Goal: Task Accomplishment & Management: Manage account settings

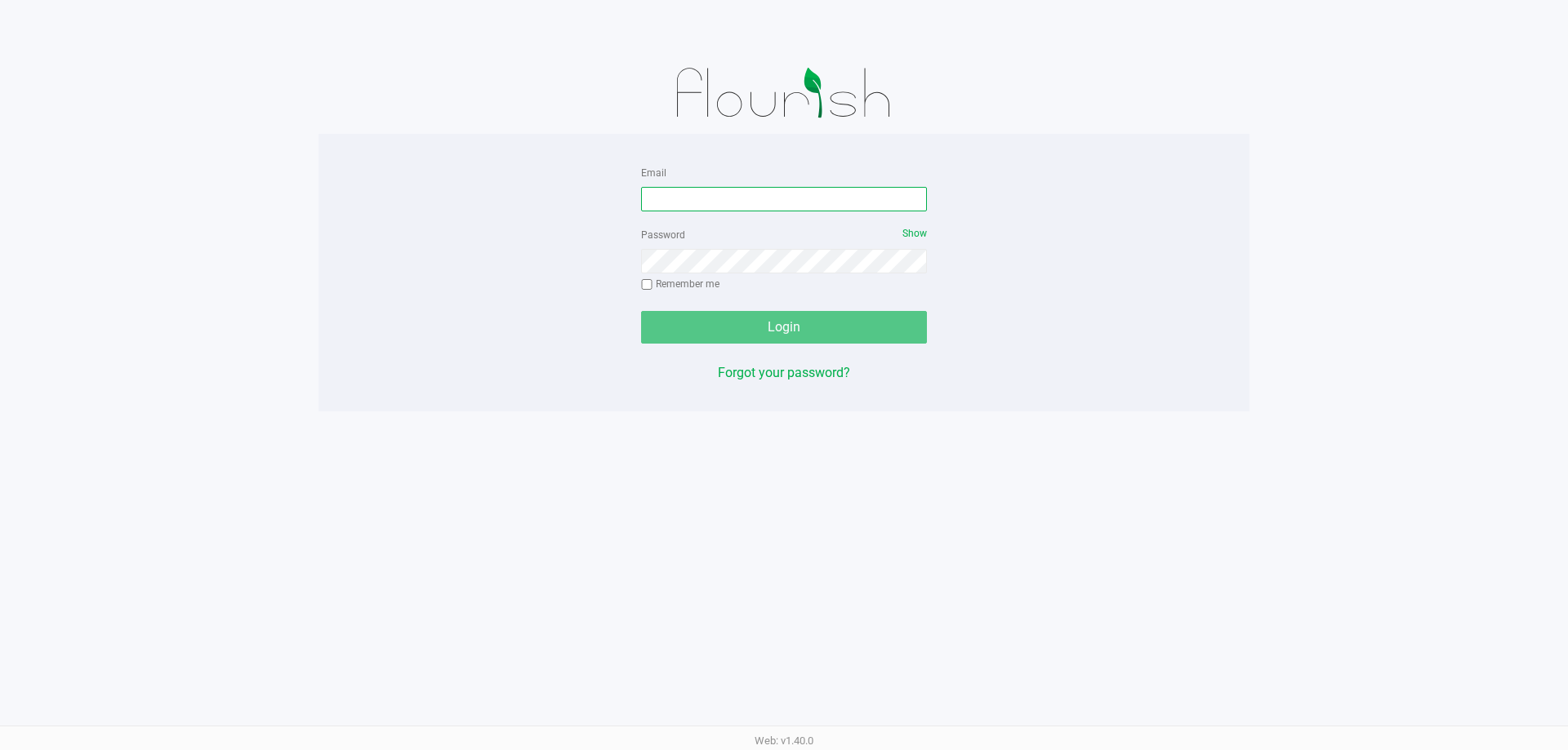
click at [814, 198] on input "Email" at bounding box center [784, 199] width 286 height 24
type input "[EMAIL_ADDRESS][DOMAIN_NAME]"
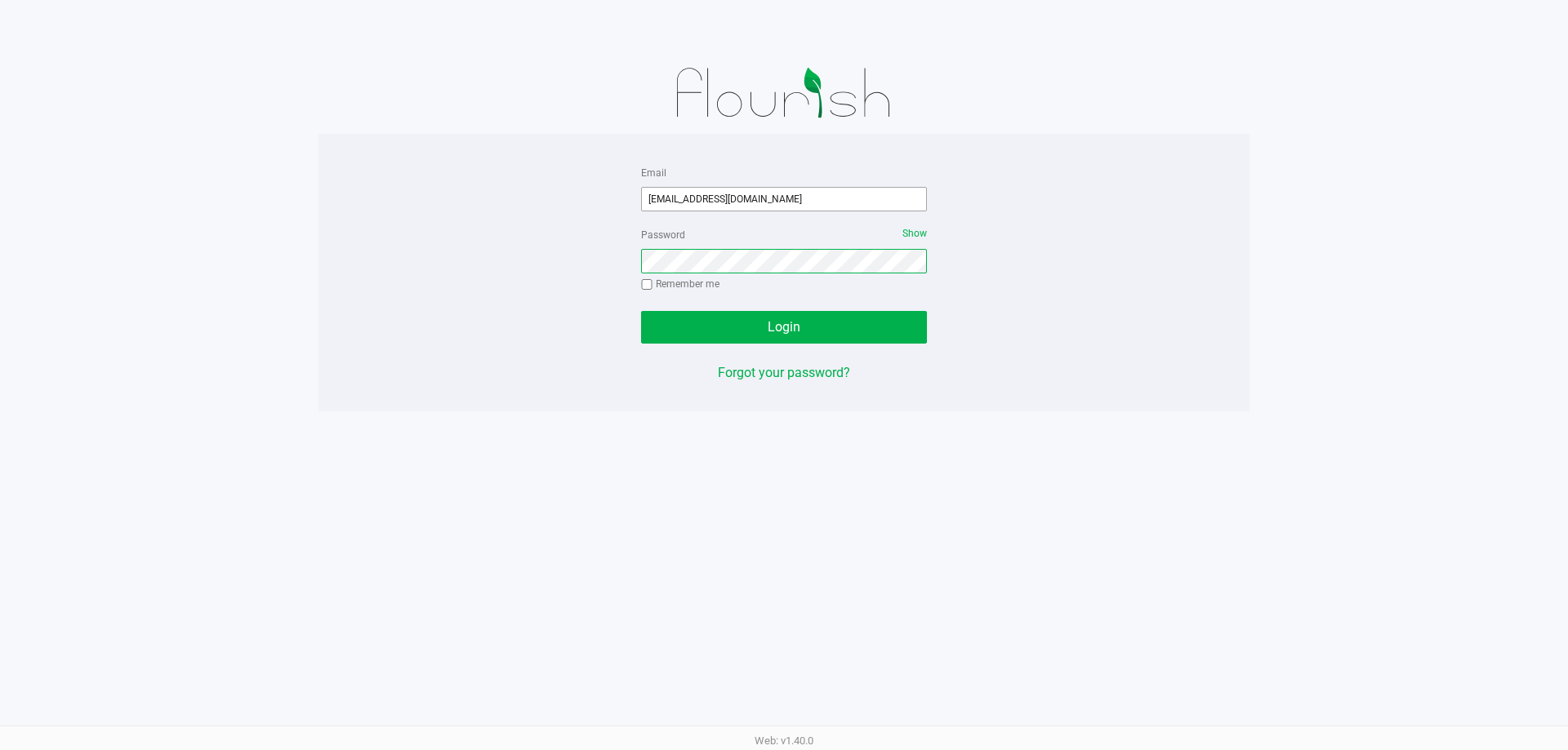
click at [641, 311] on button "Login" at bounding box center [784, 327] width 286 height 33
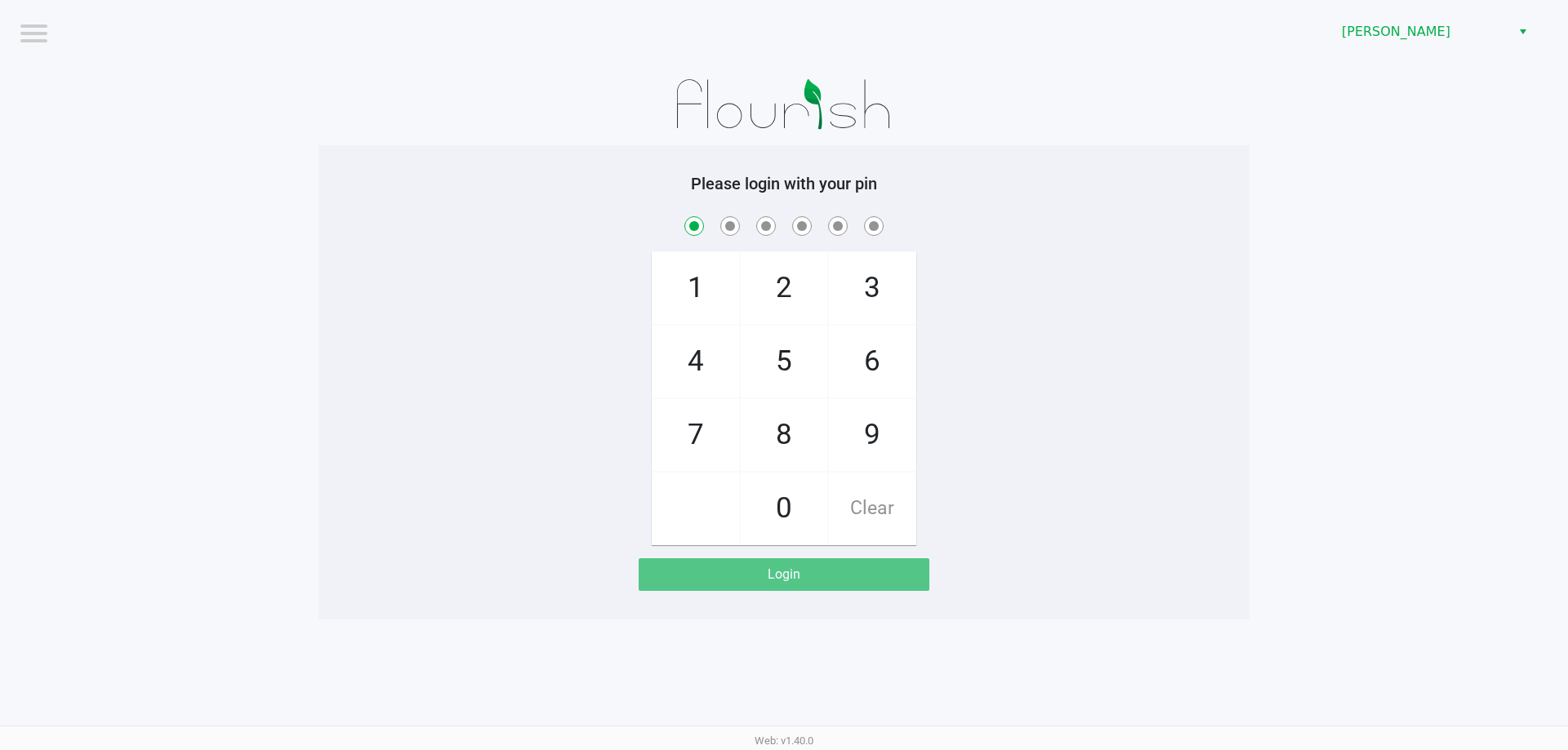
checkbox input "true"
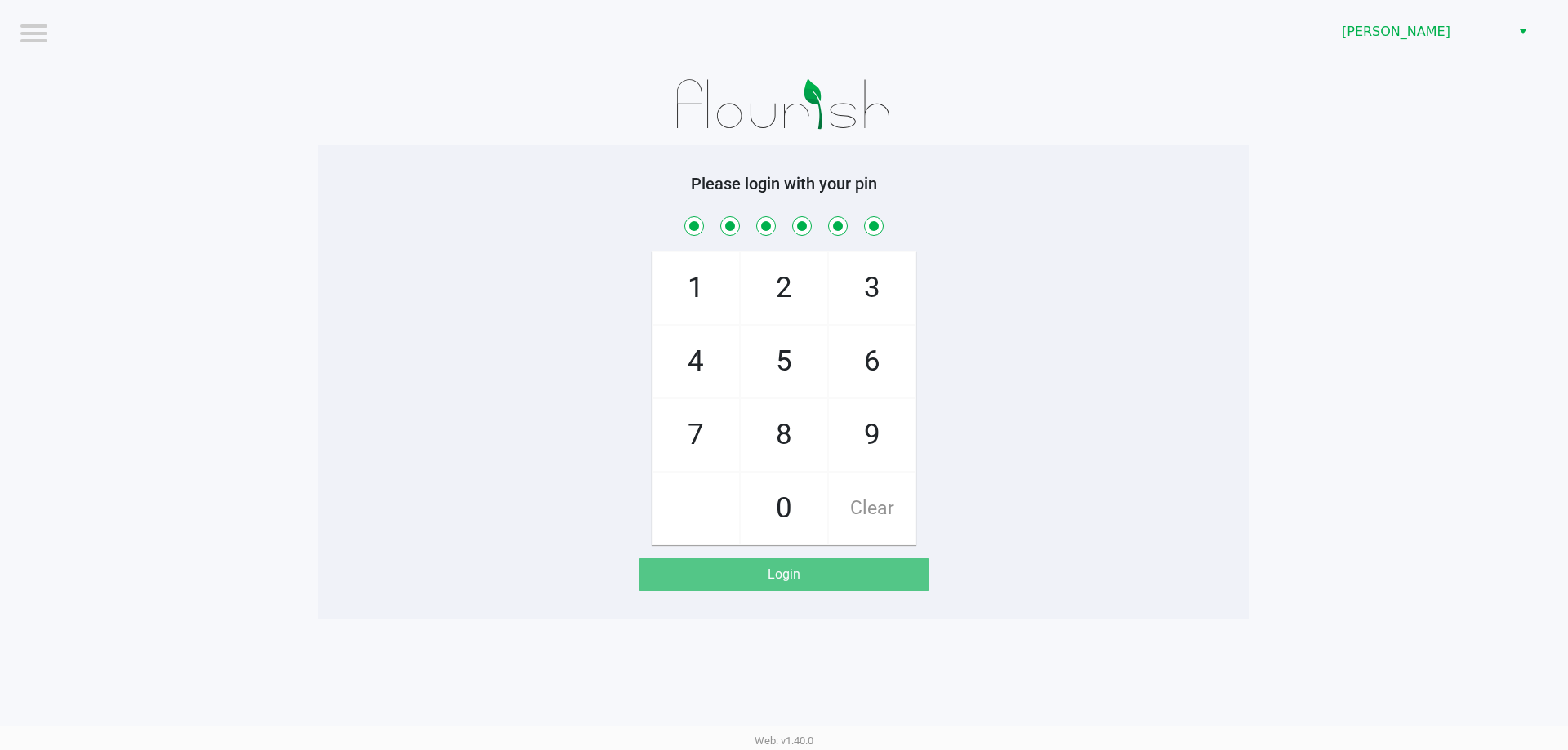
checkbox input "true"
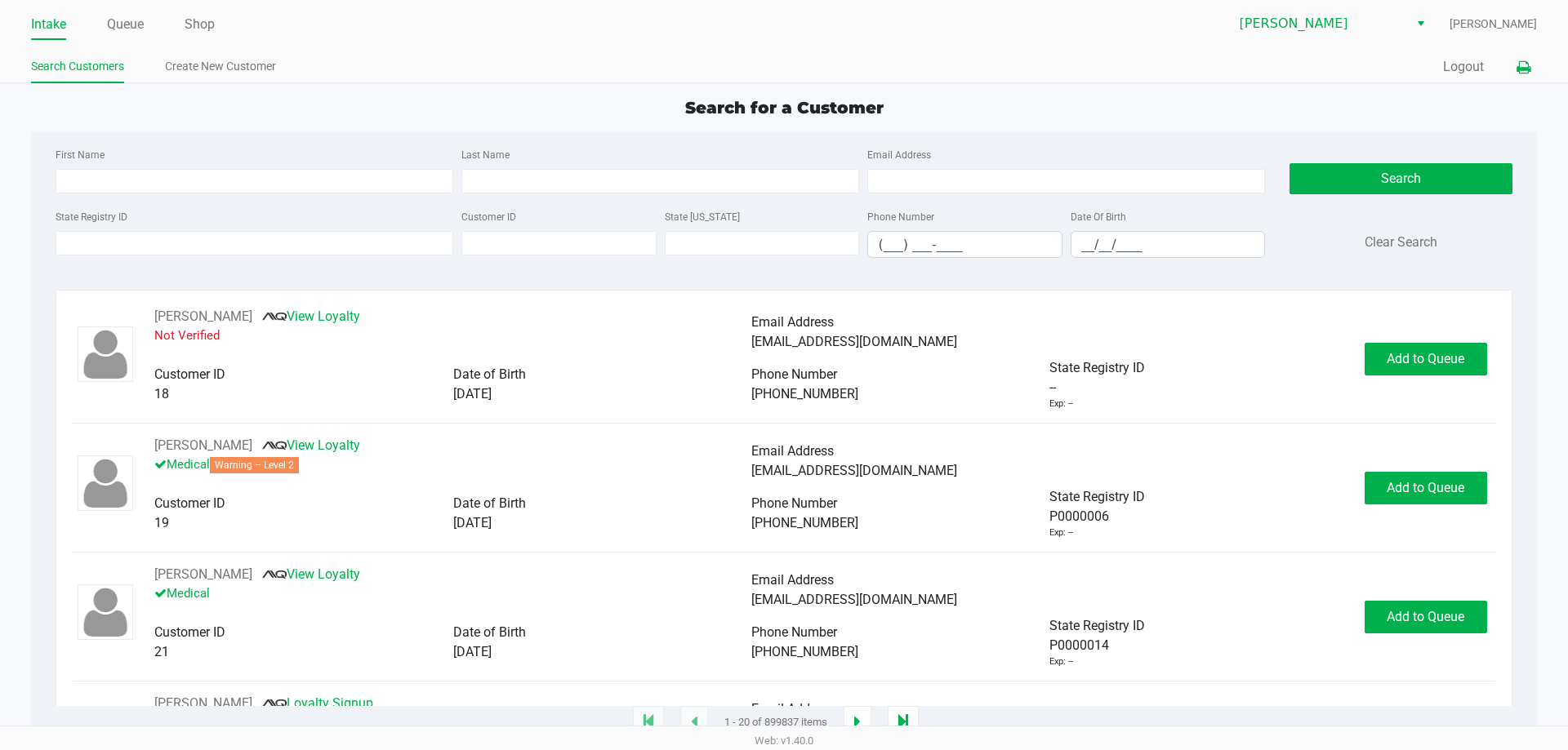
click at [1521, 66] on icon at bounding box center [1523, 68] width 14 height 11
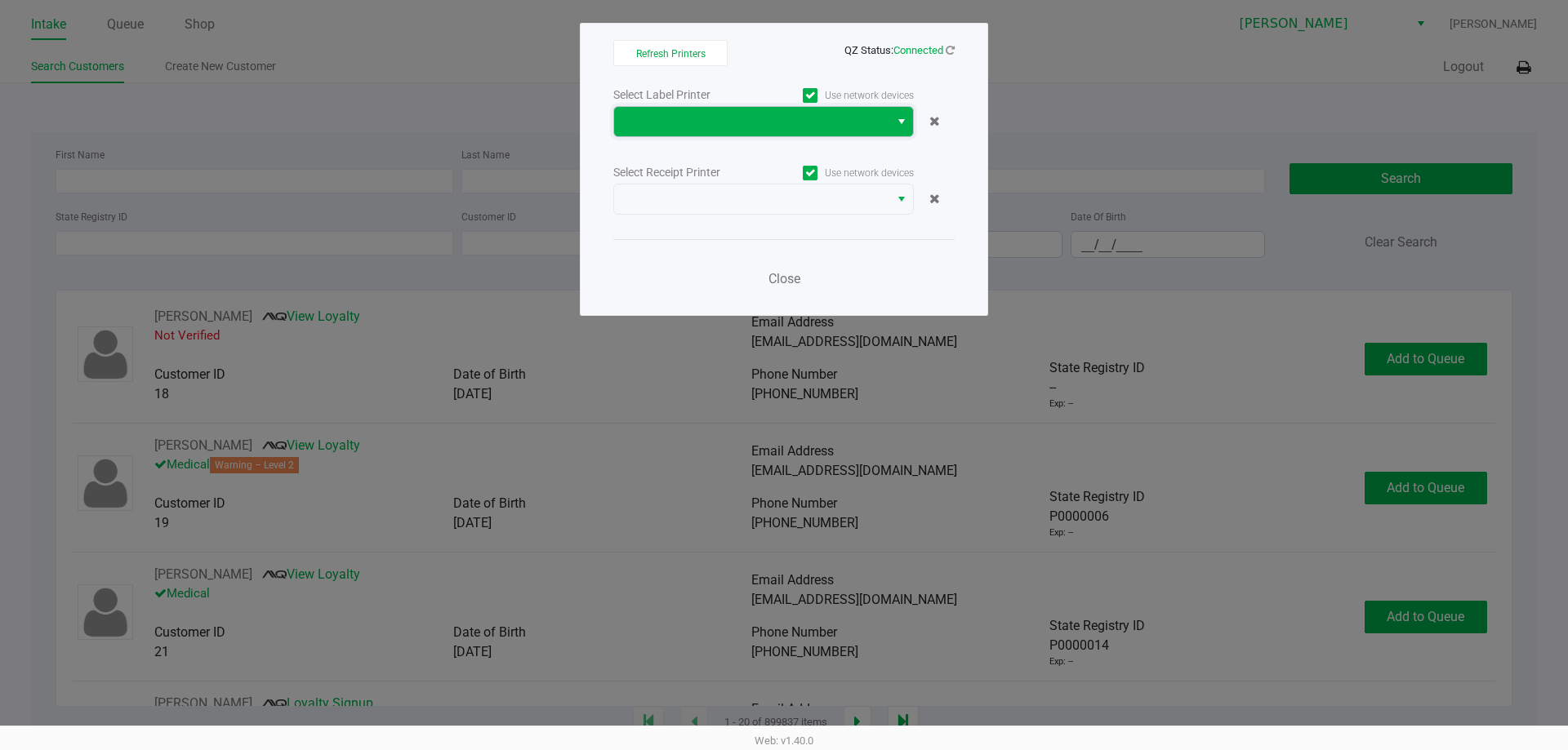
click at [839, 129] on span at bounding box center [752, 121] width 256 height 20
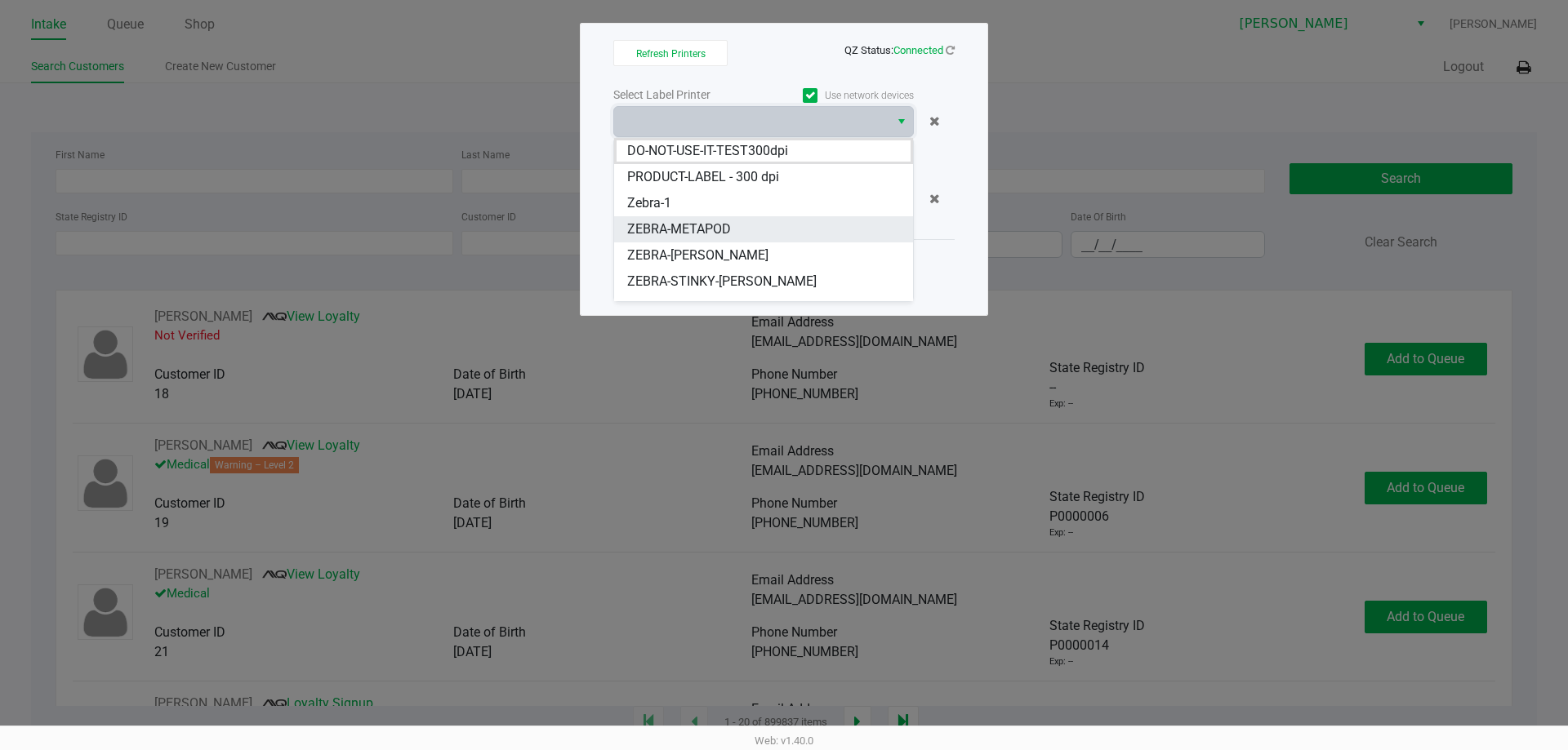
click at [721, 226] on span "ZEBRA-METAPOD" at bounding box center [679, 229] width 103 height 20
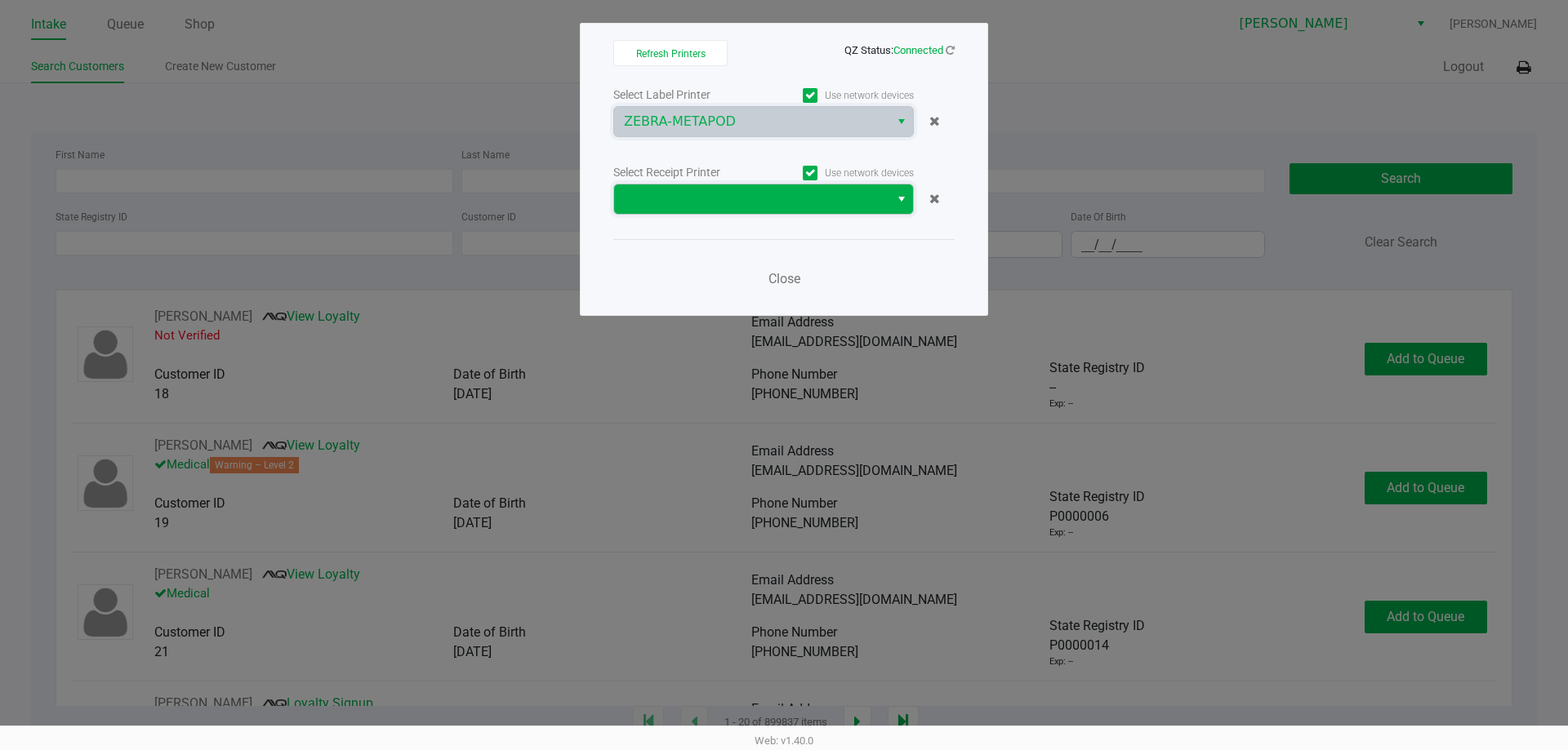
click at [723, 201] on span at bounding box center [752, 199] width 256 height 20
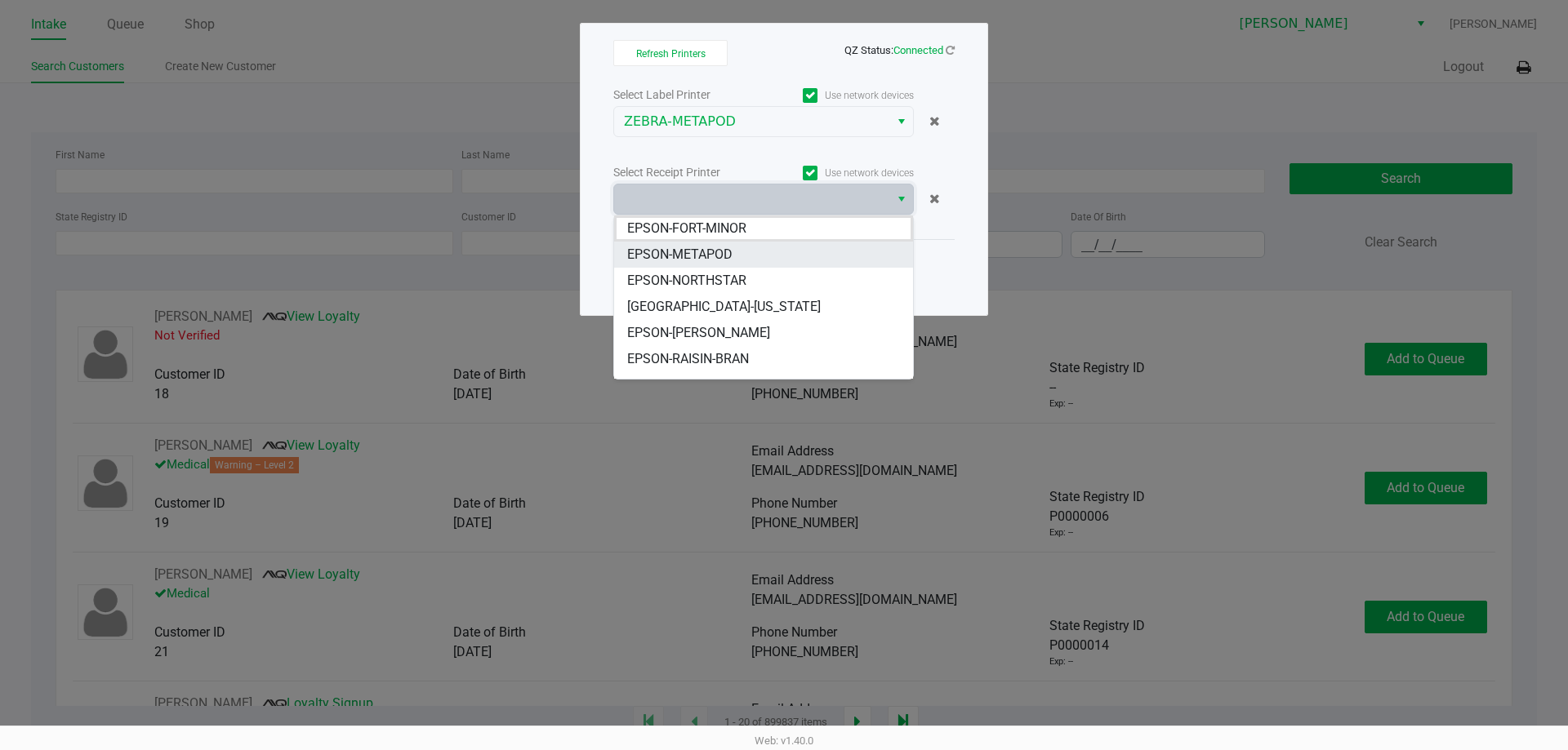
click at [723, 253] on span "EPSON-METAPOD" at bounding box center [680, 255] width 105 height 20
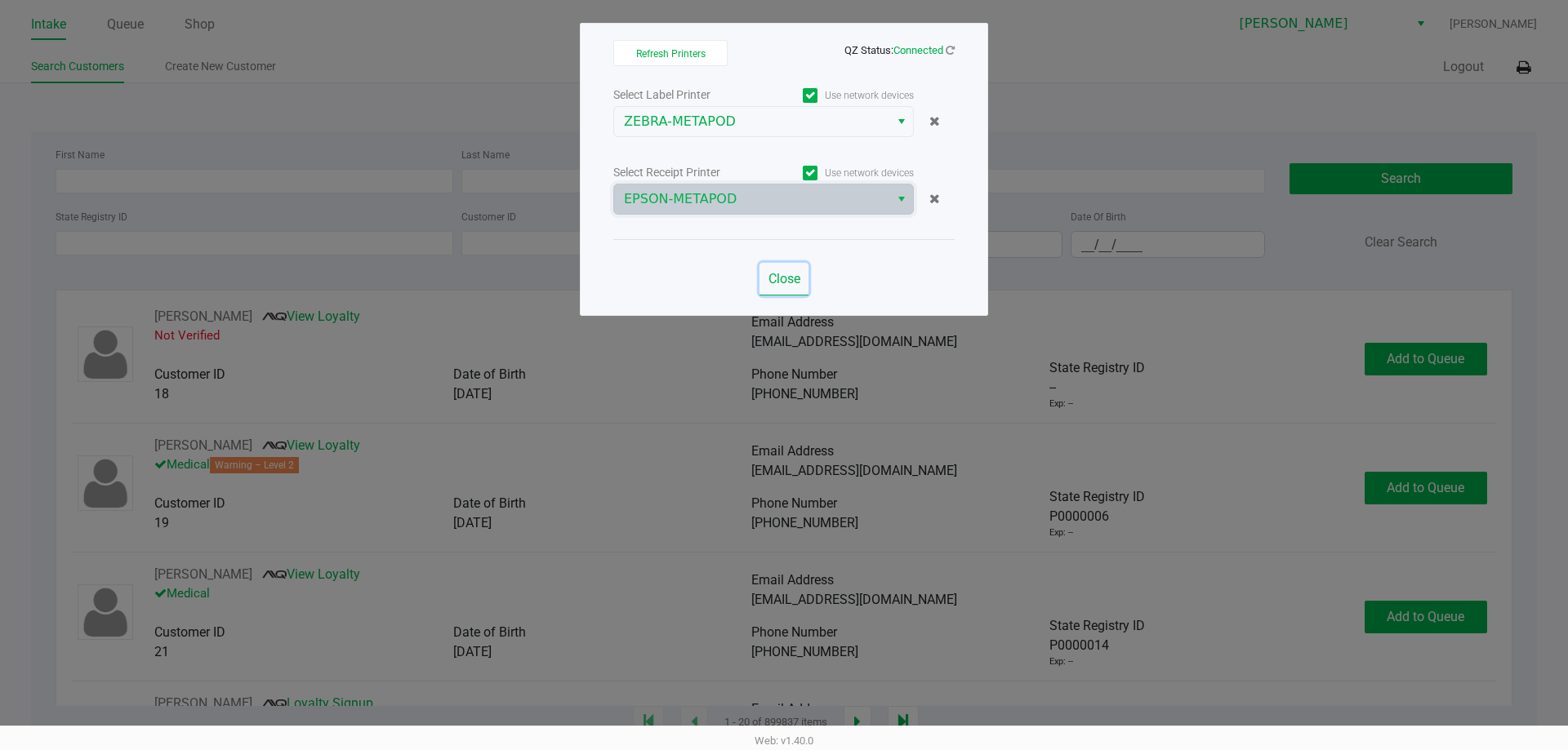
click at [792, 283] on span "Close" at bounding box center [784, 278] width 32 height 16
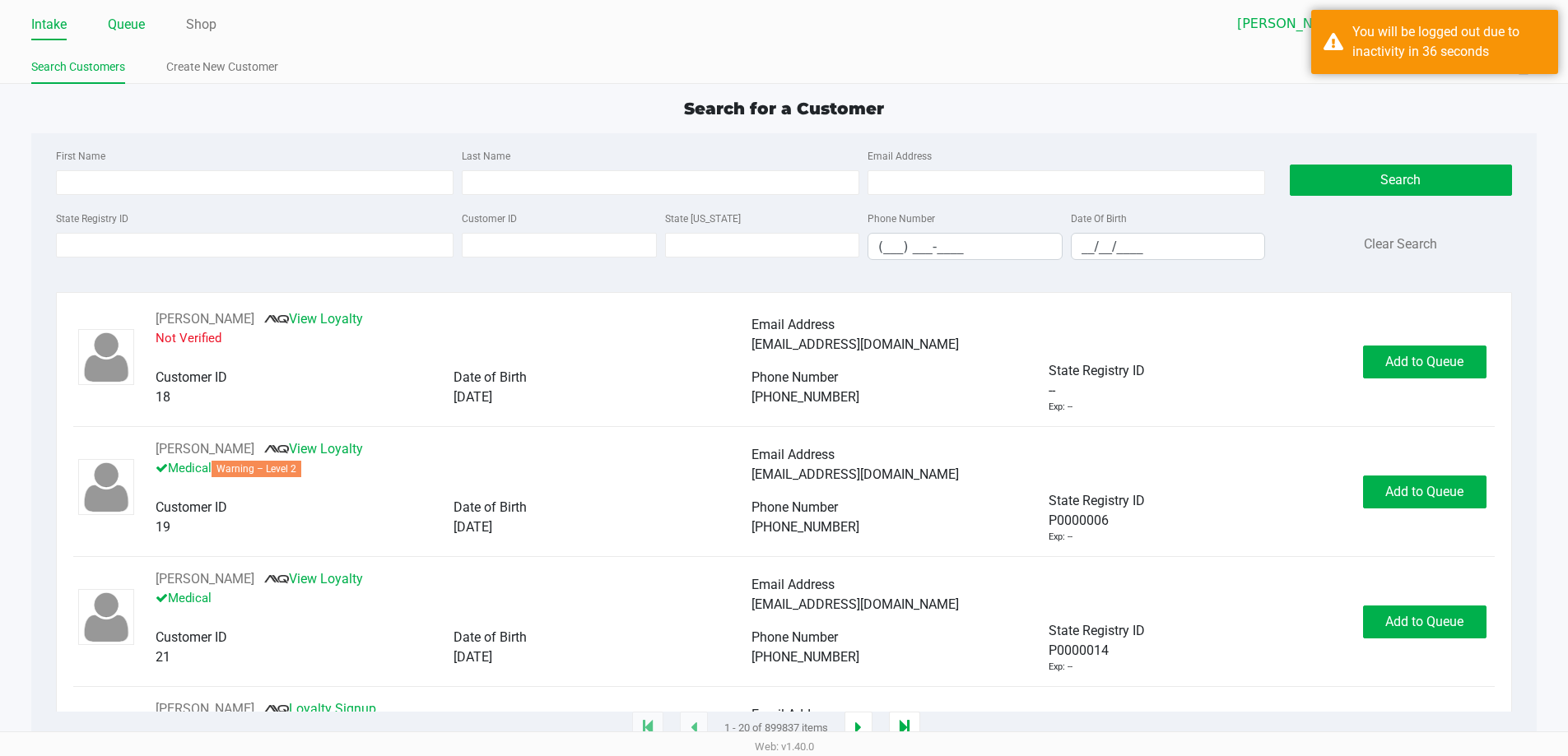
click at [121, 27] on link "Queue" at bounding box center [126, 25] width 37 height 23
click at [137, 22] on link "Queue" at bounding box center [126, 25] width 37 height 23
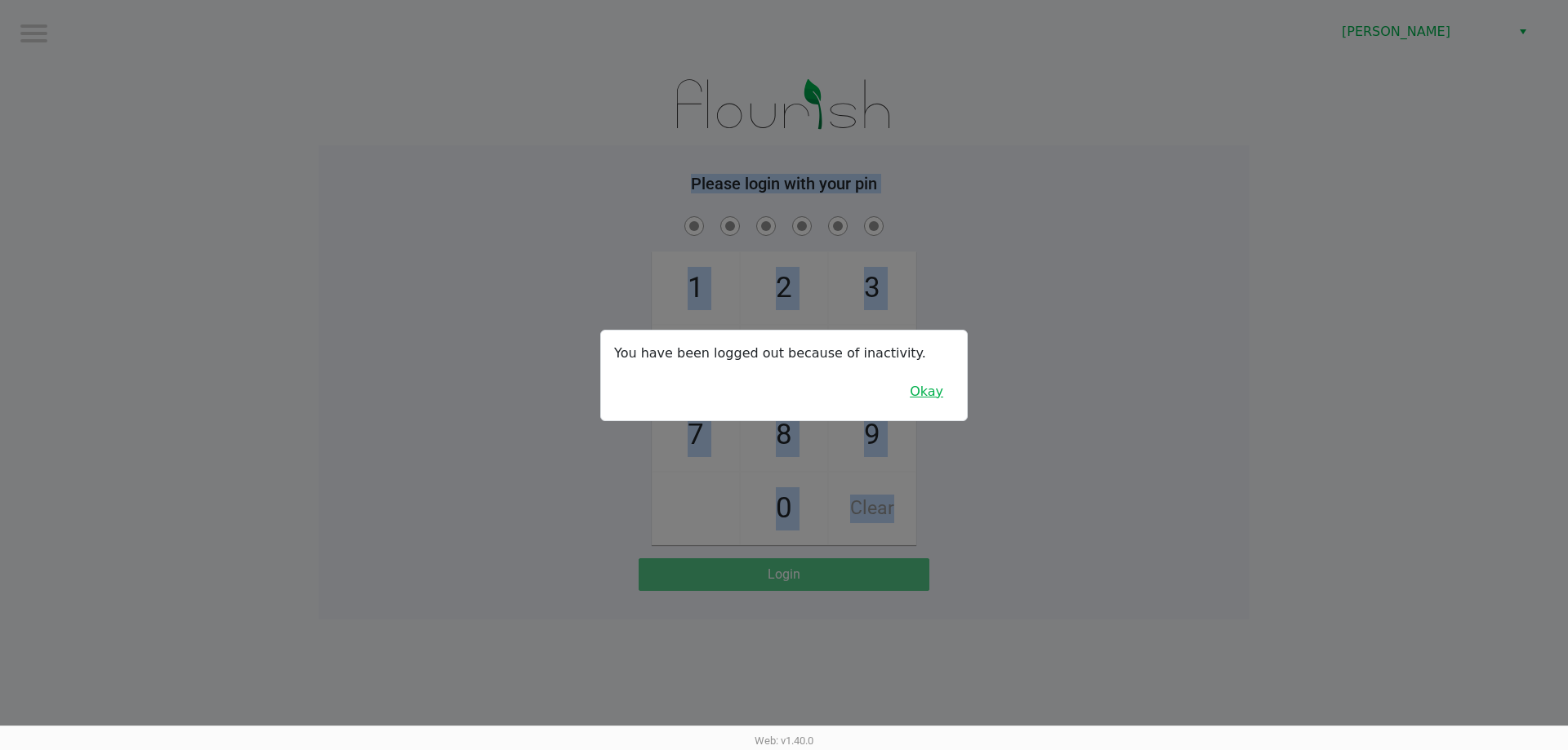
click at [933, 398] on button "Okay" at bounding box center [926, 391] width 55 height 31
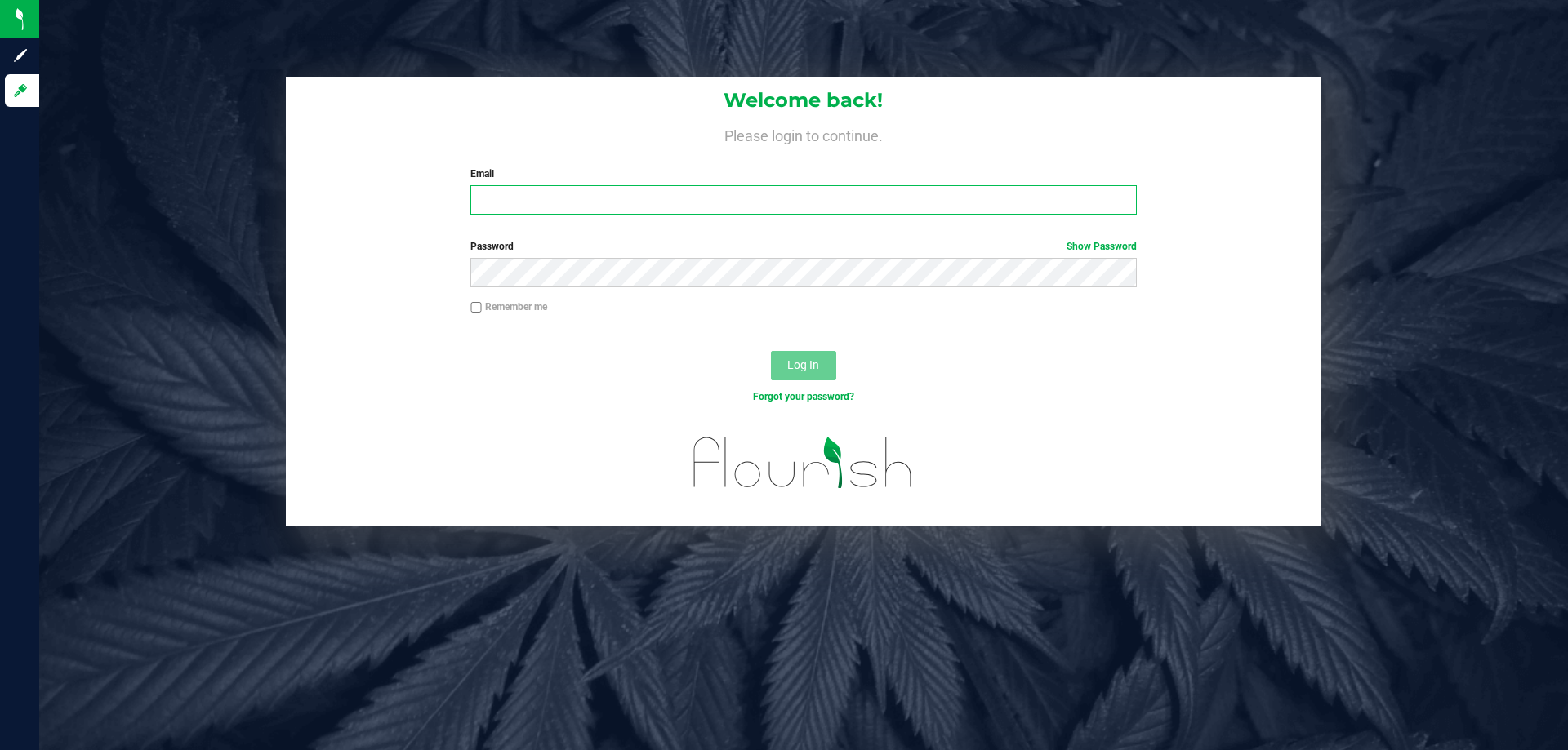
click at [561, 208] on input "Email" at bounding box center [803, 199] width 666 height 29
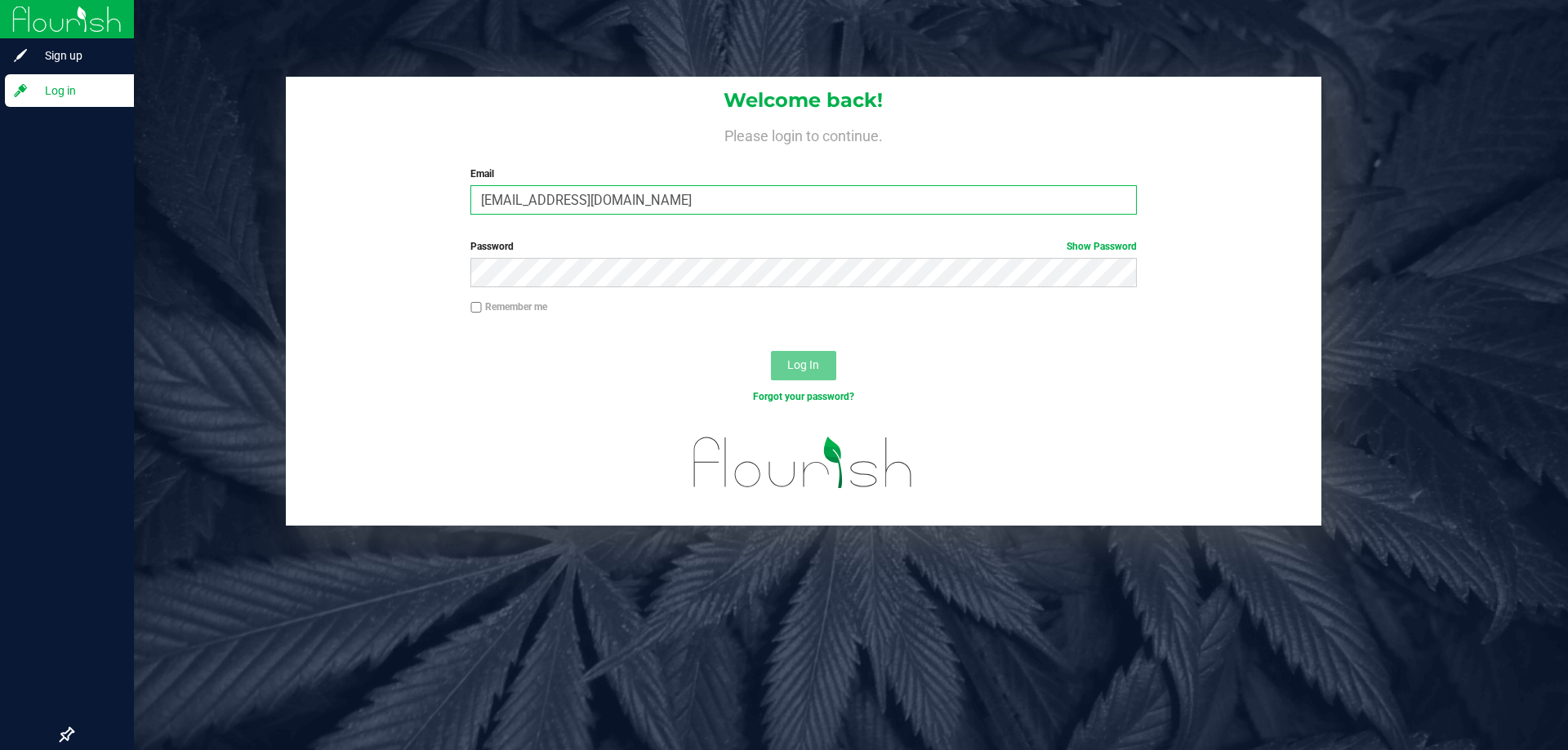
type input "[EMAIL_ADDRESS][DOMAIN_NAME]"
click at [771, 351] on button "Log In" at bounding box center [803, 365] width 65 height 29
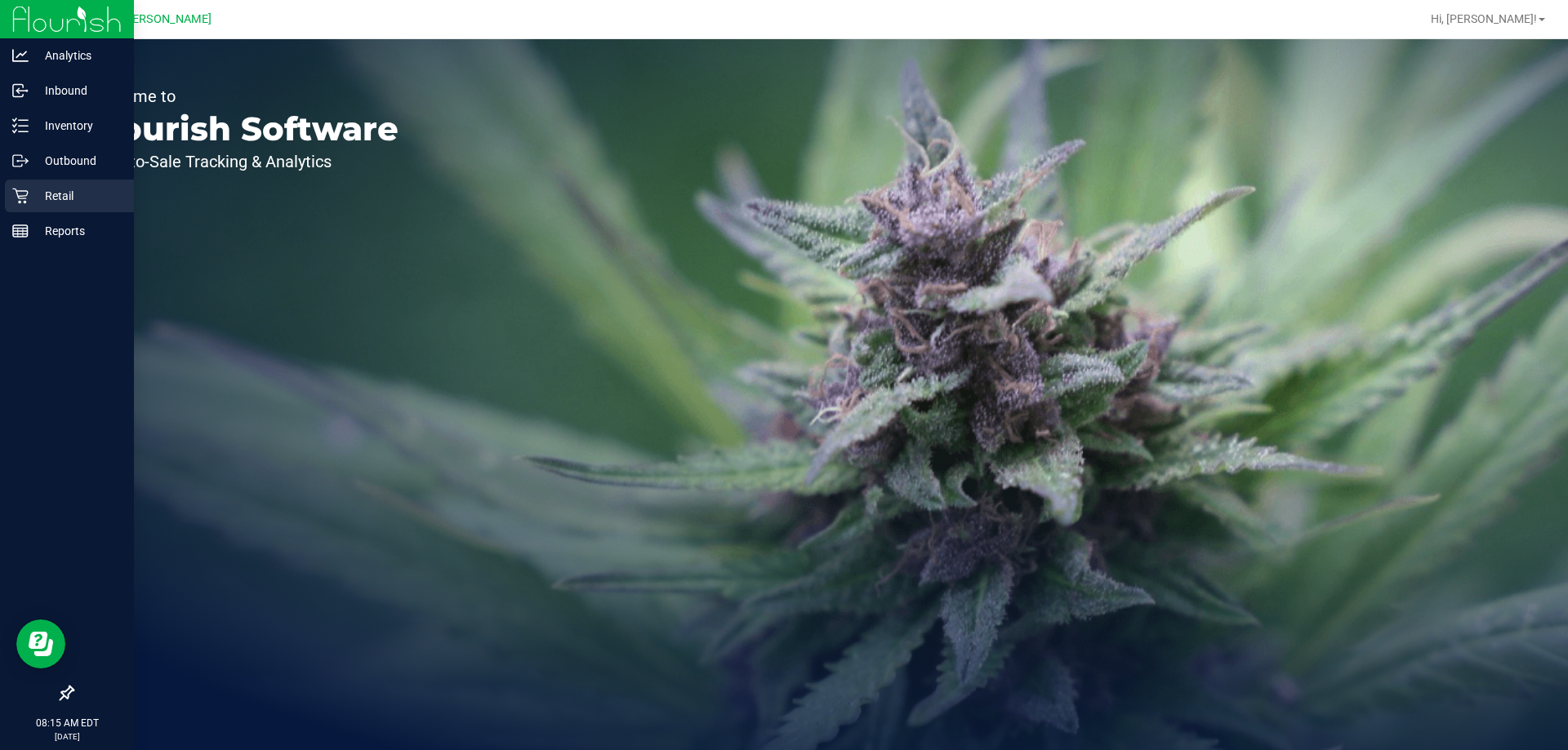
click at [71, 191] on p "Retail" at bounding box center [77, 195] width 98 height 20
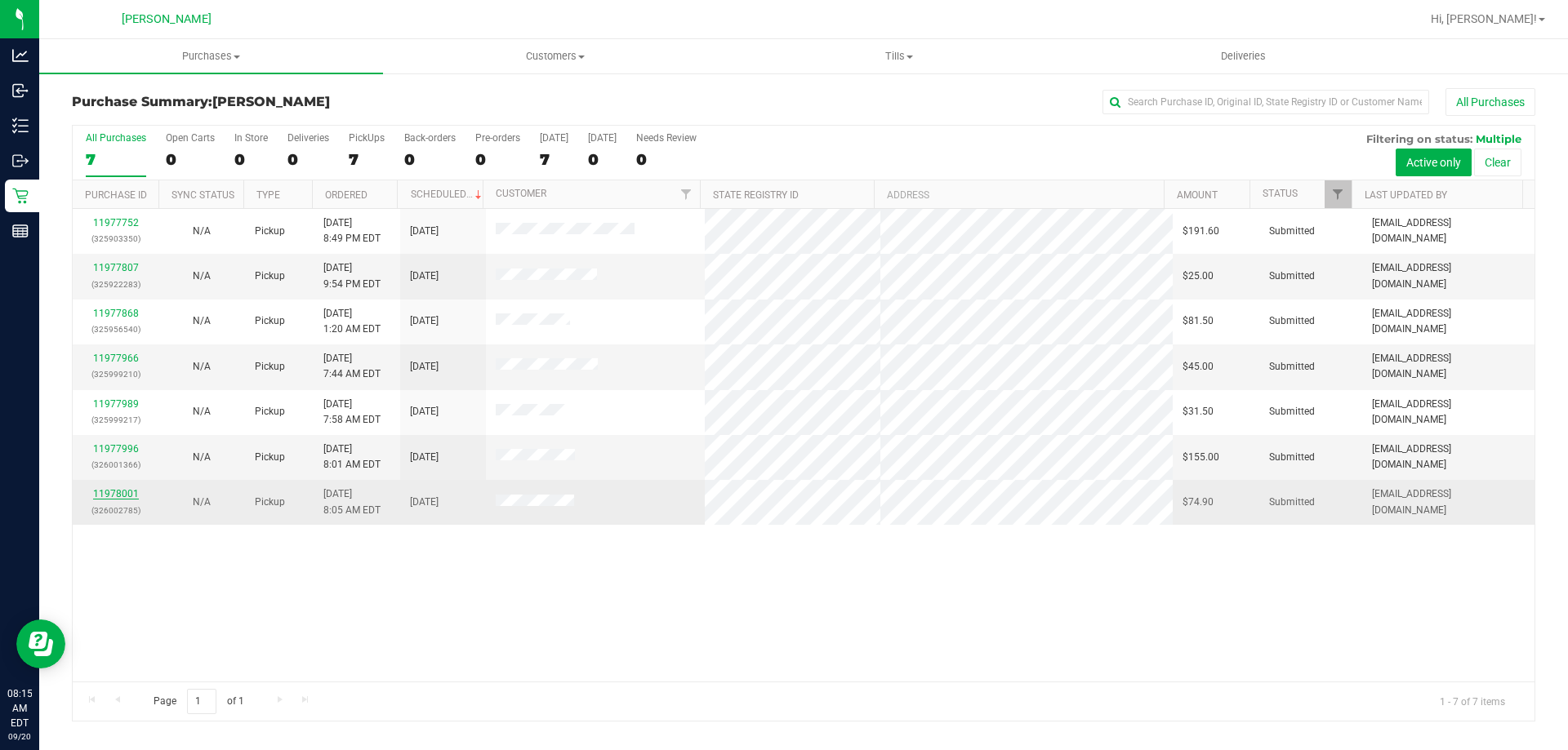
click at [130, 493] on link "11978001" at bounding box center [116, 493] width 46 height 11
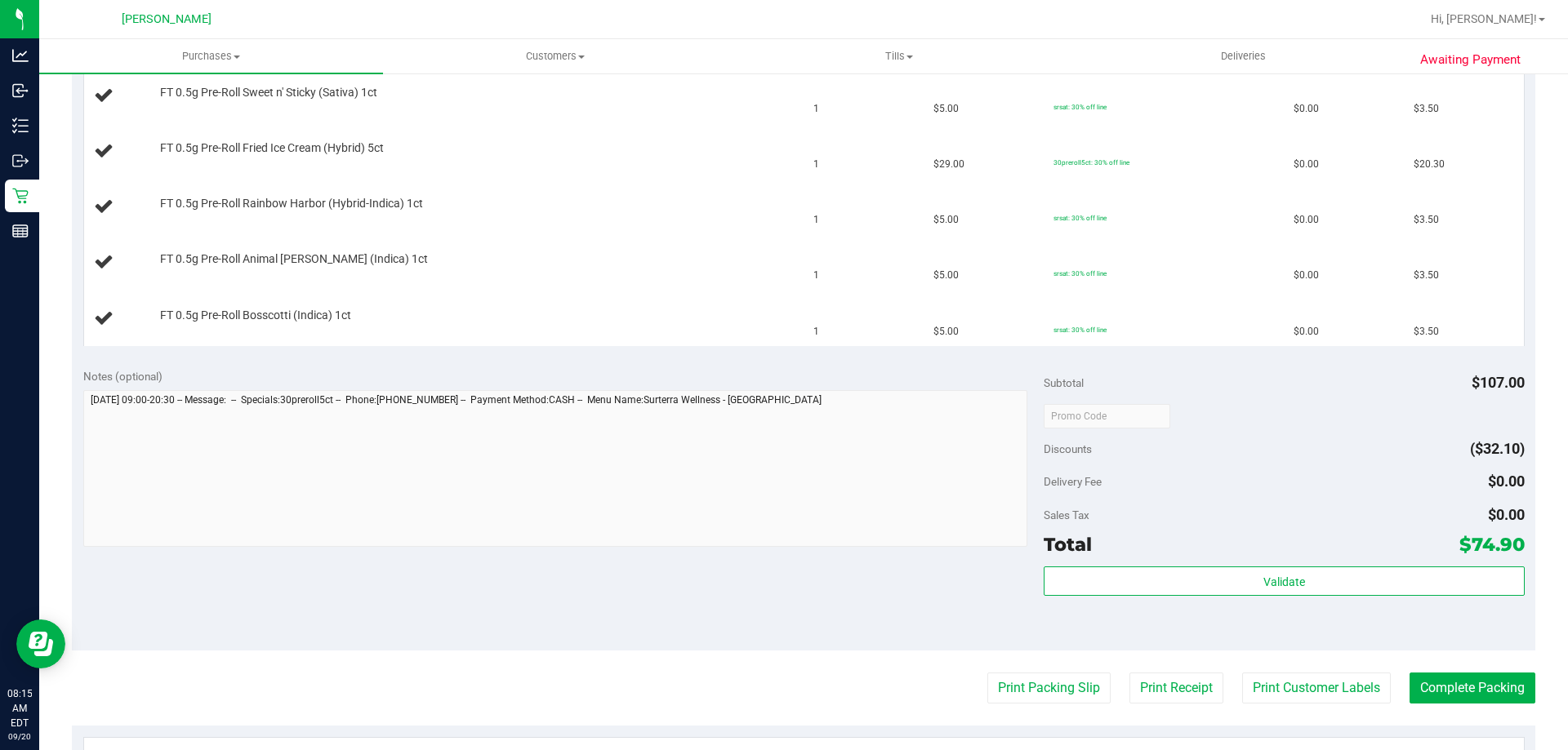
scroll to position [735, 0]
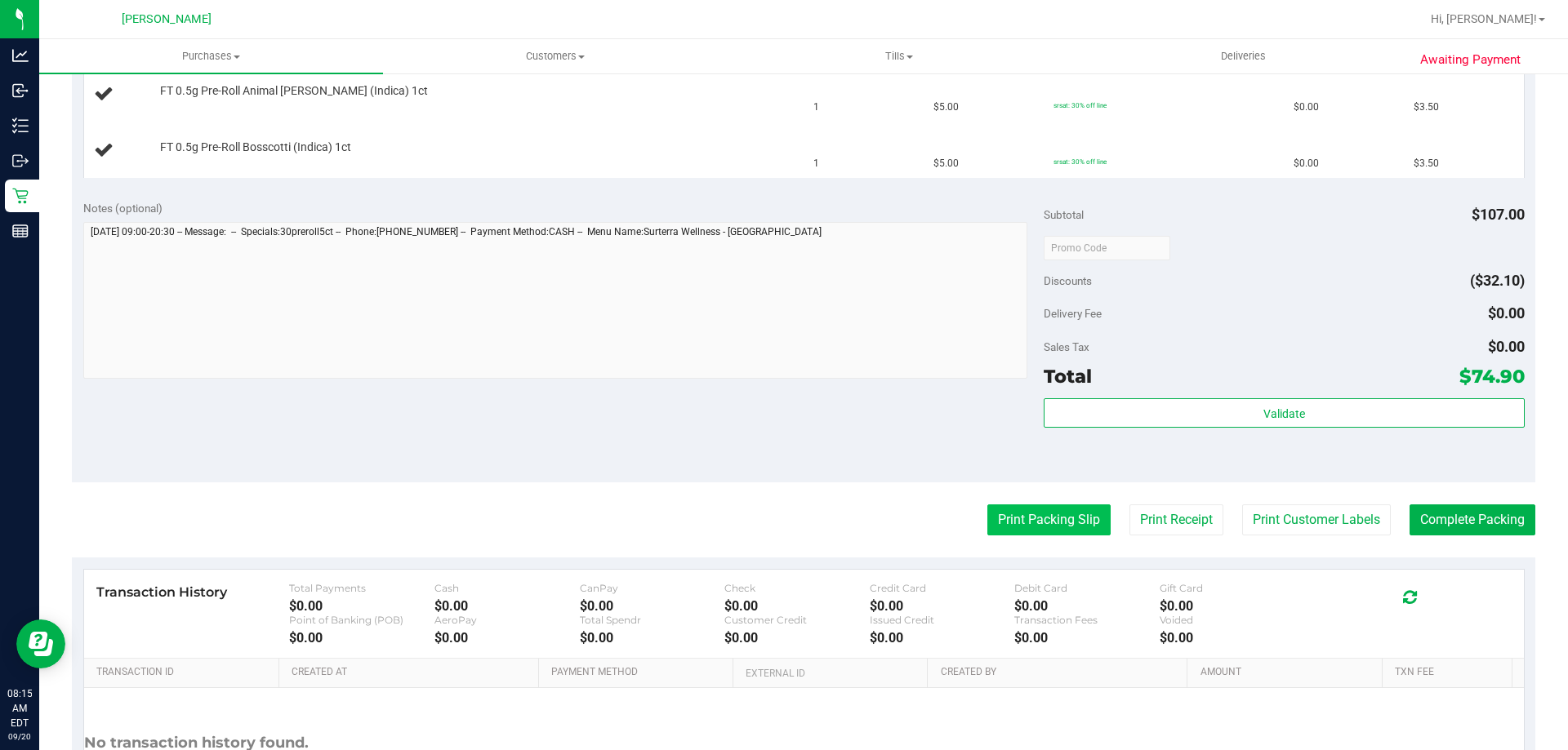
click at [1038, 509] on button "Print Packing Slip" at bounding box center [1048, 520] width 123 height 31
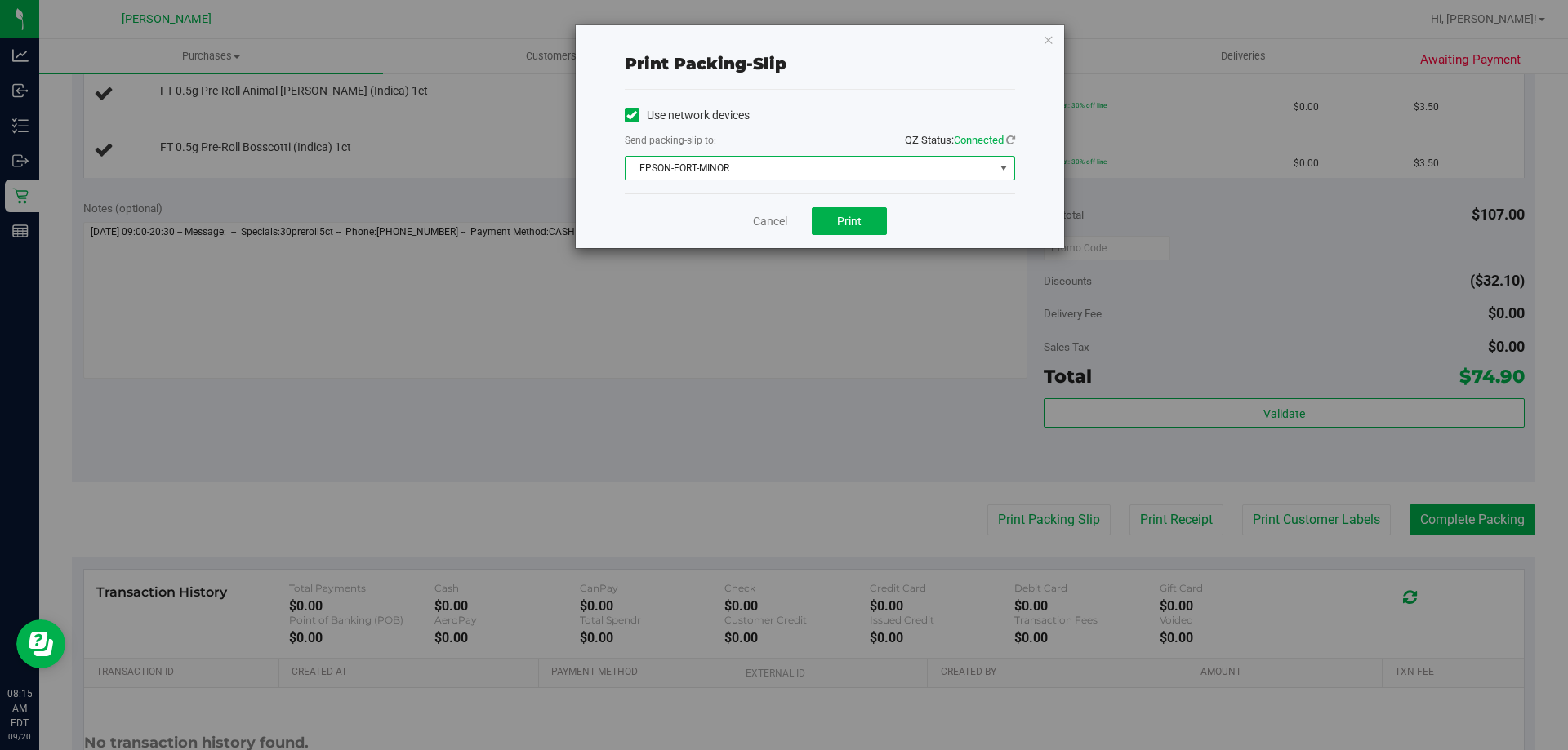
click at [744, 164] on span "EPSON-FORT-MINOR" at bounding box center [809, 168] width 368 height 23
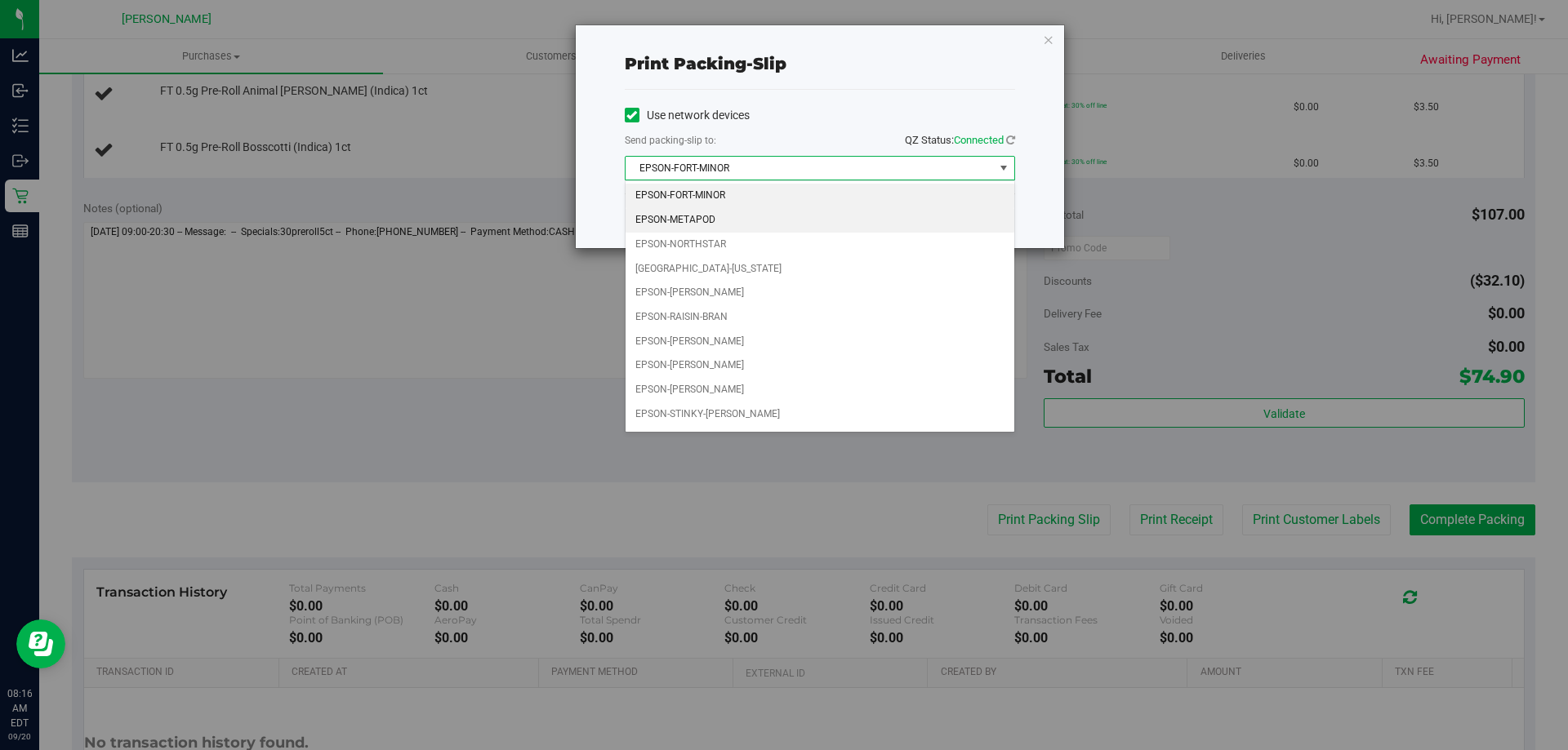
click at [725, 221] on li "EPSON-METAPOD" at bounding box center [819, 220] width 388 height 24
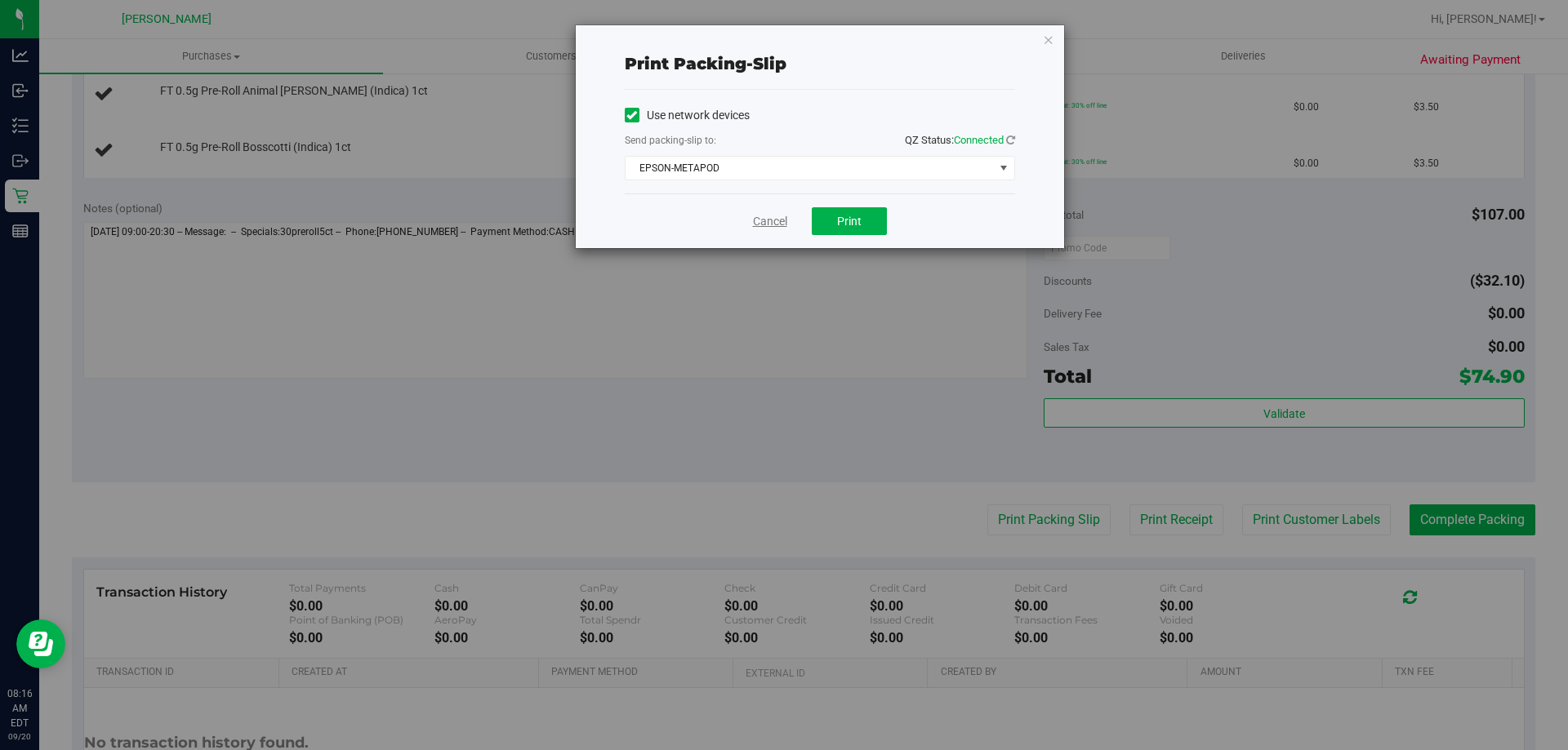
click at [774, 221] on link "Cancel" at bounding box center [770, 222] width 34 height 17
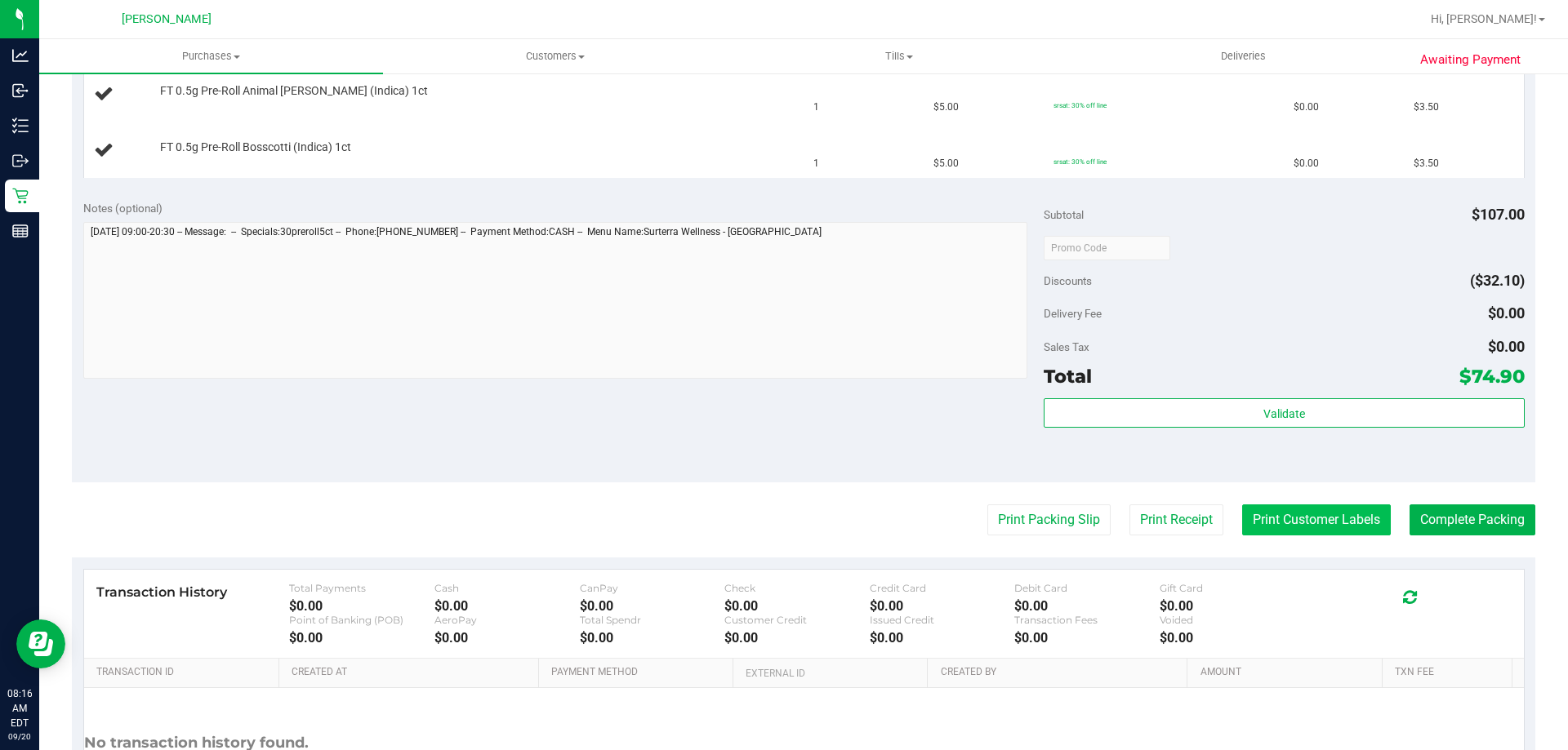
click at [1285, 529] on button "Print Customer Labels" at bounding box center [1316, 520] width 149 height 31
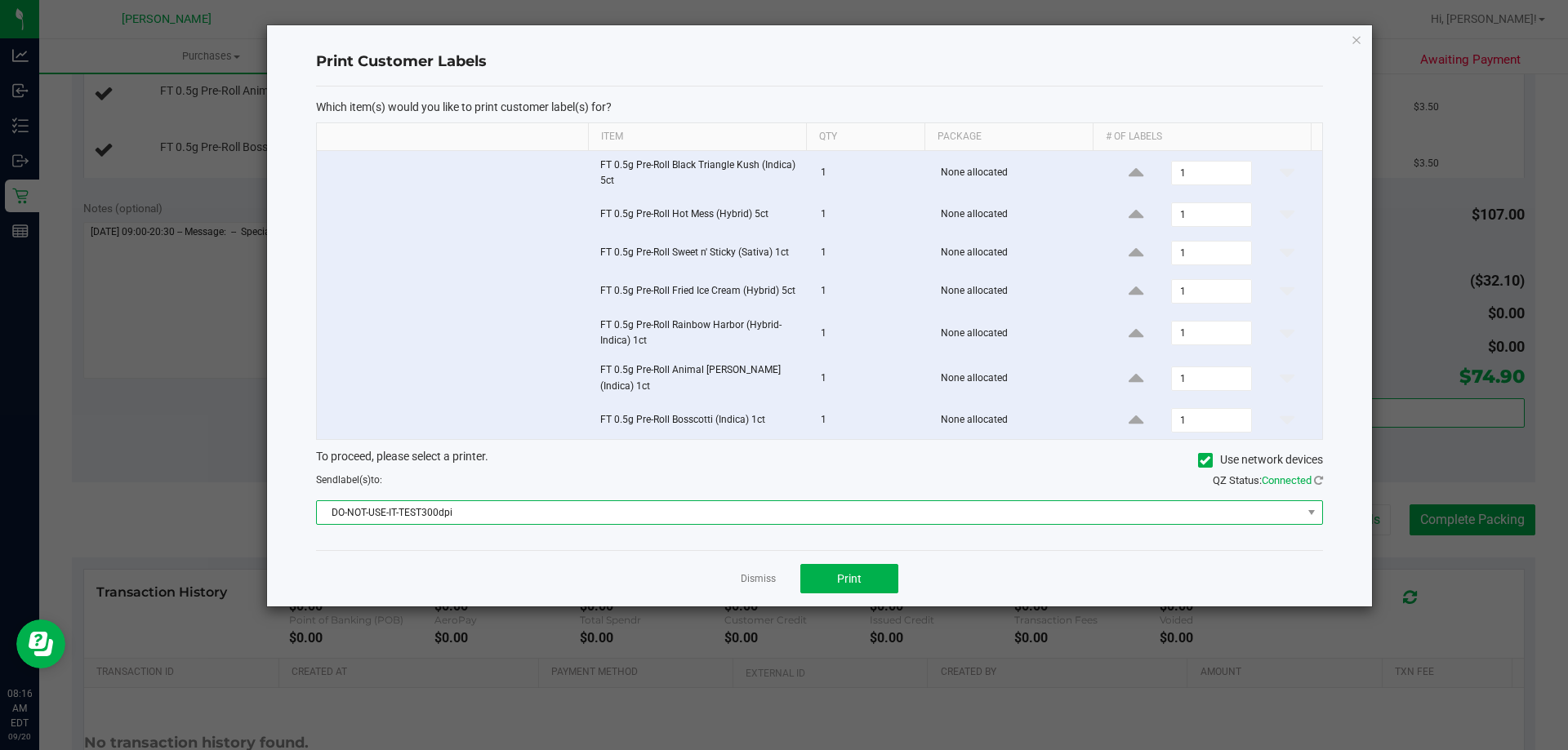
click at [664, 512] on span "DO-NOT-USE-IT-TEST300dpi" at bounding box center [808, 512] width 984 height 23
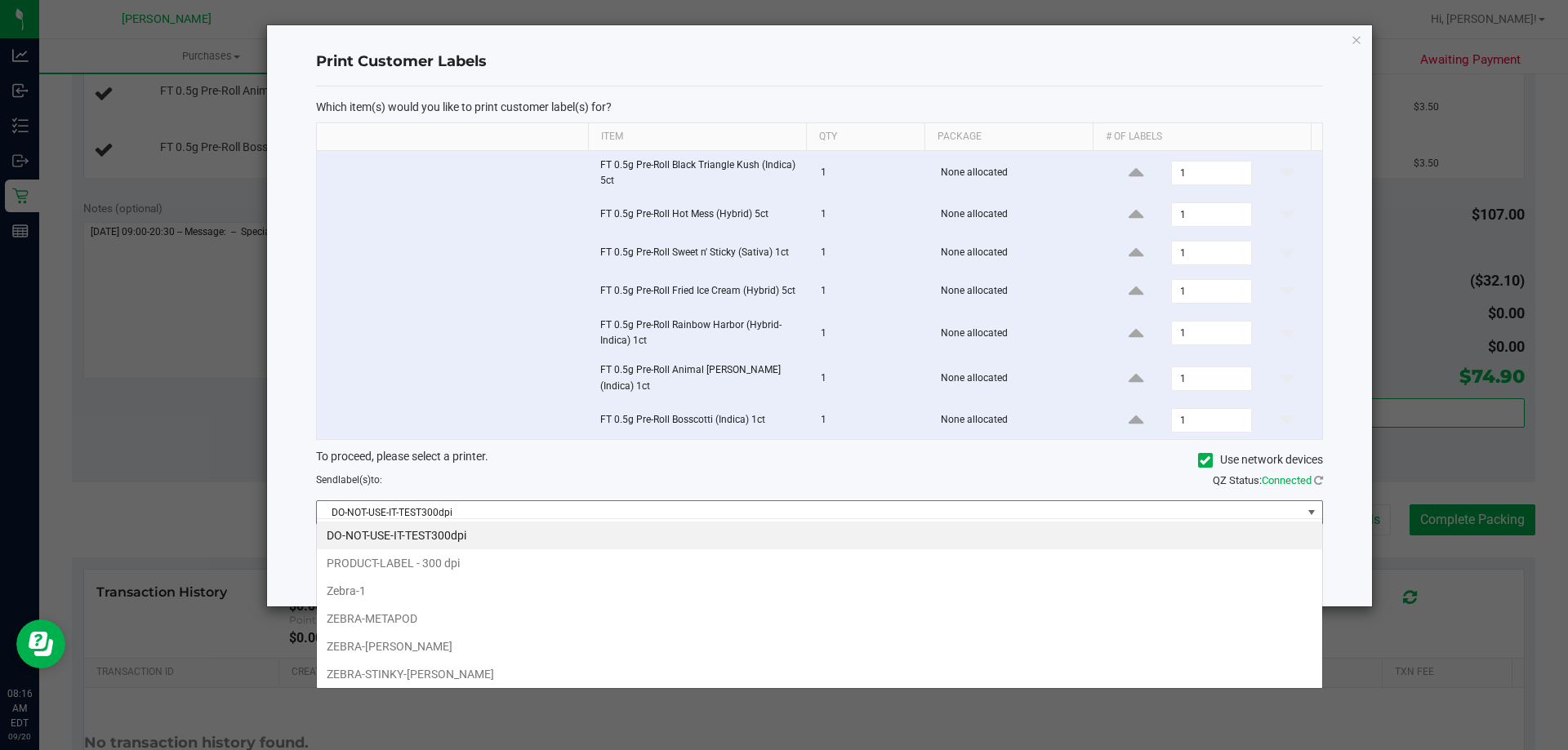
scroll to position [24, 1006]
click at [431, 614] on li "ZEBRA-METAPOD" at bounding box center [819, 619] width 1005 height 28
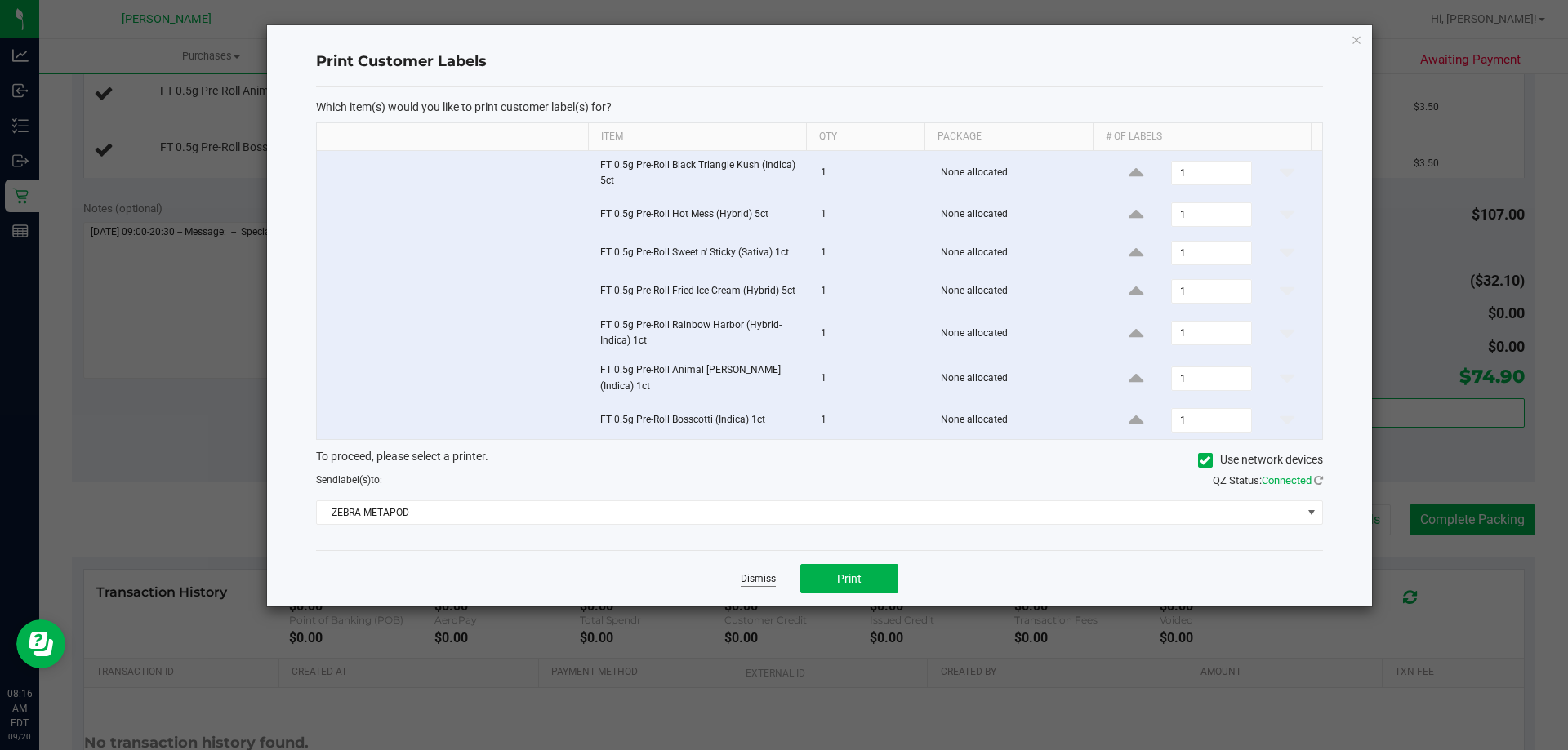
click at [767, 572] on link "Dismiss" at bounding box center [758, 579] width 35 height 14
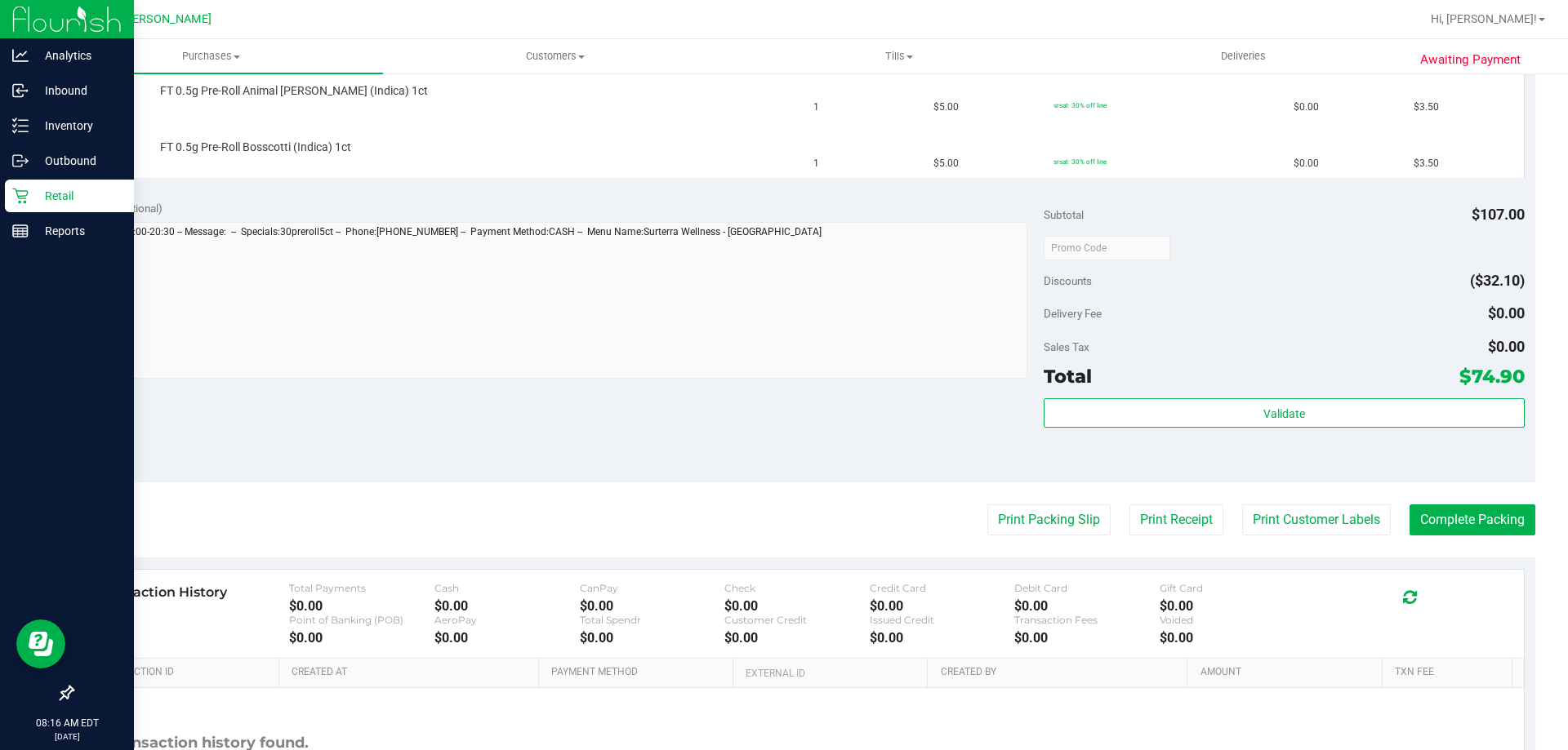
click at [59, 196] on p "Retail" at bounding box center [77, 195] width 98 height 20
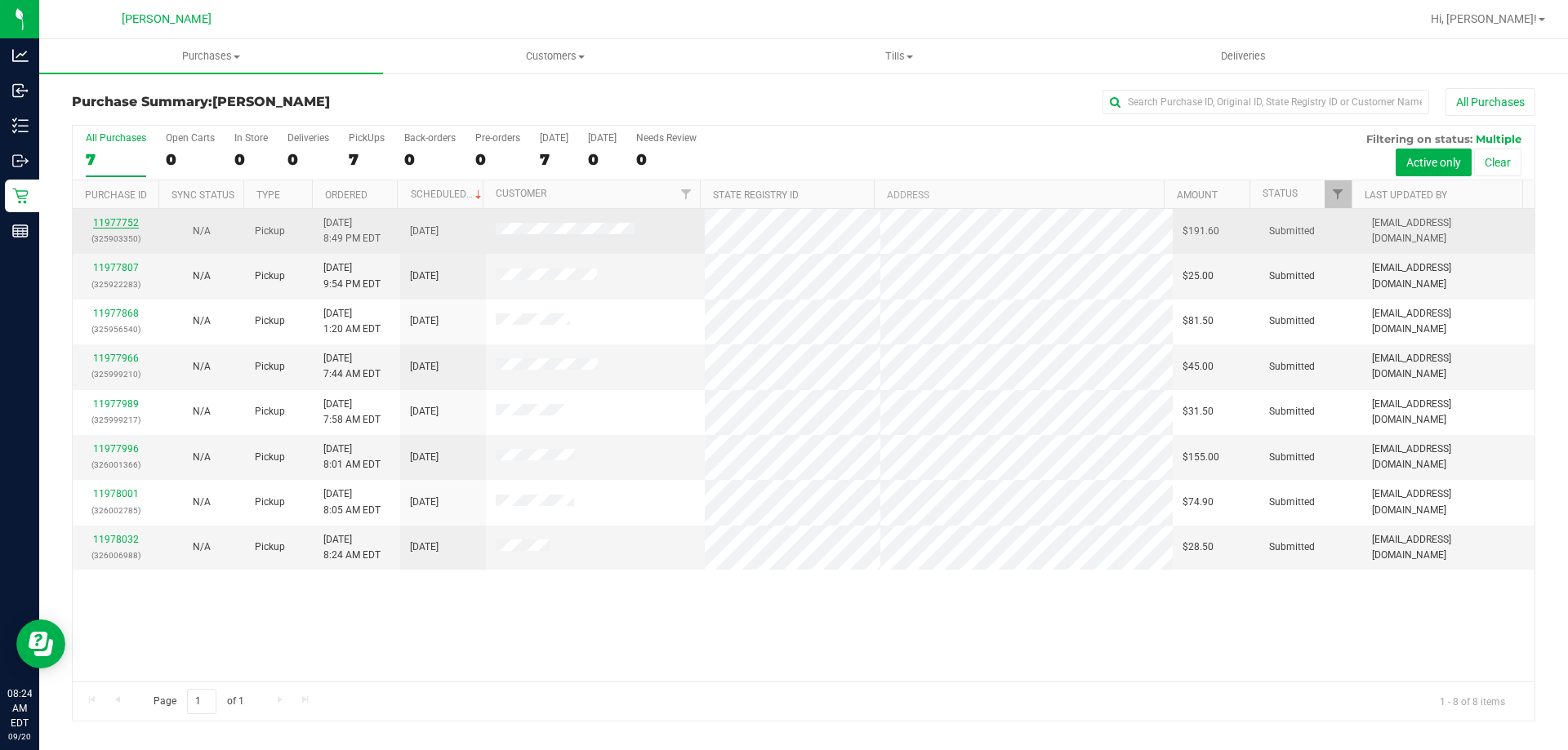
click at [107, 217] on link "11977752" at bounding box center [116, 223] width 46 height 11
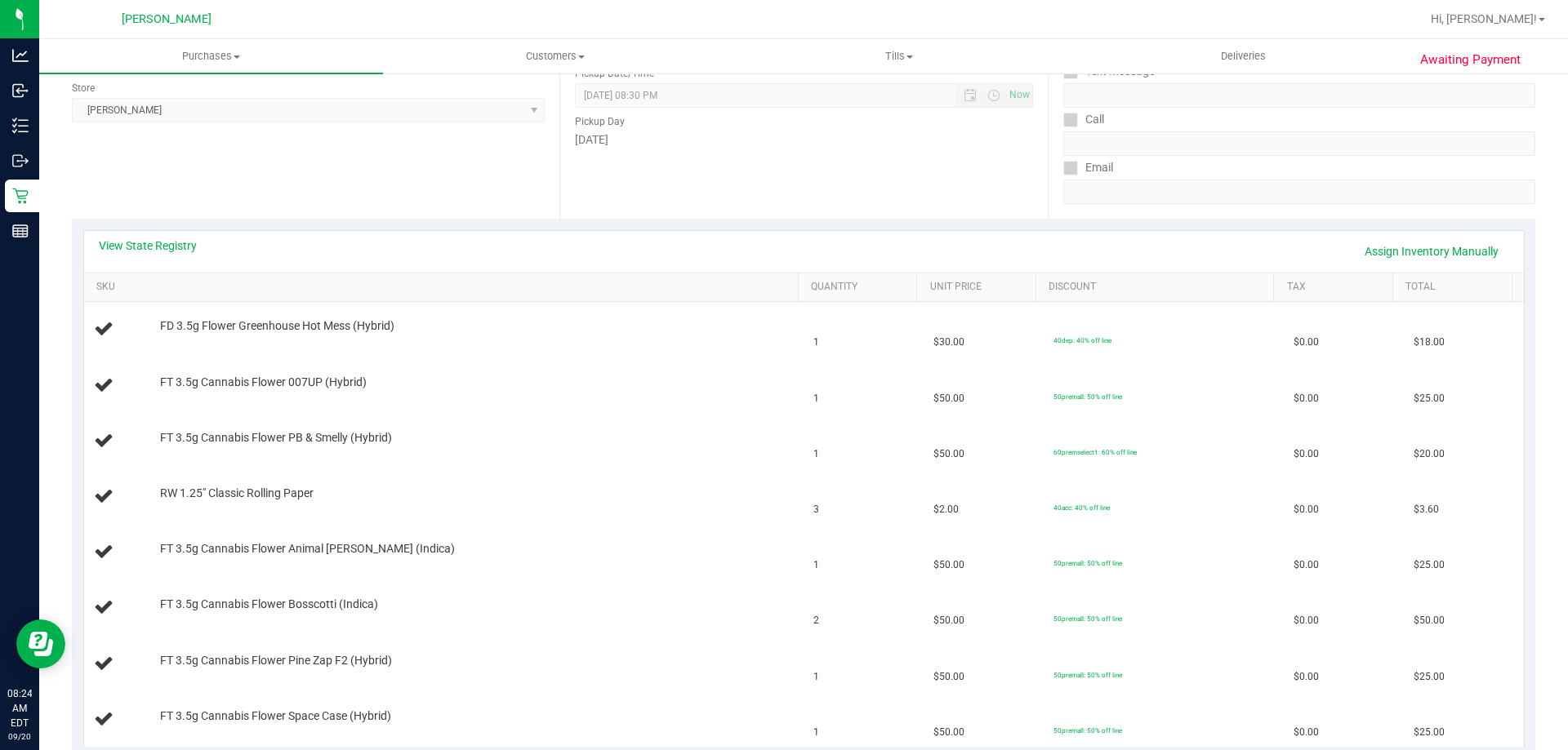
scroll to position [245, 0]
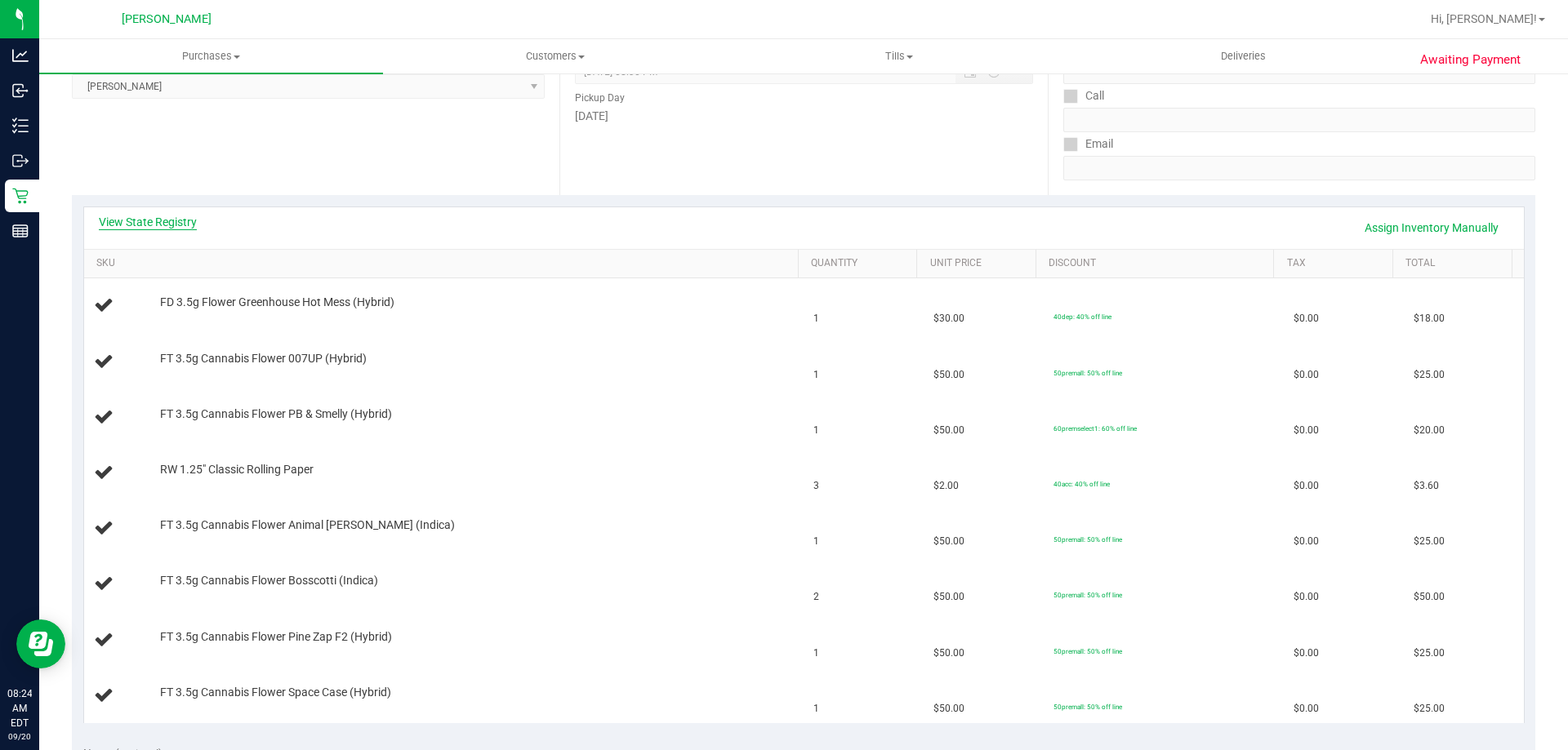
click at [177, 223] on link "View State Registry" at bounding box center [148, 222] width 98 height 16
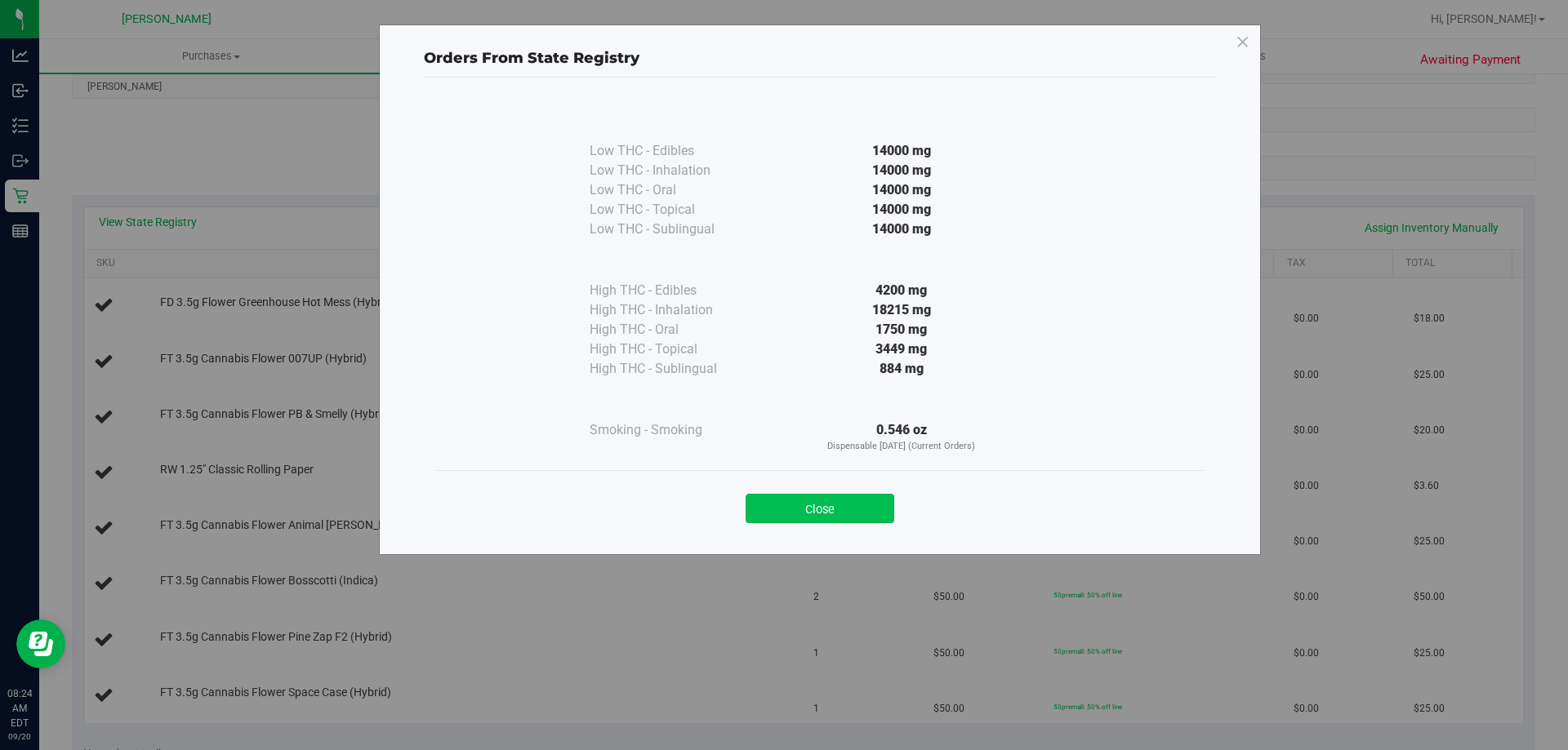
click at [790, 500] on button "Close" at bounding box center [820, 508] width 149 height 29
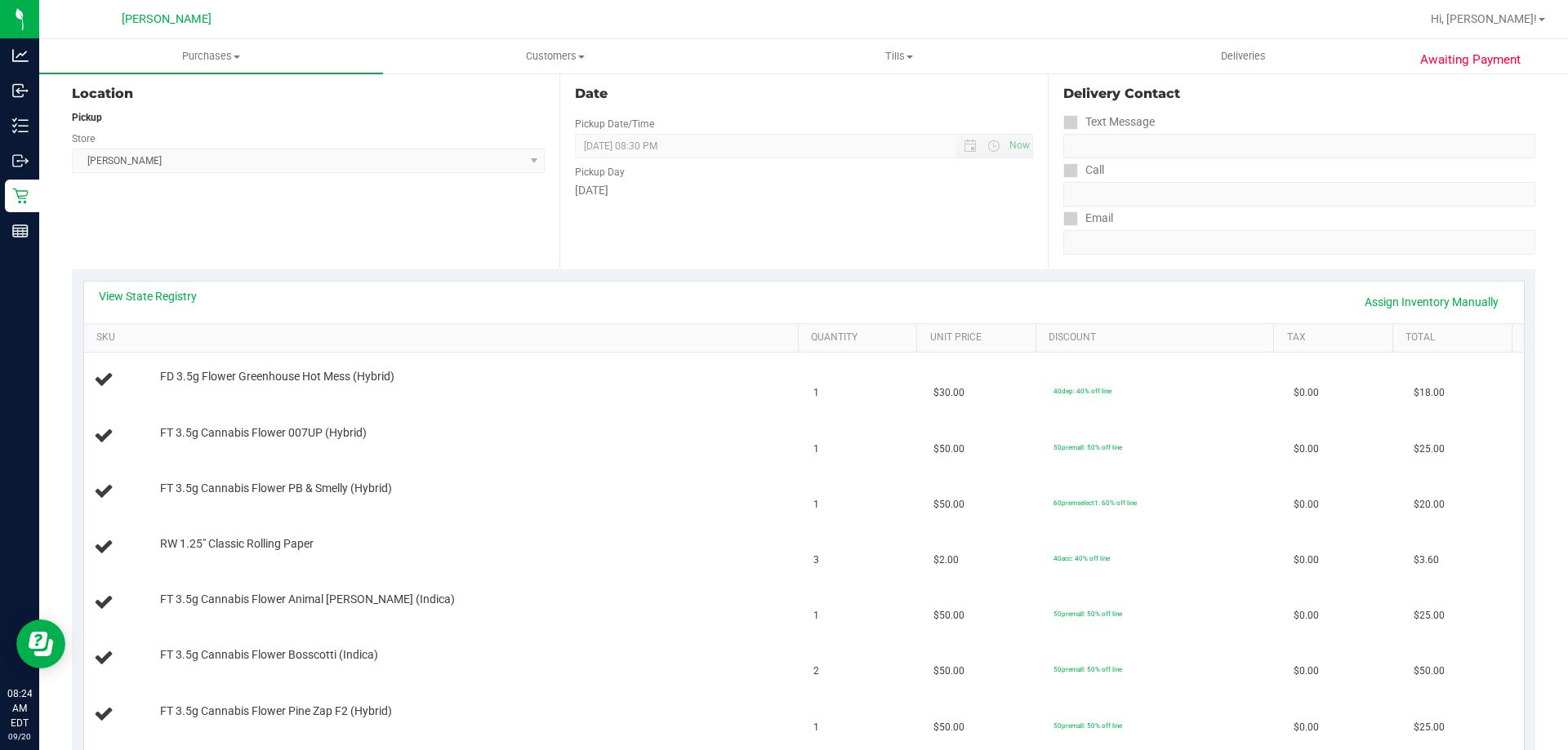
scroll to position [164, 0]
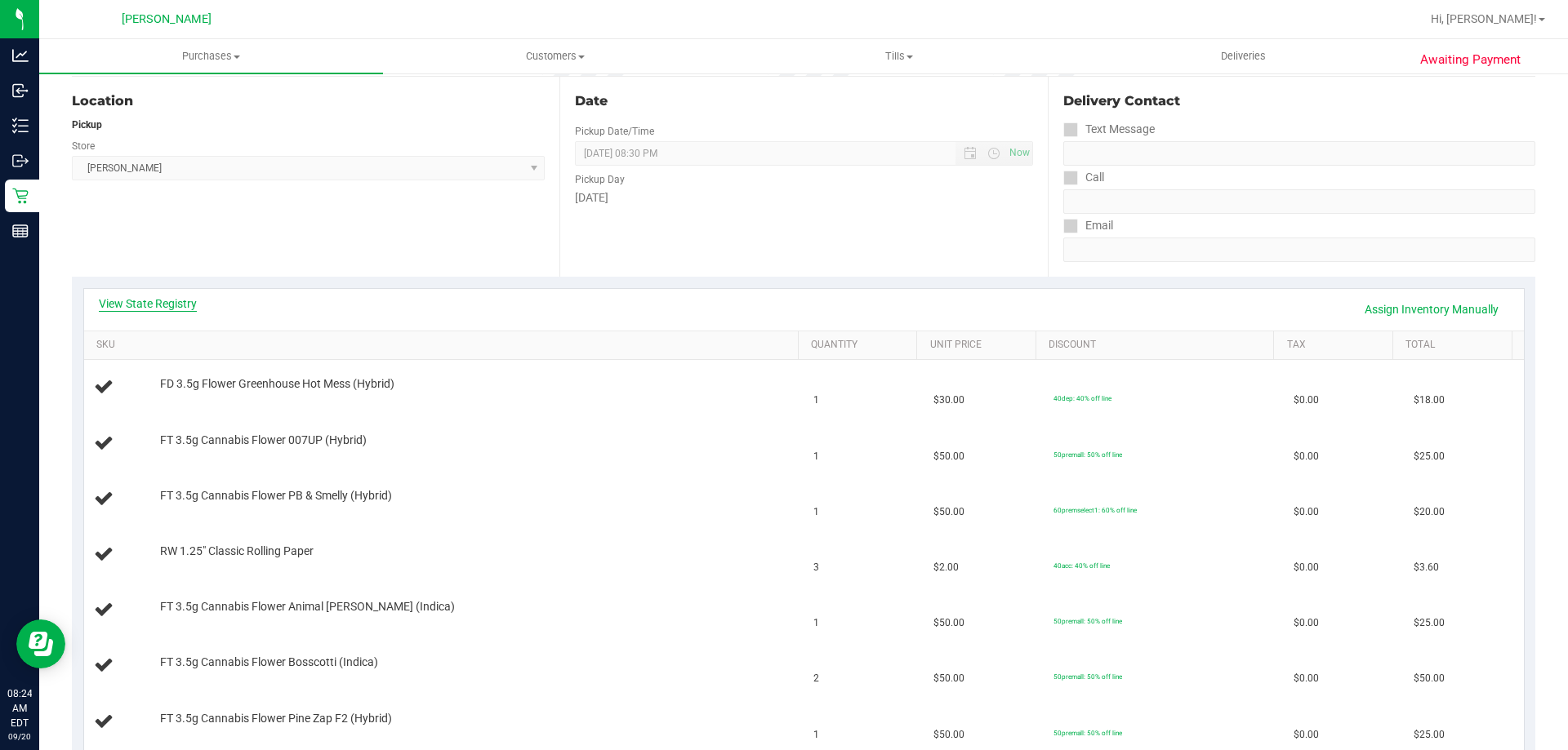
click at [167, 300] on link "View State Registry" at bounding box center [148, 303] width 98 height 16
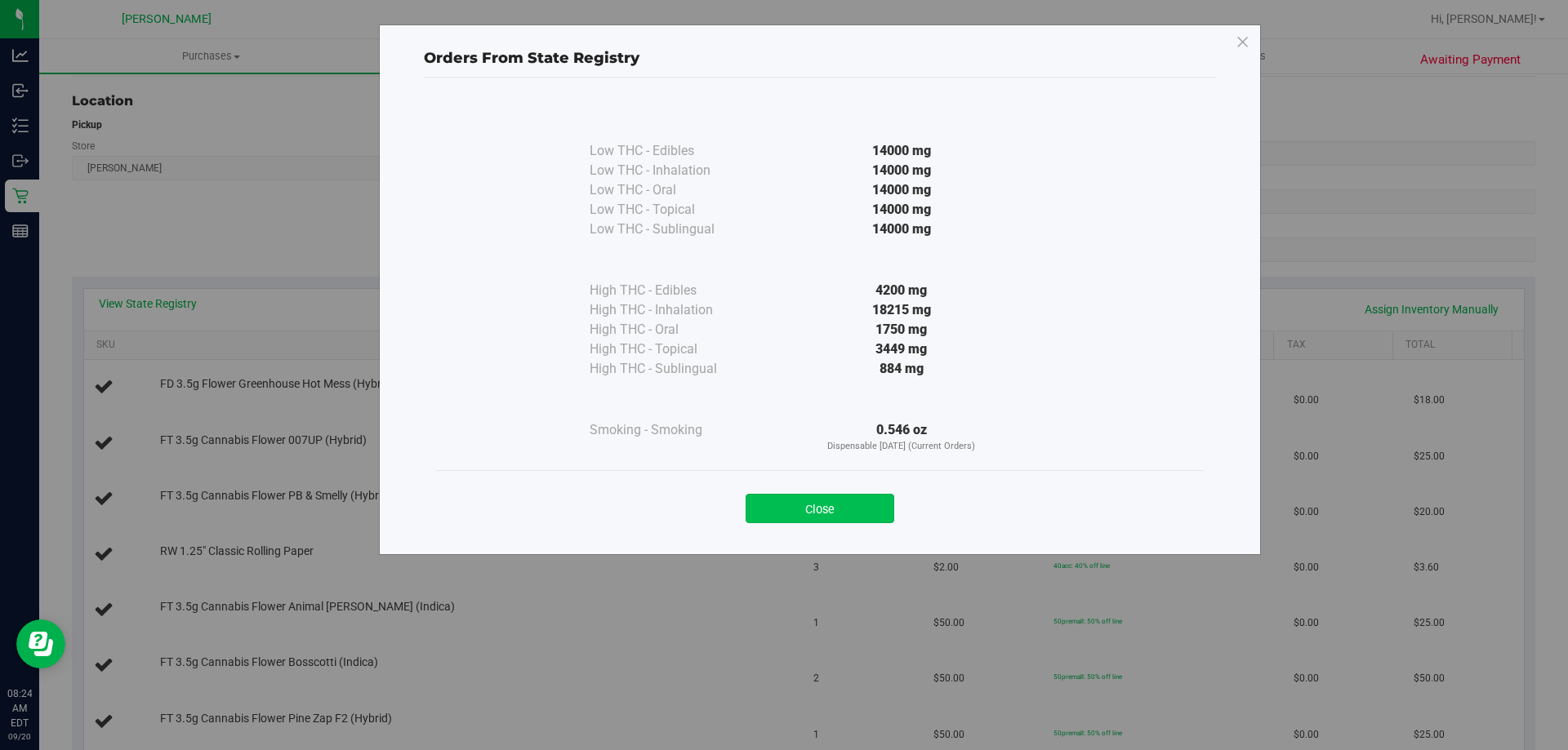
click at [770, 512] on button "Close" at bounding box center [820, 508] width 149 height 29
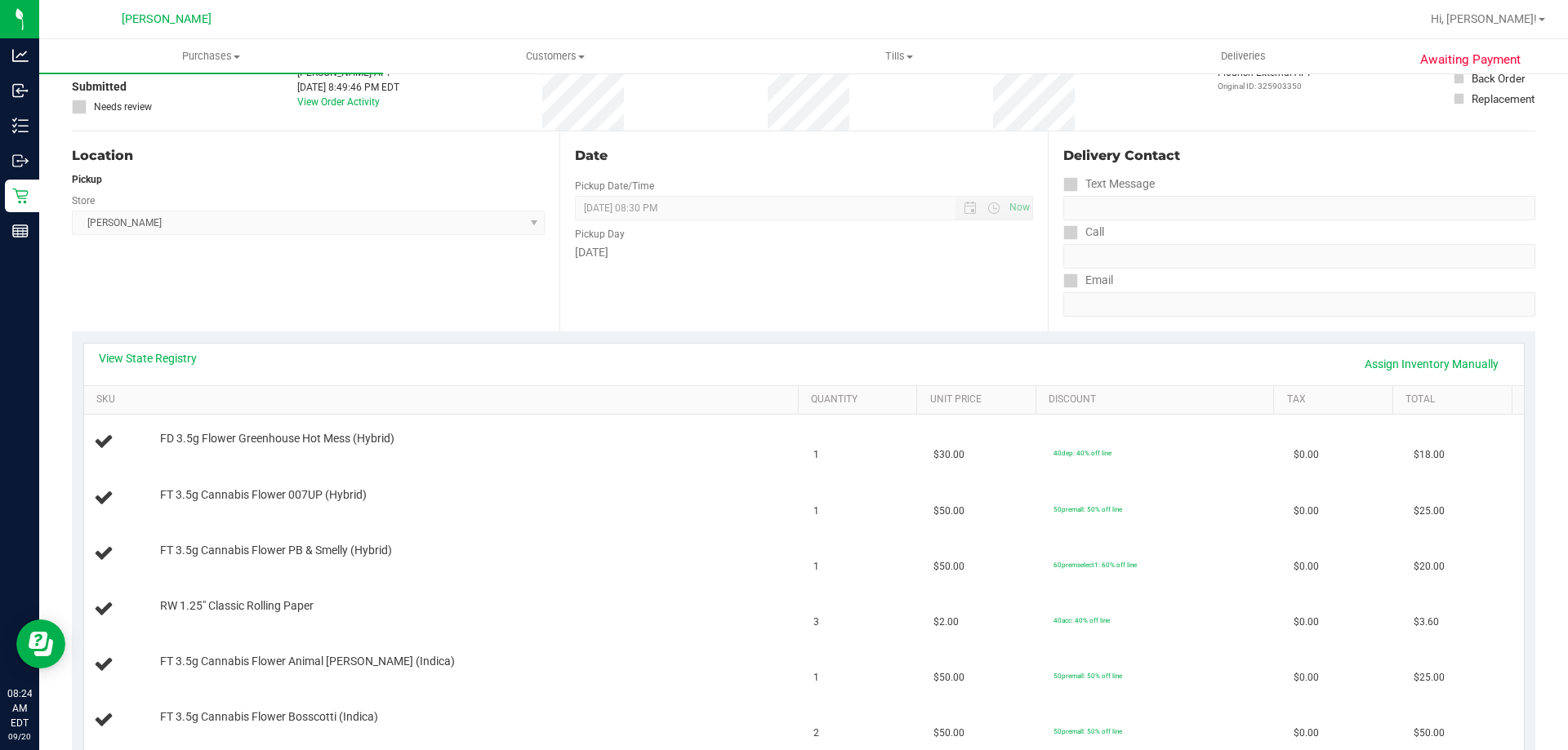
scroll to position [0, 0]
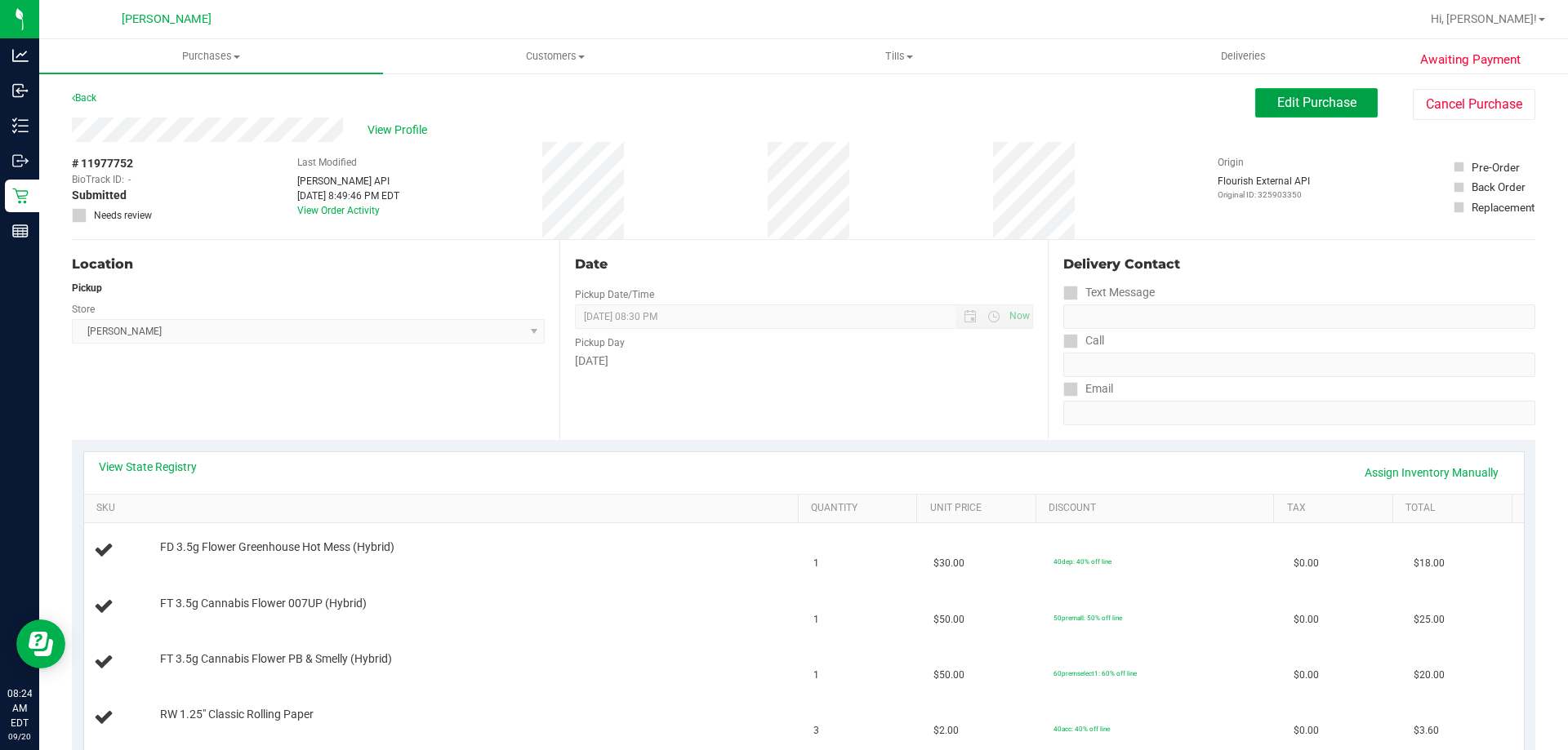
click at [1297, 91] on button "Edit Purchase" at bounding box center [1316, 102] width 122 height 29
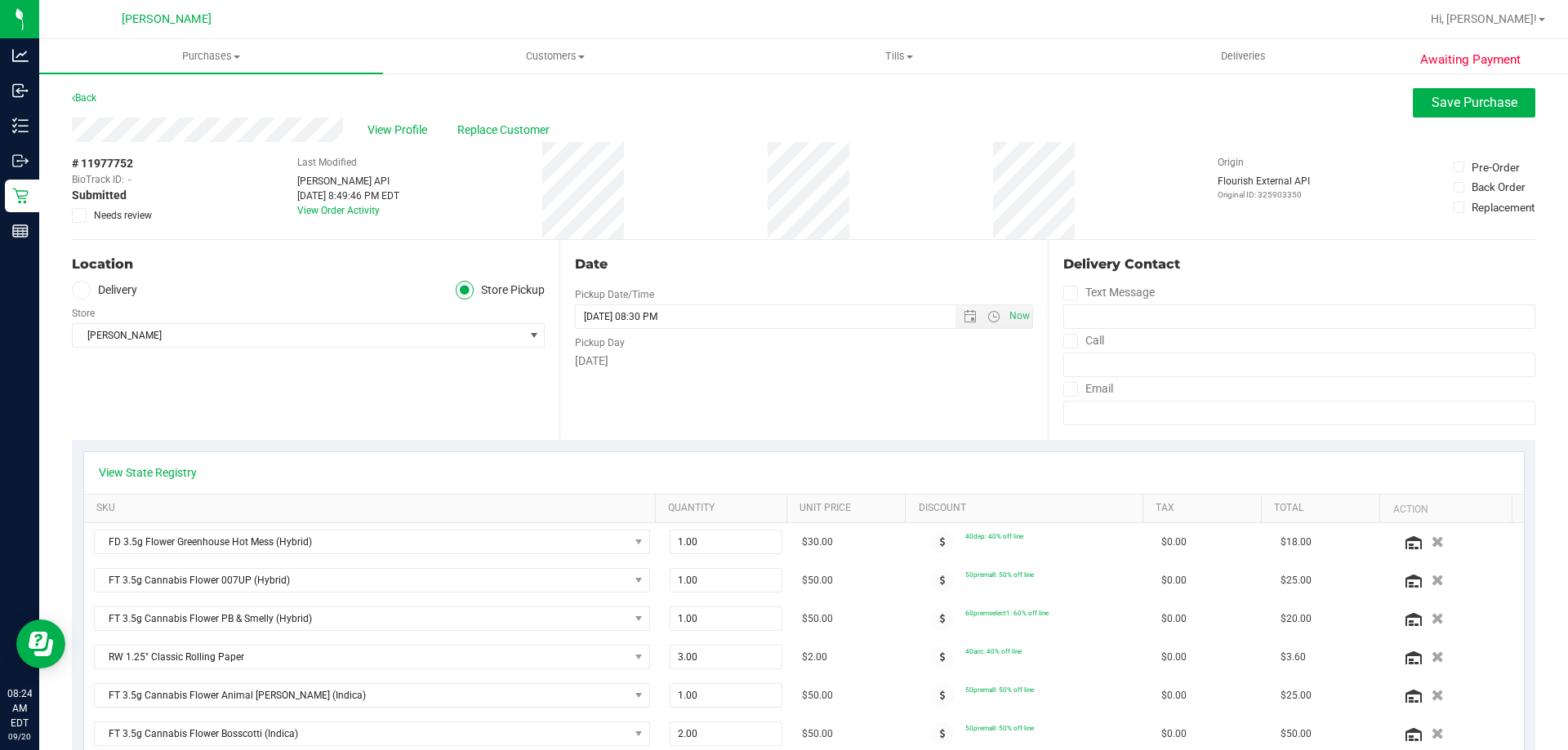
click at [79, 215] on icon at bounding box center [79, 215] width 10 height 0
click at [0, 0] on input "Needs review" at bounding box center [0, 0] width 0 height 0
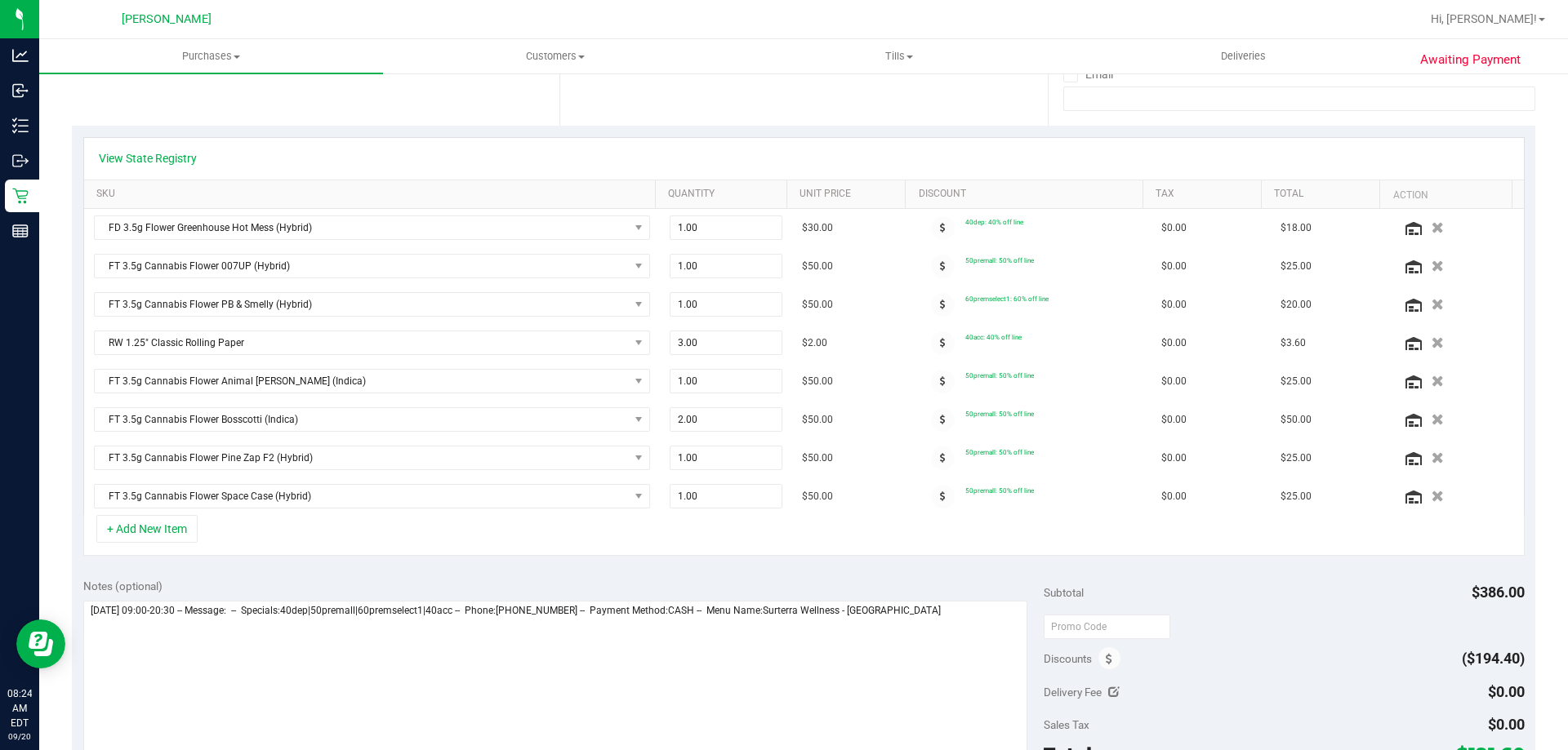
scroll to position [408, 0]
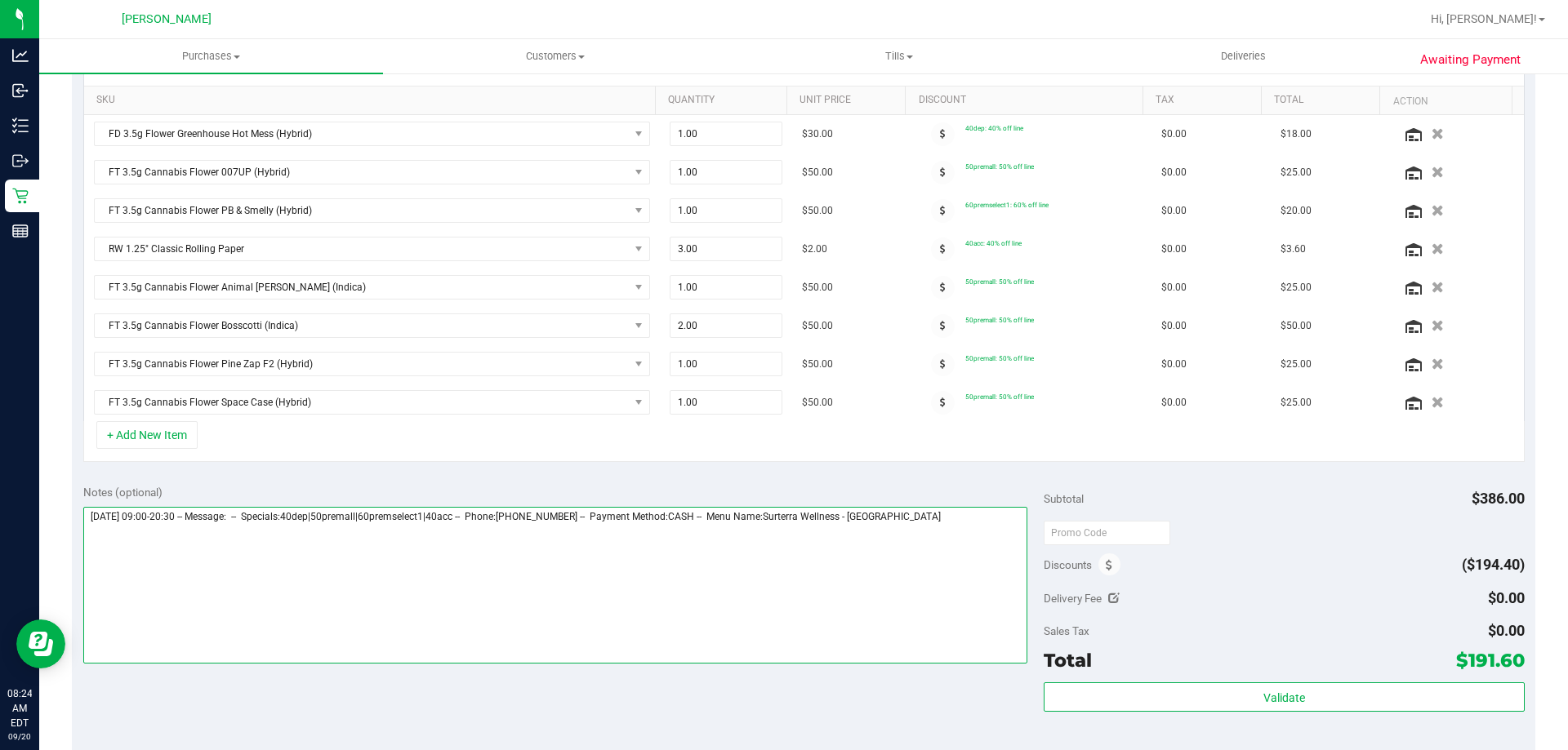
click at [945, 521] on textarea at bounding box center [556, 585] width 945 height 157
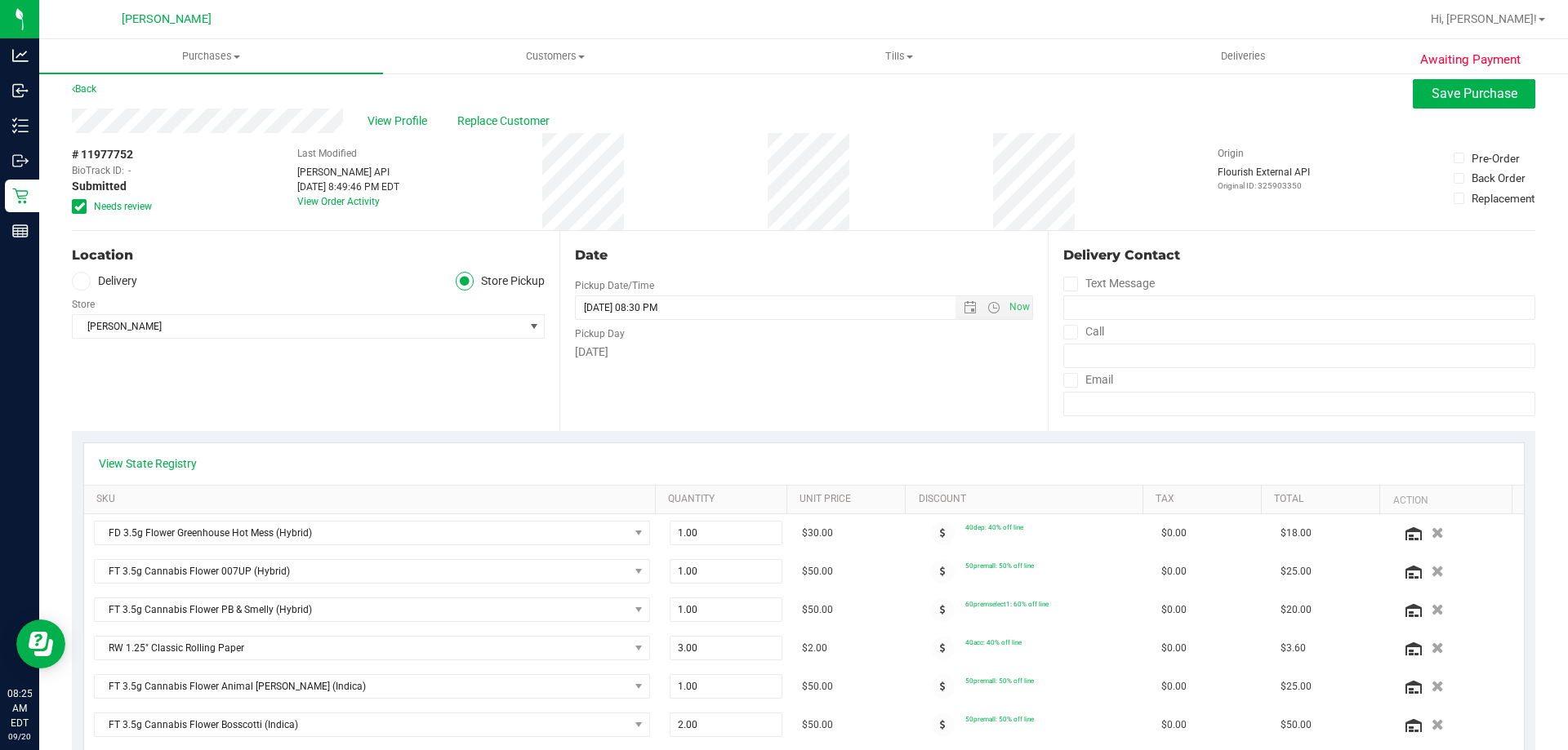
scroll to position [0, 0]
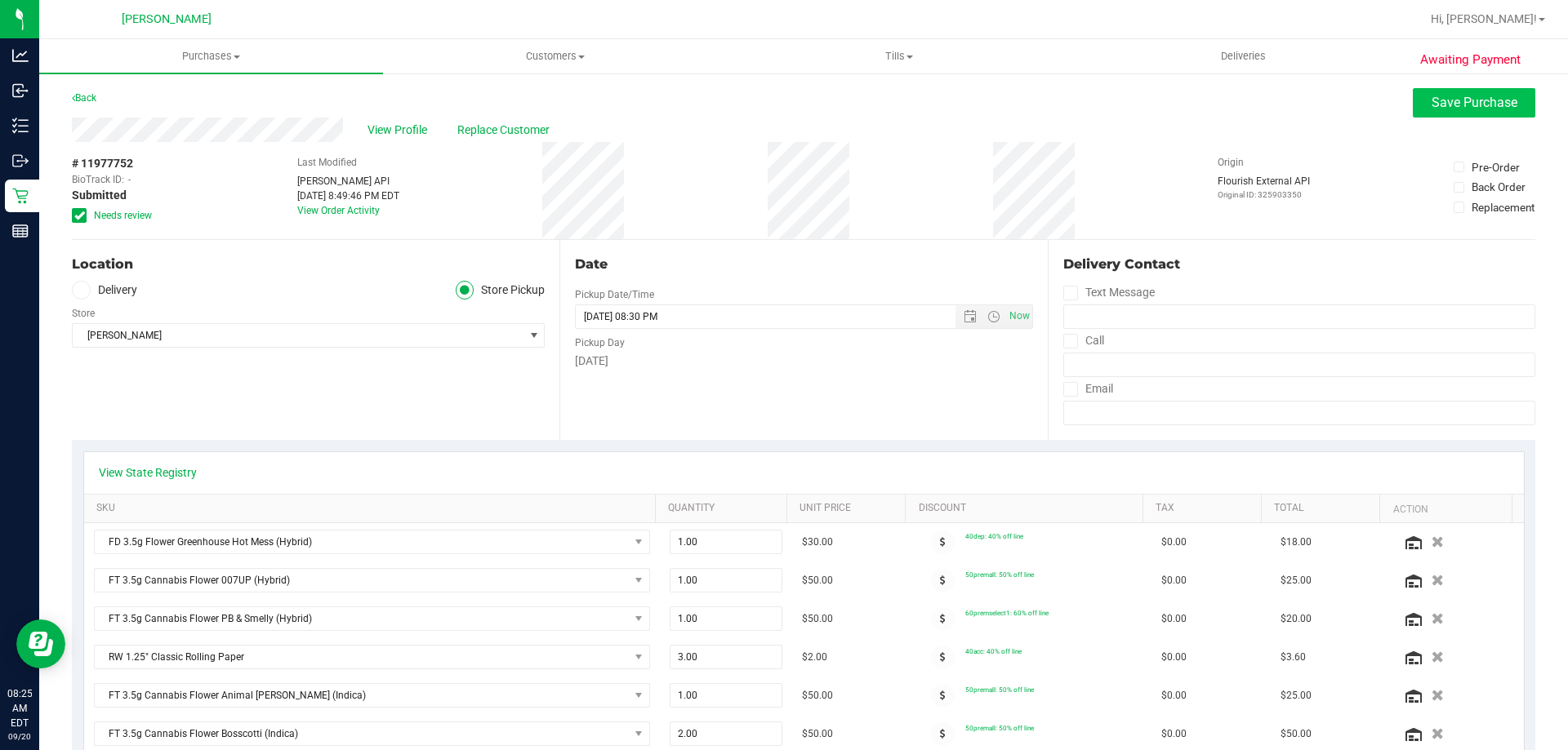
type textarea "Saturday 09/20/2025 09:00-20:30 -- Message: -- Specials:40dep|50premall|60prems…"
click at [1445, 105] on span "Save Purchase" at bounding box center [1474, 102] width 86 height 16
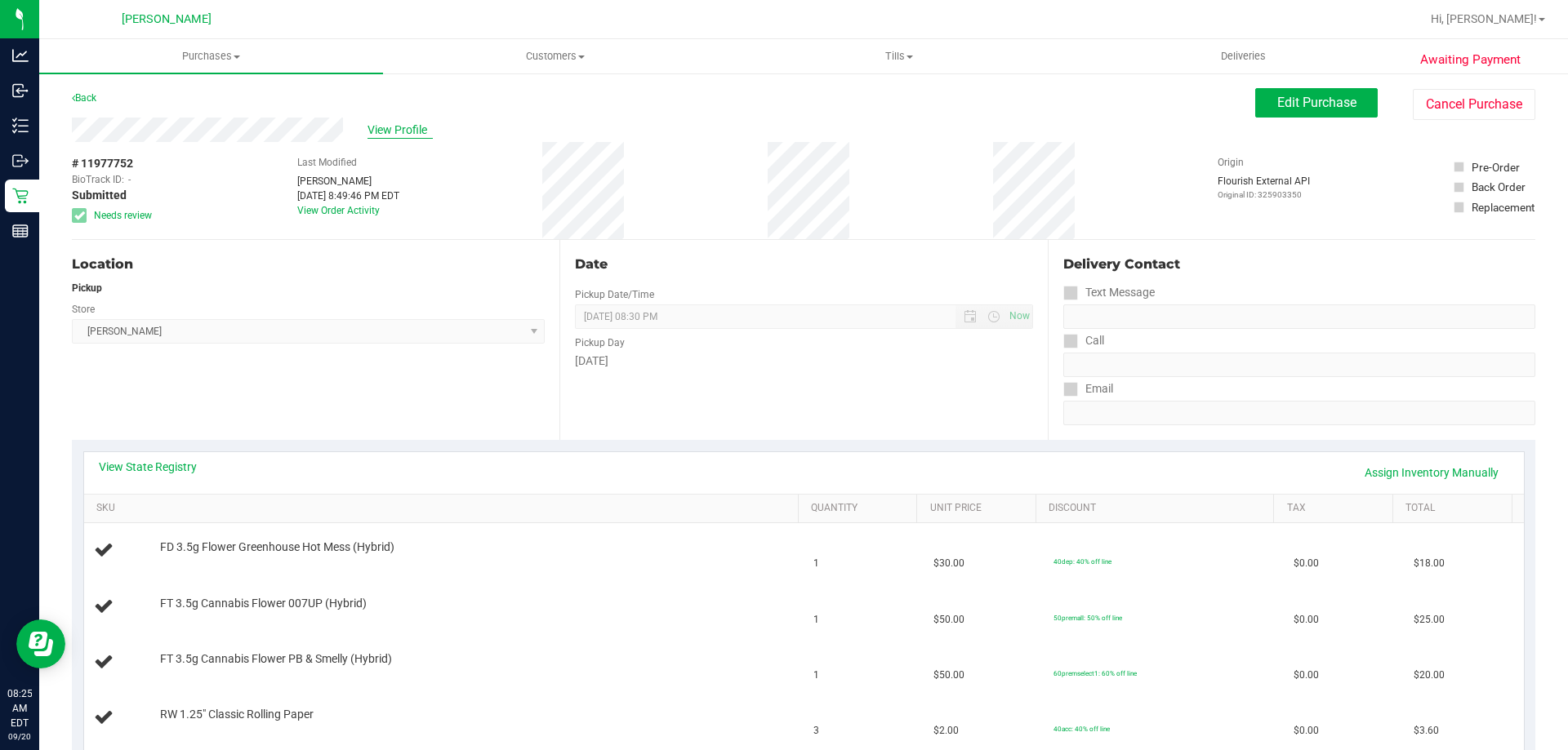
click at [394, 136] on span "View Profile" at bounding box center [400, 130] width 65 height 17
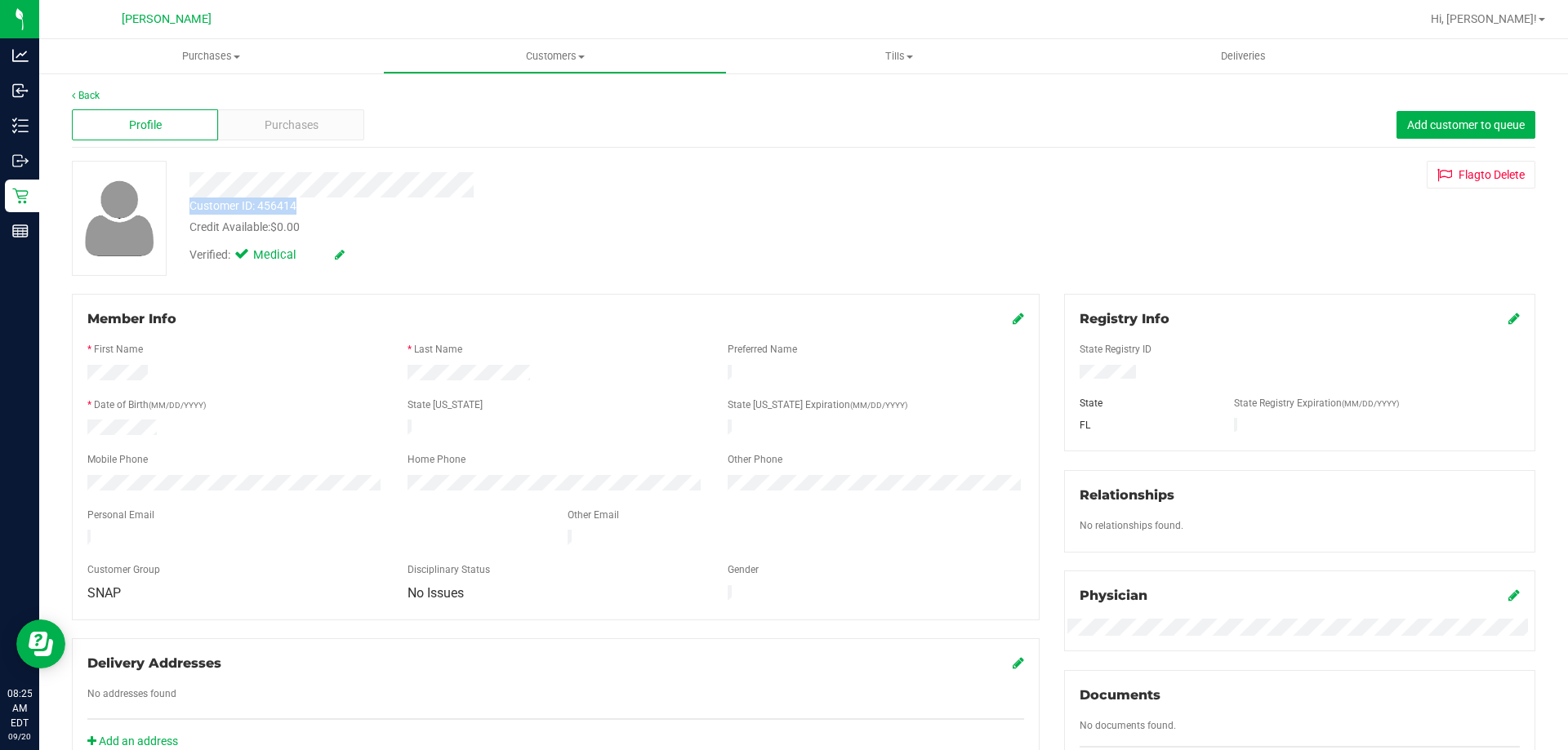
drag, startPoint x: 304, startPoint y: 207, endPoint x: 189, endPoint y: 209, distance: 115.0
click at [189, 209] on div "Customer ID: 456414 Credit Available: $0.00" at bounding box center [548, 216] width 744 height 39
copy div "Customer ID: 456414"
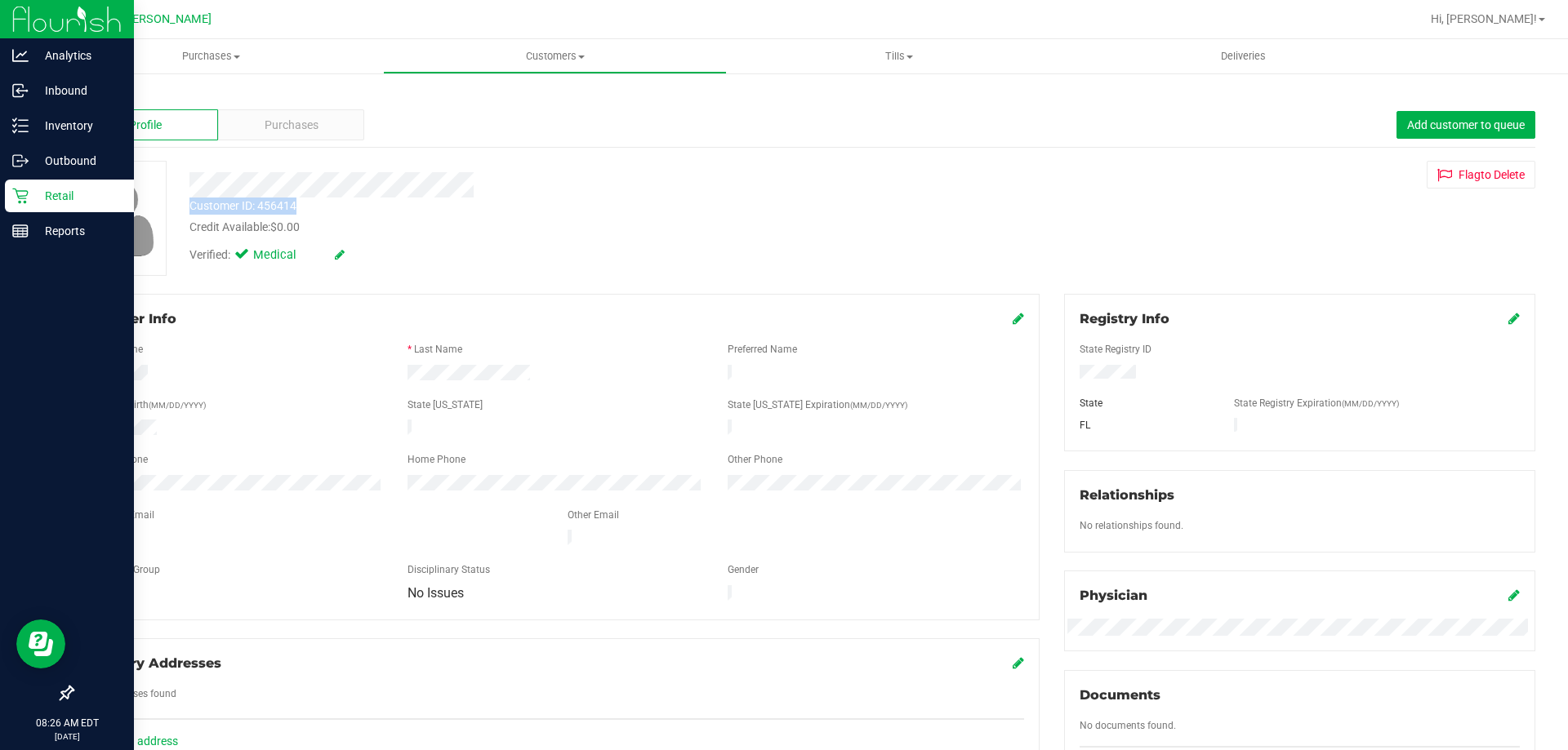
click at [59, 188] on p "Retail" at bounding box center [77, 195] width 98 height 20
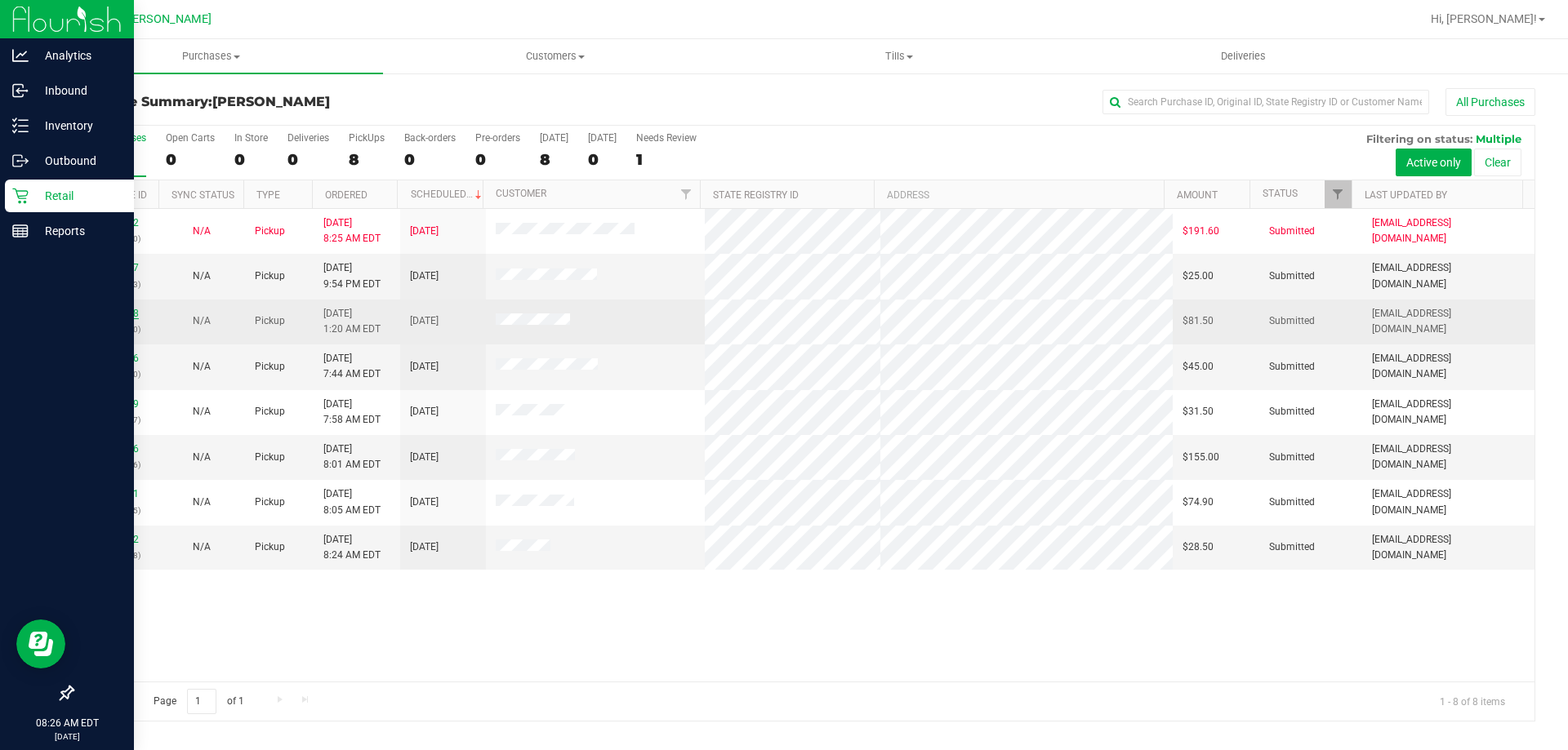
click at [127, 313] on link "11977868" at bounding box center [116, 313] width 46 height 11
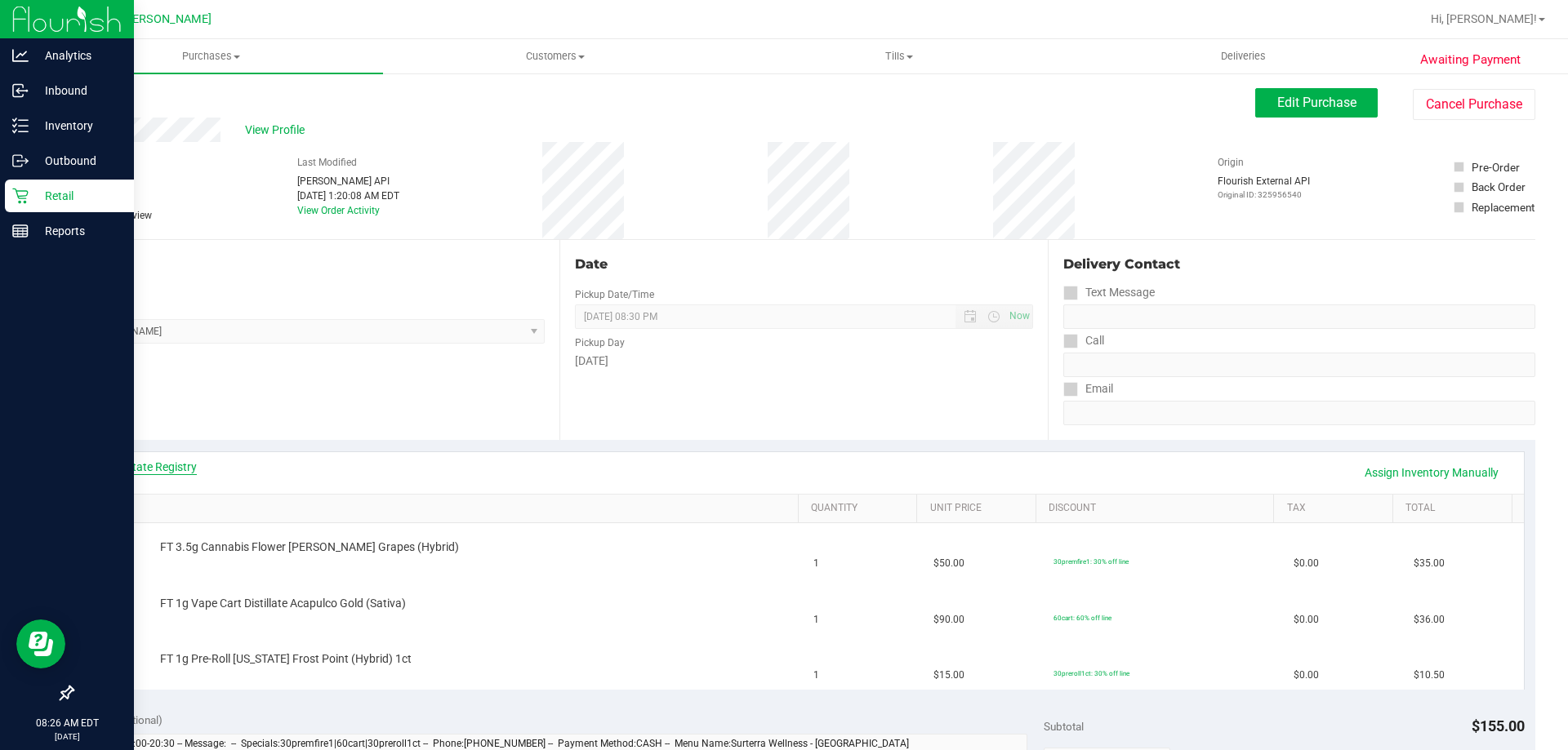
click at [187, 462] on link "View State Registry" at bounding box center [148, 466] width 98 height 16
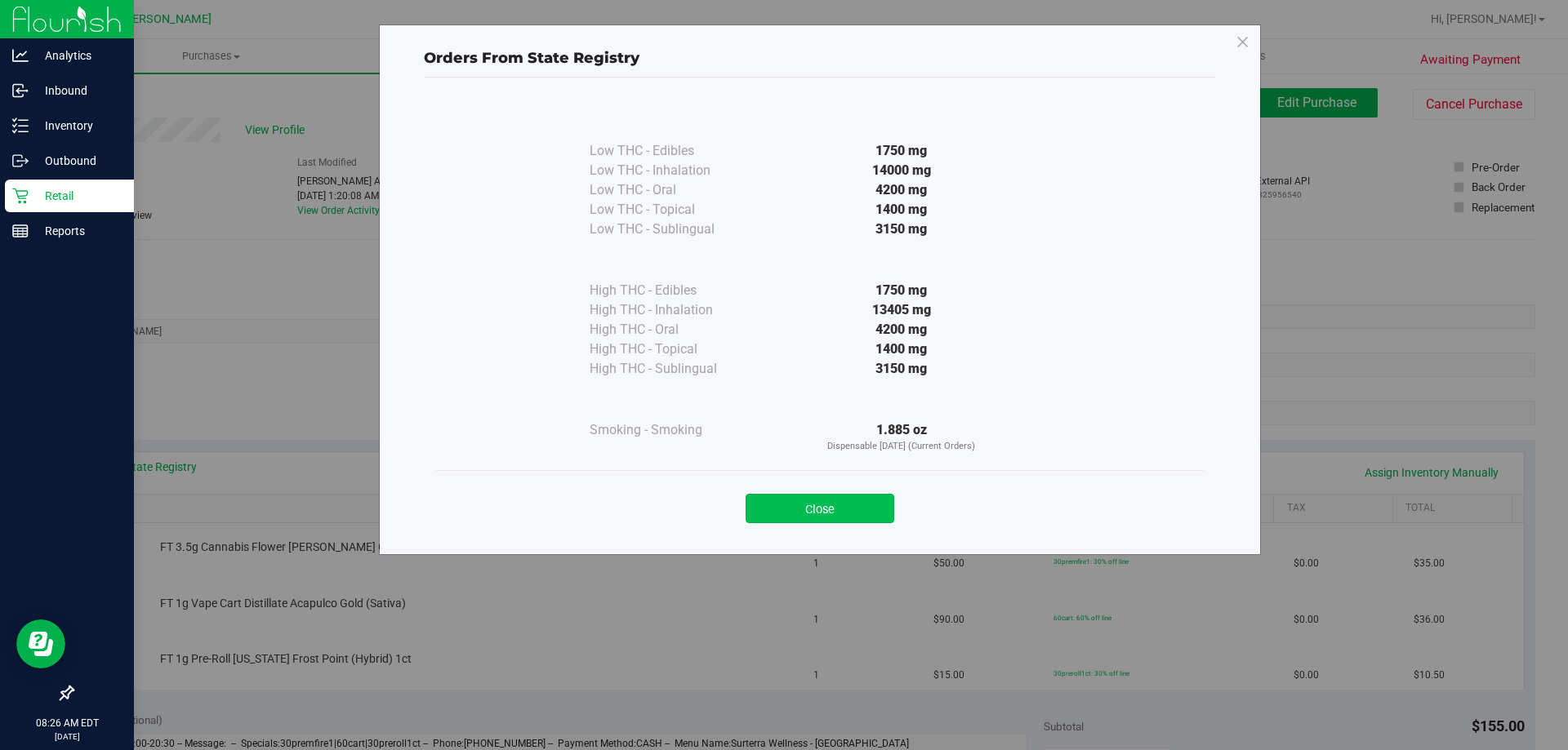
click at [805, 506] on button "Close" at bounding box center [820, 508] width 149 height 29
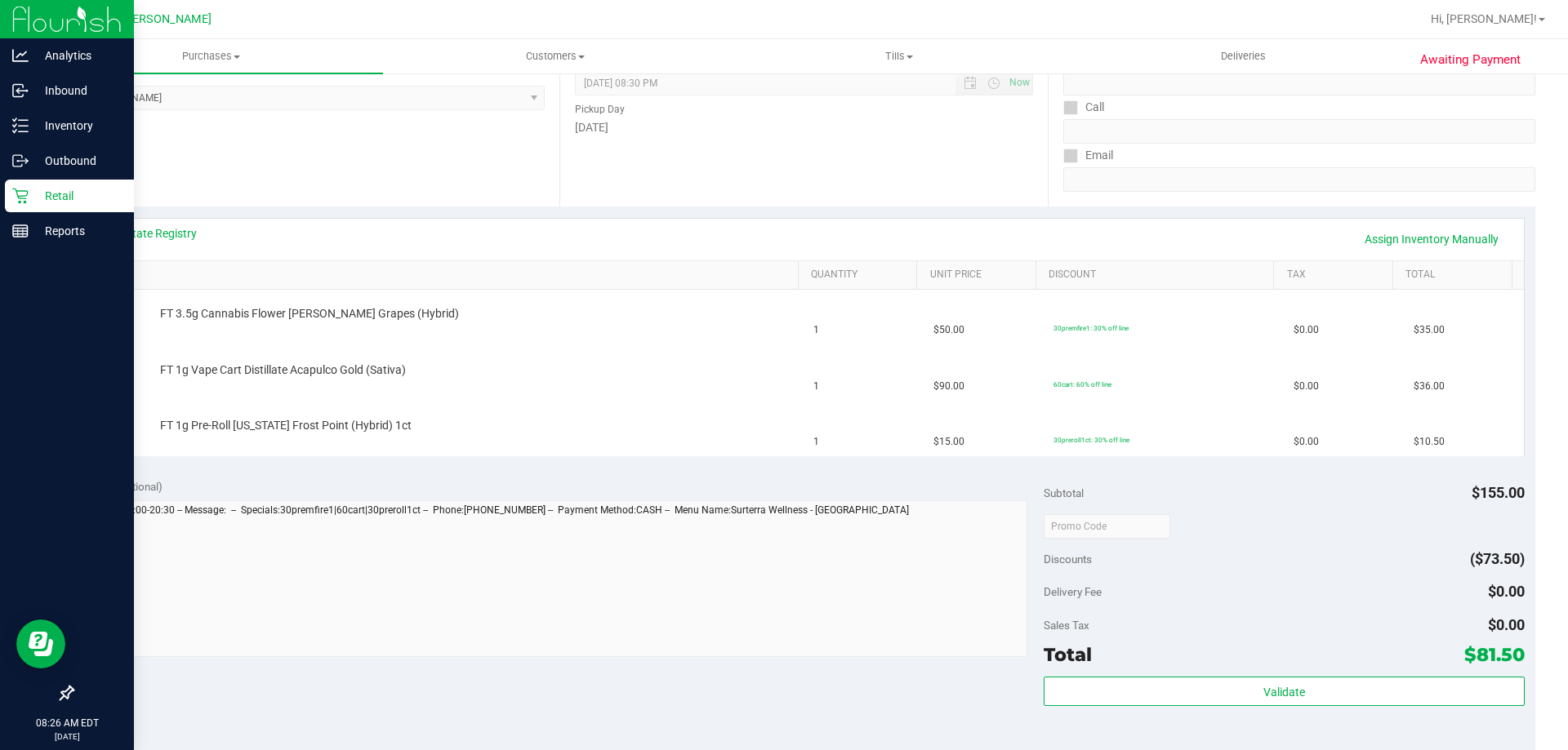
scroll to position [408, 0]
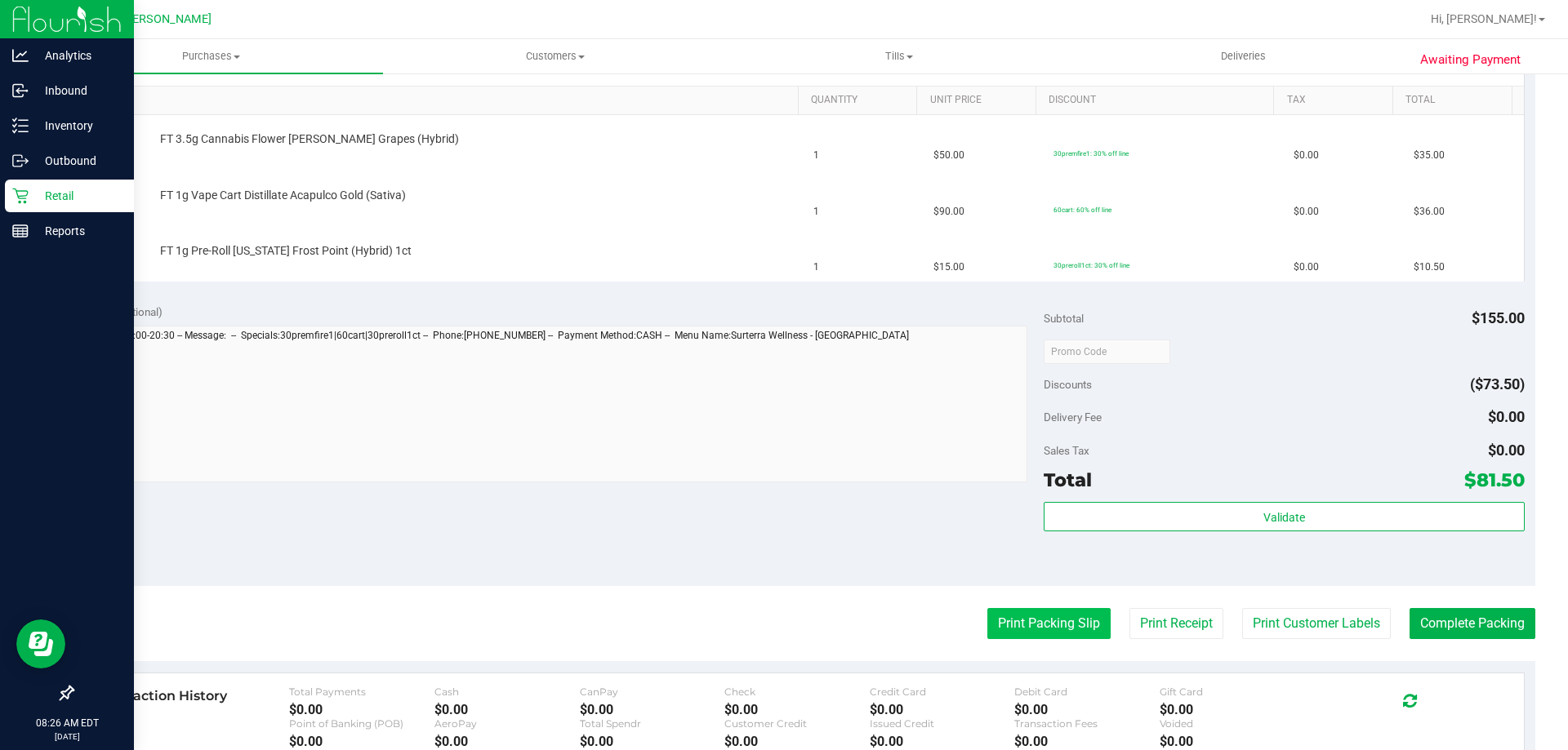
click at [1005, 617] on button "Print Packing Slip" at bounding box center [1048, 623] width 123 height 31
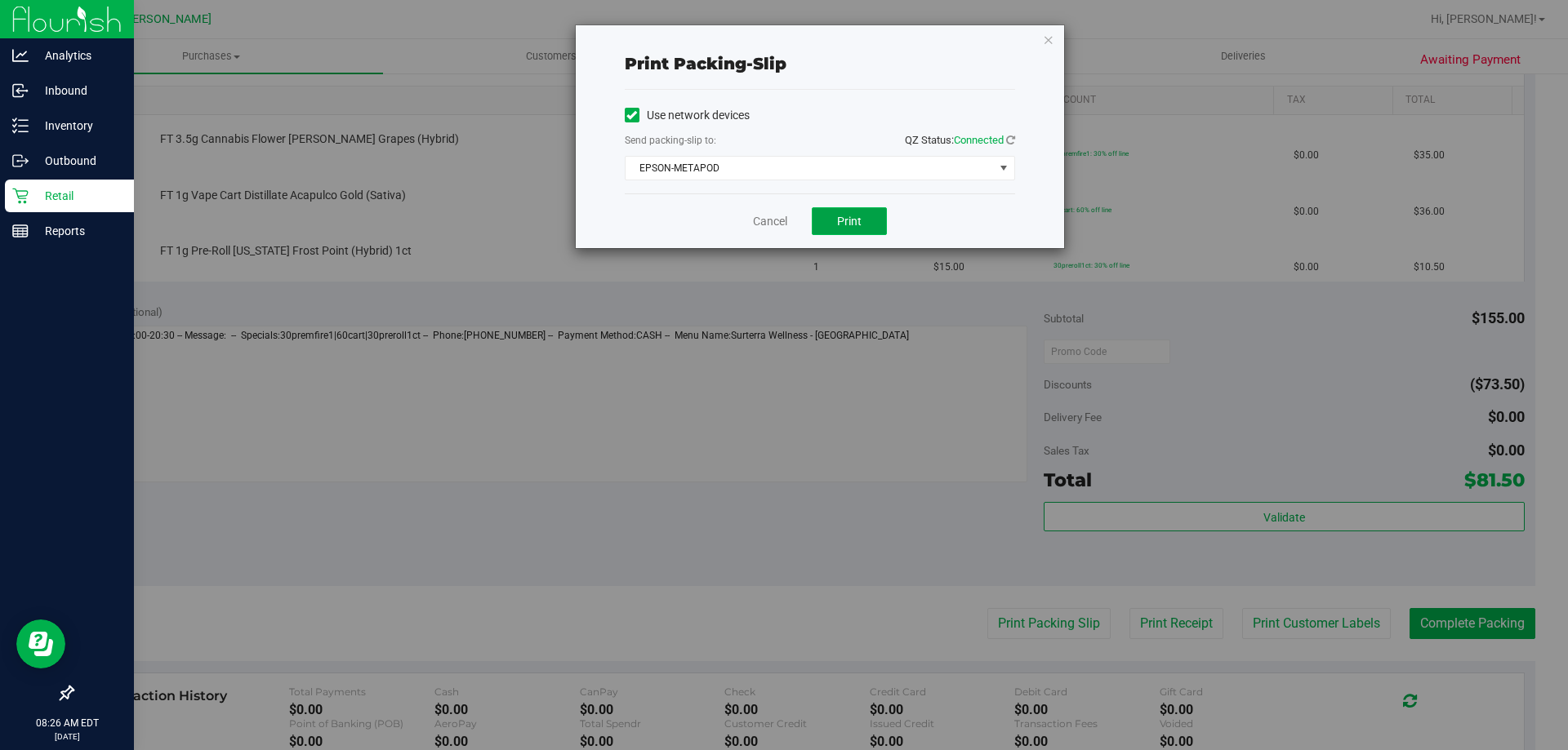
click at [854, 230] on button "Print" at bounding box center [849, 222] width 75 height 28
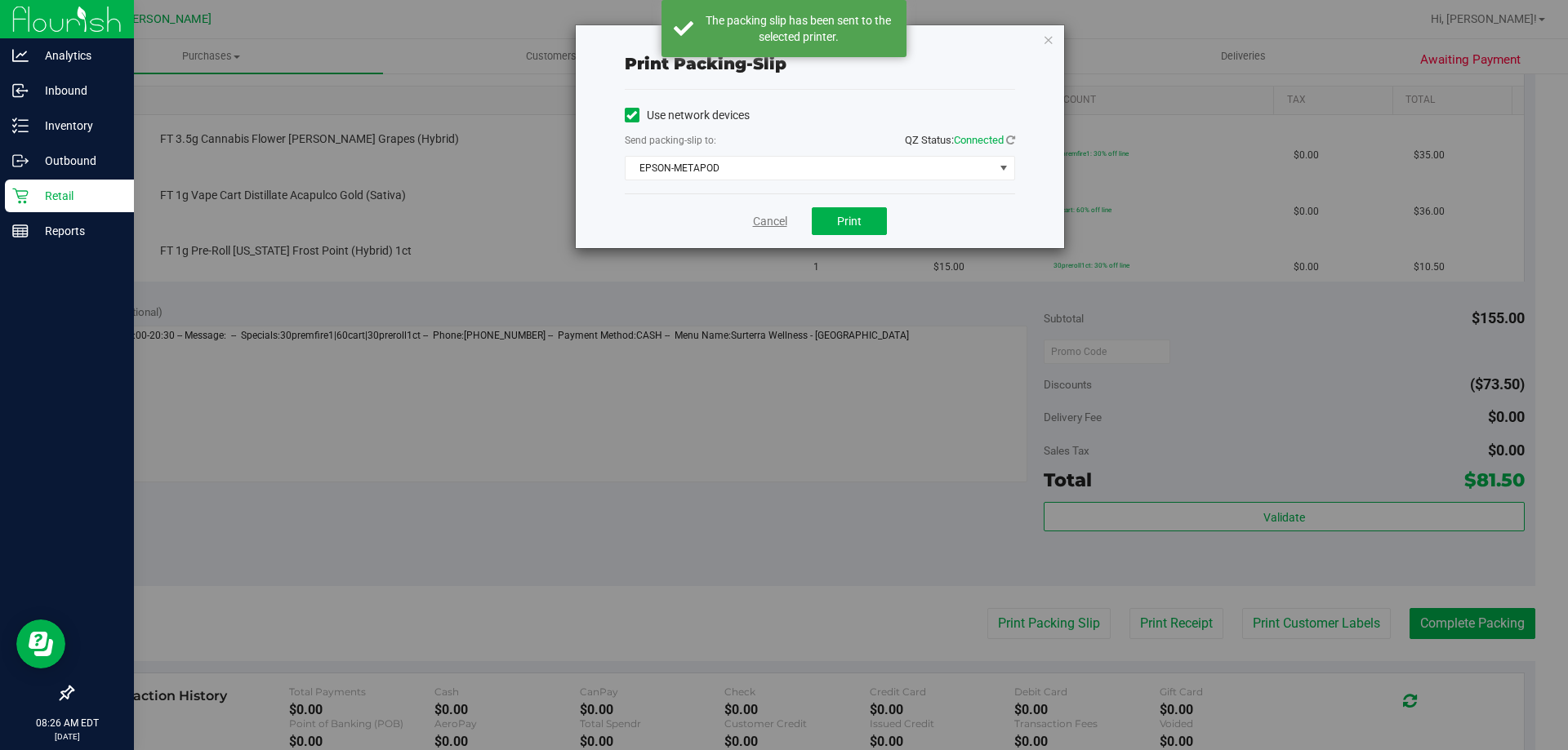
click at [779, 222] on link "Cancel" at bounding box center [770, 222] width 34 height 17
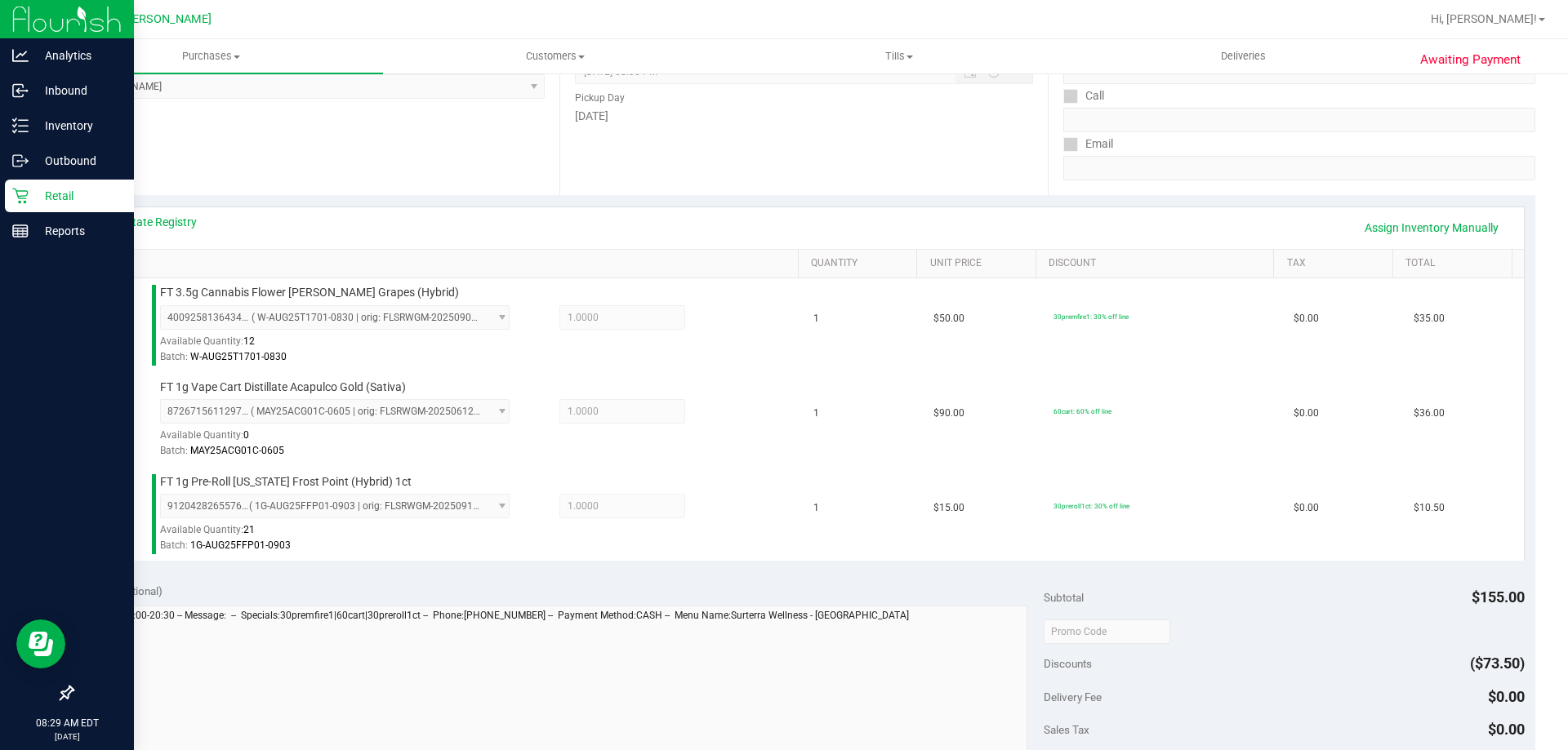
scroll to position [653, 0]
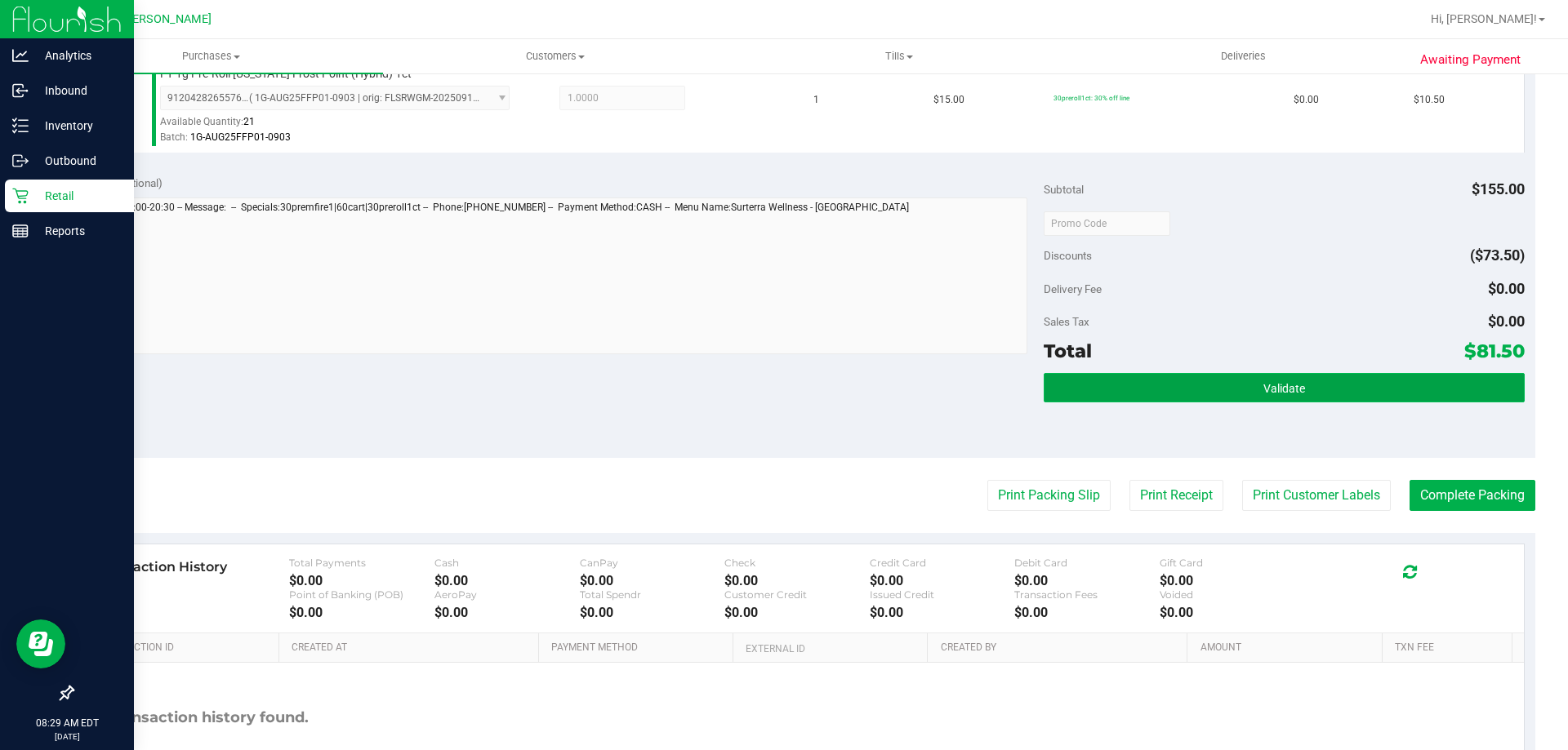
click at [1225, 382] on button "Validate" at bounding box center [1283, 387] width 480 height 29
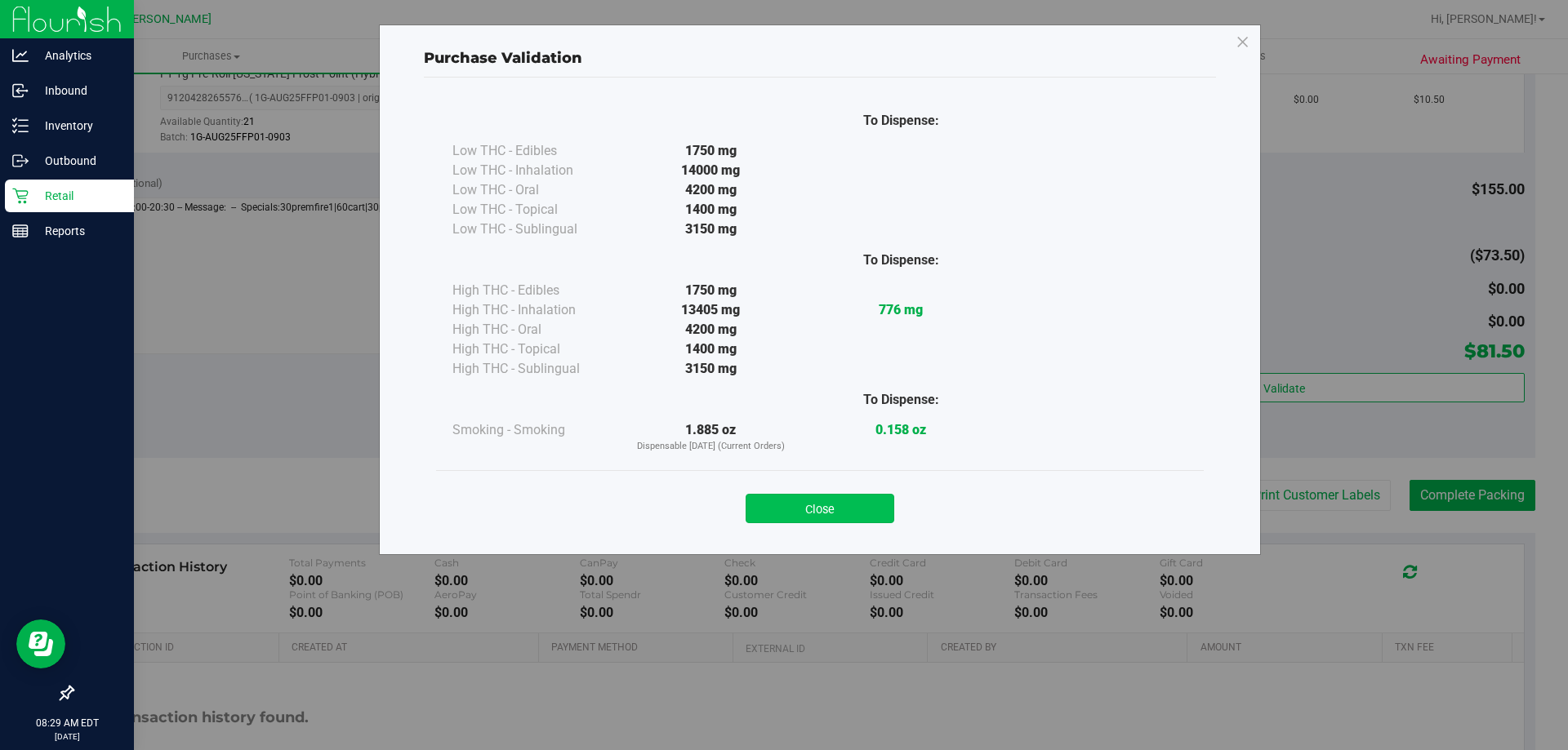
drag, startPoint x: 821, startPoint y: 508, endPoint x: 1008, endPoint y: 496, distance: 187.4
click at [822, 508] on button "Close" at bounding box center [820, 508] width 149 height 29
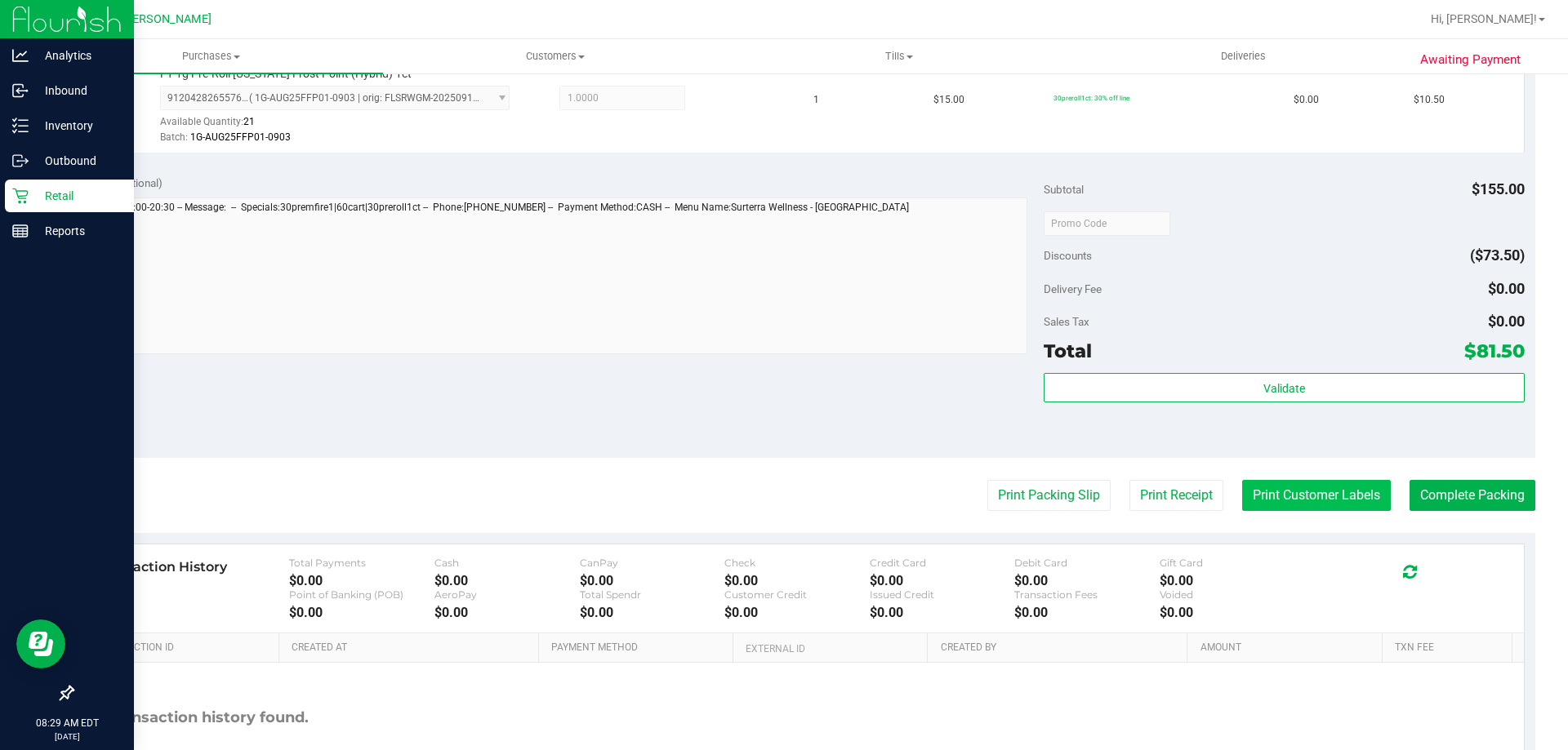
click at [1292, 487] on button "Print Customer Labels" at bounding box center [1316, 495] width 149 height 31
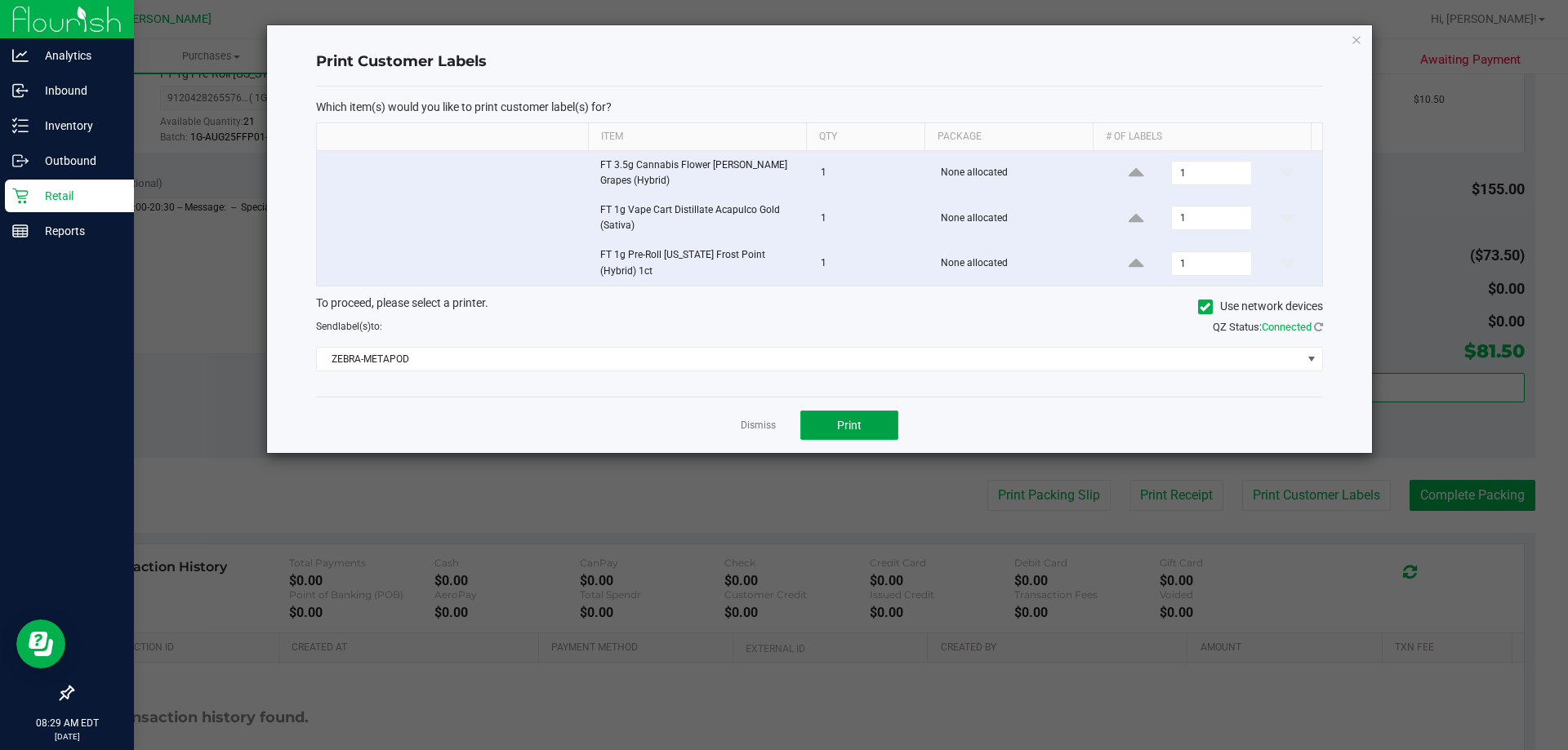
click at [872, 424] on button "Print" at bounding box center [849, 425] width 98 height 29
click at [748, 419] on link "Dismiss" at bounding box center [758, 426] width 35 height 14
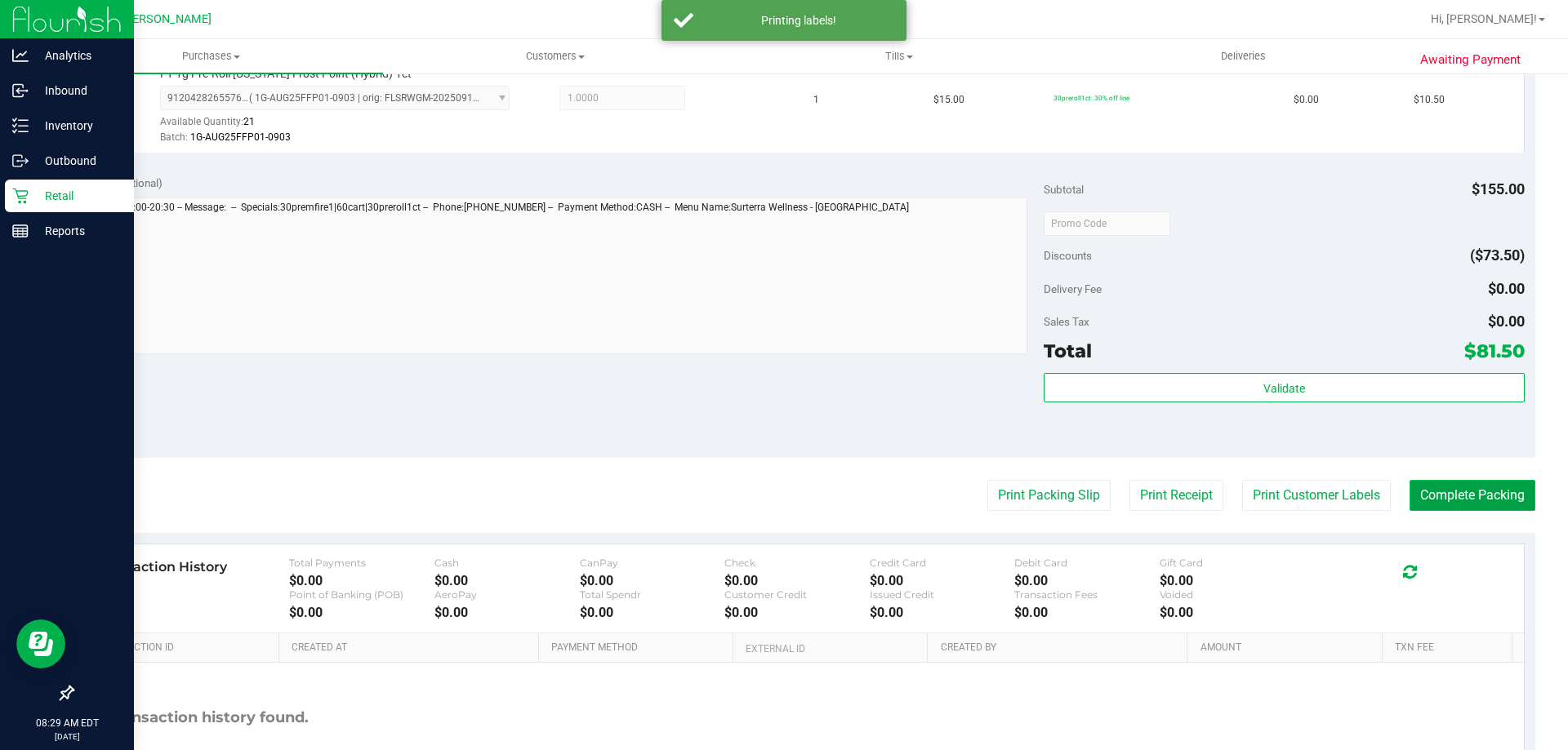
click at [1441, 499] on button "Complete Packing" at bounding box center [1472, 495] width 126 height 31
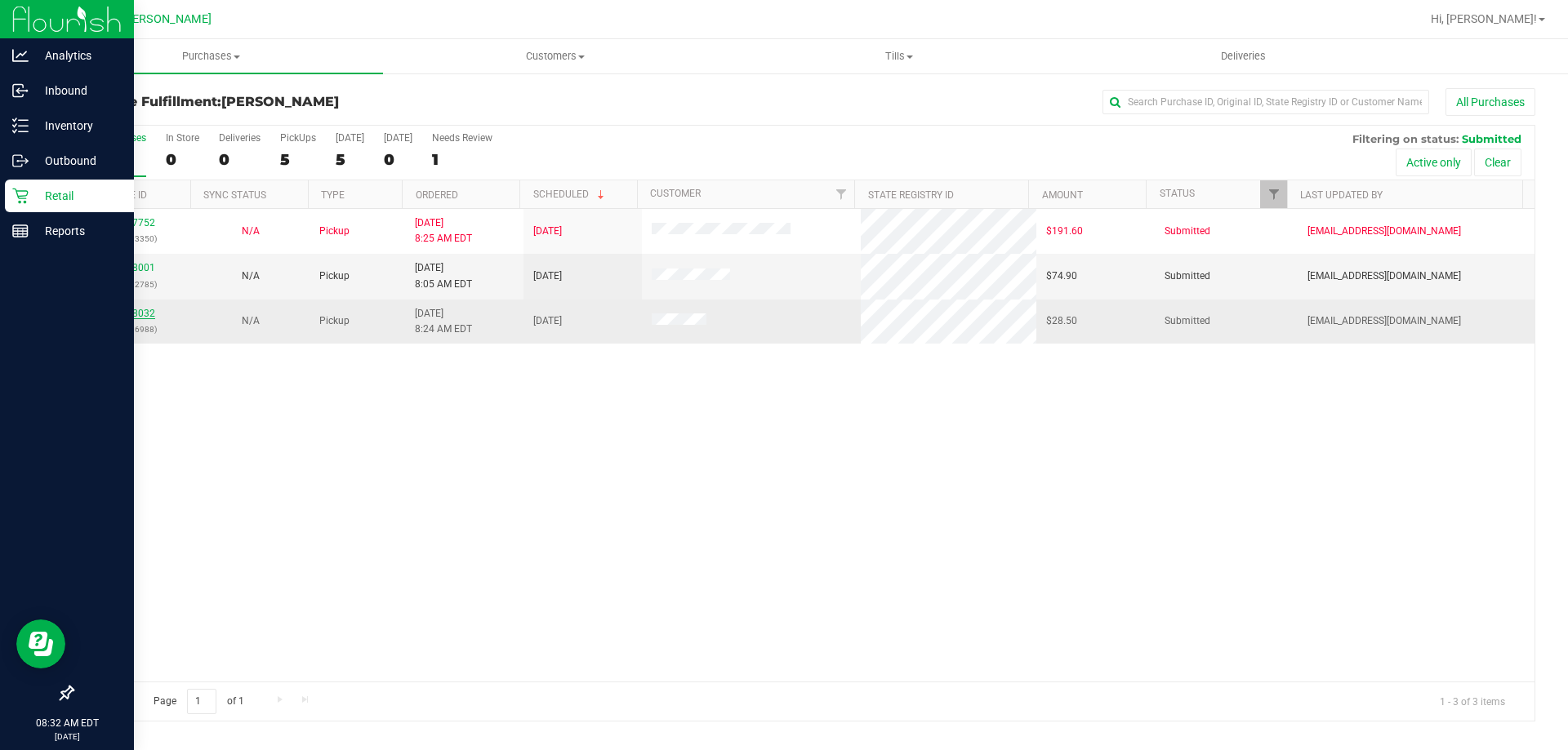
click at [131, 312] on link "11978032" at bounding box center [132, 313] width 46 height 11
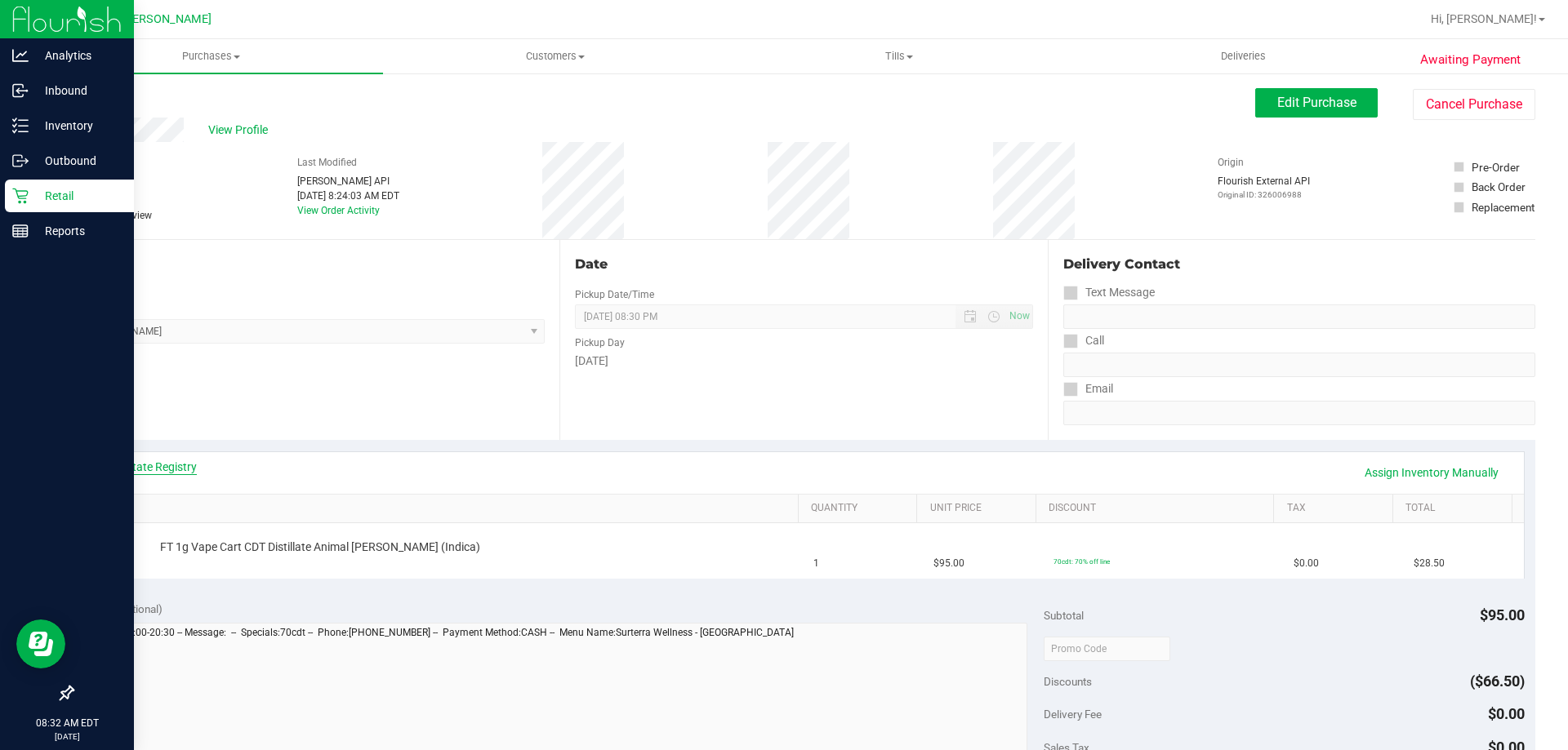
click at [181, 471] on link "View State Registry" at bounding box center [148, 466] width 98 height 16
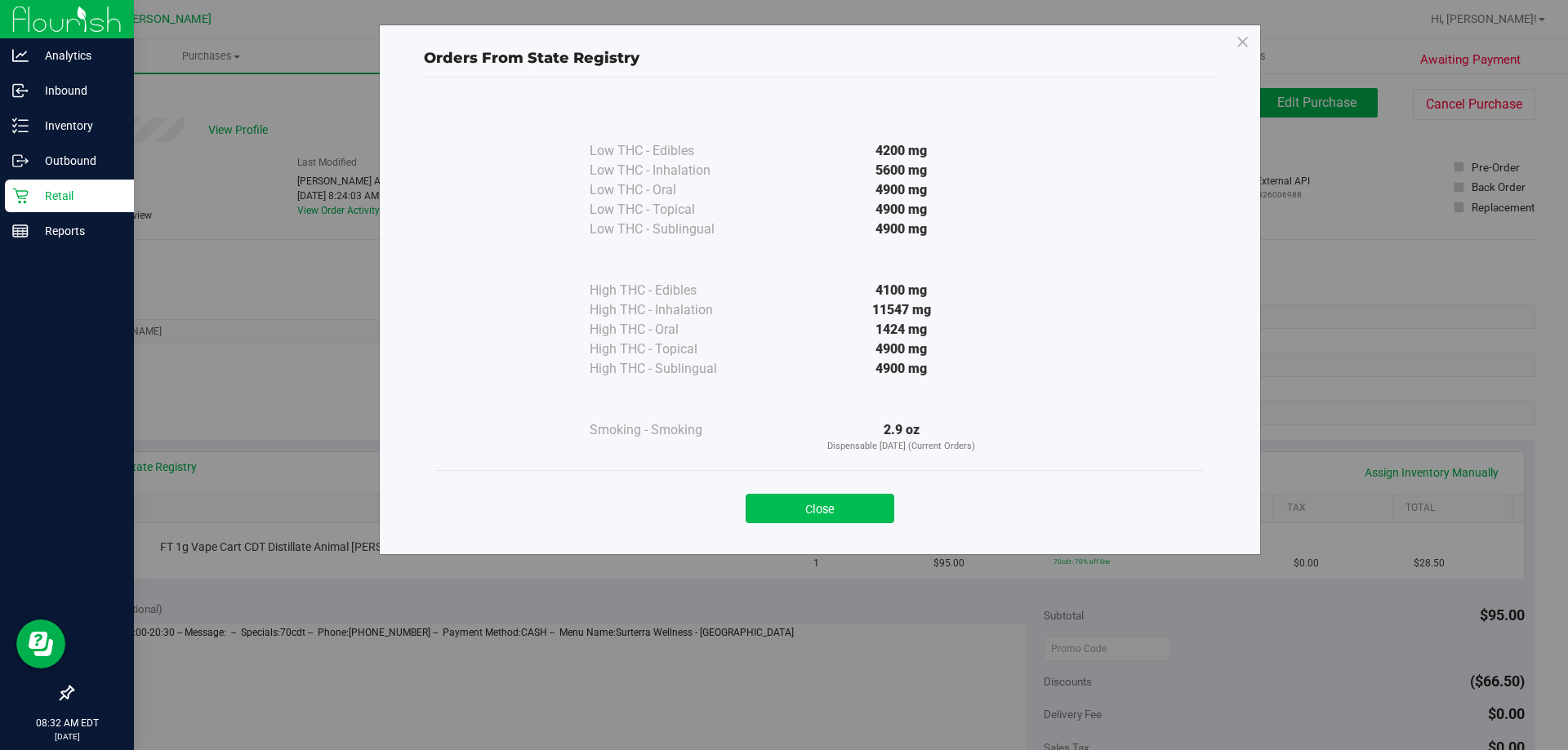
click at [820, 500] on button "Close" at bounding box center [820, 508] width 149 height 29
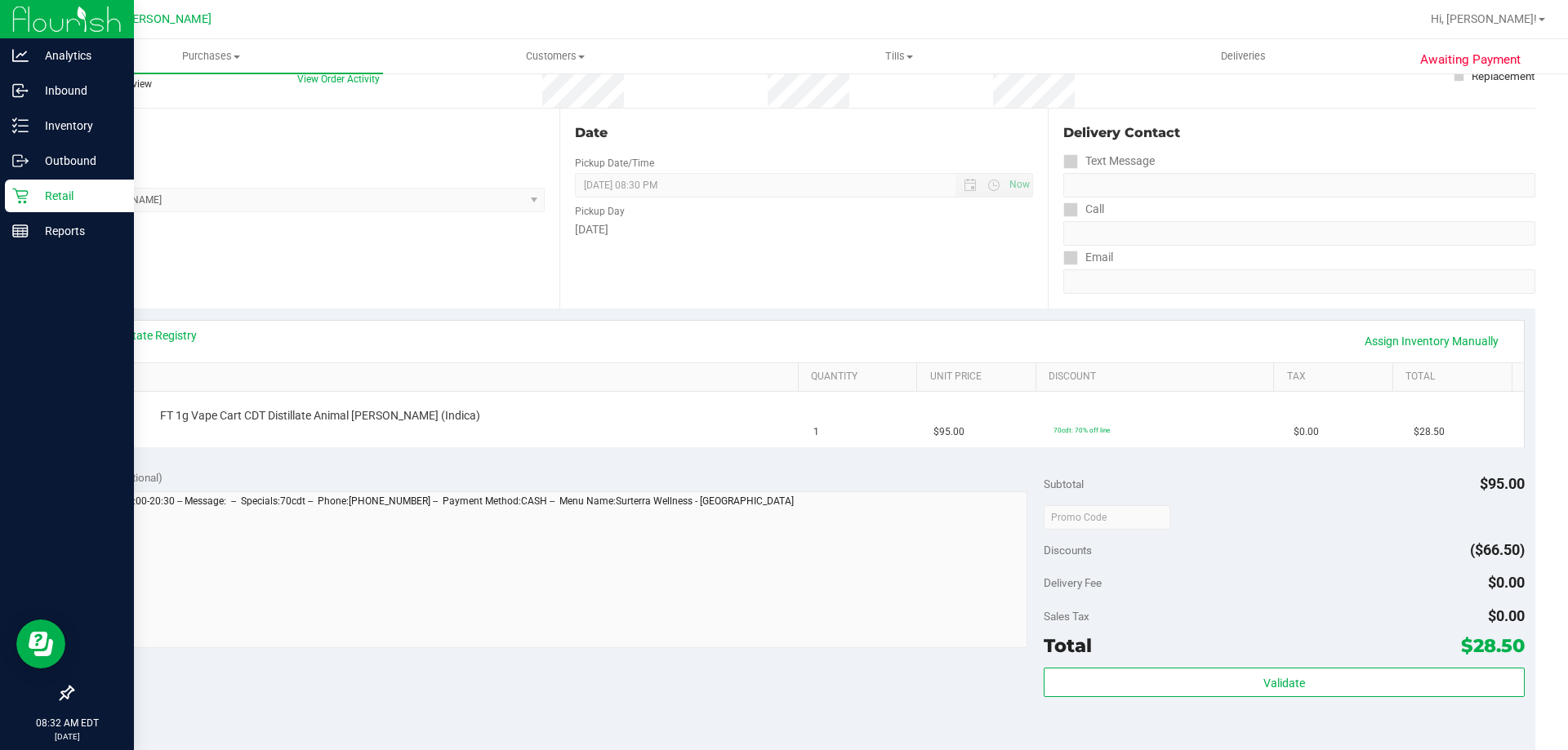
scroll to position [245, 0]
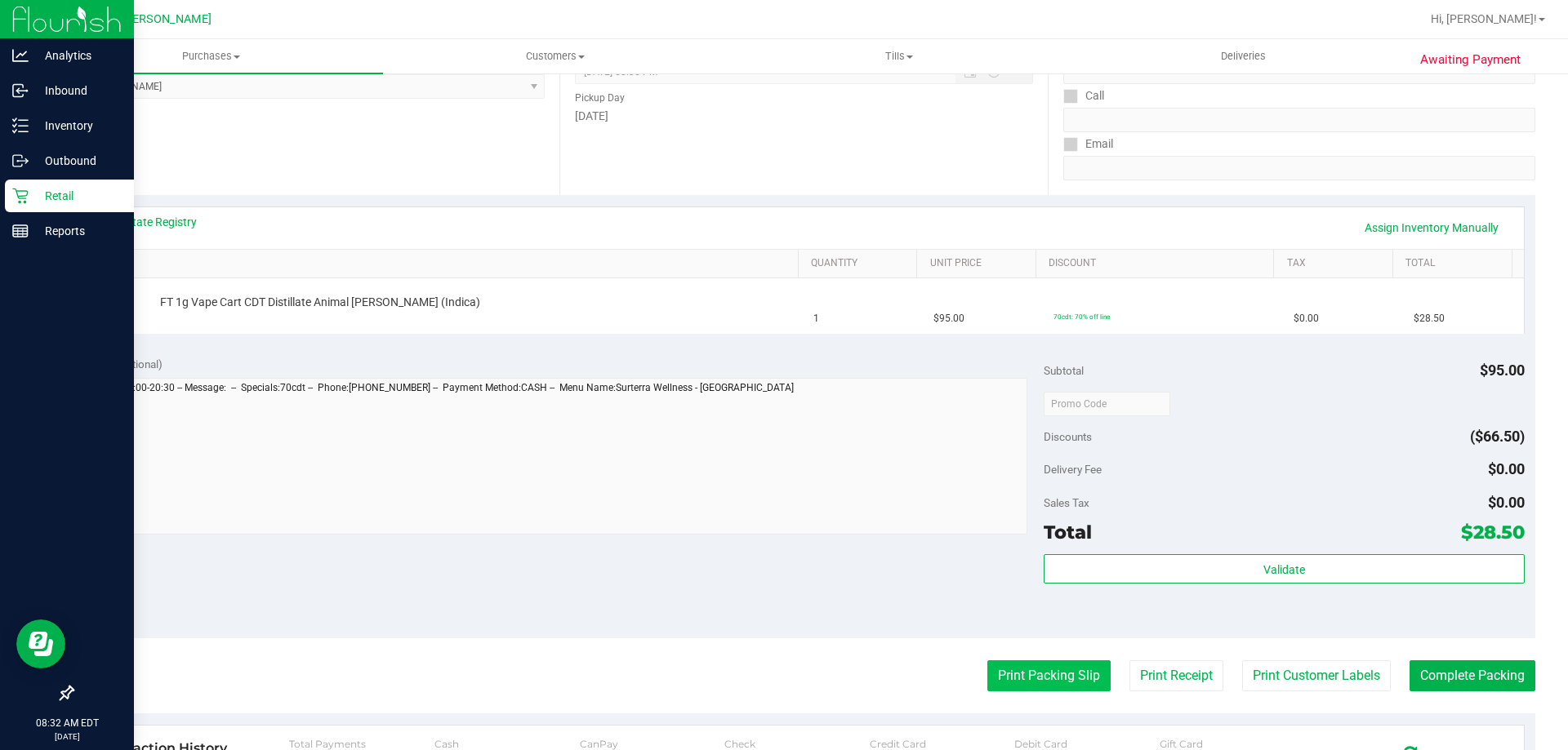
click at [1031, 672] on button "Print Packing Slip" at bounding box center [1048, 676] width 123 height 31
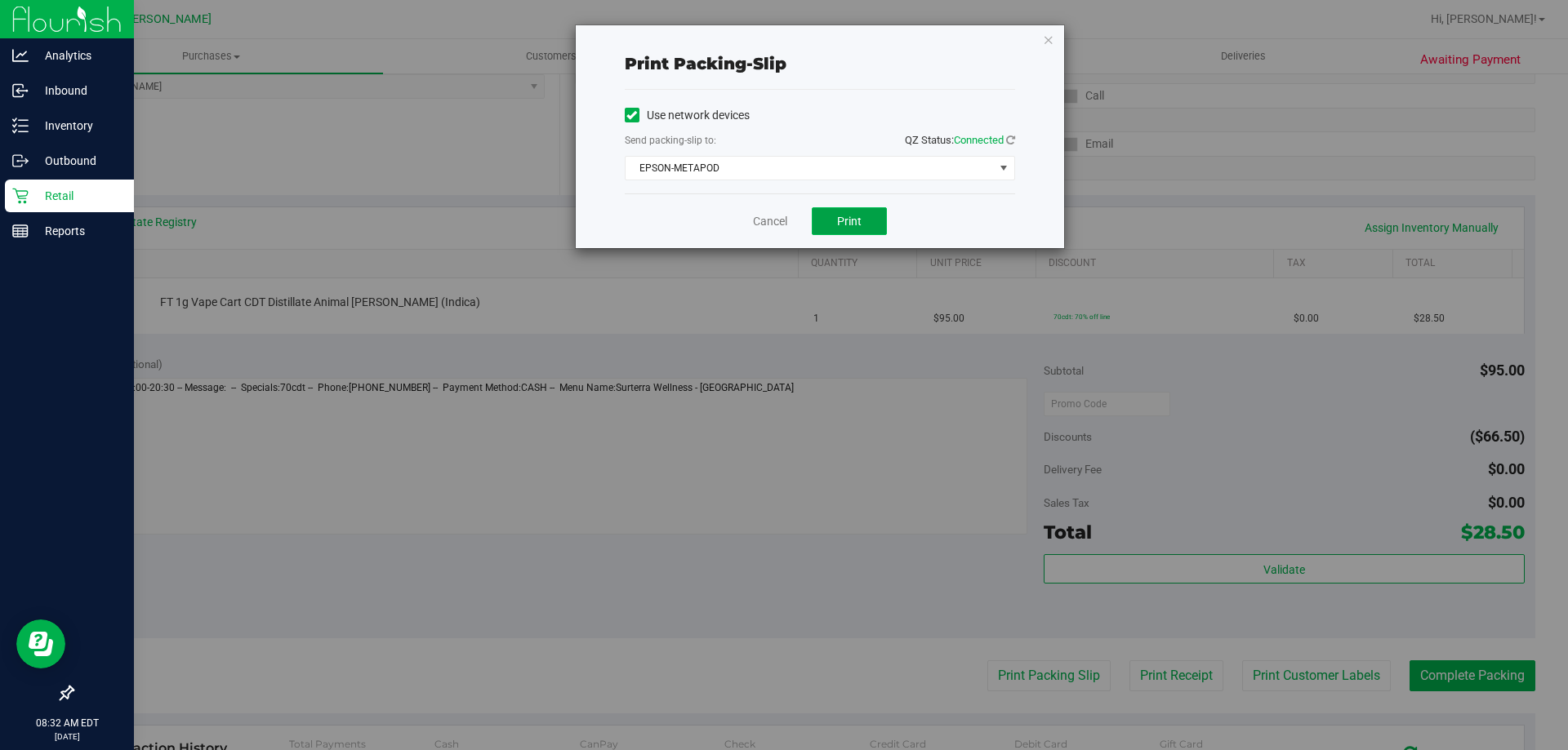
click at [843, 211] on button "Print" at bounding box center [849, 222] width 75 height 28
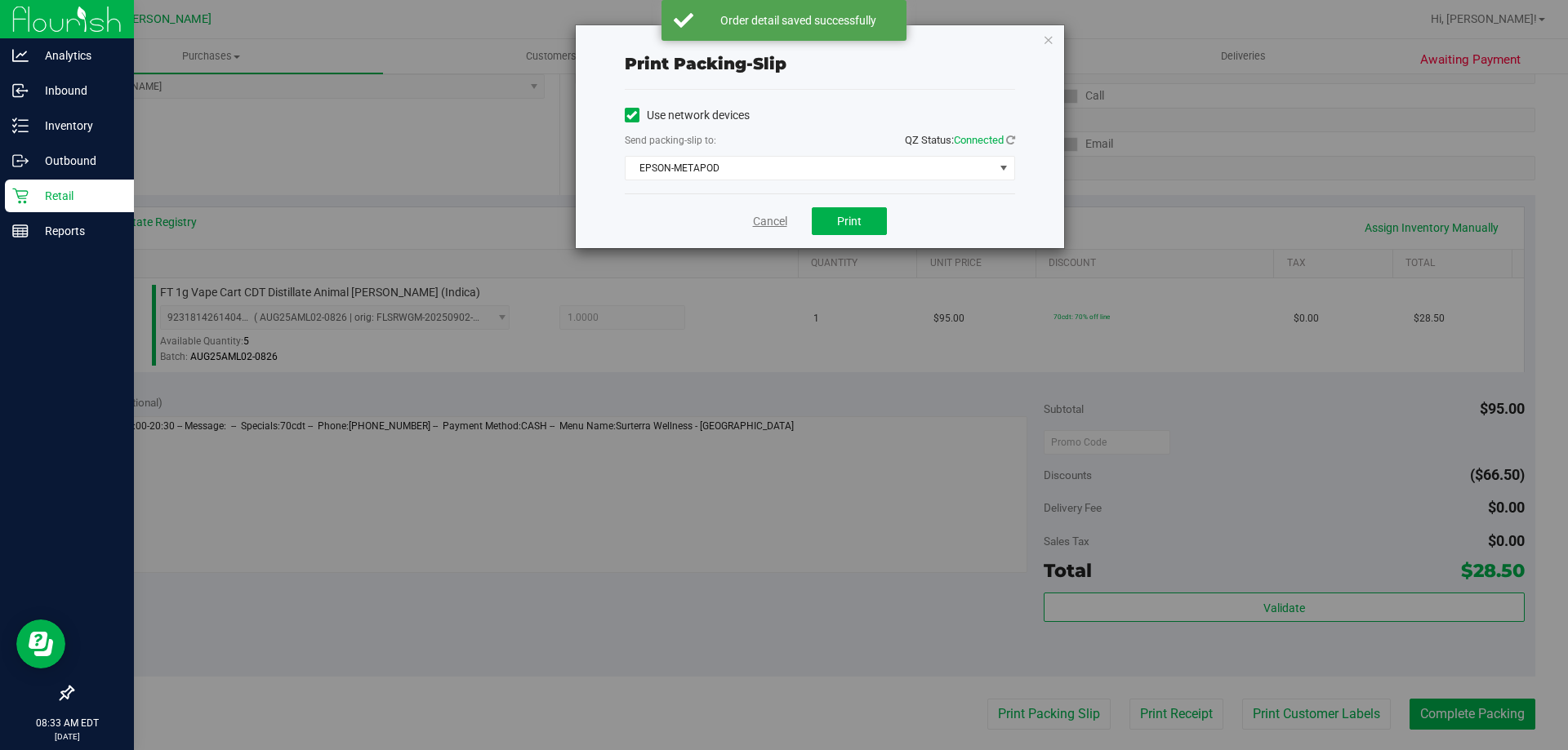
click at [758, 222] on link "Cancel" at bounding box center [770, 222] width 34 height 17
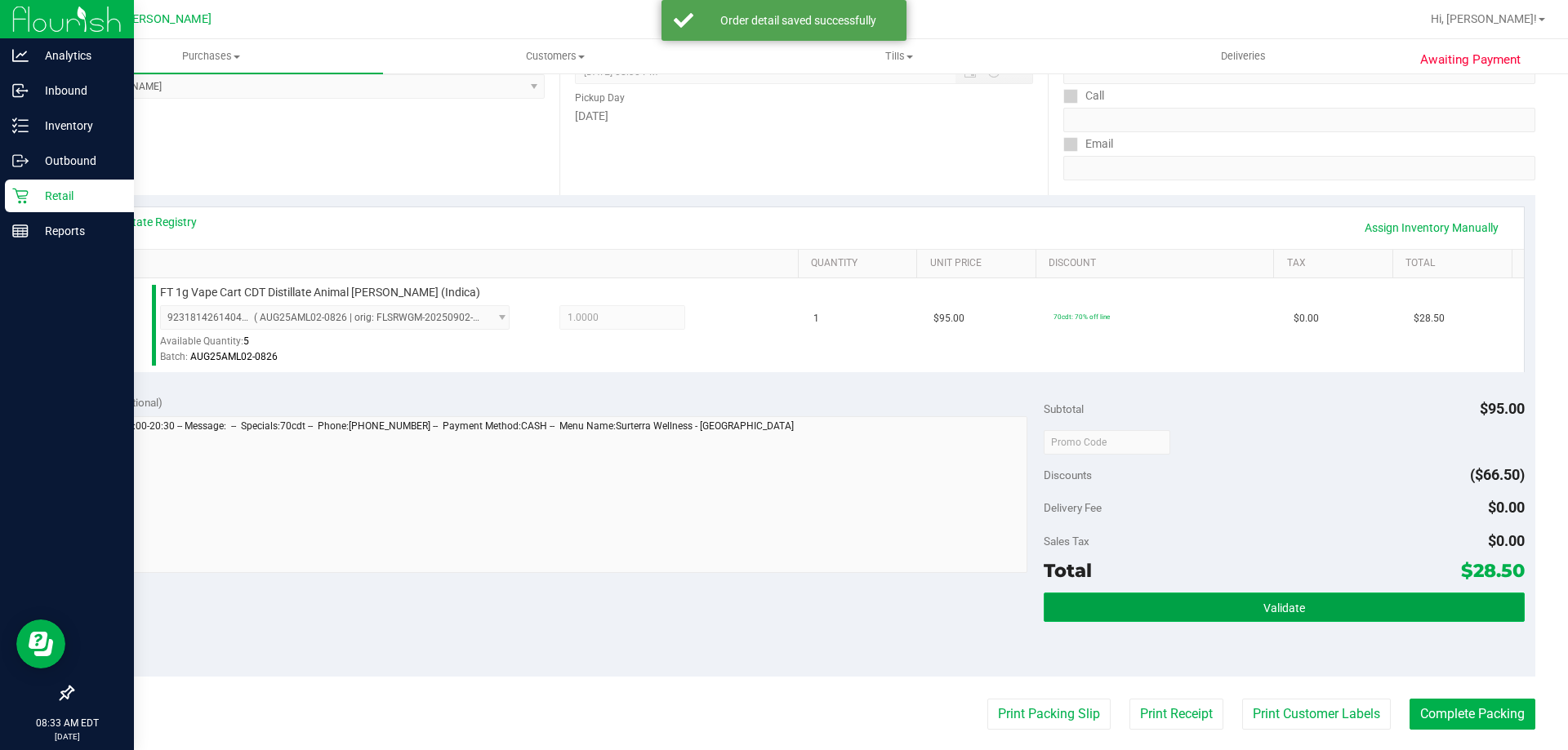
click at [1263, 605] on span "Validate" at bounding box center [1284, 608] width 41 height 13
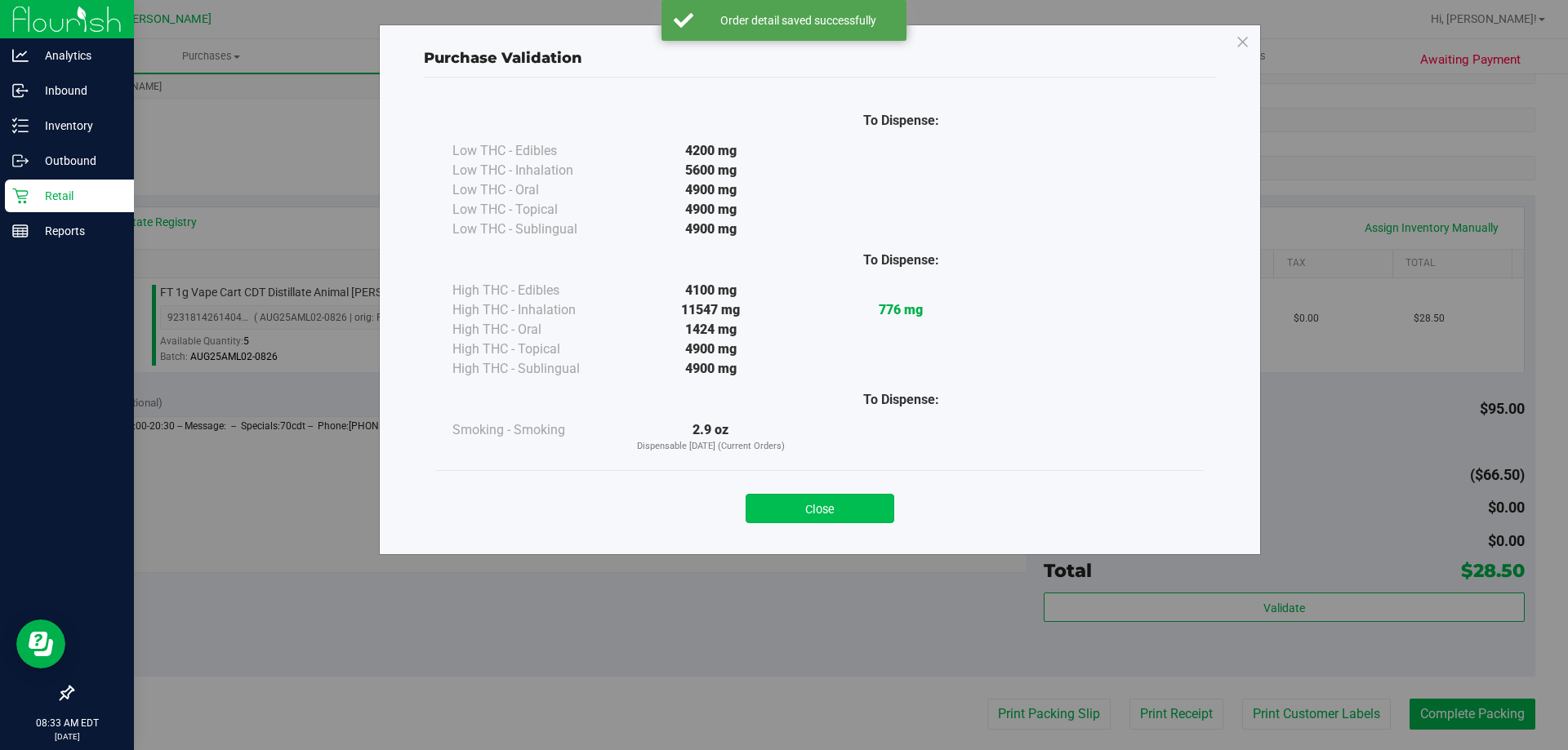
click at [862, 500] on button "Close" at bounding box center [820, 508] width 149 height 29
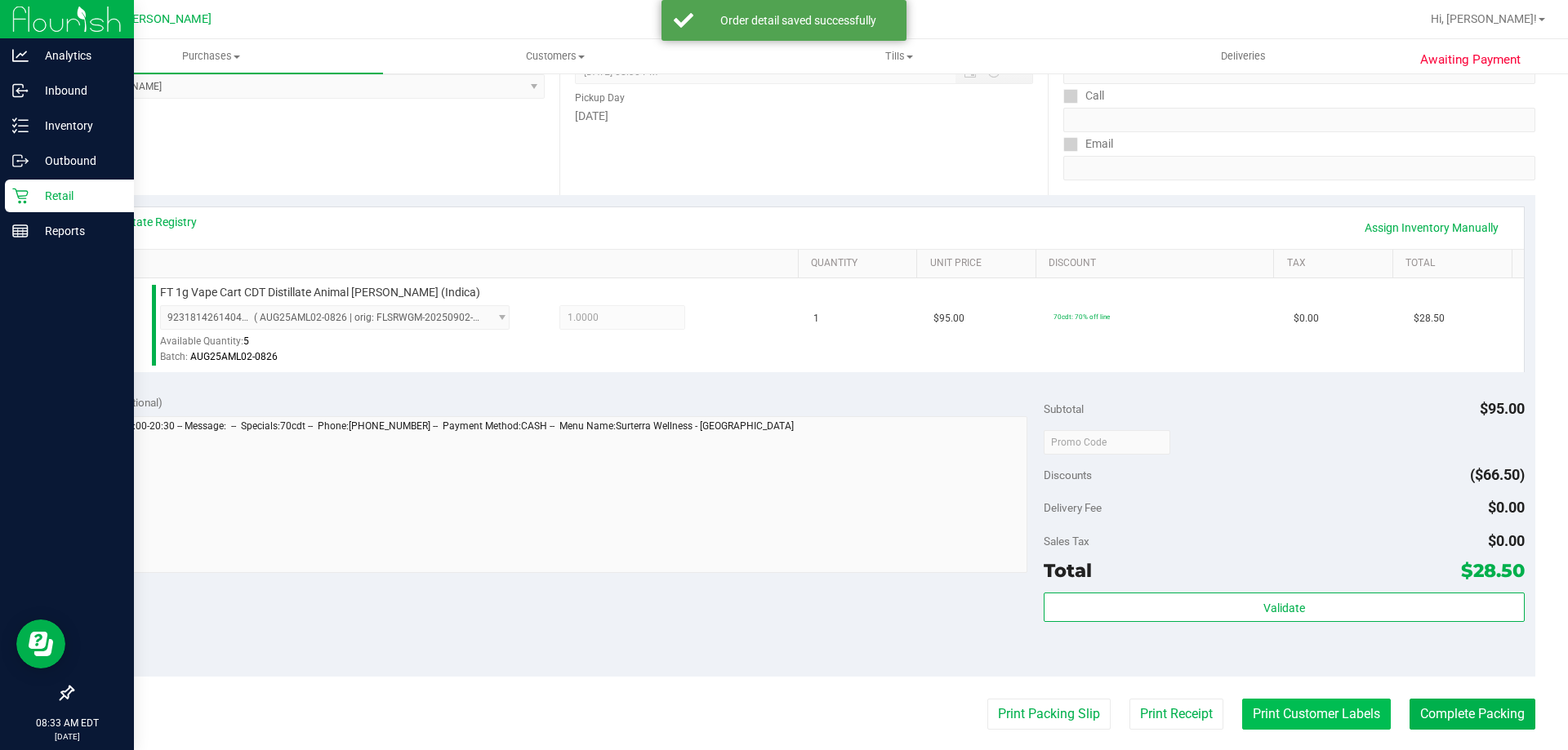
click at [1311, 709] on button "Print Customer Labels" at bounding box center [1316, 713] width 149 height 31
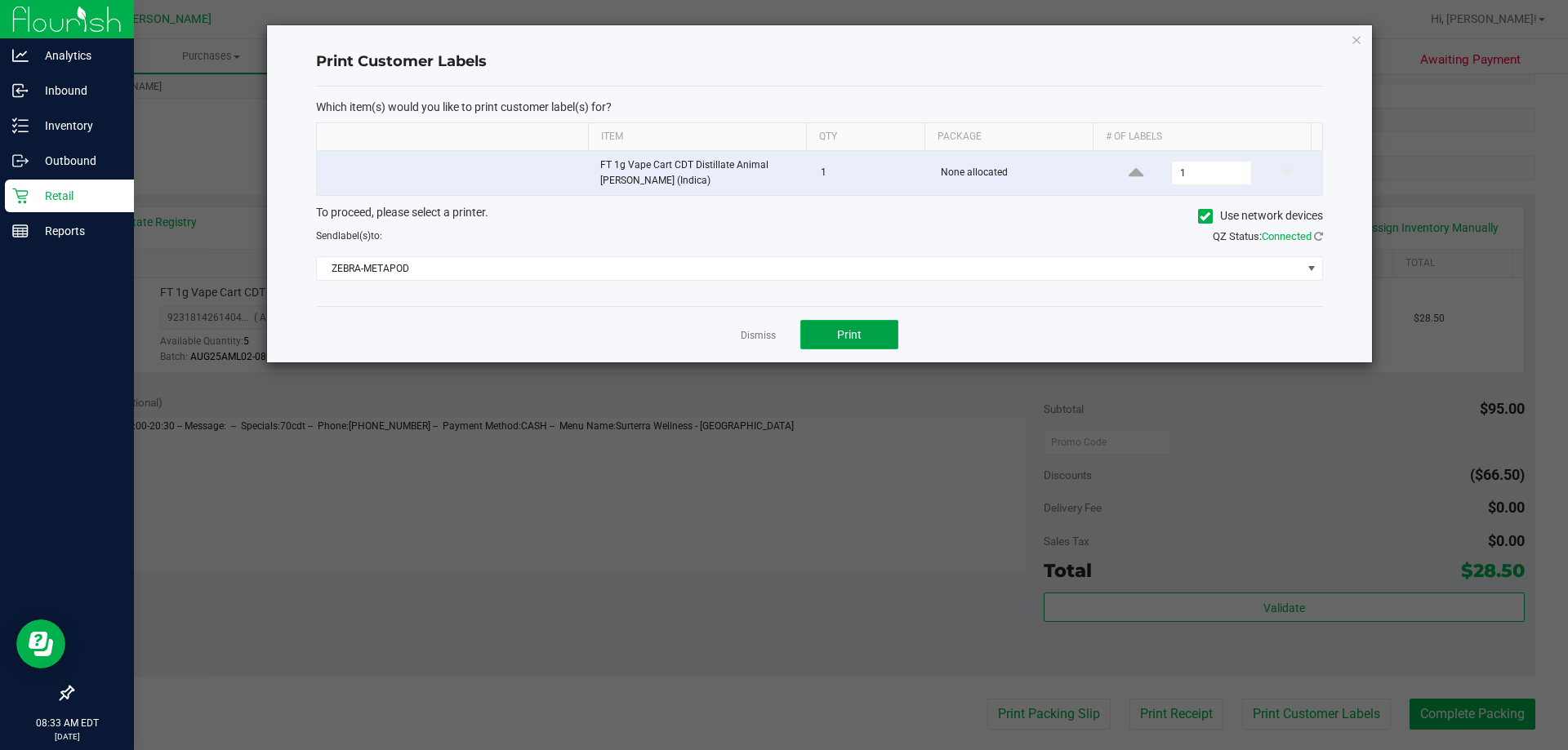
click at [856, 338] on span "Print" at bounding box center [849, 335] width 24 height 13
click at [760, 333] on link "Dismiss" at bounding box center [758, 336] width 35 height 14
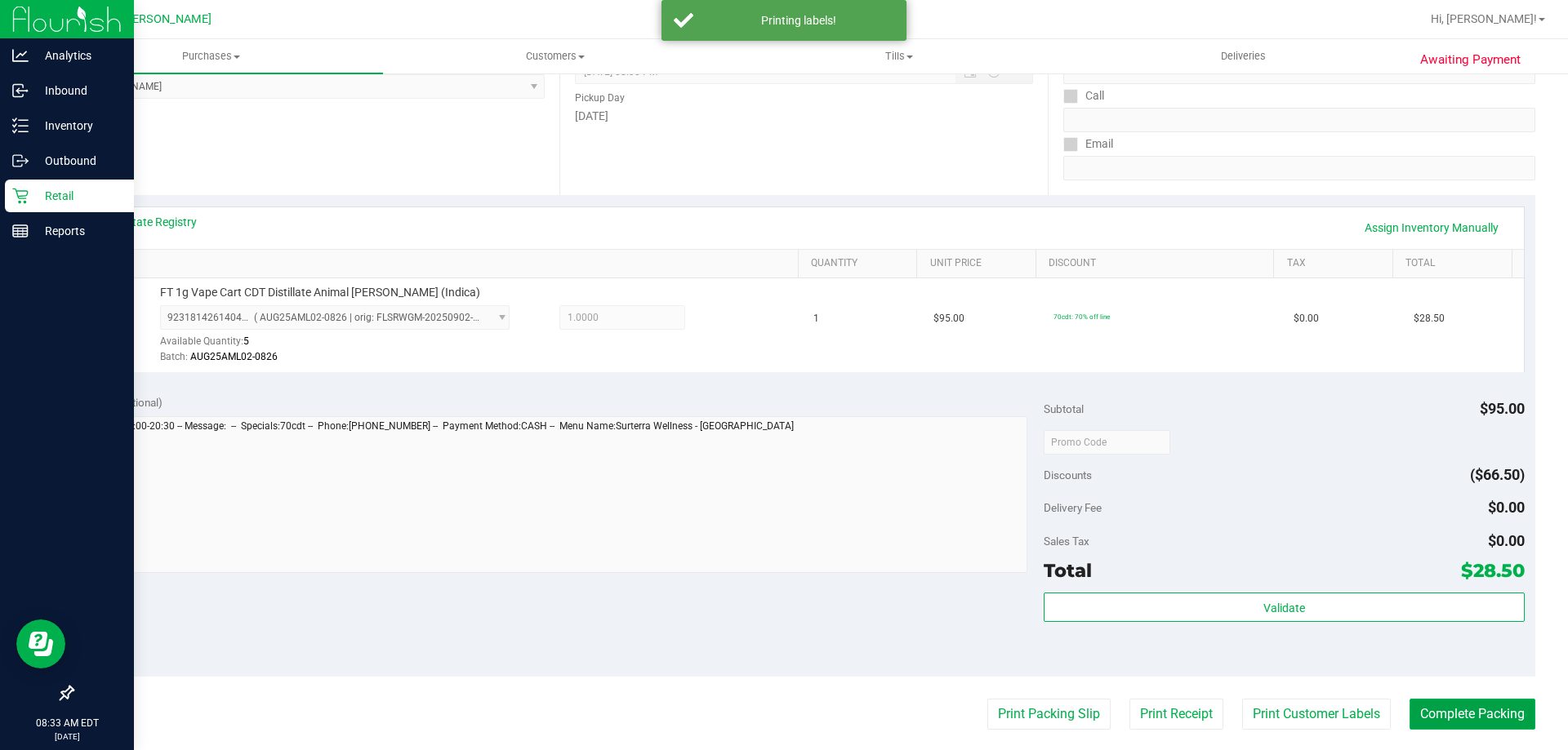
click at [1465, 713] on button "Complete Packing" at bounding box center [1472, 713] width 126 height 31
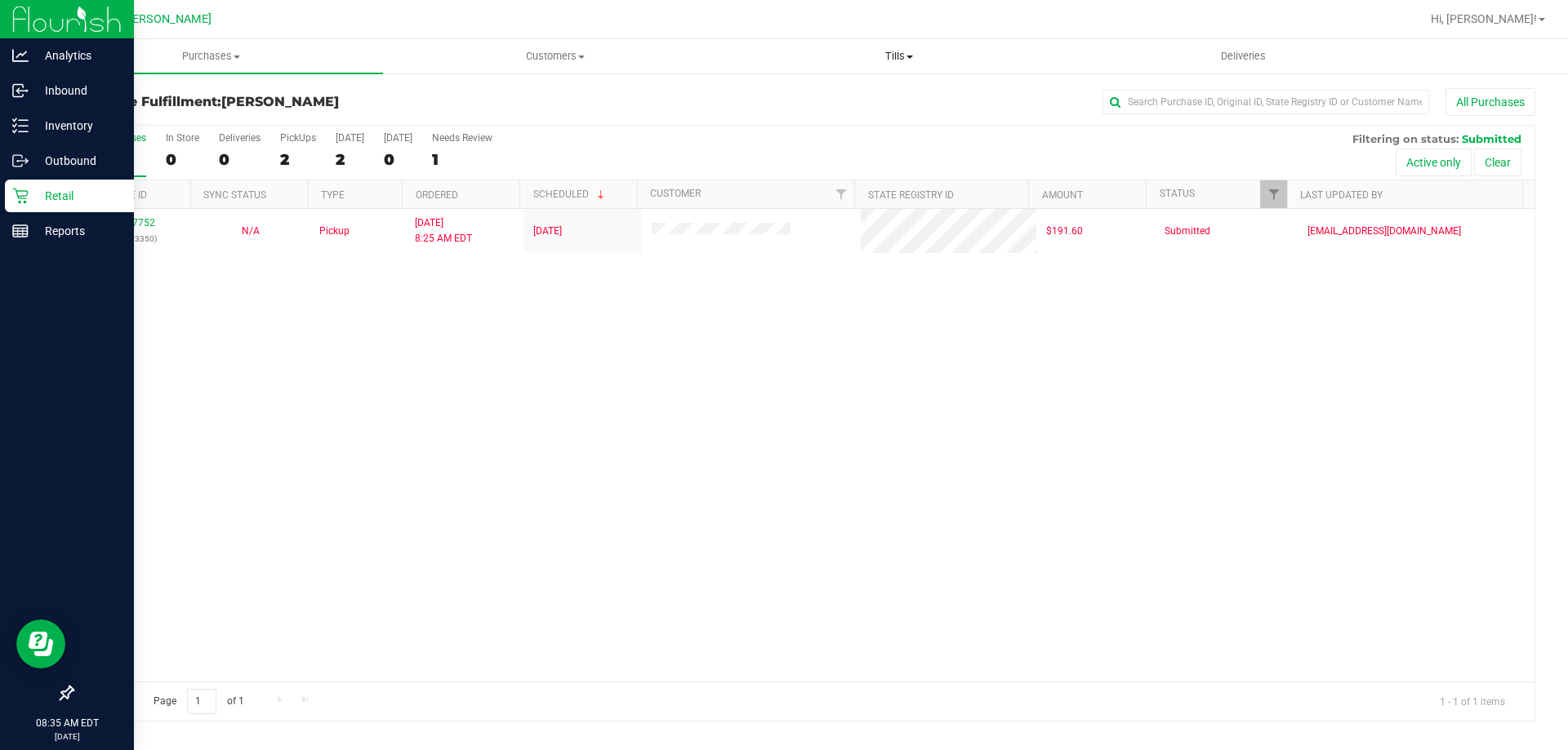
click at [903, 53] on span "Tills" at bounding box center [899, 56] width 342 height 15
click at [860, 92] on li "Manage tills" at bounding box center [899, 99] width 344 height 20
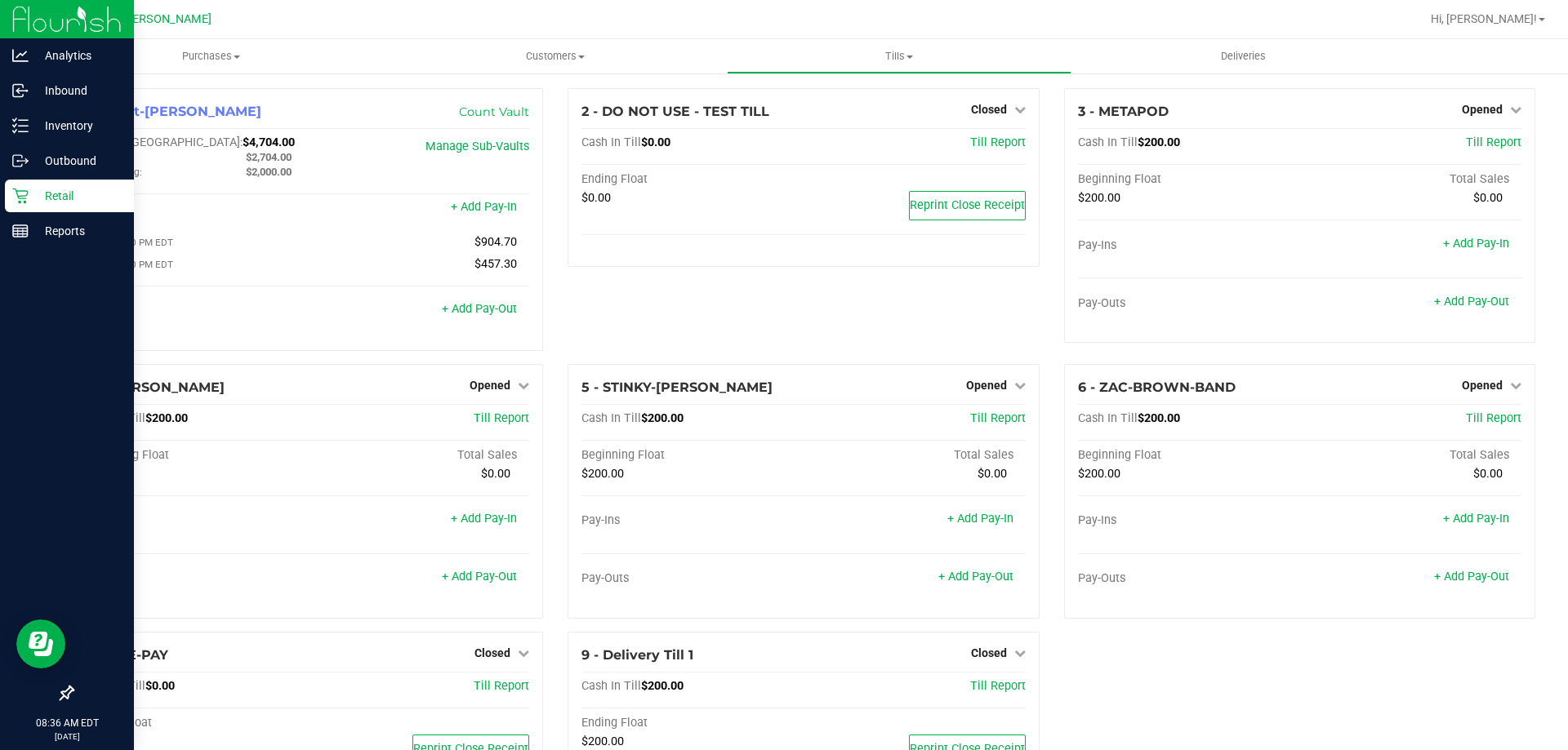
click at [59, 191] on p "Retail" at bounding box center [77, 195] width 98 height 20
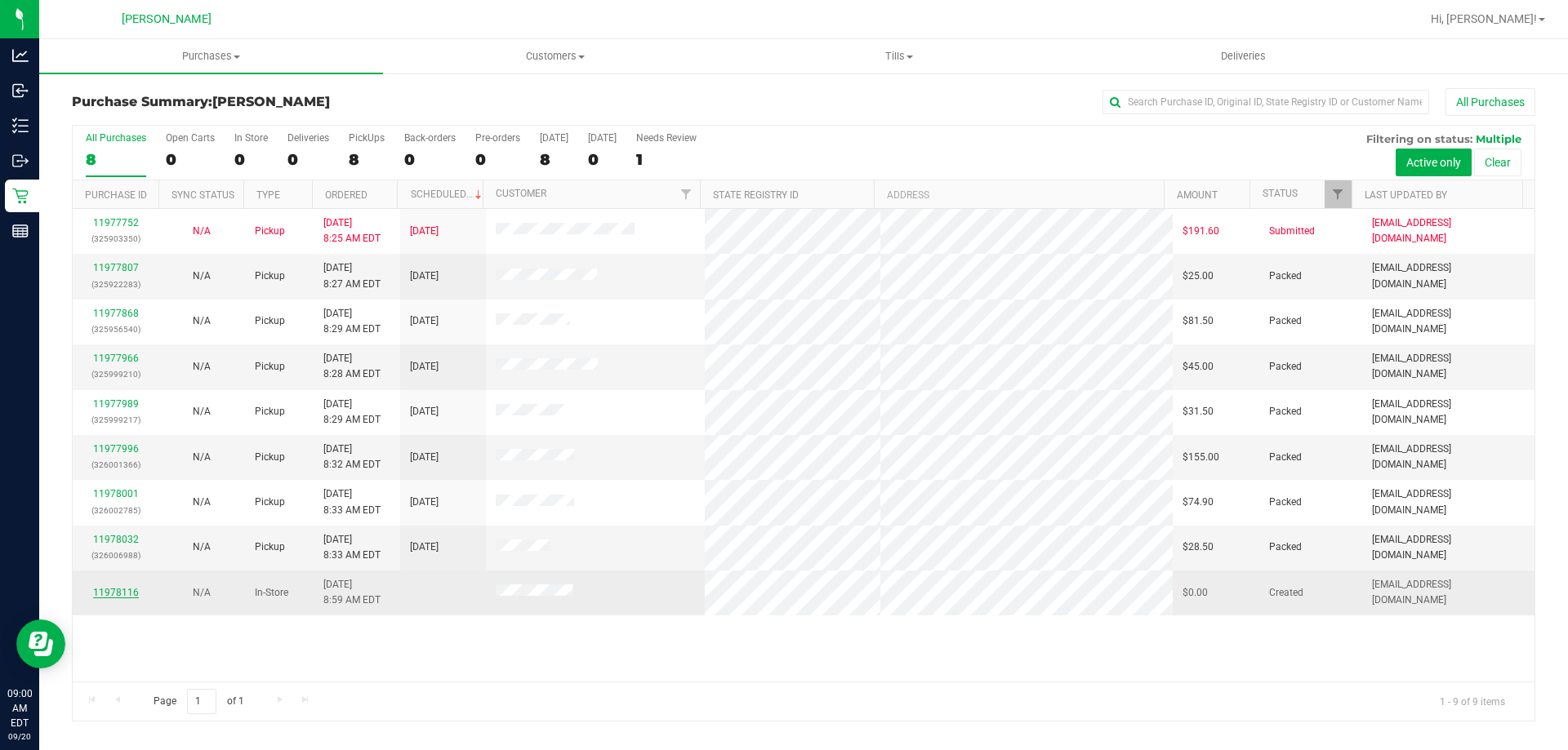
click at [122, 592] on link "11978116" at bounding box center [116, 592] width 46 height 11
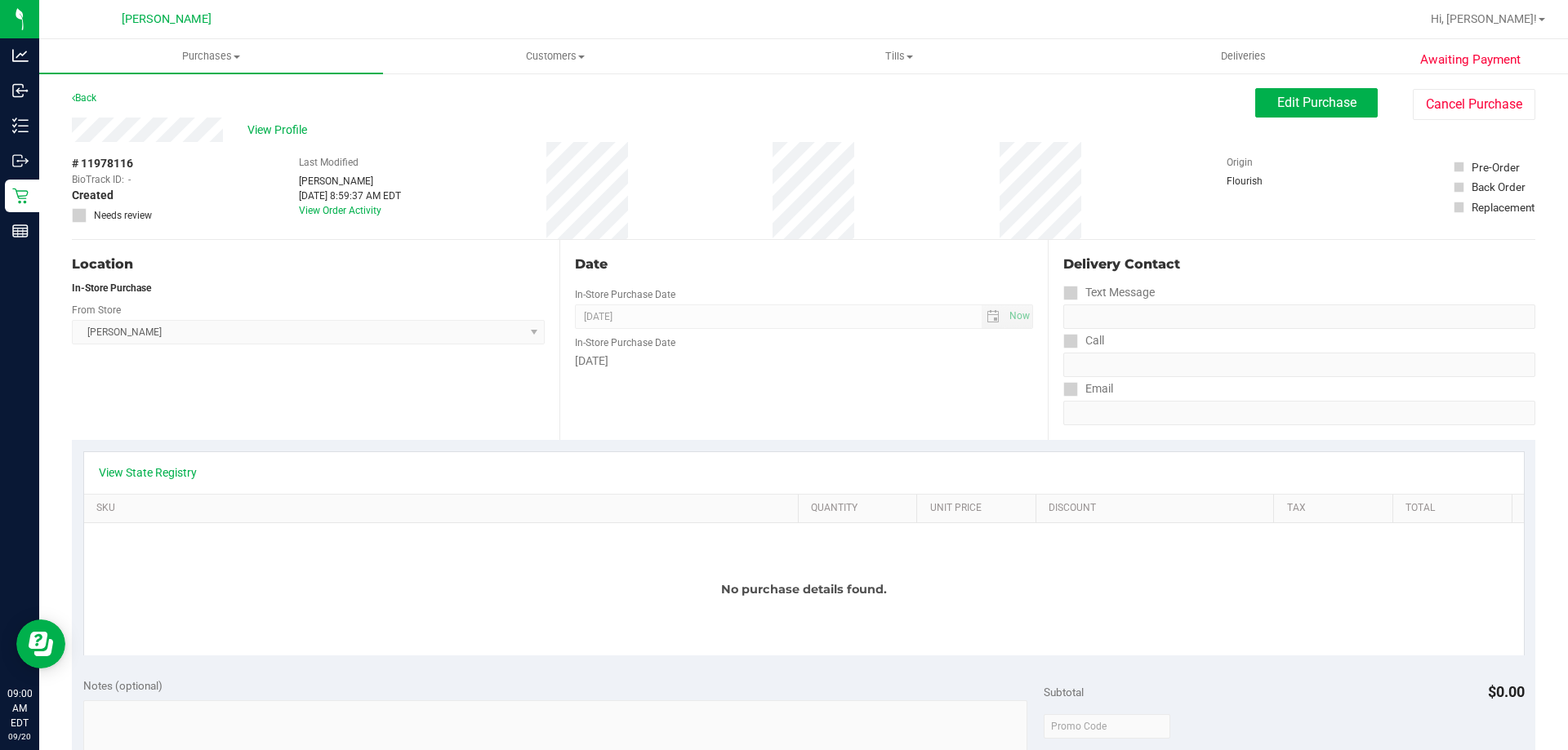
click at [151, 461] on div "View State Registry" at bounding box center [803, 473] width 1439 height 41
click at [151, 465] on link "View State Registry" at bounding box center [148, 472] width 98 height 16
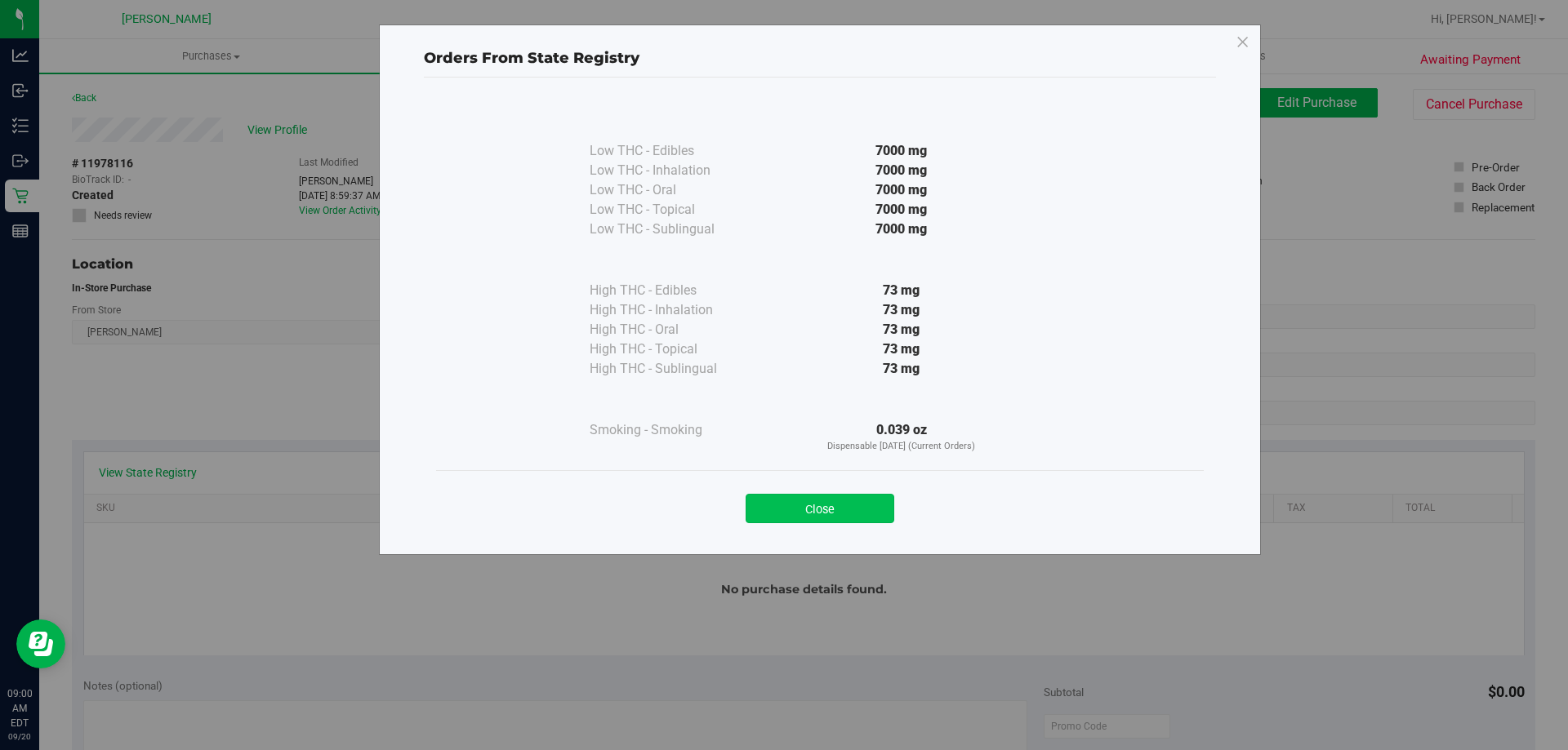
click at [789, 506] on button "Close" at bounding box center [820, 508] width 149 height 29
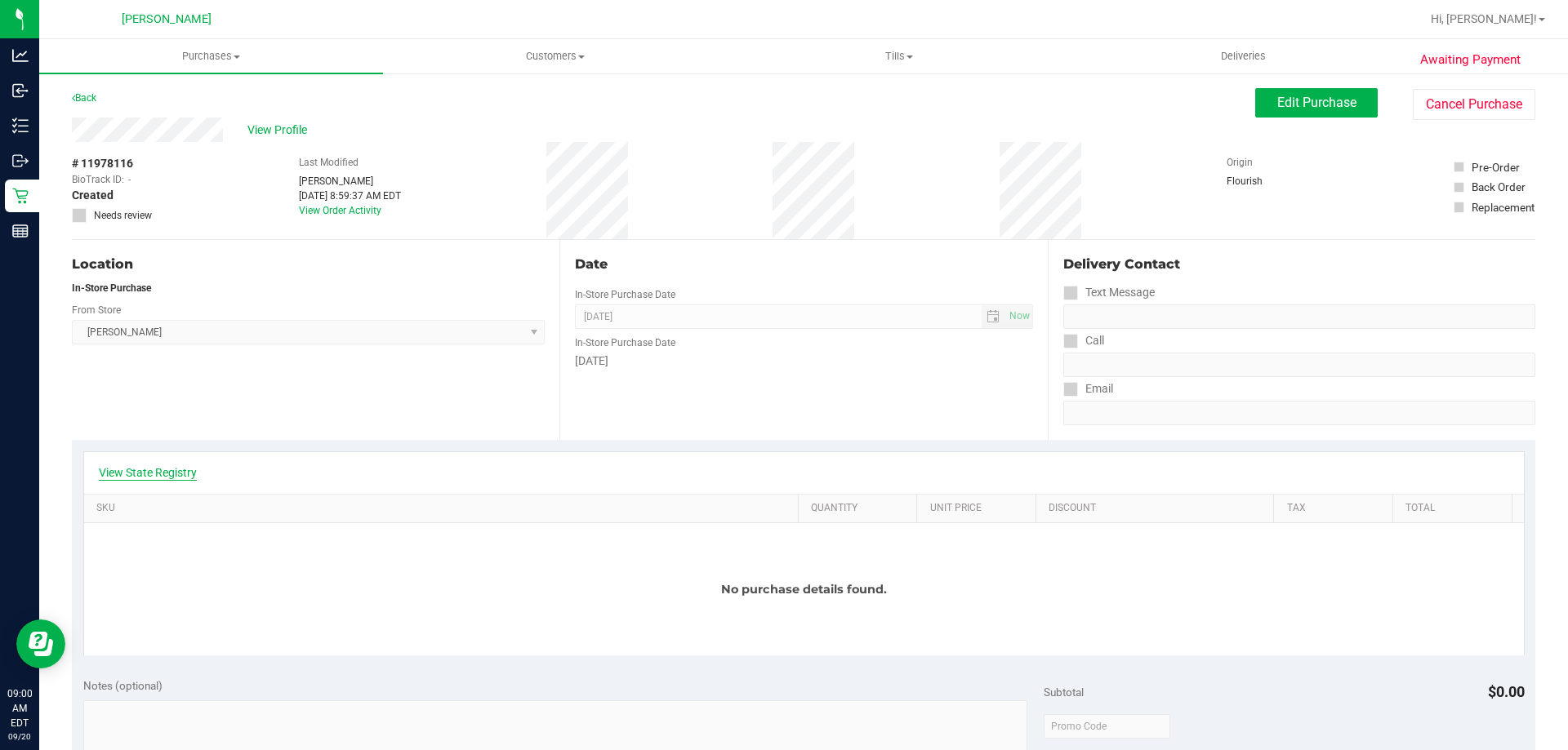
click at [192, 470] on link "View State Registry" at bounding box center [148, 472] width 98 height 16
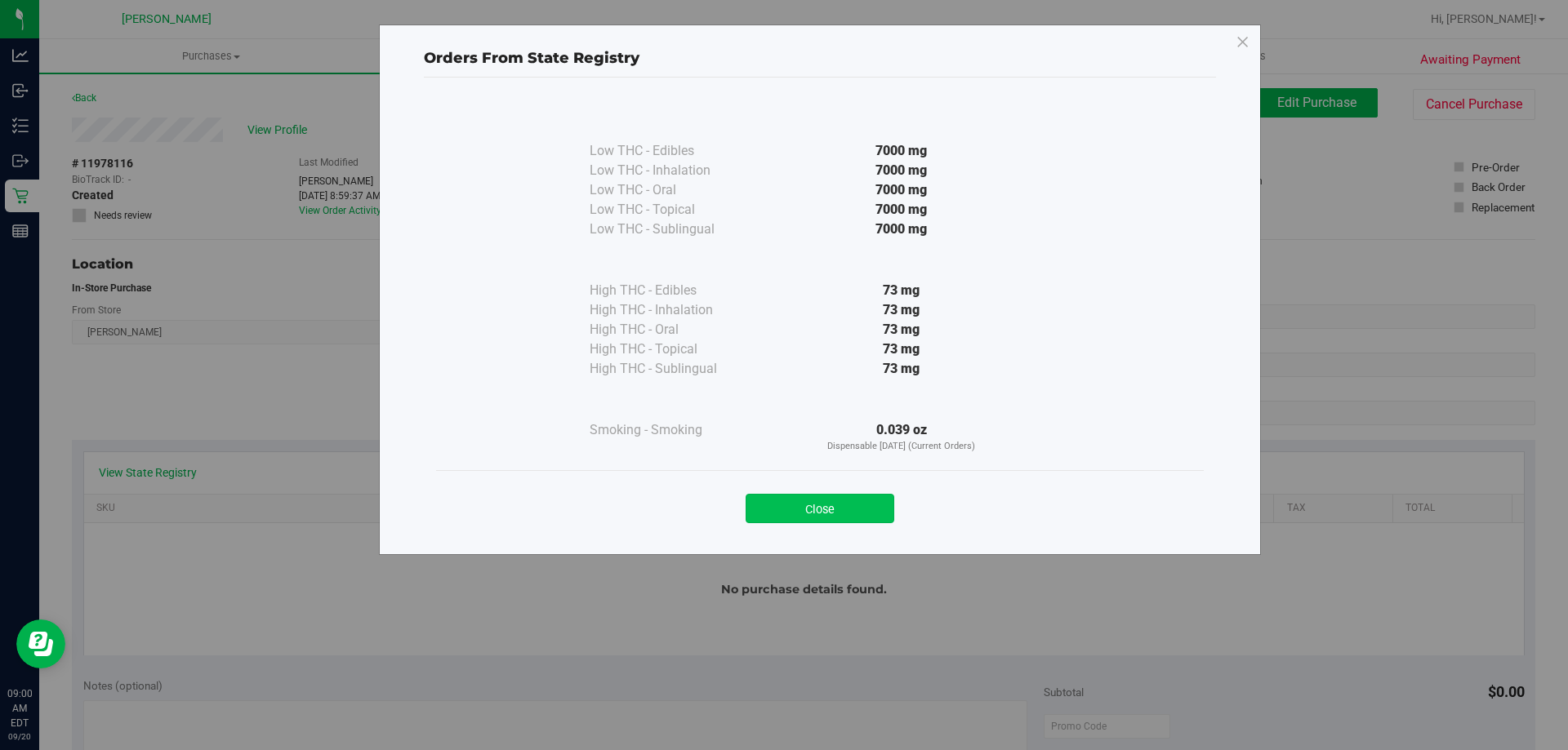
click at [769, 501] on button "Close" at bounding box center [820, 508] width 149 height 29
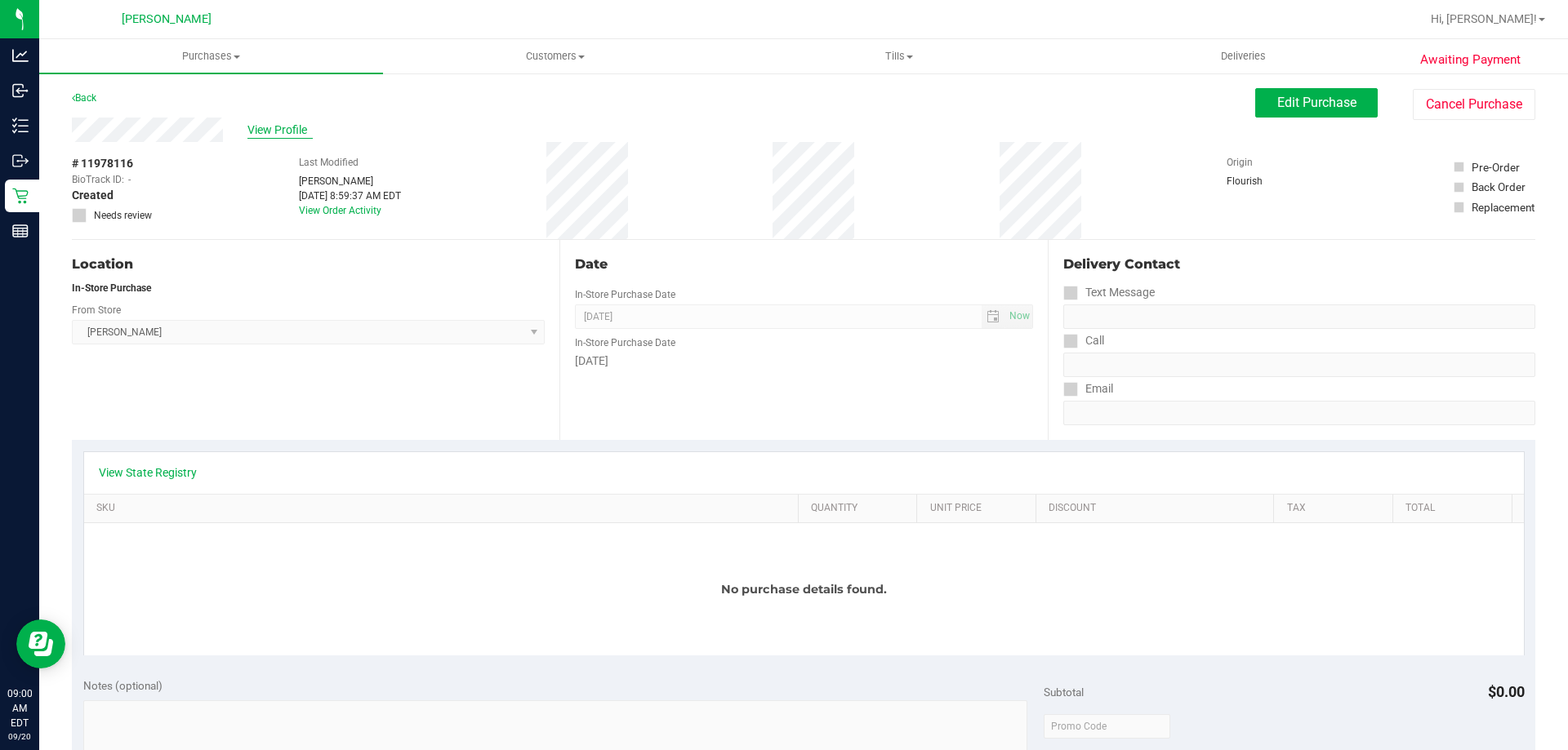
click at [289, 127] on span "View Profile" at bounding box center [279, 130] width 65 height 17
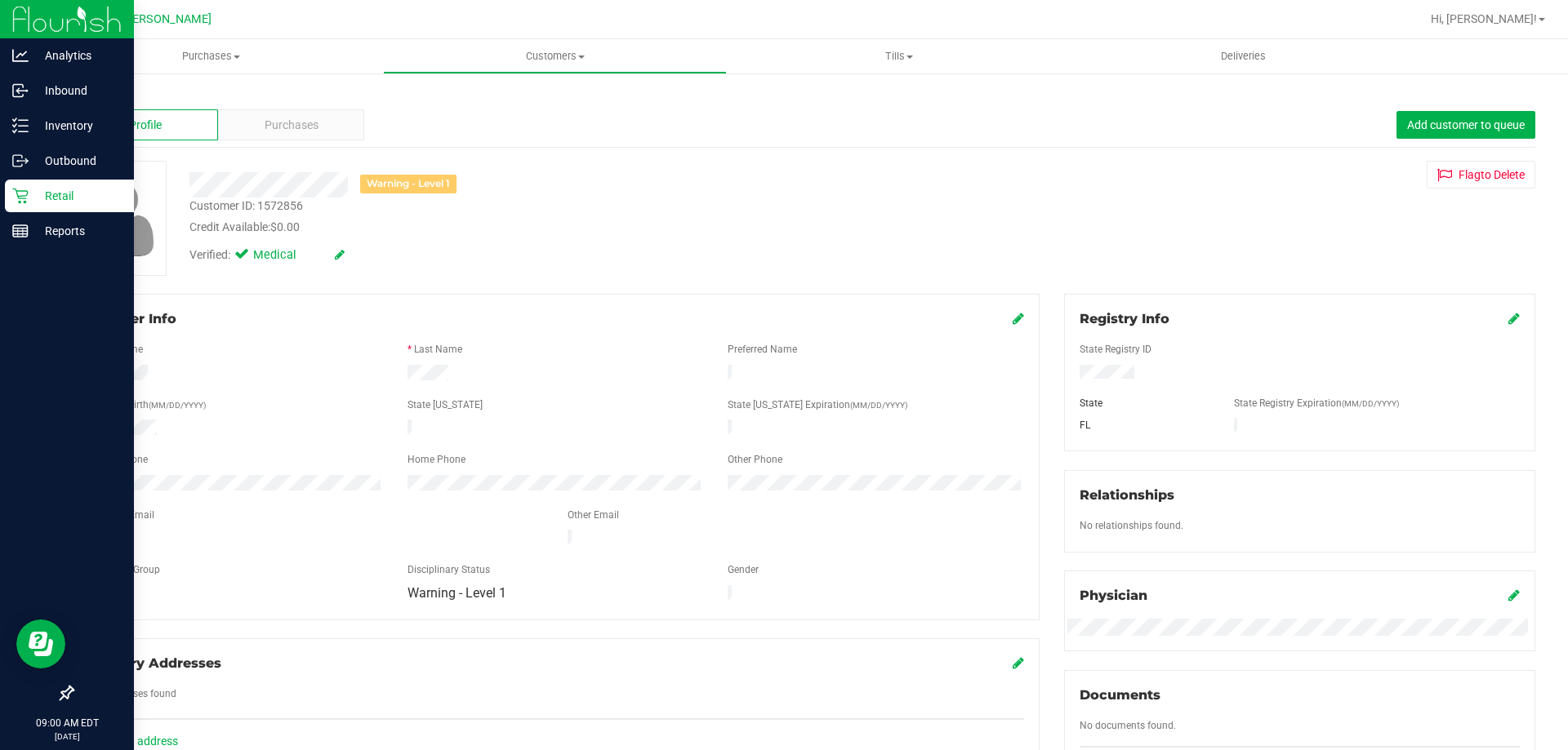
click at [57, 190] on p "Retail" at bounding box center [77, 195] width 98 height 20
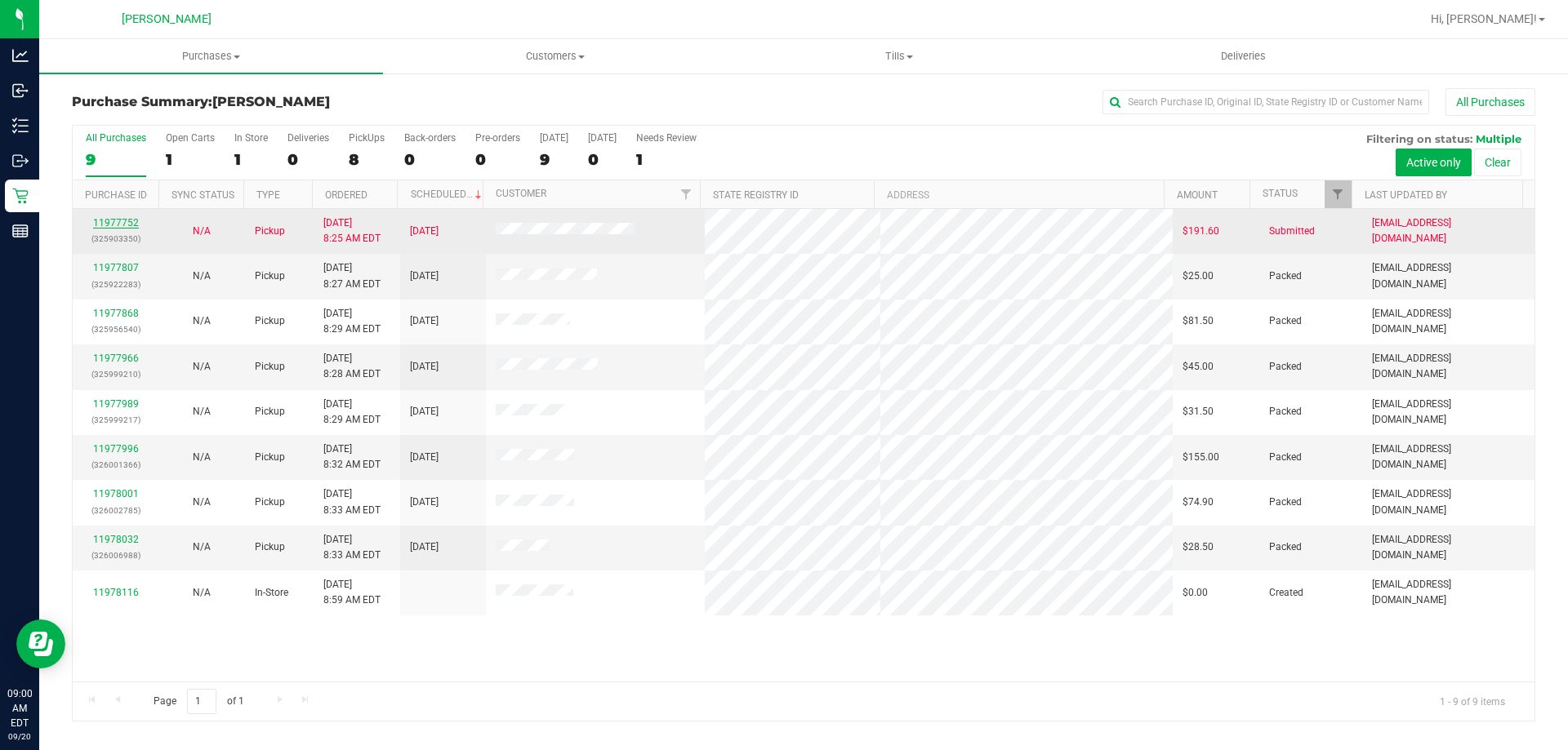
click at [134, 227] on link "11977752" at bounding box center [116, 223] width 46 height 11
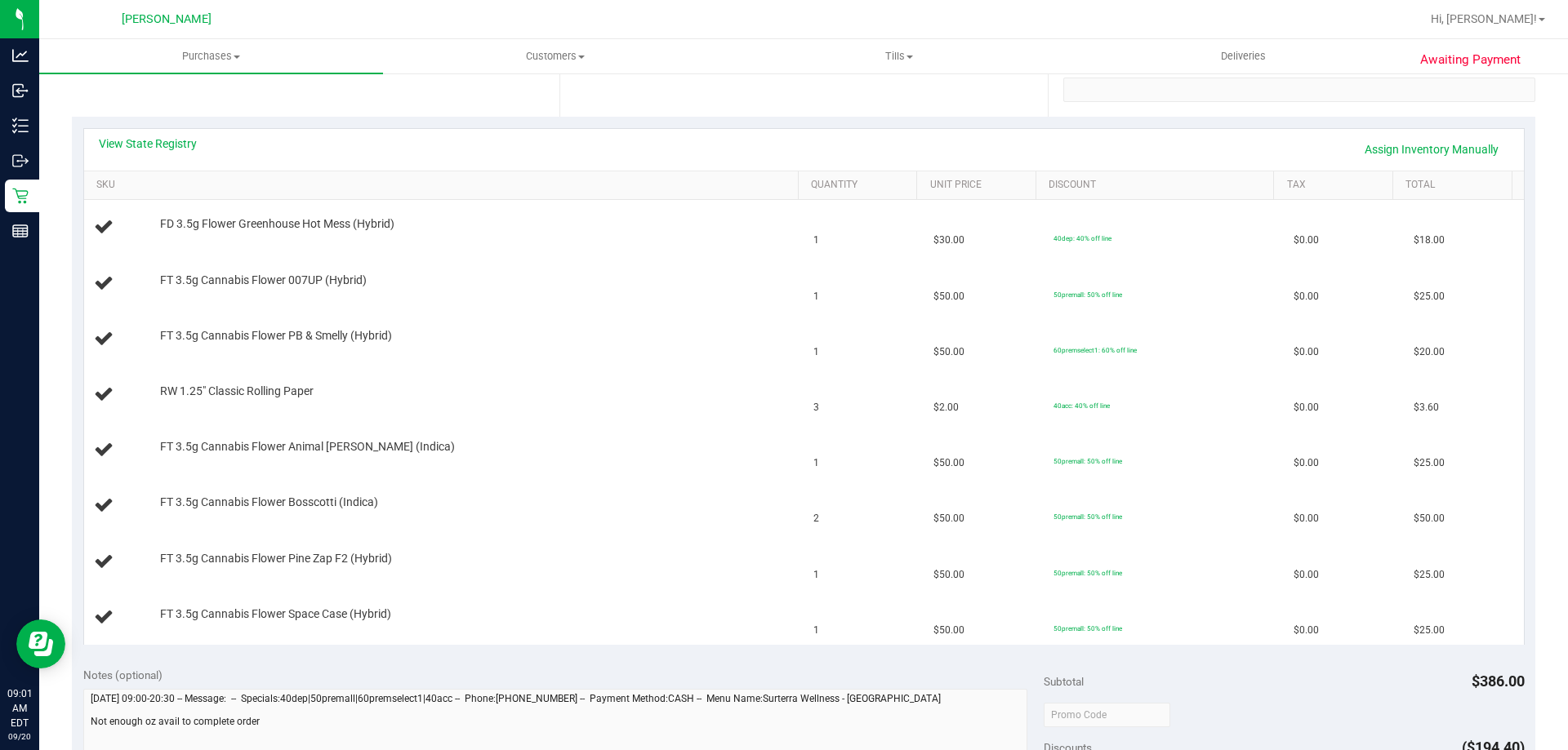
scroll to position [326, 0]
click at [164, 140] on link "View State Registry" at bounding box center [148, 140] width 98 height 16
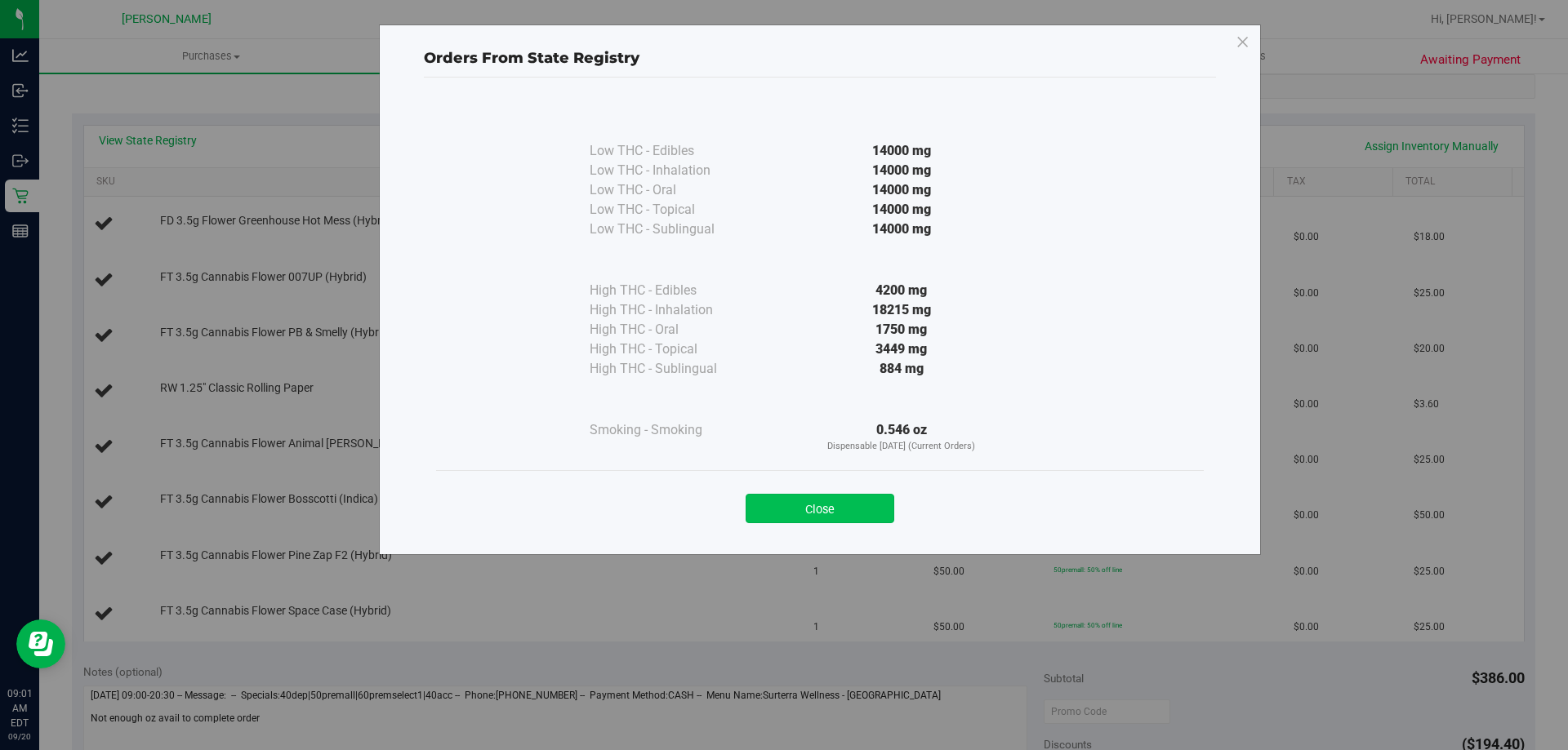
click at [792, 504] on button "Close" at bounding box center [820, 508] width 149 height 29
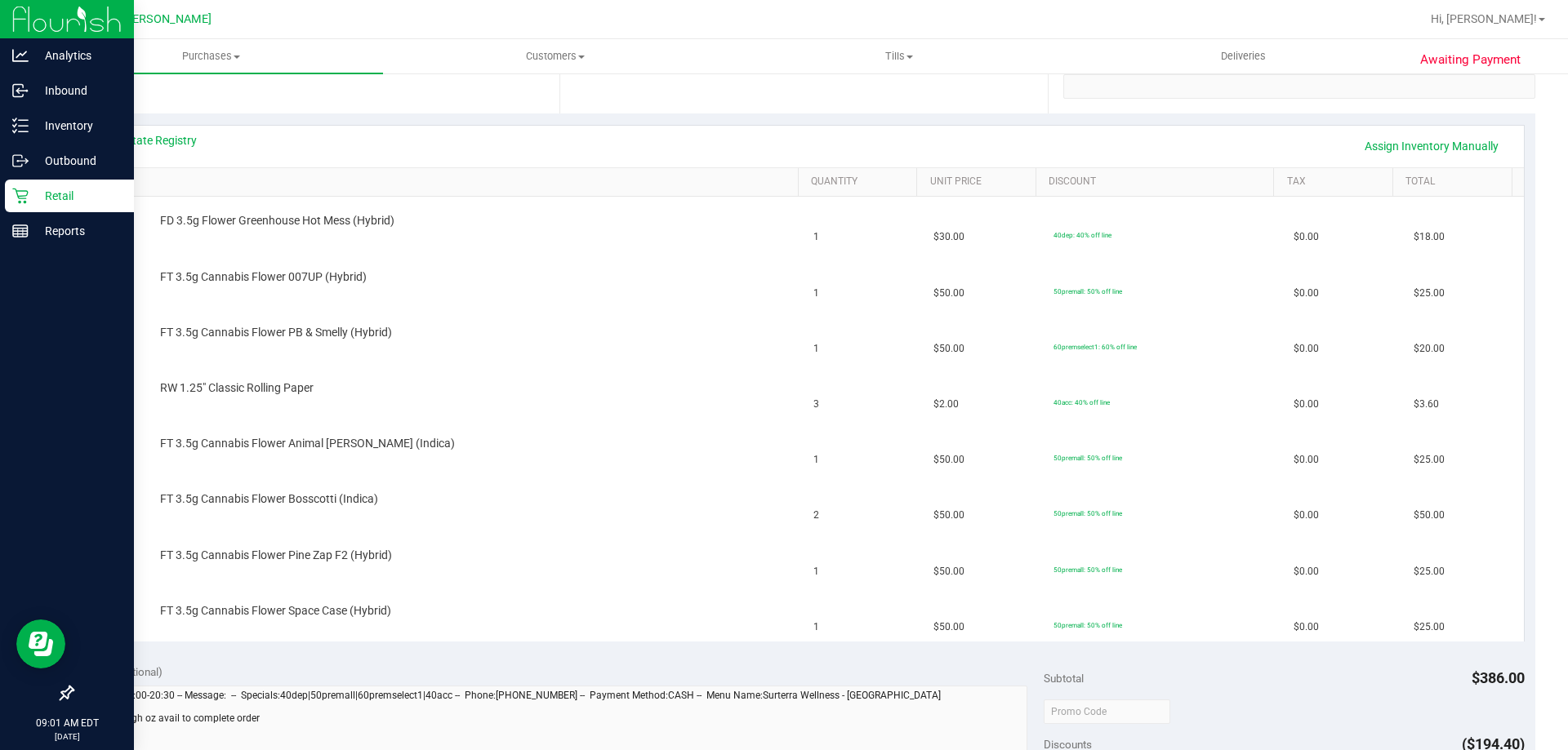
click at [81, 184] on div "Retail" at bounding box center [69, 195] width 129 height 33
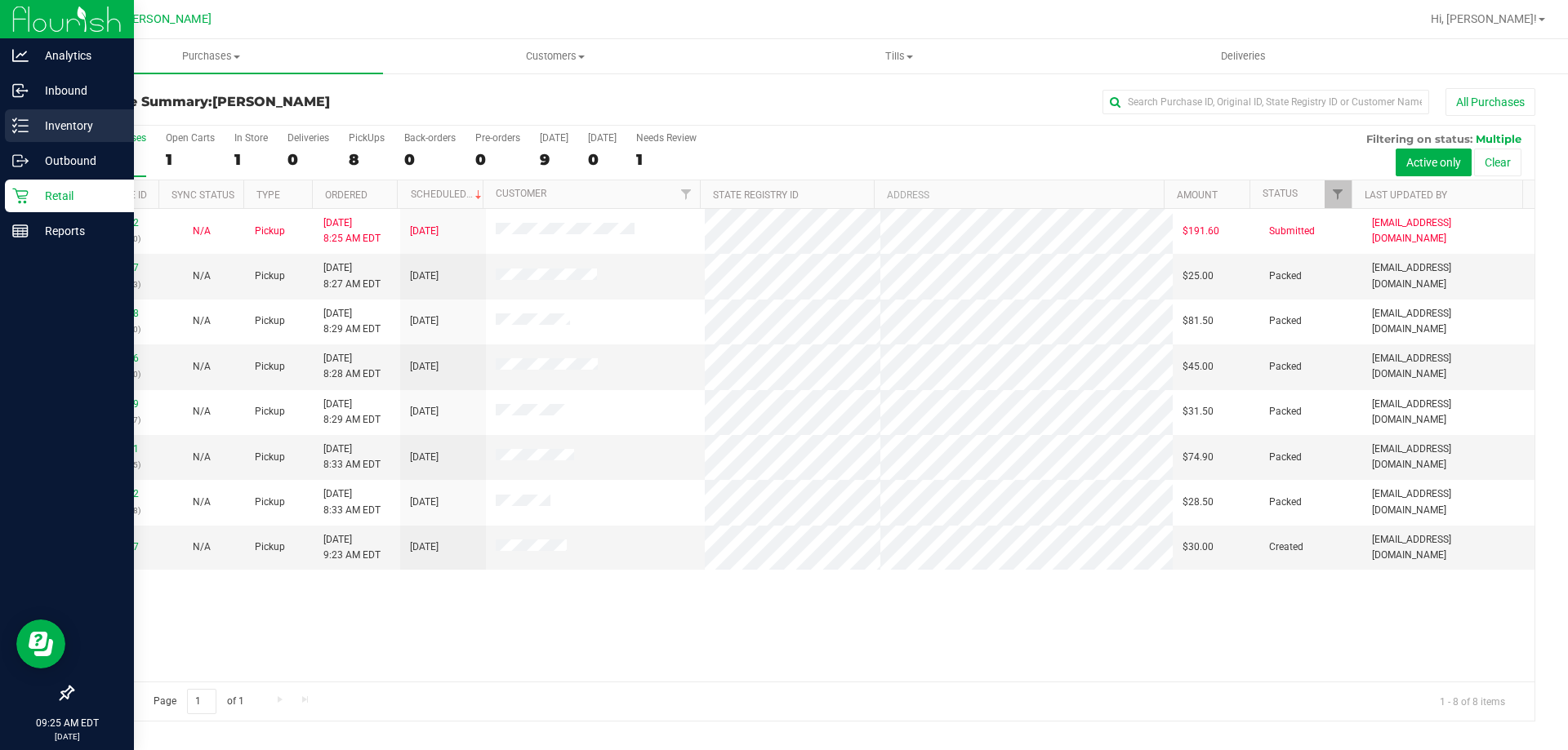
click at [74, 123] on p "Inventory" at bounding box center [77, 125] width 98 height 20
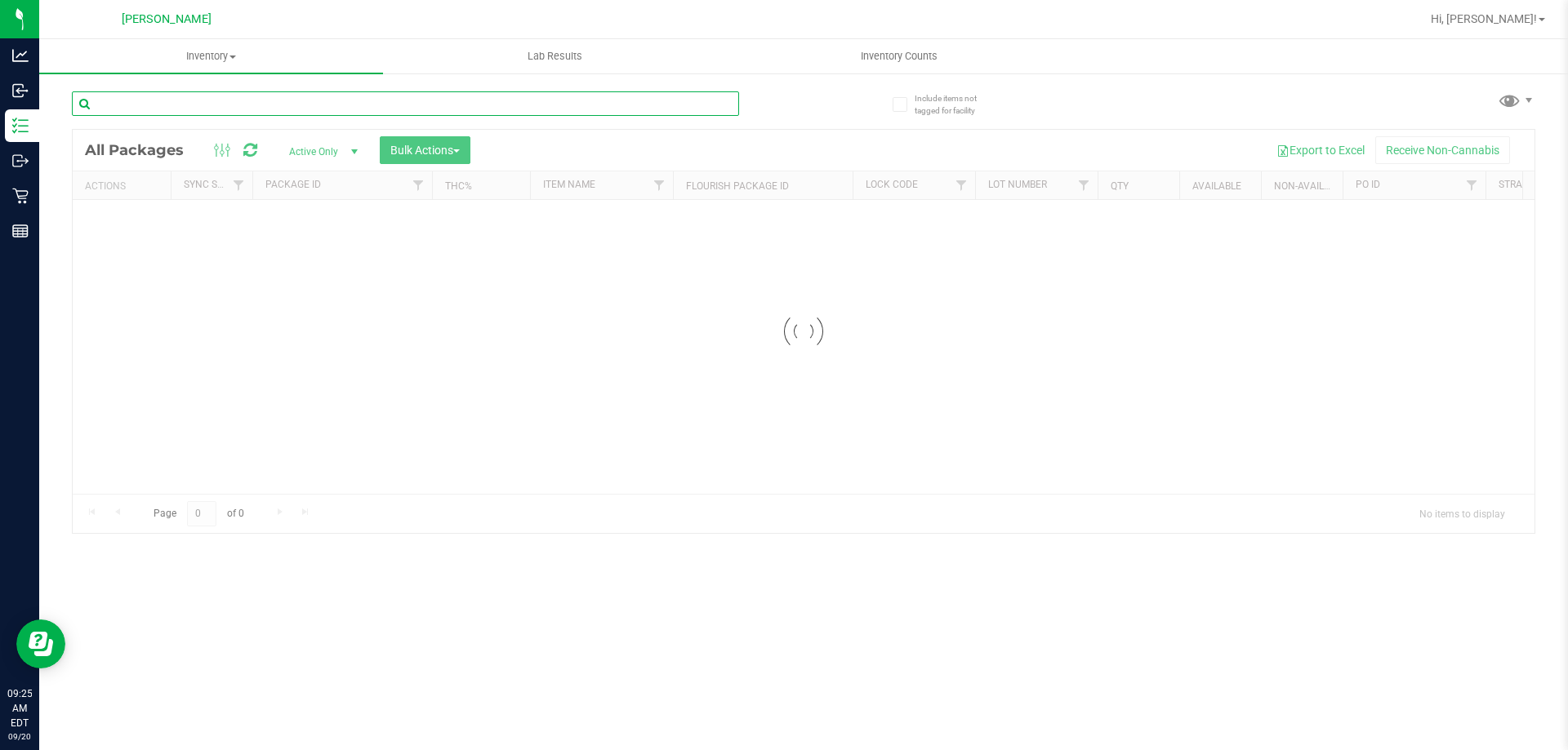
click at [242, 93] on div "Inventory All packages All inventory Waste log Create inventory Lab Results Inv…" at bounding box center [804, 395] width 1529 height 711
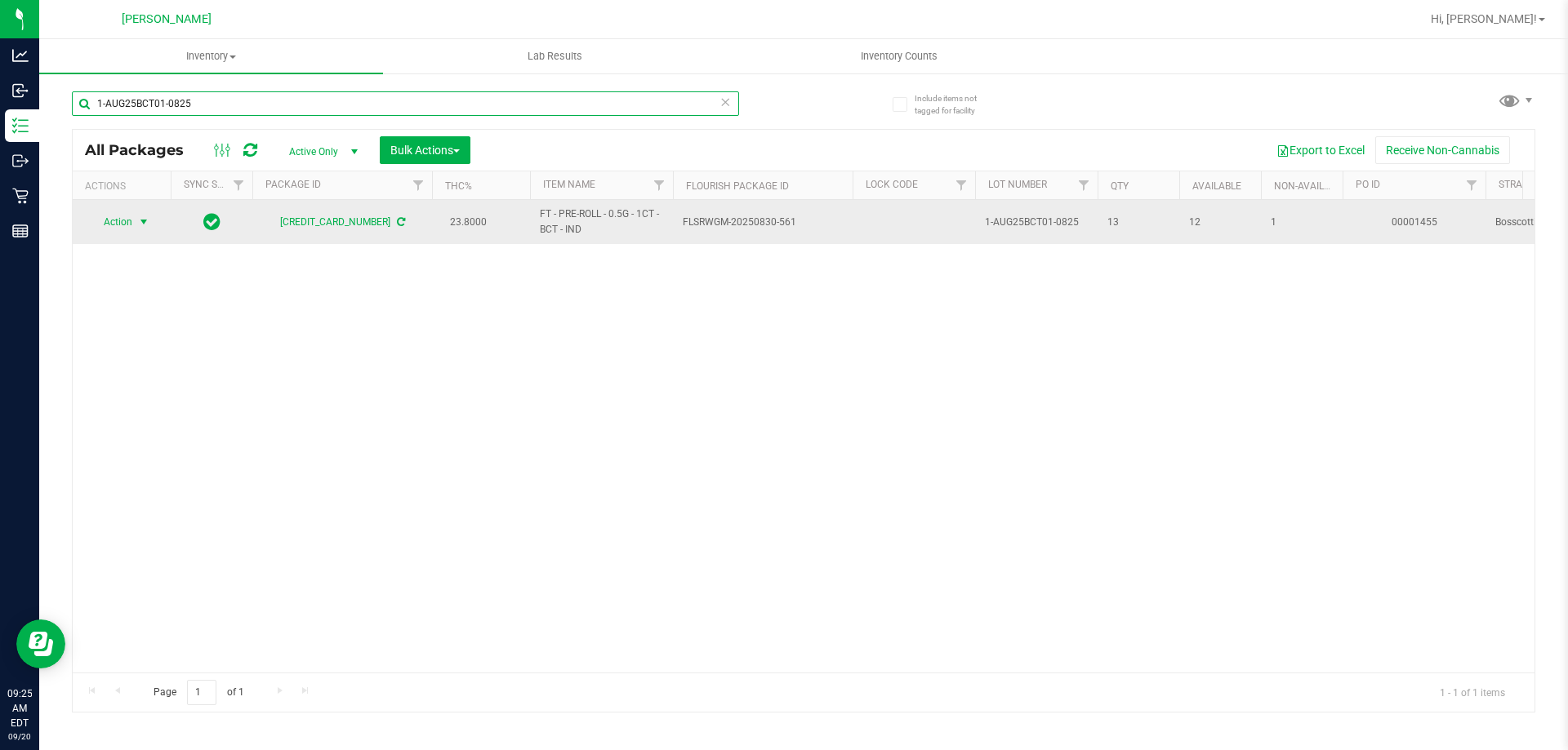
type input "1-AUG25BCT01-0825"
click at [111, 224] on span "Action" at bounding box center [111, 222] width 44 height 23
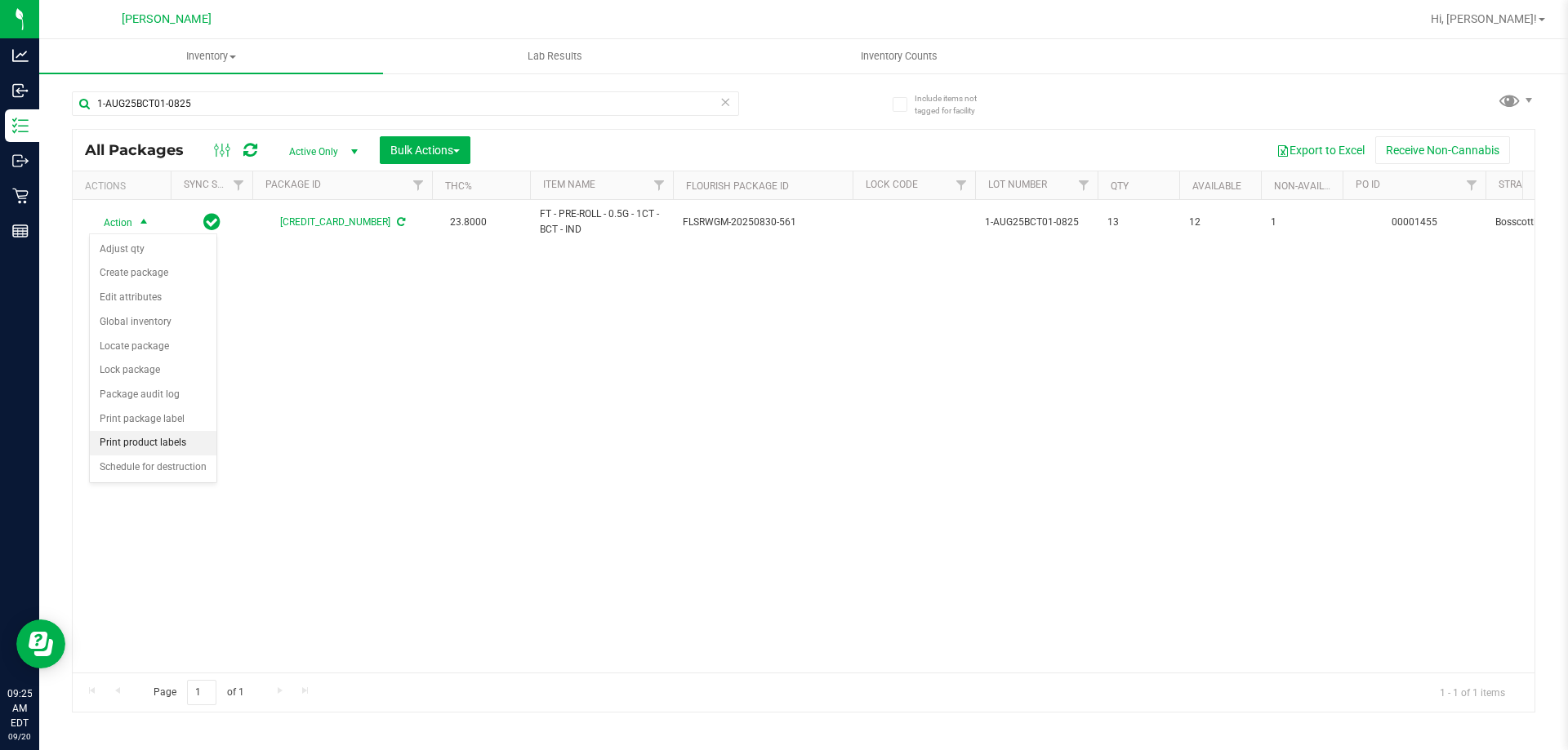
click at [142, 436] on li "Print product labels" at bounding box center [153, 444] width 127 height 24
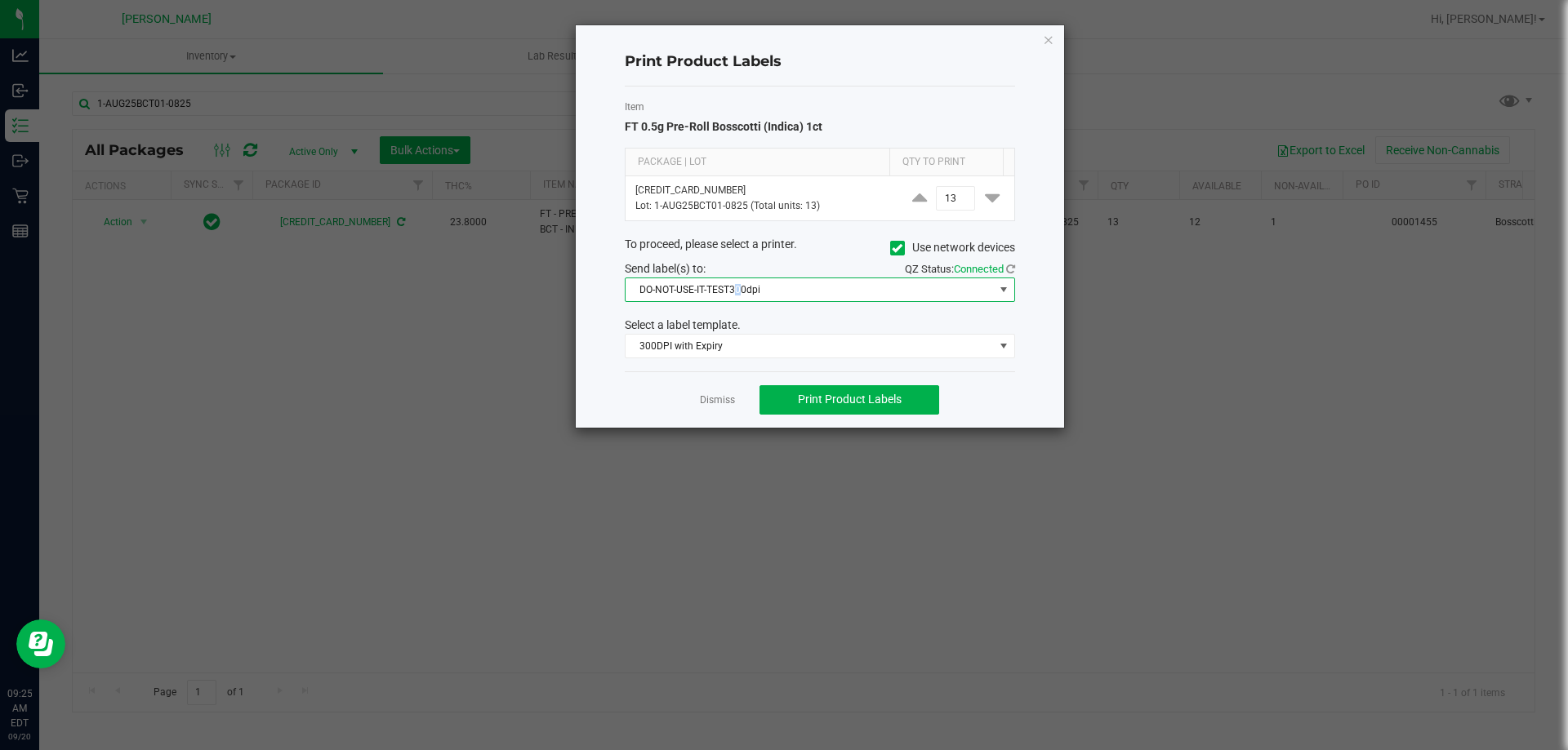
click at [739, 291] on span "DO-NOT-USE-IT-TEST300dpi" at bounding box center [809, 289] width 368 height 23
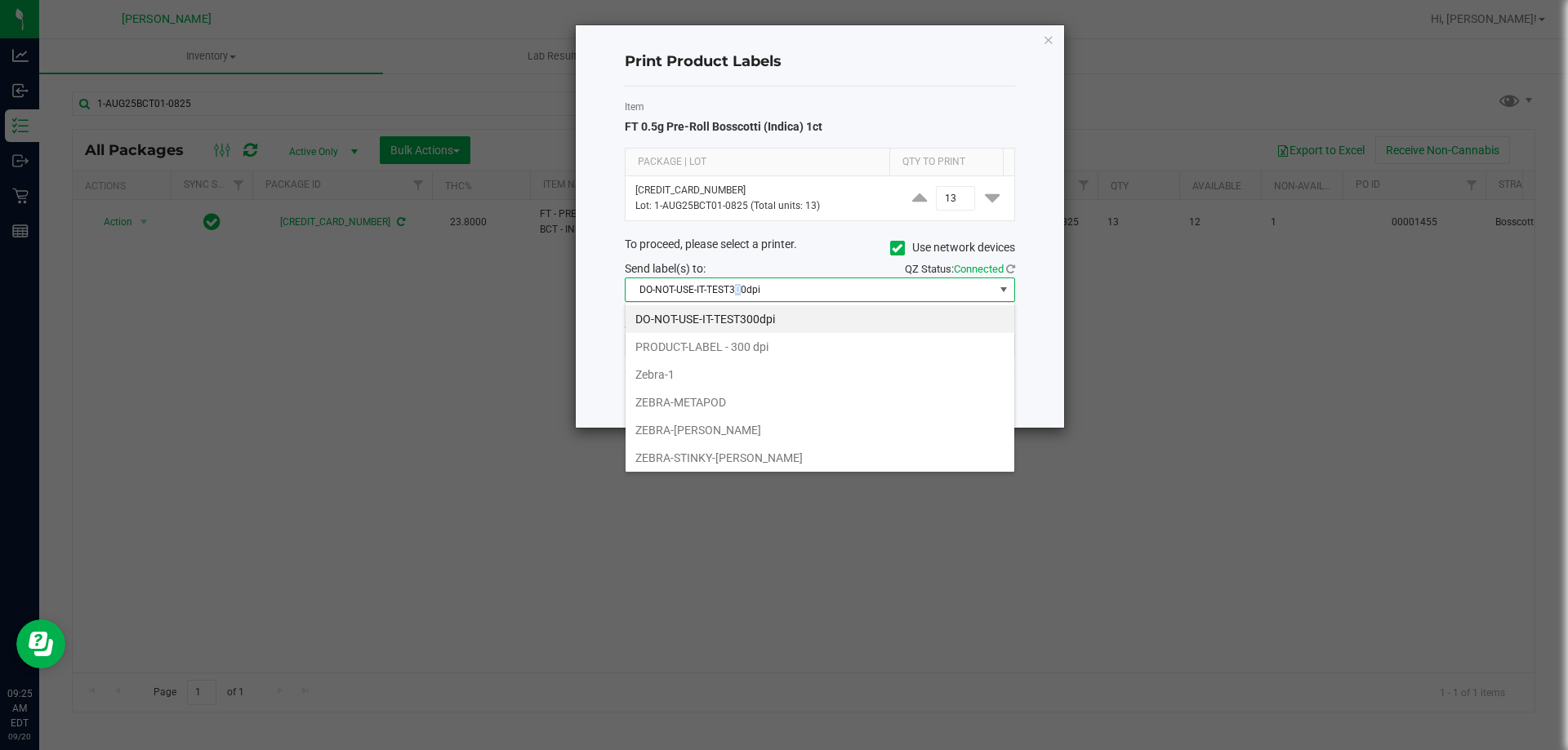
scroll to position [24, 390]
click at [739, 398] on li "ZEBRA-METAPOD" at bounding box center [819, 402] width 388 height 28
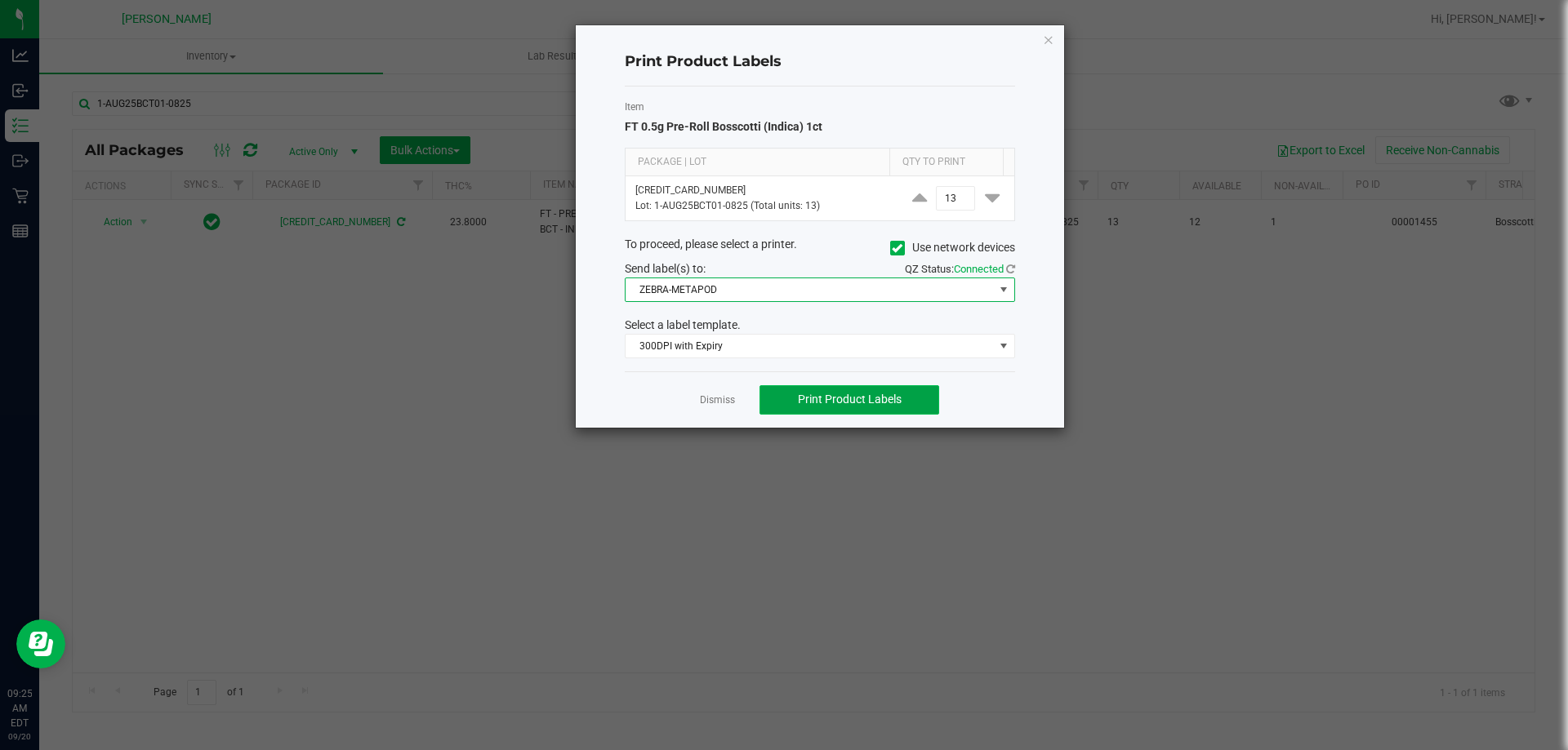
click at [830, 396] on span "Print Product Labels" at bounding box center [850, 399] width 103 height 13
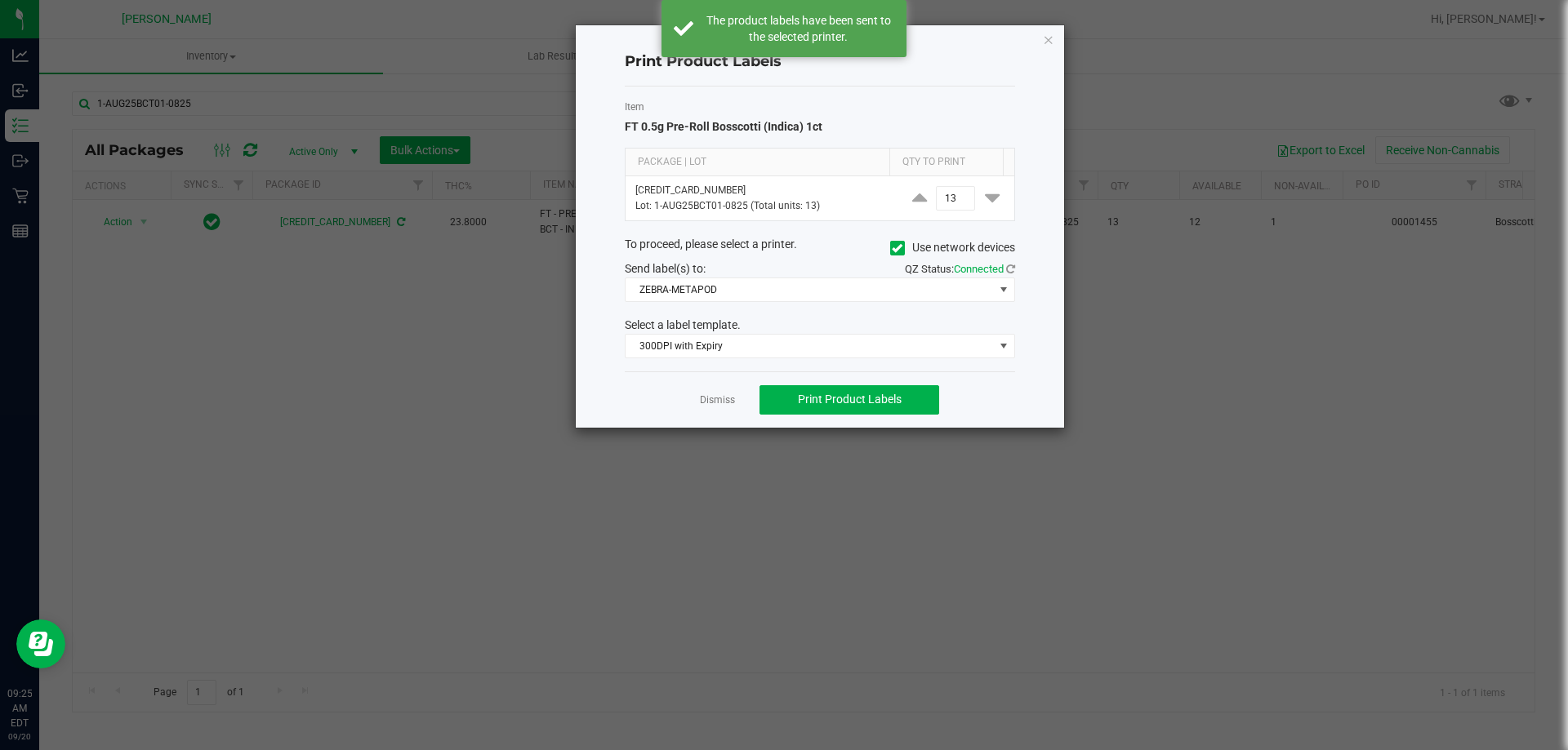
click at [722, 393] on app-cancel-button "Dismiss" at bounding box center [716, 399] width 35 height 17
click at [722, 394] on link "Dismiss" at bounding box center [716, 400] width 35 height 14
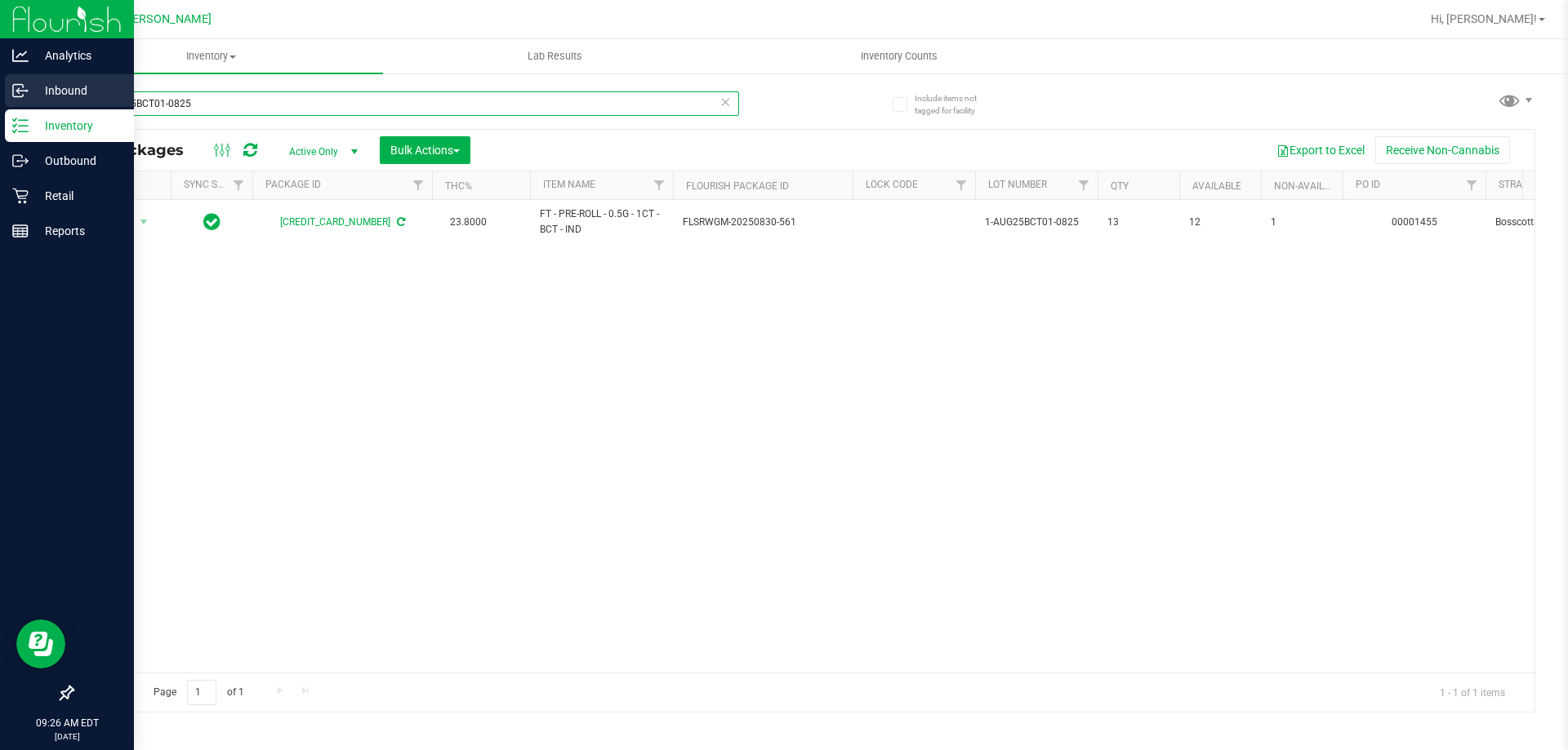
drag, startPoint x: 238, startPoint y: 97, endPoint x: 8, endPoint y: 96, distance: 230.0
click at [8, 96] on div "Analytics Inbound Inventory Outbound Retail Reports 09:26 AM EDT 09/20/2025 09/…" at bounding box center [784, 375] width 1568 height 750
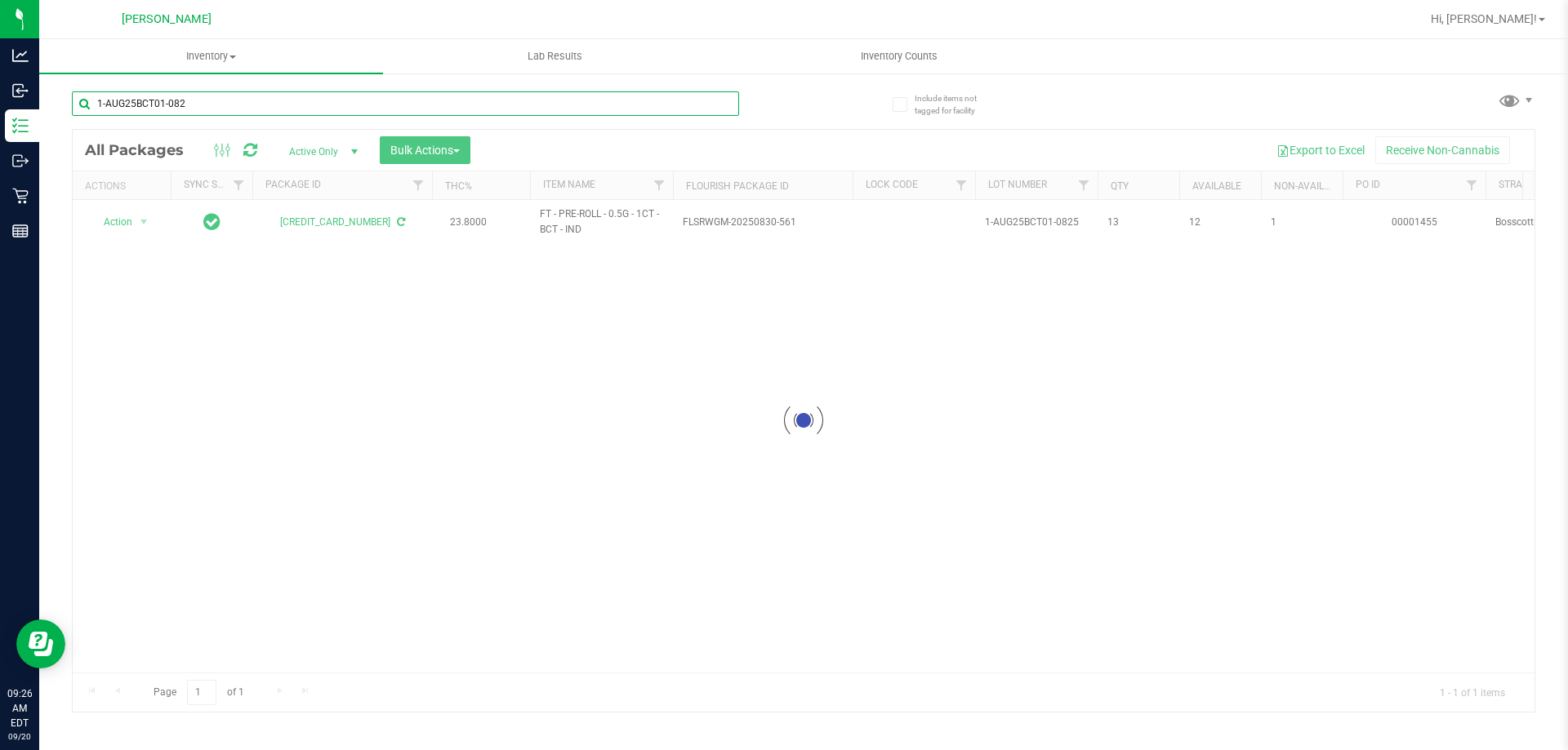
type input "1-AUG25BCT01-0825"
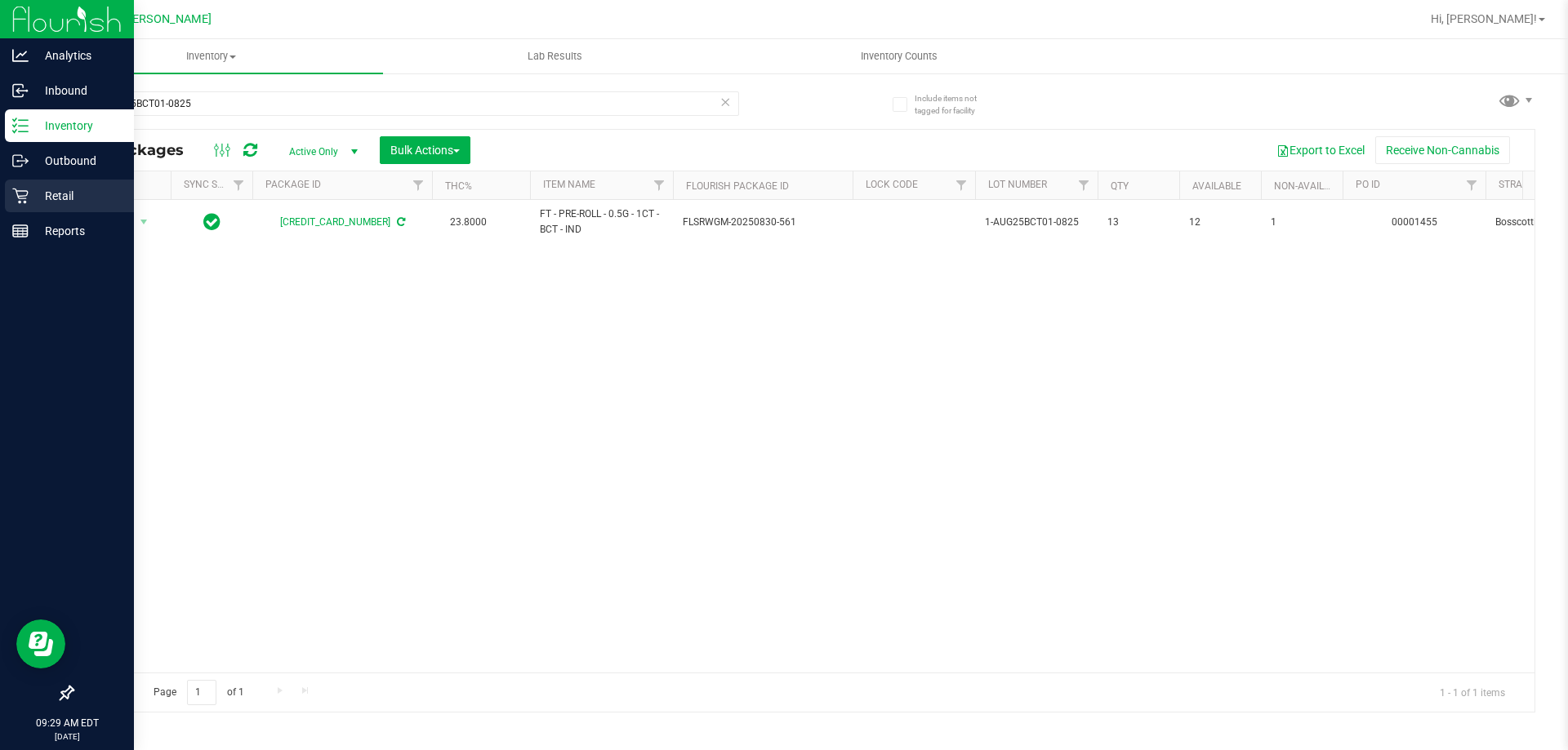
click at [71, 198] on p "Retail" at bounding box center [77, 195] width 98 height 20
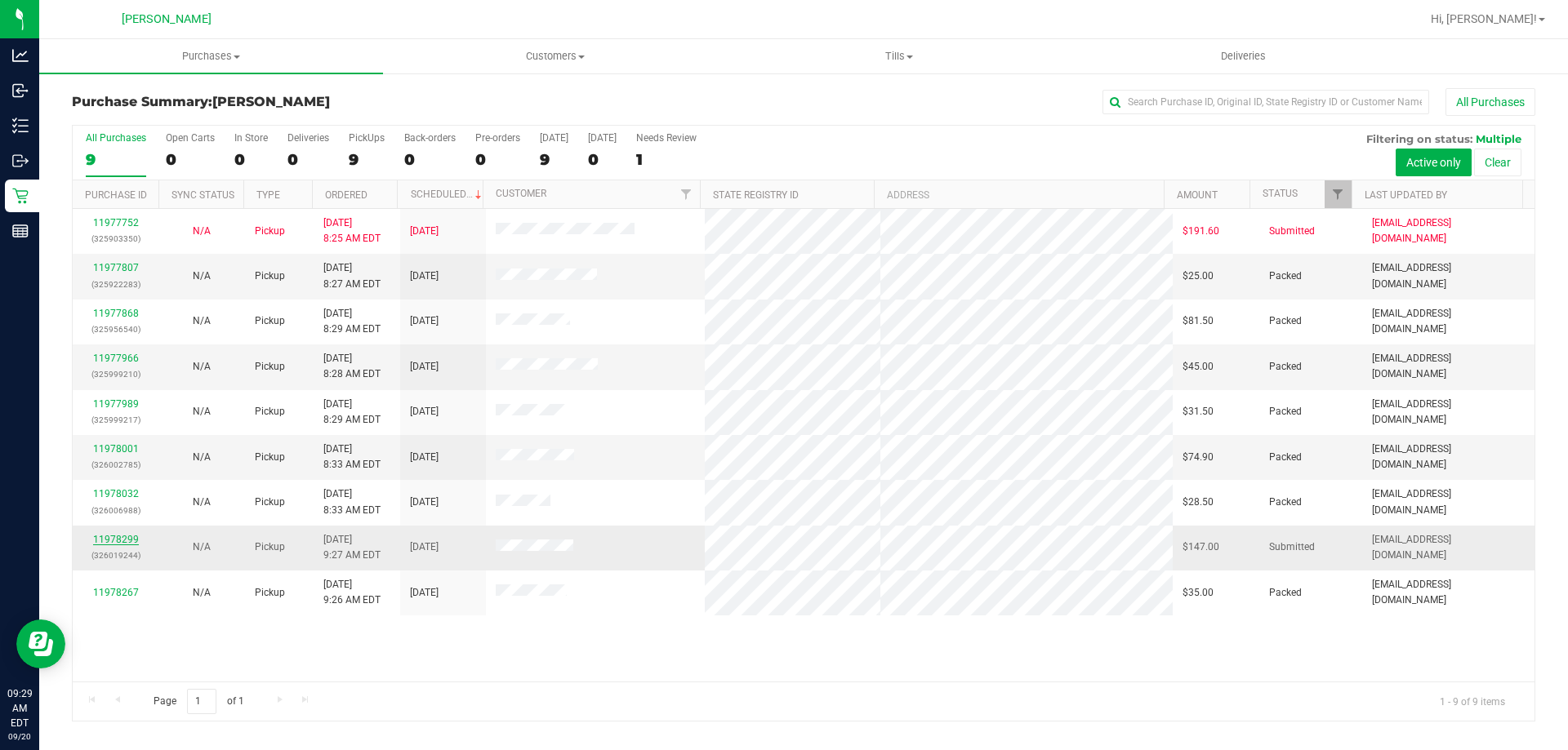
click at [133, 539] on link "11978299" at bounding box center [116, 539] width 46 height 11
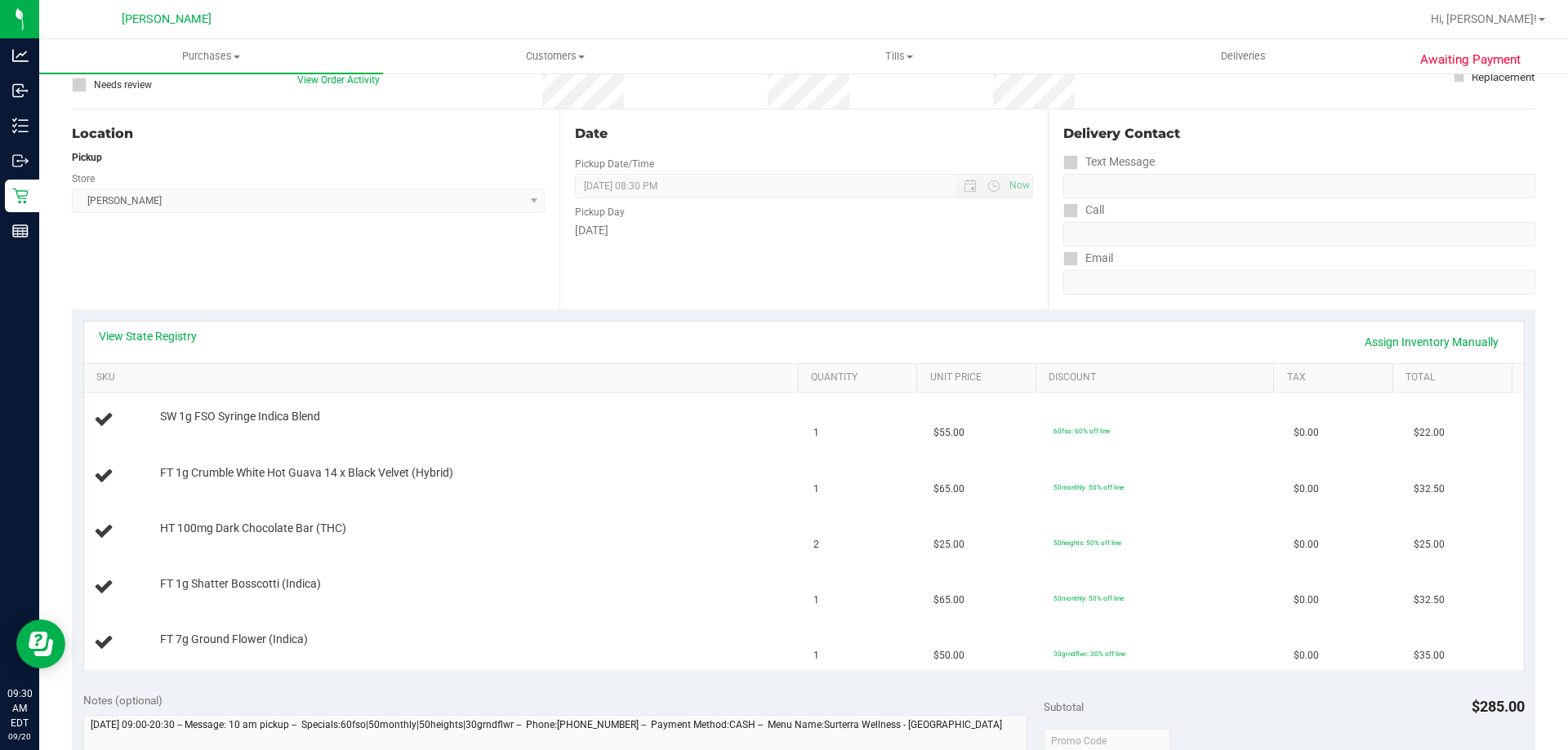
scroll to position [164, 0]
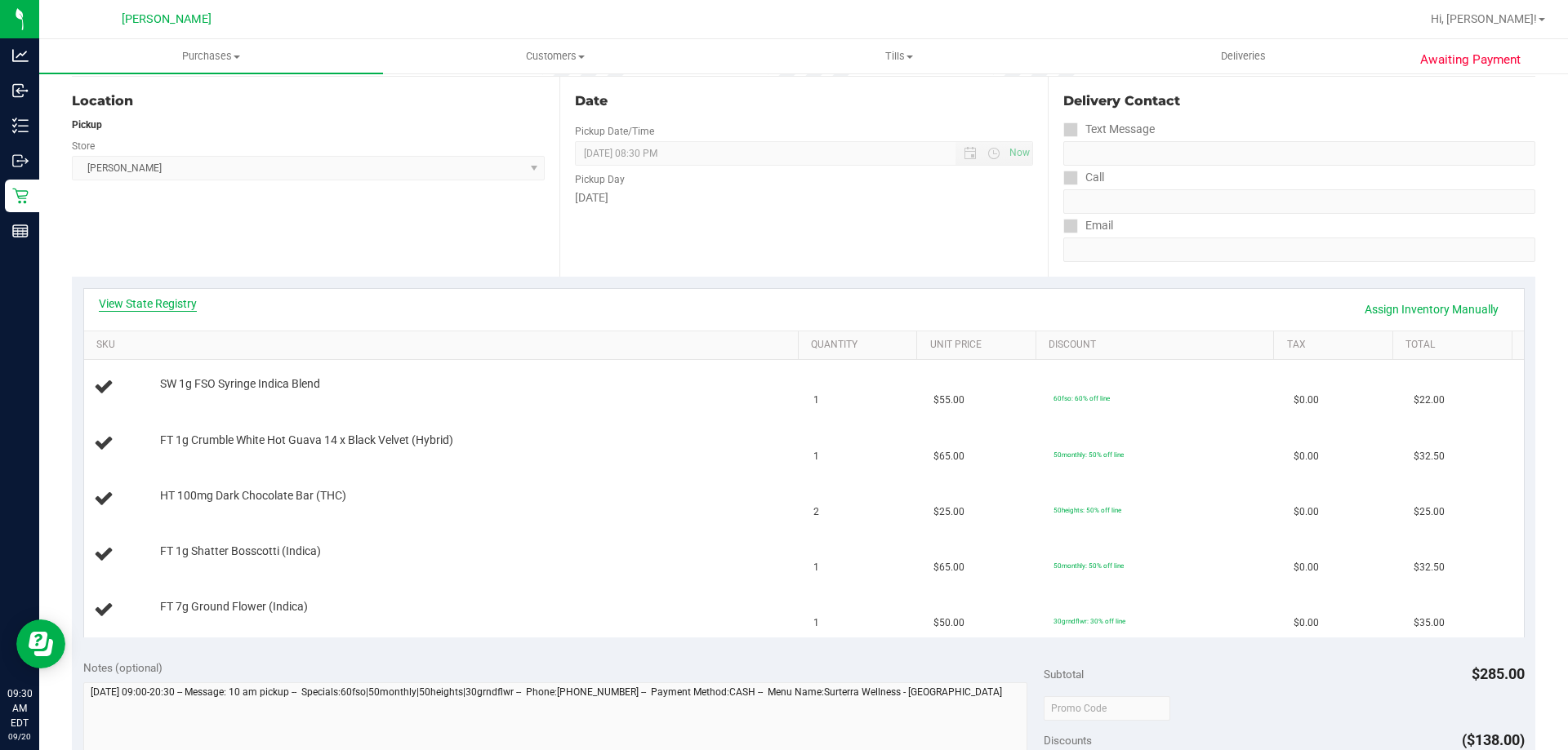
click at [154, 304] on link "View State Registry" at bounding box center [148, 303] width 98 height 16
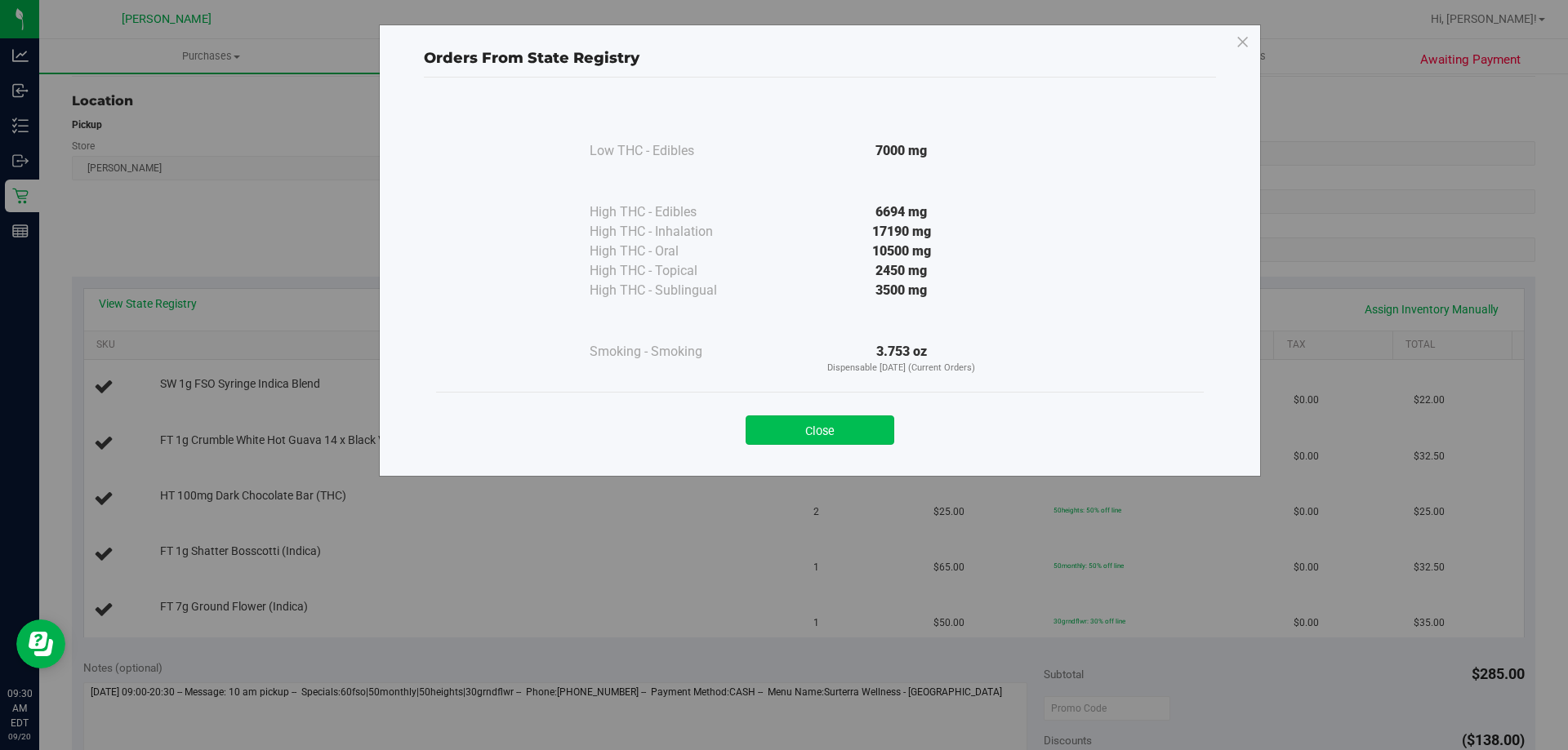
click at [804, 434] on button "Close" at bounding box center [820, 430] width 149 height 29
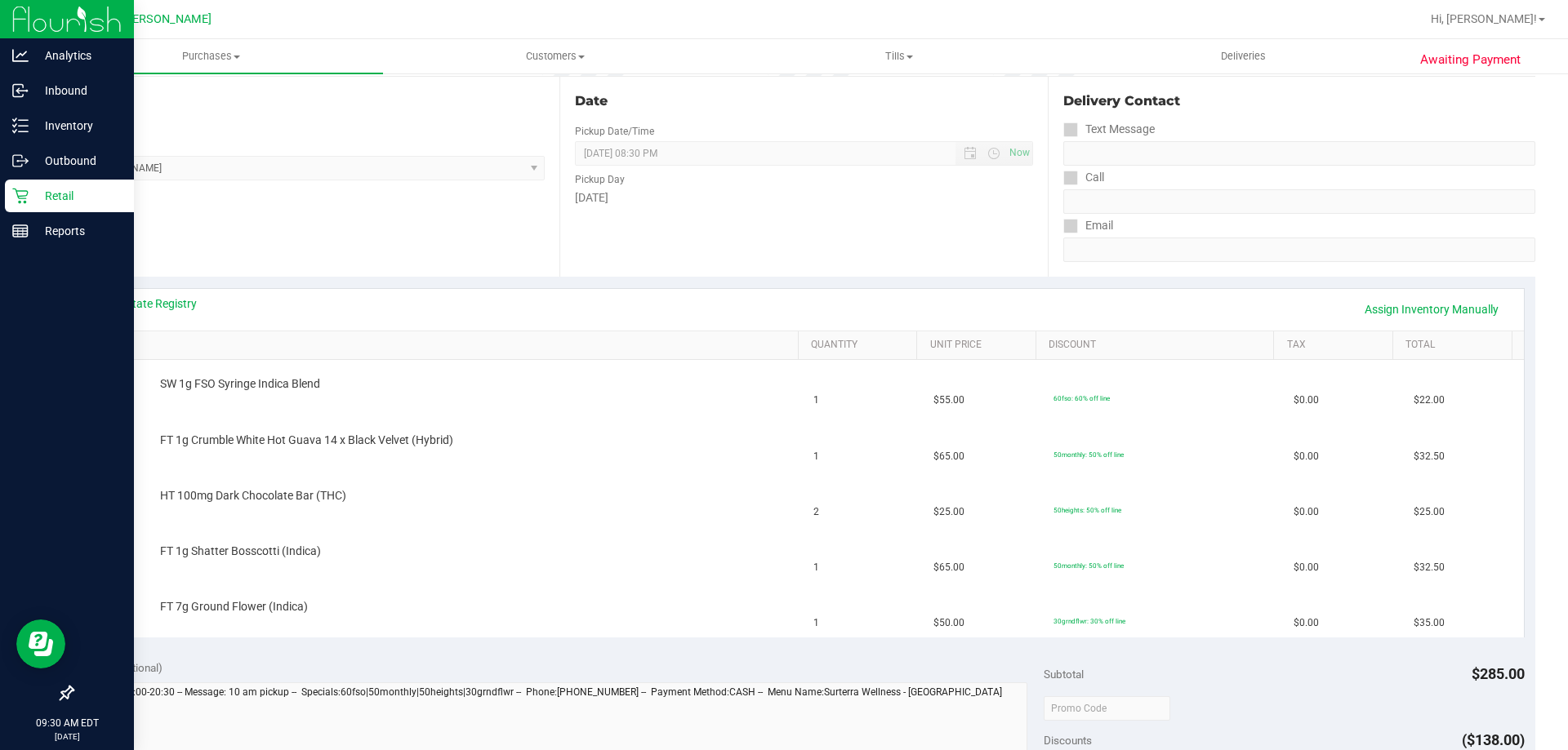
click at [55, 189] on p "Retail" at bounding box center [77, 195] width 98 height 20
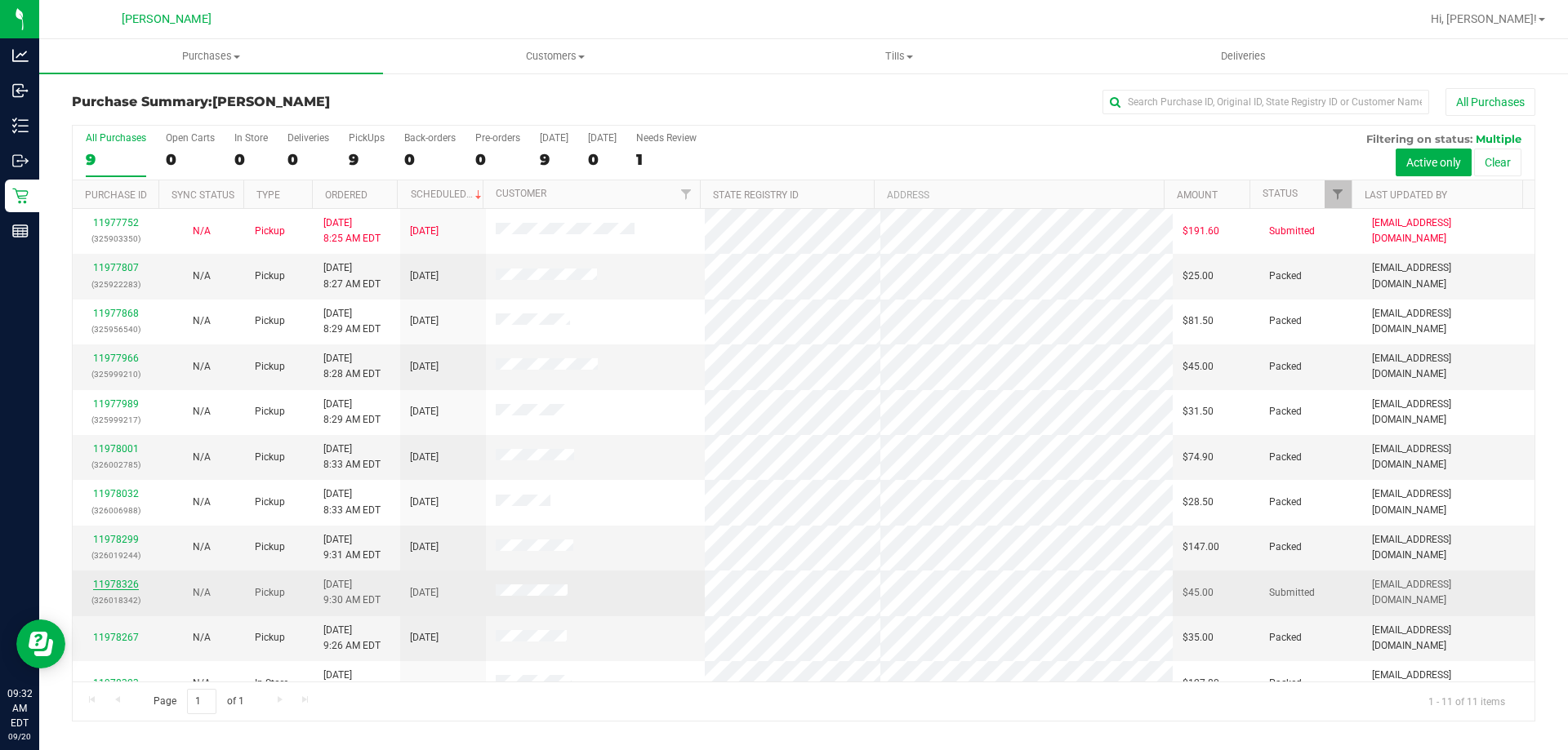
click at [108, 583] on link "11978326" at bounding box center [116, 585] width 46 height 11
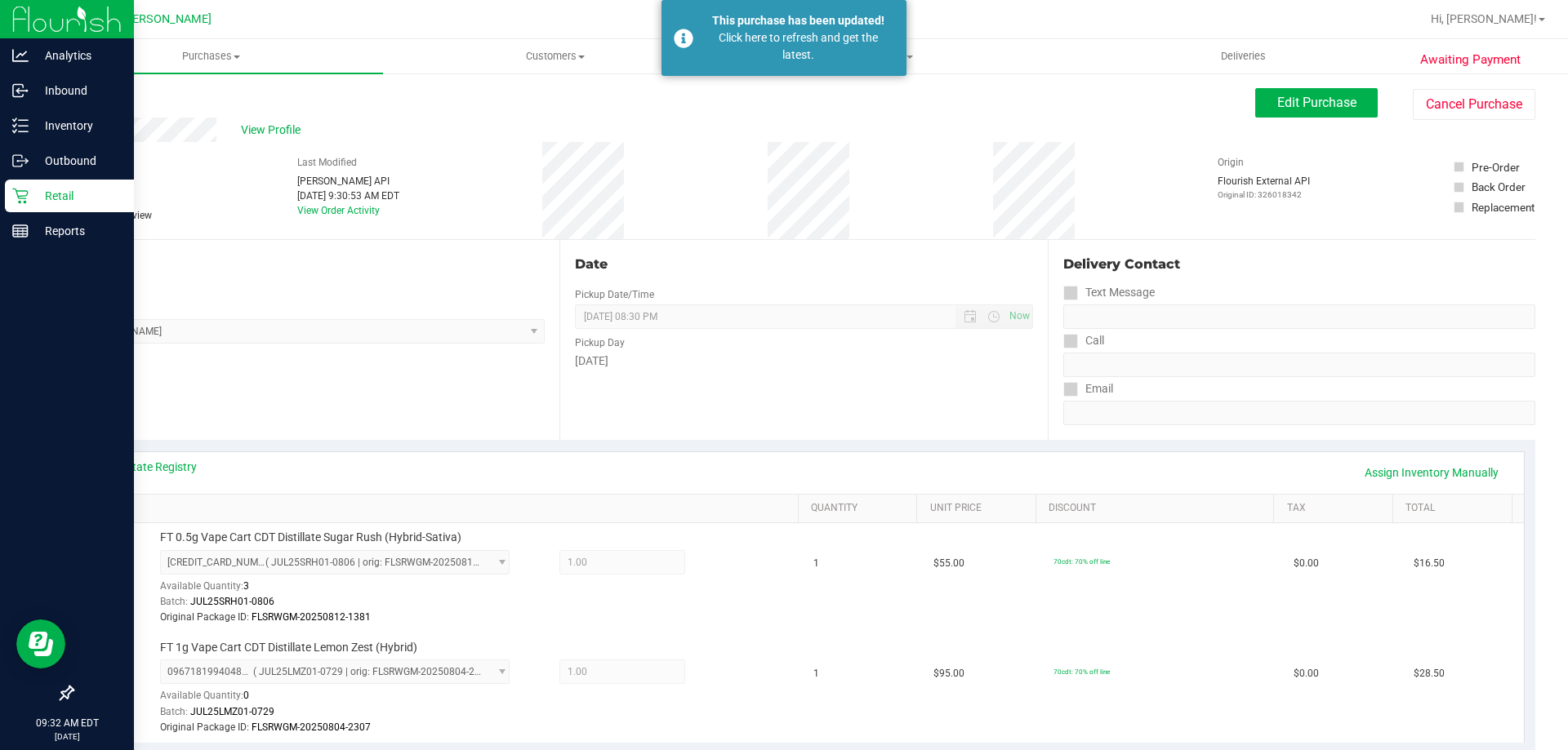
click at [63, 191] on p "Retail" at bounding box center [77, 195] width 98 height 20
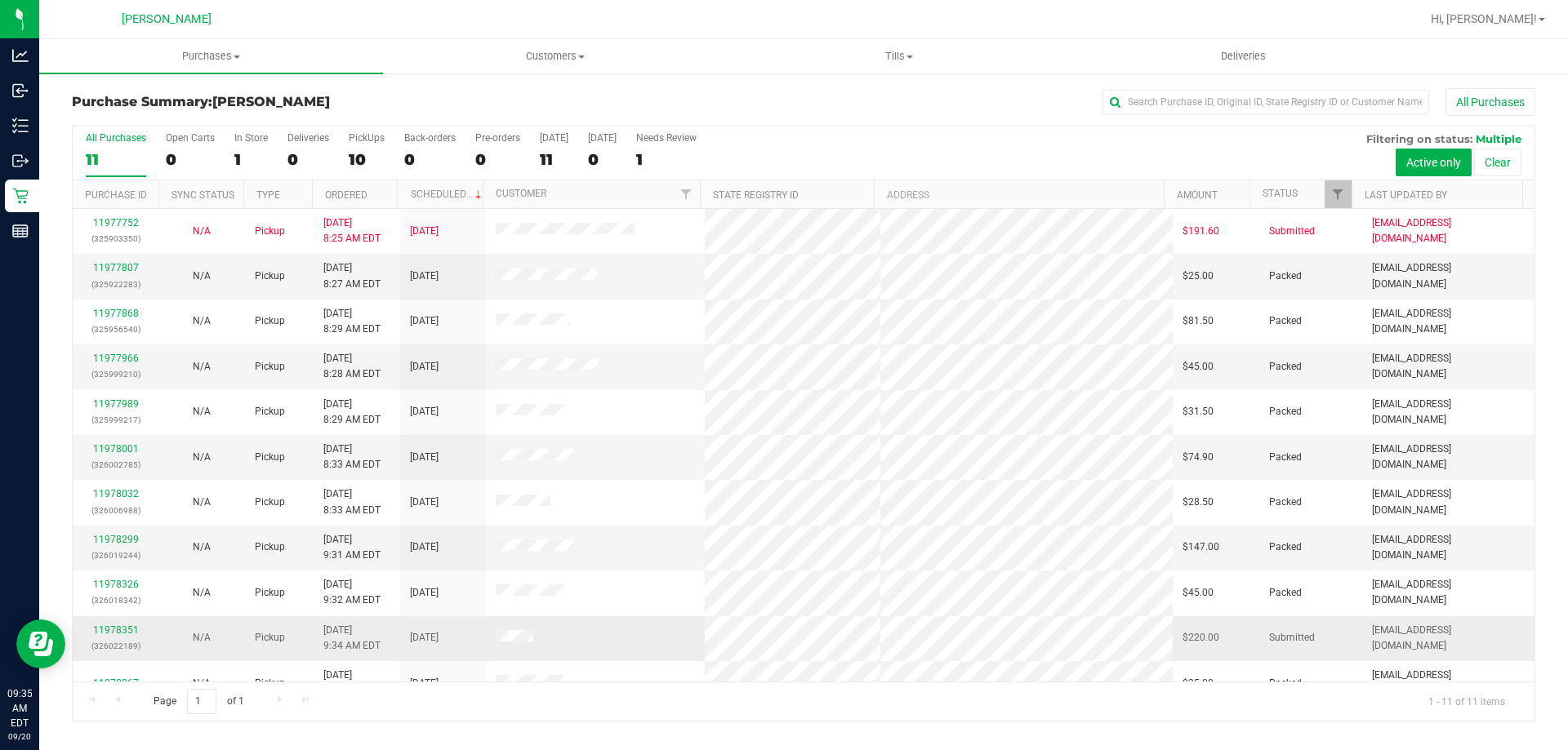
click at [130, 624] on div "11978351 (326022189)" at bounding box center [116, 638] width 66 height 31
click at [133, 633] on link "11978351" at bounding box center [116, 630] width 46 height 11
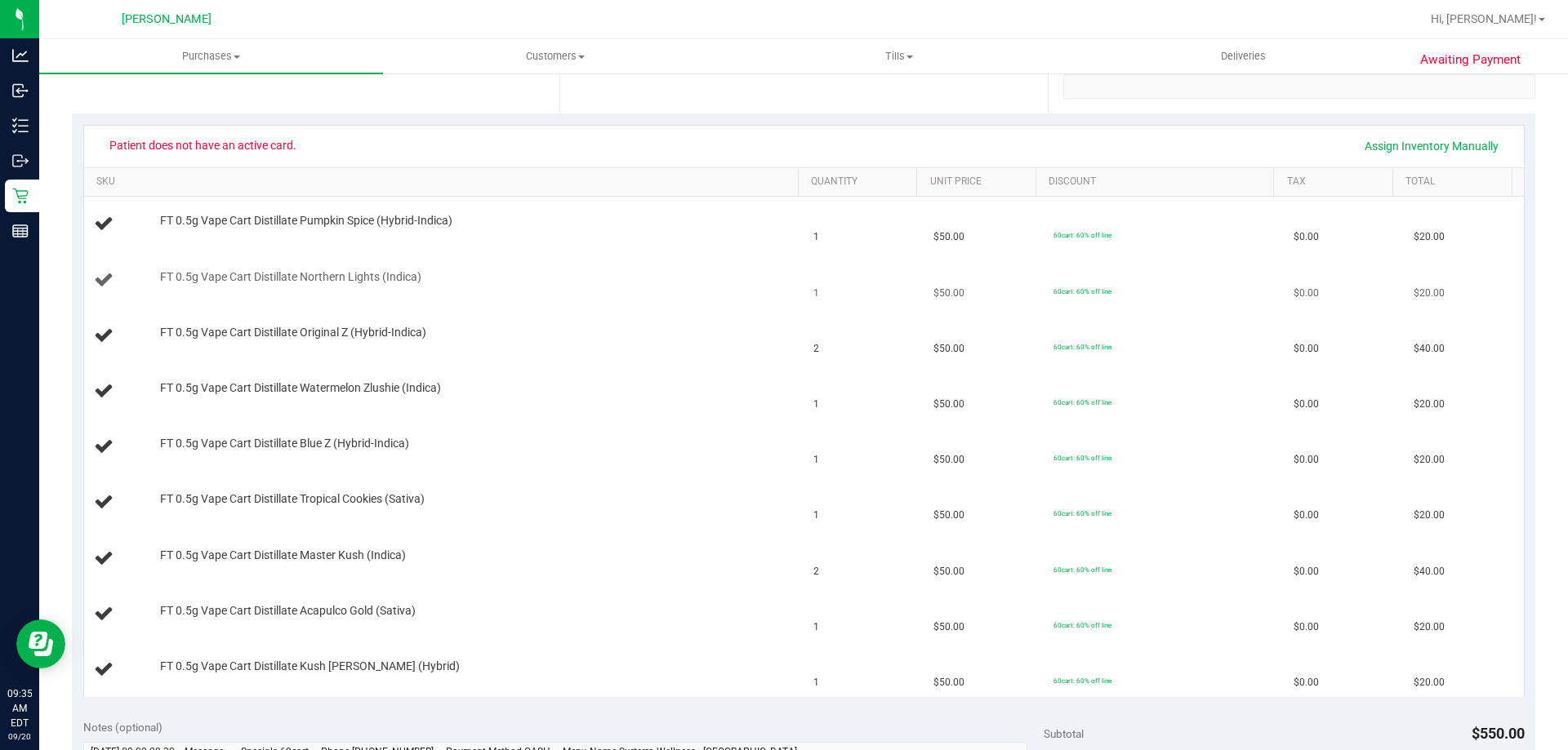
scroll to position [82, 0]
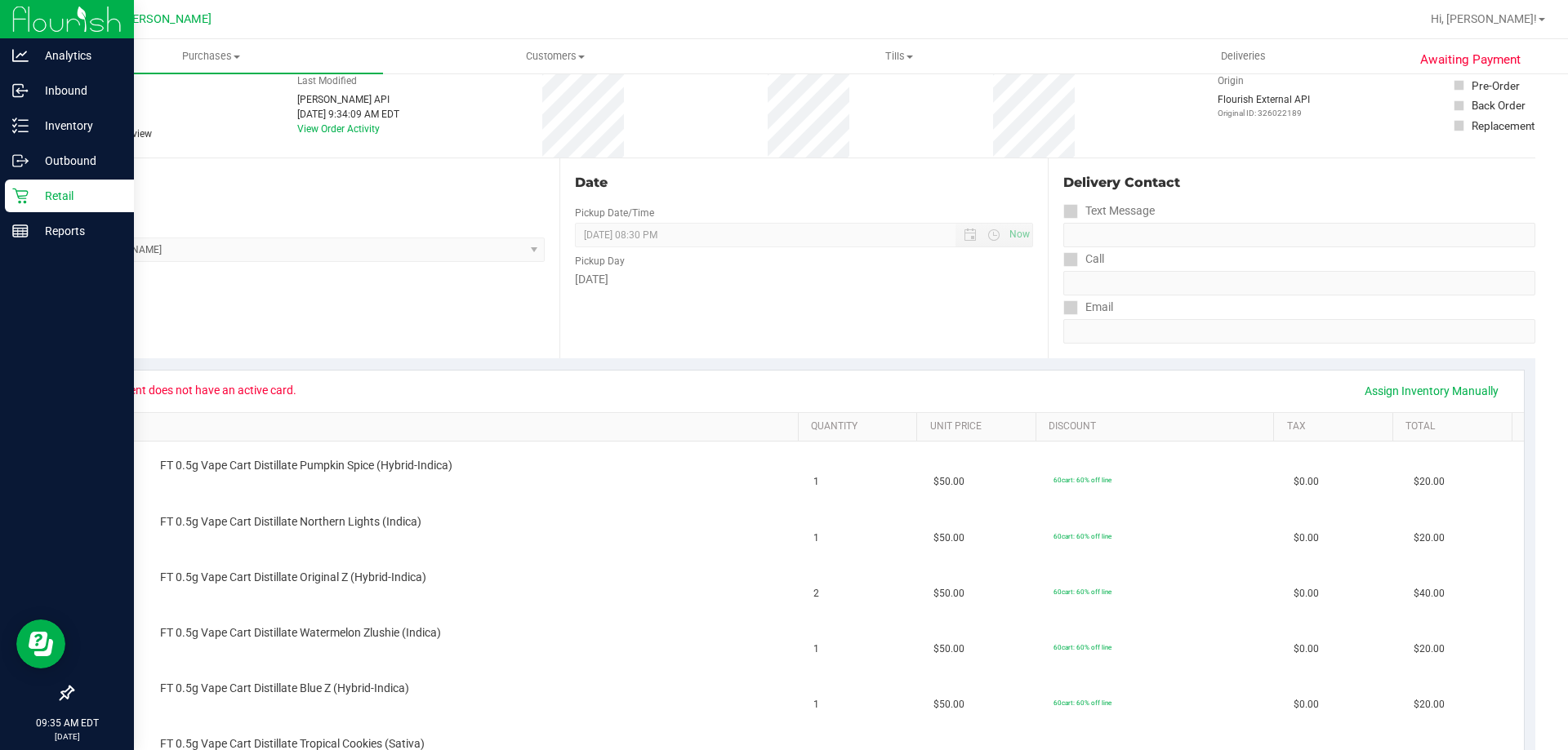
click at [63, 197] on p "Retail" at bounding box center [77, 195] width 98 height 20
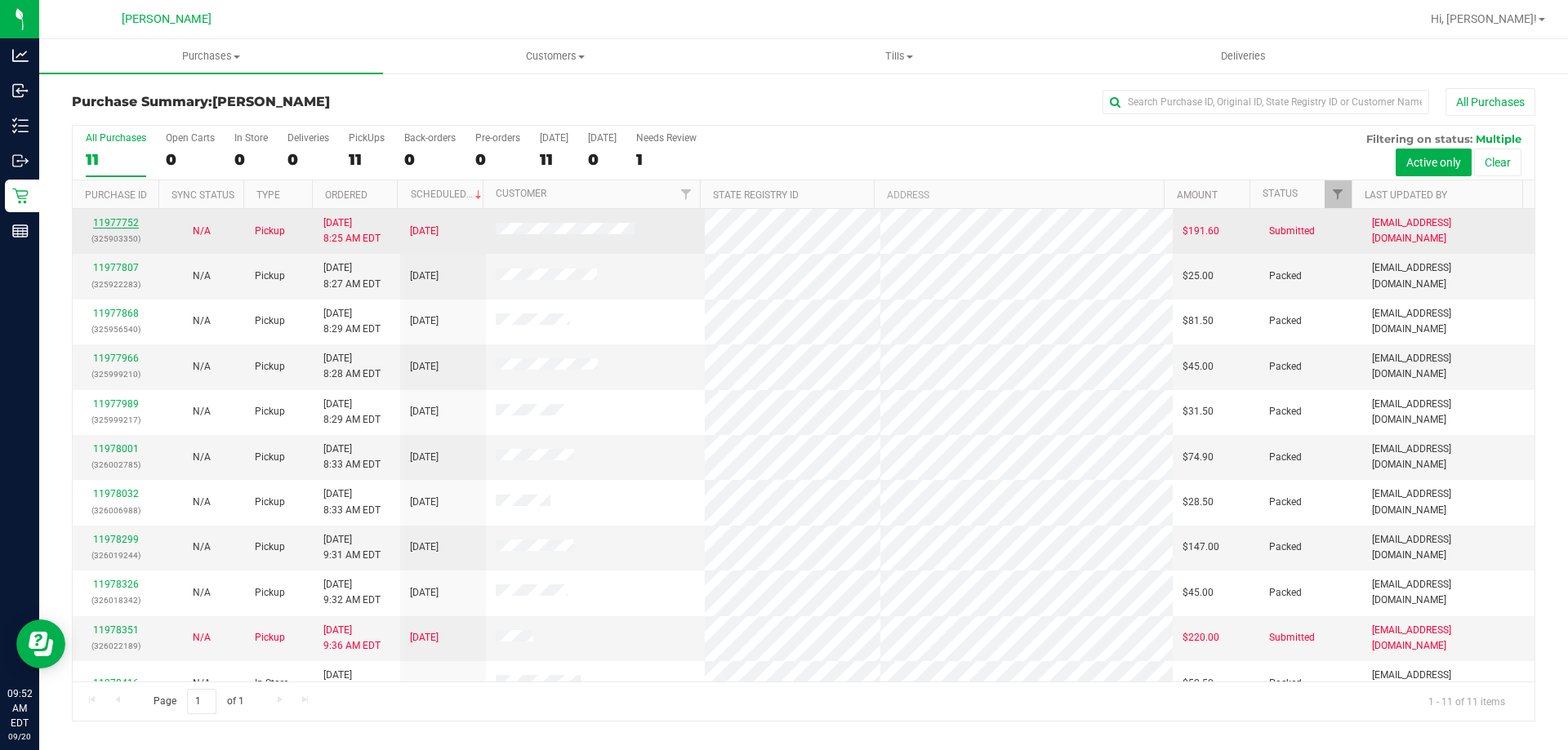
click at [111, 223] on link "11977752" at bounding box center [116, 223] width 46 height 11
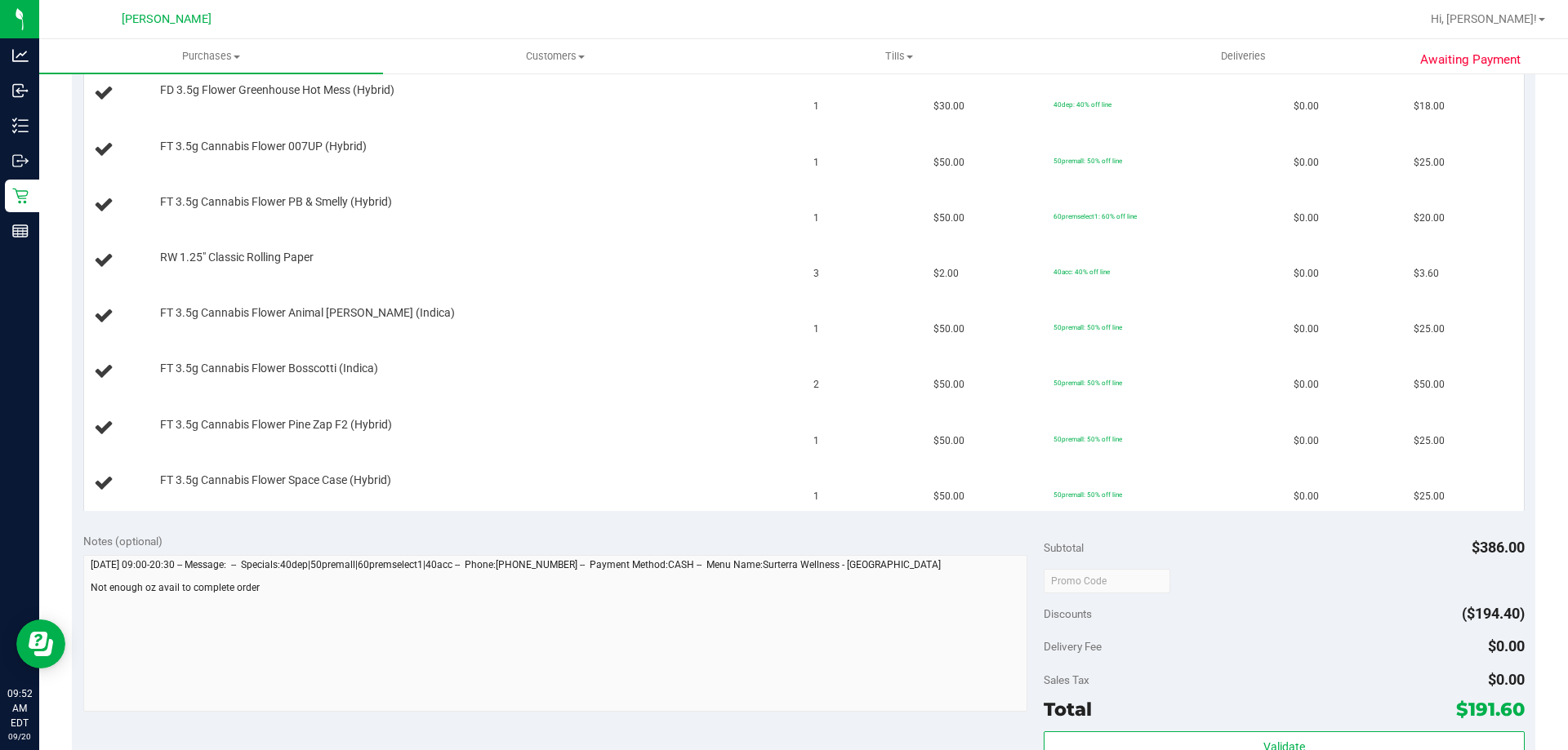
scroll to position [653, 0]
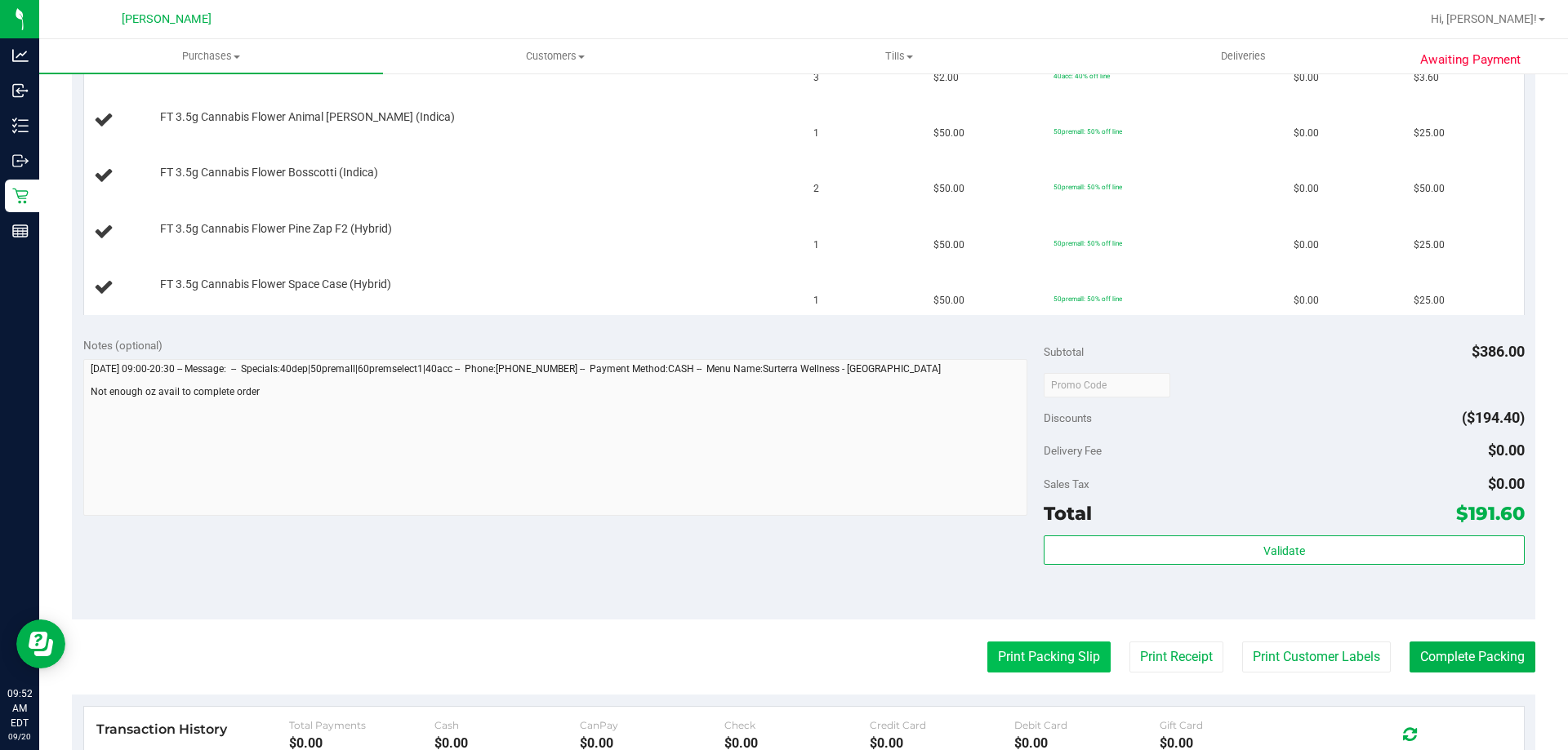
click at [1069, 647] on button "Print Packing Slip" at bounding box center [1048, 657] width 123 height 31
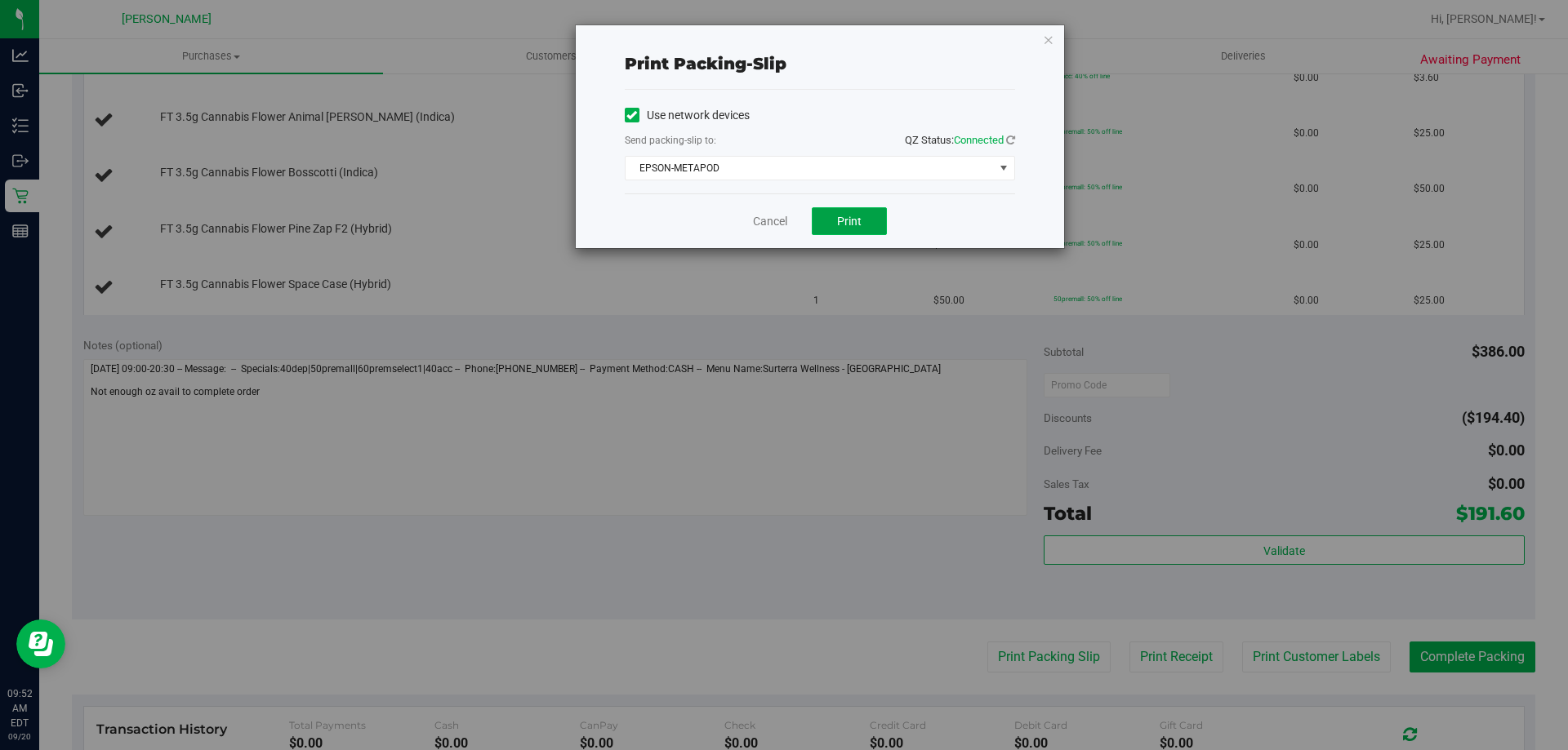
click at [850, 227] on span "Print" at bounding box center [849, 221] width 24 height 13
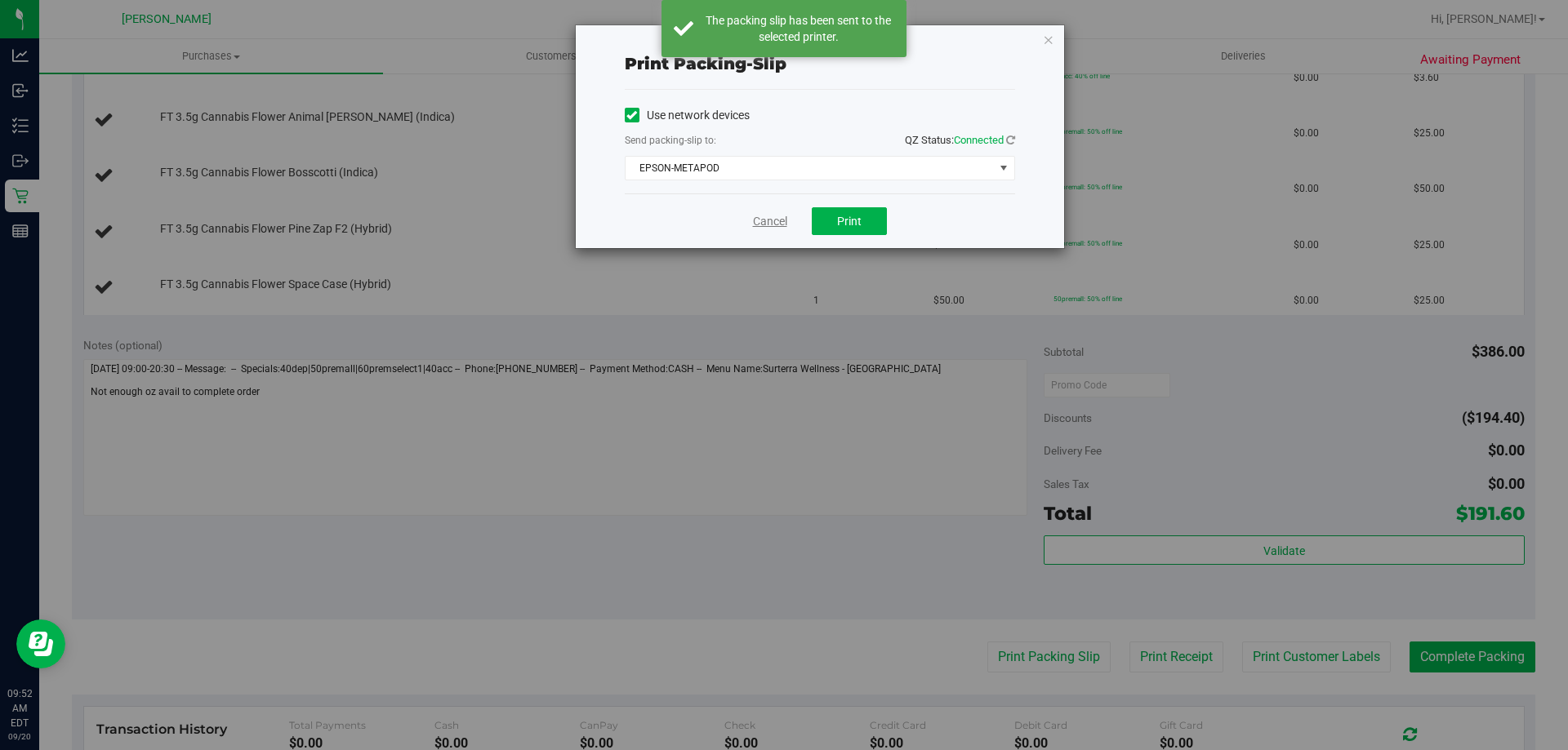
click at [770, 216] on link "Cancel" at bounding box center [770, 222] width 34 height 17
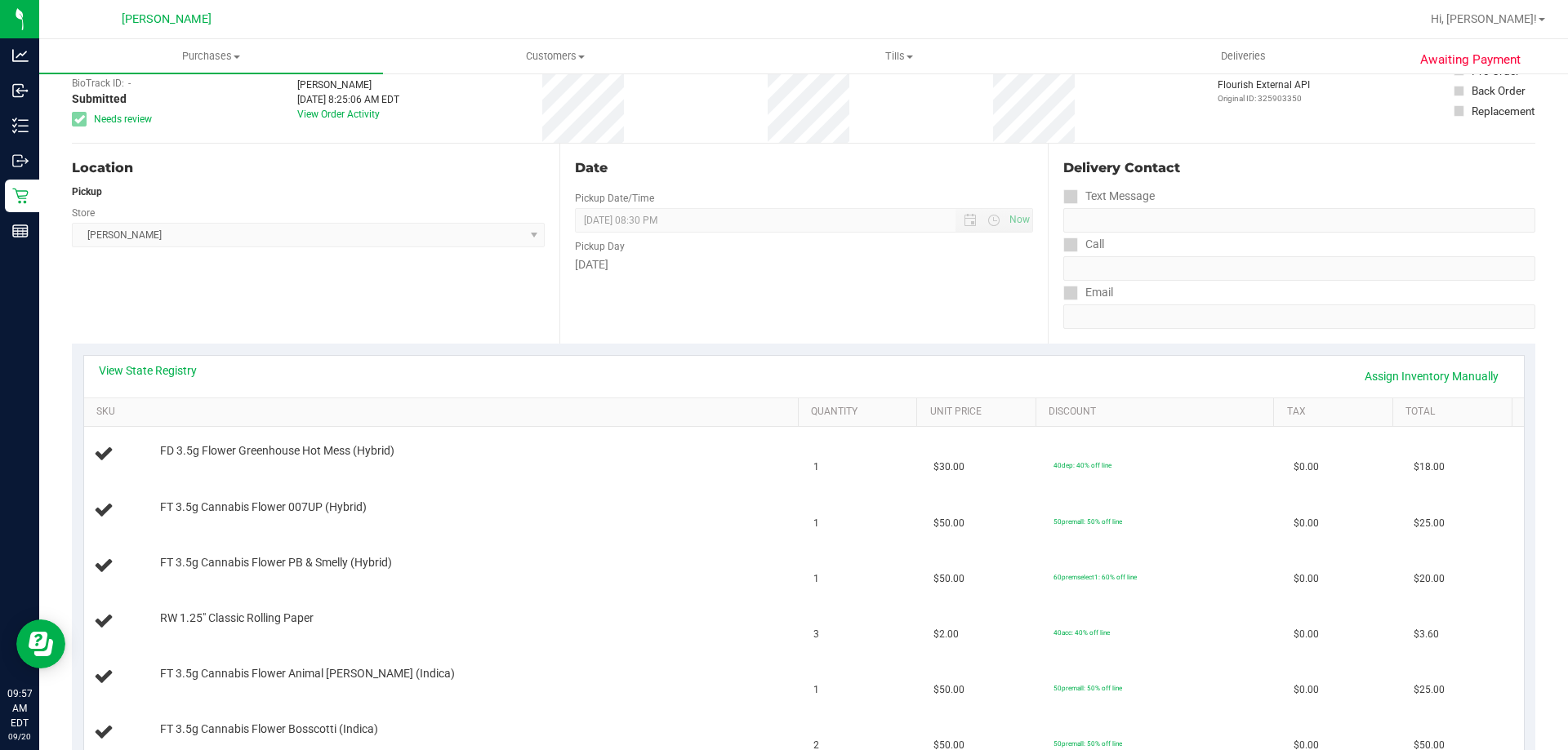
scroll to position [0, 0]
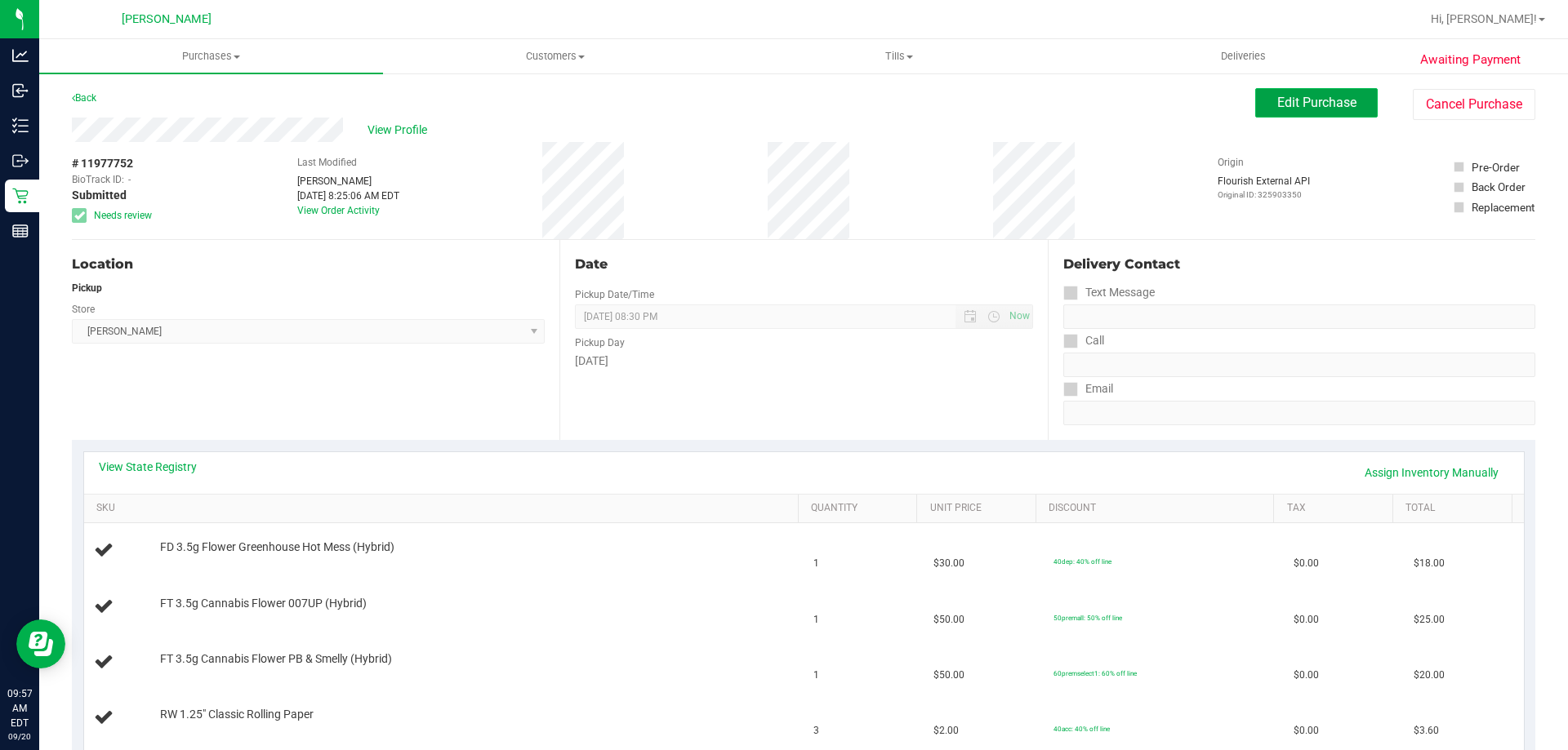
click at [1342, 108] on span "Edit Purchase" at bounding box center [1316, 102] width 79 height 16
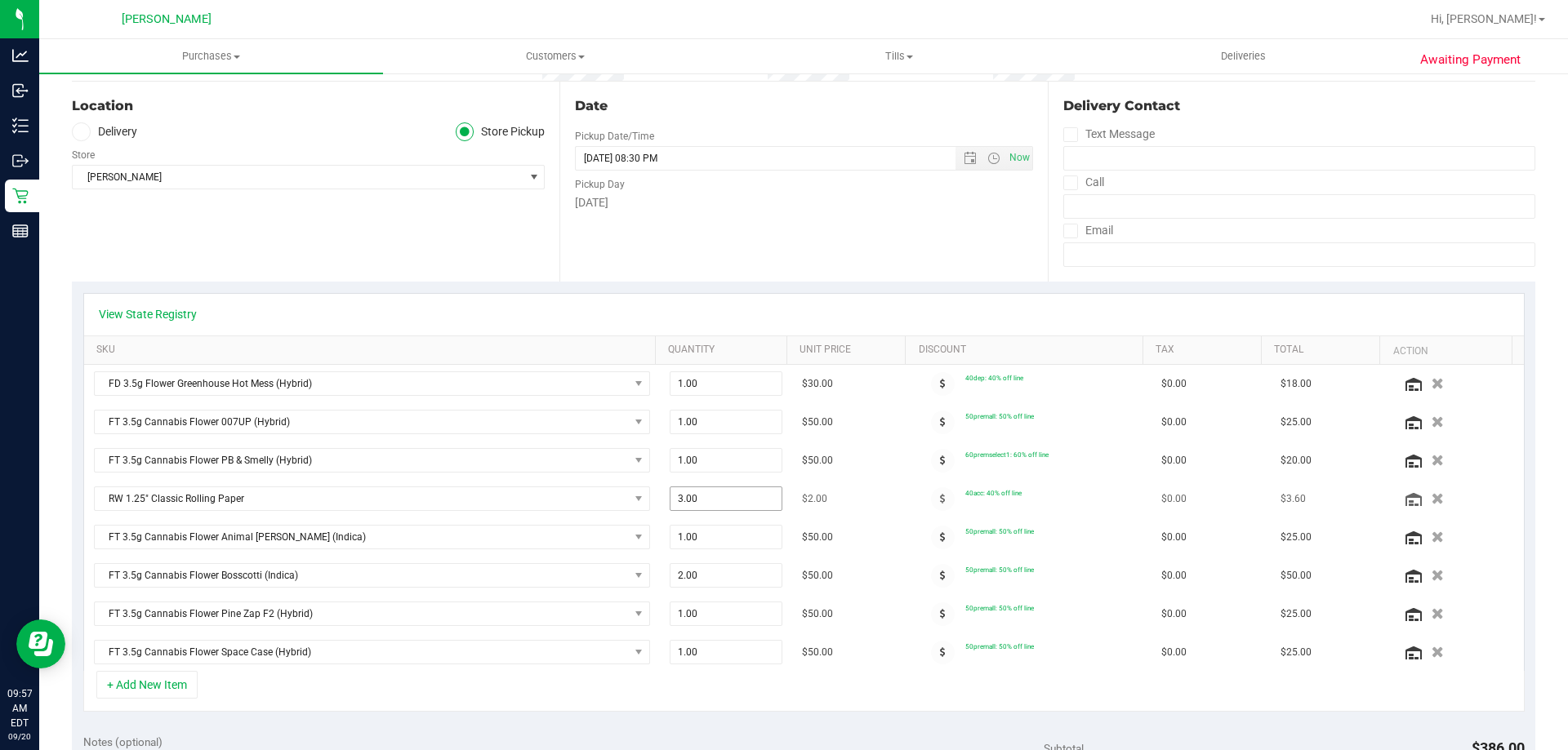
scroll to position [164, 0]
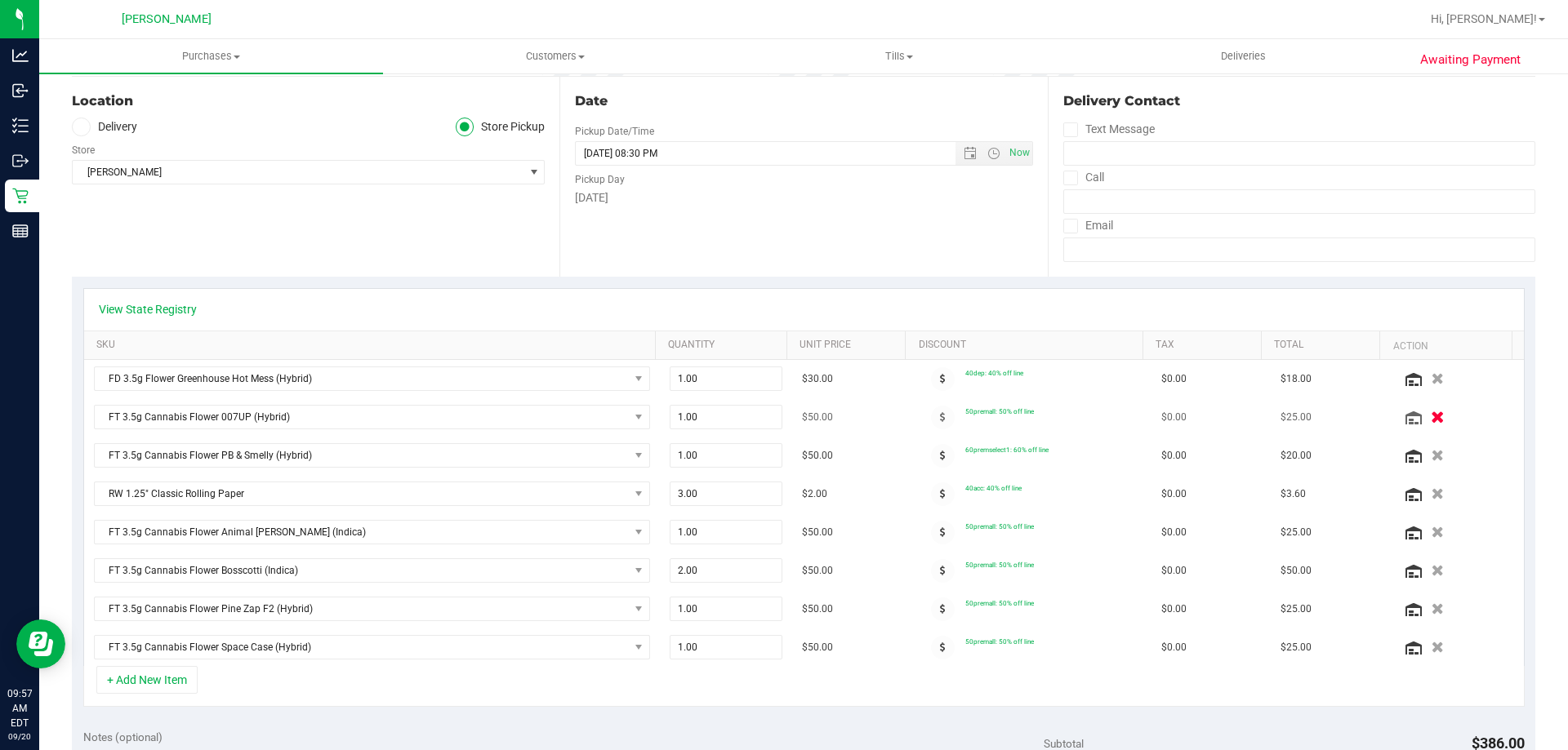
click at [1423, 414] on button "button" at bounding box center [1437, 416] width 28 height 17
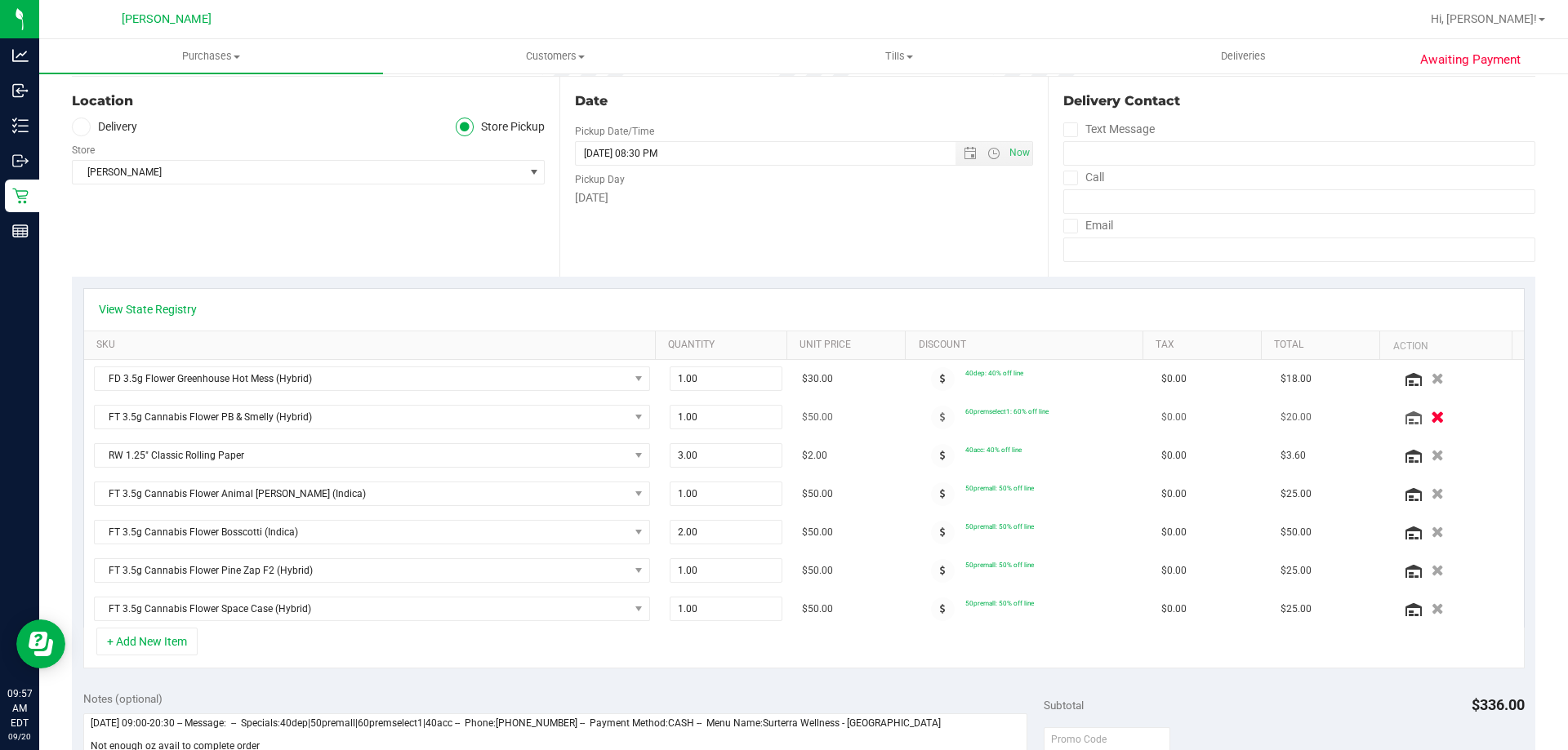
click at [1431, 419] on icon "button" at bounding box center [1437, 417] width 14 height 12
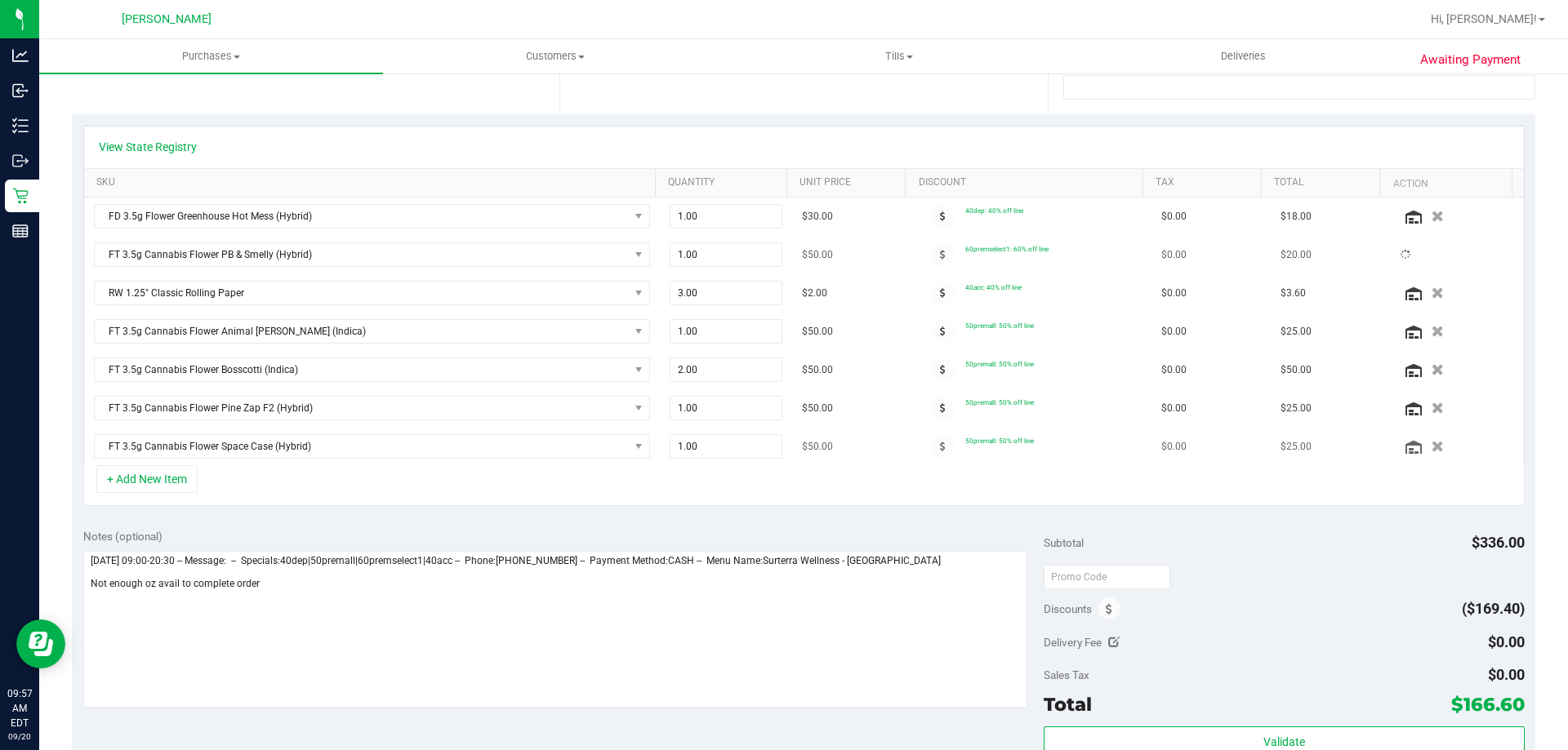
scroll to position [326, 0]
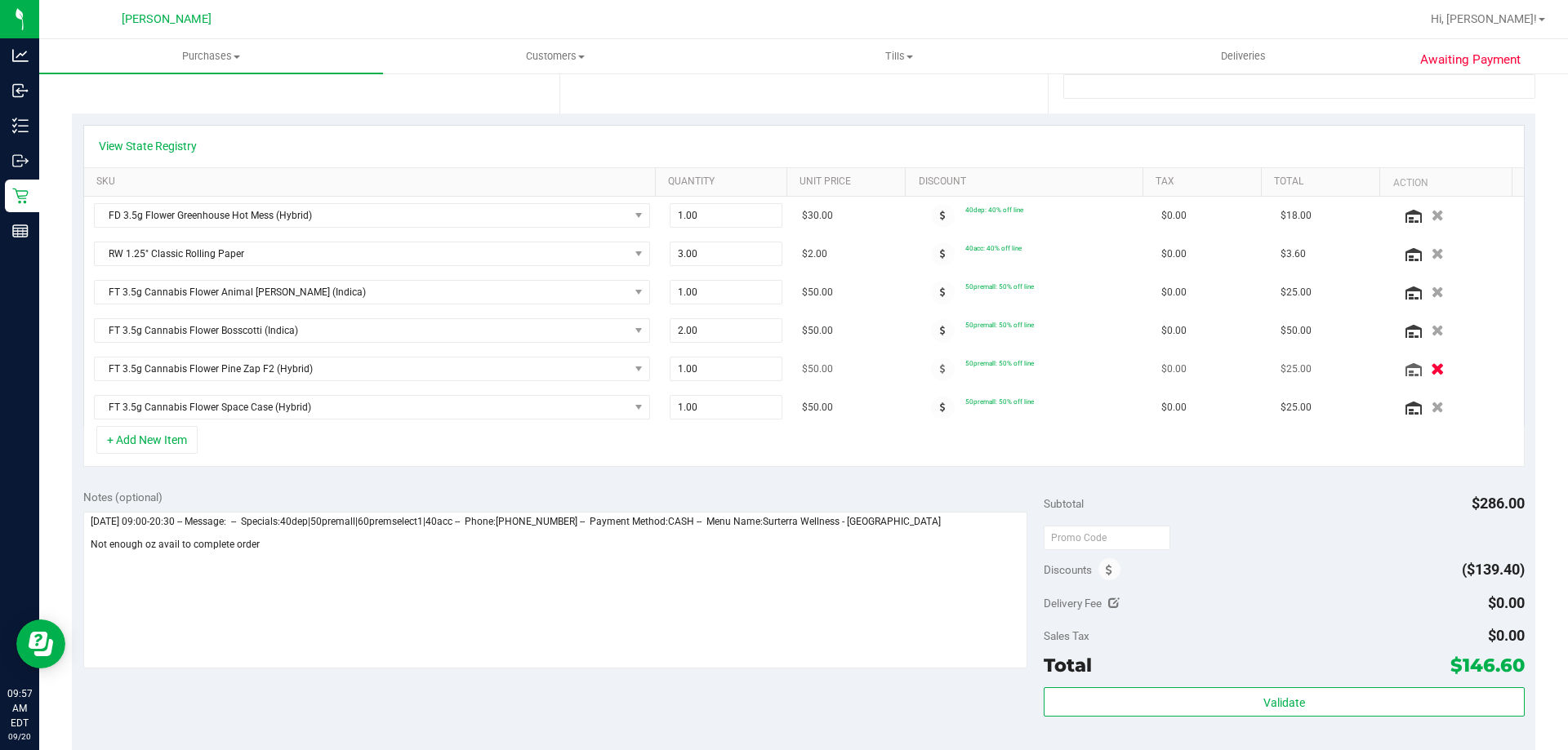
click at [1431, 369] on icon "button" at bounding box center [1437, 368] width 14 height 12
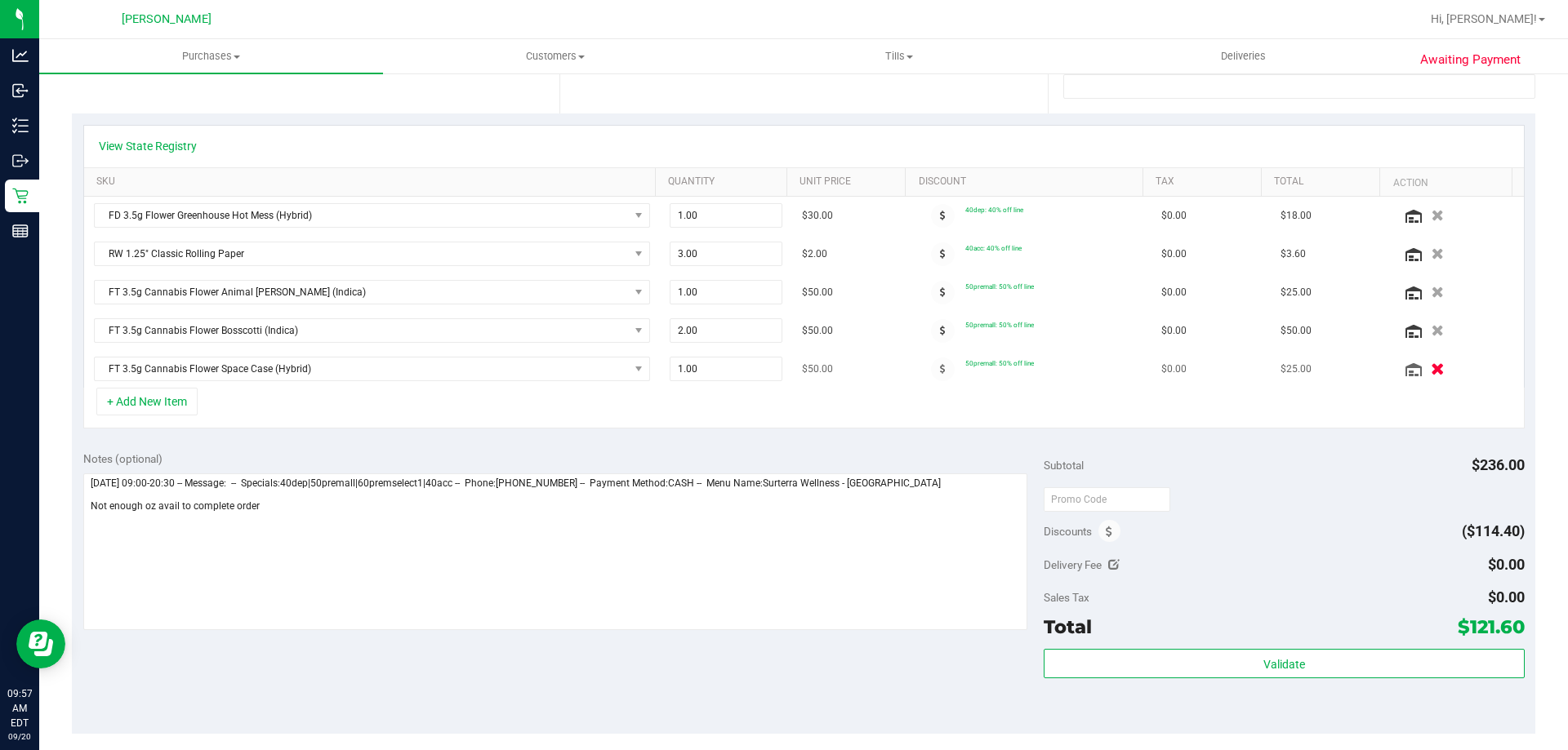
click at [1431, 369] on icon "button" at bounding box center [1437, 368] width 14 height 12
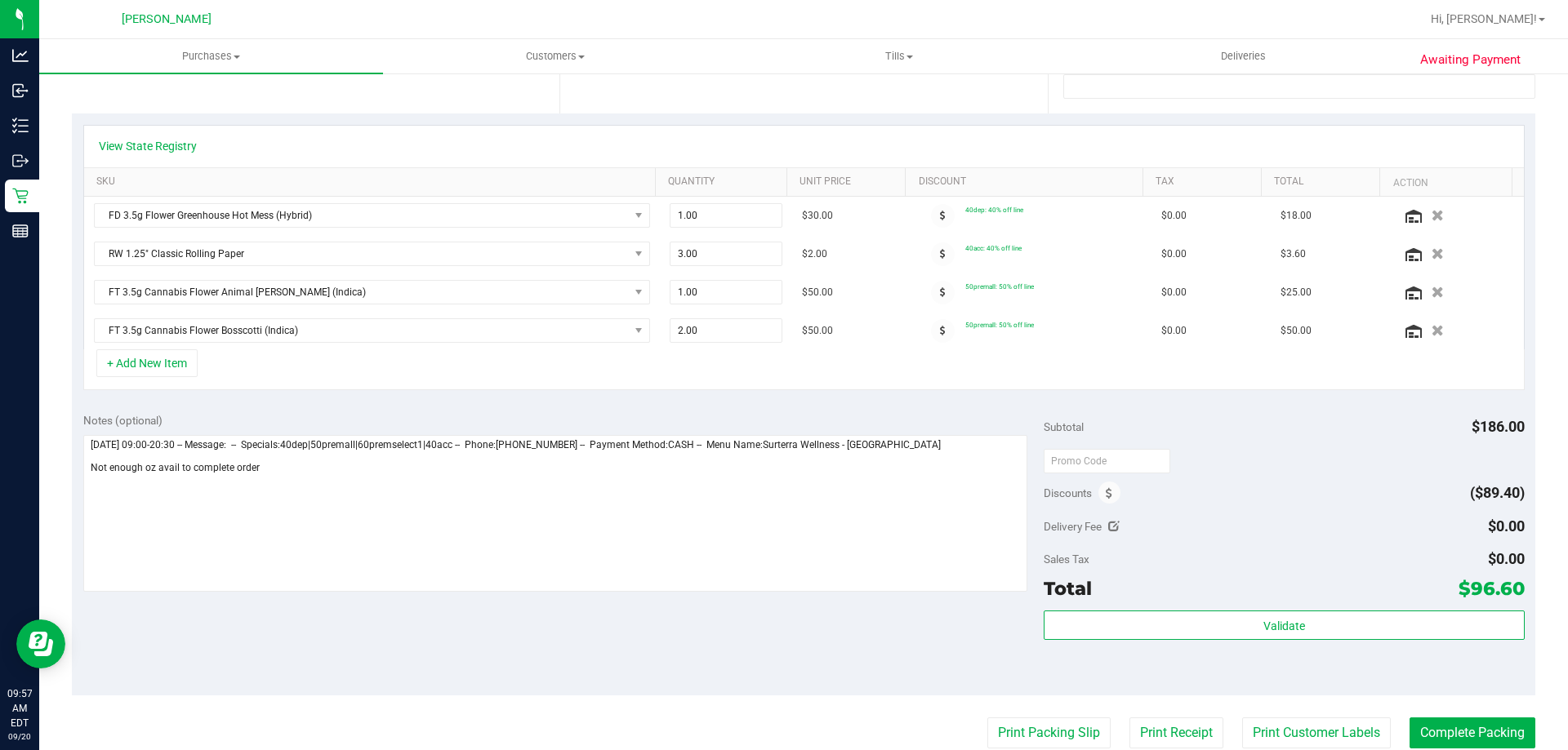
scroll to position [0, 0]
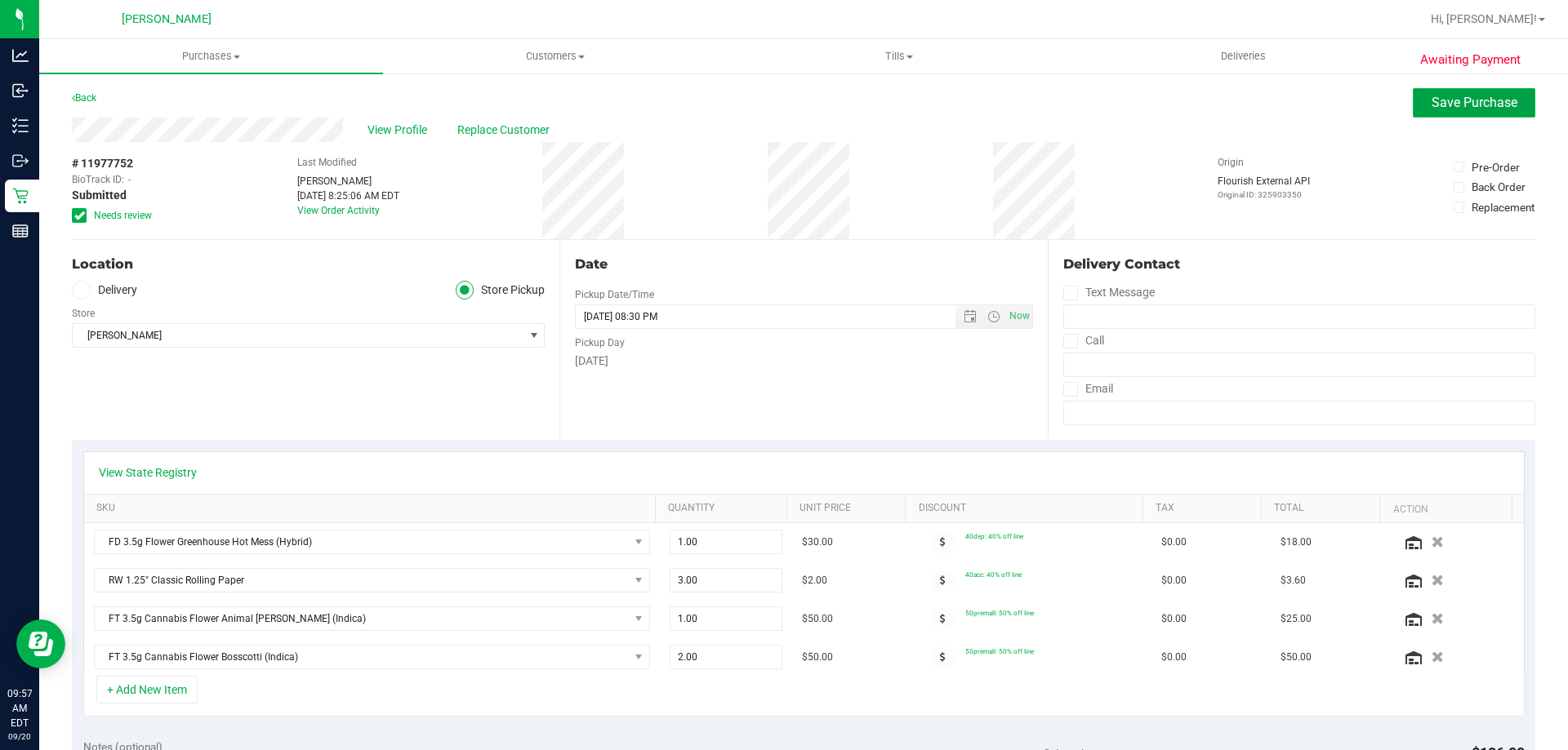
click at [1432, 107] on span "Save Purchase" at bounding box center [1474, 102] width 86 height 16
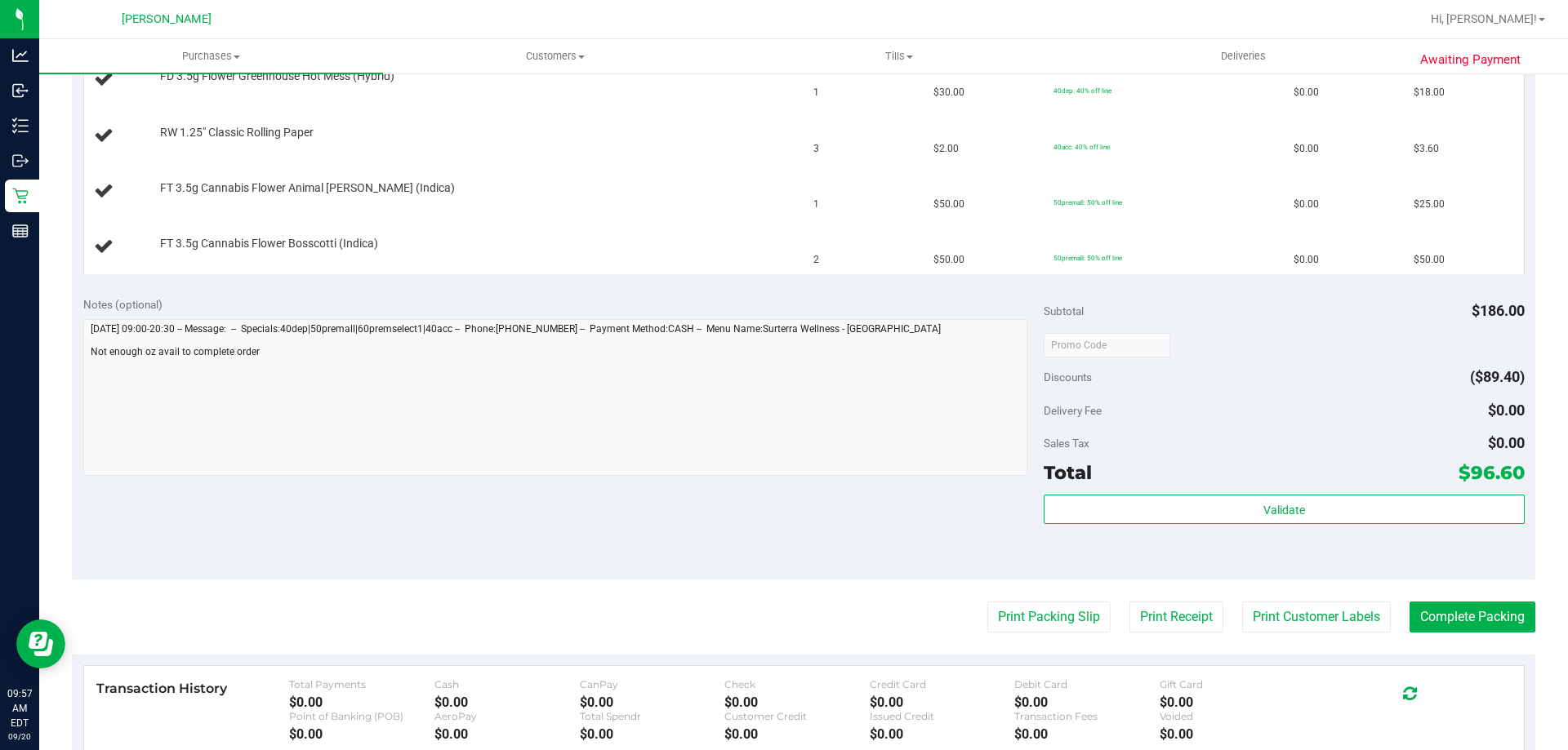
scroll to position [653, 0]
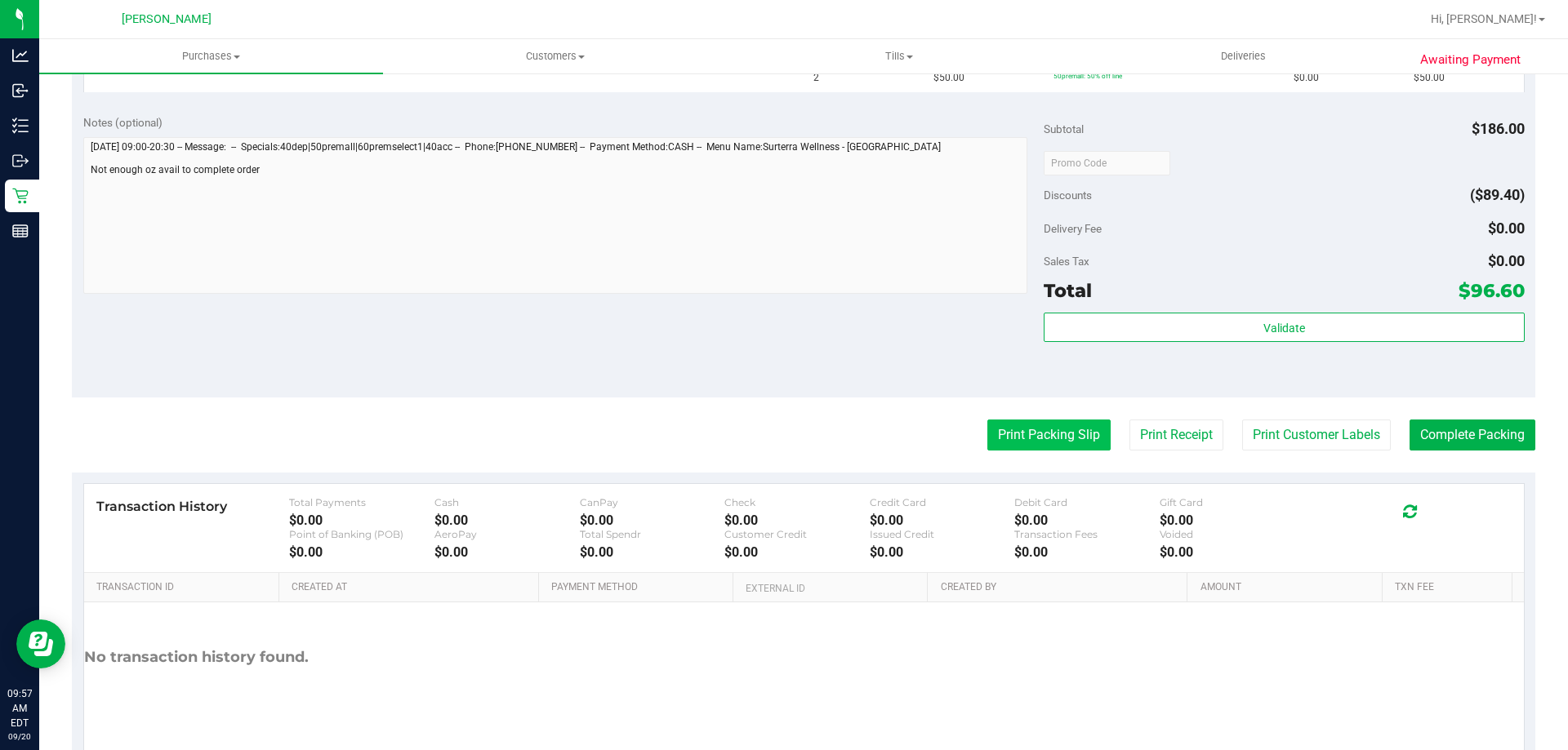
click at [1041, 443] on button "Print Packing Slip" at bounding box center [1048, 434] width 123 height 31
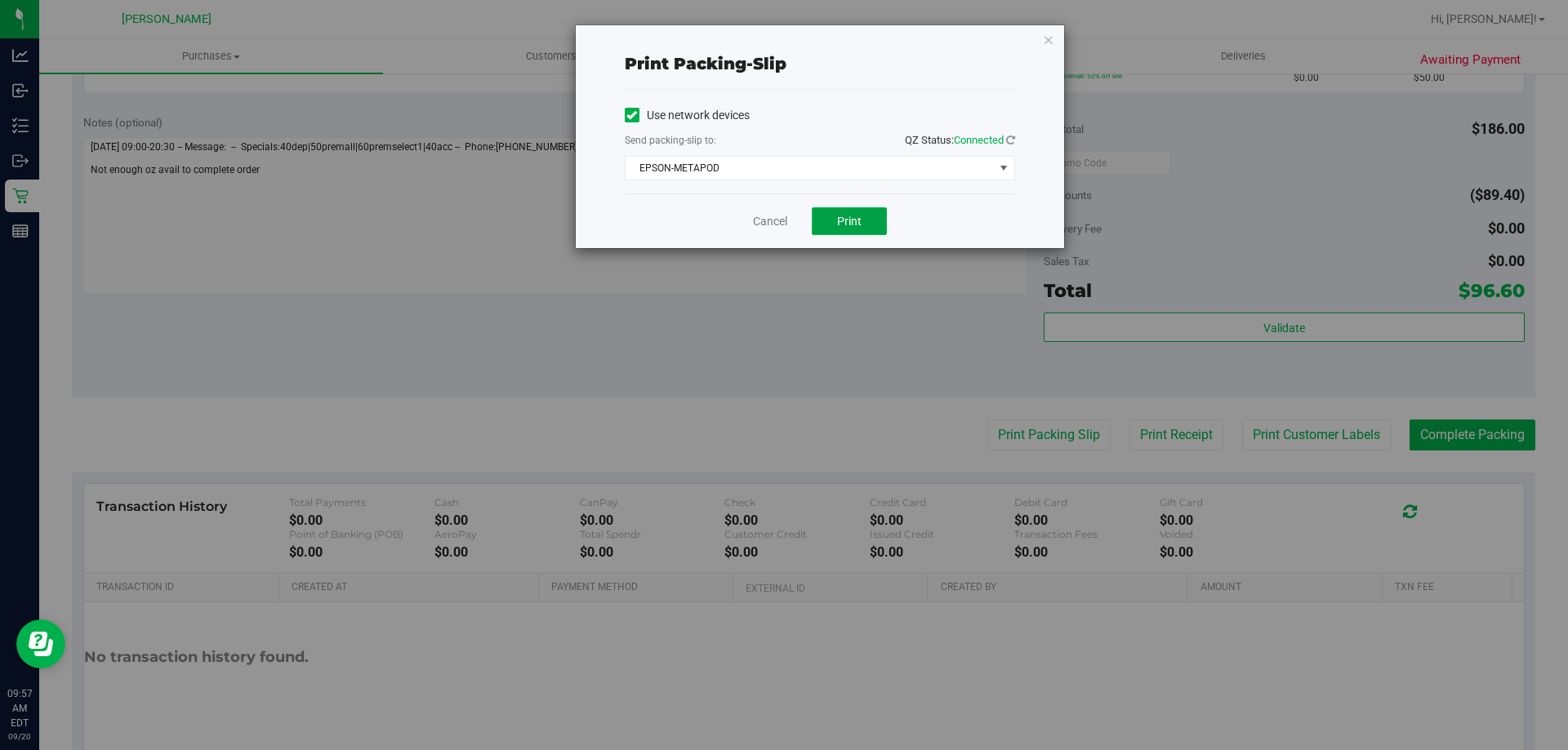
click at [839, 217] on span "Print" at bounding box center [849, 221] width 24 height 13
click at [764, 215] on link "Cancel" at bounding box center [770, 222] width 34 height 17
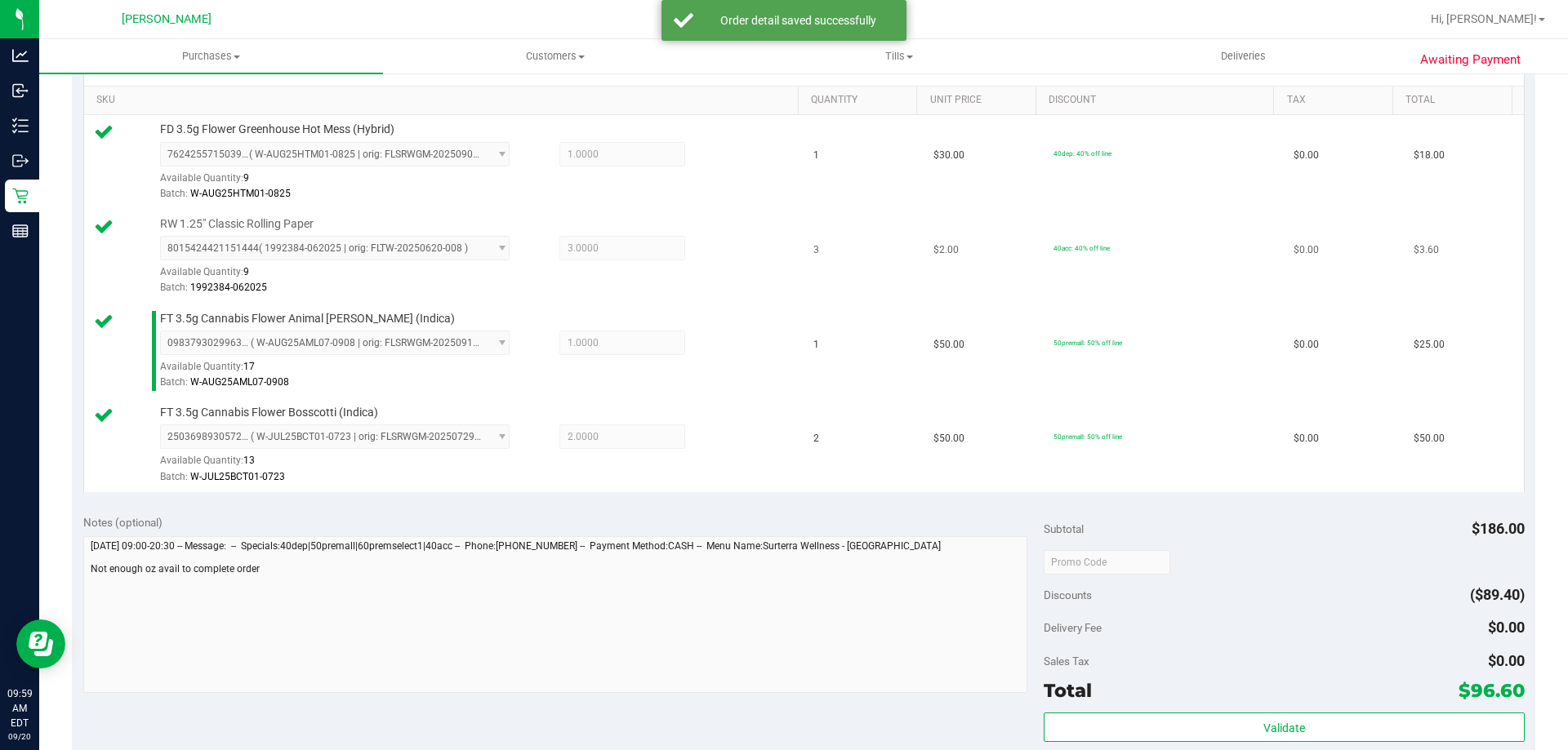
scroll to position [735, 0]
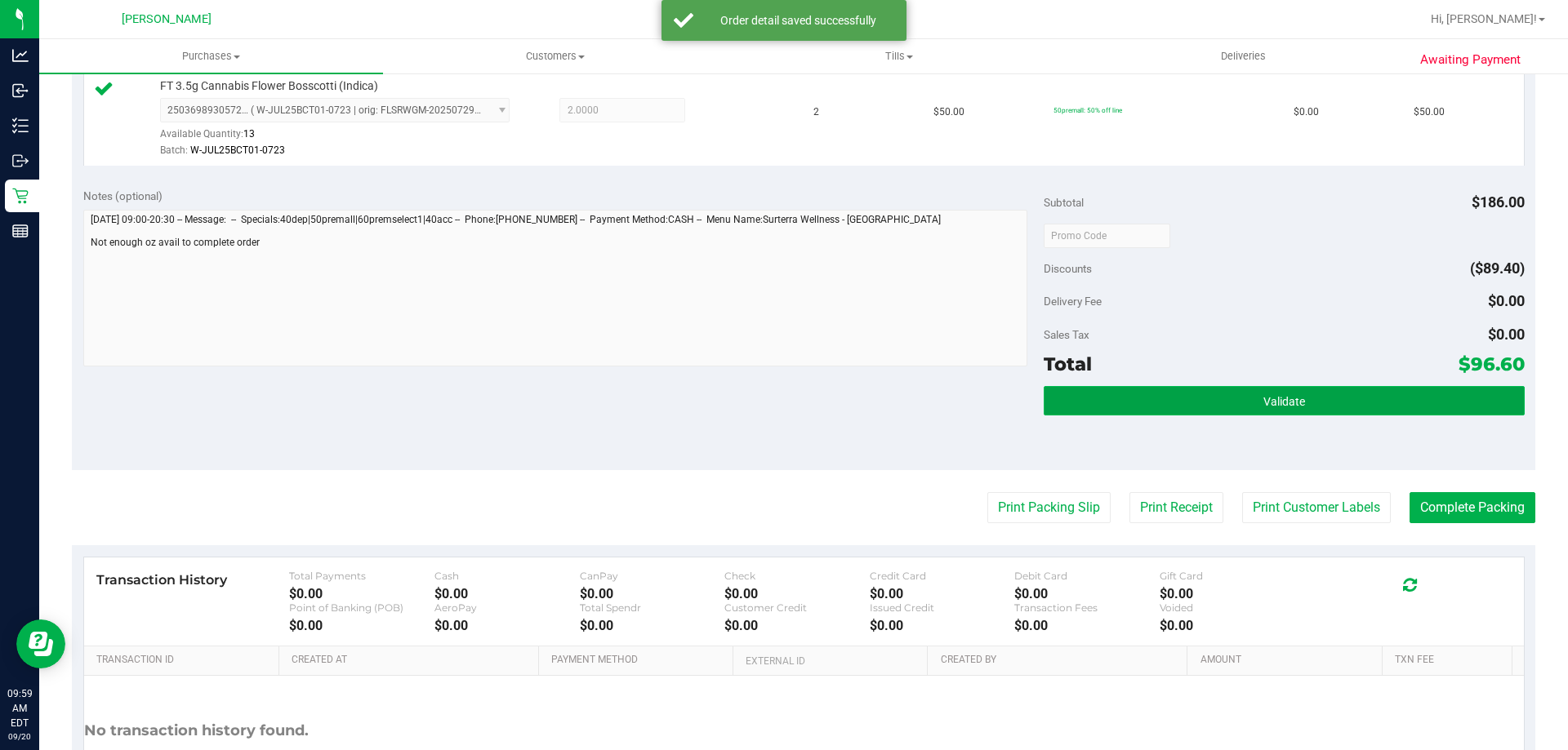
click at [1293, 398] on span "Validate" at bounding box center [1284, 401] width 41 height 13
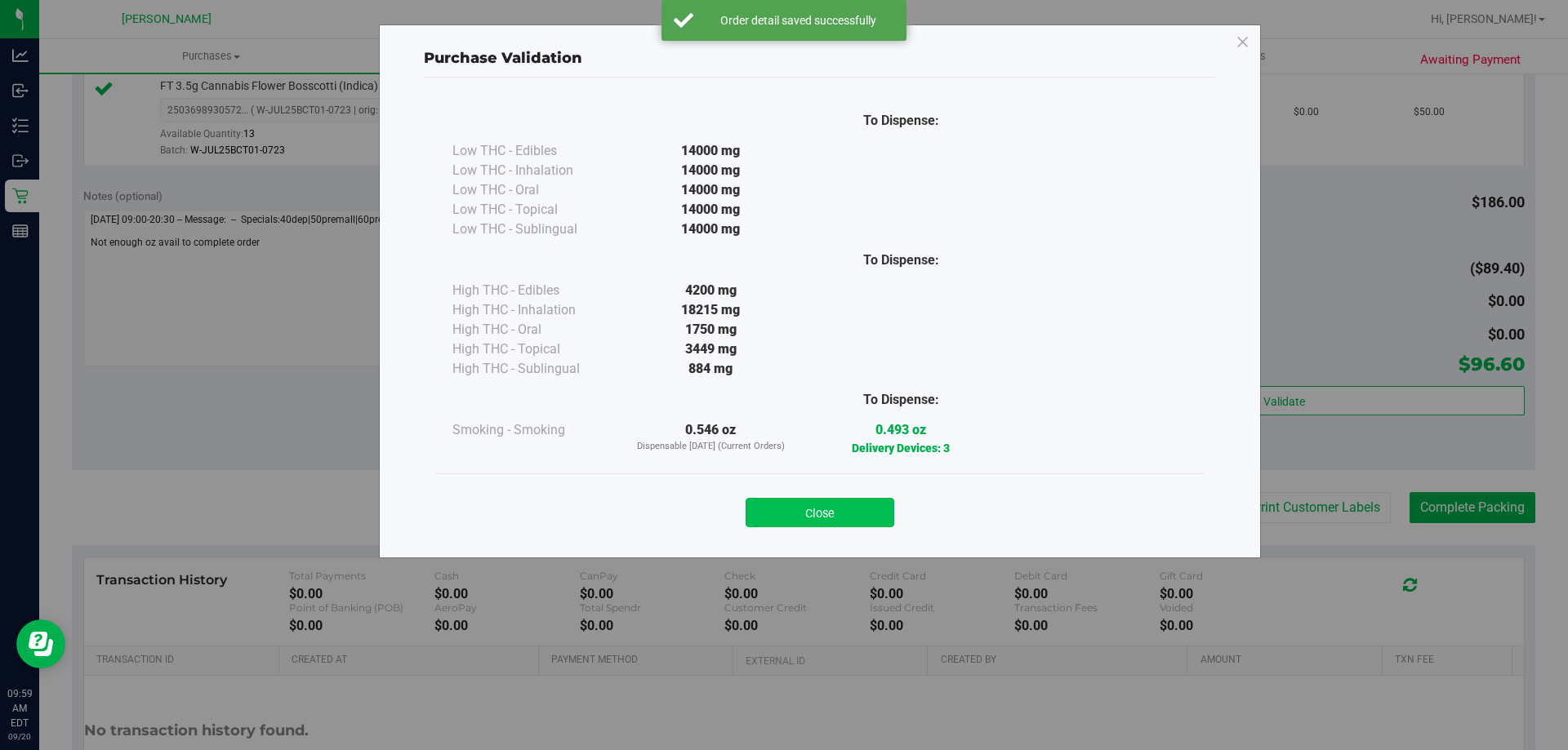
click at [850, 505] on button "Close" at bounding box center [820, 512] width 149 height 29
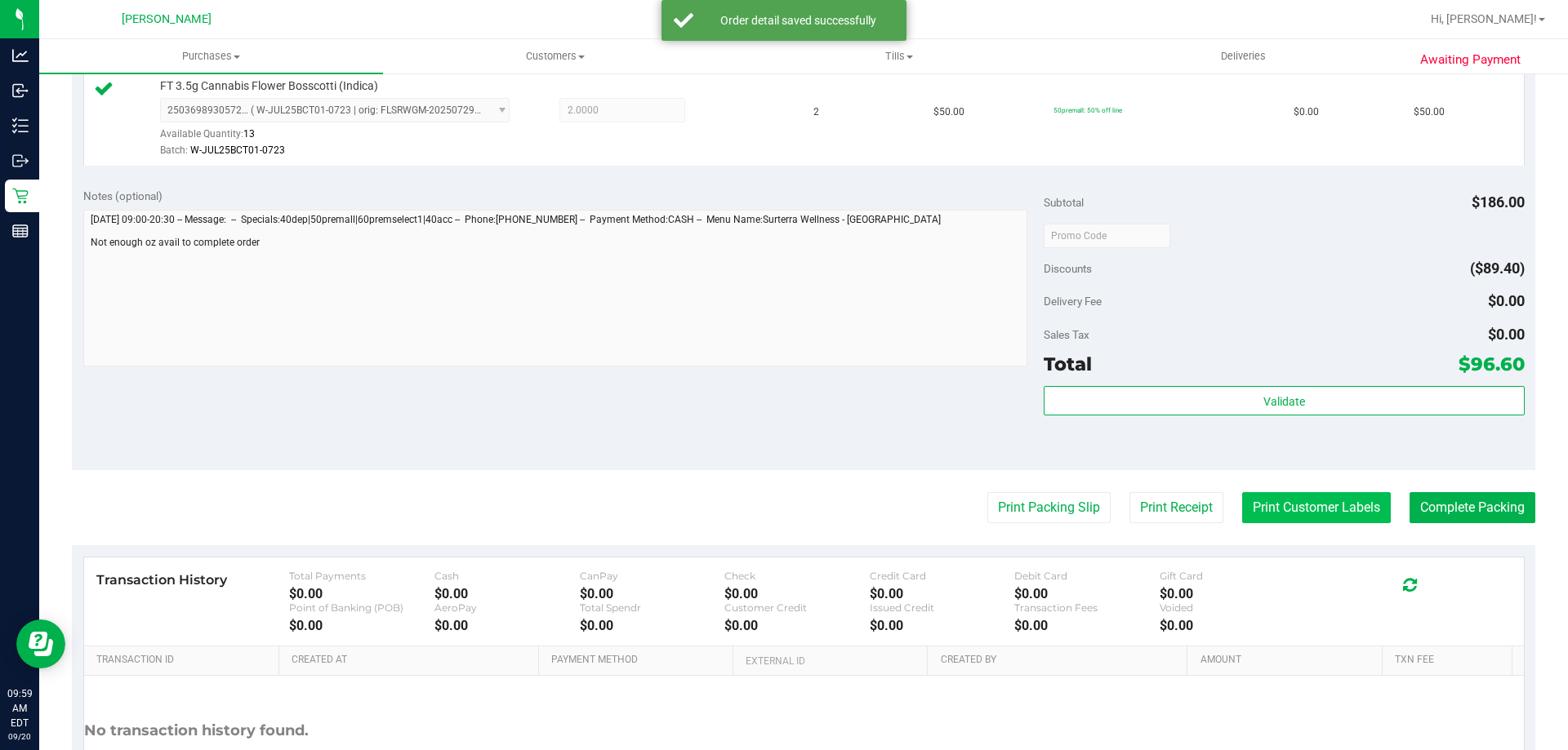
click at [1270, 501] on button "Print Customer Labels" at bounding box center [1316, 508] width 149 height 31
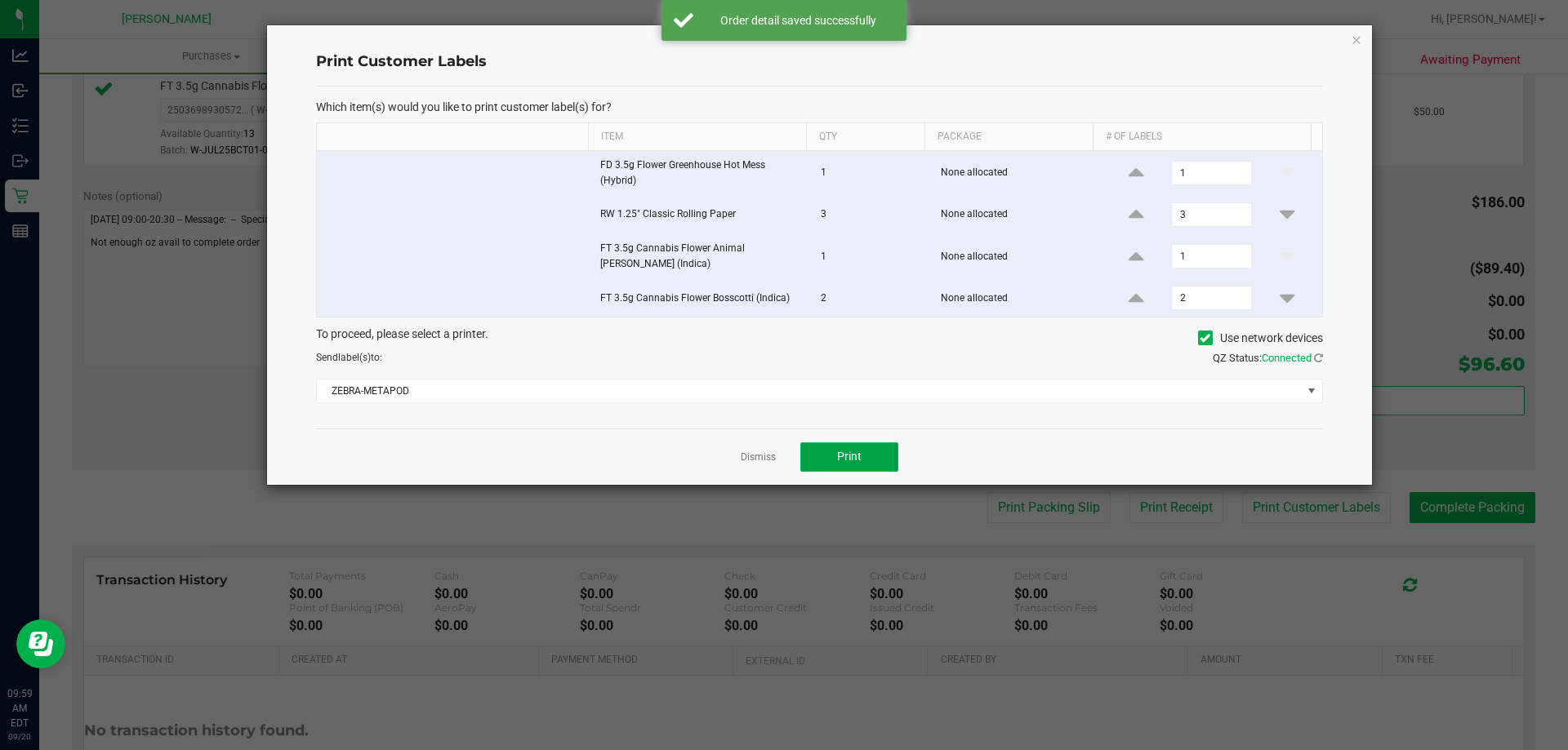
click at [852, 452] on span "Print" at bounding box center [849, 457] width 24 height 13
click at [765, 456] on link "Dismiss" at bounding box center [758, 457] width 35 height 14
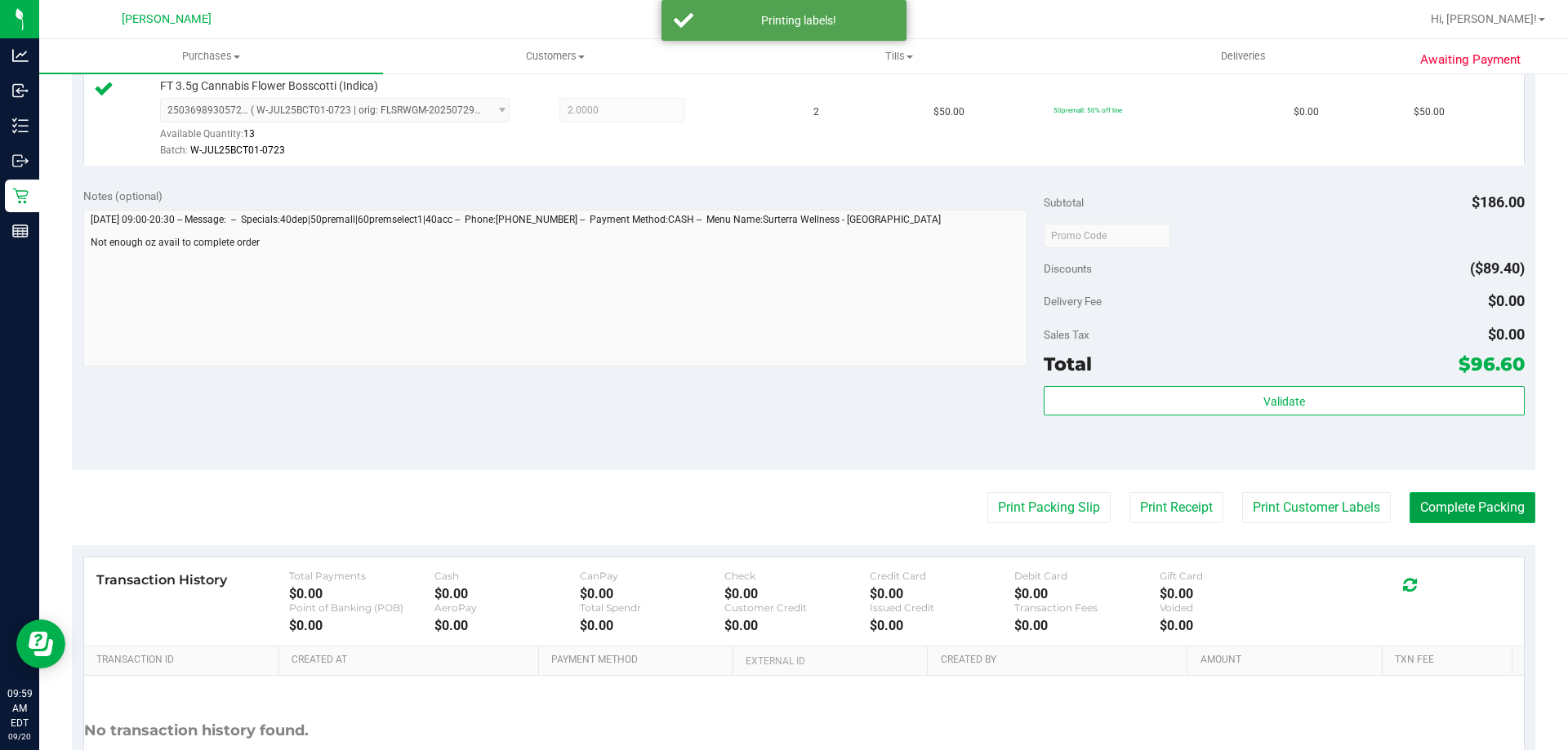
click at [1463, 506] on button "Complete Packing" at bounding box center [1472, 508] width 126 height 31
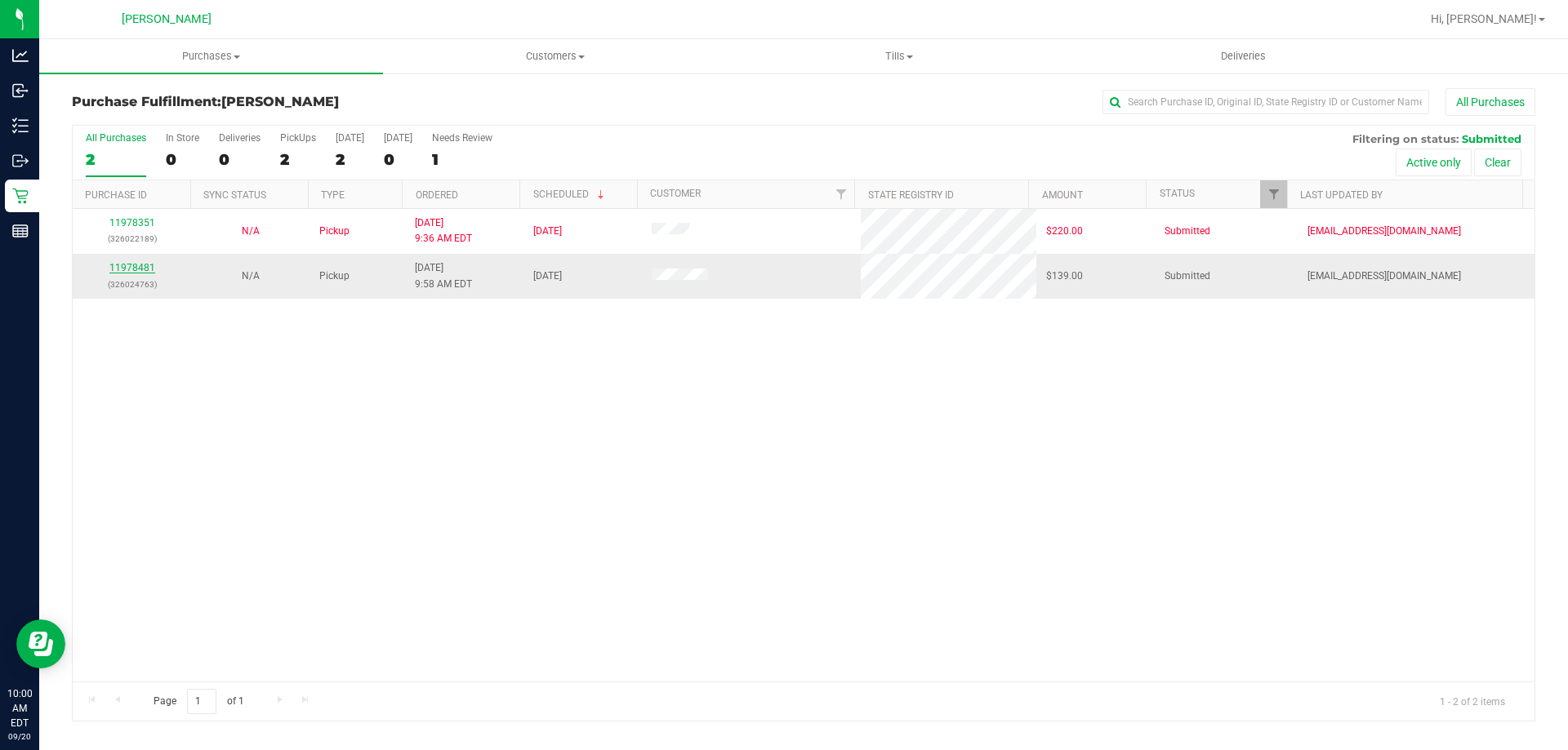
click at [128, 264] on link "11978481" at bounding box center [132, 268] width 46 height 11
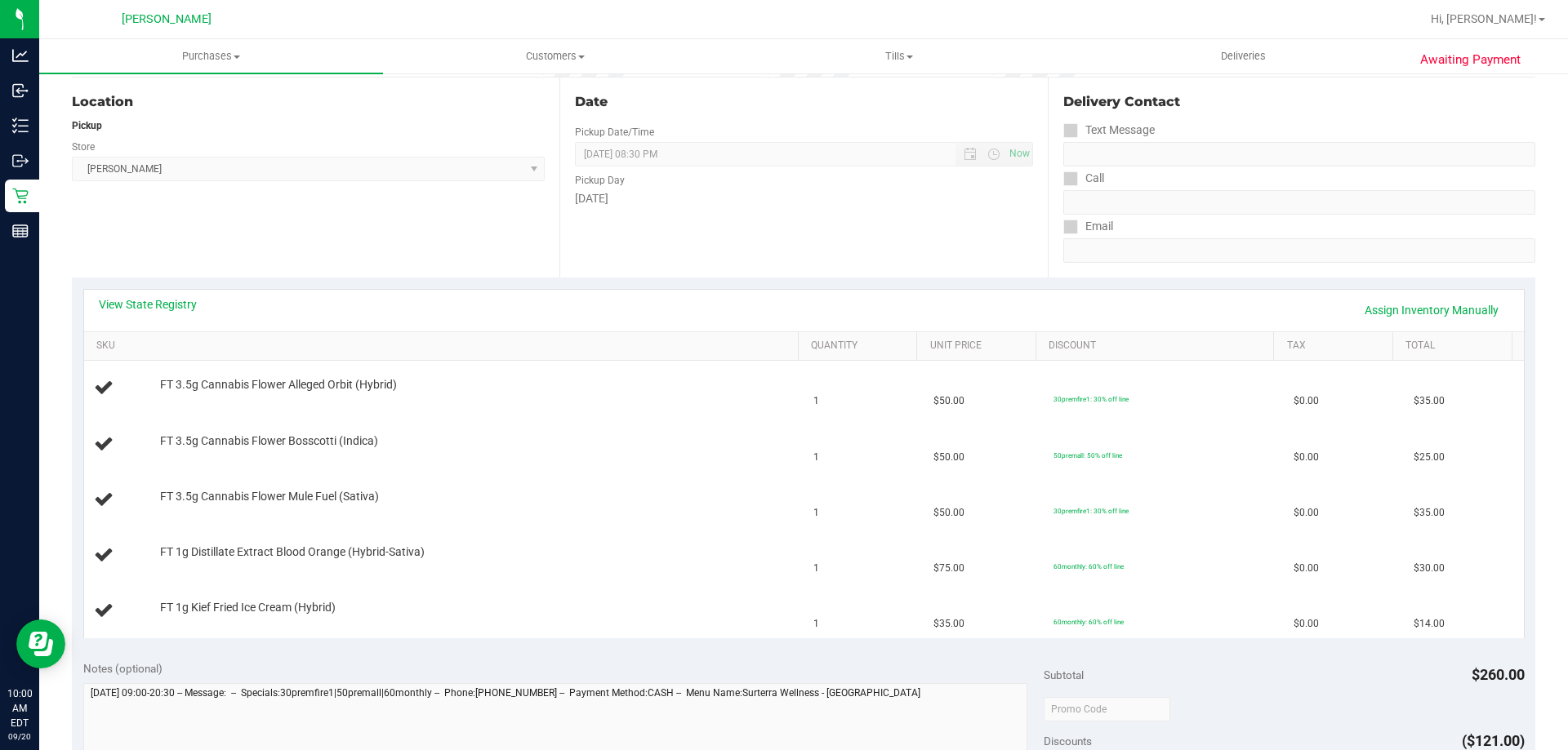
scroll to position [164, 0]
click at [167, 306] on link "View State Registry" at bounding box center [148, 303] width 98 height 16
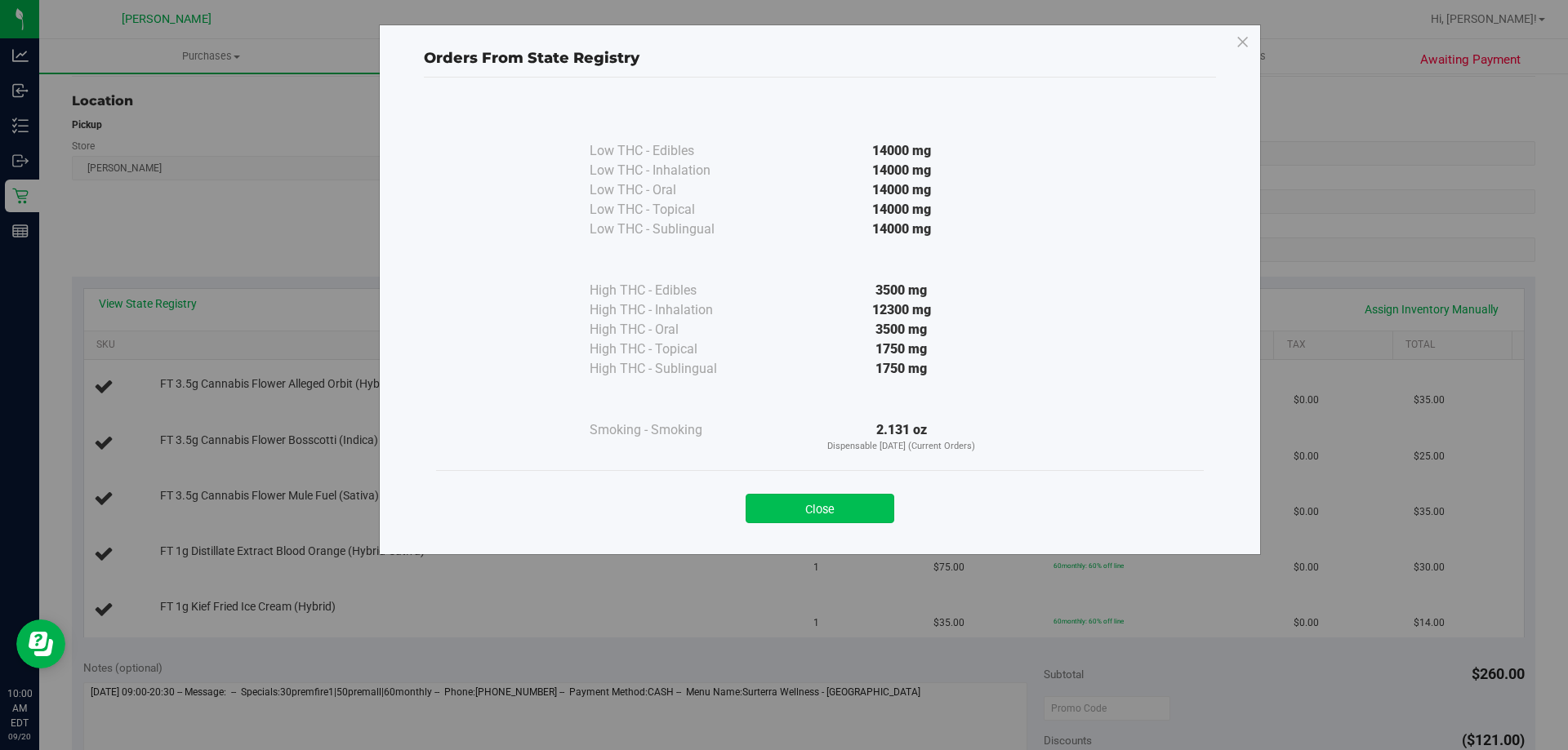
click at [810, 500] on button "Close" at bounding box center [820, 508] width 149 height 29
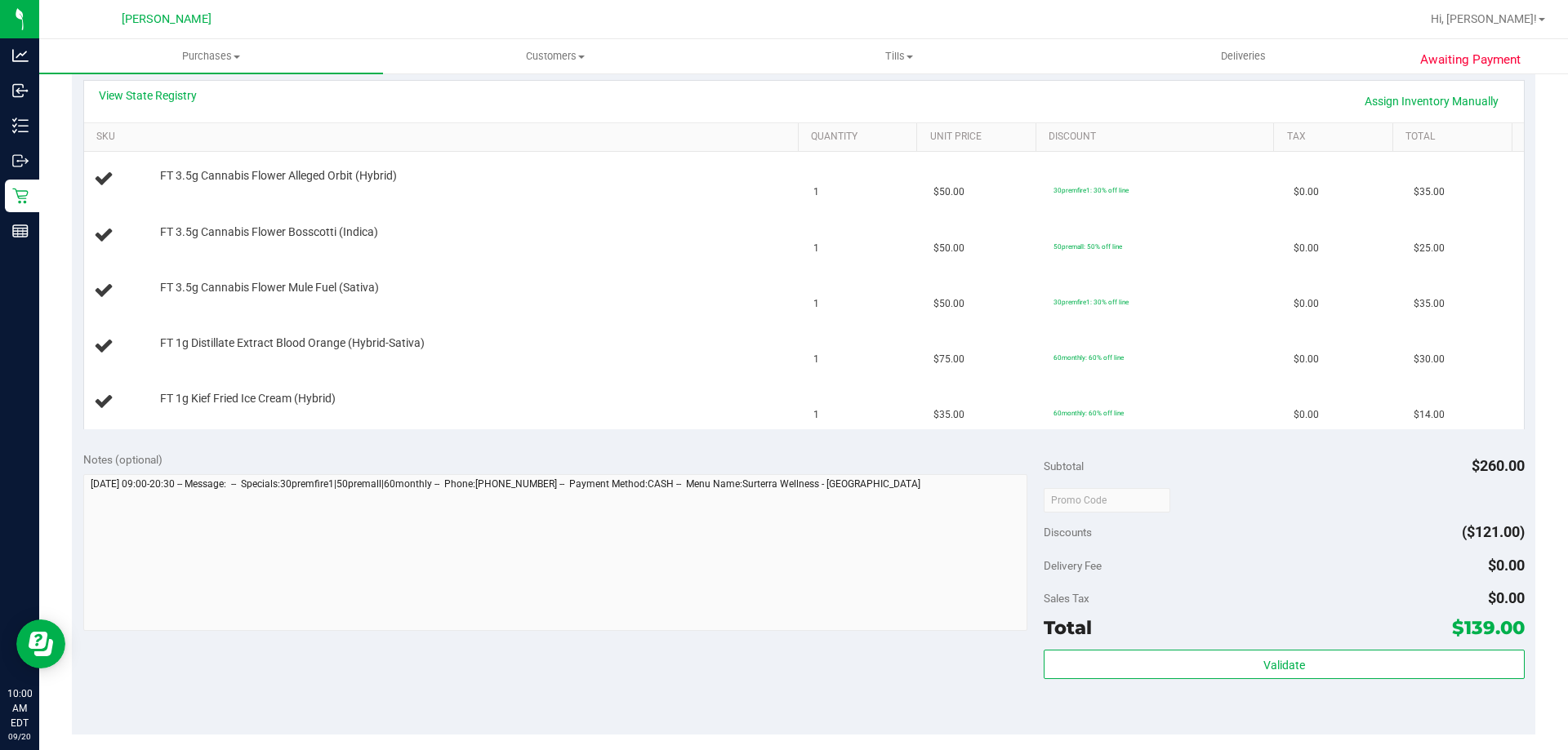
scroll to position [571, 0]
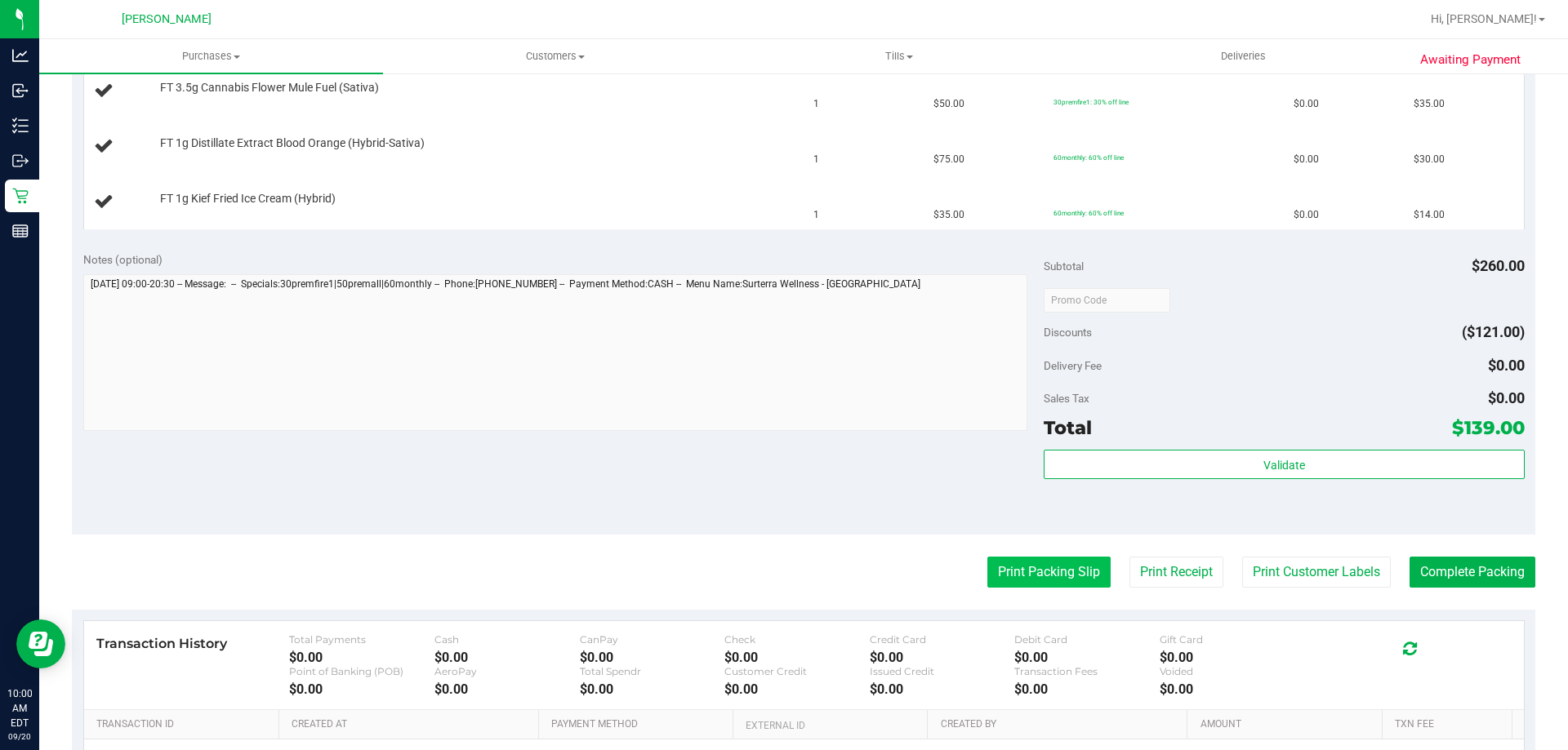
click at [1003, 562] on button "Print Packing Slip" at bounding box center [1048, 571] width 123 height 31
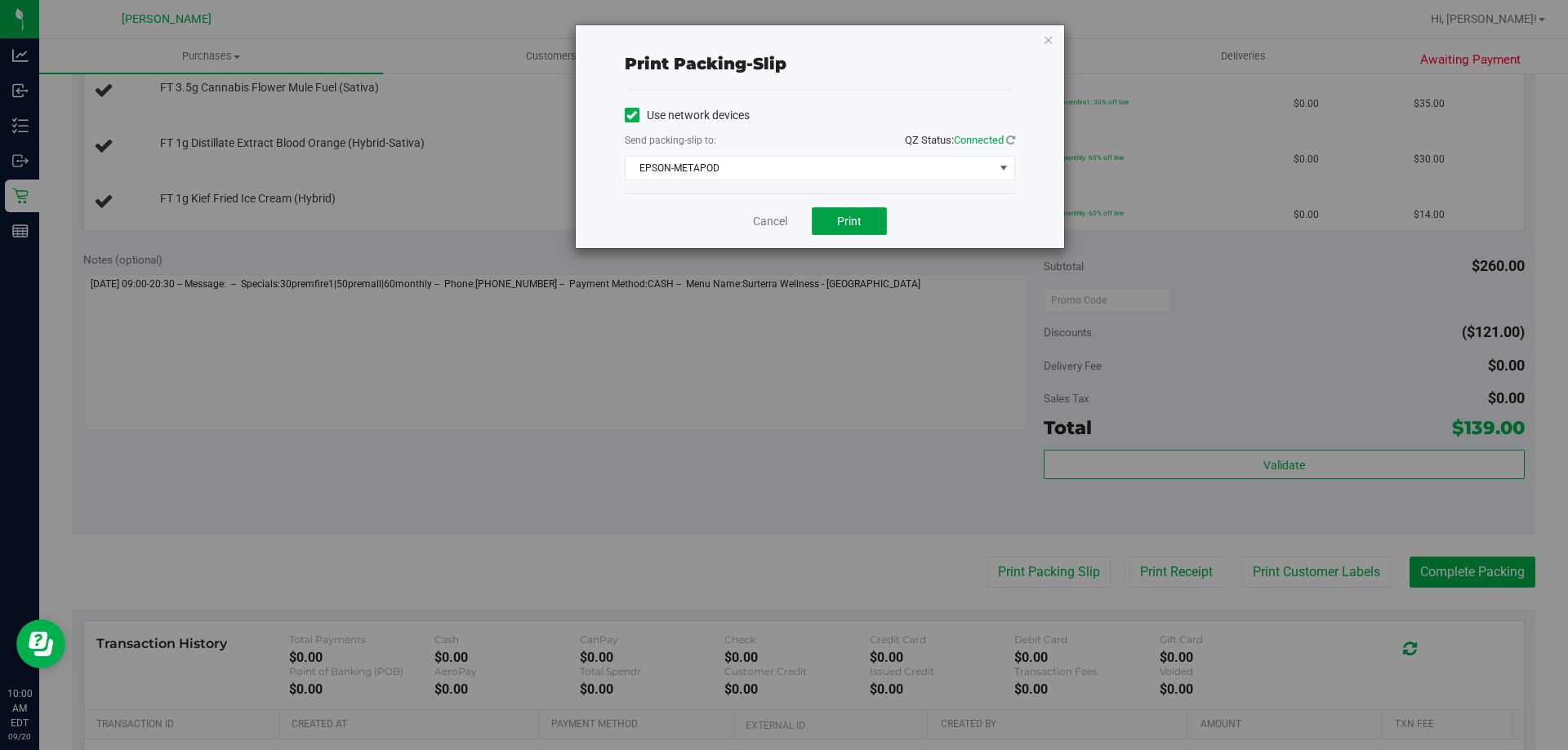
click at [856, 223] on span "Print" at bounding box center [849, 221] width 24 height 13
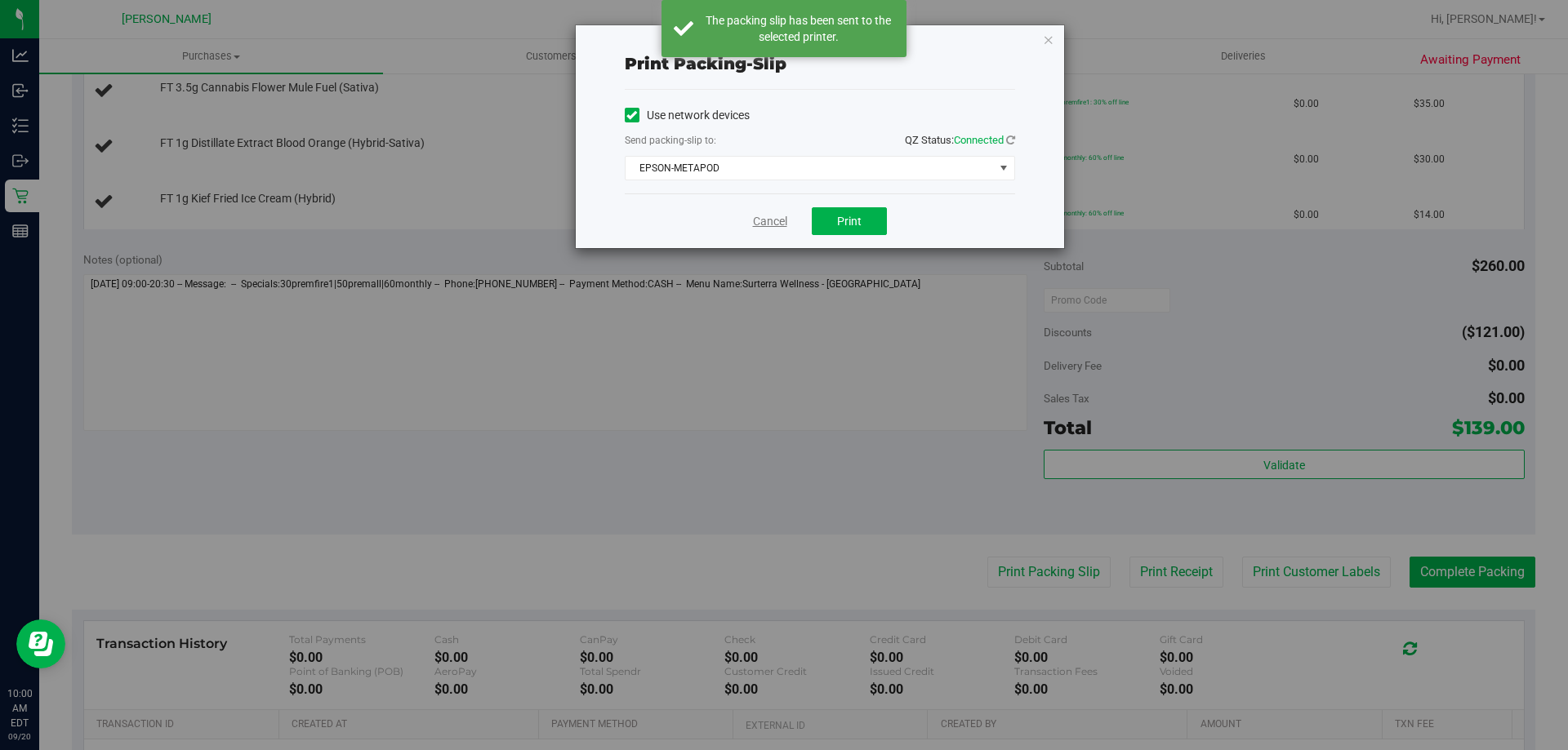
click at [775, 222] on link "Cancel" at bounding box center [770, 222] width 34 height 17
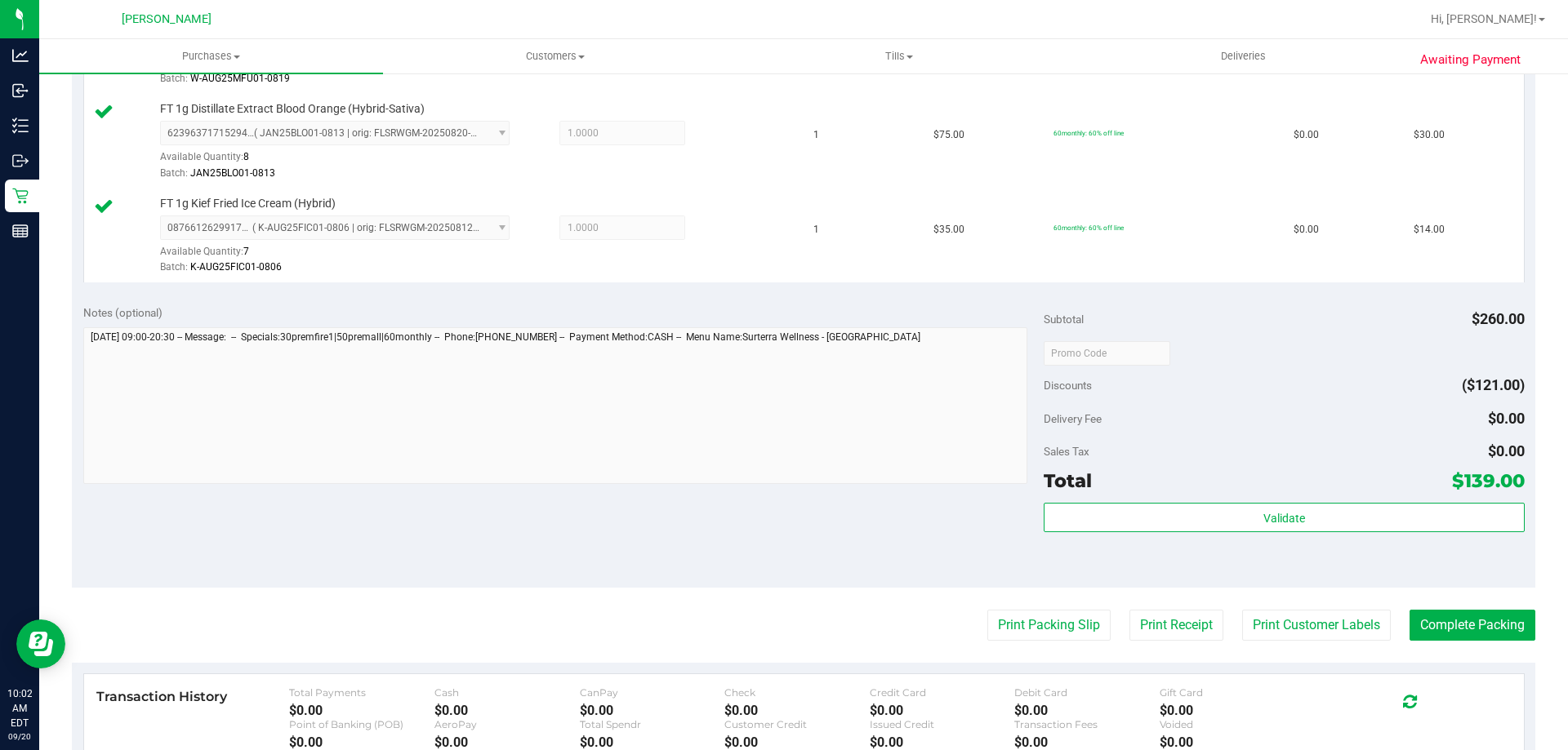
scroll to position [800, 0]
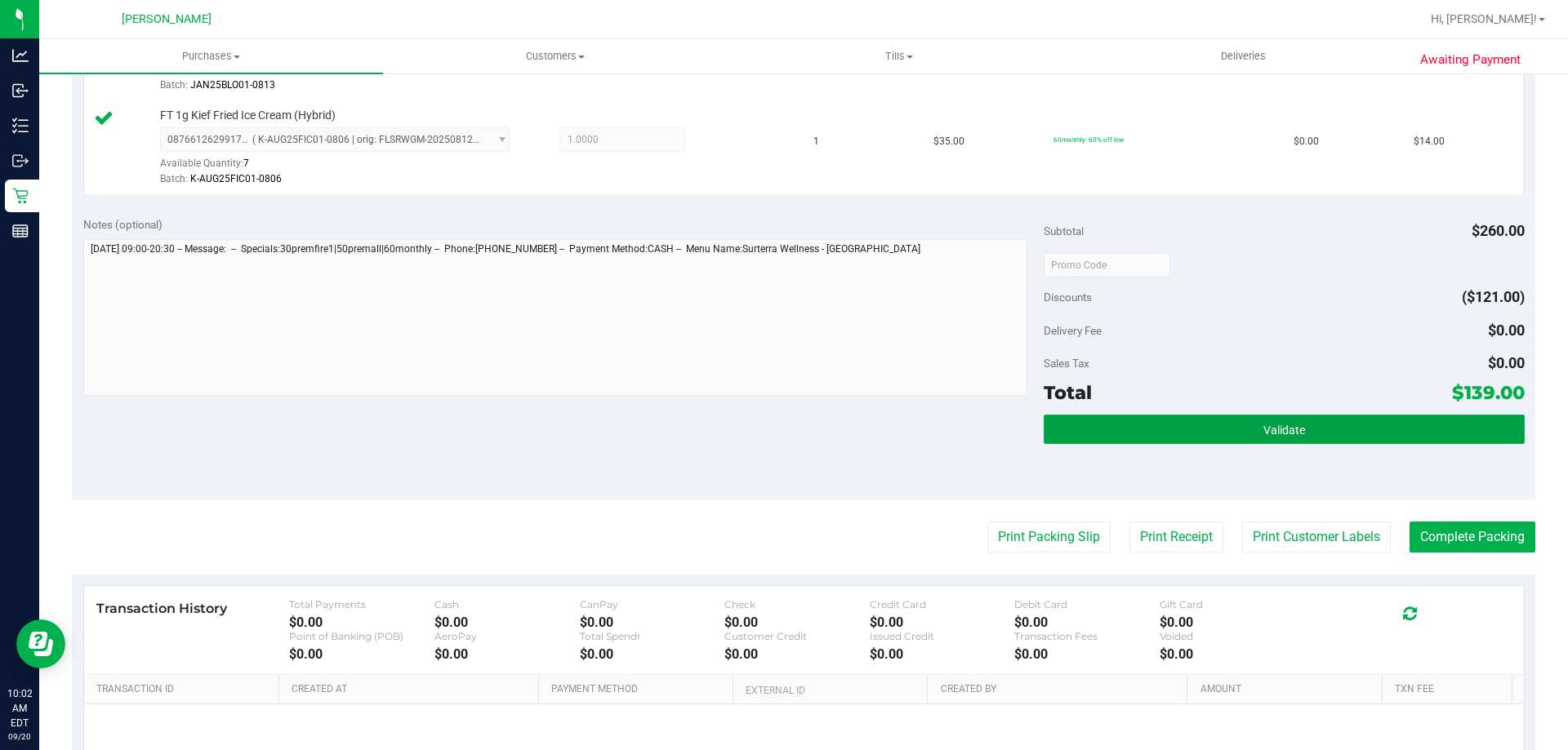
click at [1239, 433] on button "Validate" at bounding box center [1283, 429] width 480 height 29
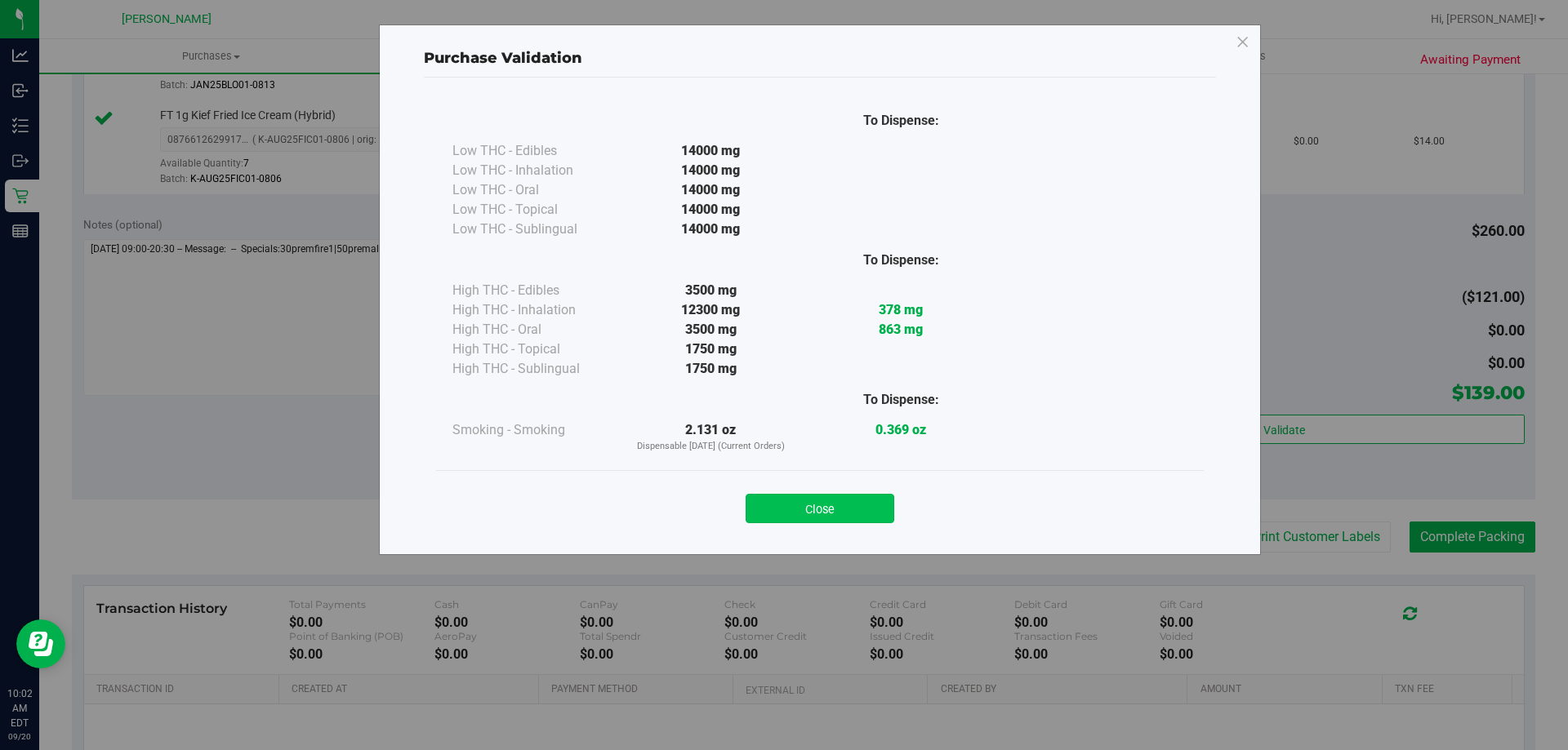
click at [836, 509] on button "Close" at bounding box center [820, 508] width 149 height 29
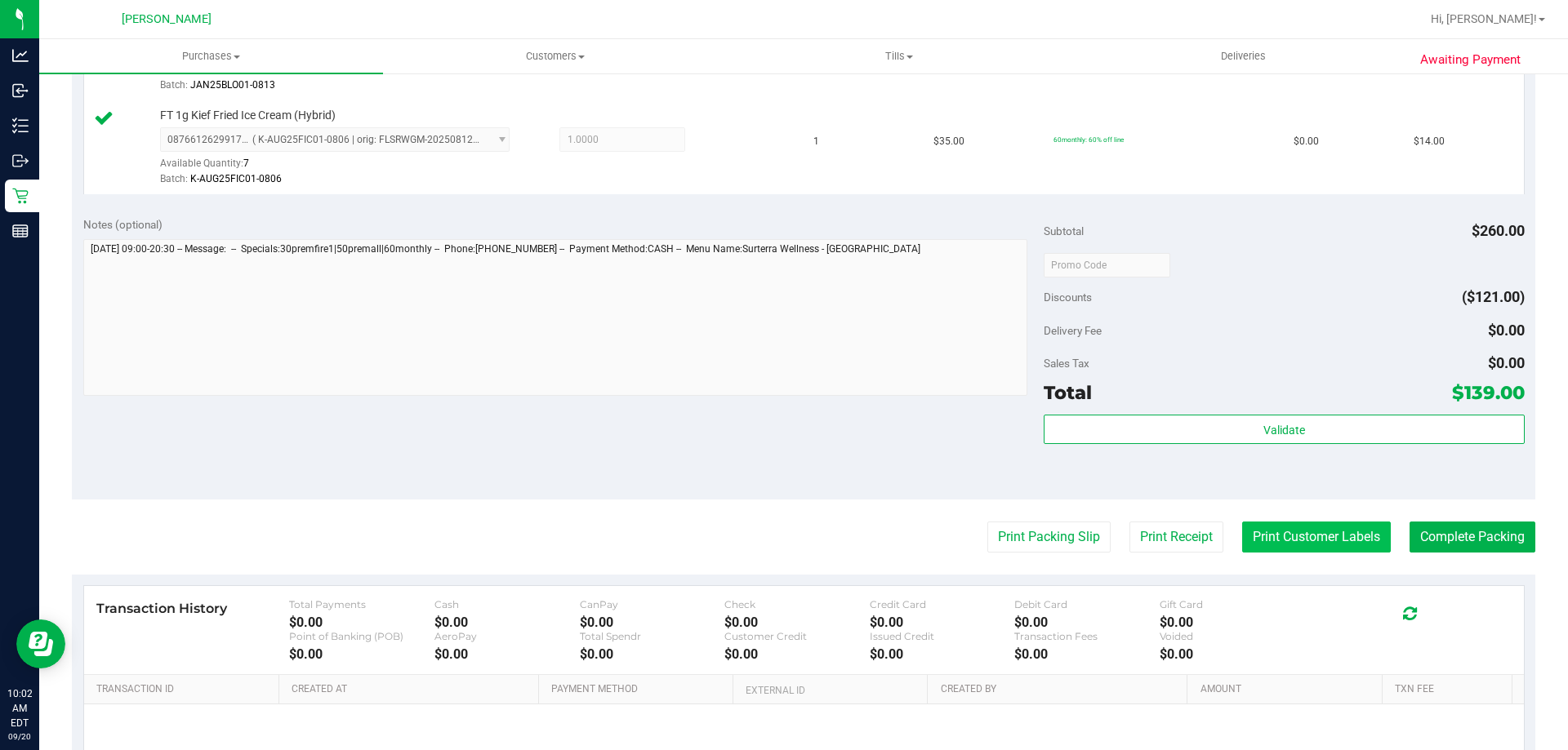
click at [1320, 530] on button "Print Customer Labels" at bounding box center [1316, 537] width 149 height 31
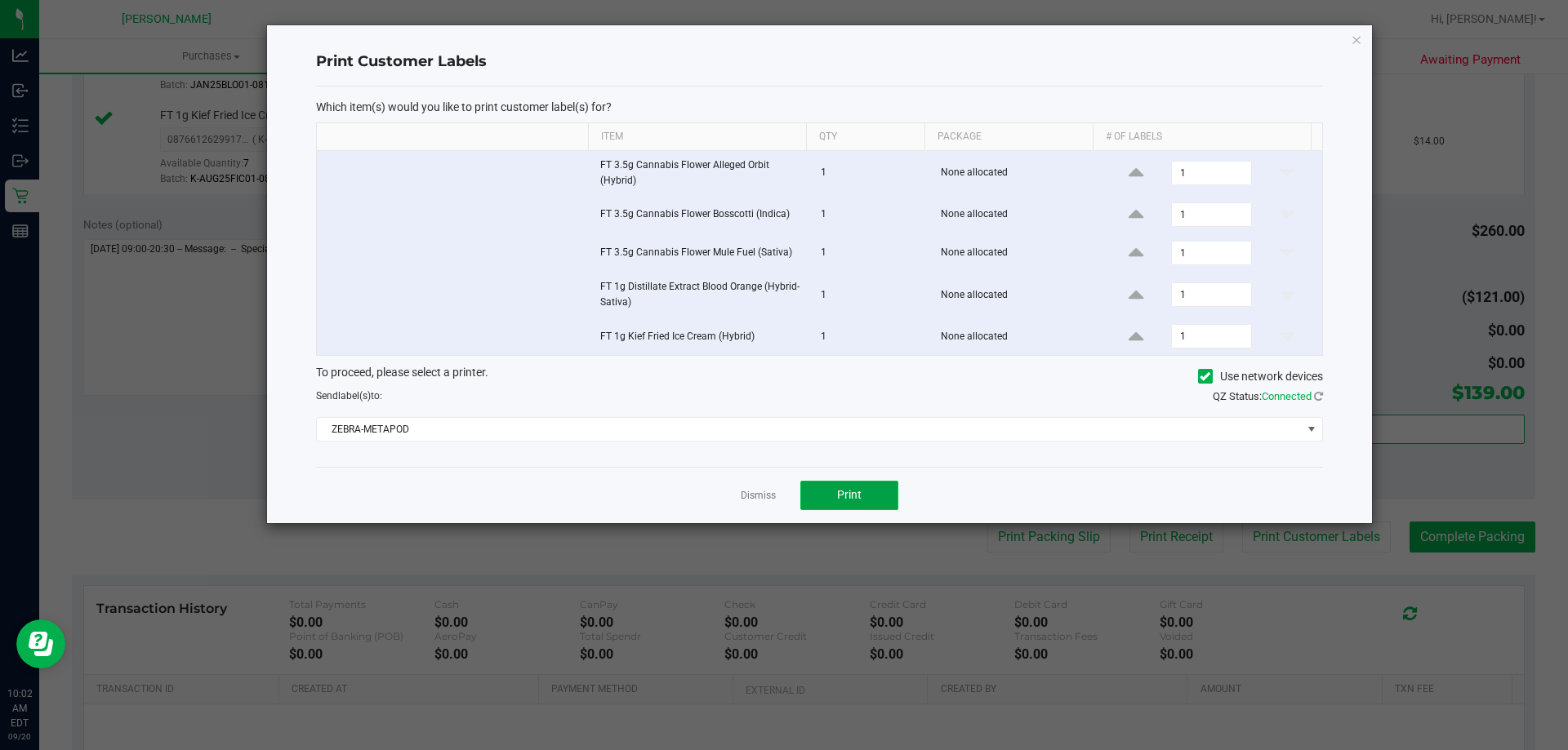
click at [867, 489] on button "Print" at bounding box center [849, 495] width 98 height 29
drag, startPoint x: 751, startPoint y: 493, endPoint x: 1045, endPoint y: 478, distance: 294.4
click at [752, 493] on link "Dismiss" at bounding box center [758, 495] width 35 height 14
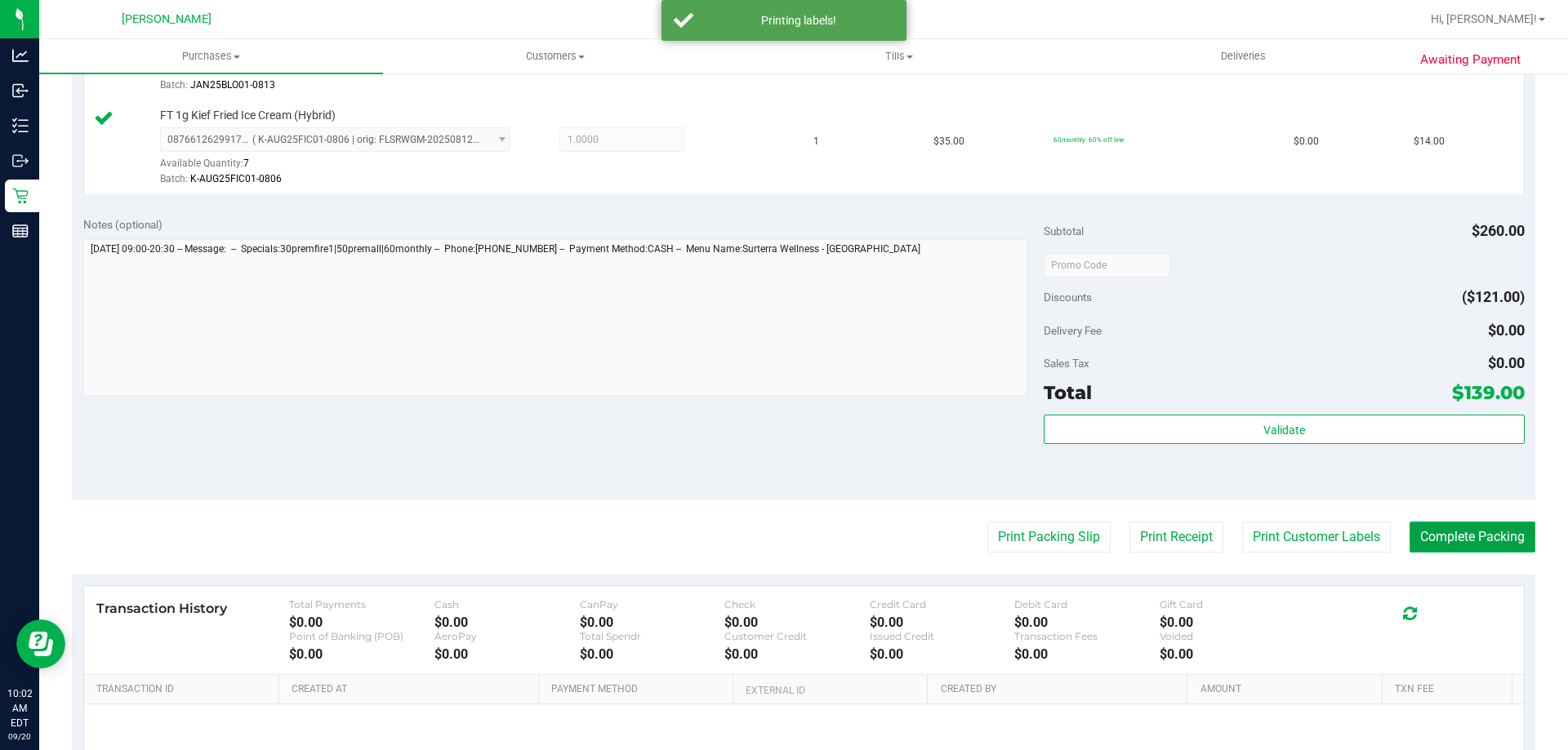
click at [1458, 537] on button "Complete Packing" at bounding box center [1472, 537] width 126 height 31
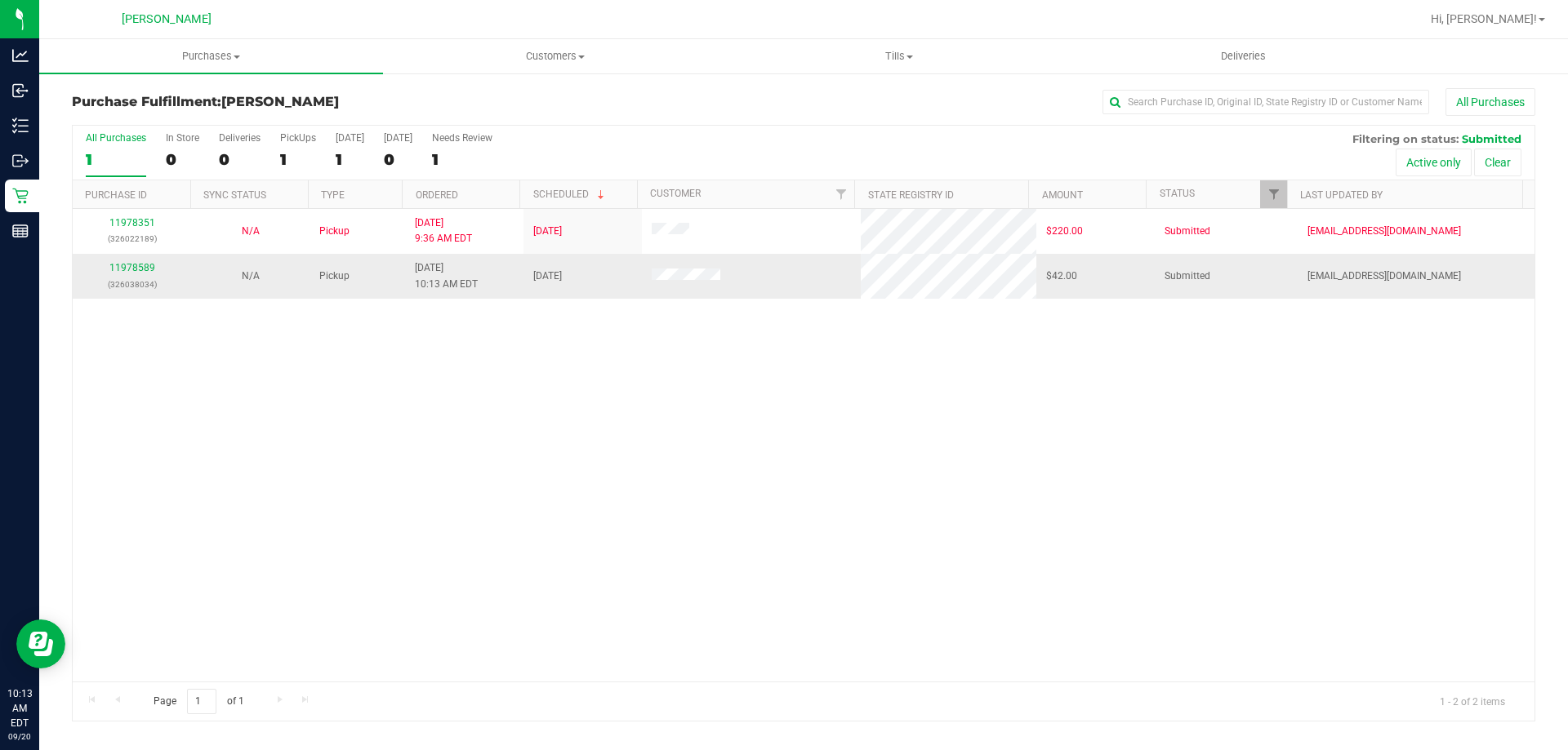
click at [143, 261] on div "11978589 (326038034)" at bounding box center [132, 275] width 99 height 31
click at [141, 264] on link "11978589" at bounding box center [132, 268] width 46 height 11
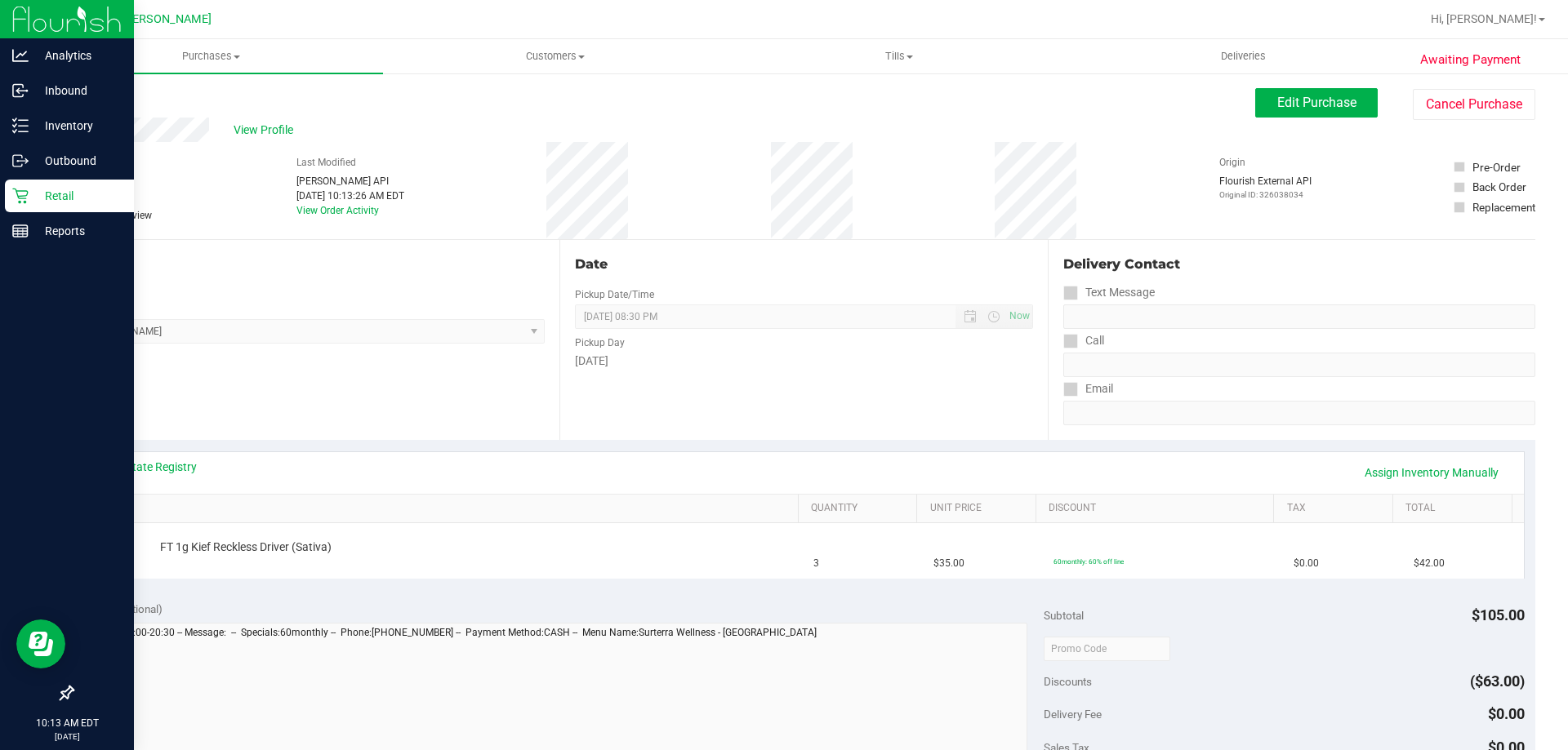
click at [48, 189] on p "Retail" at bounding box center [77, 195] width 98 height 20
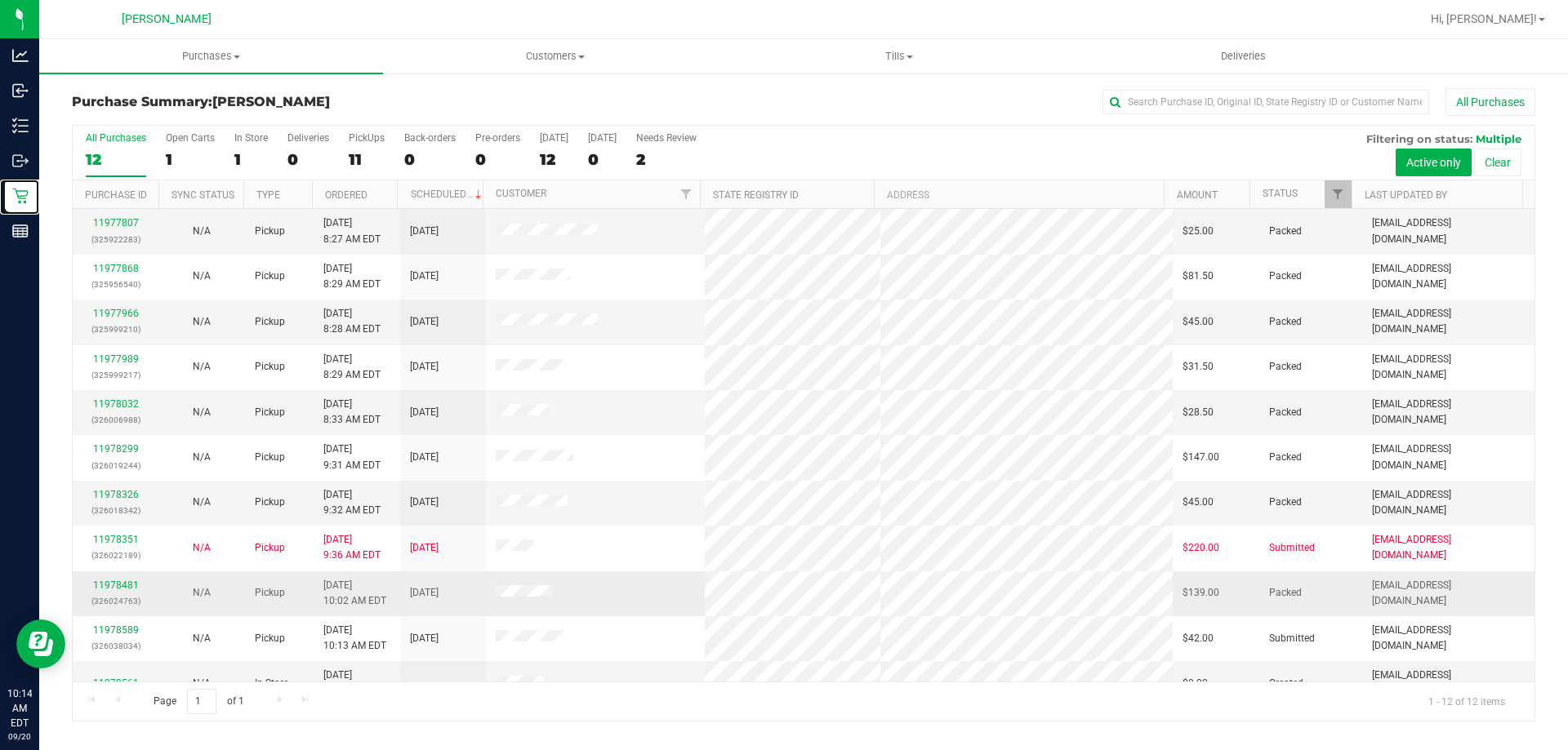
scroll to position [70, 0]
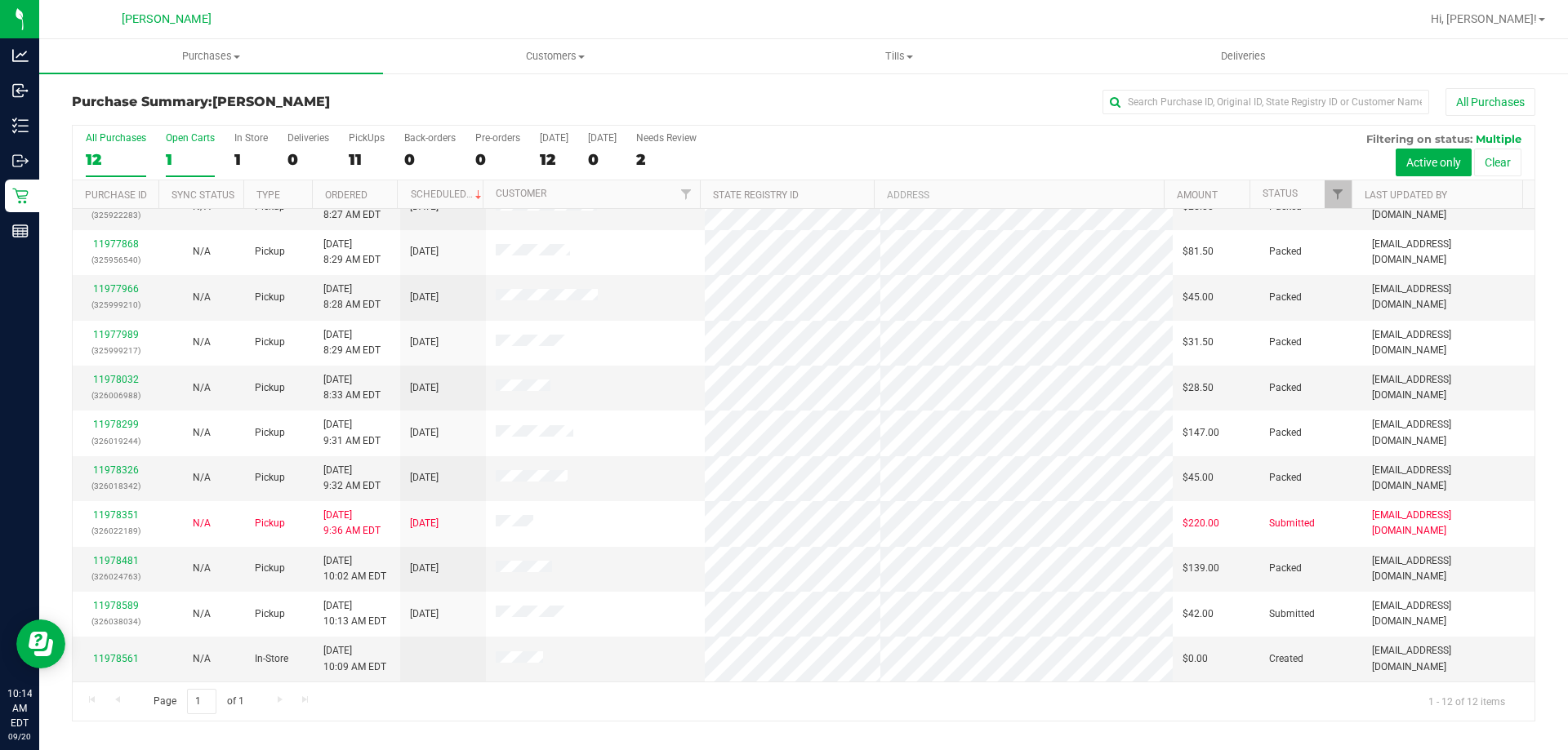
click at [191, 140] on div "Open Carts" at bounding box center [190, 138] width 49 height 11
click at [0, 0] on input "Open Carts 1" at bounding box center [0, 0] width 0 height 0
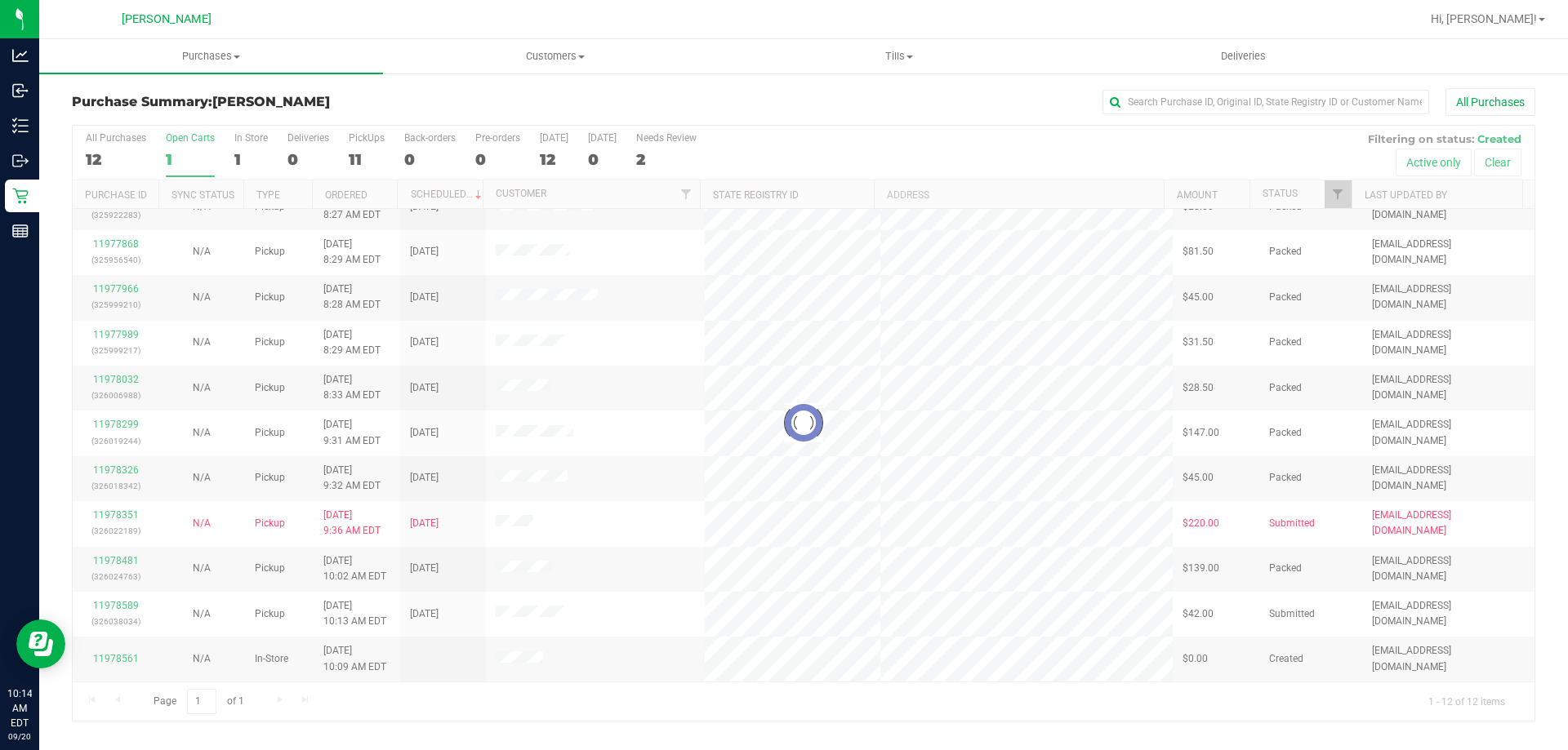
scroll to position [0, 0]
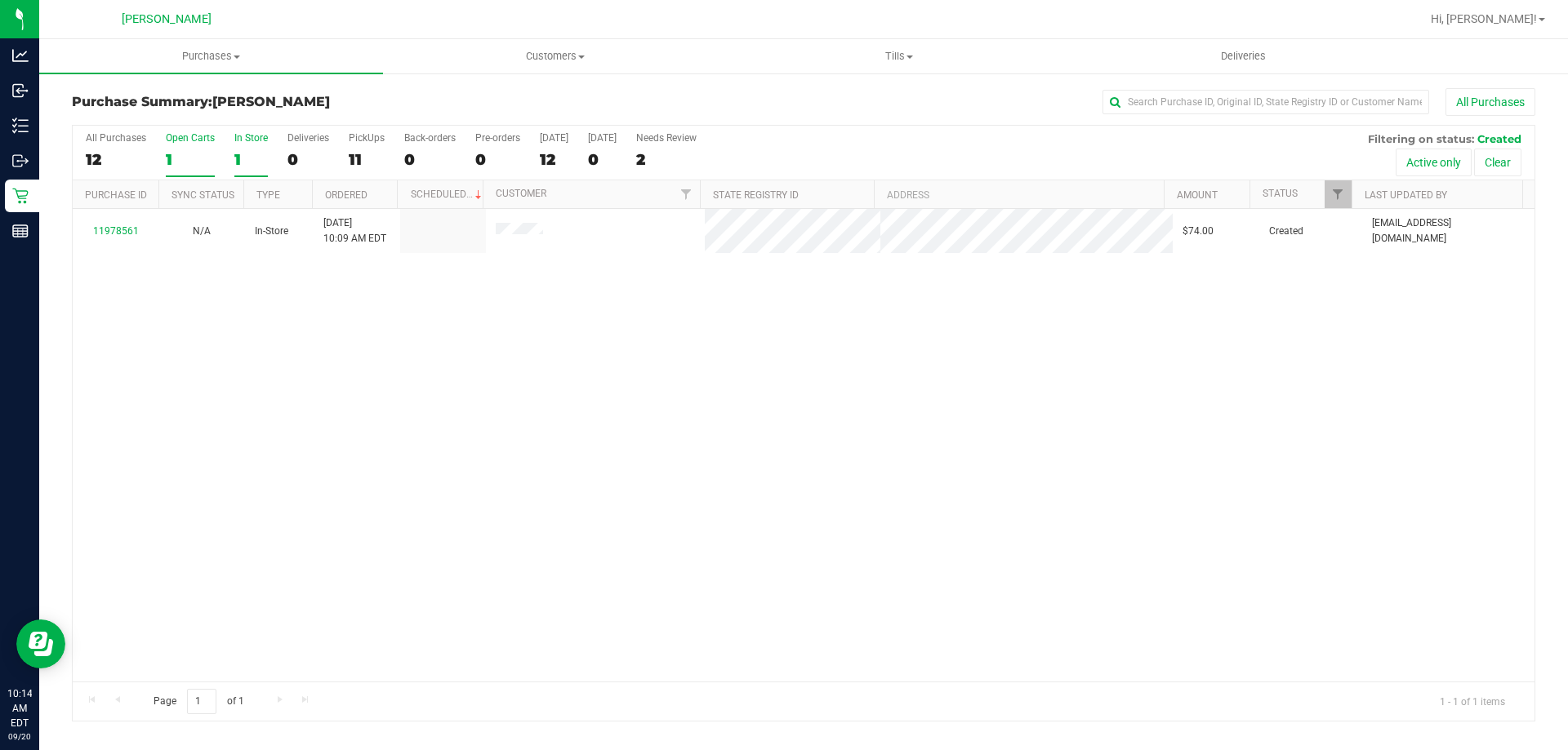
click at [252, 140] on div "In Store" at bounding box center [251, 138] width 34 height 11
click at [0, 0] on input "In Store 1" at bounding box center [0, 0] width 0 height 0
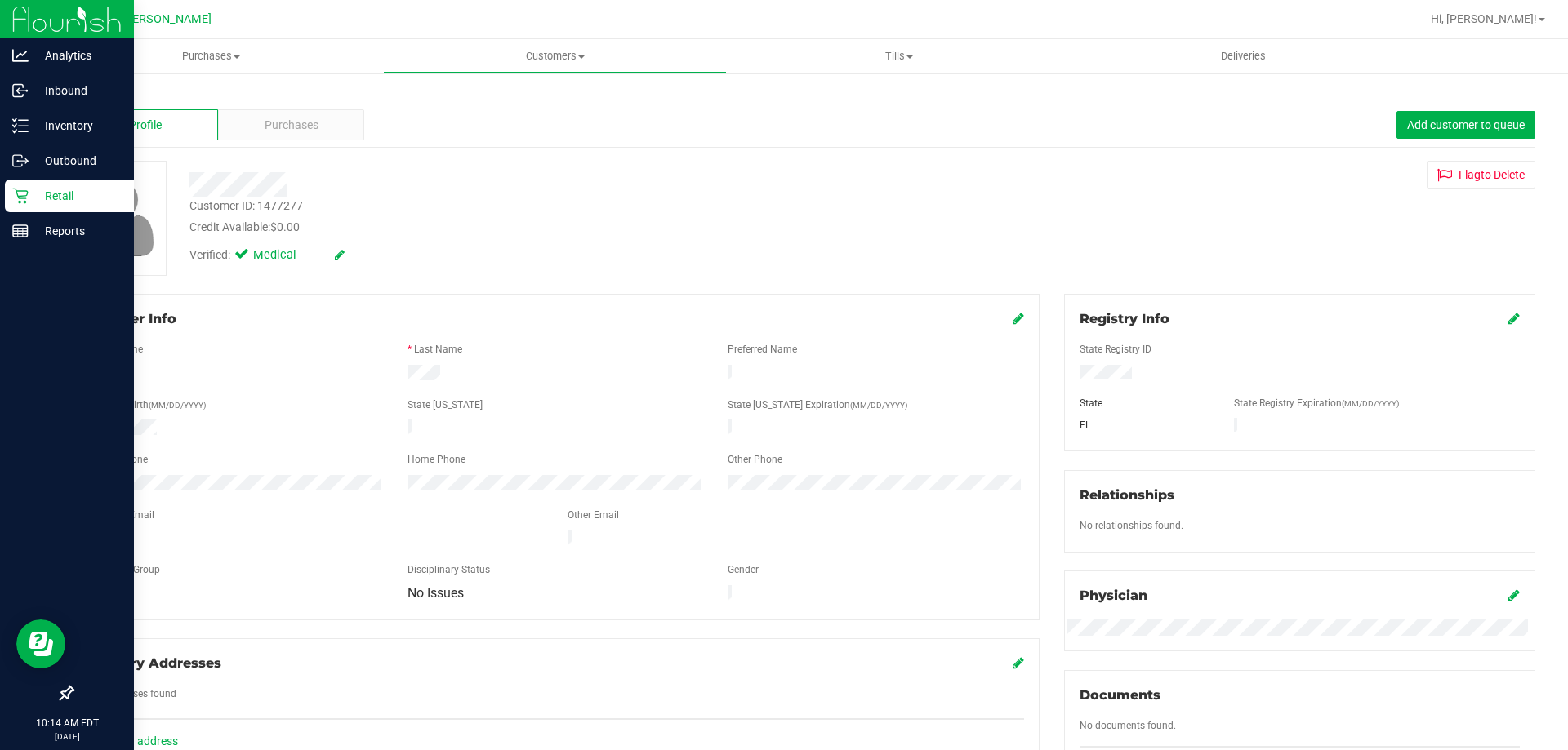
click at [54, 194] on p "Retail" at bounding box center [77, 195] width 98 height 20
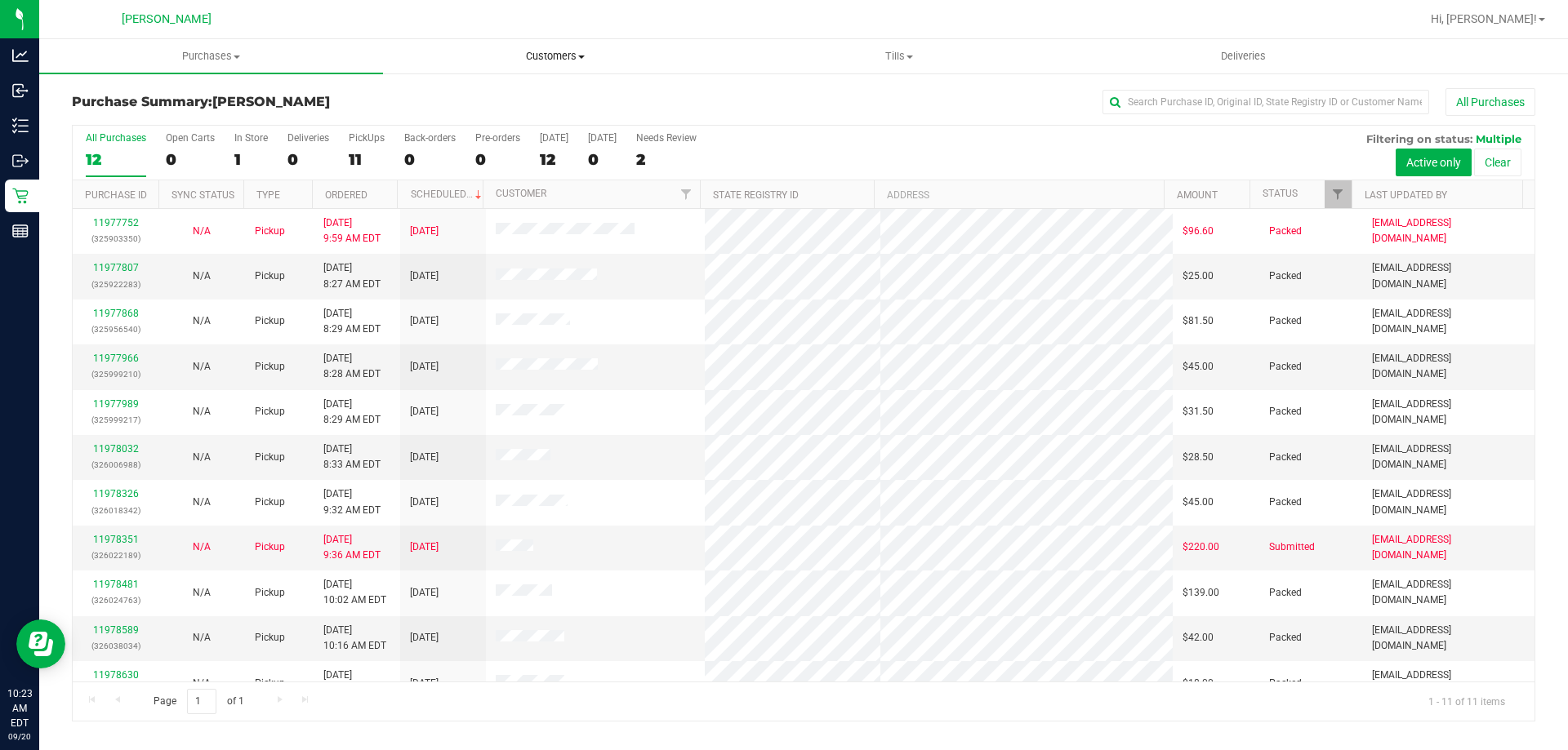
click at [560, 57] on span "Customers" at bounding box center [555, 56] width 342 height 15
click at [549, 96] on li "All customers" at bounding box center [555, 99] width 344 height 20
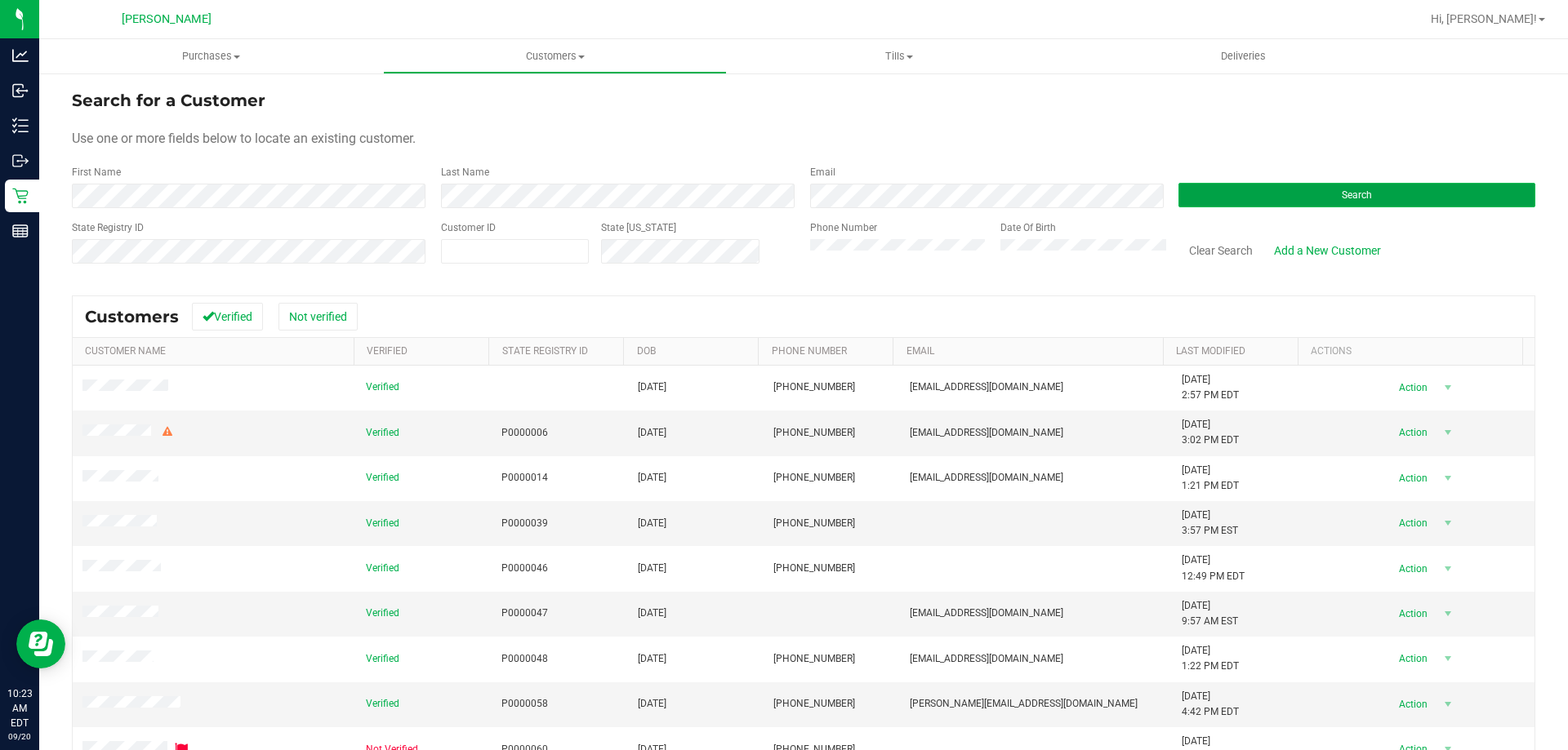
click at [1263, 195] on button "Search" at bounding box center [1356, 195] width 357 height 24
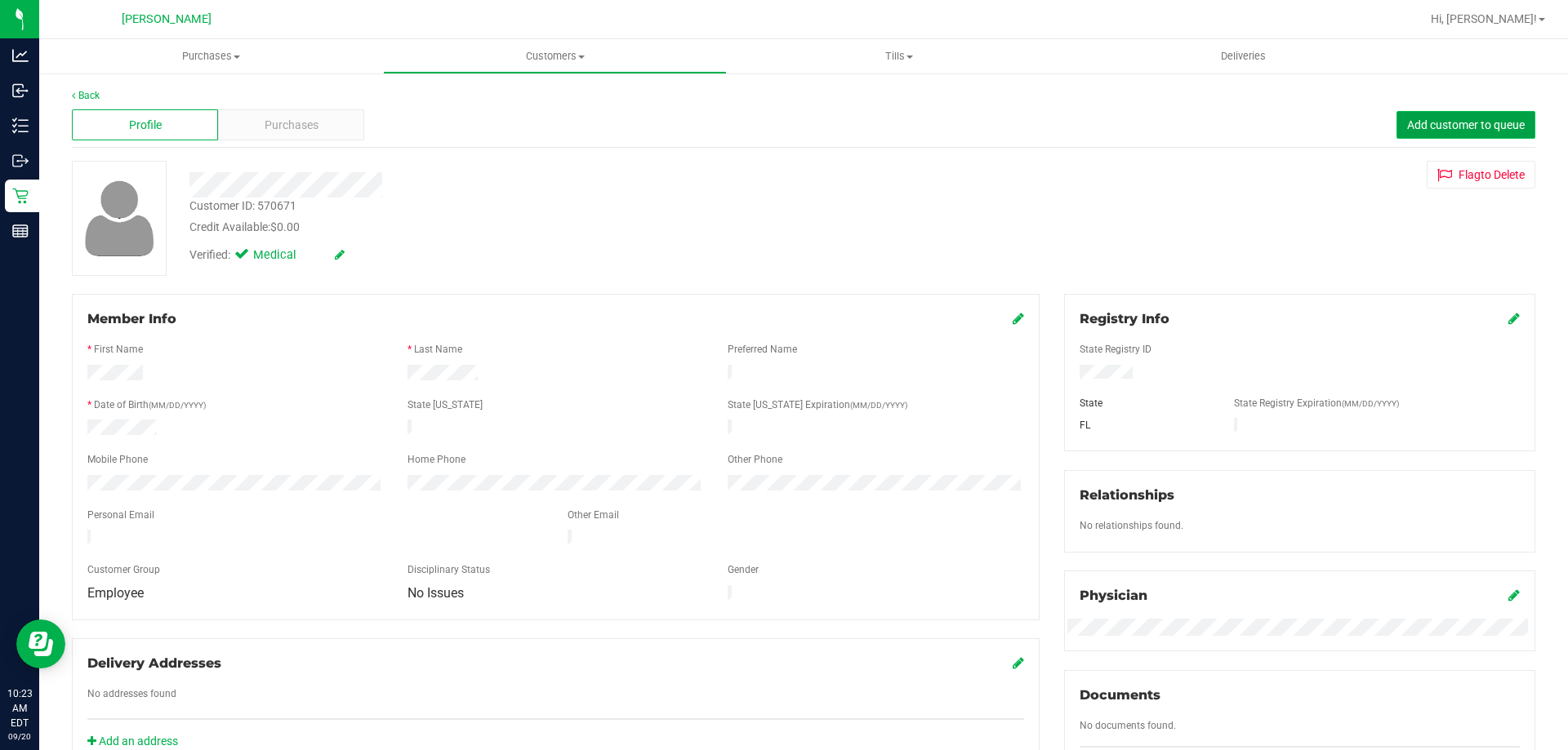
click at [1478, 118] on span "Add customer to queue" at bounding box center [1465, 125] width 118 height 13
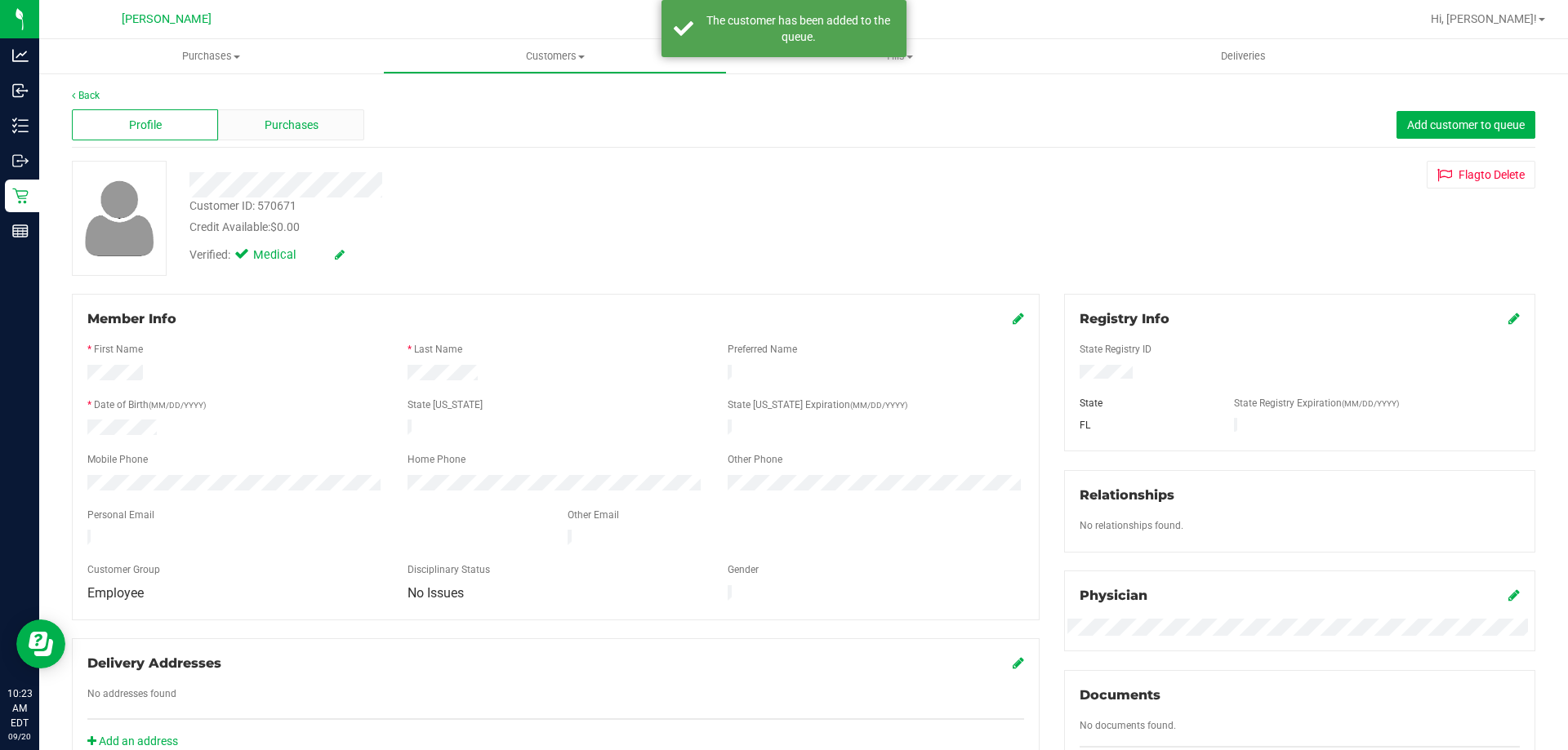
click at [307, 117] on span "Purchases" at bounding box center [290, 125] width 54 height 17
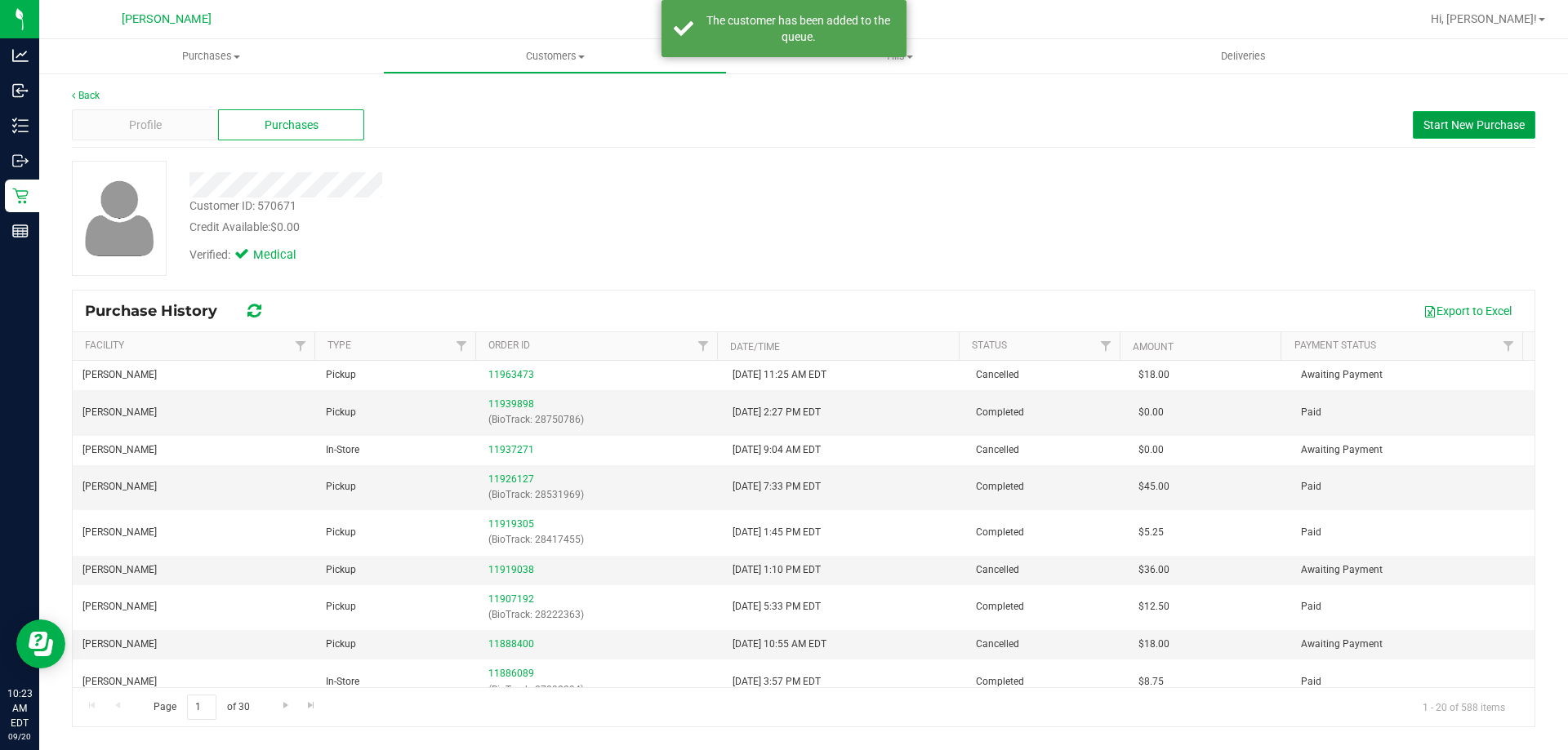
click at [1479, 123] on span "Start New Purchase" at bounding box center [1474, 125] width 102 height 13
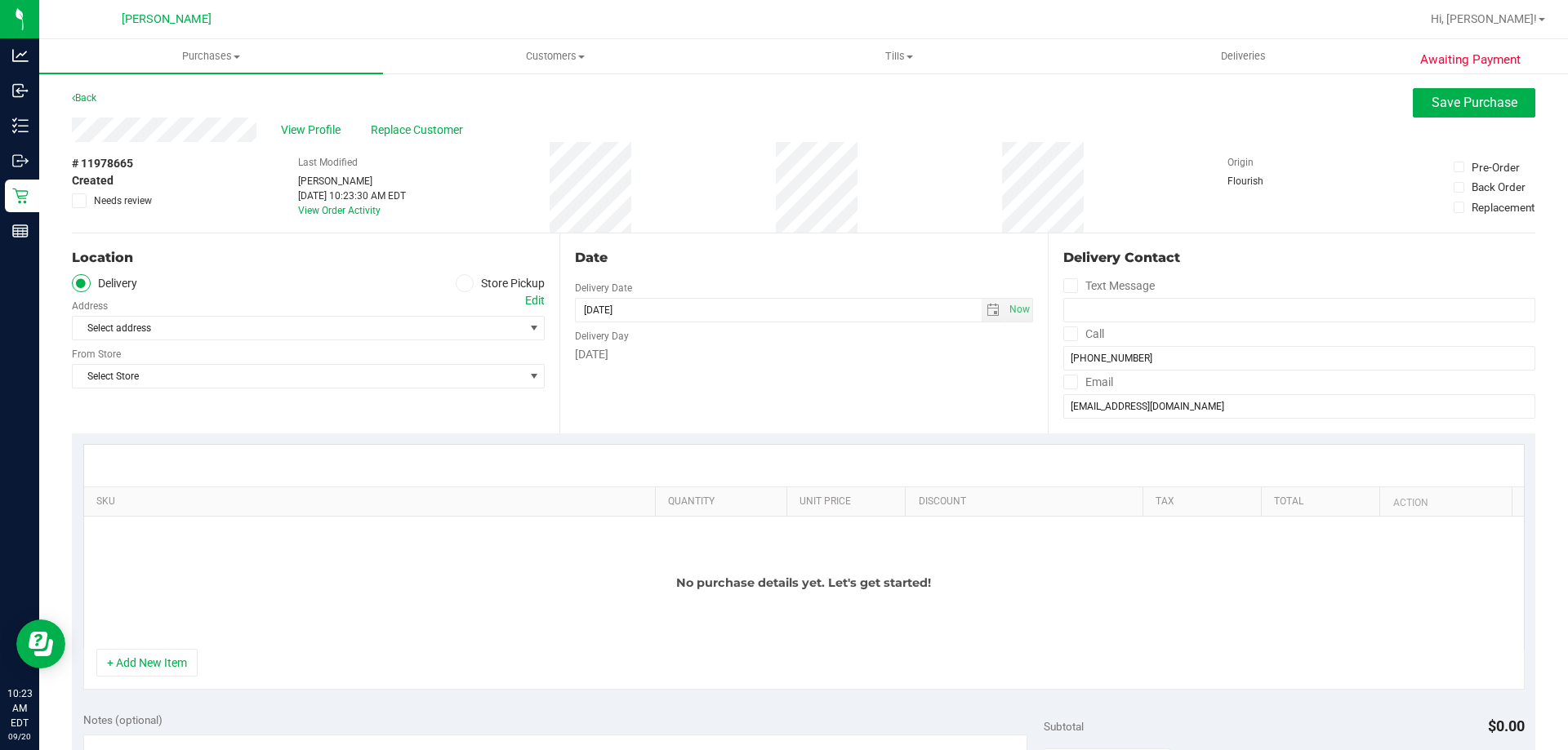
click at [460, 283] on icon at bounding box center [464, 283] width 9 height 0
click at [0, 0] on input "Store Pickup" at bounding box center [0, 0] width 0 height 0
click at [428, 330] on span "Select Store" at bounding box center [297, 328] width 450 height 23
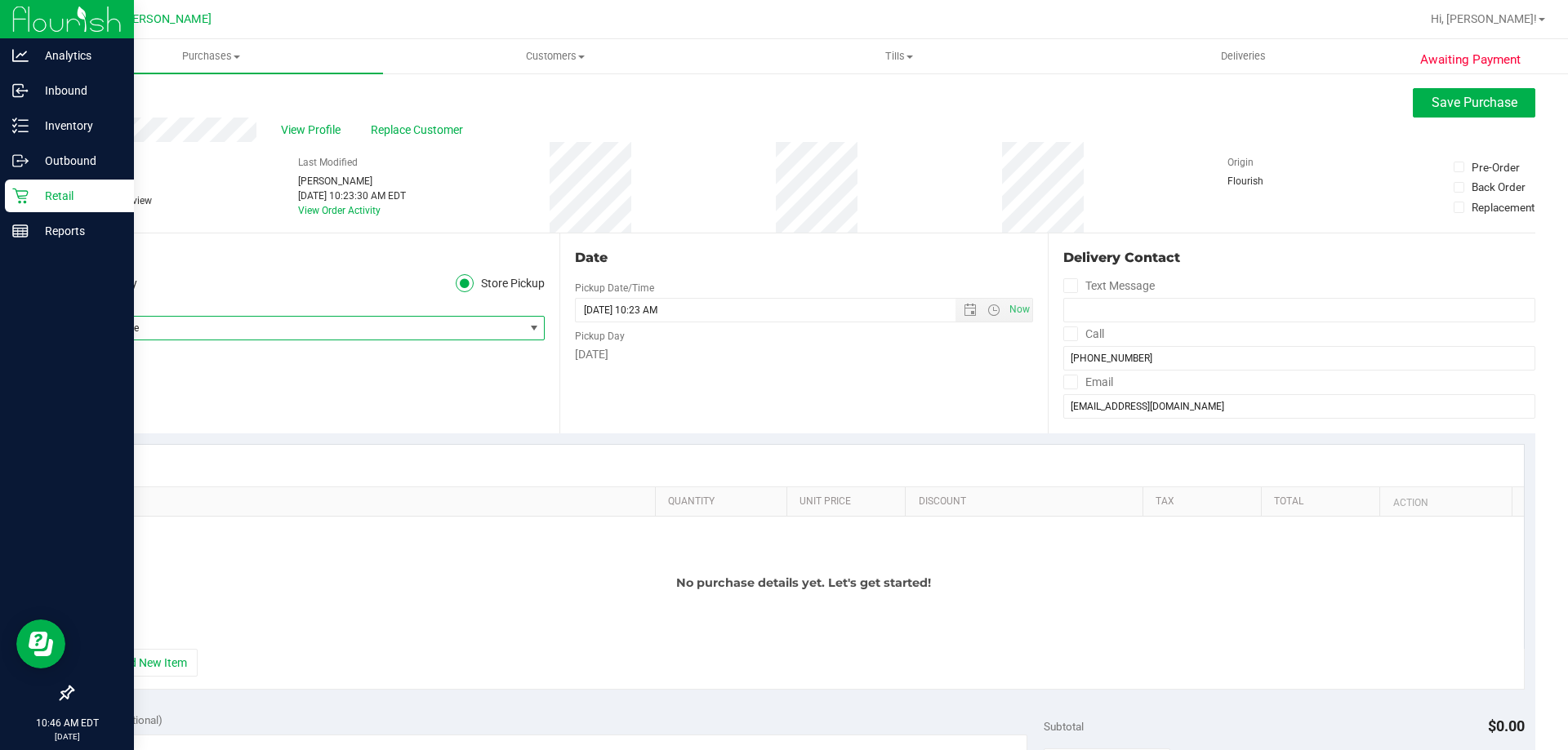
click at [58, 192] on p "Retail" at bounding box center [77, 195] width 98 height 20
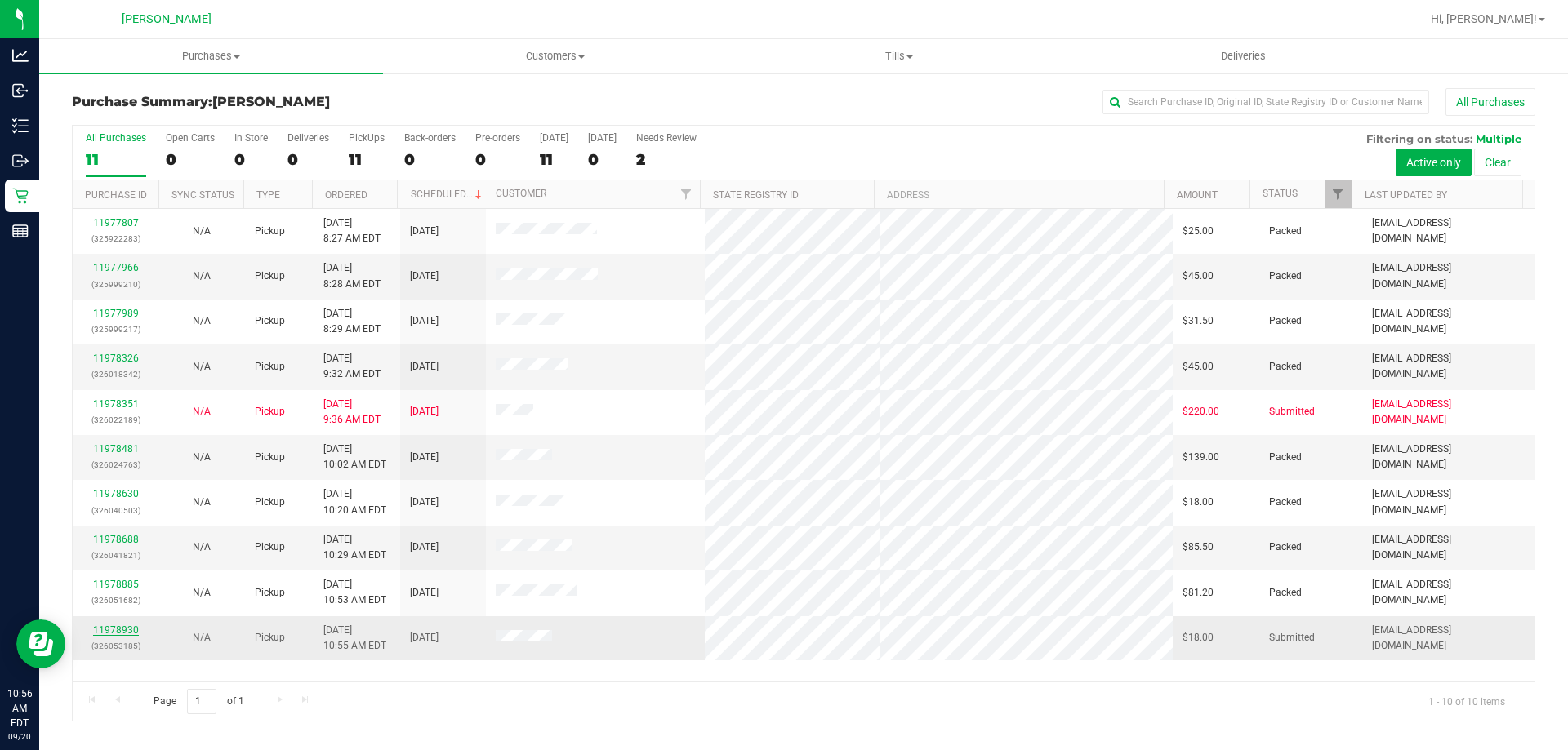
click at [130, 629] on link "11978930" at bounding box center [116, 630] width 46 height 11
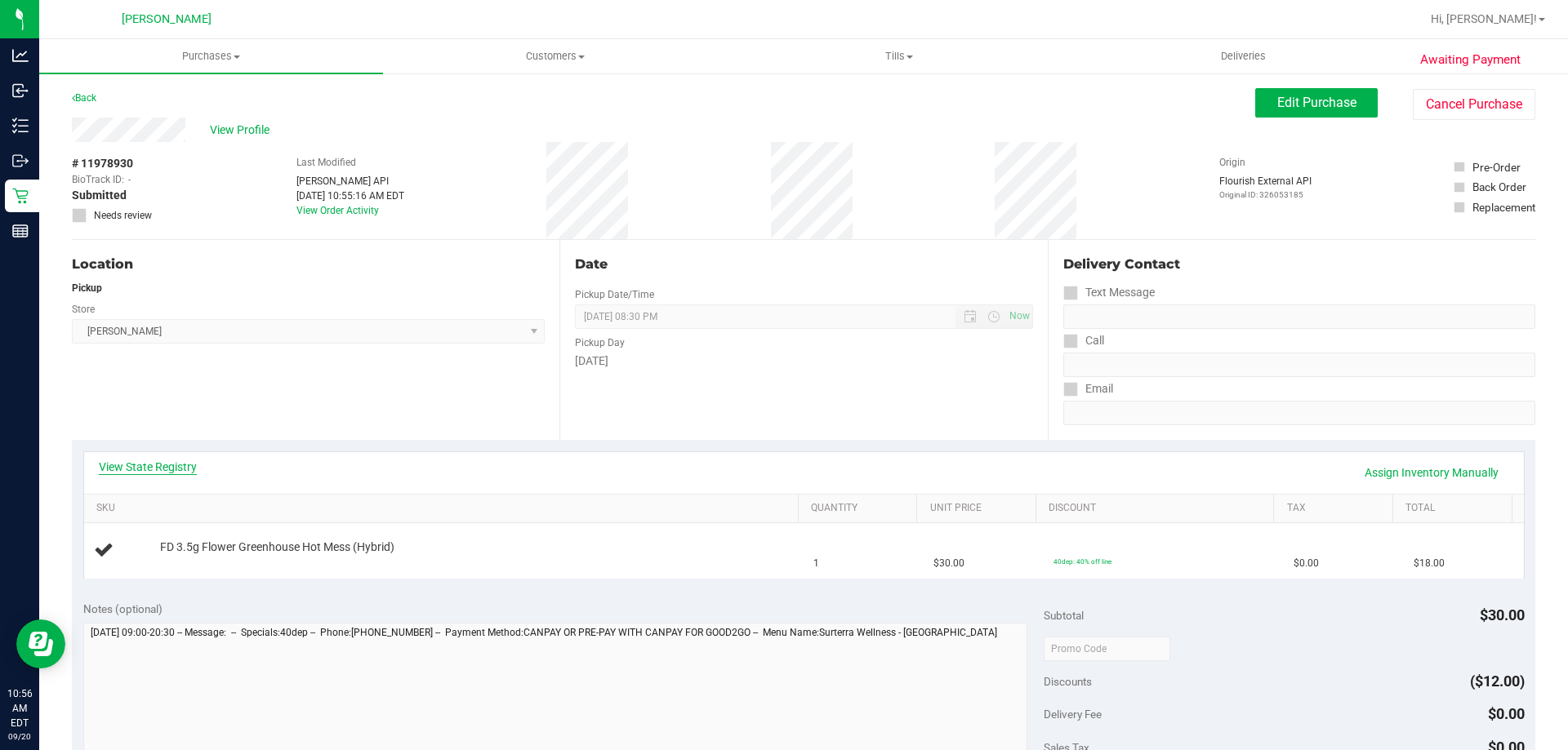
click at [168, 462] on link "View State Registry" at bounding box center [148, 466] width 98 height 16
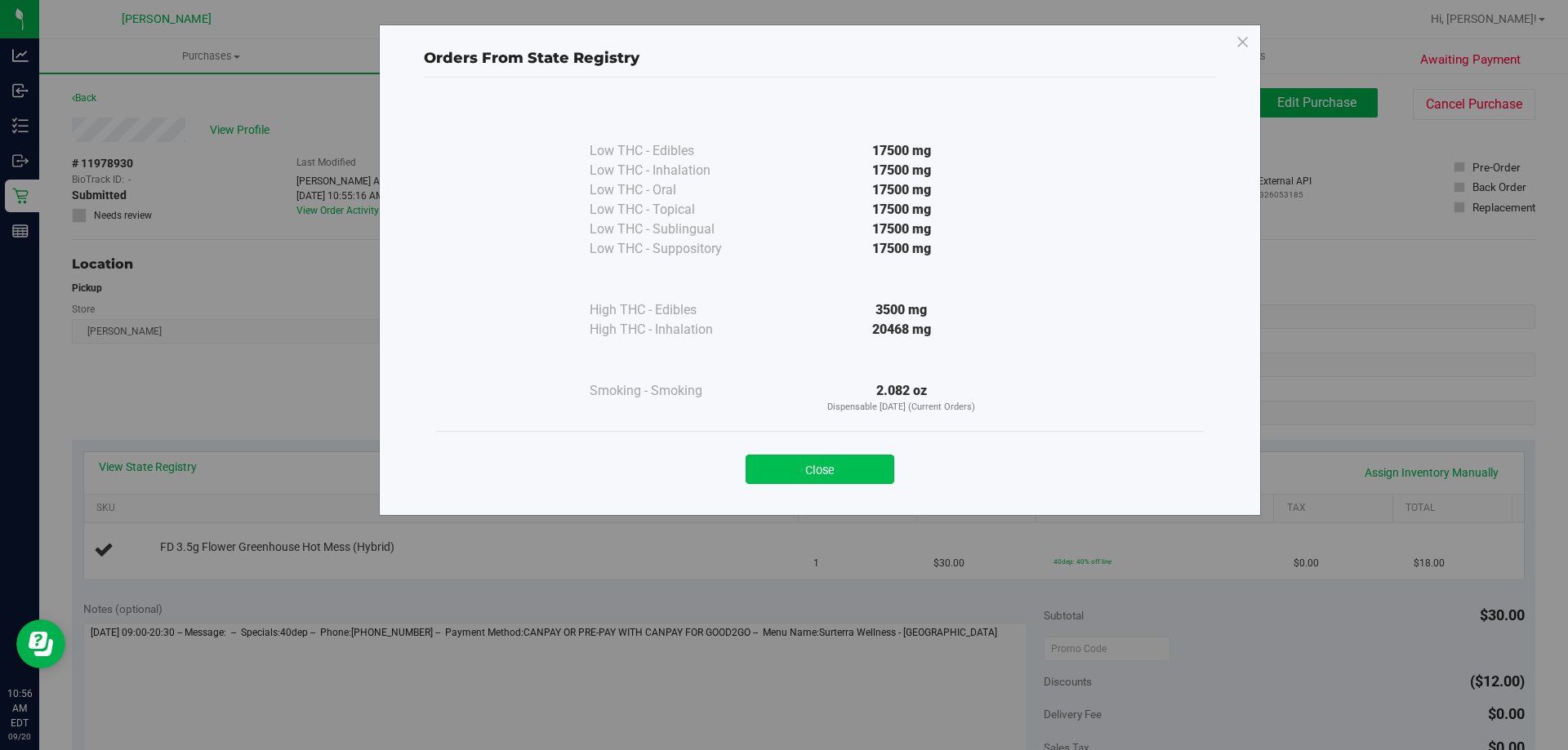
click at [768, 456] on button "Close" at bounding box center [820, 469] width 149 height 29
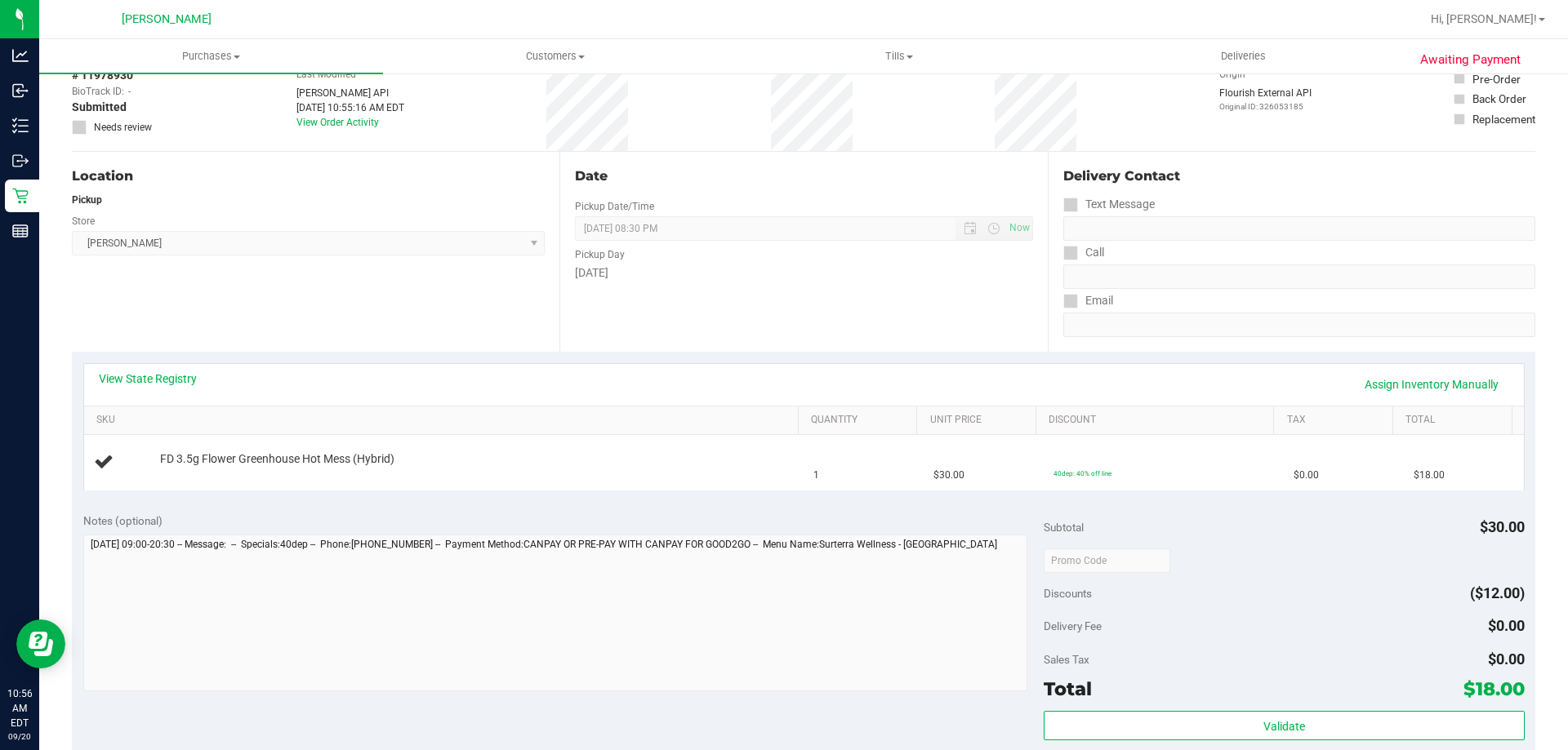
scroll to position [326, 0]
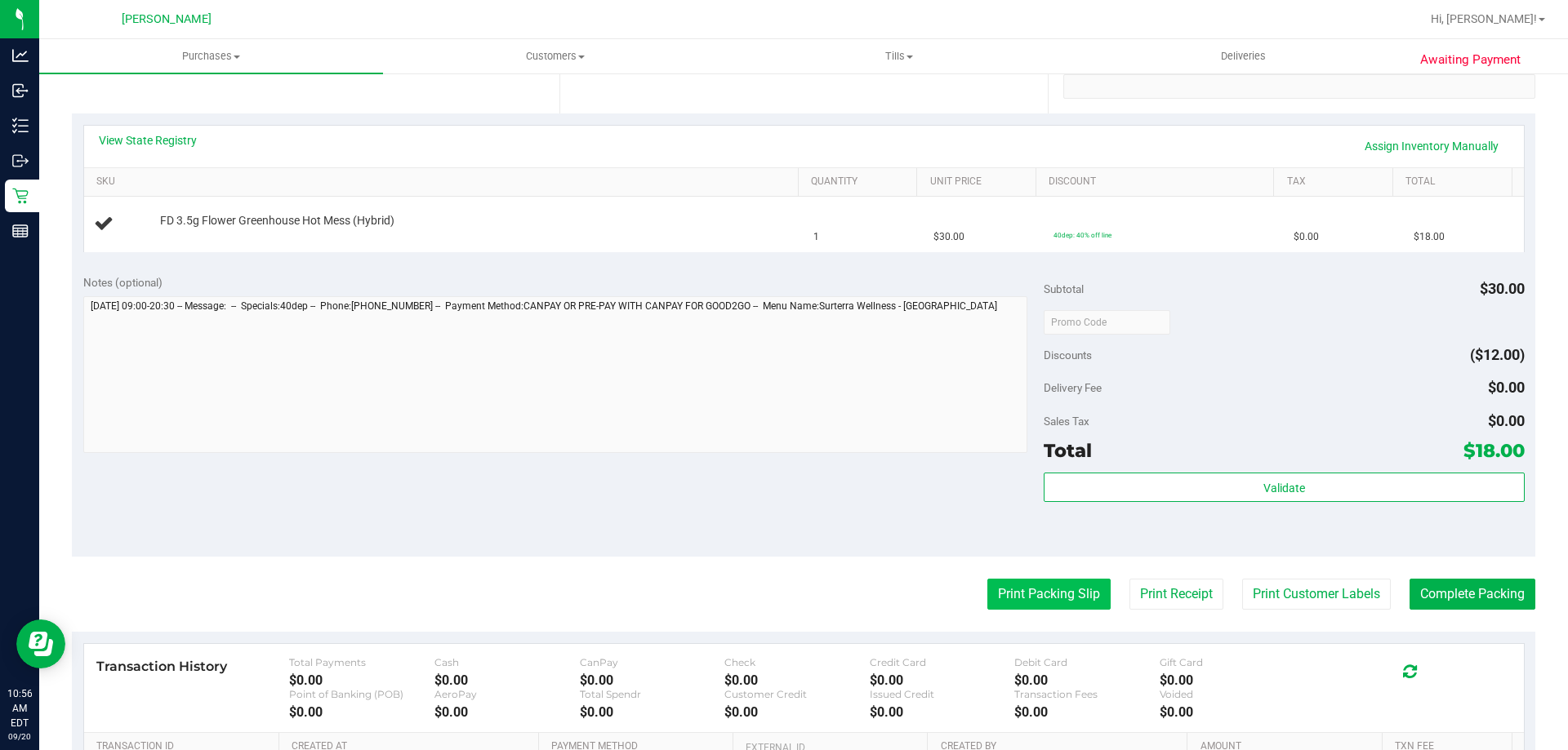
click at [1042, 600] on button "Print Packing Slip" at bounding box center [1048, 594] width 123 height 31
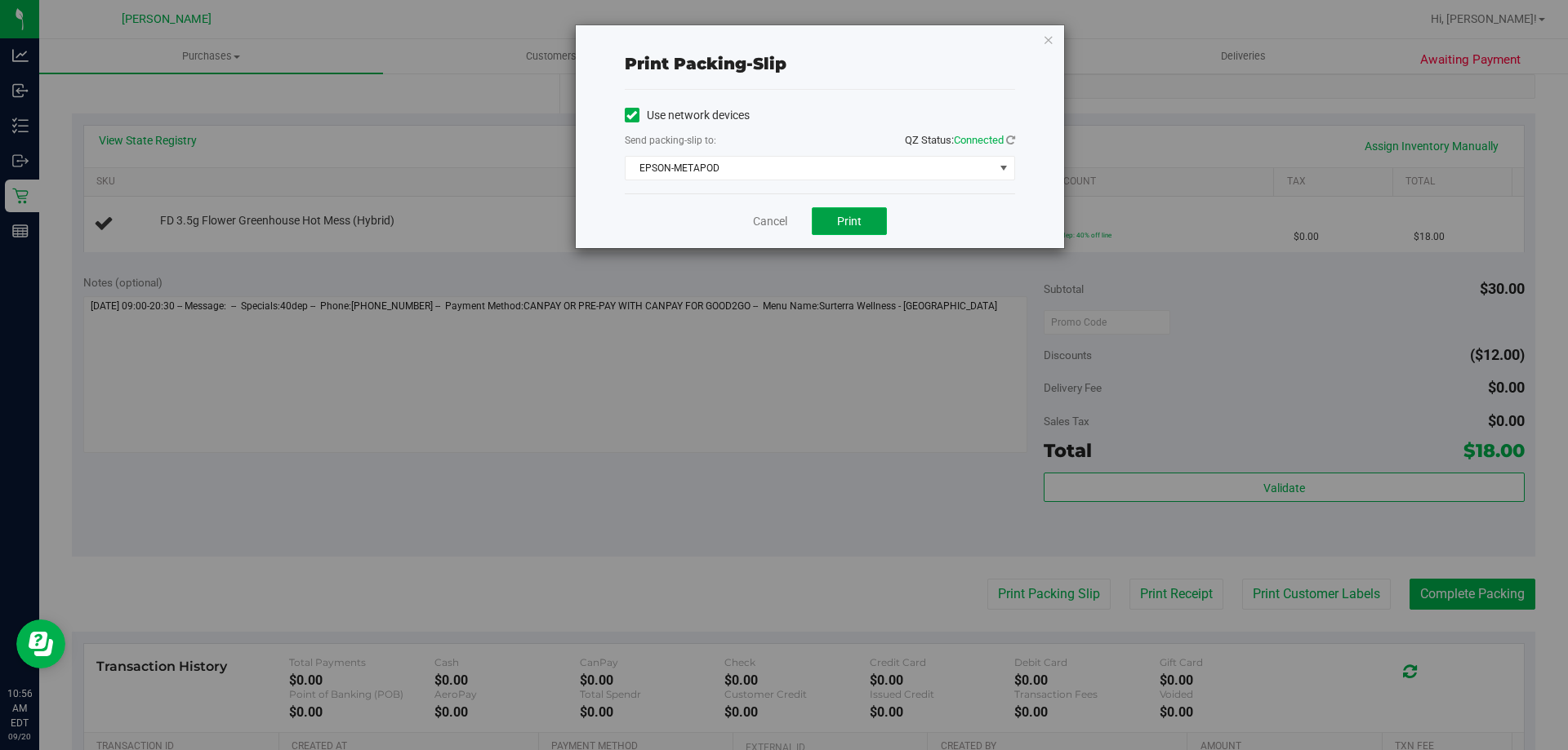
click at [828, 218] on button "Print" at bounding box center [849, 222] width 75 height 28
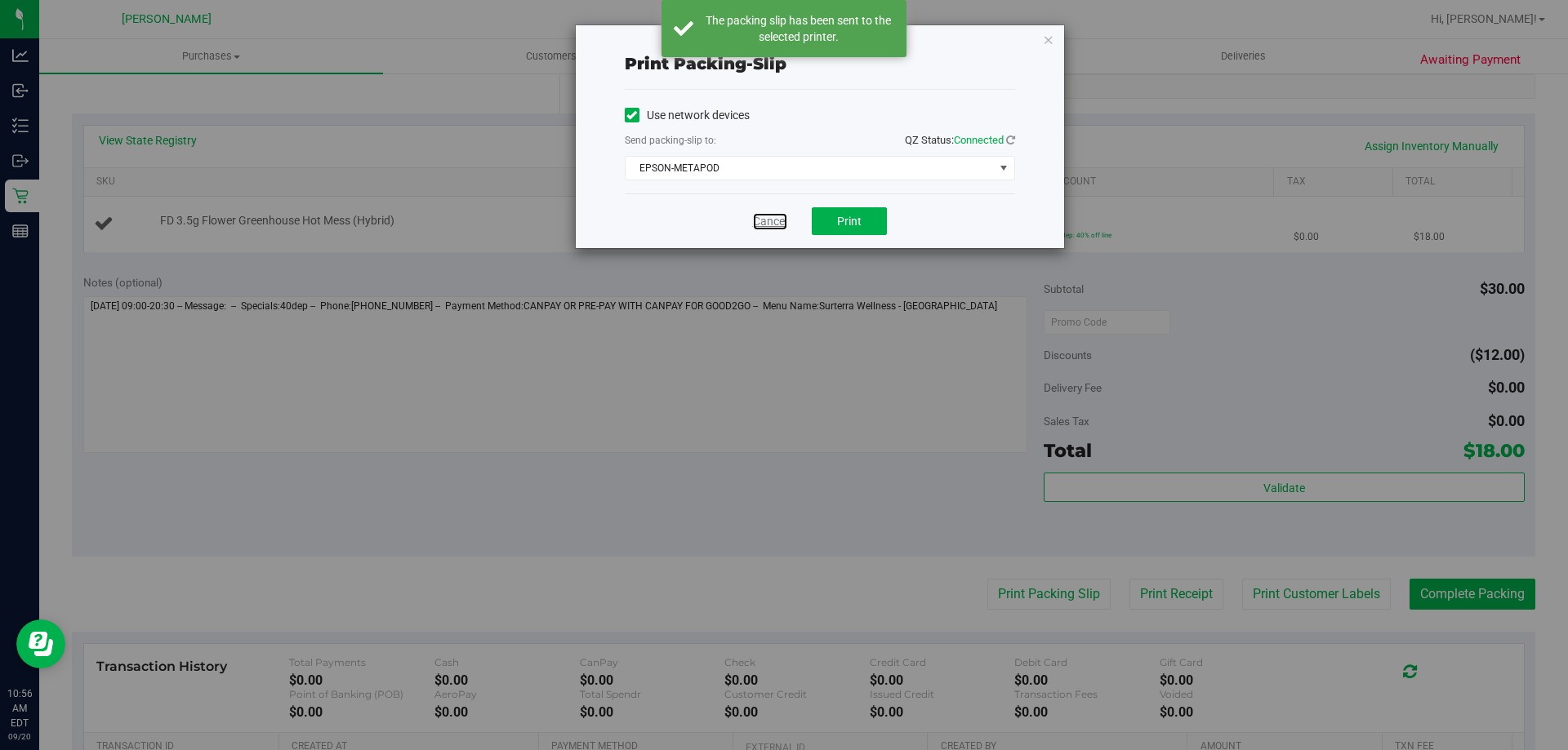
click at [769, 221] on link "Cancel" at bounding box center [770, 222] width 34 height 17
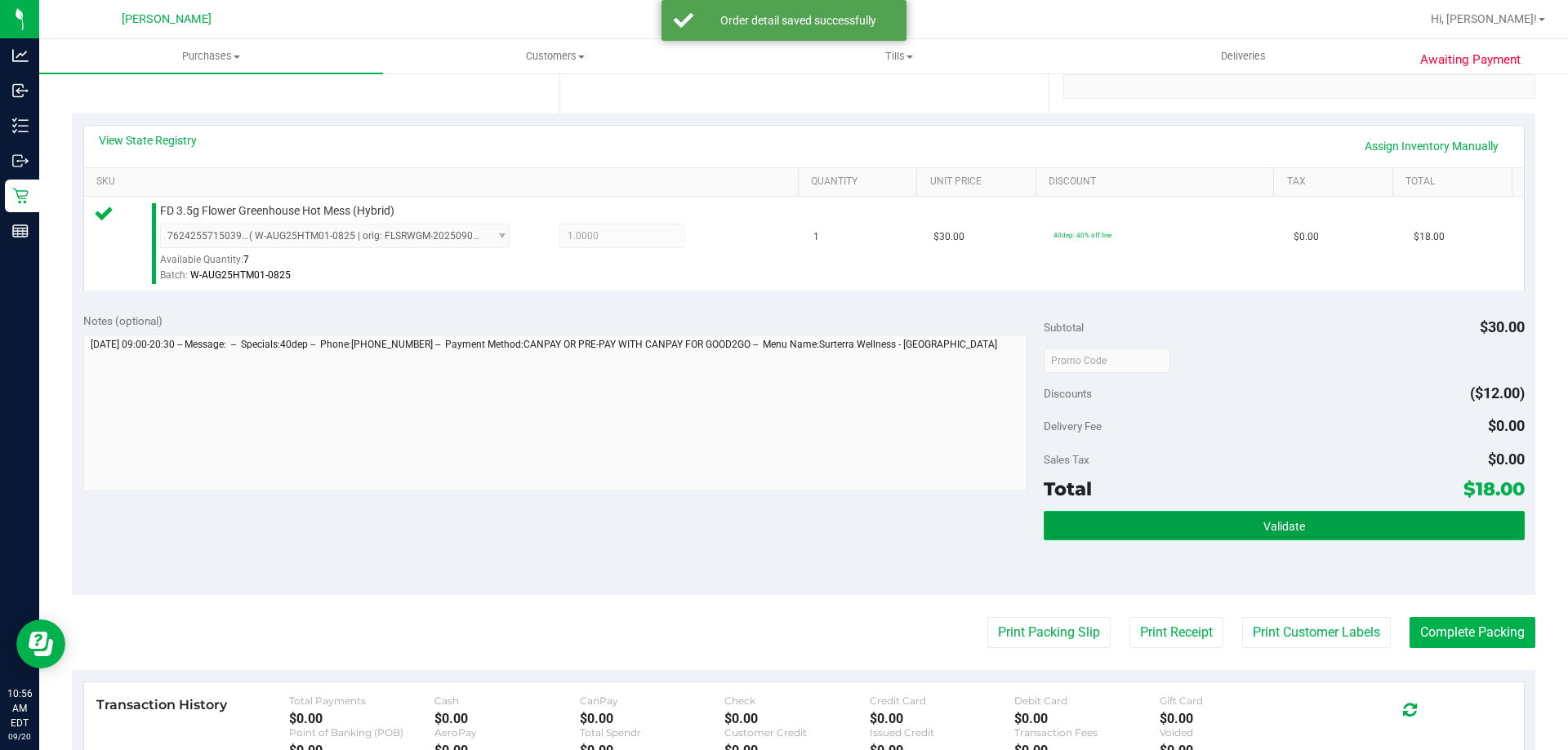
click at [1352, 516] on button "Validate" at bounding box center [1283, 525] width 480 height 29
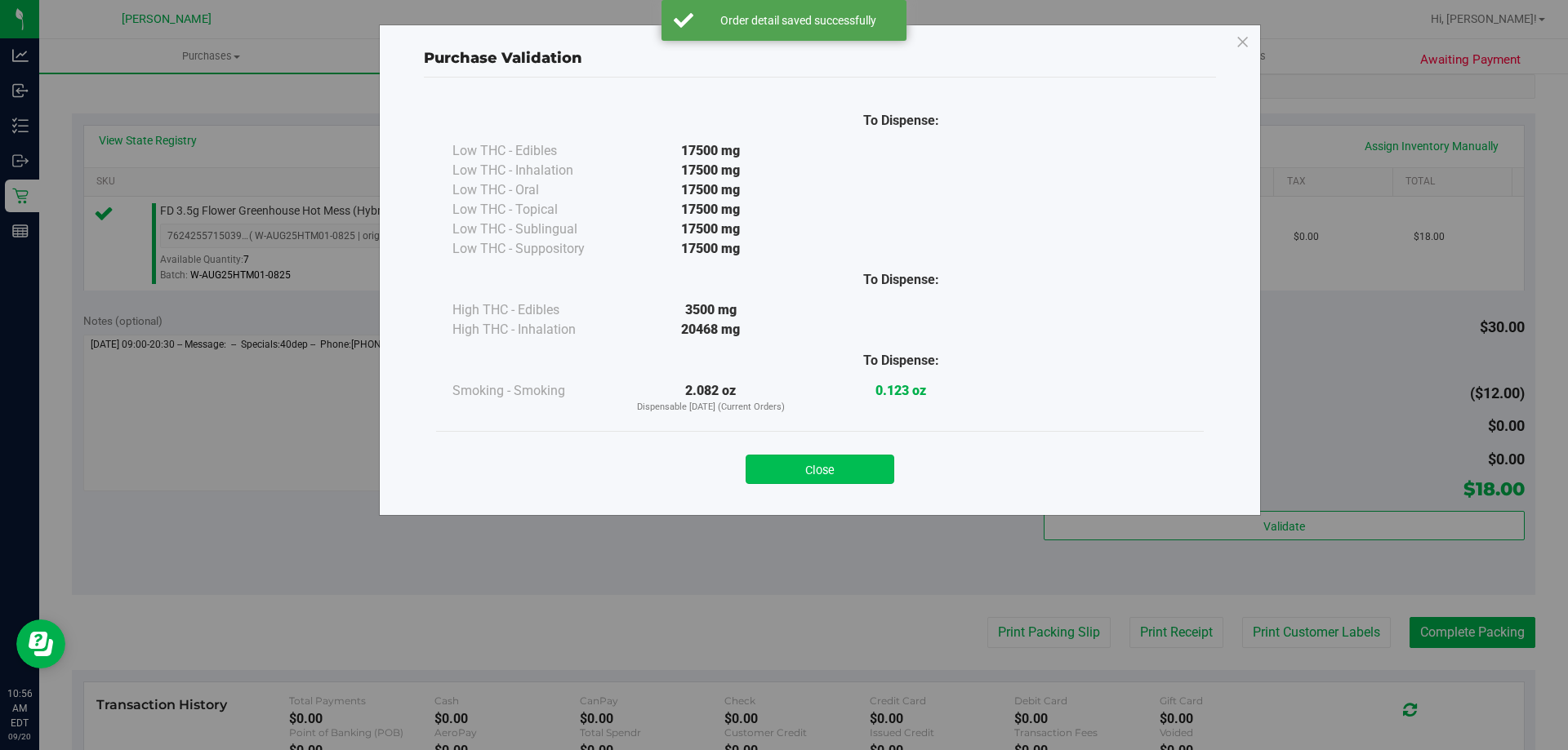
click at [877, 480] on button "Close" at bounding box center [820, 469] width 149 height 29
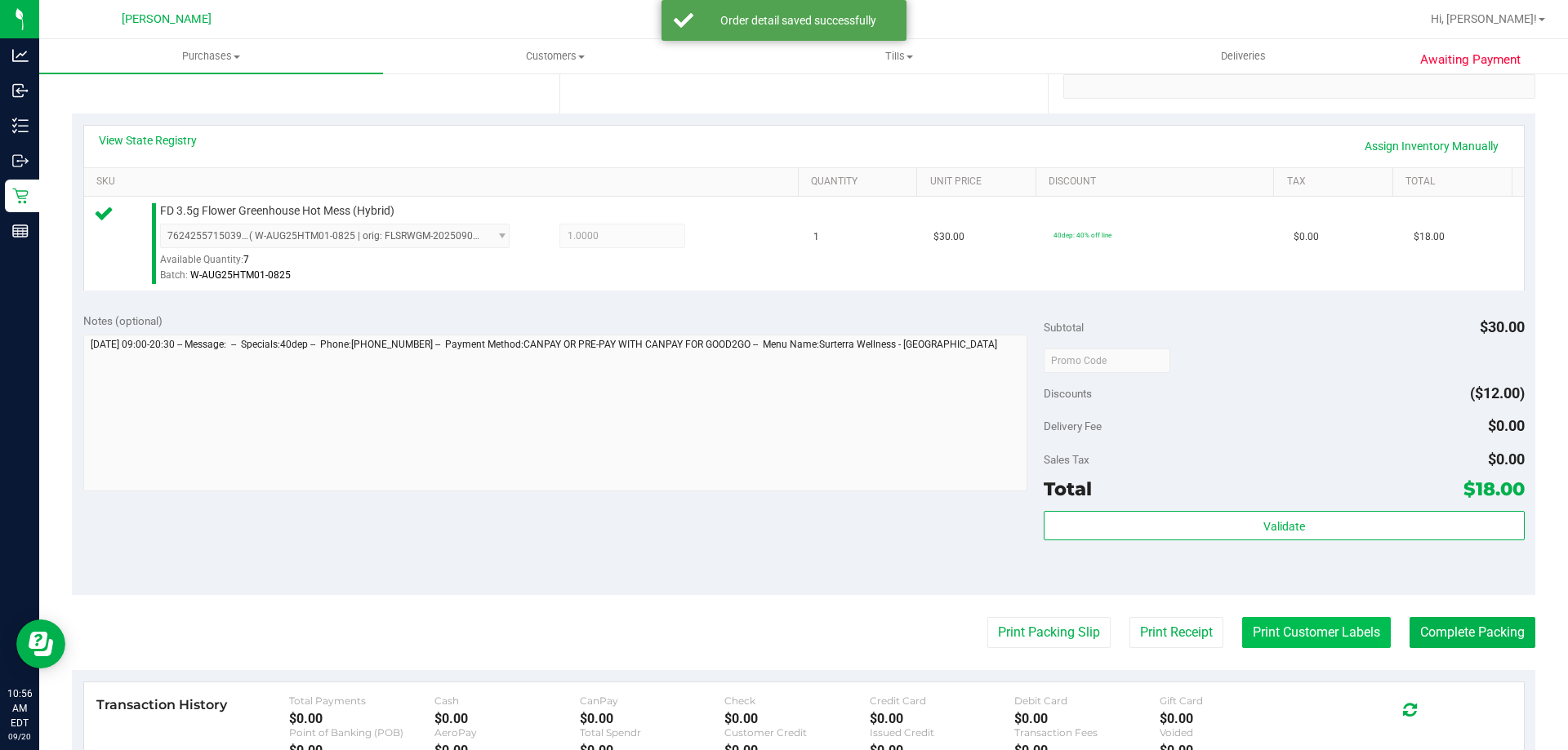
click at [1254, 618] on button "Print Customer Labels" at bounding box center [1316, 633] width 149 height 31
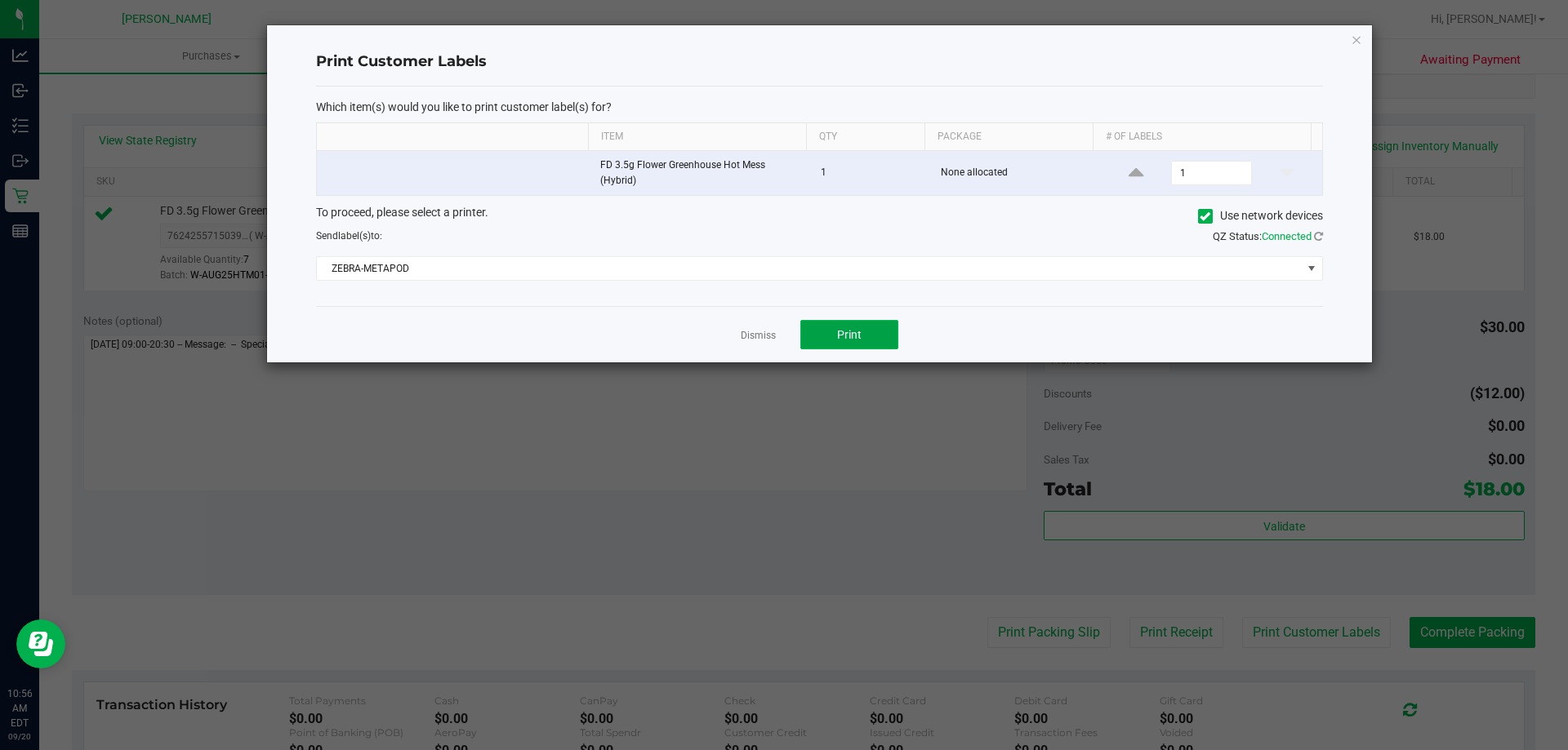
click at [878, 332] on button "Print" at bounding box center [849, 334] width 98 height 29
click at [745, 333] on link "Dismiss" at bounding box center [758, 336] width 35 height 14
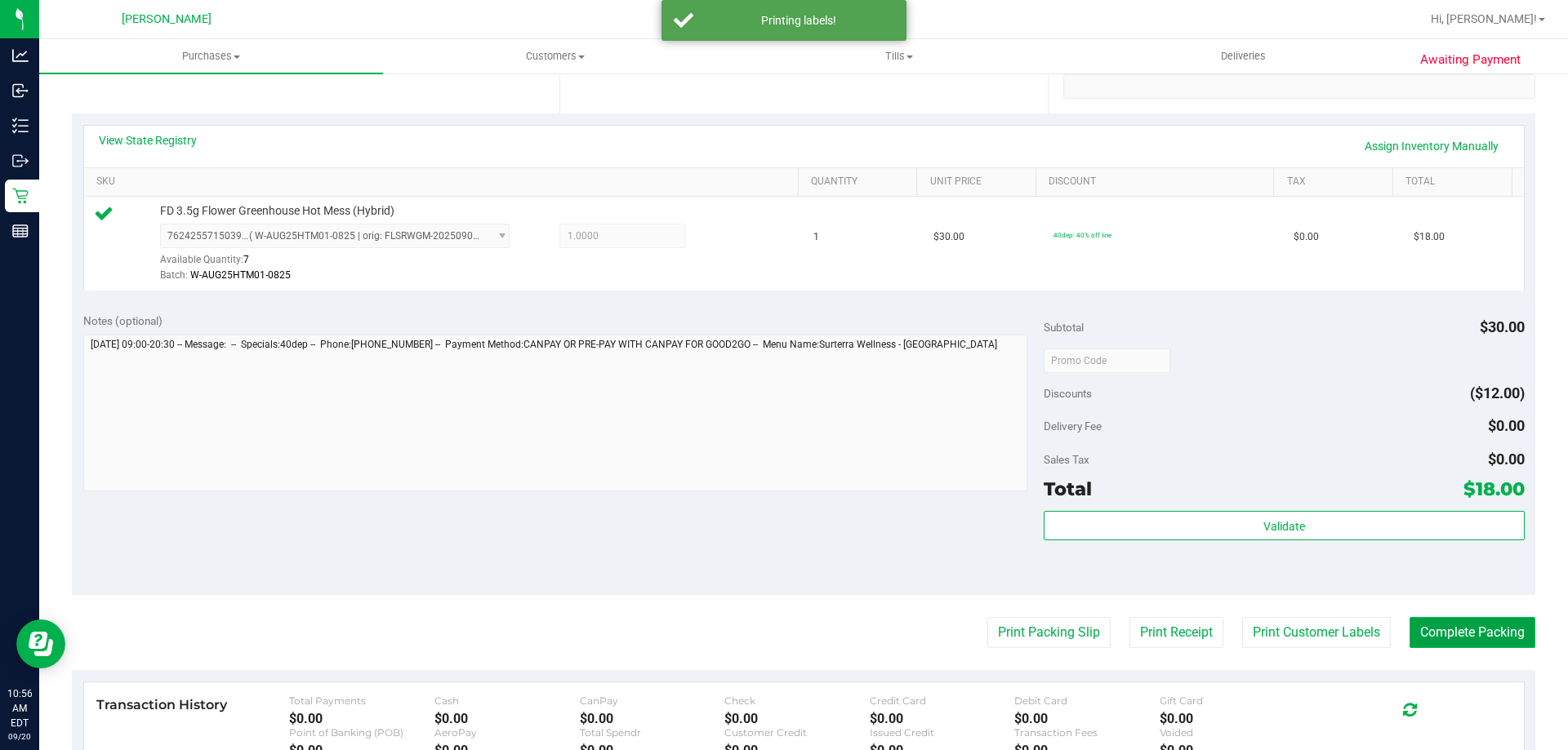
click at [1419, 635] on button "Complete Packing" at bounding box center [1472, 633] width 126 height 31
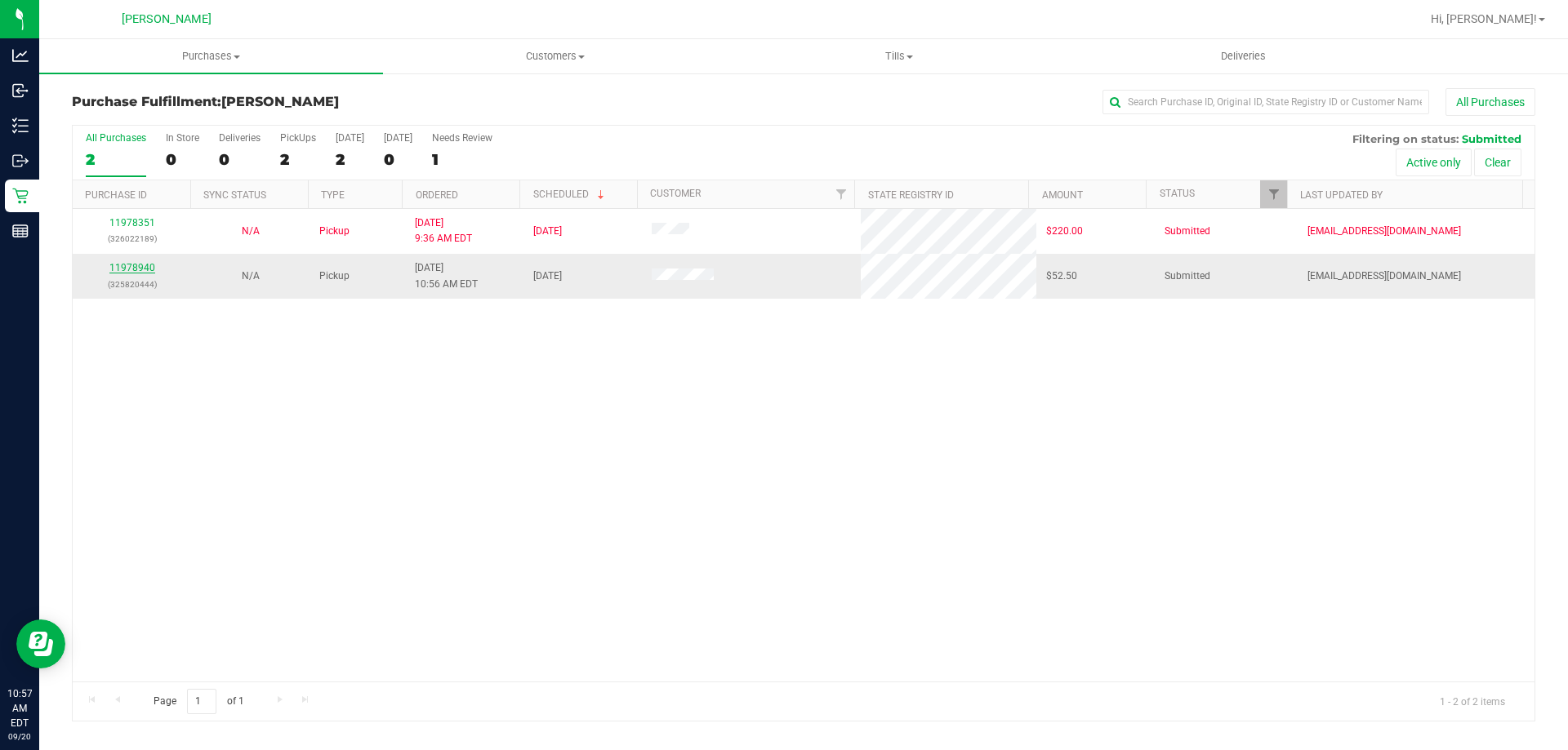
click at [142, 267] on link "11978940" at bounding box center [132, 268] width 46 height 11
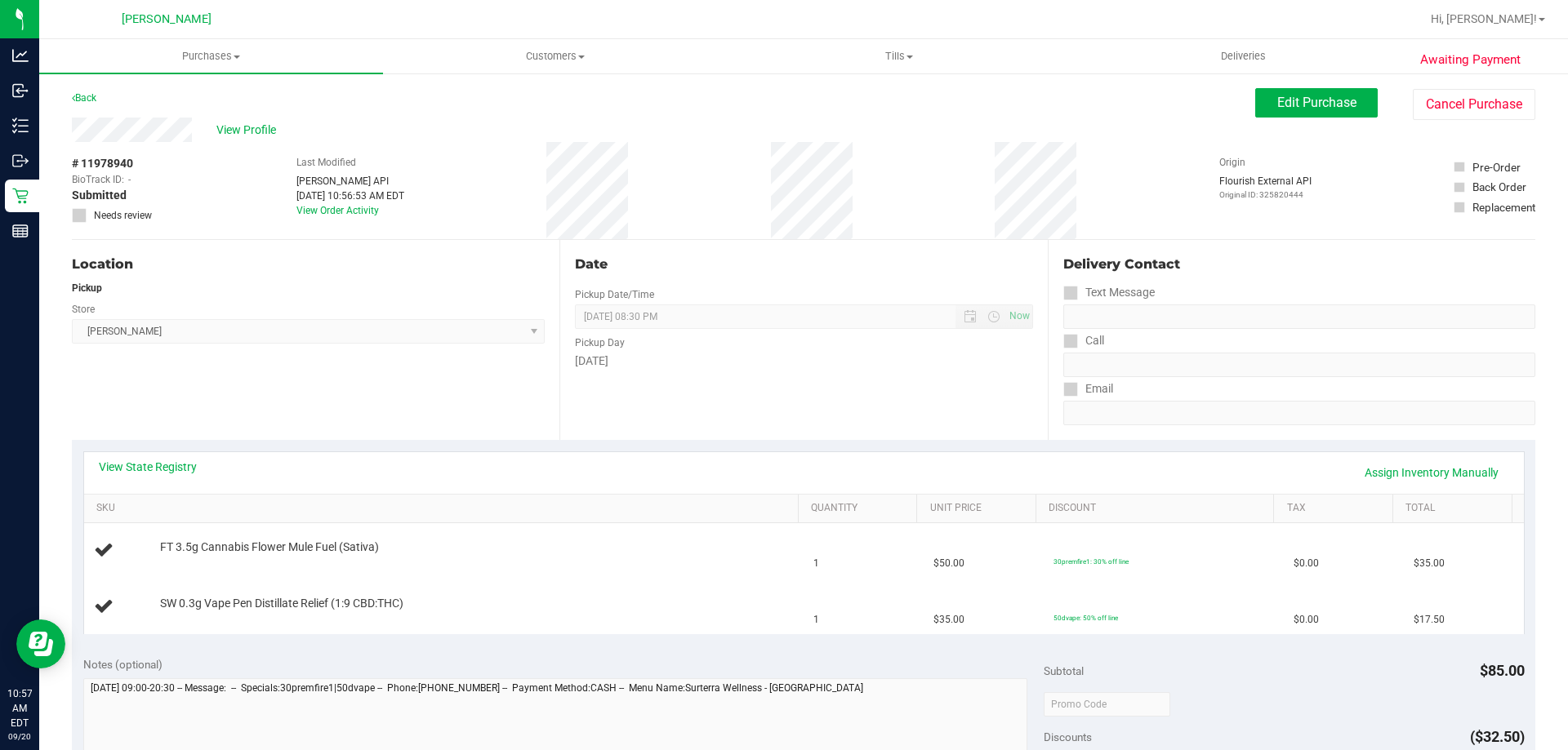
click at [170, 458] on div "View State Registry Assign Inventory Manually" at bounding box center [803, 473] width 1439 height 41
click at [171, 466] on link "View State Registry" at bounding box center [148, 466] width 98 height 16
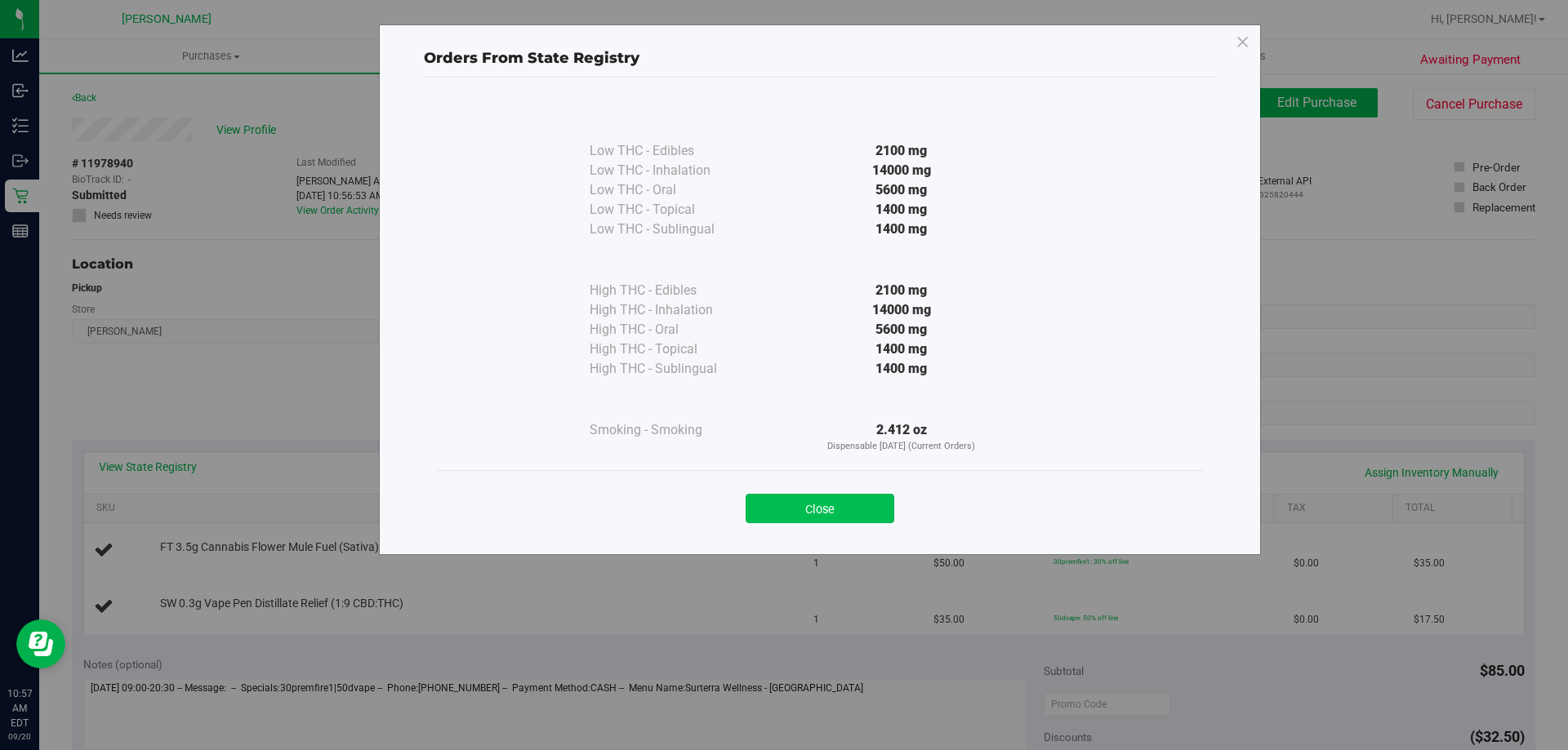
click at [810, 507] on button "Close" at bounding box center [820, 508] width 149 height 29
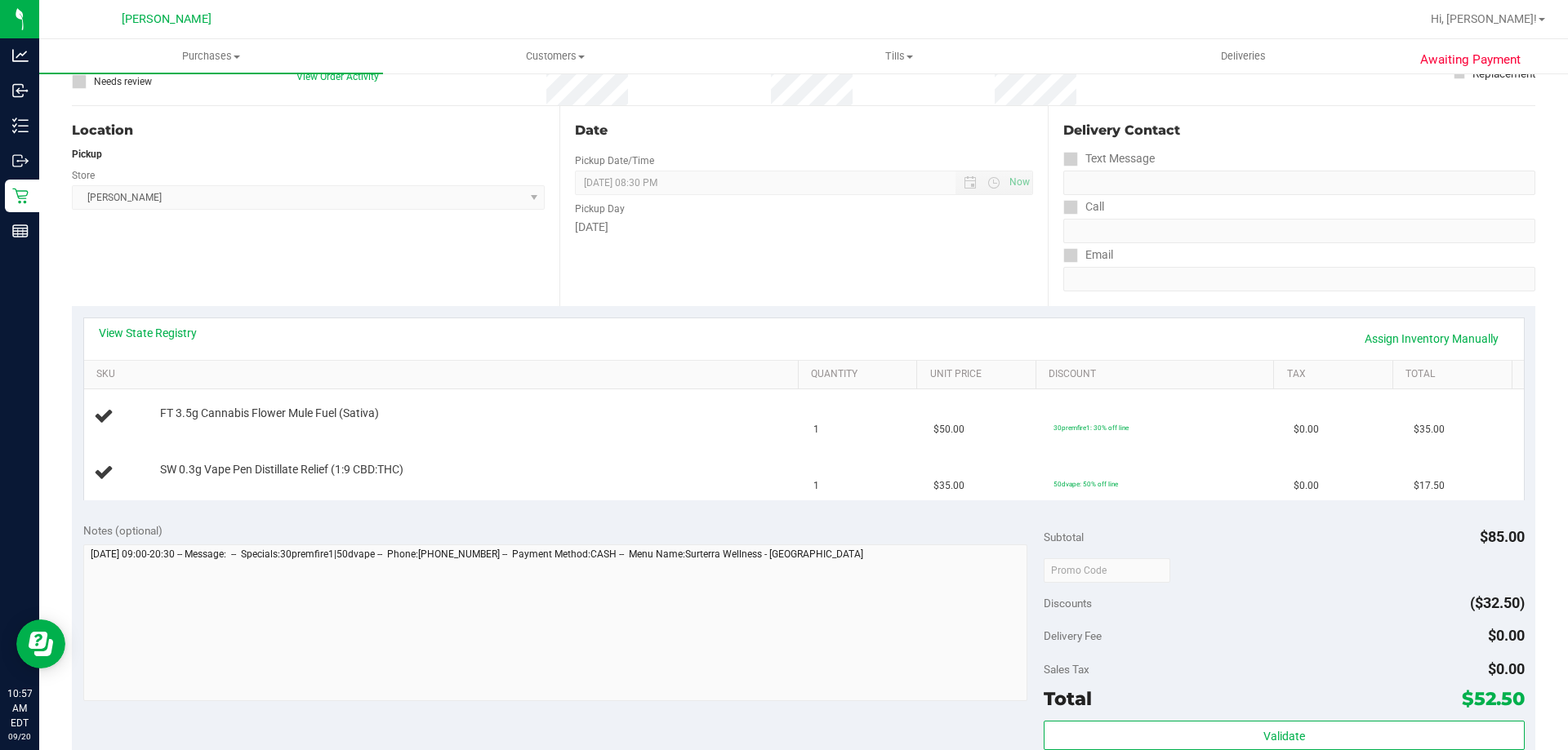
scroll to position [490, 0]
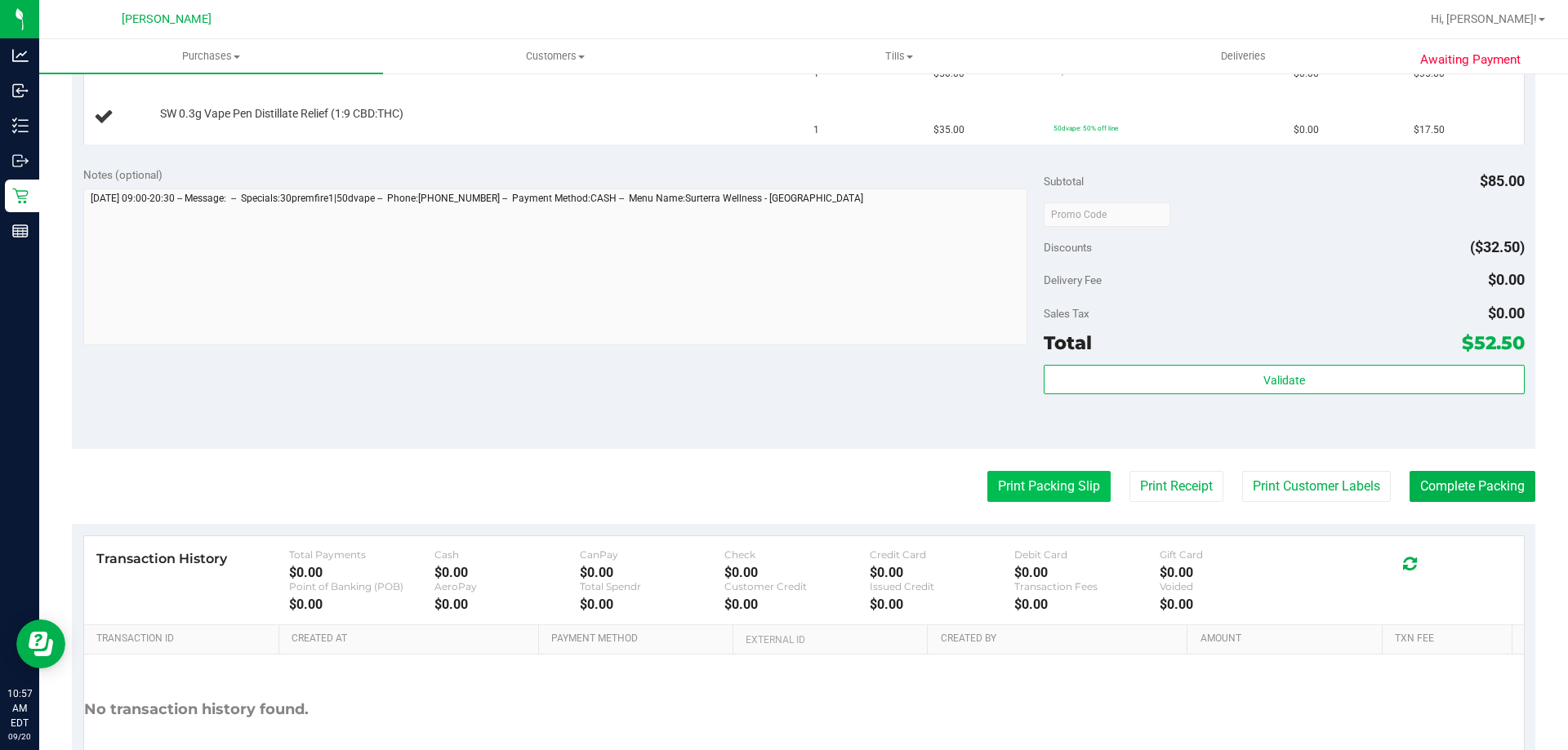
click at [1027, 498] on button "Print Packing Slip" at bounding box center [1048, 486] width 123 height 31
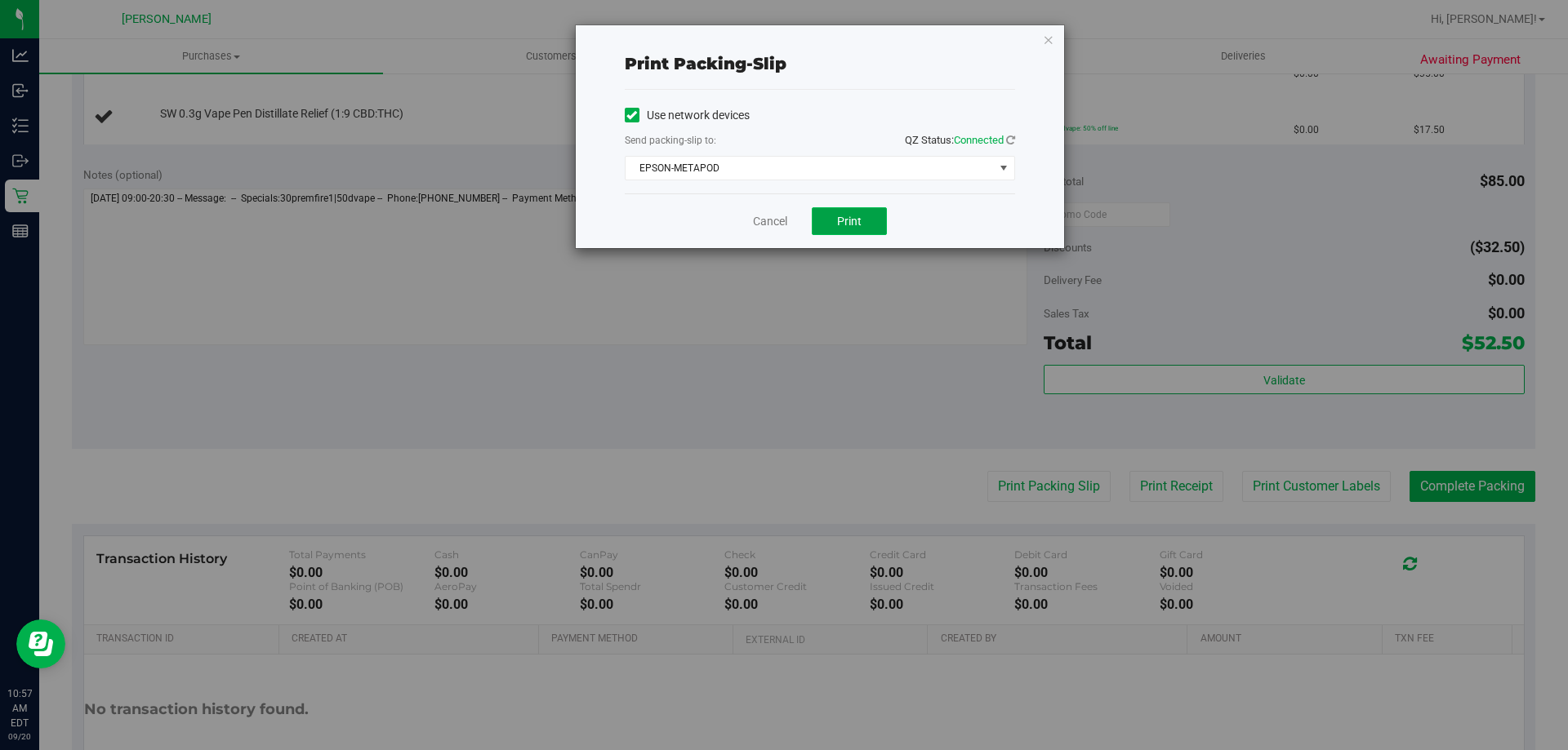
click at [839, 212] on button "Print" at bounding box center [849, 222] width 75 height 28
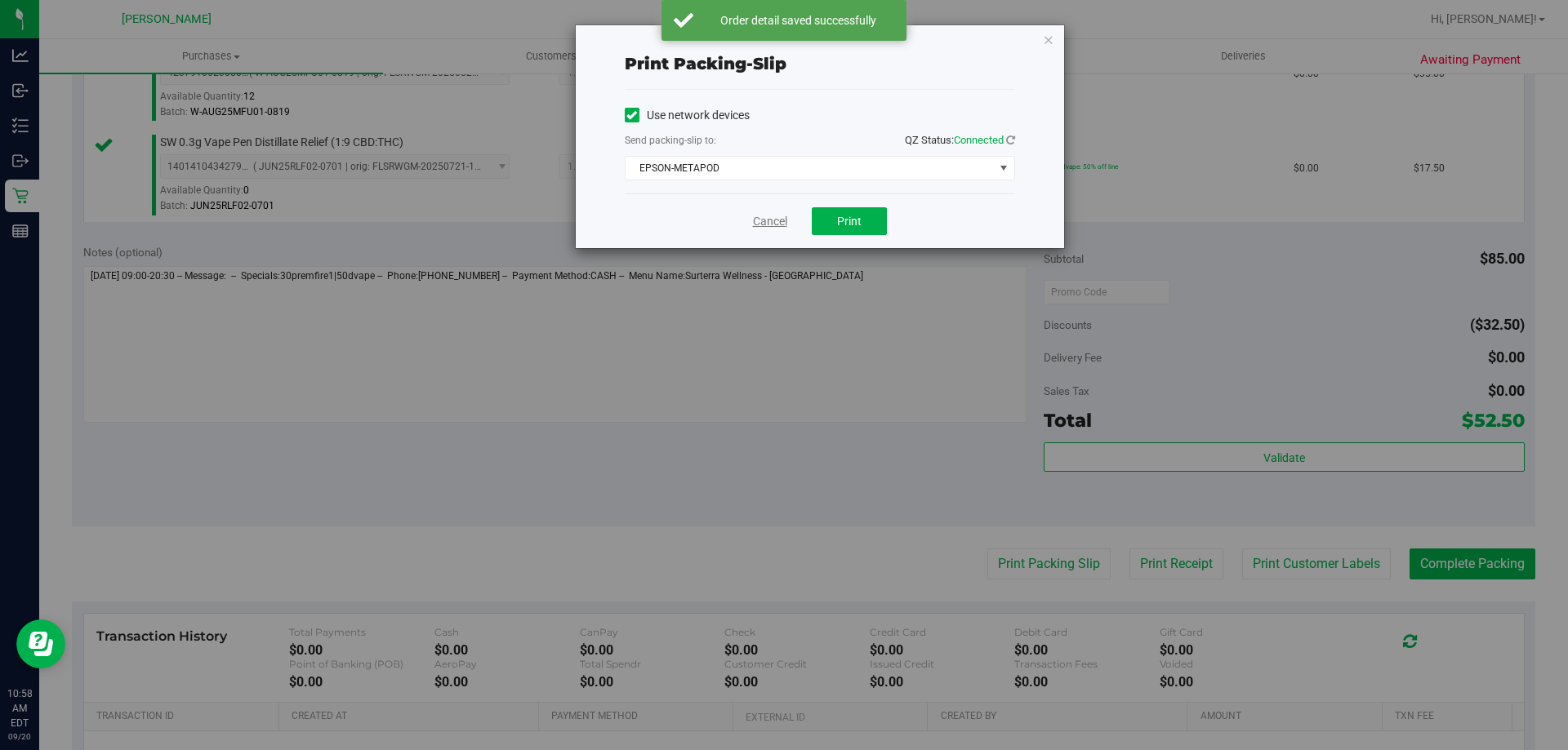
click at [769, 219] on link "Cancel" at bounding box center [770, 222] width 34 height 17
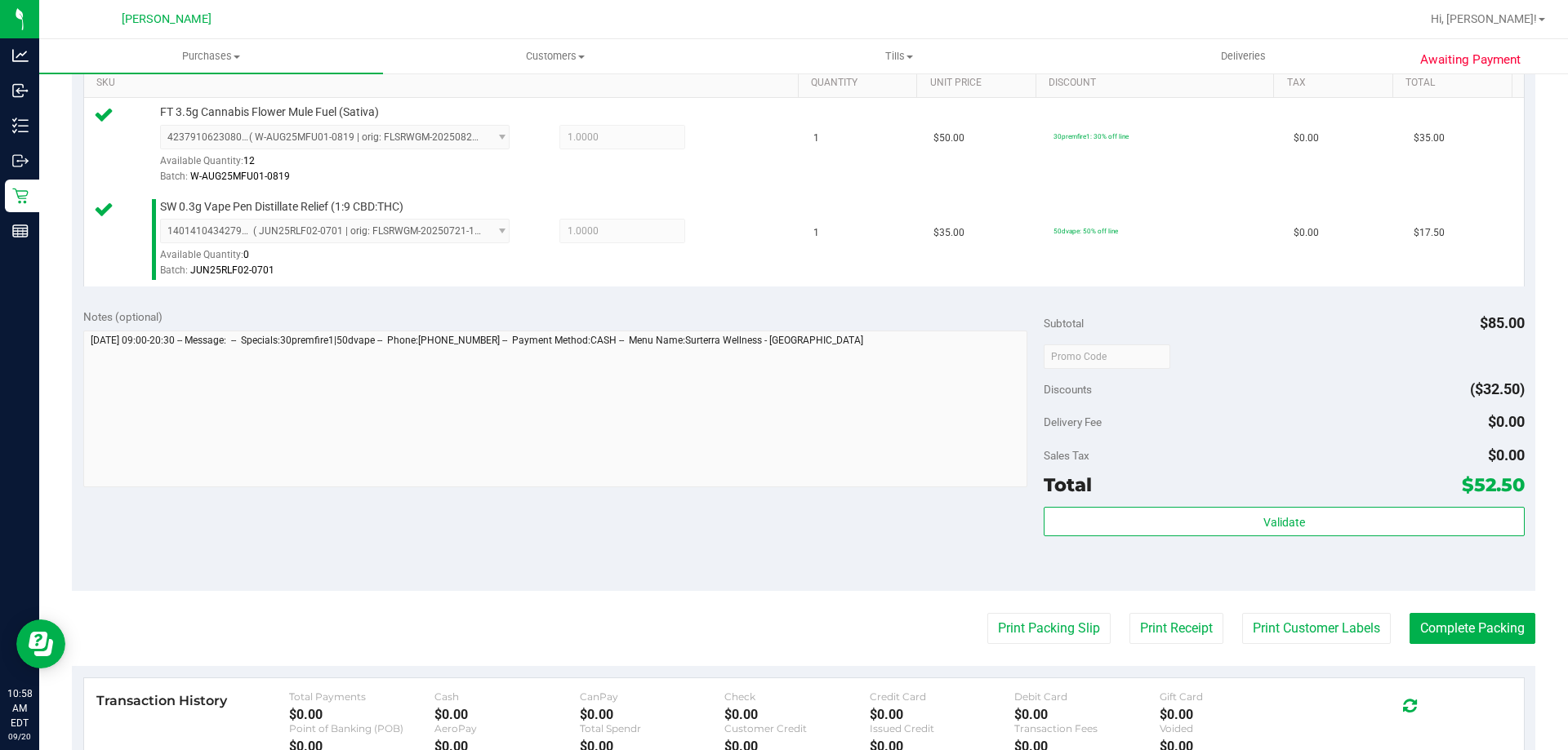
scroll to position [653, 0]
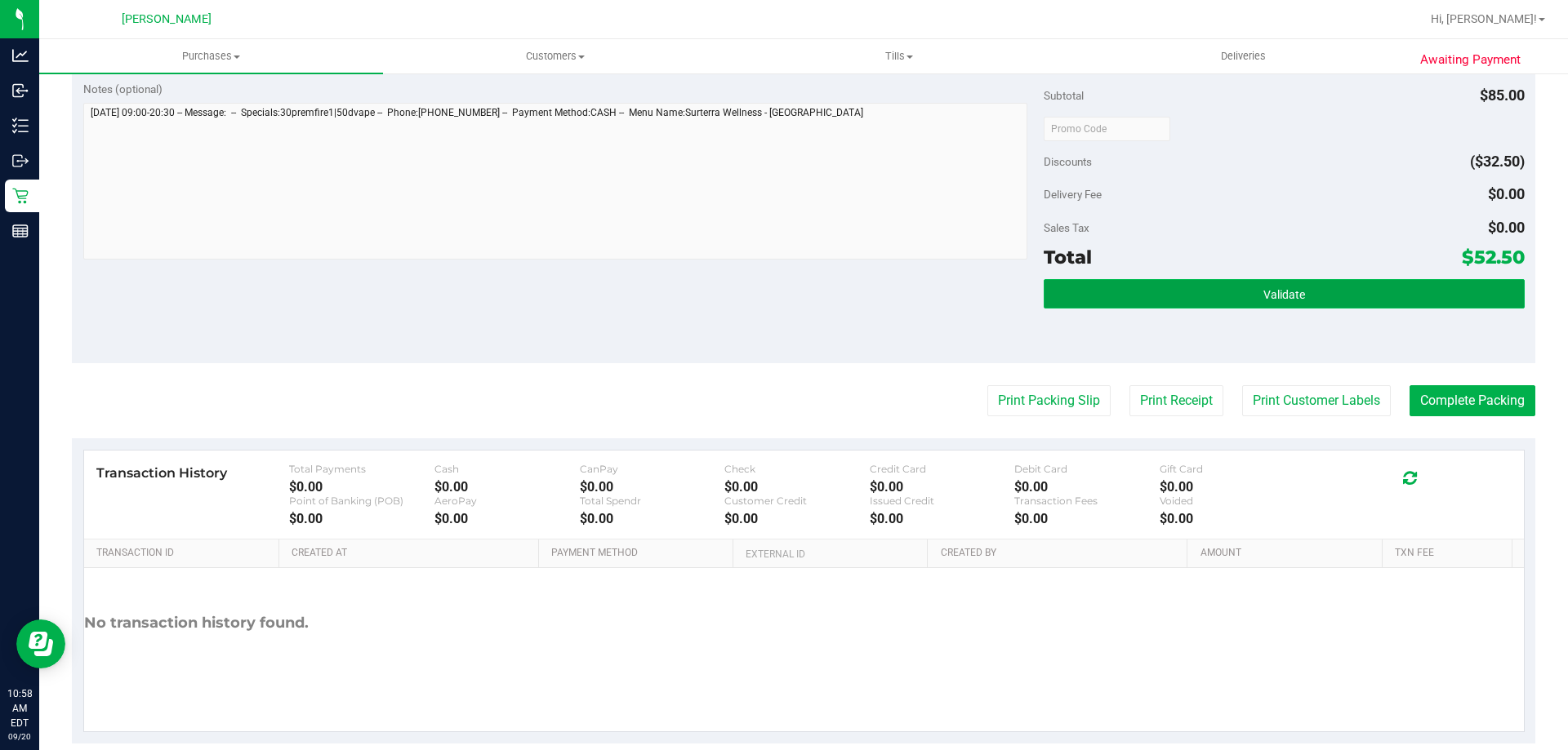
click at [1292, 286] on button "Validate" at bounding box center [1283, 293] width 480 height 29
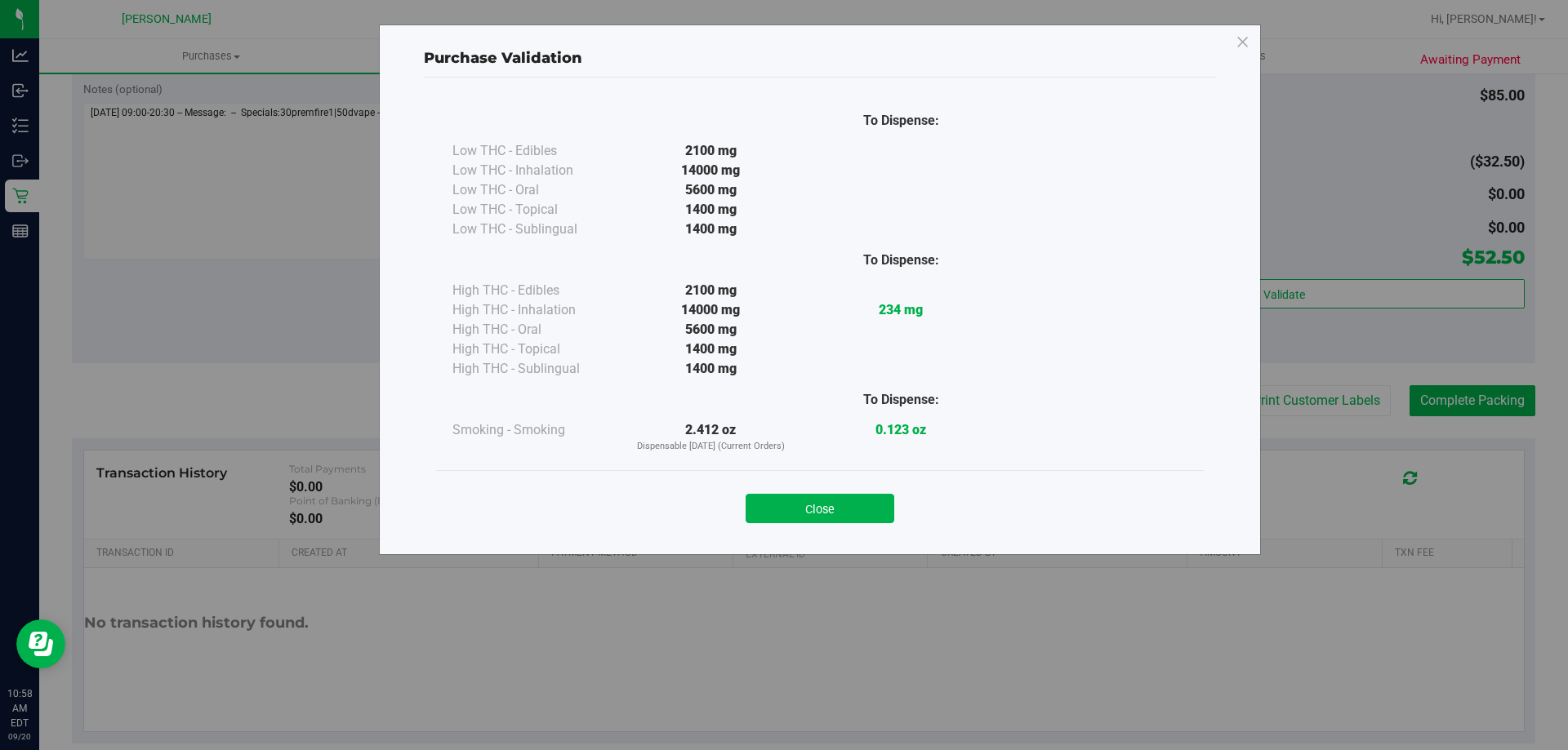
drag, startPoint x: 807, startPoint y: 503, endPoint x: 880, endPoint y: 493, distance: 73.7
click at [808, 504] on button "Close" at bounding box center [820, 508] width 149 height 29
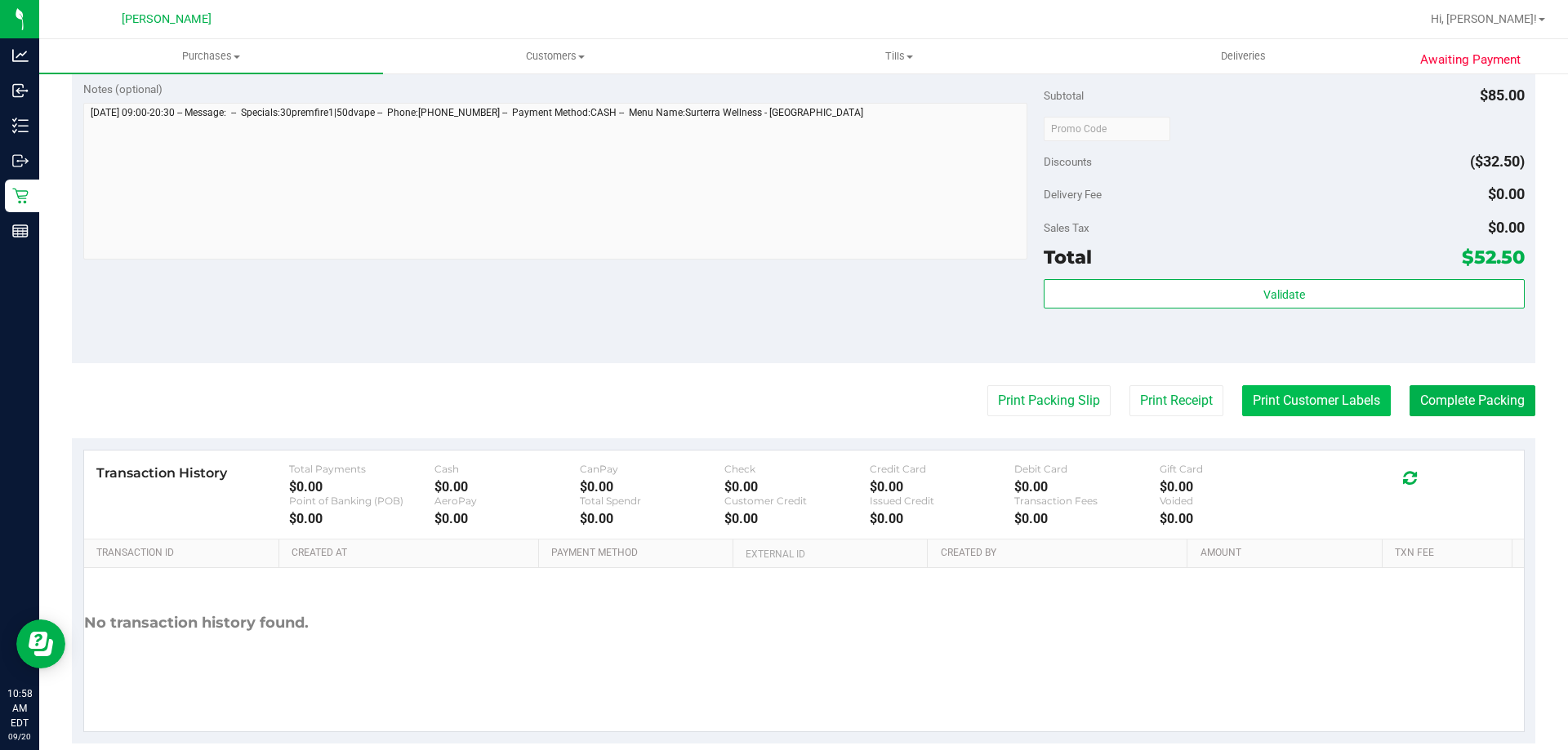
click at [1294, 398] on button "Print Customer Labels" at bounding box center [1316, 400] width 149 height 31
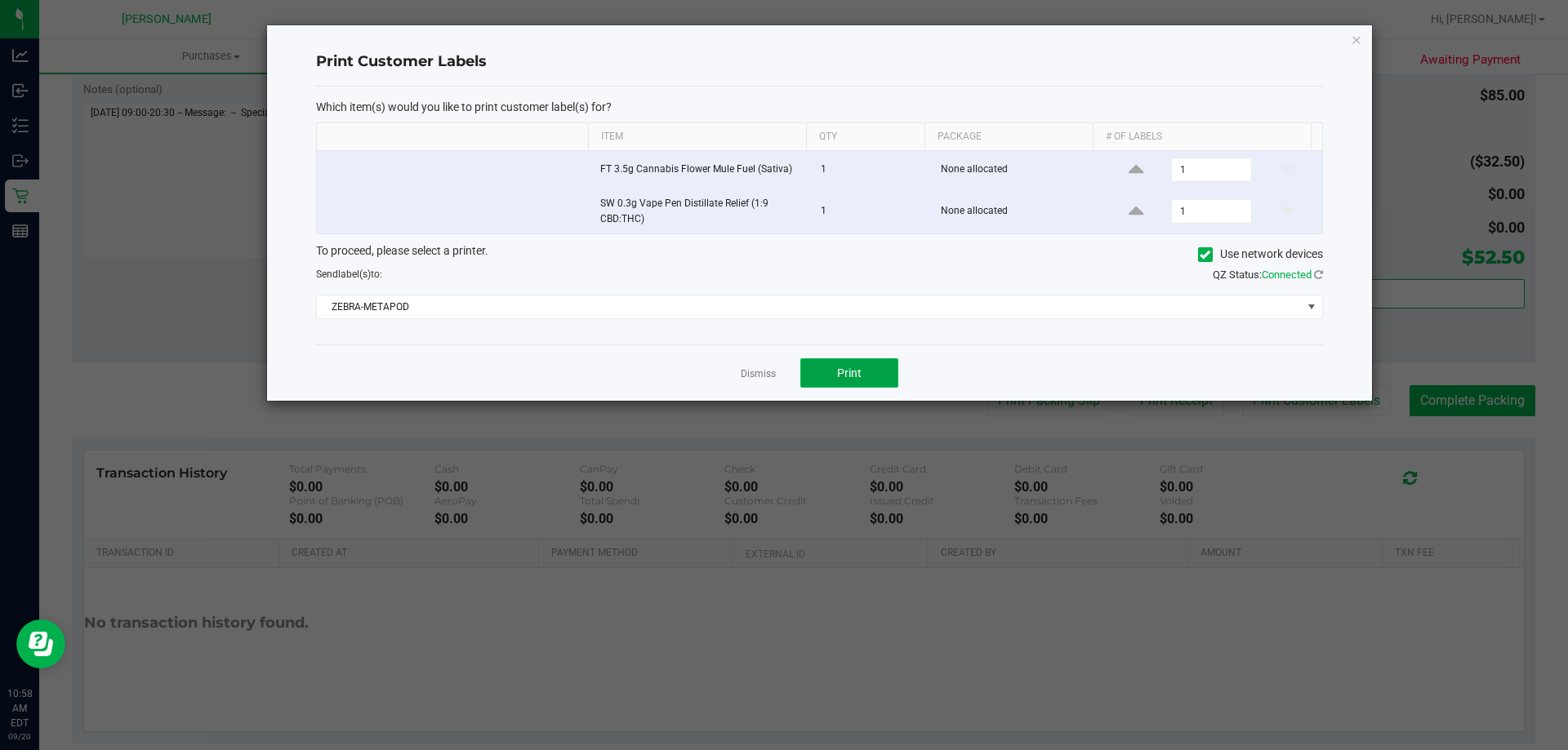
click at [851, 367] on span "Print" at bounding box center [849, 373] width 24 height 13
click at [757, 370] on link "Dismiss" at bounding box center [758, 374] width 35 height 14
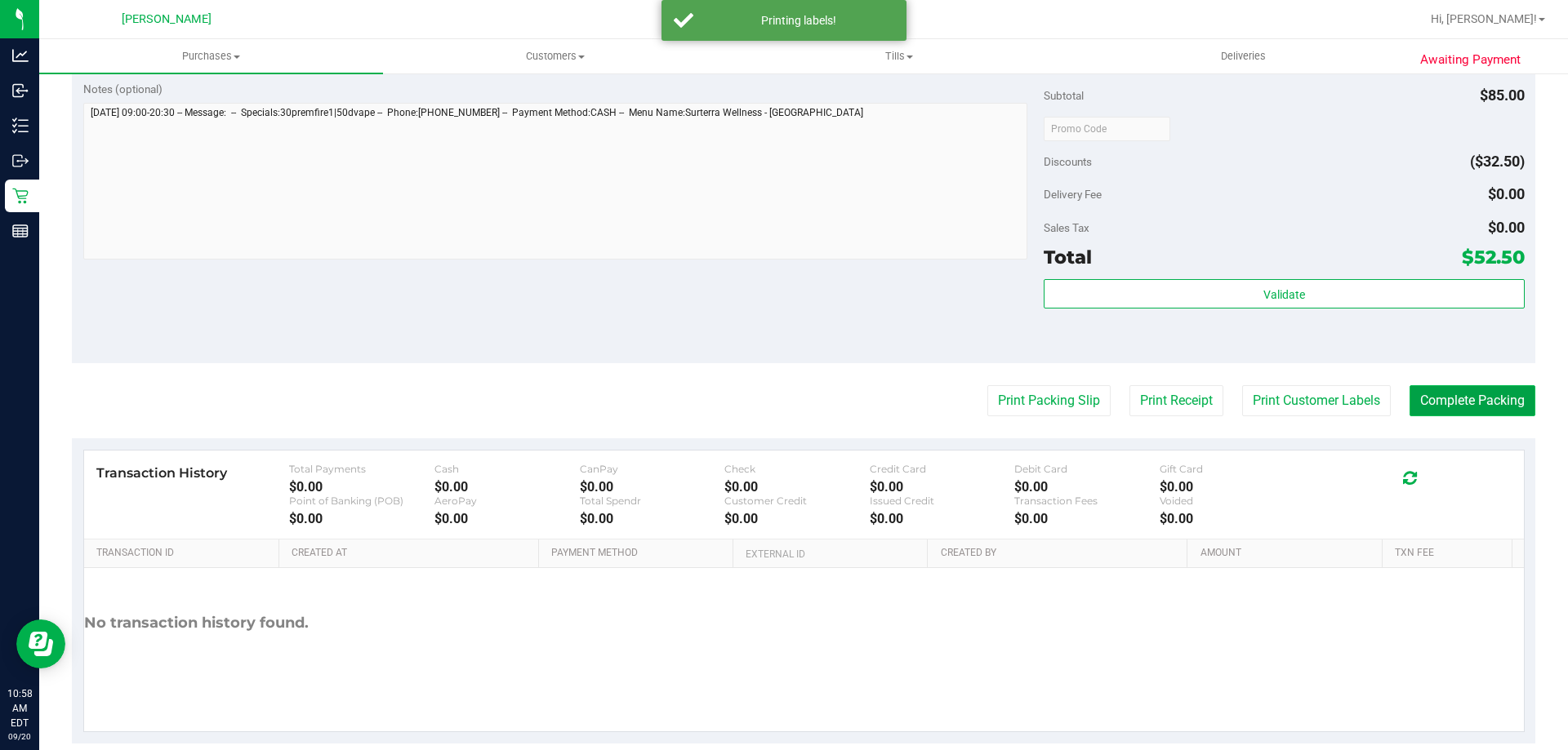
click at [1450, 413] on button "Complete Packing" at bounding box center [1472, 400] width 126 height 31
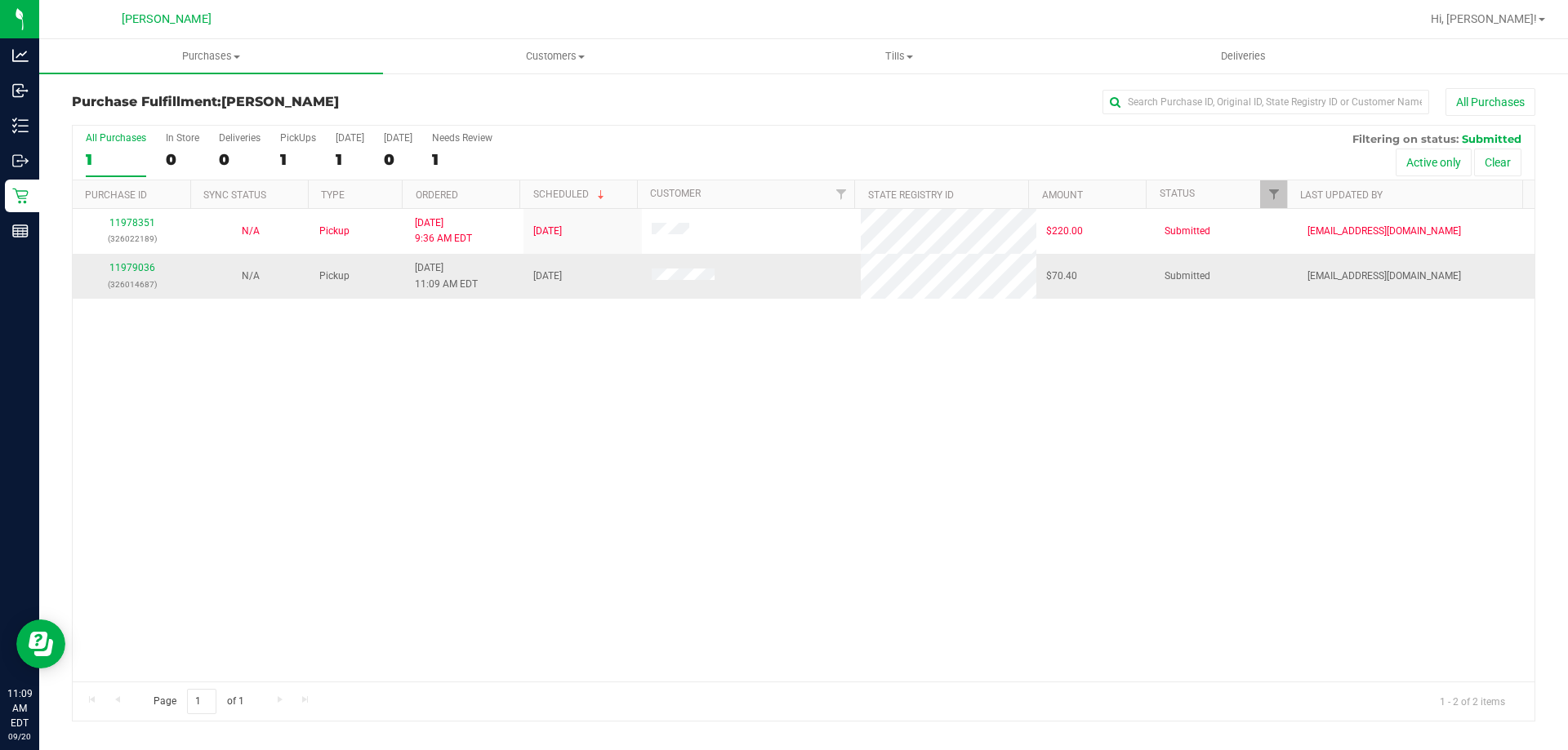
click at [135, 255] on td "11979036 (326014687)" at bounding box center [132, 275] width 118 height 44
click at [139, 263] on link "11979036" at bounding box center [132, 268] width 46 height 11
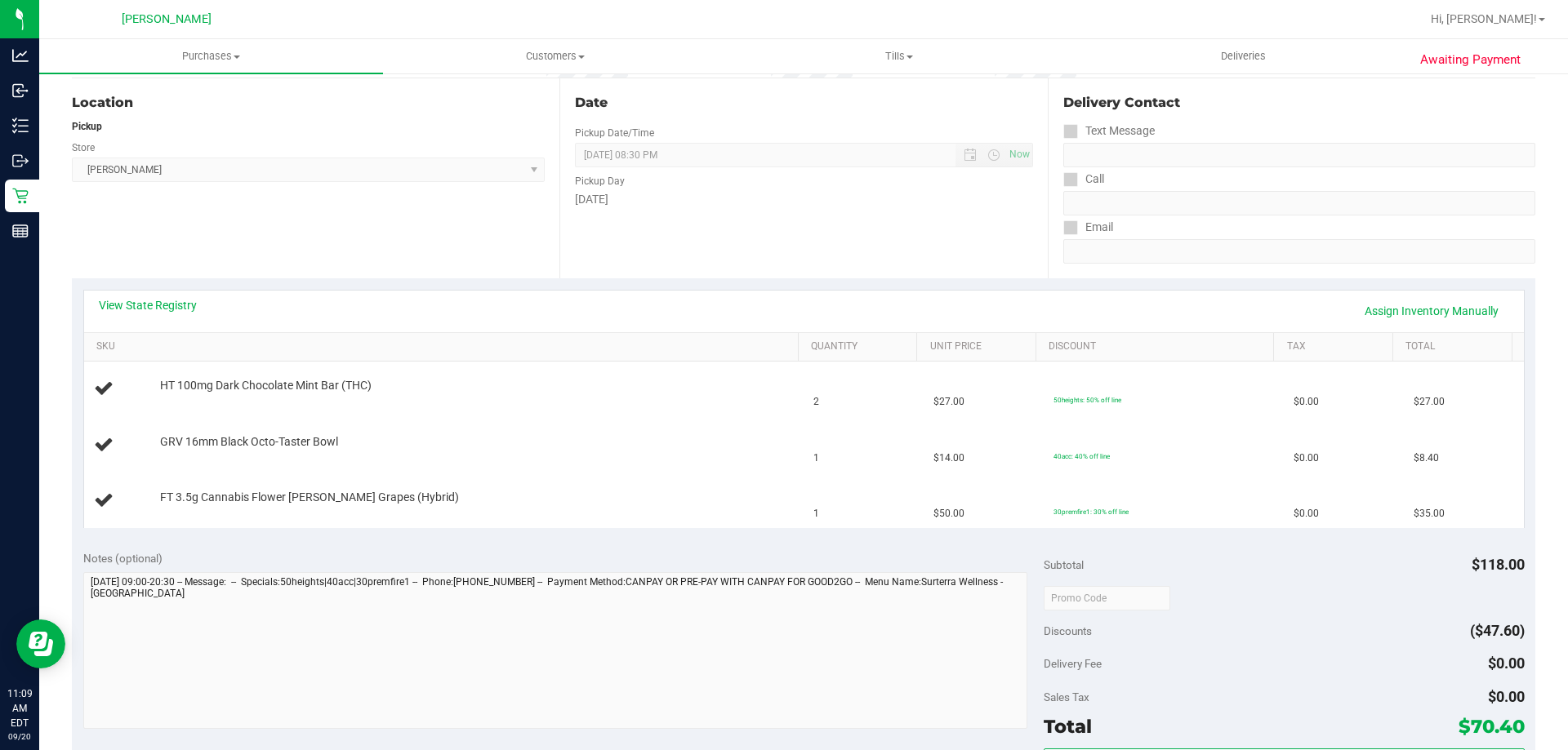
scroll to position [164, 0]
click at [189, 300] on link "View State Registry" at bounding box center [148, 303] width 98 height 16
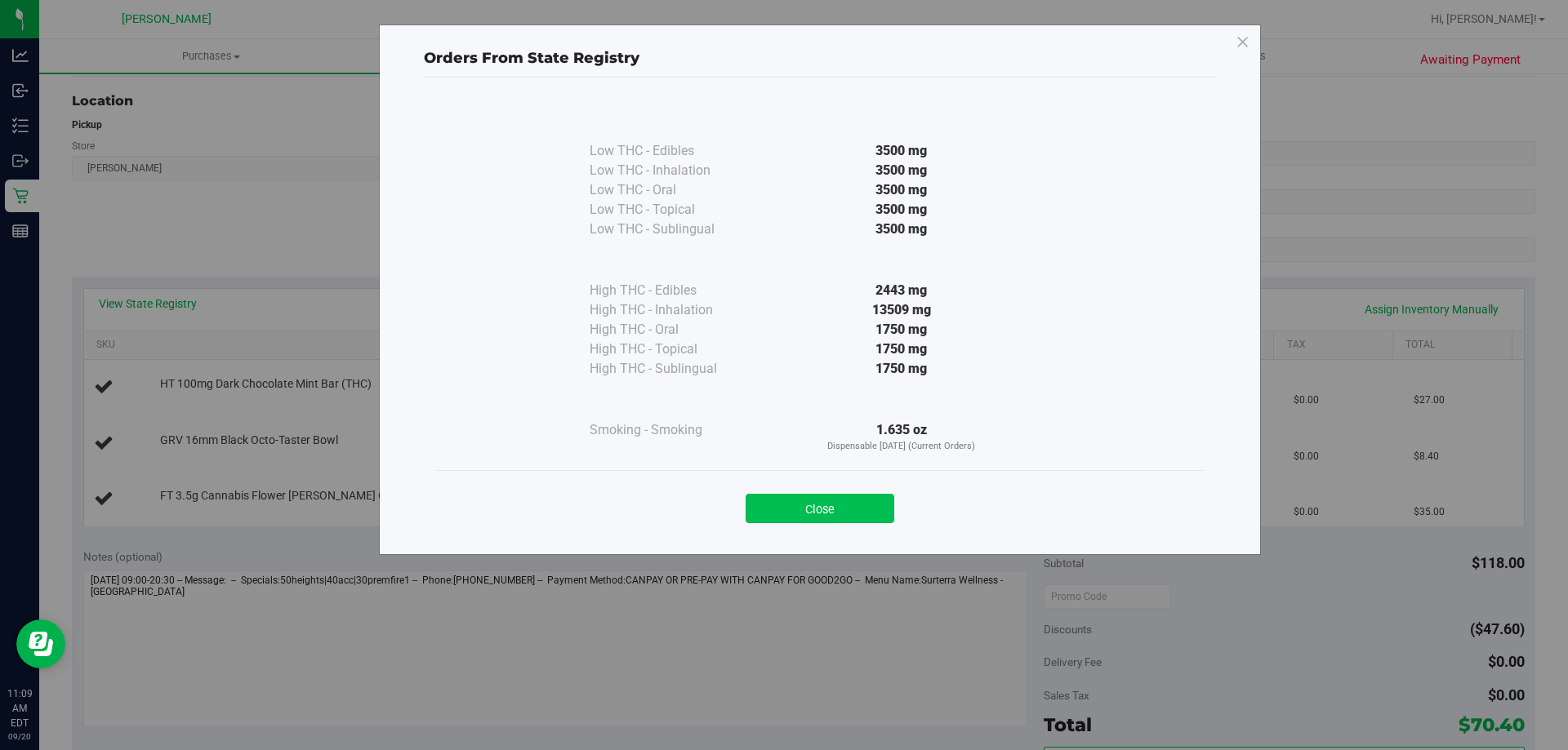
click at [867, 511] on button "Close" at bounding box center [820, 508] width 149 height 29
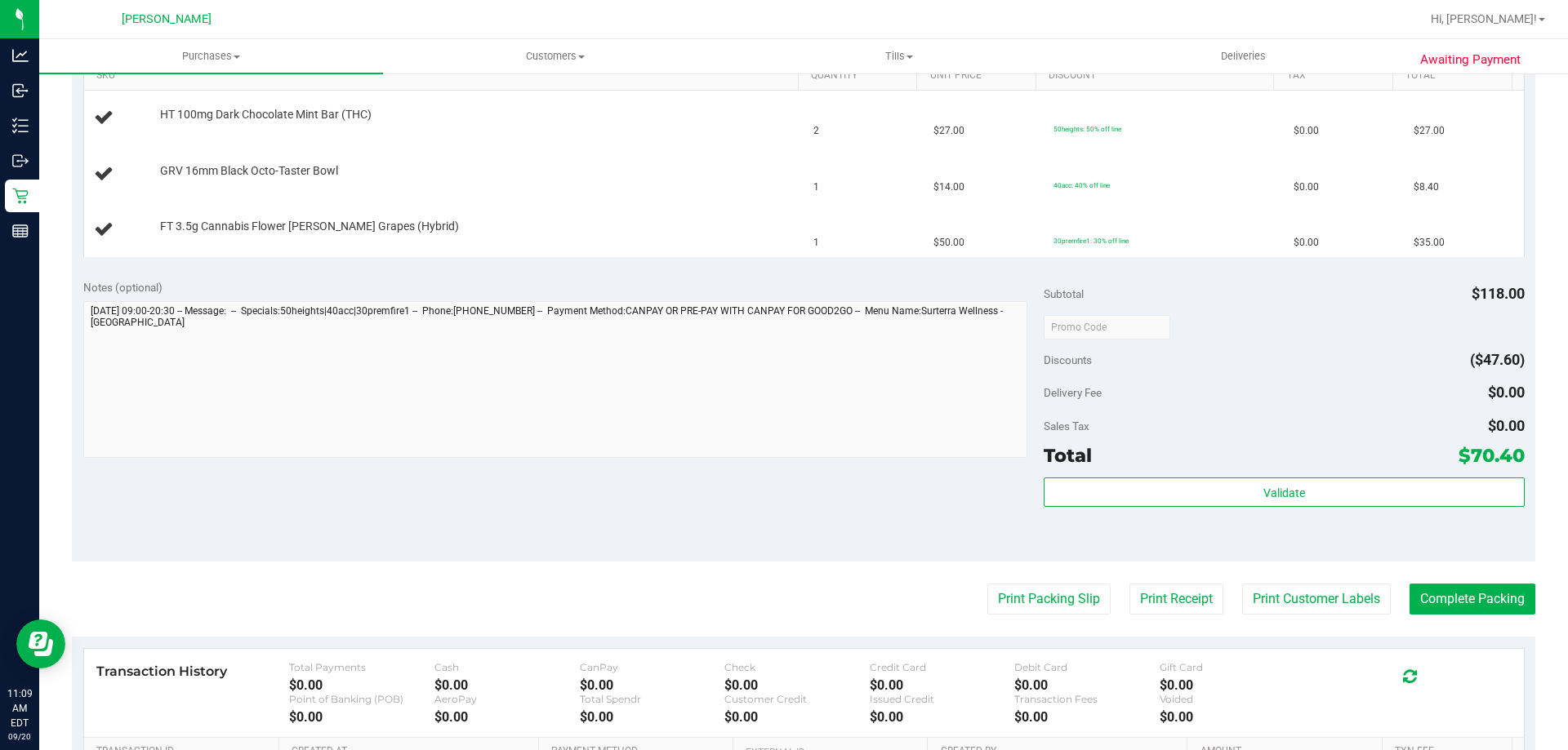
scroll to position [571, 0]
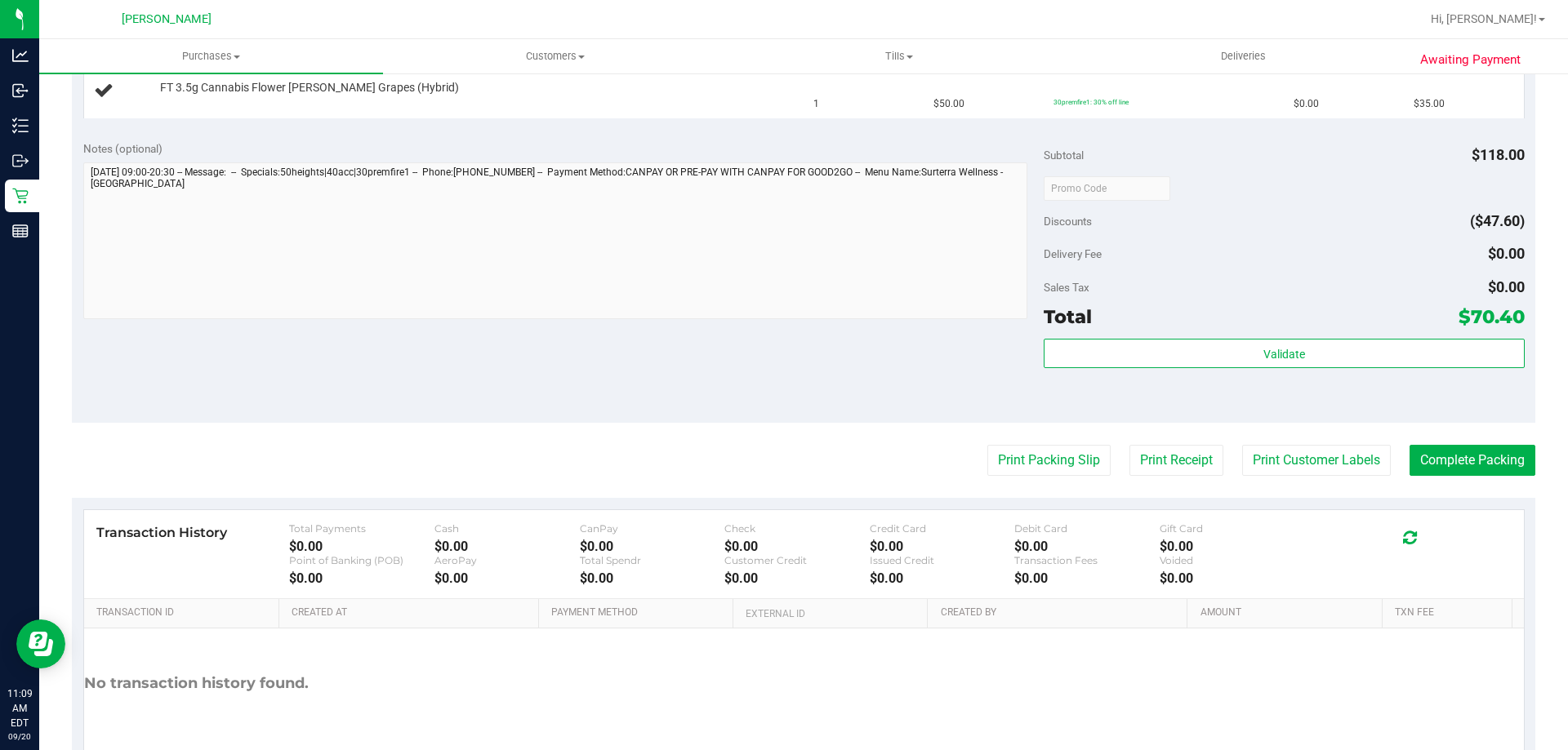
click at [1032, 477] on purchase-details "Back Edit Purchase Cancel Purchase View Profile # 11979036 BioTrack ID: - Submi…" at bounding box center [803, 160] width 1463 height 1287
click at [1031, 458] on button "Print Packing Slip" at bounding box center [1048, 460] width 123 height 31
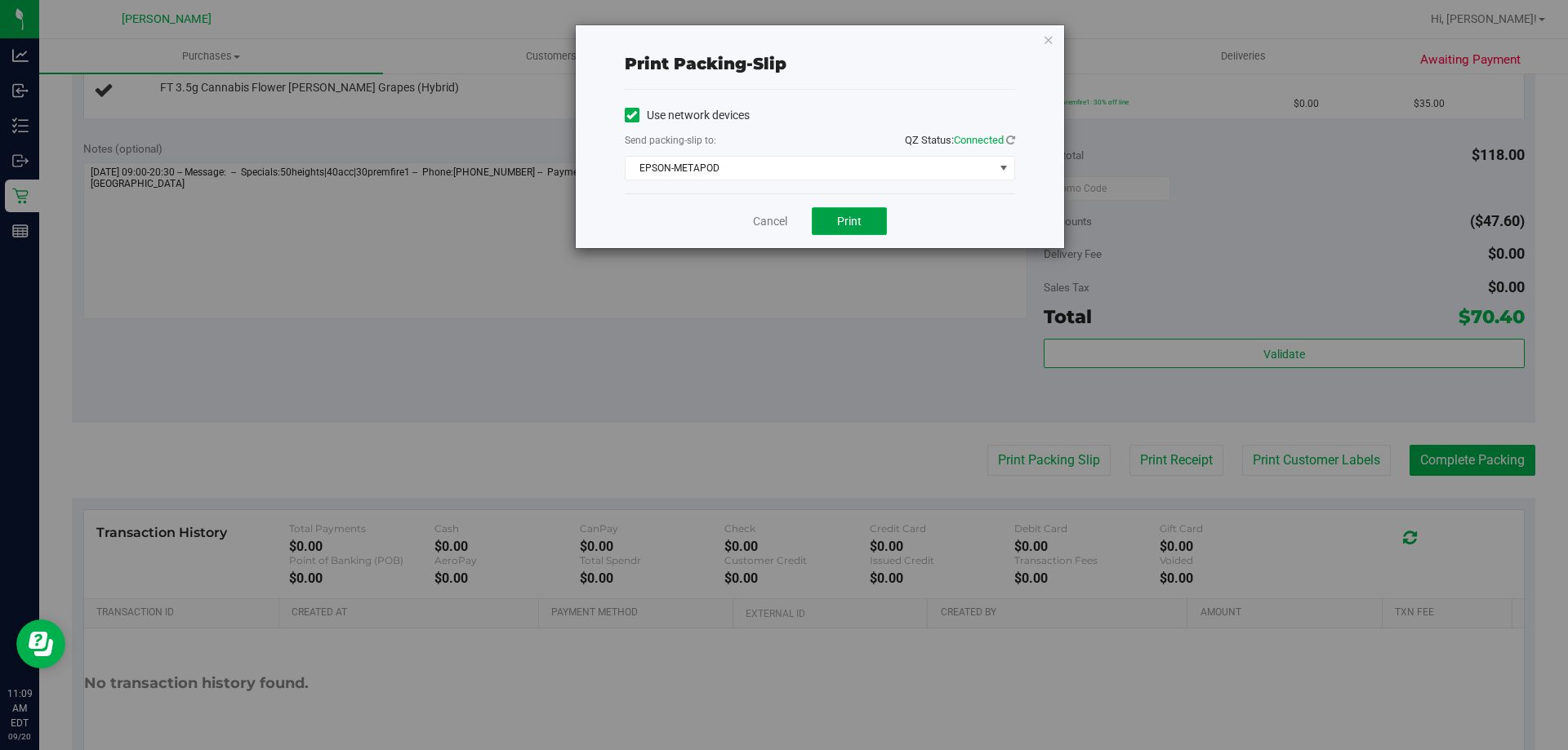
click at [852, 220] on span "Print" at bounding box center [849, 221] width 24 height 13
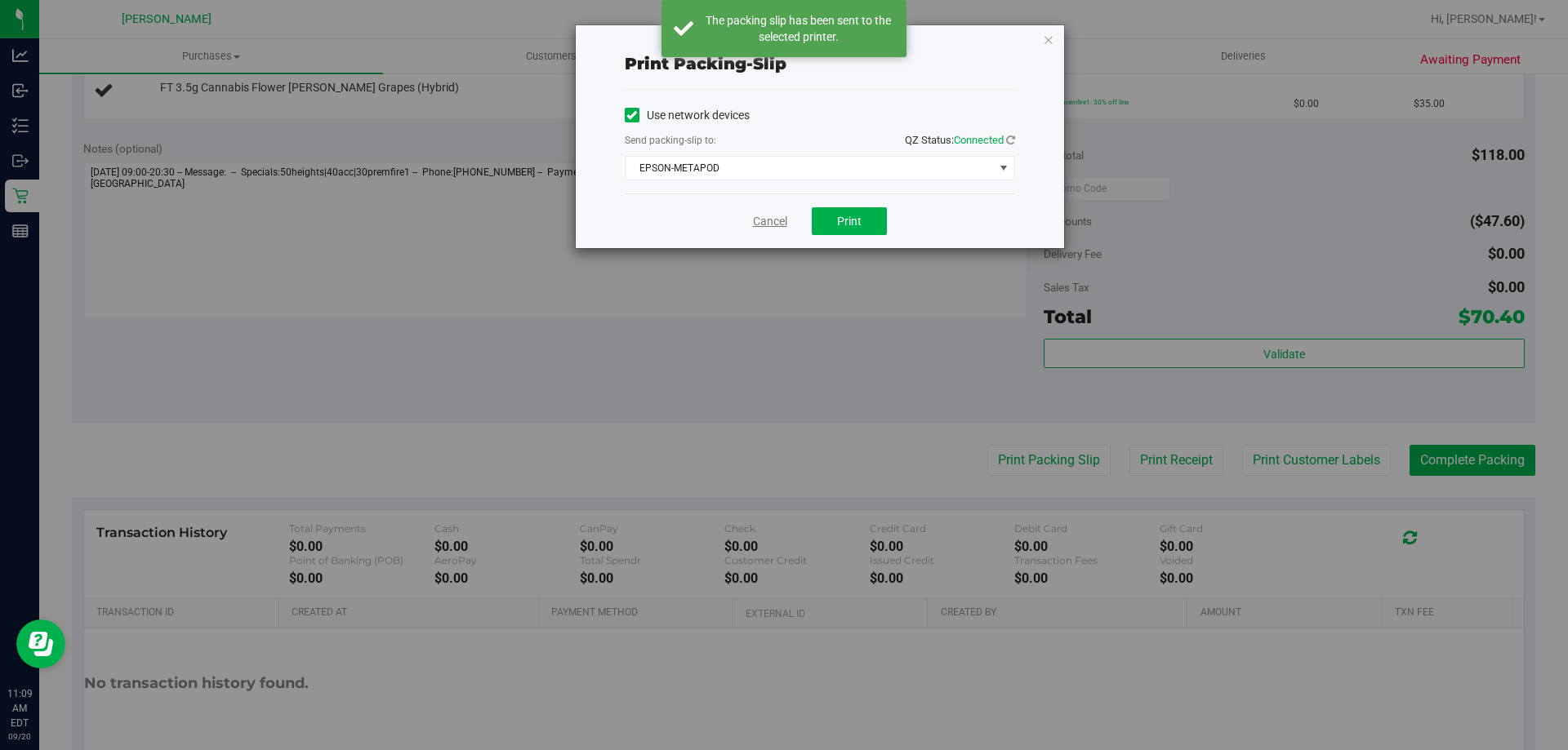
click at [778, 220] on link "Cancel" at bounding box center [770, 222] width 34 height 17
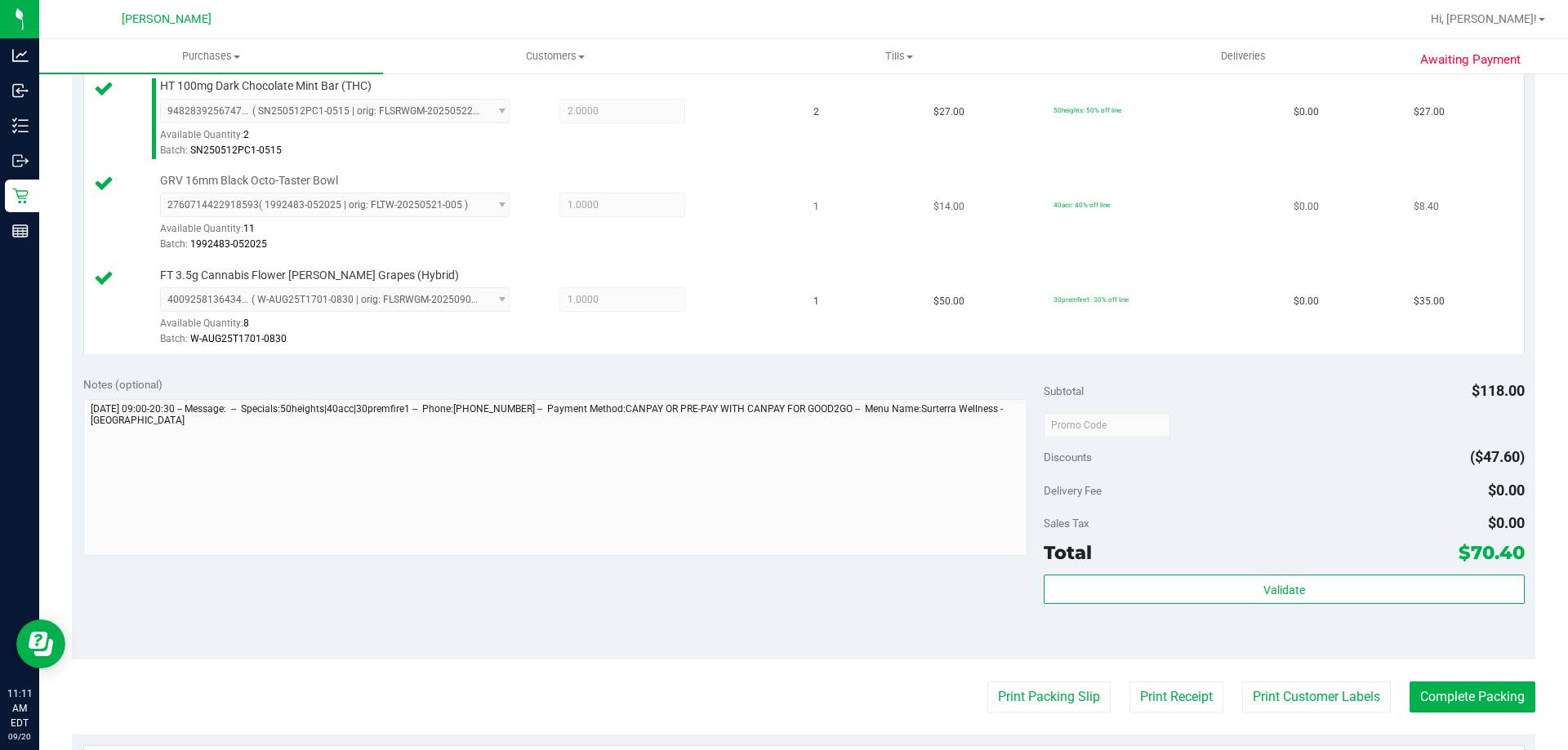
scroll to position [593, 0]
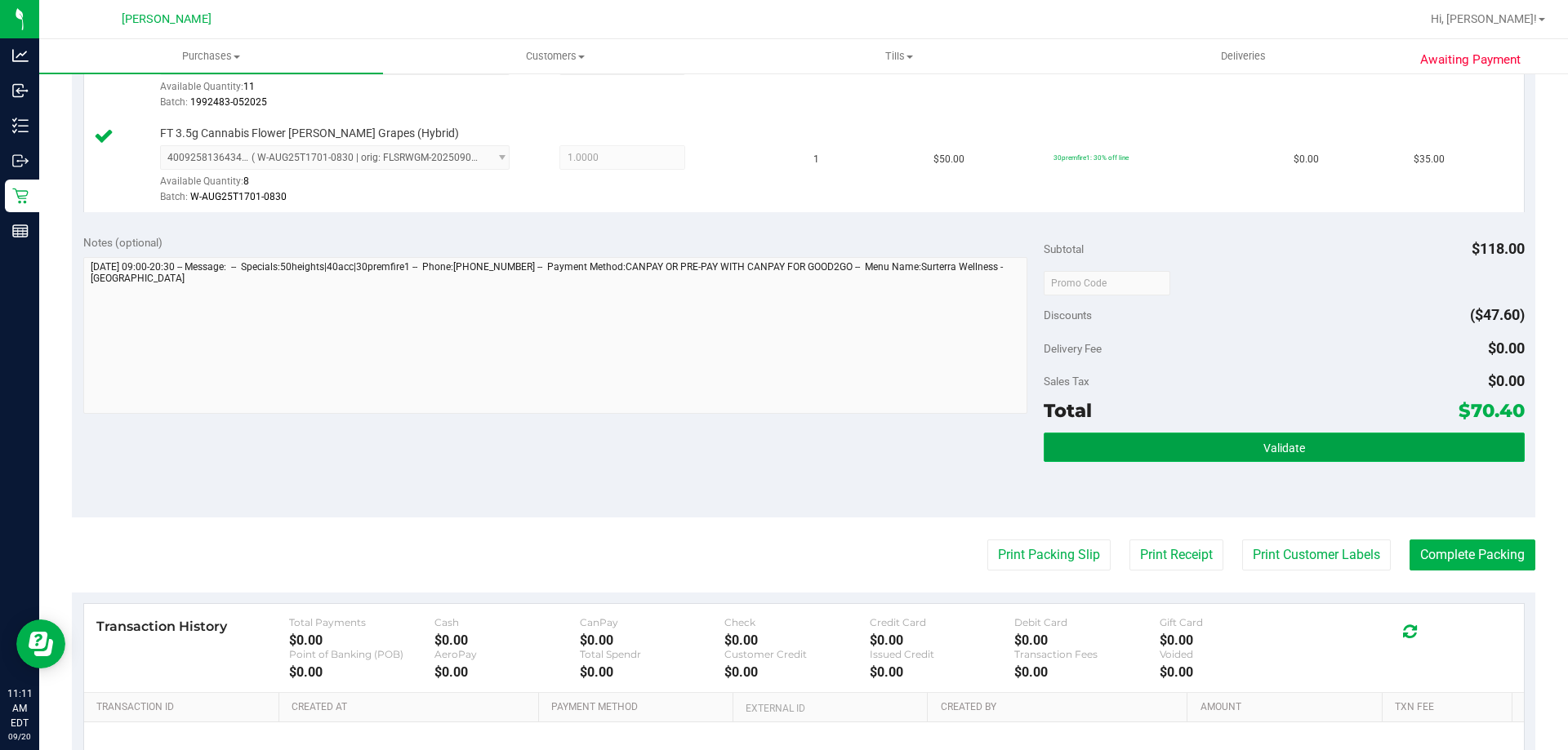
click at [1264, 445] on span "Validate" at bounding box center [1284, 448] width 41 height 13
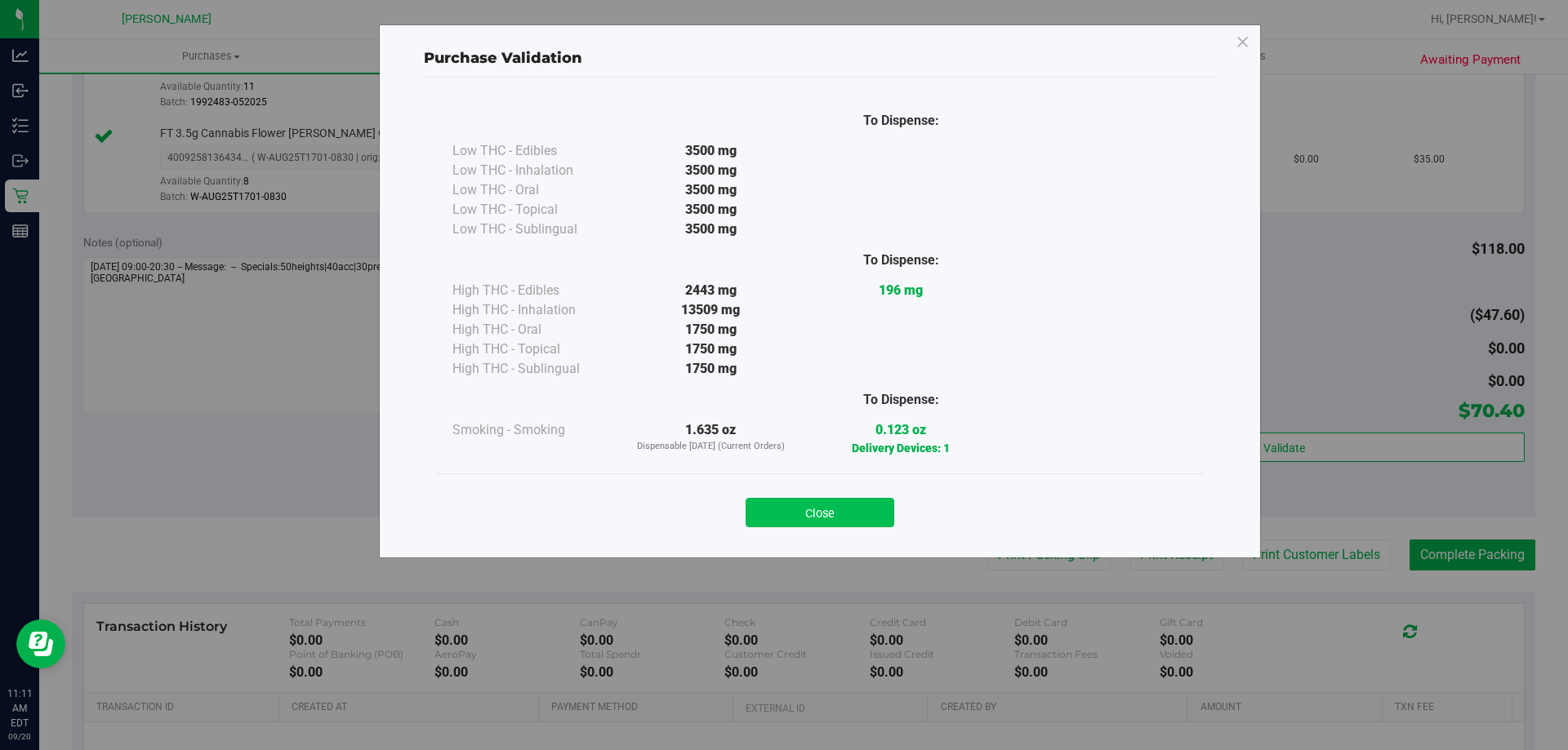
click at [854, 508] on button "Close" at bounding box center [820, 512] width 149 height 29
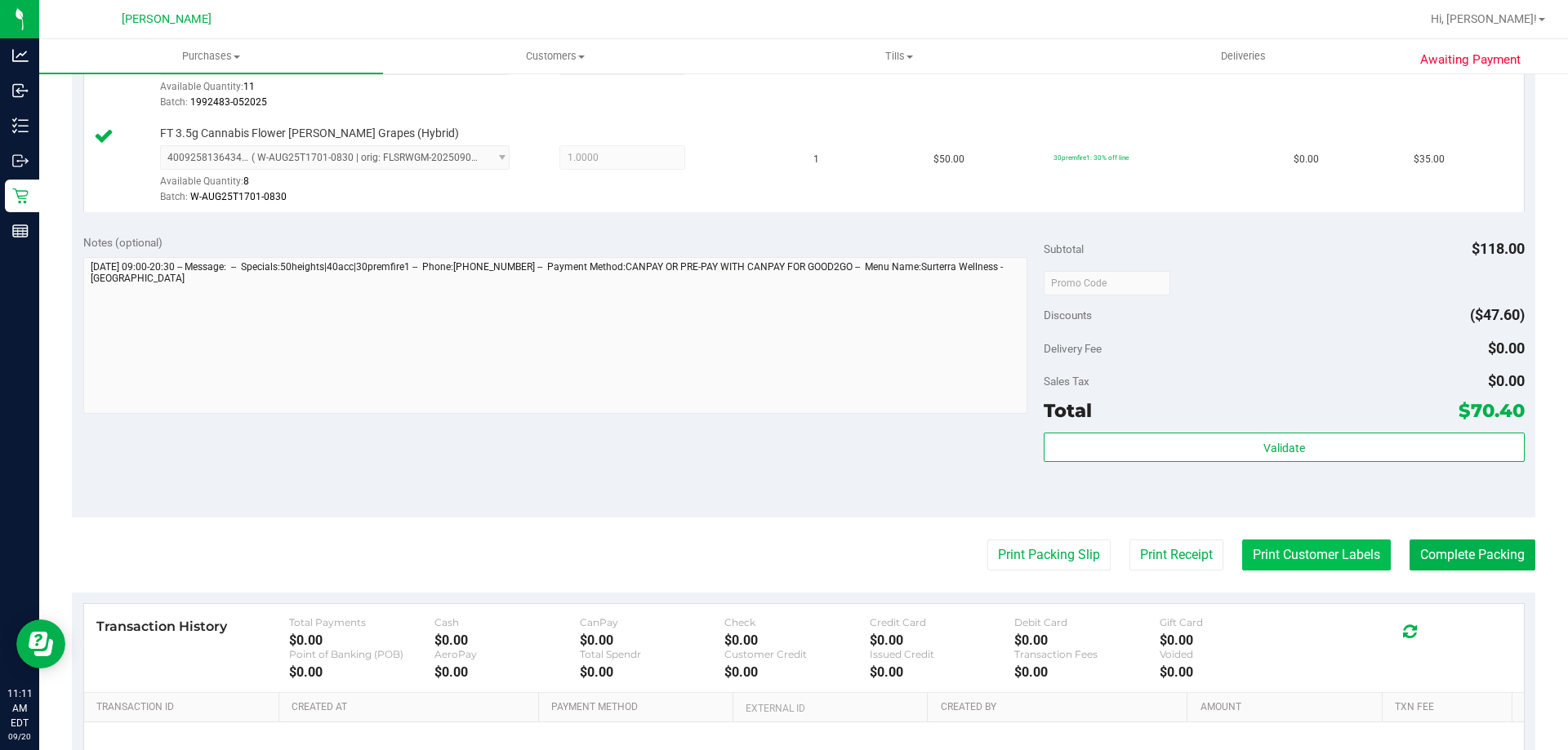
click at [1303, 562] on button "Print Customer Labels" at bounding box center [1316, 555] width 149 height 31
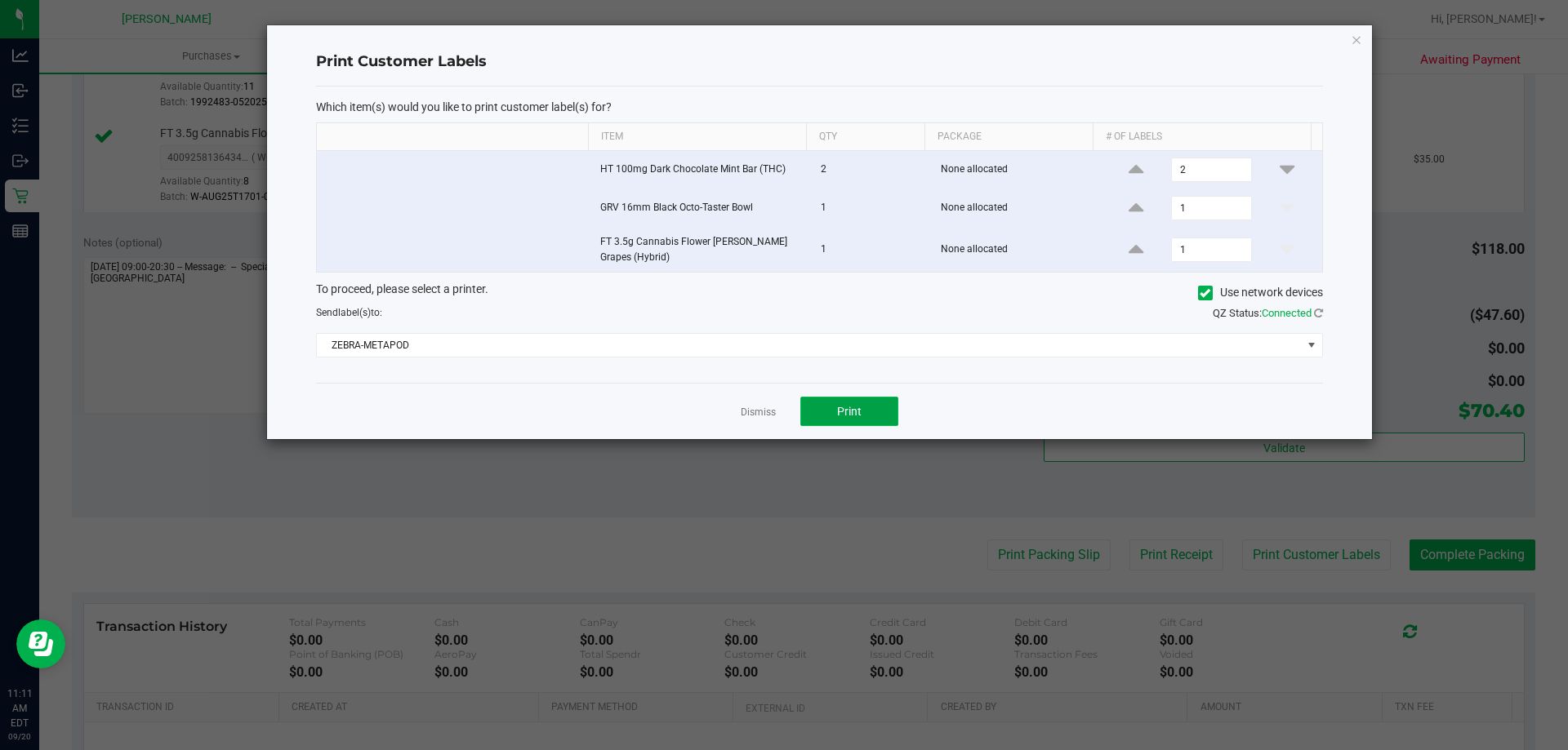
click at [870, 413] on button "Print" at bounding box center [849, 411] width 98 height 29
click at [761, 413] on link "Dismiss" at bounding box center [758, 413] width 35 height 14
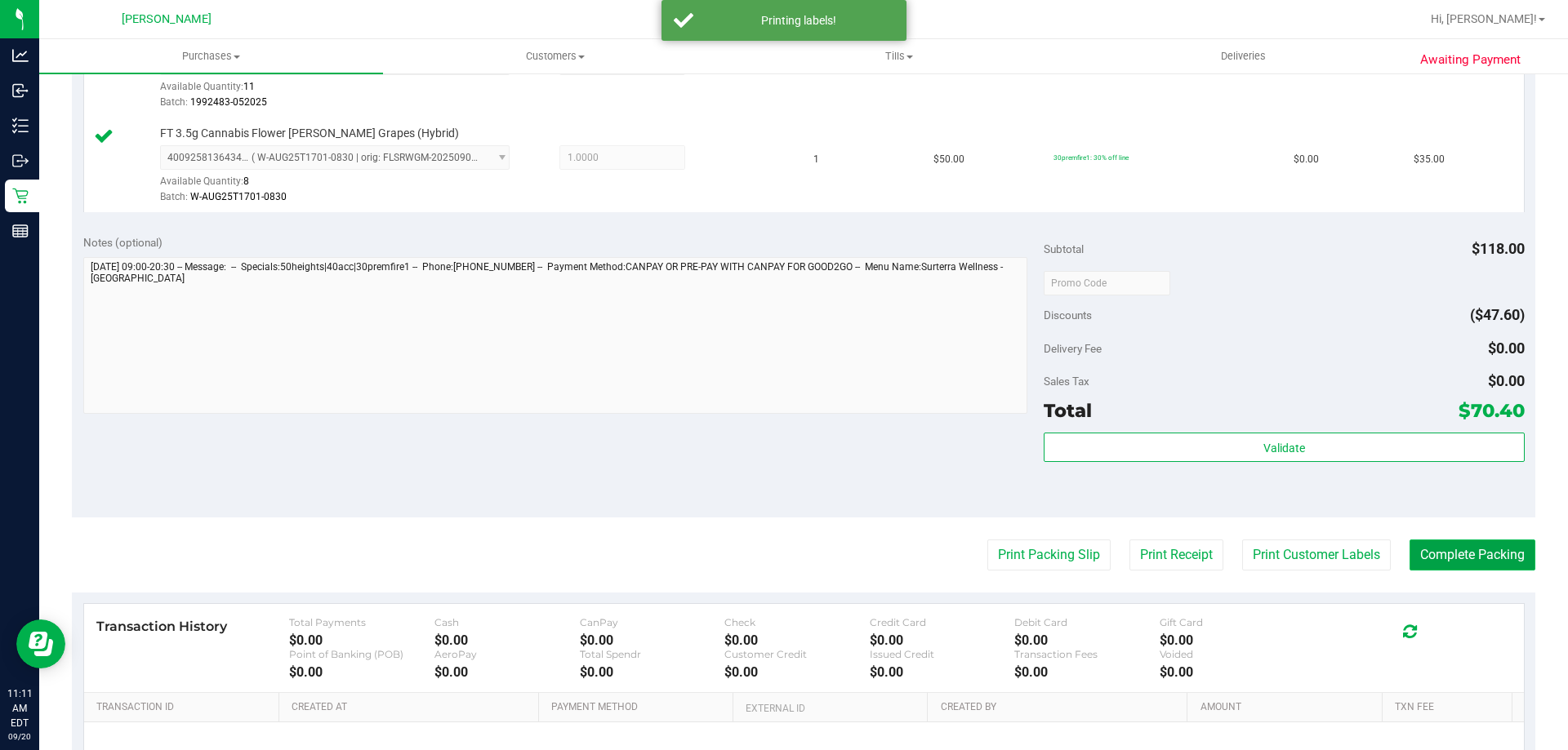
click at [1452, 564] on button "Complete Packing" at bounding box center [1472, 555] width 126 height 31
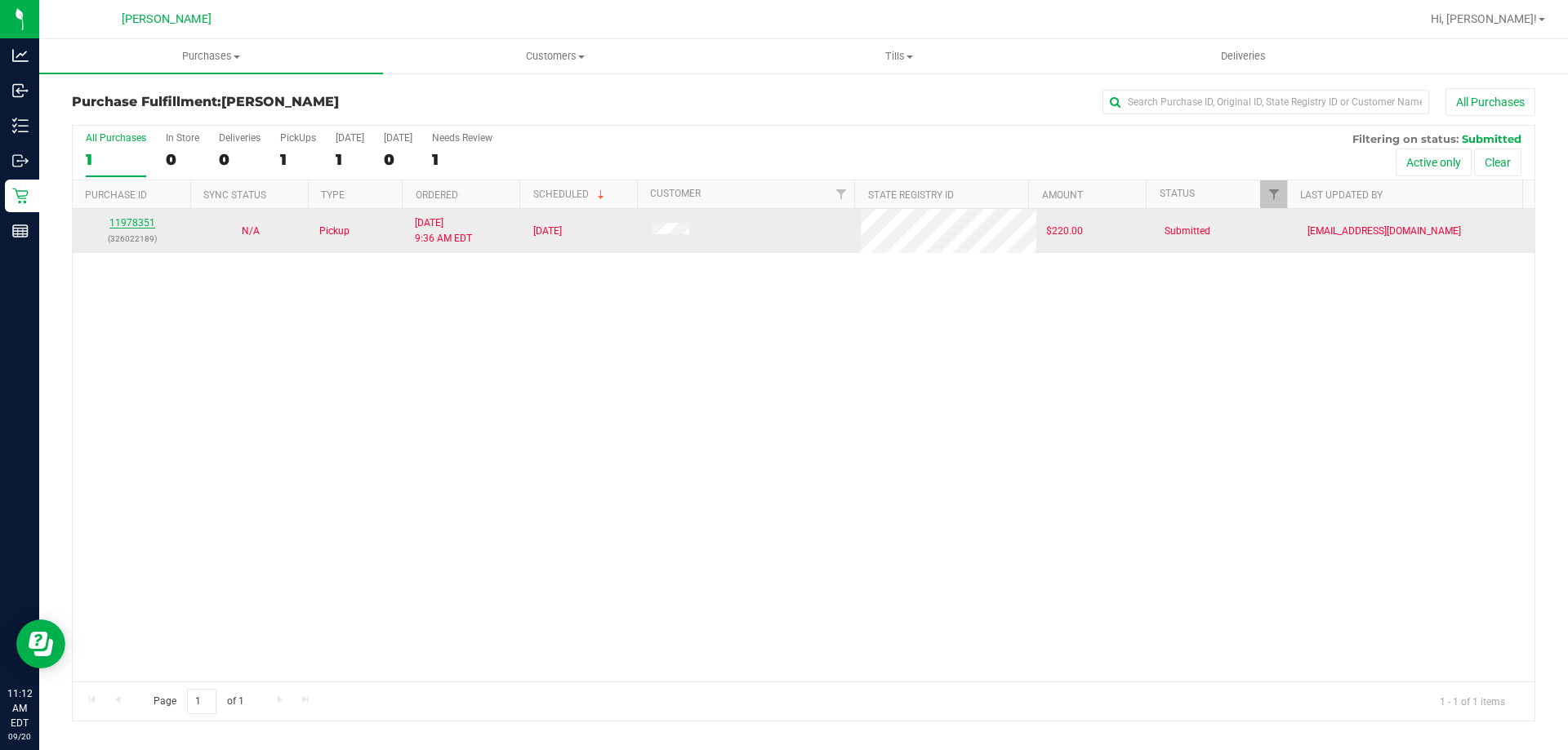
click at [130, 222] on link "11978351" at bounding box center [132, 223] width 46 height 11
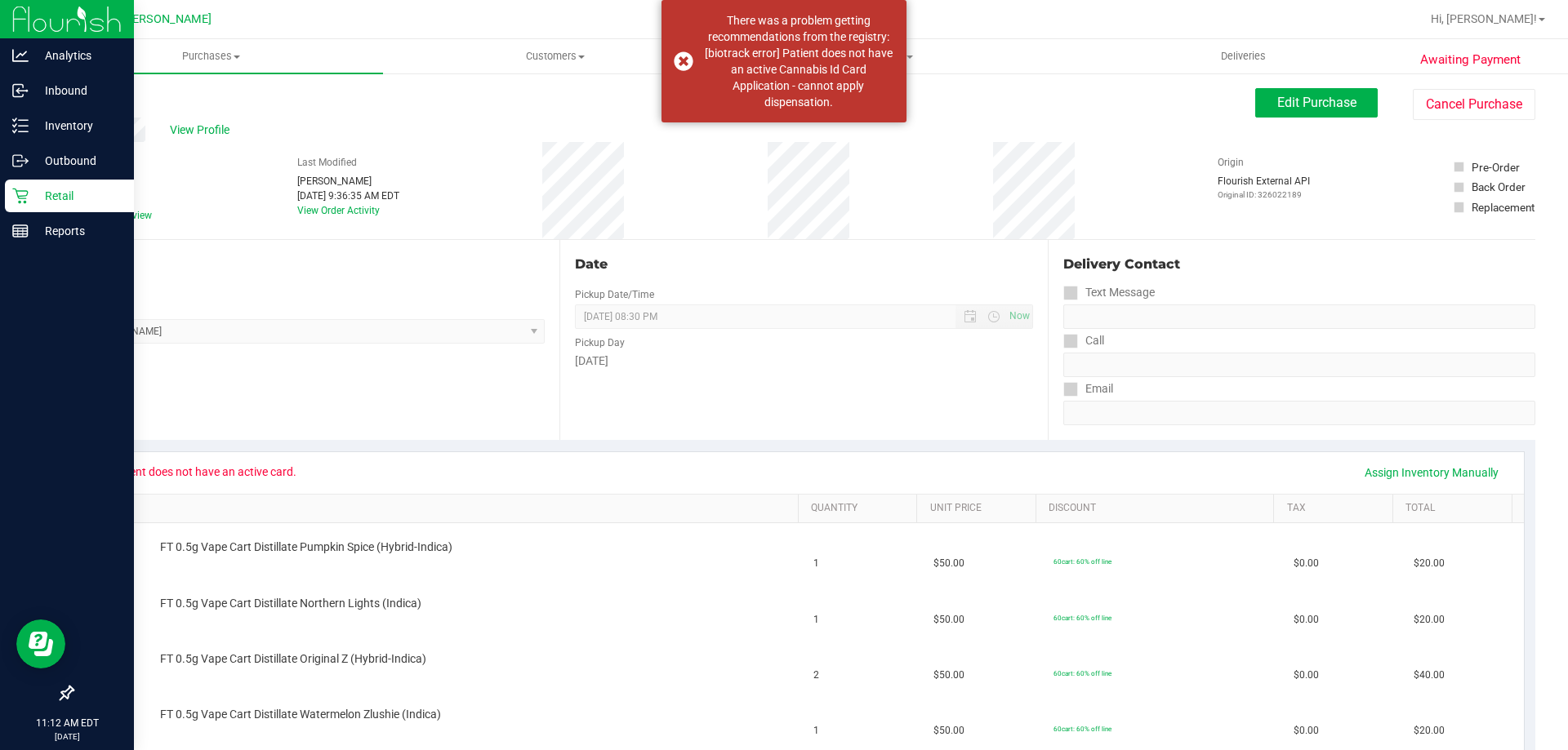
click at [55, 189] on p "Retail" at bounding box center [77, 195] width 98 height 20
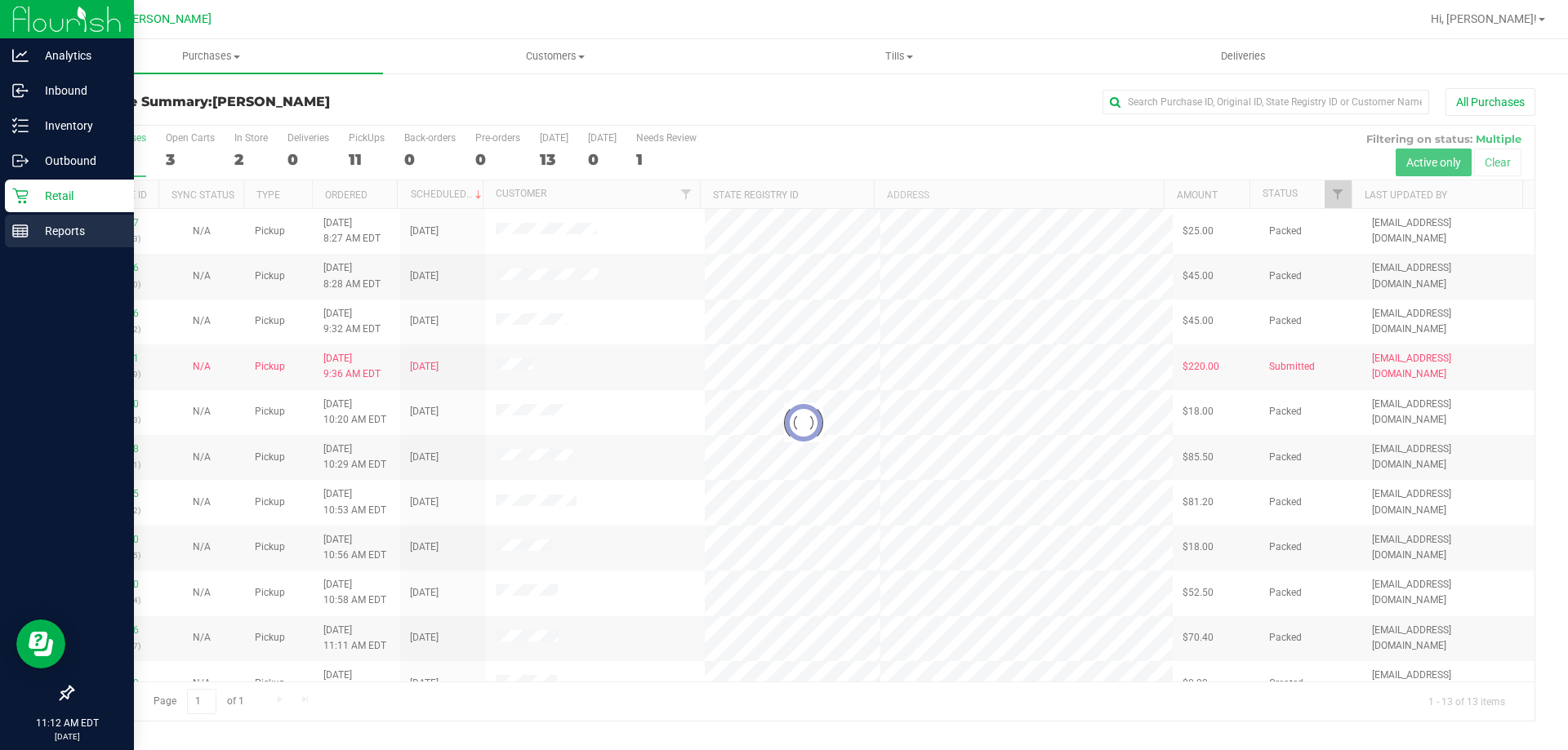
click at [57, 227] on p "Reports" at bounding box center [77, 230] width 98 height 20
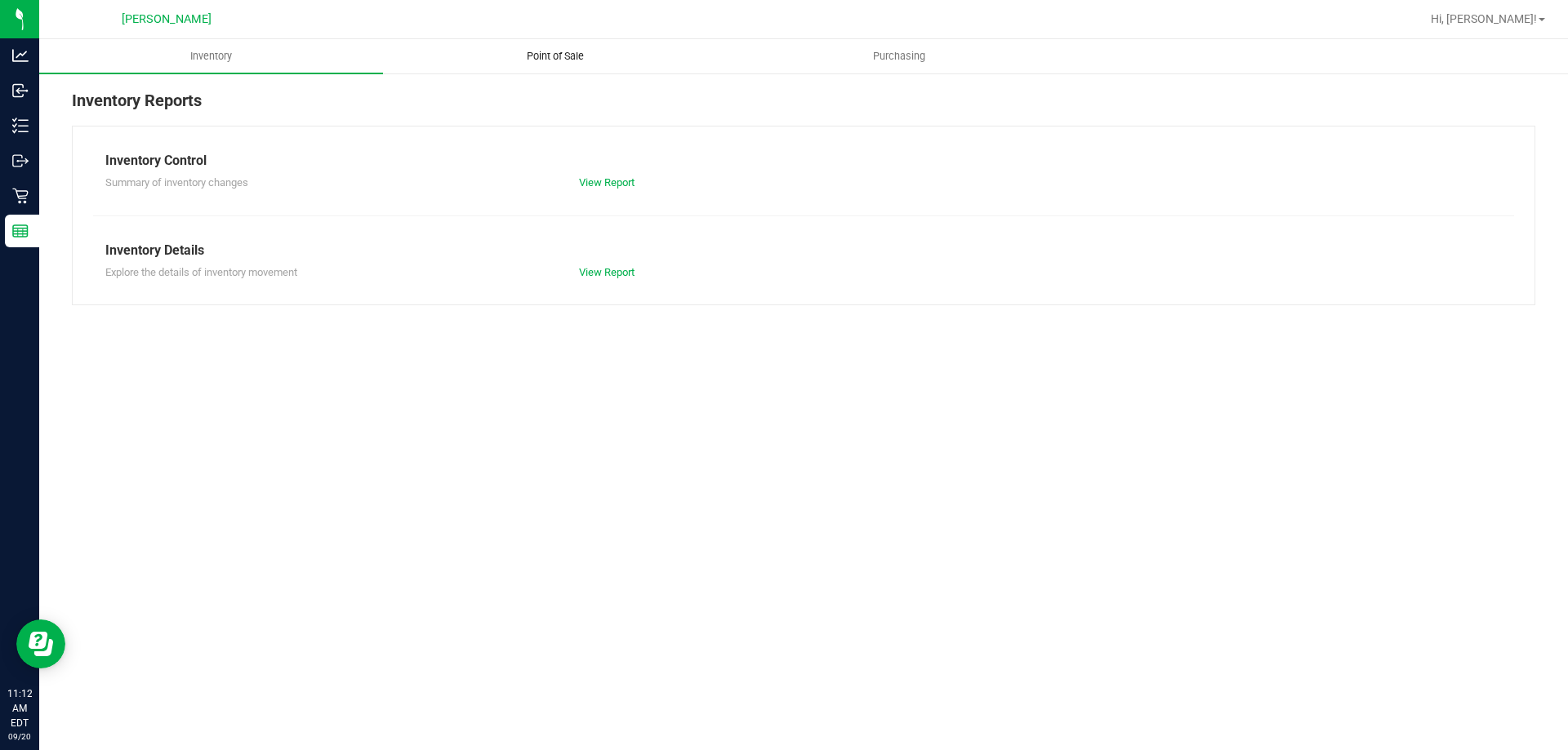
click at [572, 59] on span "Point of Sale" at bounding box center [556, 56] width 102 height 15
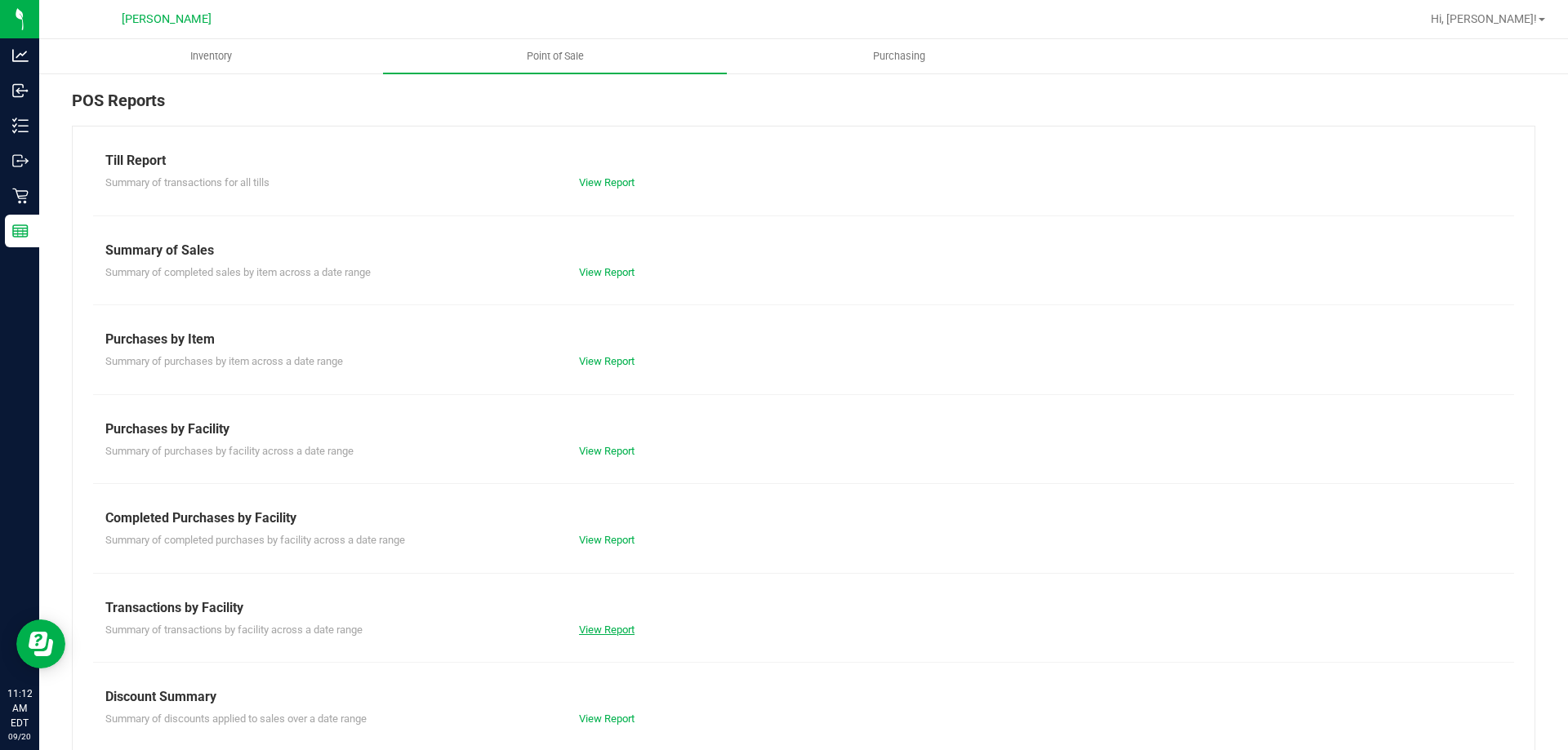
click at [594, 627] on link "View Report" at bounding box center [606, 630] width 55 height 12
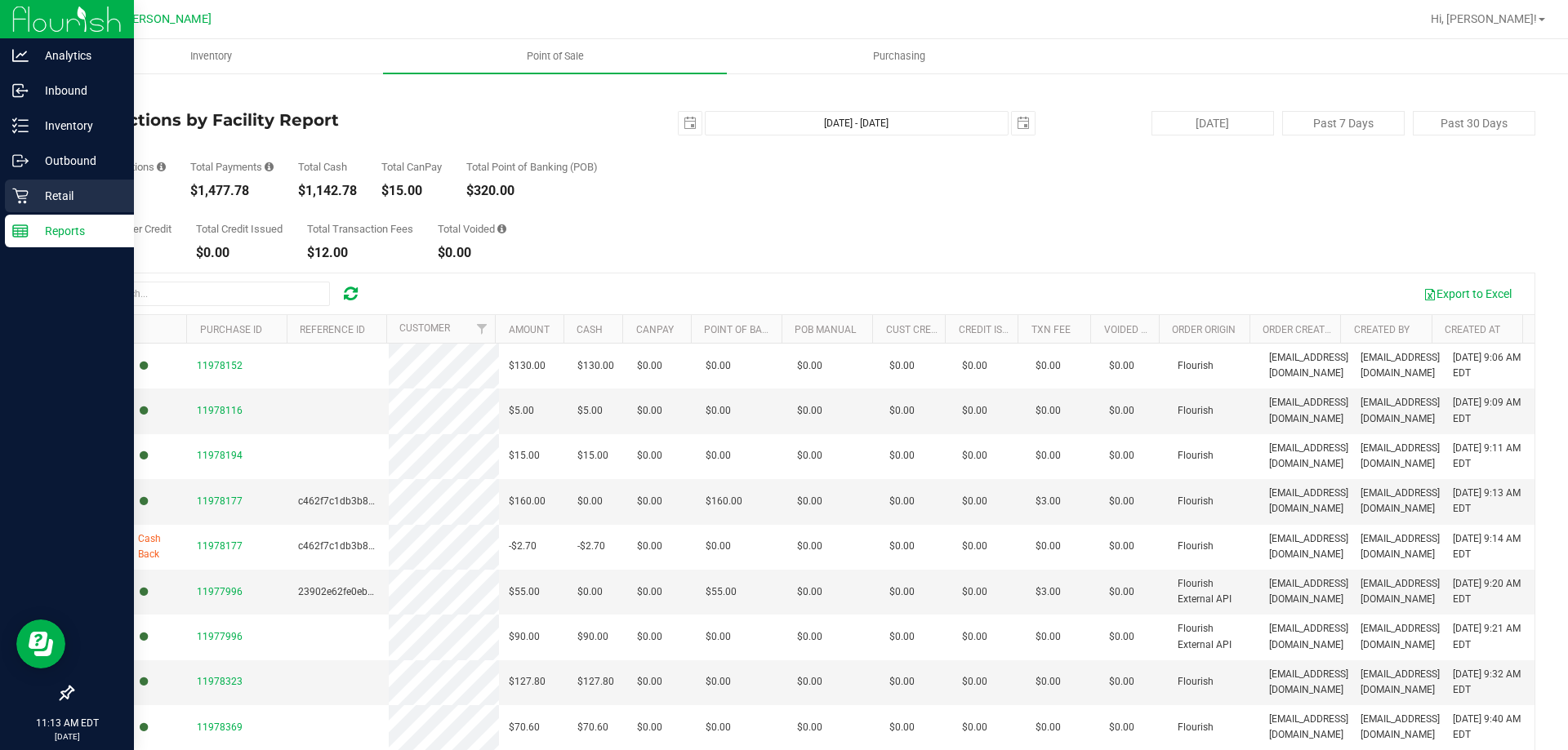
click at [71, 192] on p "Retail" at bounding box center [77, 195] width 98 height 20
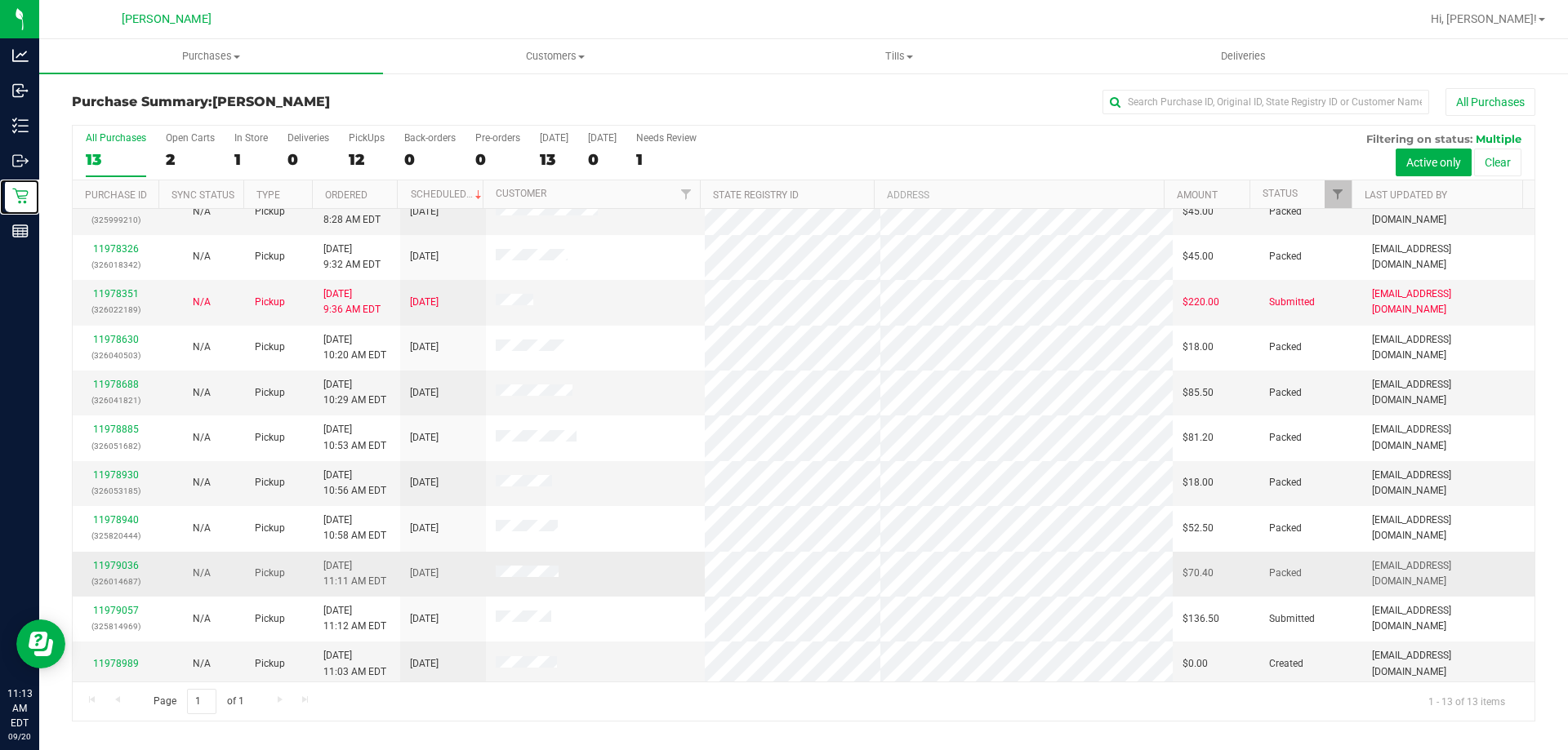
scroll to position [115, 0]
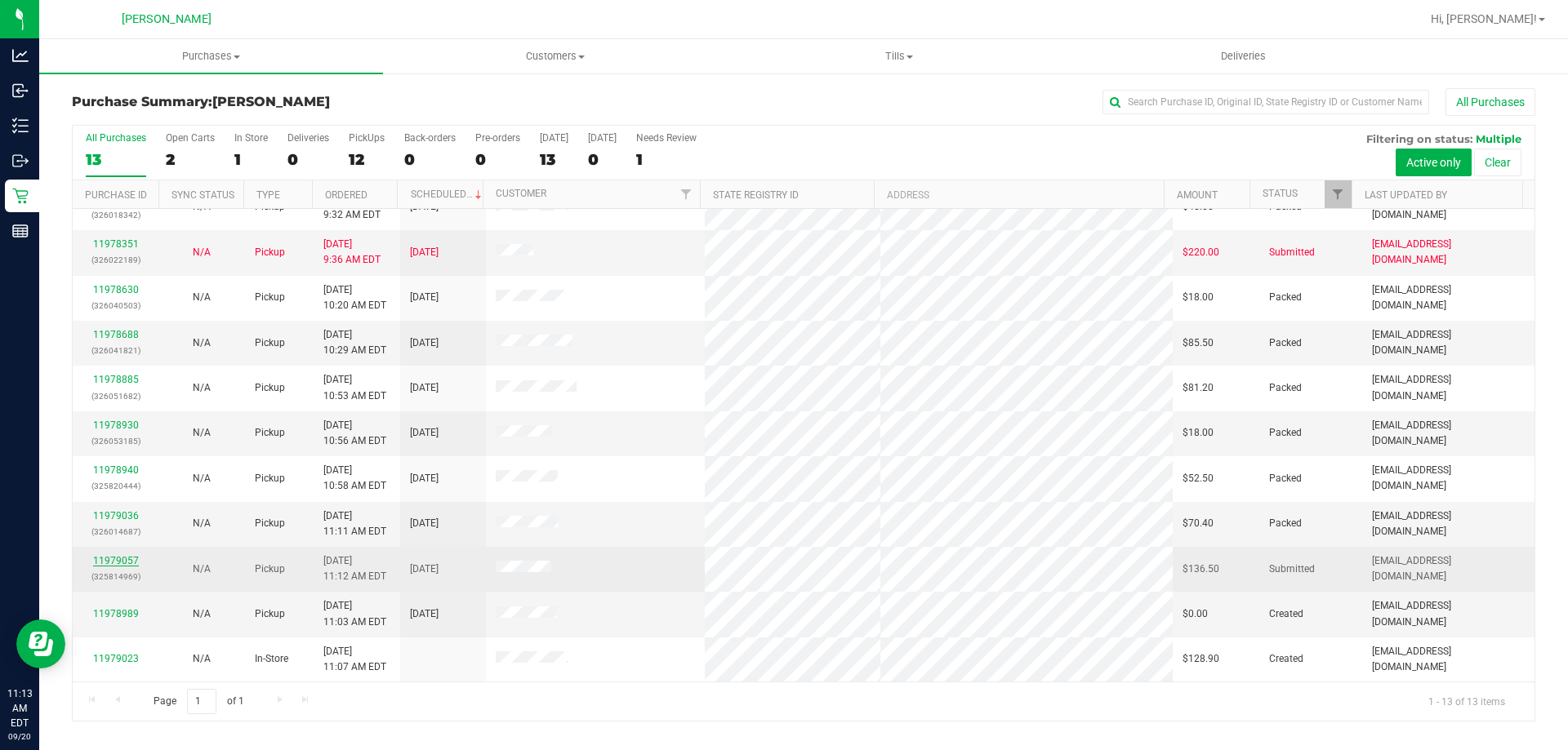
click at [119, 565] on link "11979057" at bounding box center [116, 561] width 46 height 11
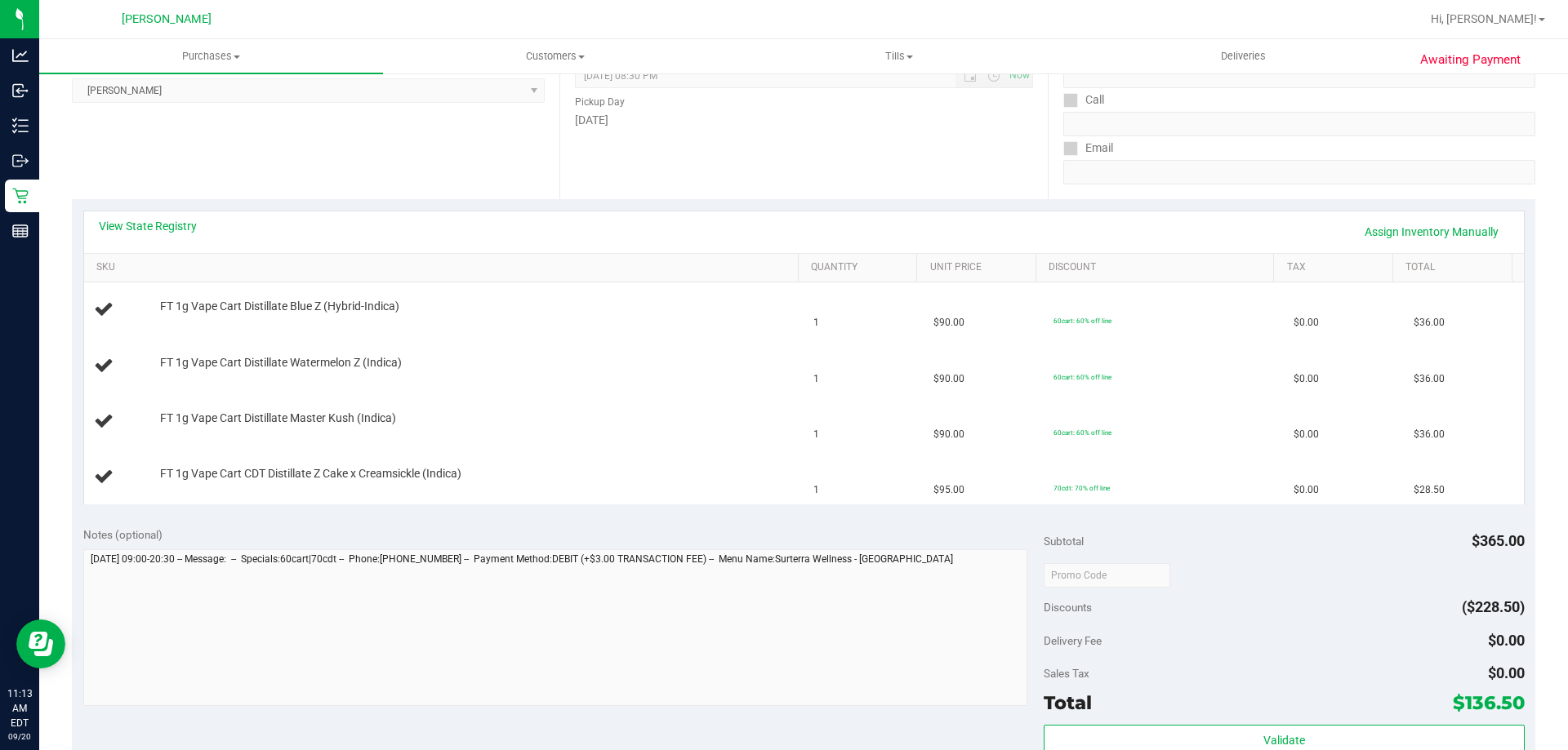
scroll to position [245, 0]
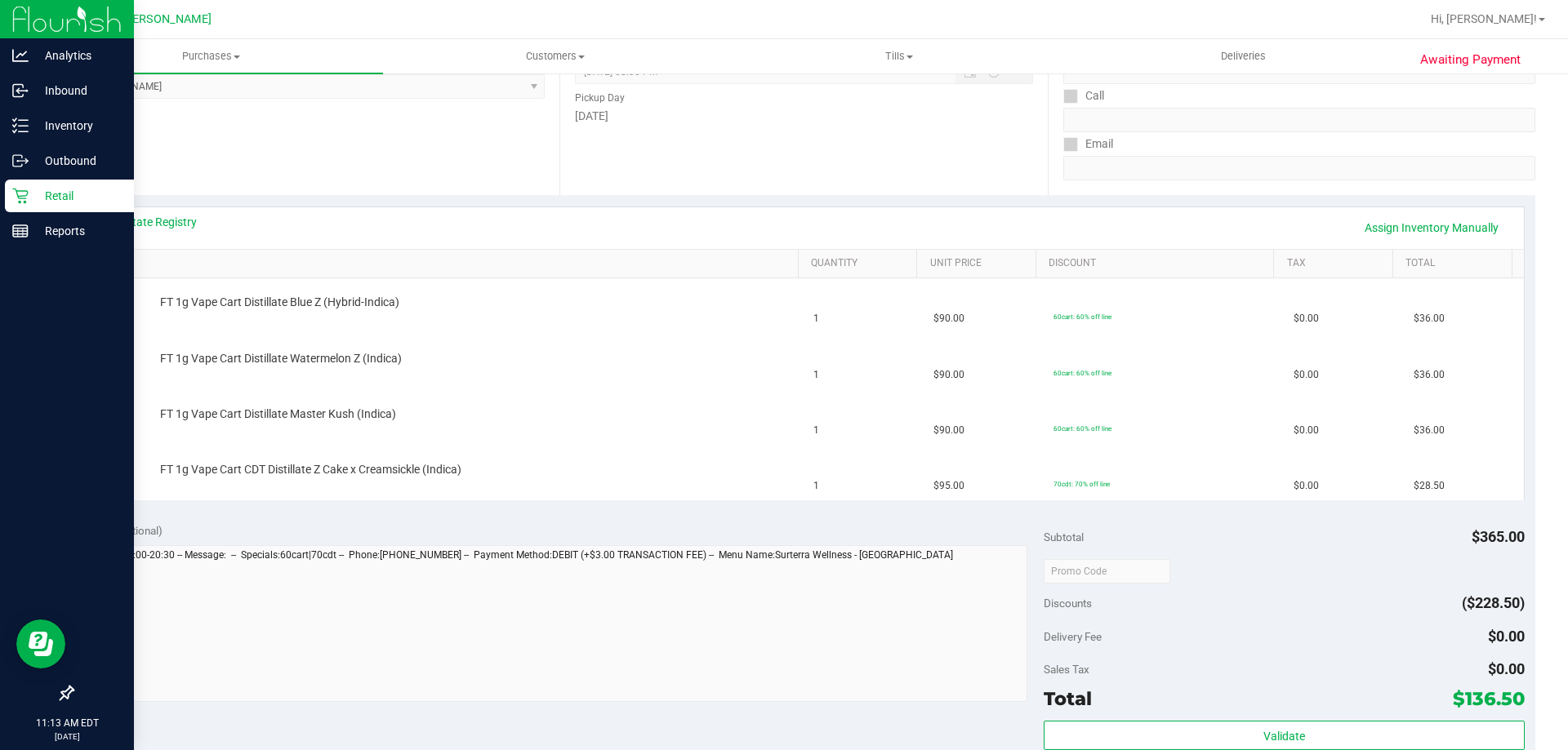
click at [43, 198] on p "Retail" at bounding box center [77, 195] width 98 height 20
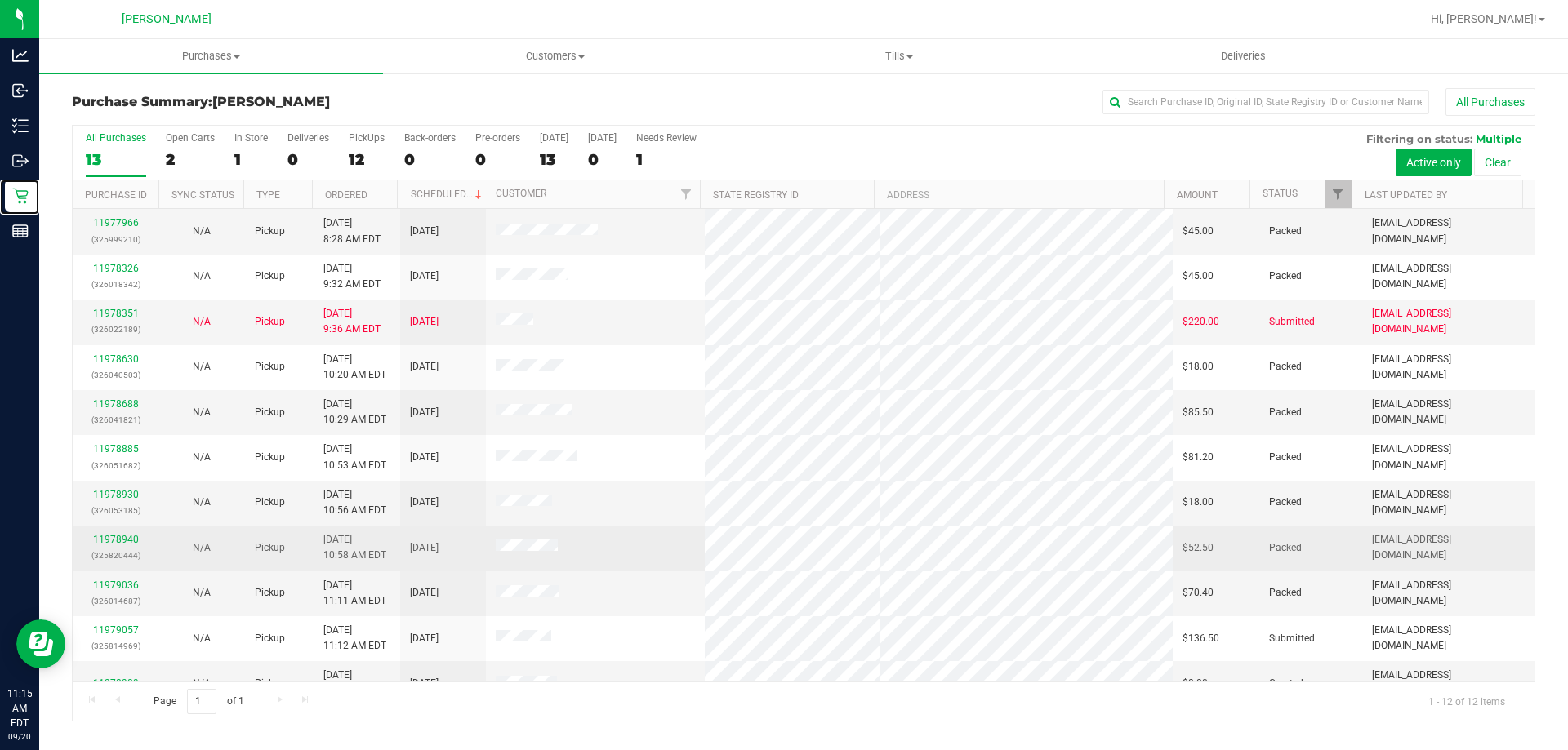
scroll to position [70, 0]
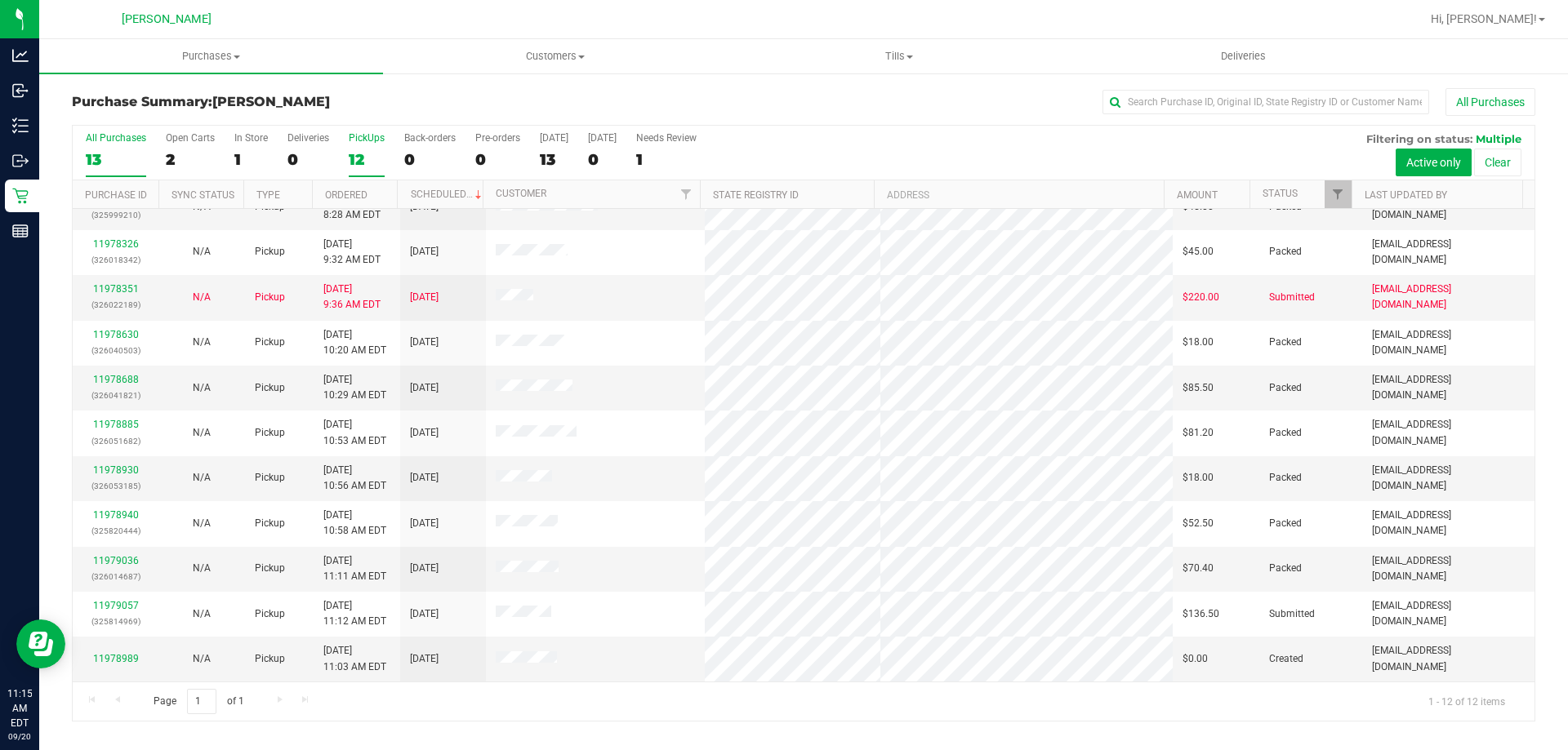
click at [372, 136] on div "PickUps" at bounding box center [367, 138] width 36 height 11
click at [0, 0] on input "PickUps 12" at bounding box center [0, 0] width 0 height 0
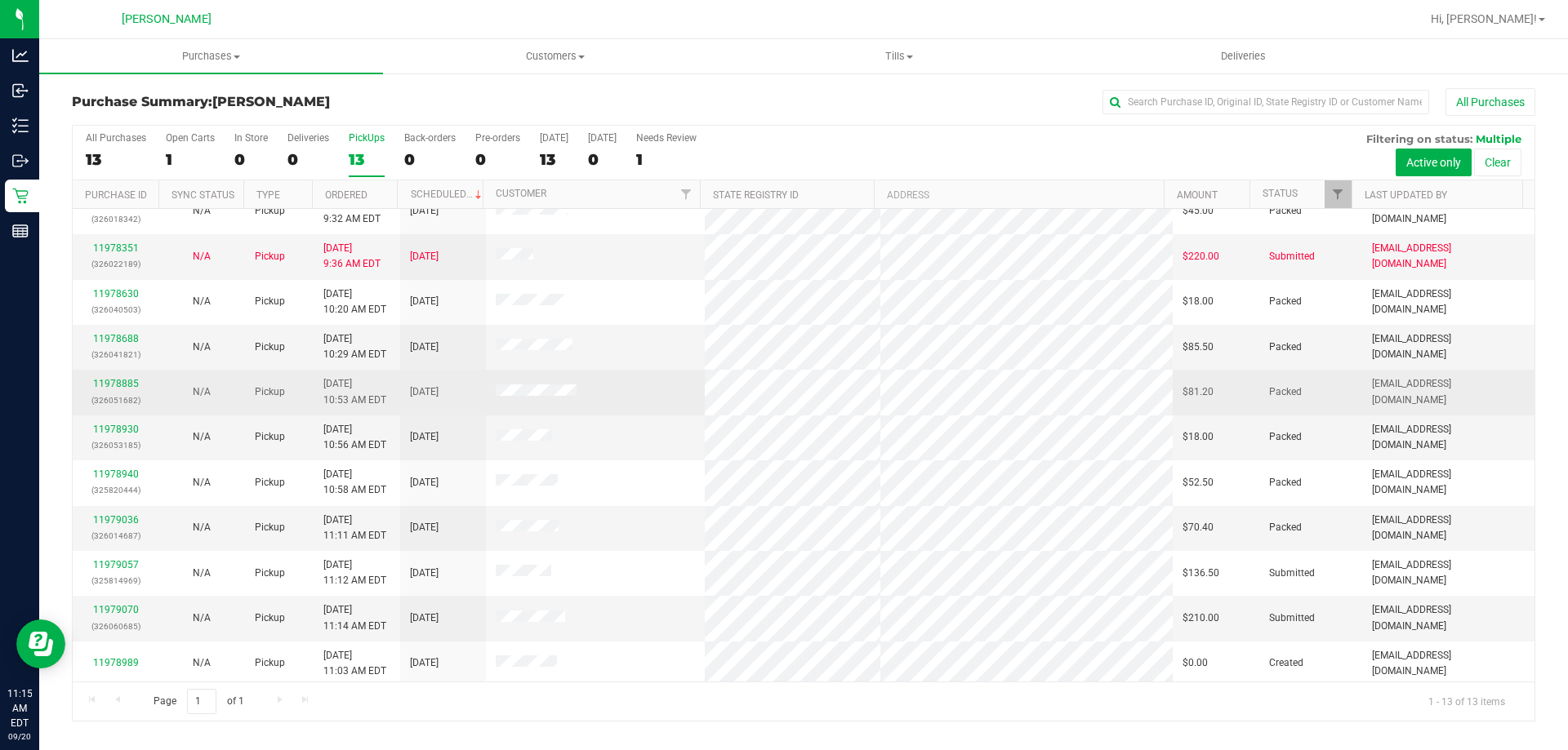
scroll to position [115, 0]
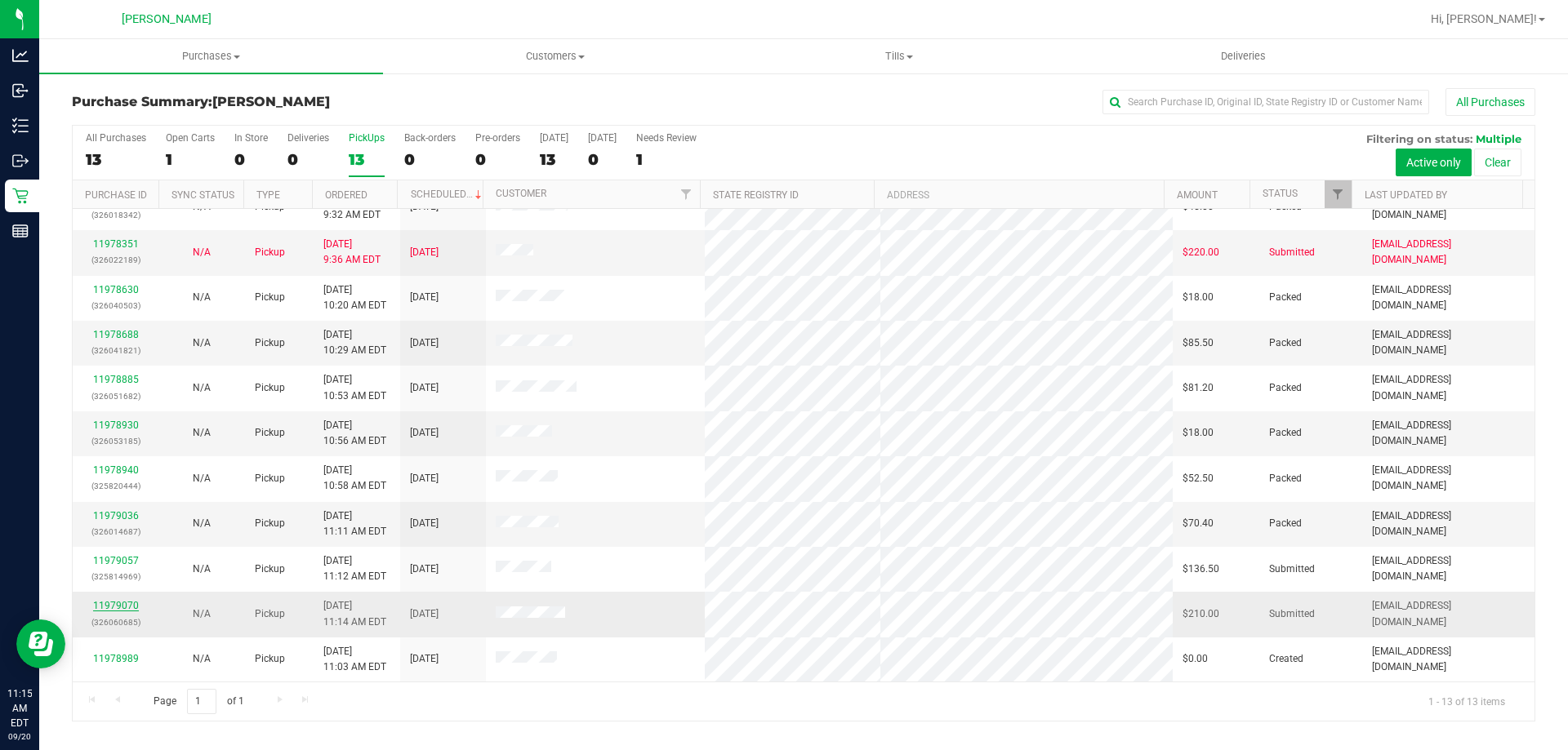
click at [119, 603] on link "11979070" at bounding box center [116, 605] width 46 height 11
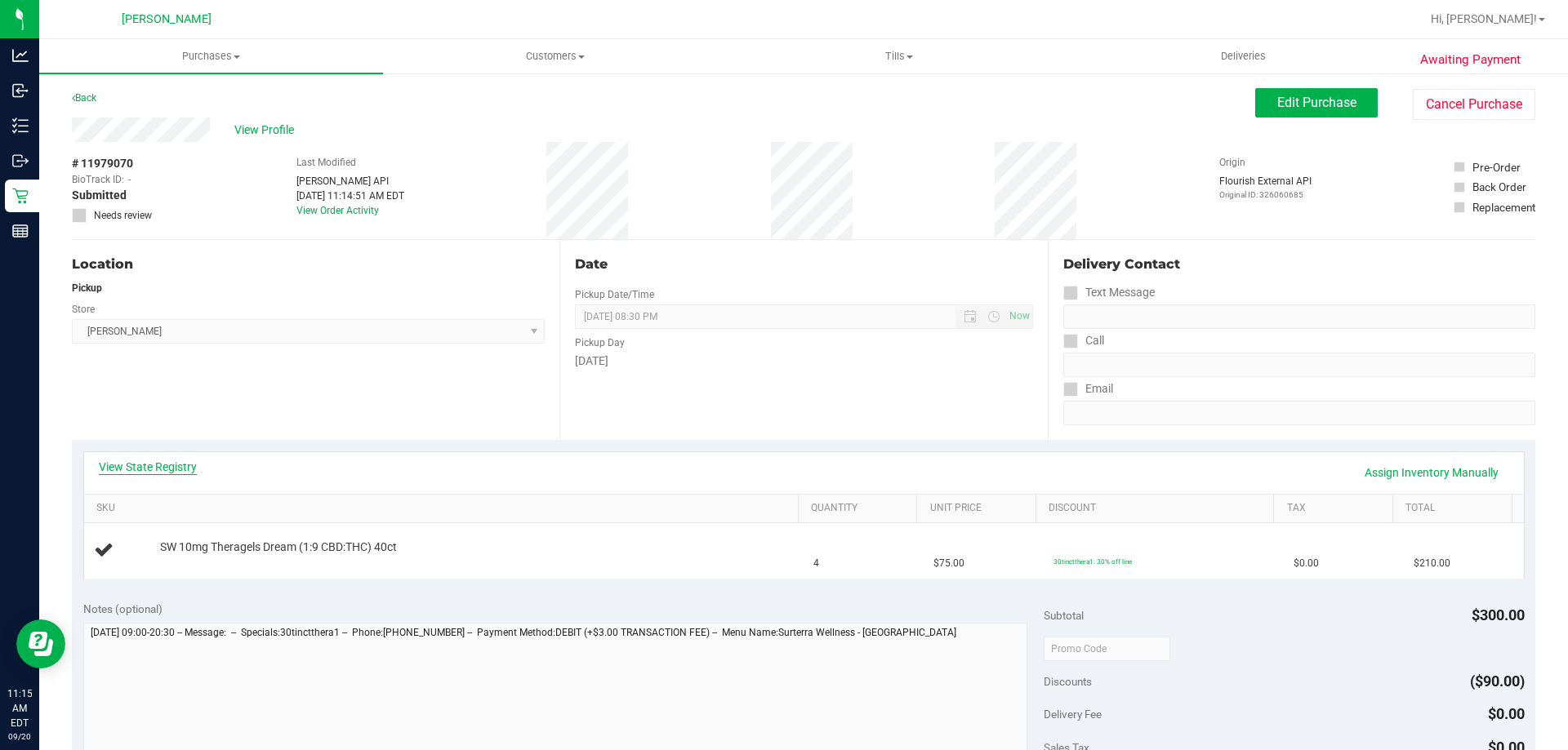
click at [170, 475] on link "View State Registry" at bounding box center [148, 466] width 98 height 16
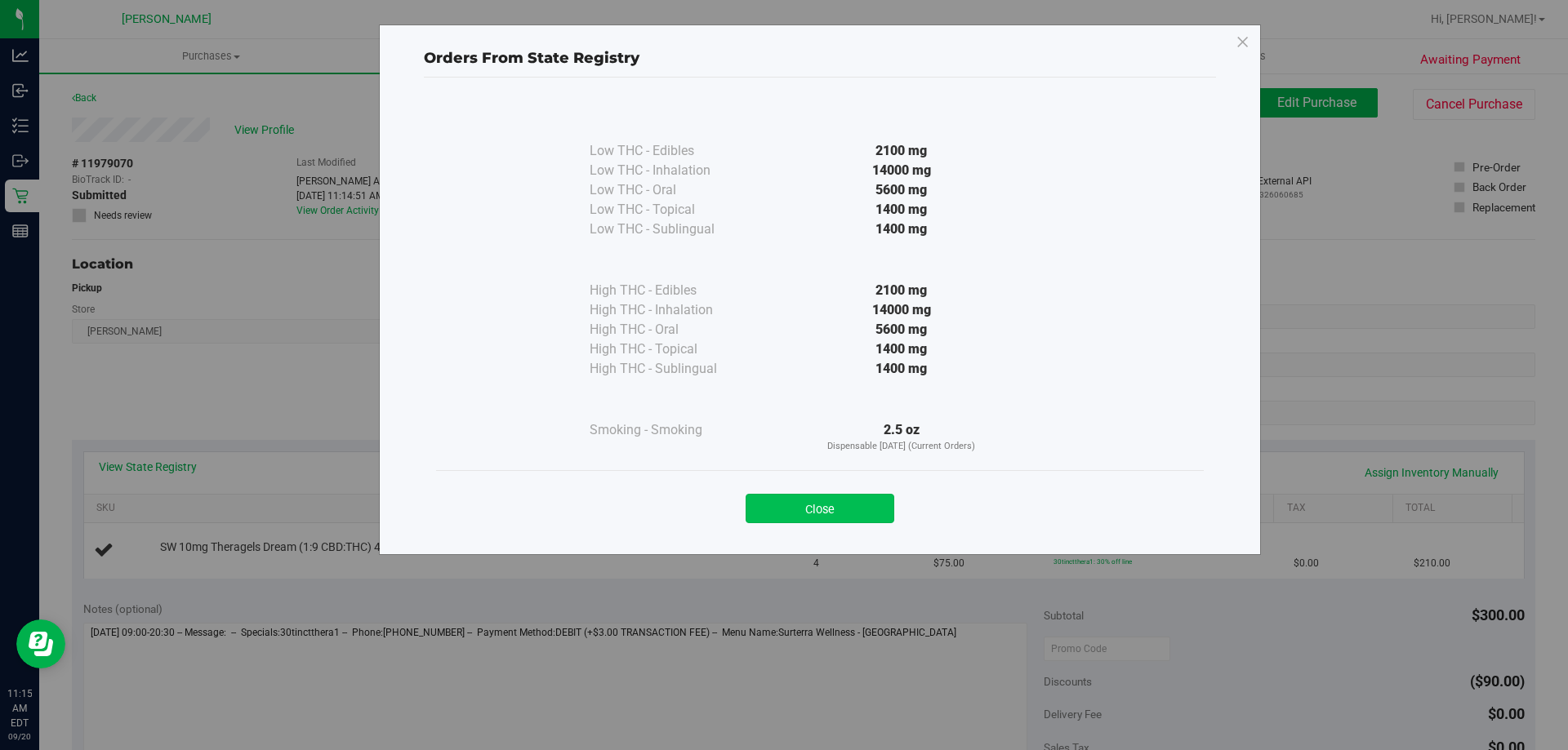
click at [799, 500] on button "Close" at bounding box center [820, 508] width 149 height 29
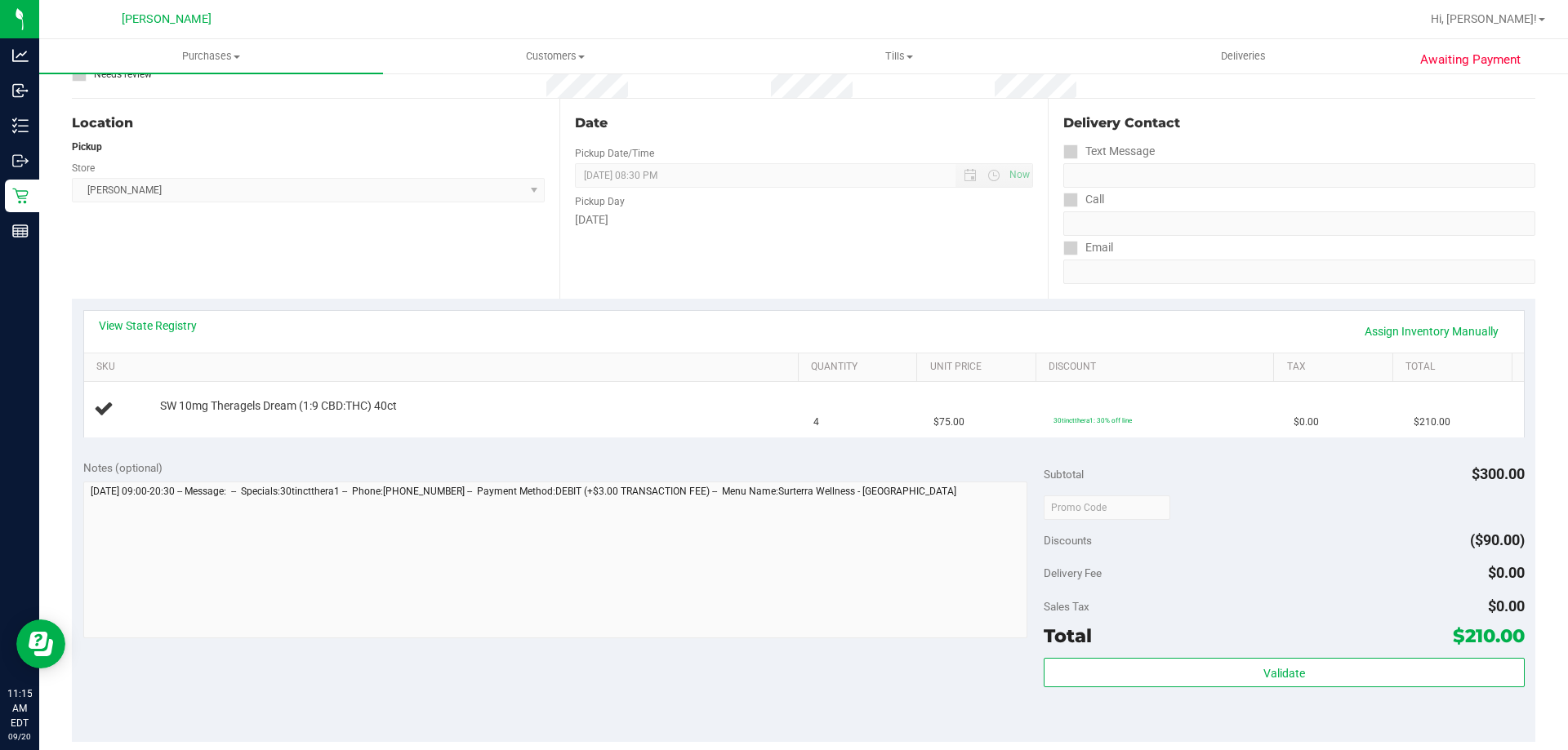
scroll to position [326, 0]
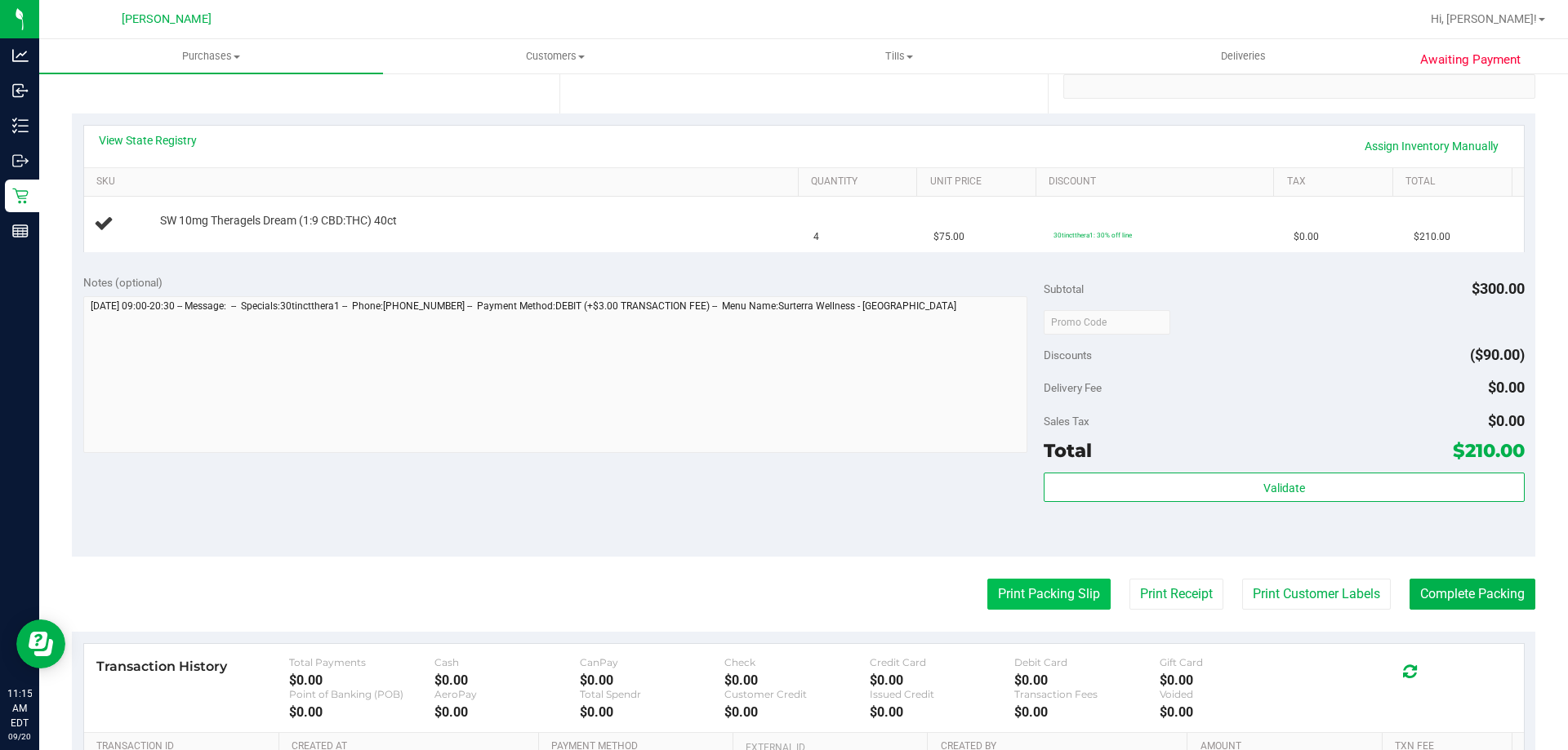
click at [1030, 590] on button "Print Packing Slip" at bounding box center [1048, 594] width 123 height 31
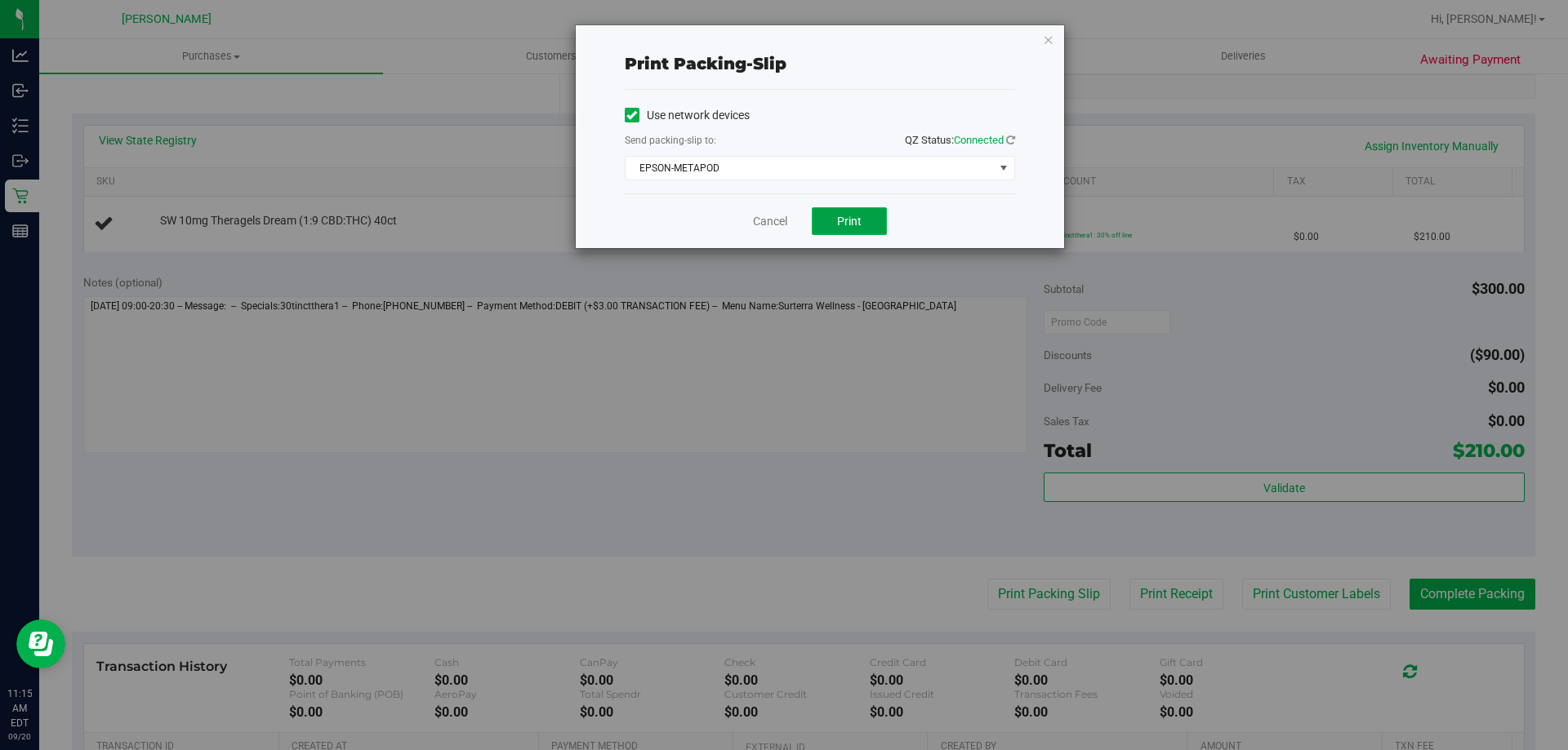
click at [858, 218] on span "Print" at bounding box center [849, 221] width 24 height 13
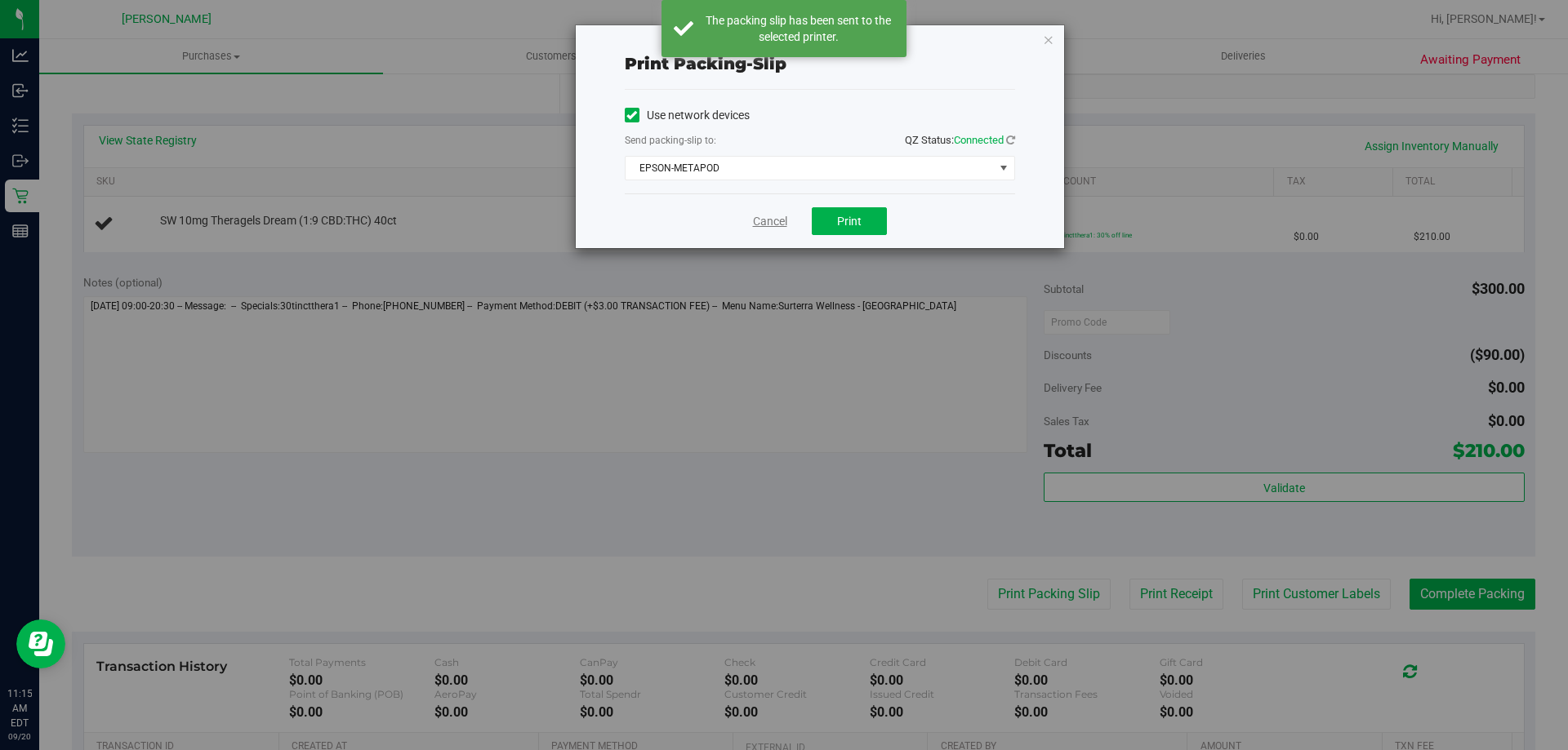
click at [770, 221] on link "Cancel" at bounding box center [770, 222] width 34 height 17
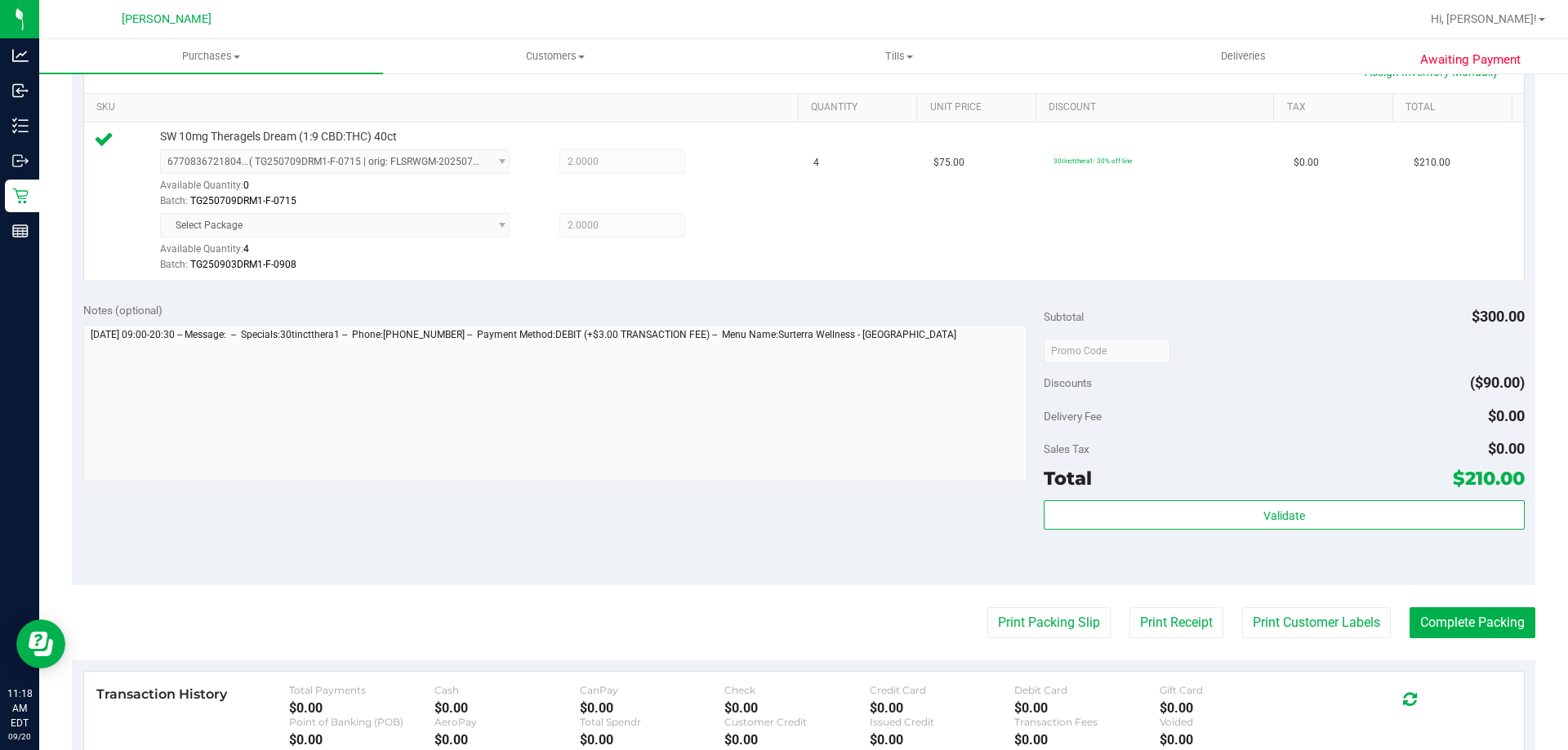
scroll to position [648, 0]
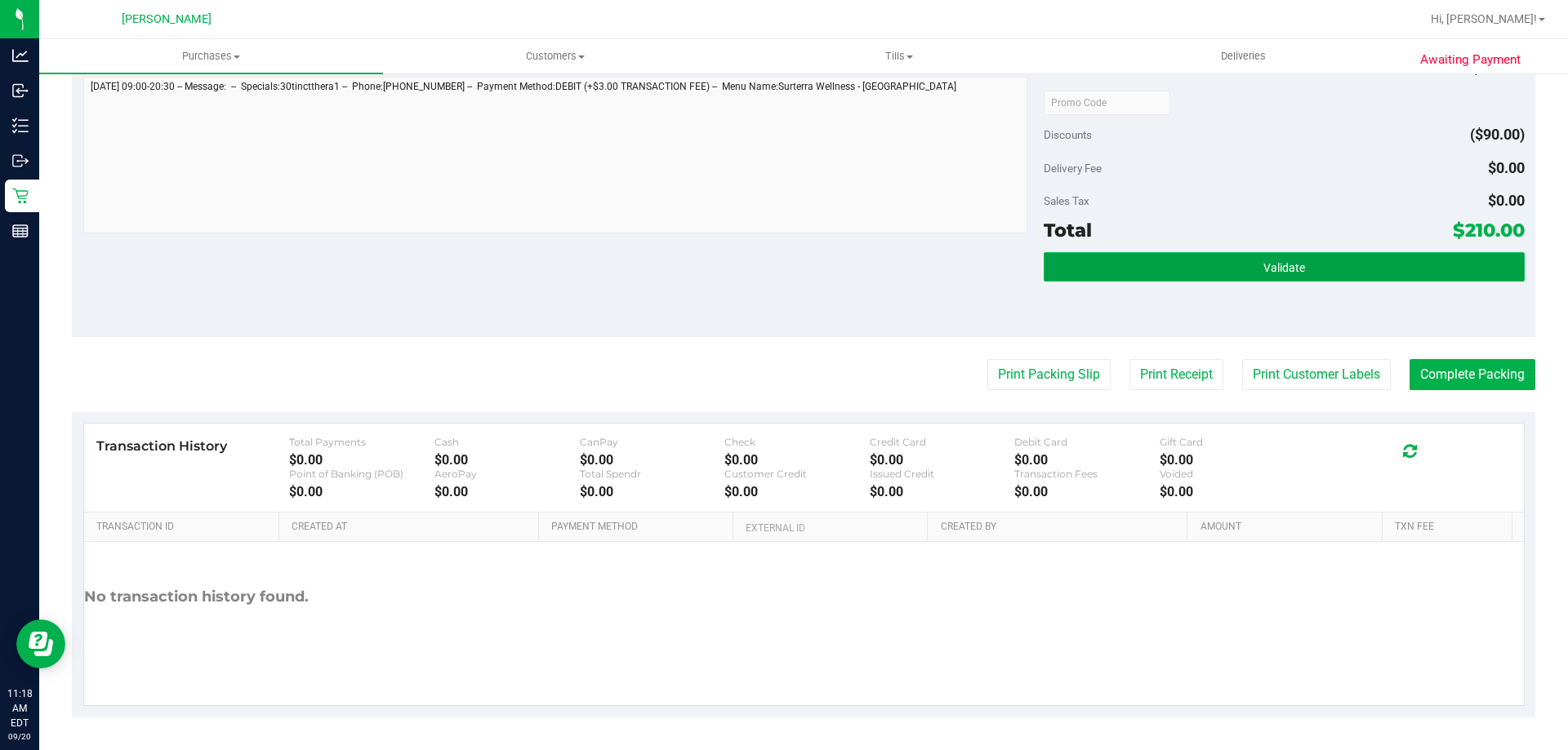
click at [1276, 269] on span "Validate" at bounding box center [1284, 268] width 41 height 13
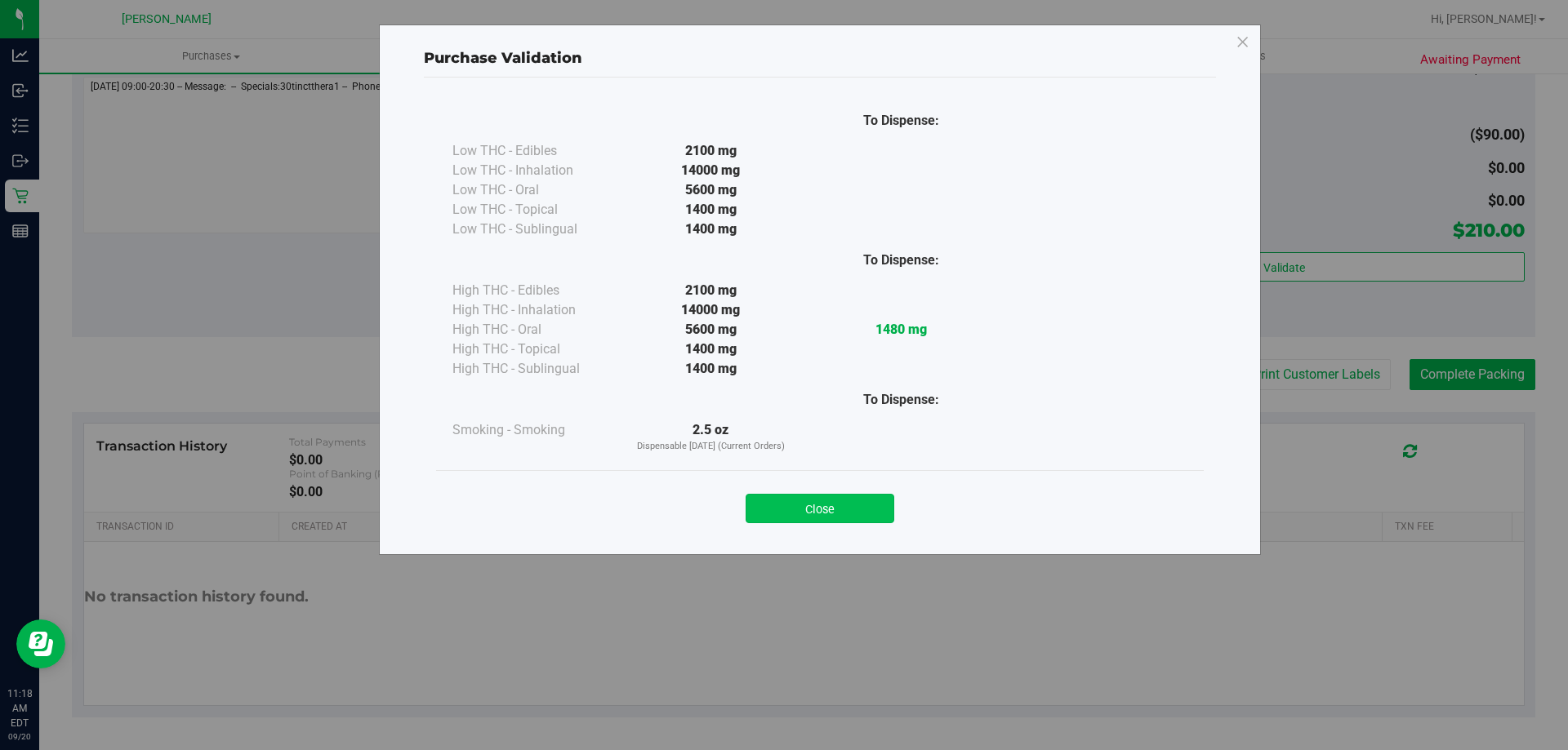
click at [843, 502] on button "Close" at bounding box center [820, 508] width 149 height 29
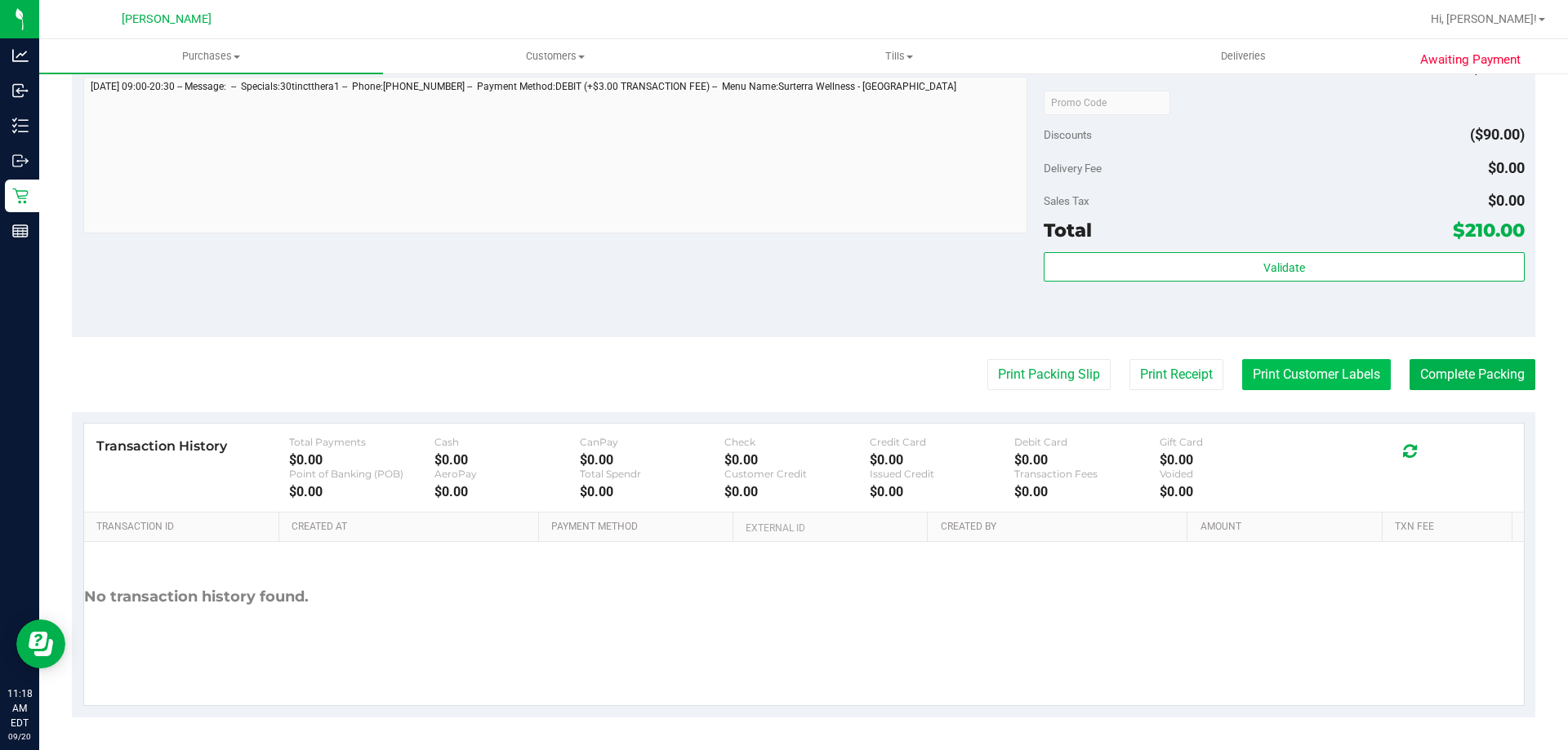
click at [1290, 383] on button "Print Customer Labels" at bounding box center [1316, 374] width 149 height 31
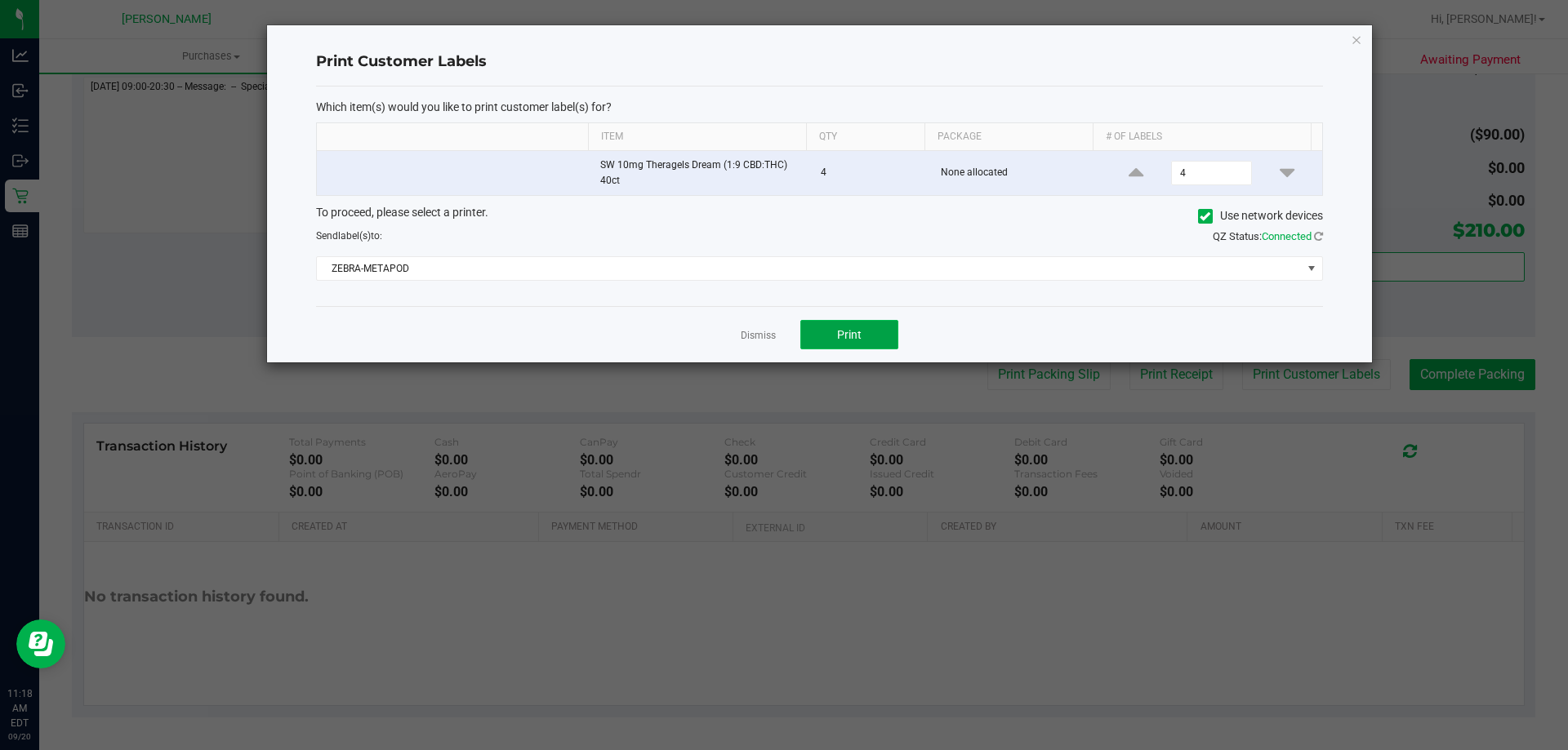
click at [848, 345] on button "Print" at bounding box center [849, 334] width 98 height 29
click at [757, 336] on link "Dismiss" at bounding box center [758, 336] width 35 height 14
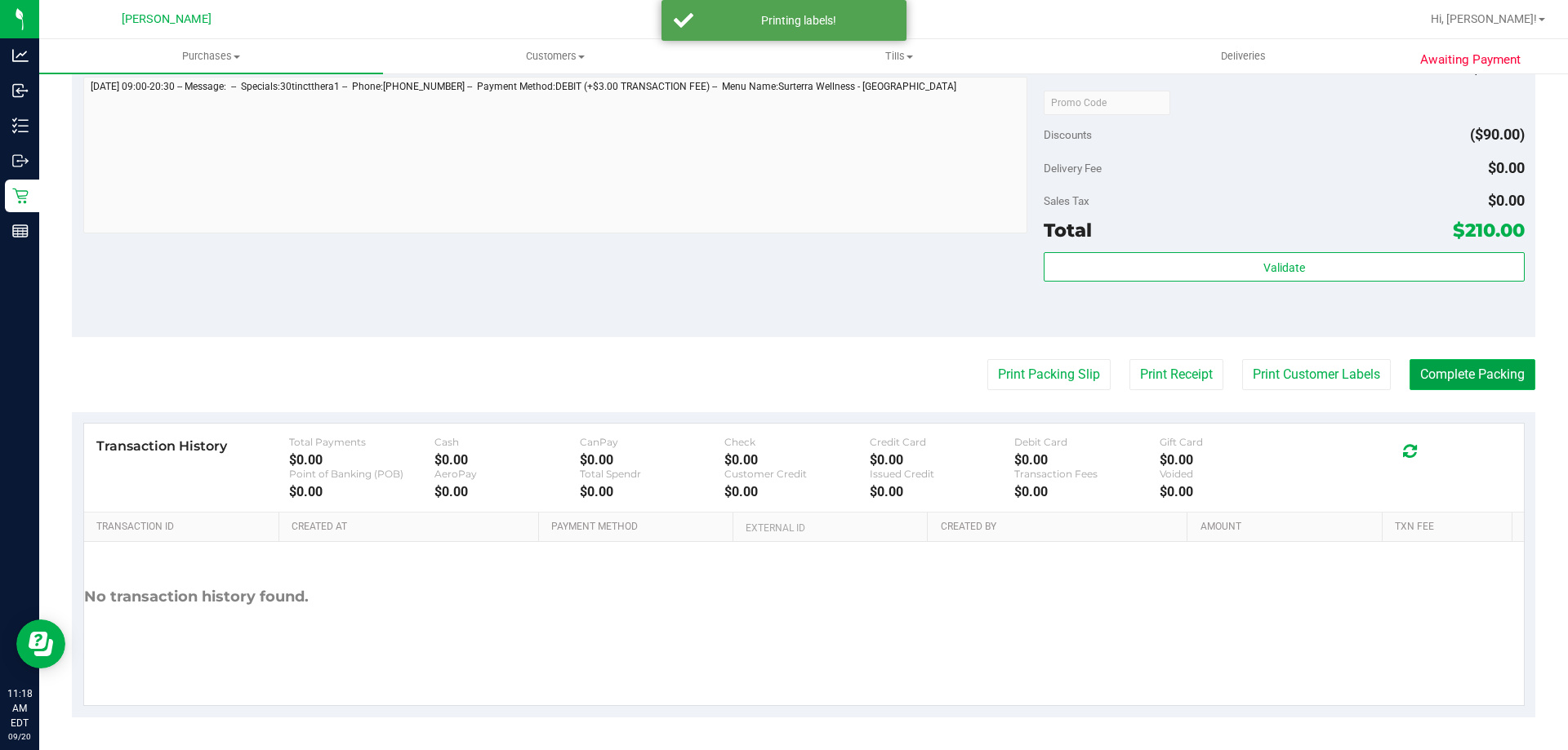
click at [1500, 375] on button "Complete Packing" at bounding box center [1472, 374] width 126 height 31
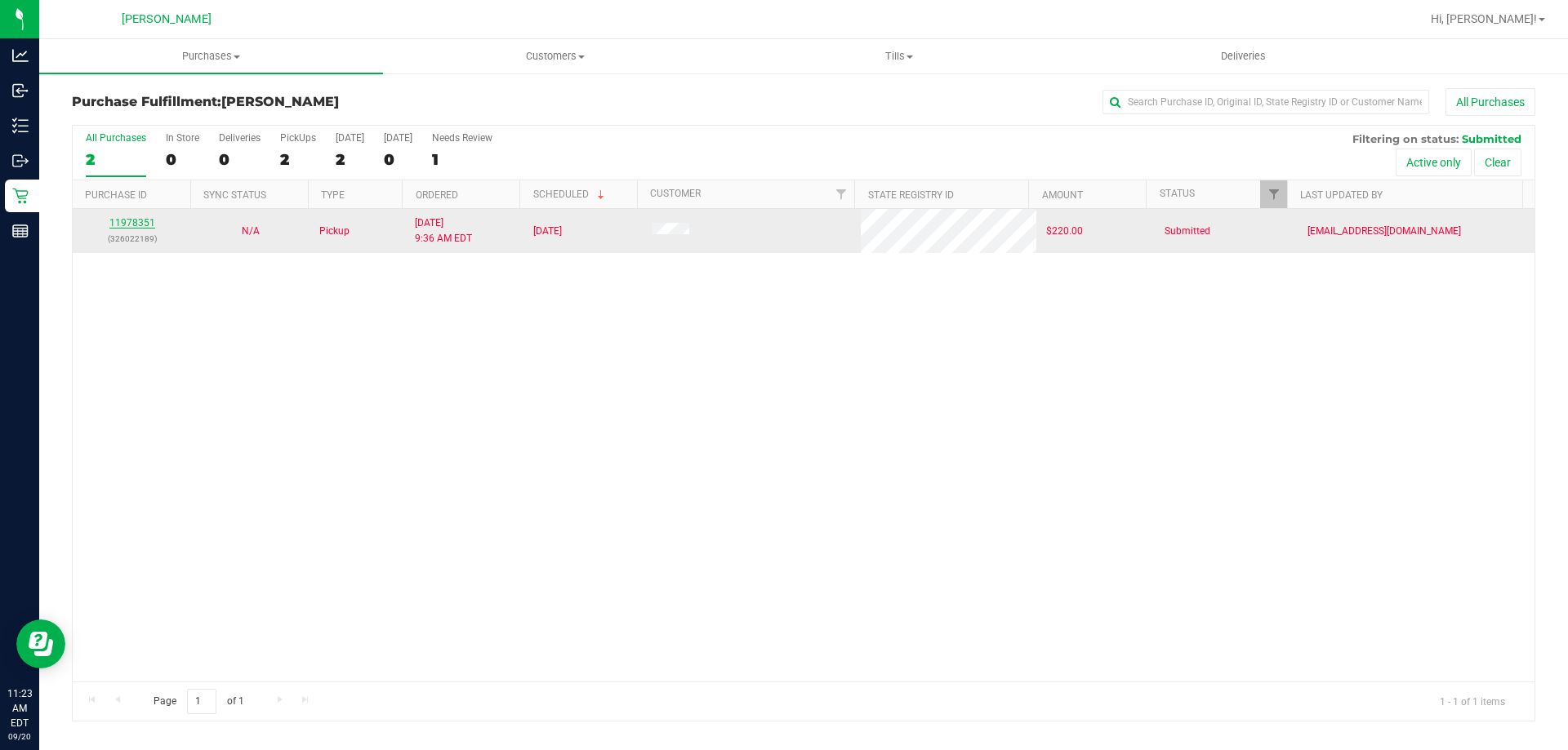
click at [131, 223] on link "11978351" at bounding box center [132, 223] width 46 height 11
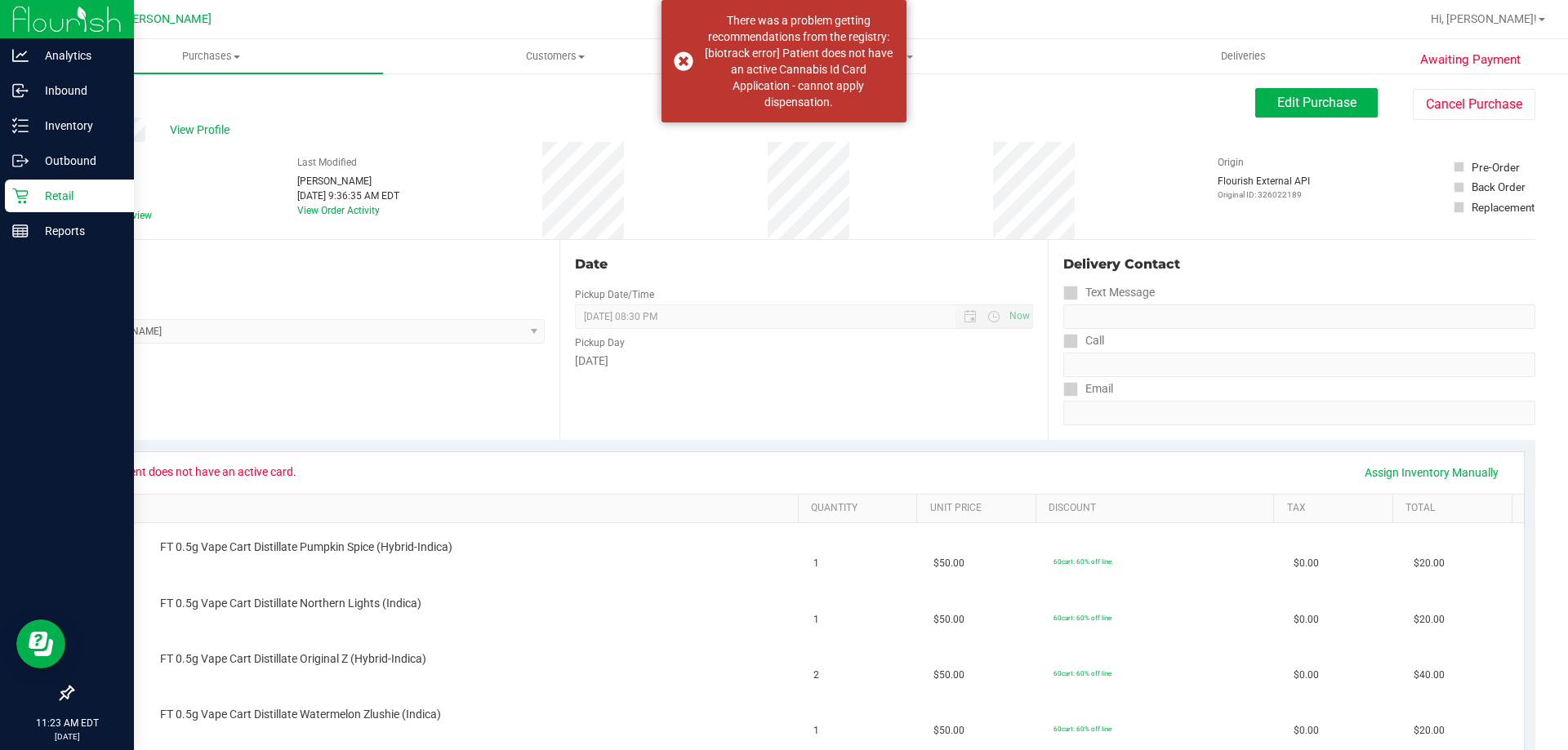
click at [55, 198] on p "Retail" at bounding box center [77, 195] width 98 height 20
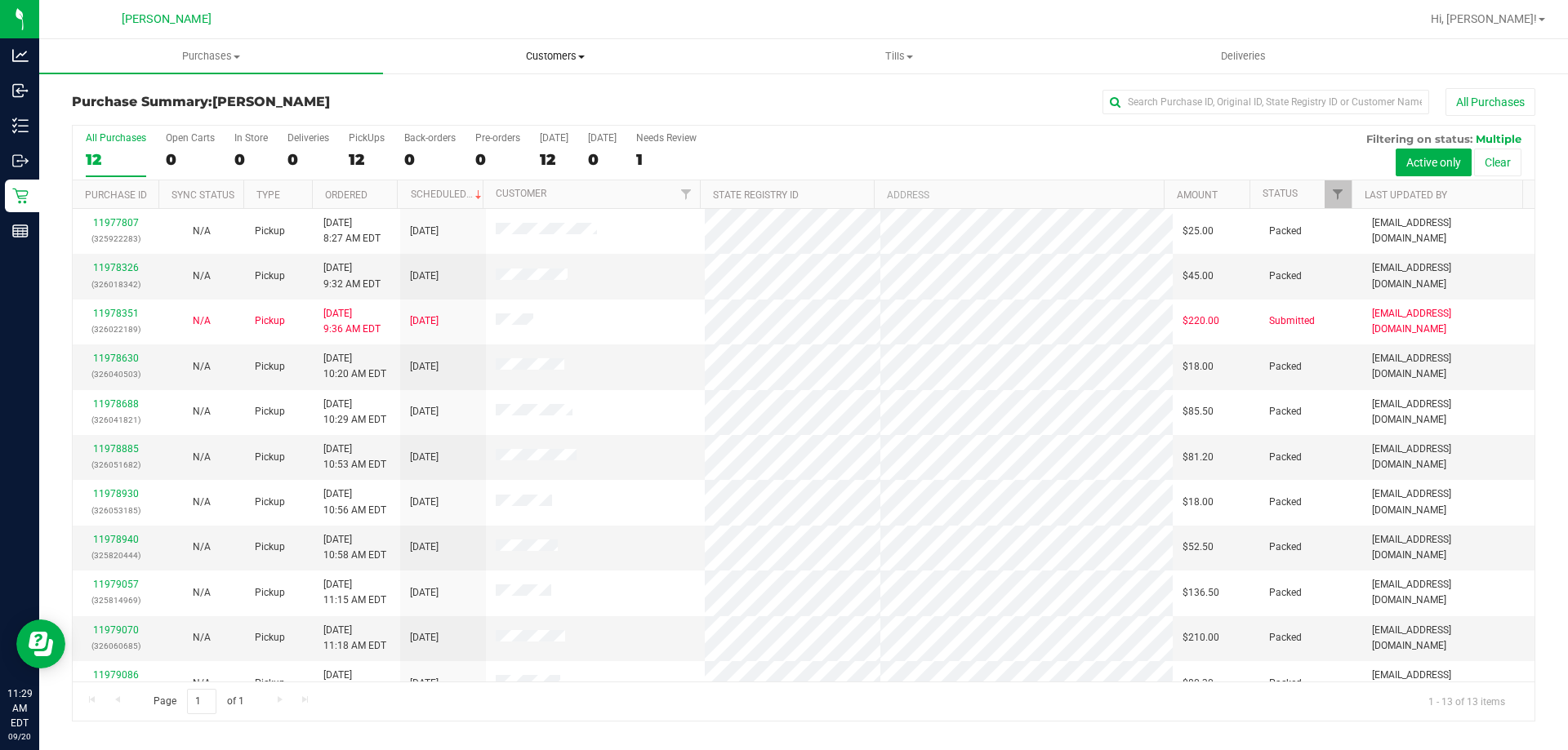
click at [557, 55] on span "Customers" at bounding box center [555, 56] width 342 height 15
click at [531, 90] on li "All customers" at bounding box center [555, 99] width 344 height 20
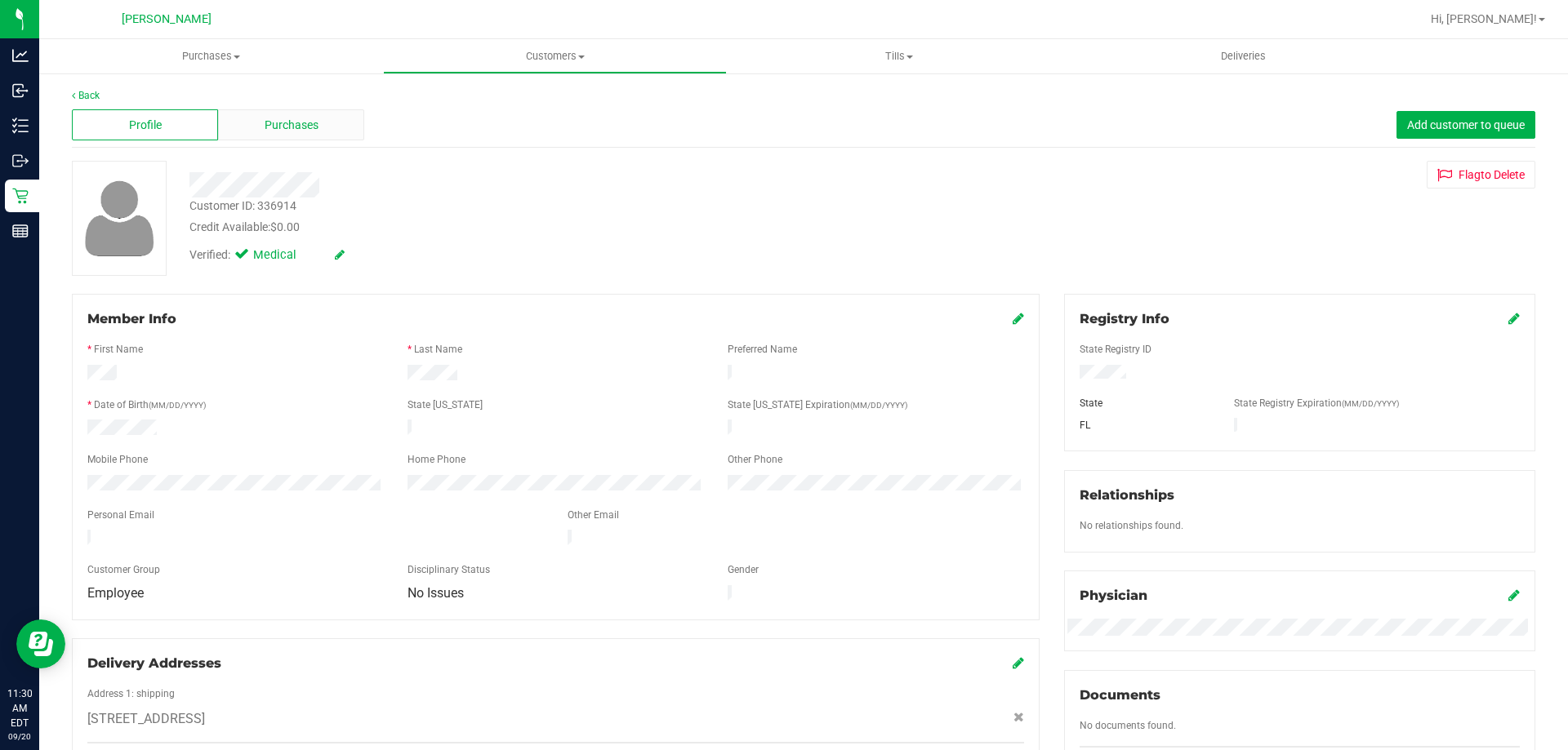
click at [319, 128] on div "Purchases" at bounding box center [290, 124] width 146 height 31
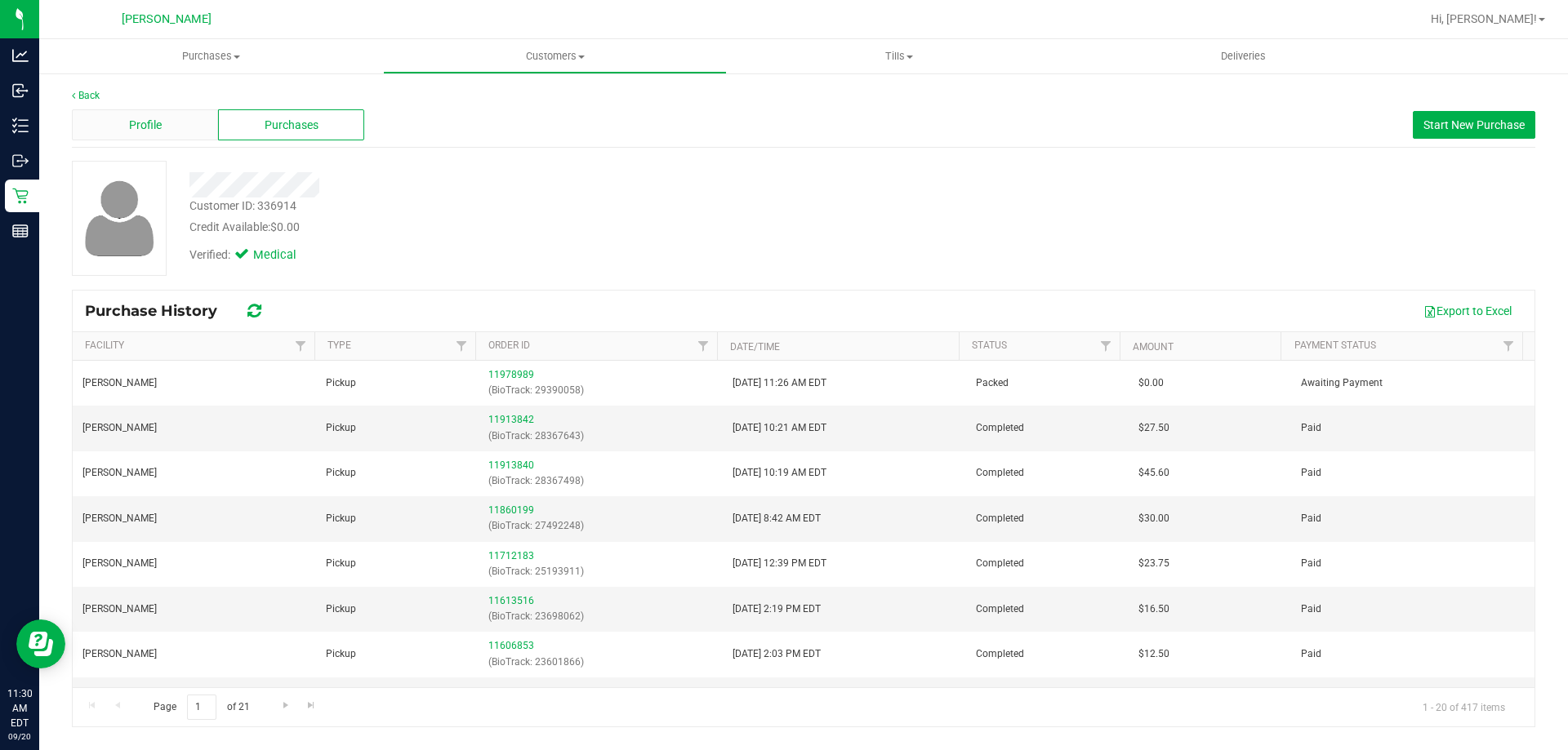
click at [124, 117] on div "Profile" at bounding box center [144, 124] width 146 height 31
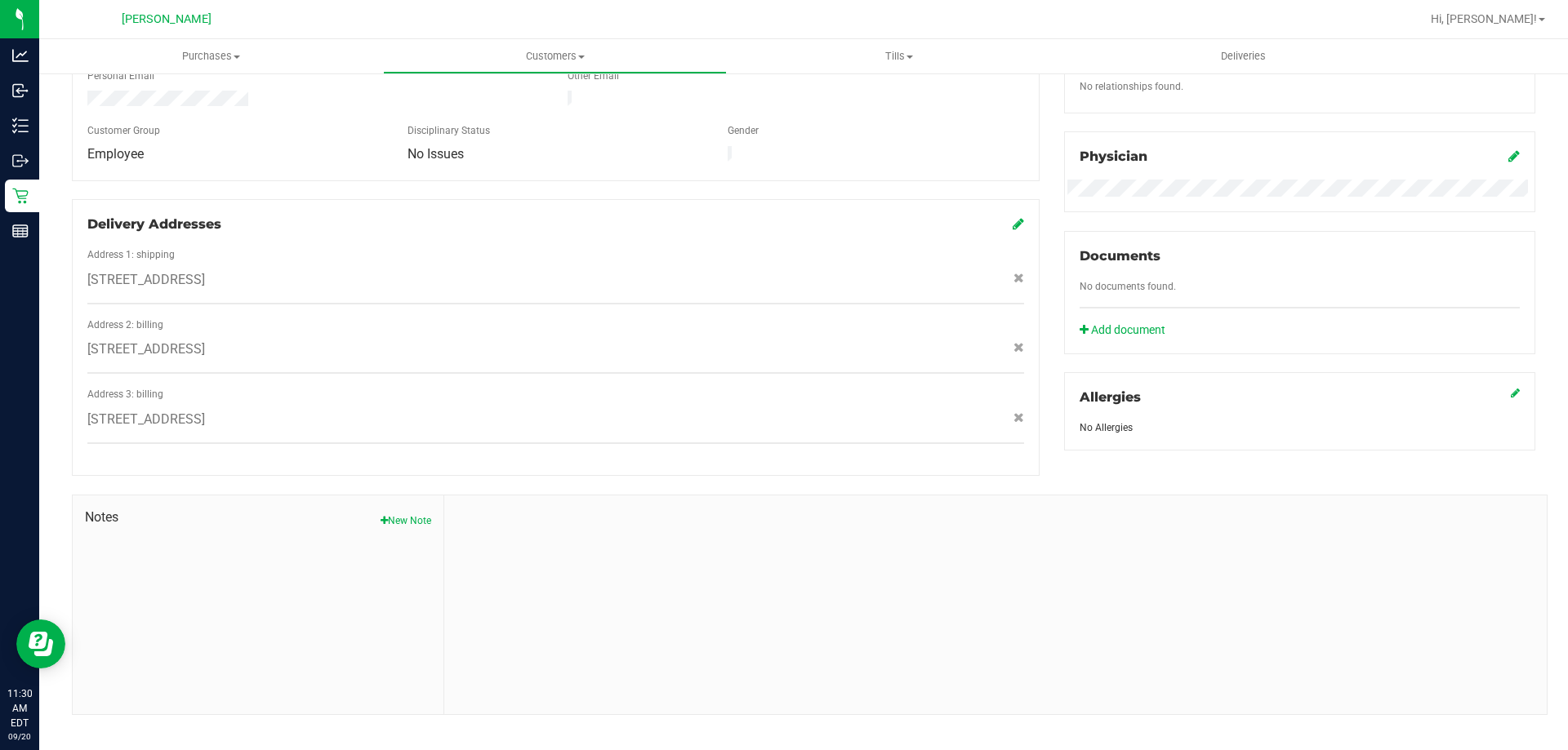
scroll to position [441, 0]
click at [401, 512] on button "New Note" at bounding box center [406, 520] width 51 height 15
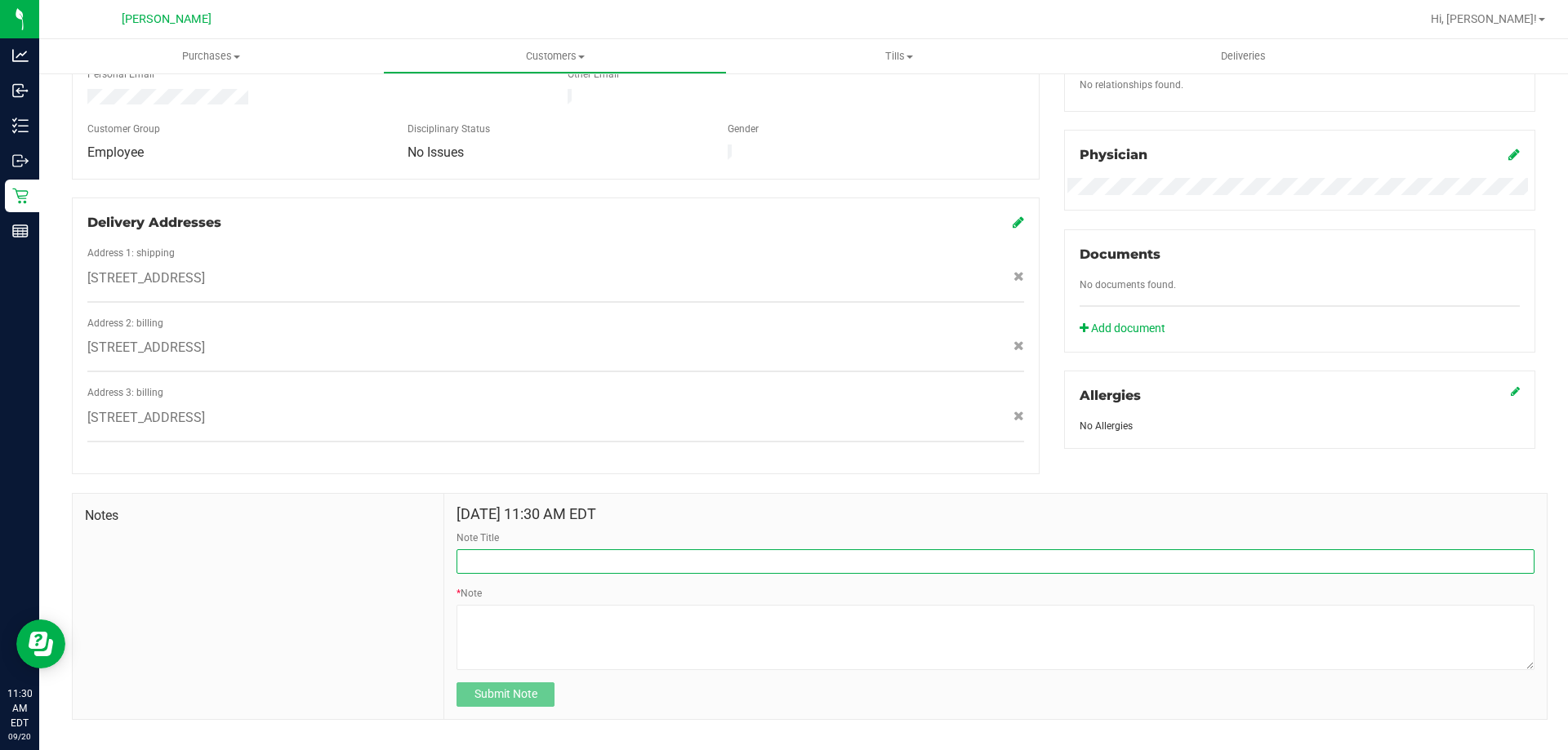
click at [562, 550] on input "Note Title" at bounding box center [996, 562] width 1077 height 24
type input "$25 store credit - Per Luis AM"
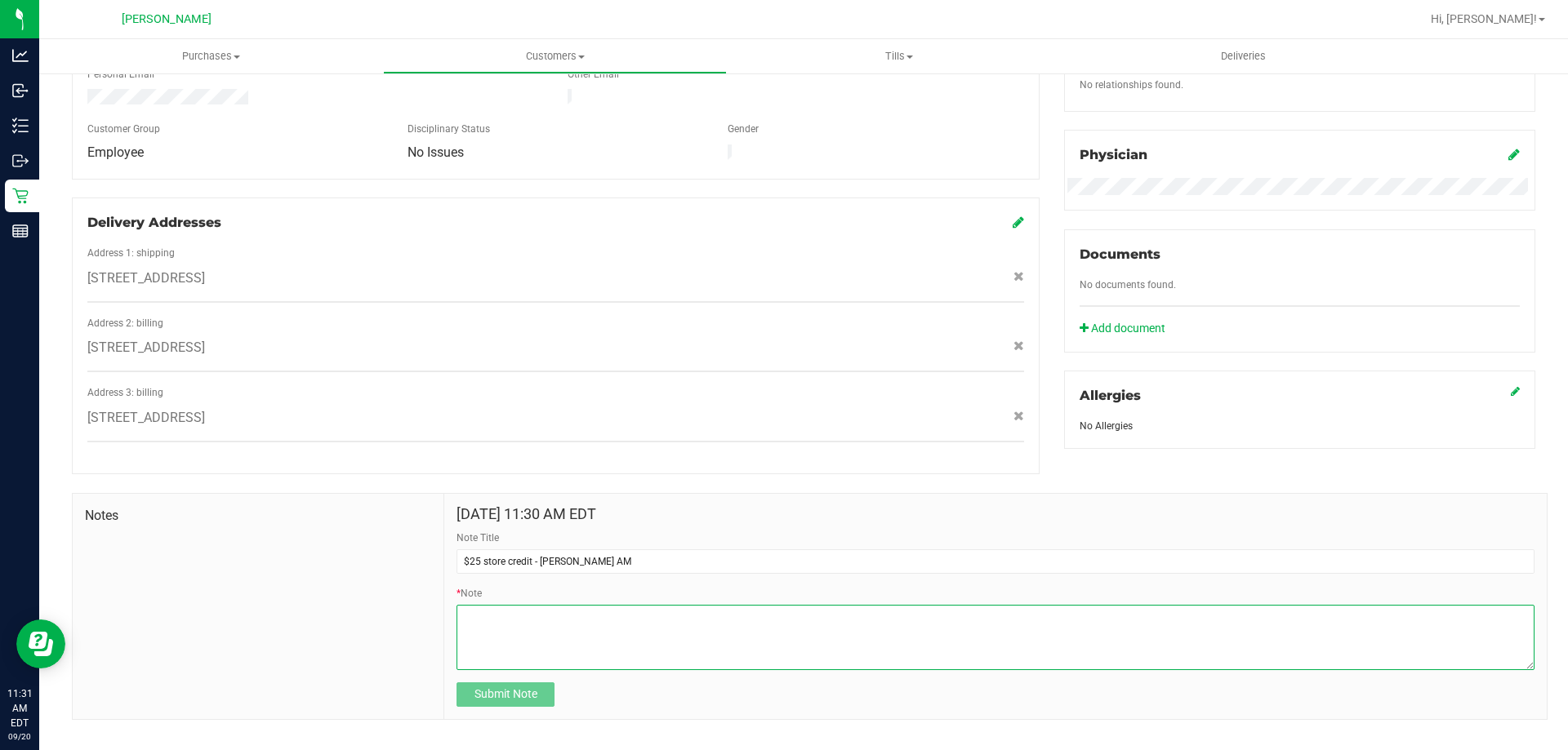
click at [563, 605] on textarea "* Note" at bounding box center [996, 637] width 1077 height 65
type textarea "$25 credit given per Luis,"
click at [501, 687] on span "Submit Note" at bounding box center [506, 694] width 63 height 13
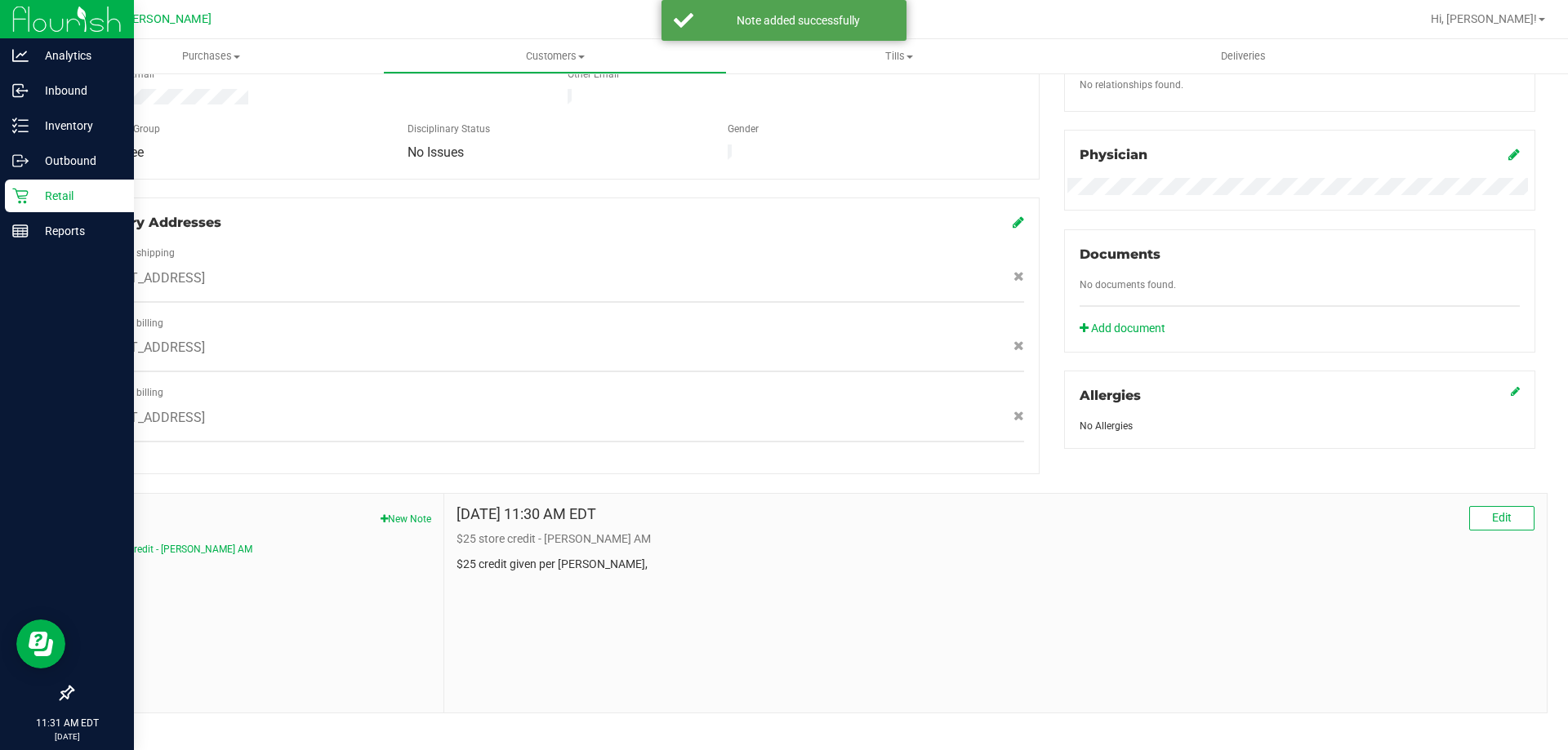
click at [40, 195] on p "Retail" at bounding box center [77, 195] width 98 height 20
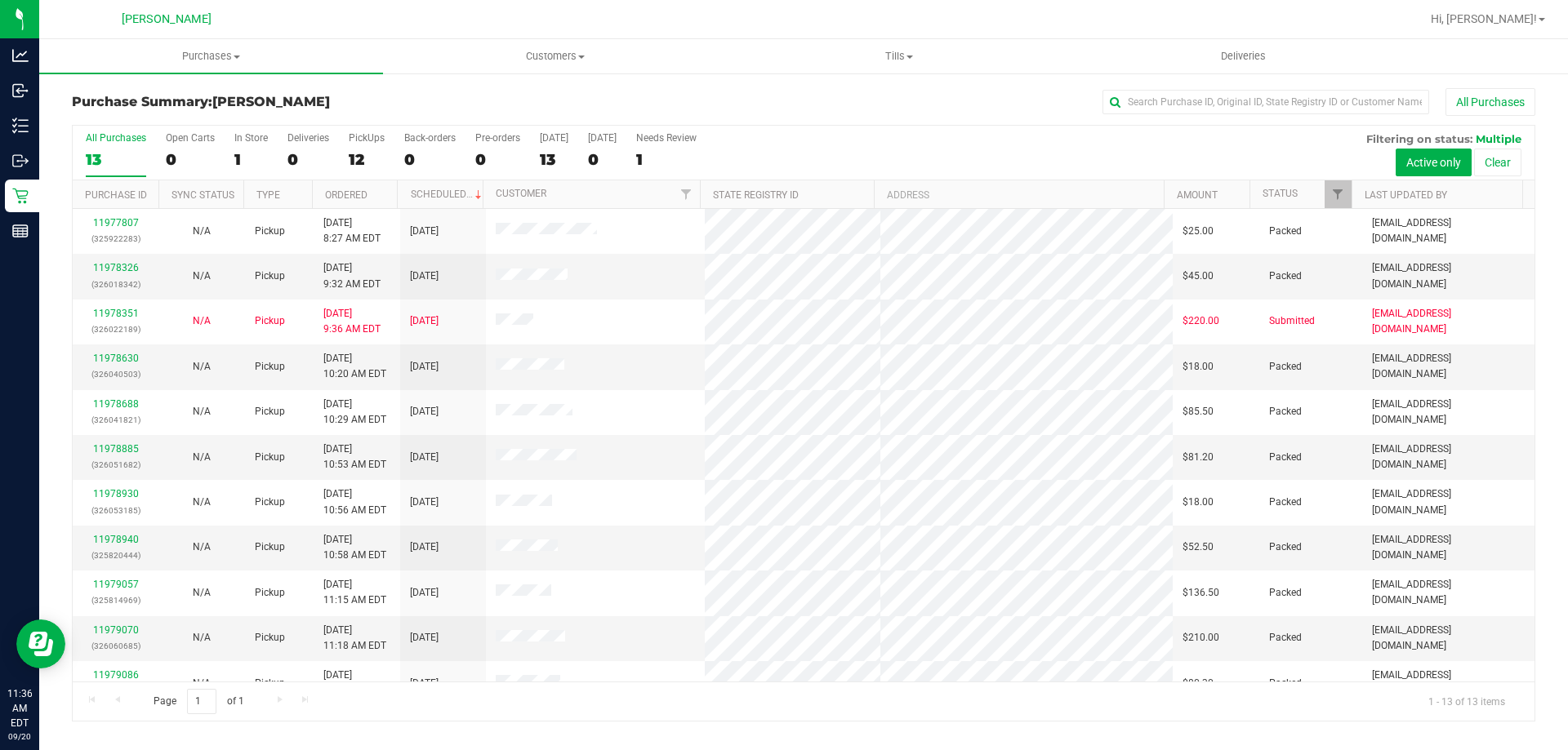
click at [369, 125] on div "All Purchases 13 Open Carts 0 In Store 1 Deliveries 0 PickUps 12 Back-orders 0 …" at bounding box center [803, 423] width 1463 height 597
click at [368, 137] on div "PickUps" at bounding box center [367, 138] width 36 height 11
click at [0, 0] on input "PickUps 12" at bounding box center [0, 0] width 0 height 0
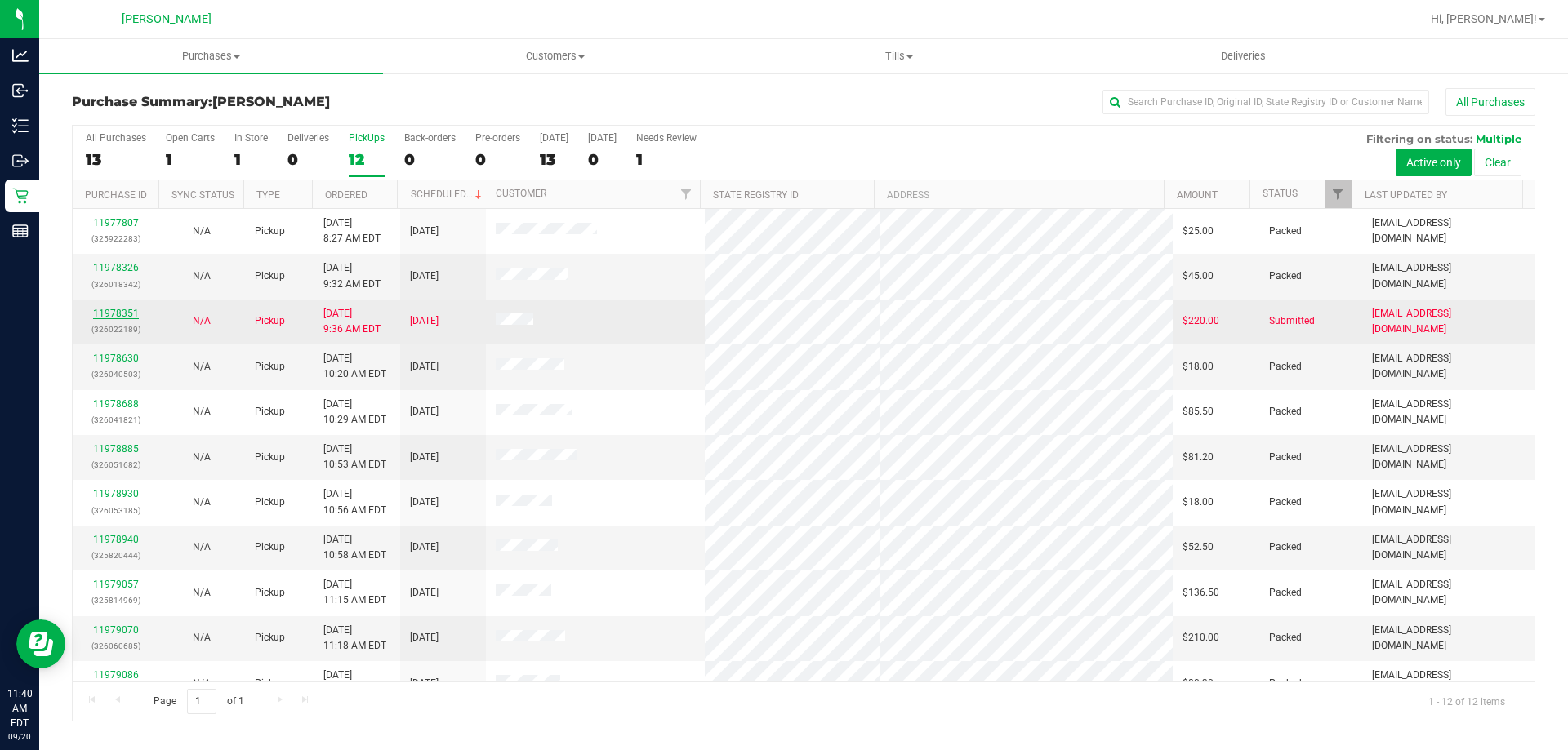
click at [117, 310] on link "11978351" at bounding box center [116, 313] width 46 height 11
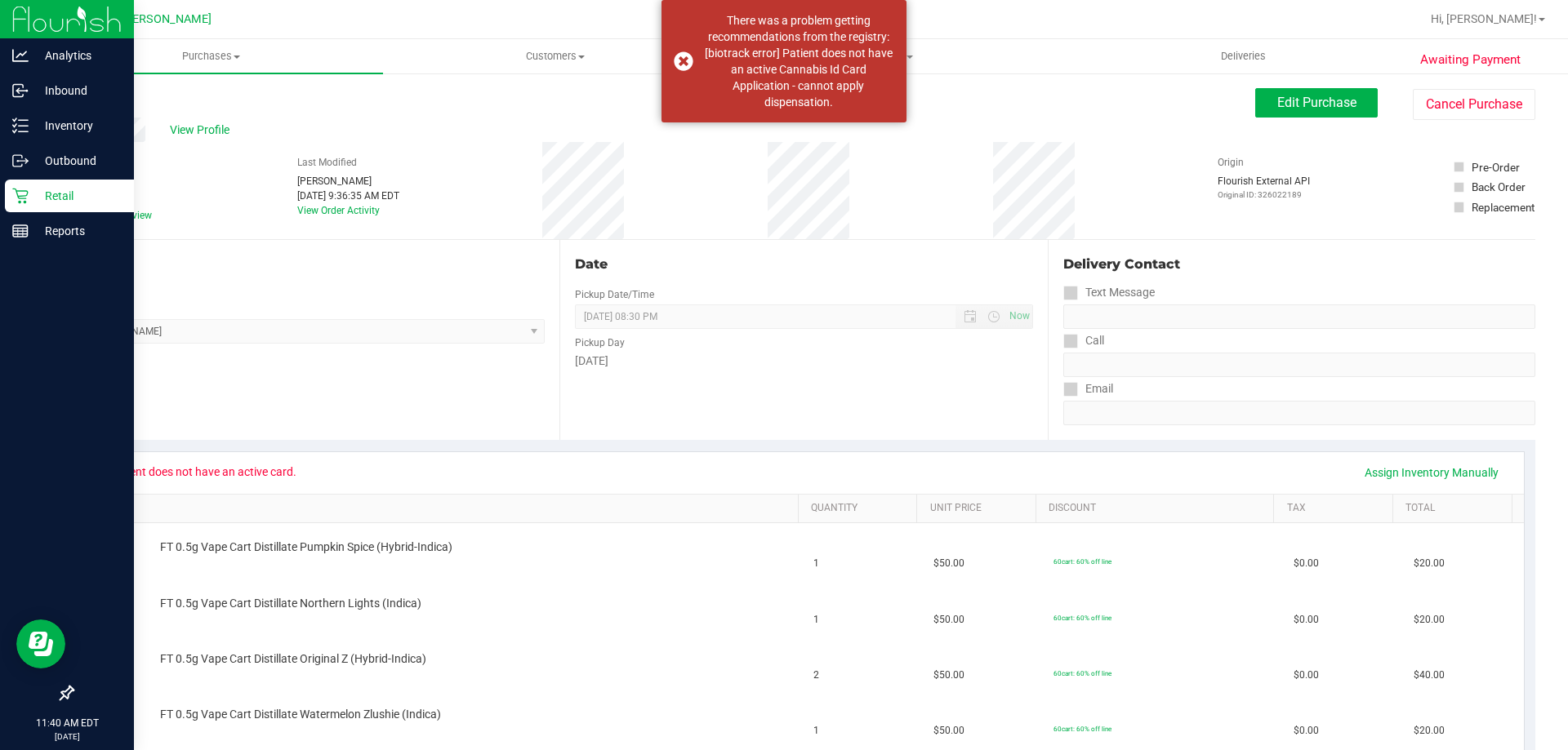
click at [42, 194] on p "Retail" at bounding box center [77, 195] width 98 height 20
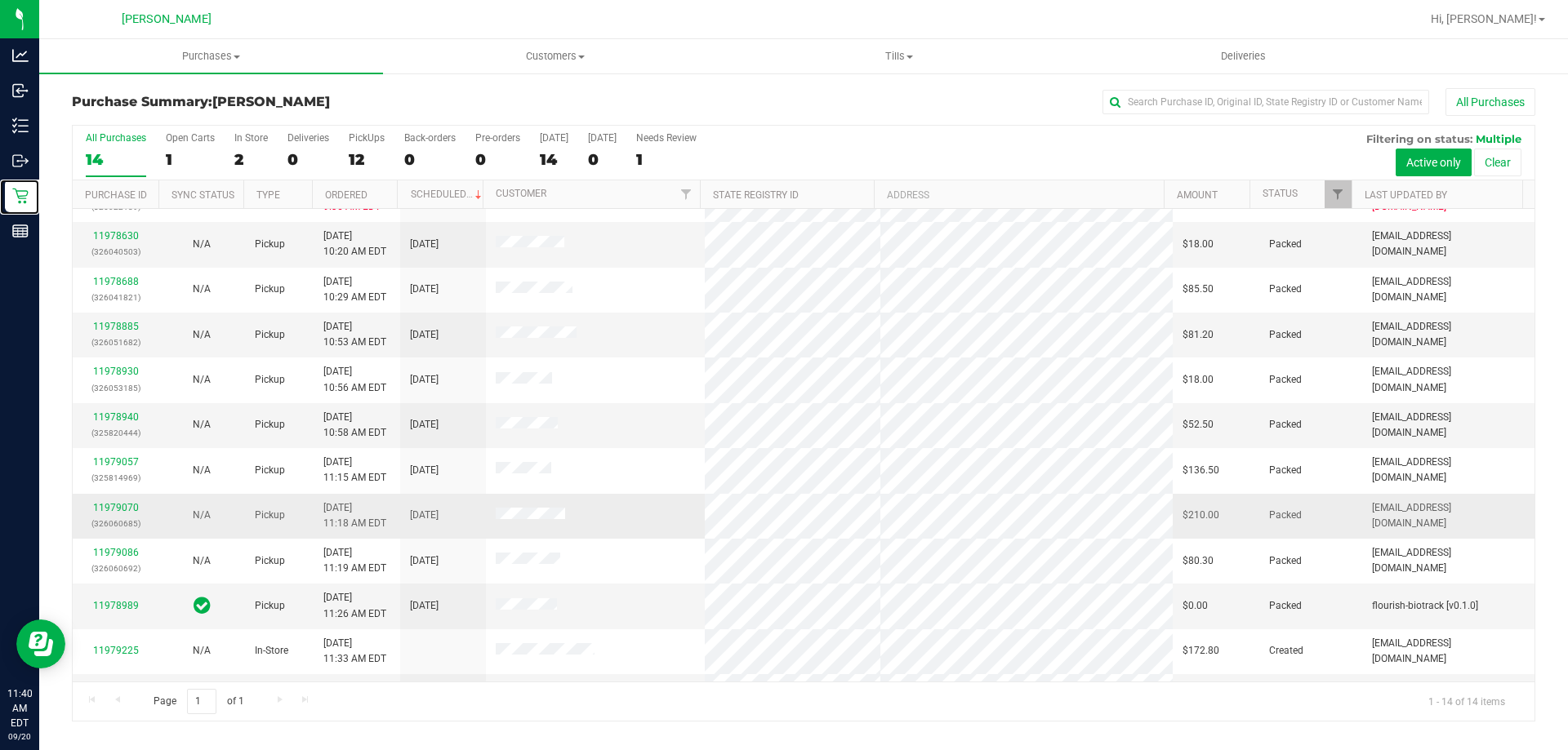
scroll to position [160, 0]
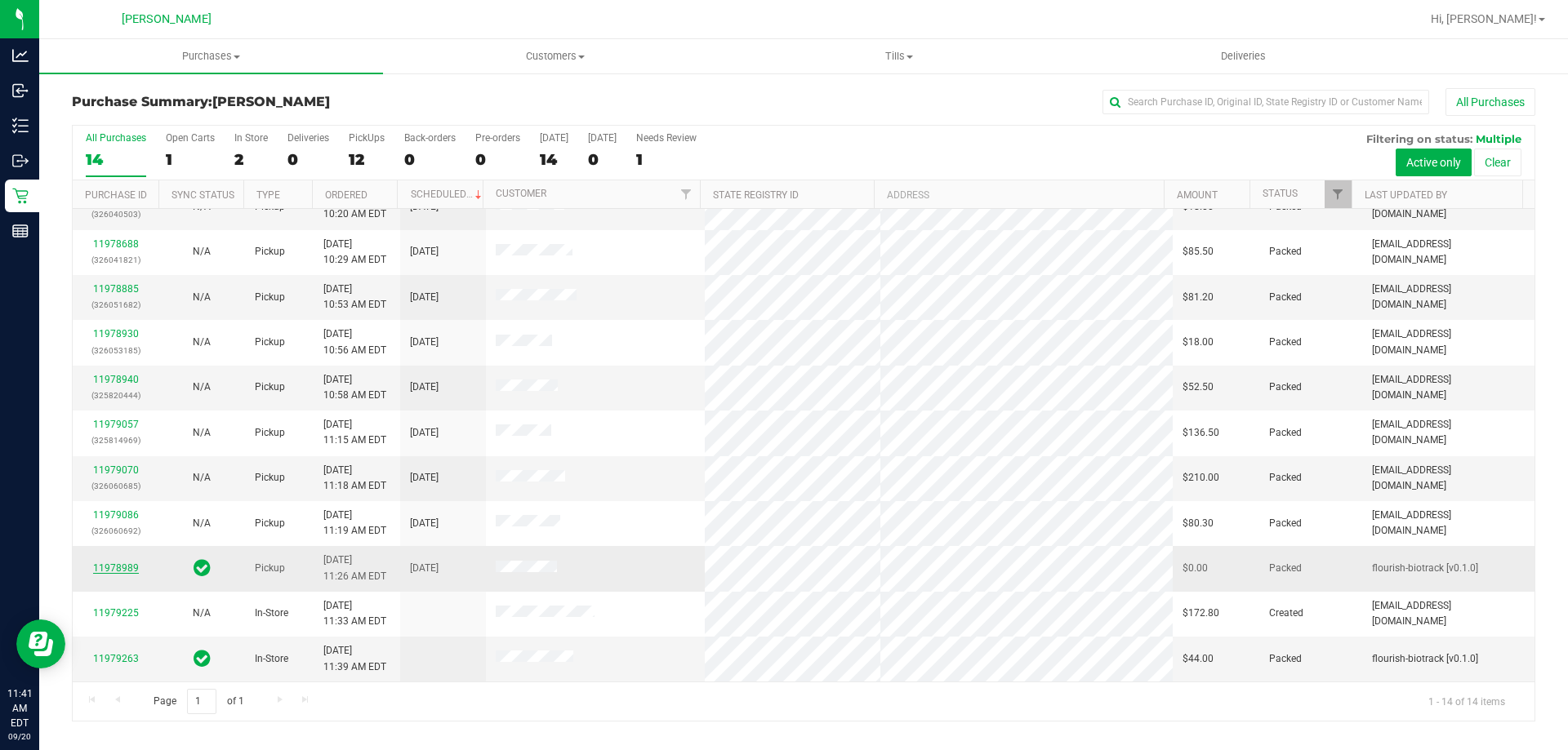
click at [109, 563] on link "11978989" at bounding box center [116, 568] width 46 height 11
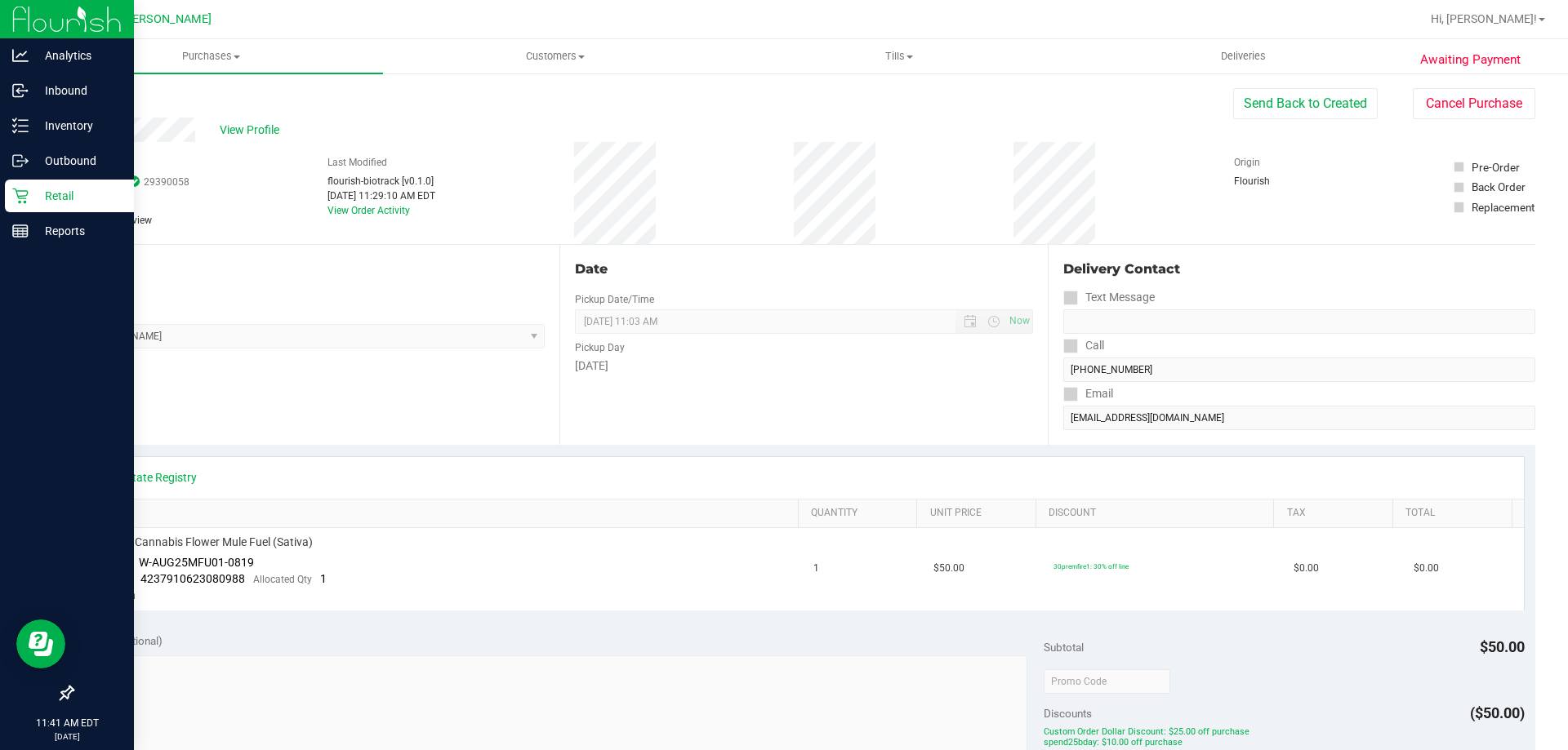
click at [66, 207] on div "Retail" at bounding box center [69, 195] width 129 height 33
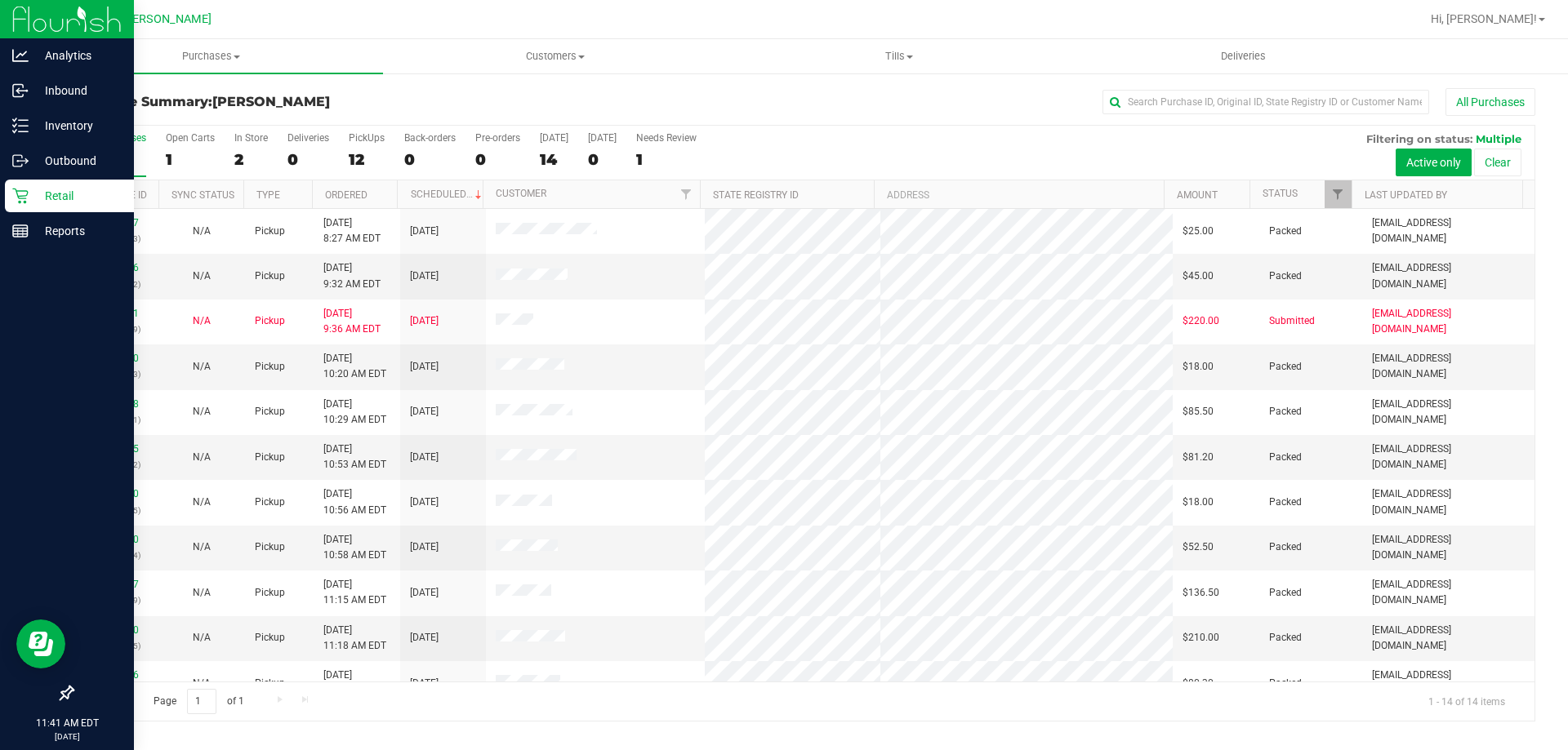
click at [50, 201] on p "Retail" at bounding box center [77, 195] width 98 height 20
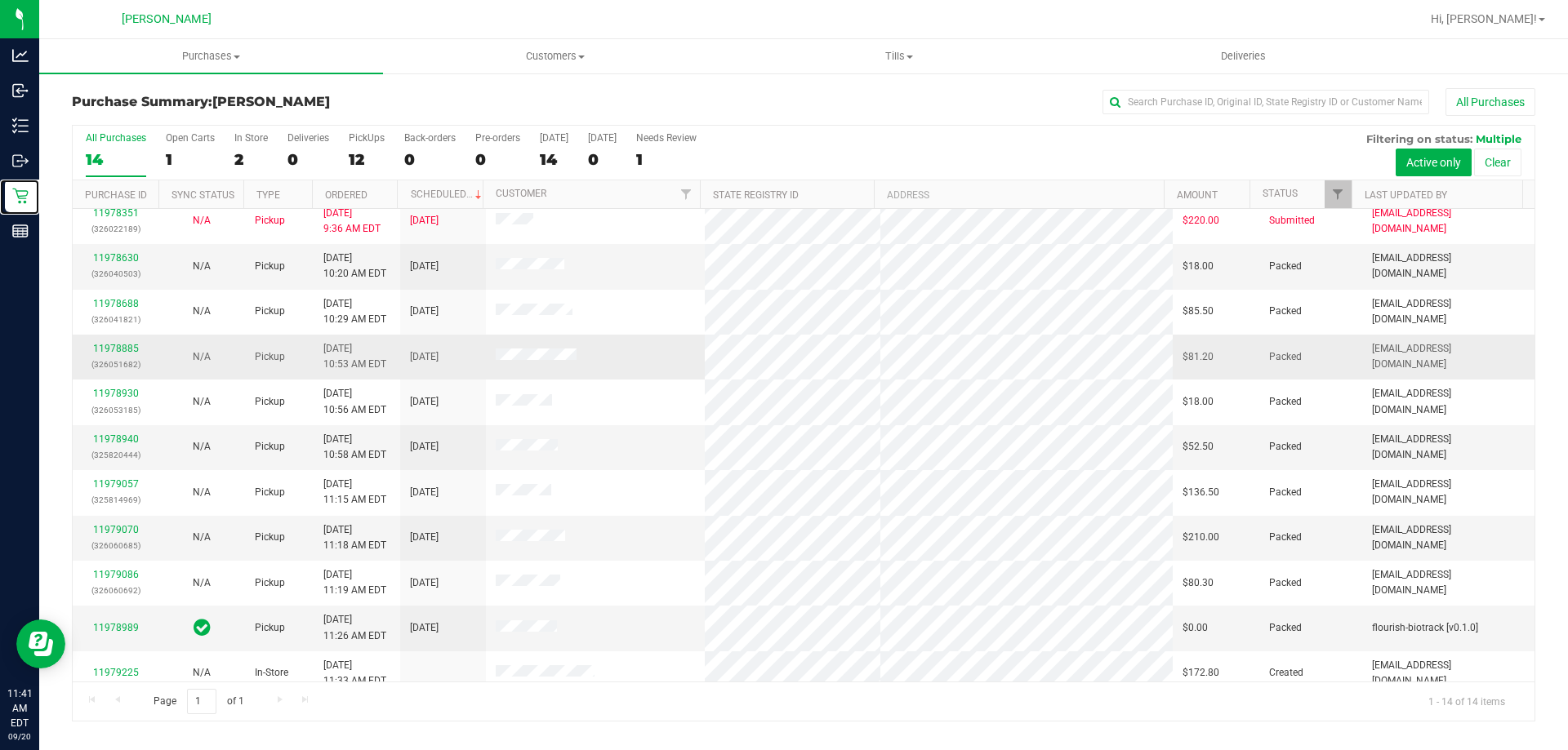
scroll to position [160, 0]
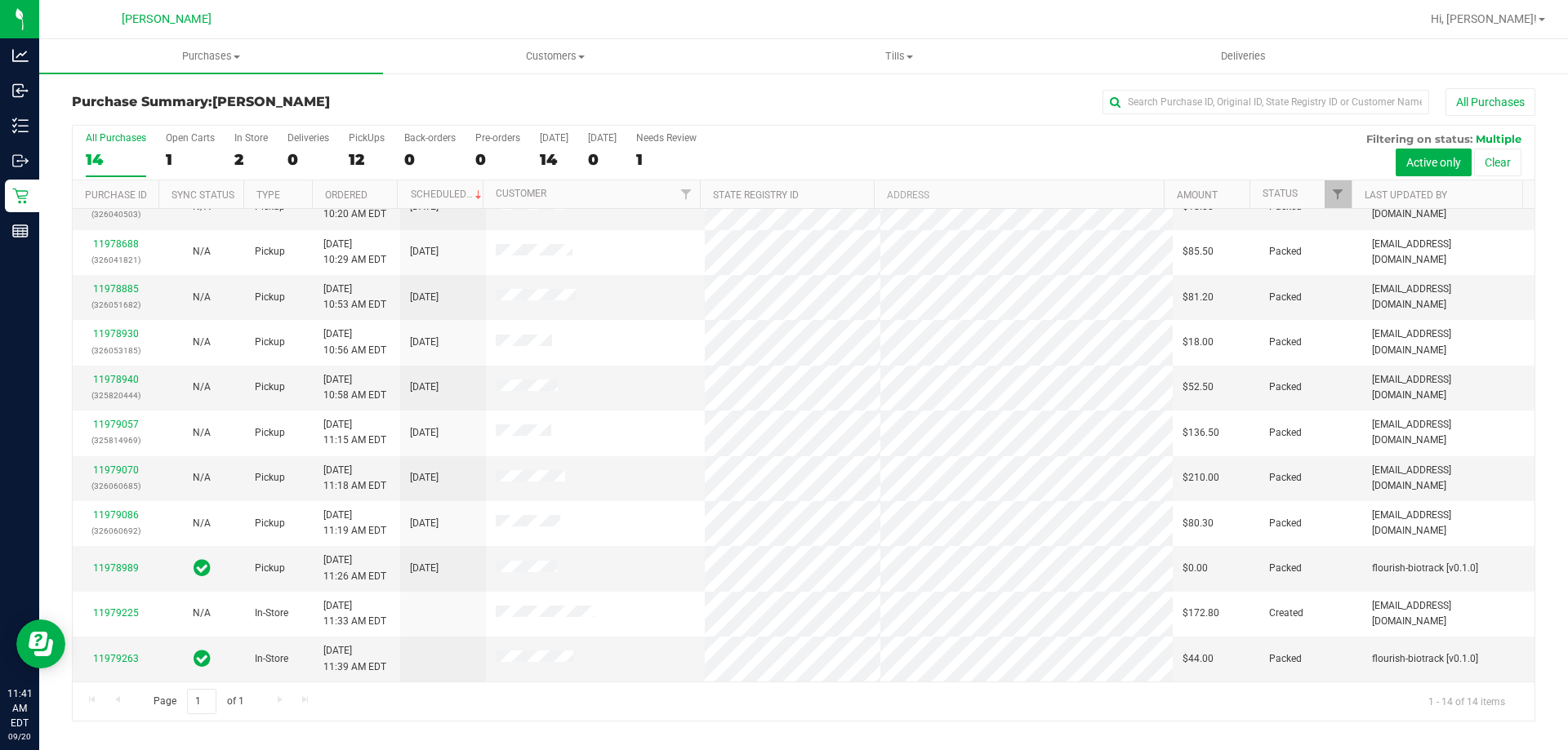
click at [382, 128] on div "All Purchases 14 Open Carts 1 In Store 2 Deliveries 0 PickUps 12 Back-orders 0 …" at bounding box center [803, 133] width 1462 height 13
click at [368, 134] on div "PickUps" at bounding box center [367, 138] width 36 height 11
click at [0, 0] on input "PickUps 12" at bounding box center [0, 0] width 0 height 0
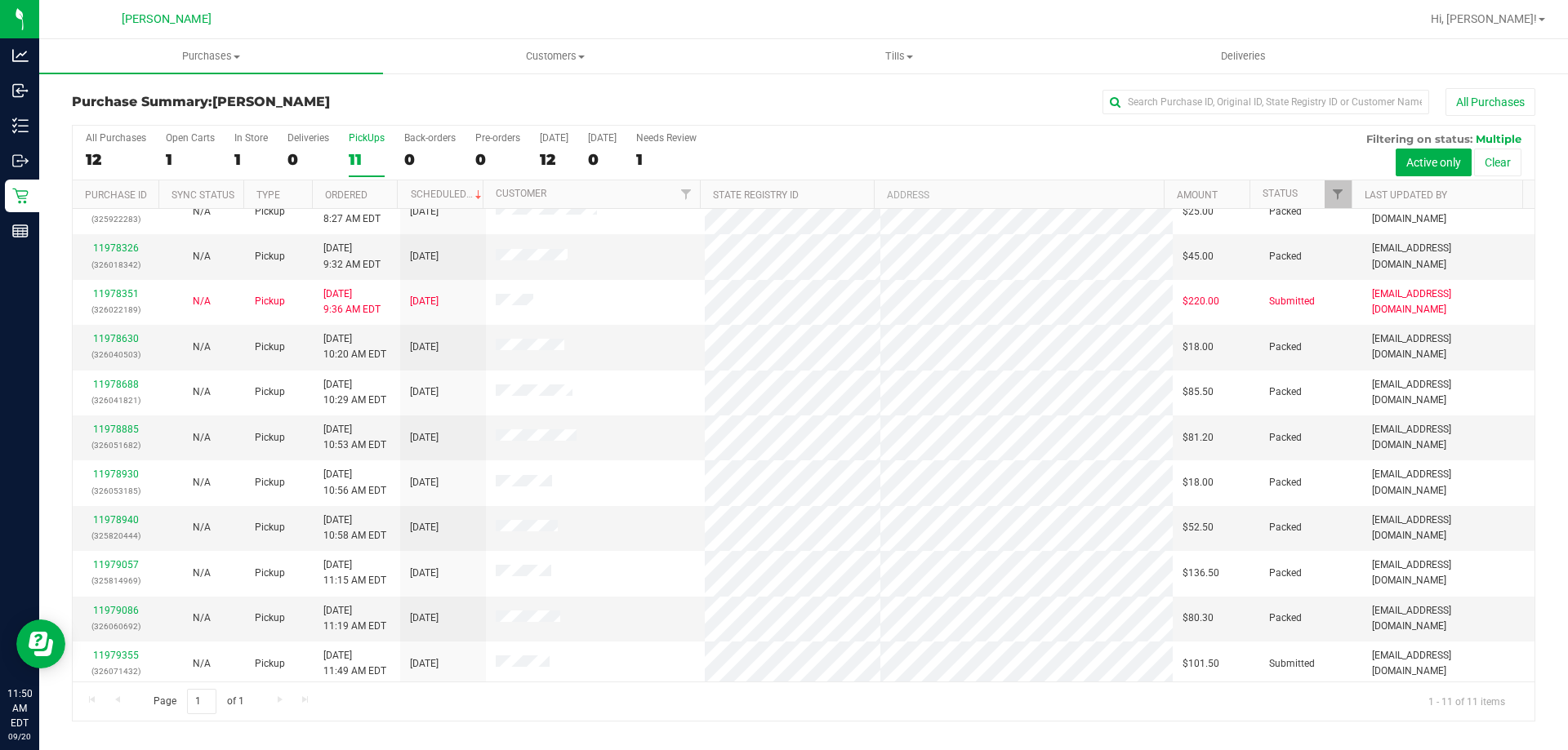
scroll to position [23, 0]
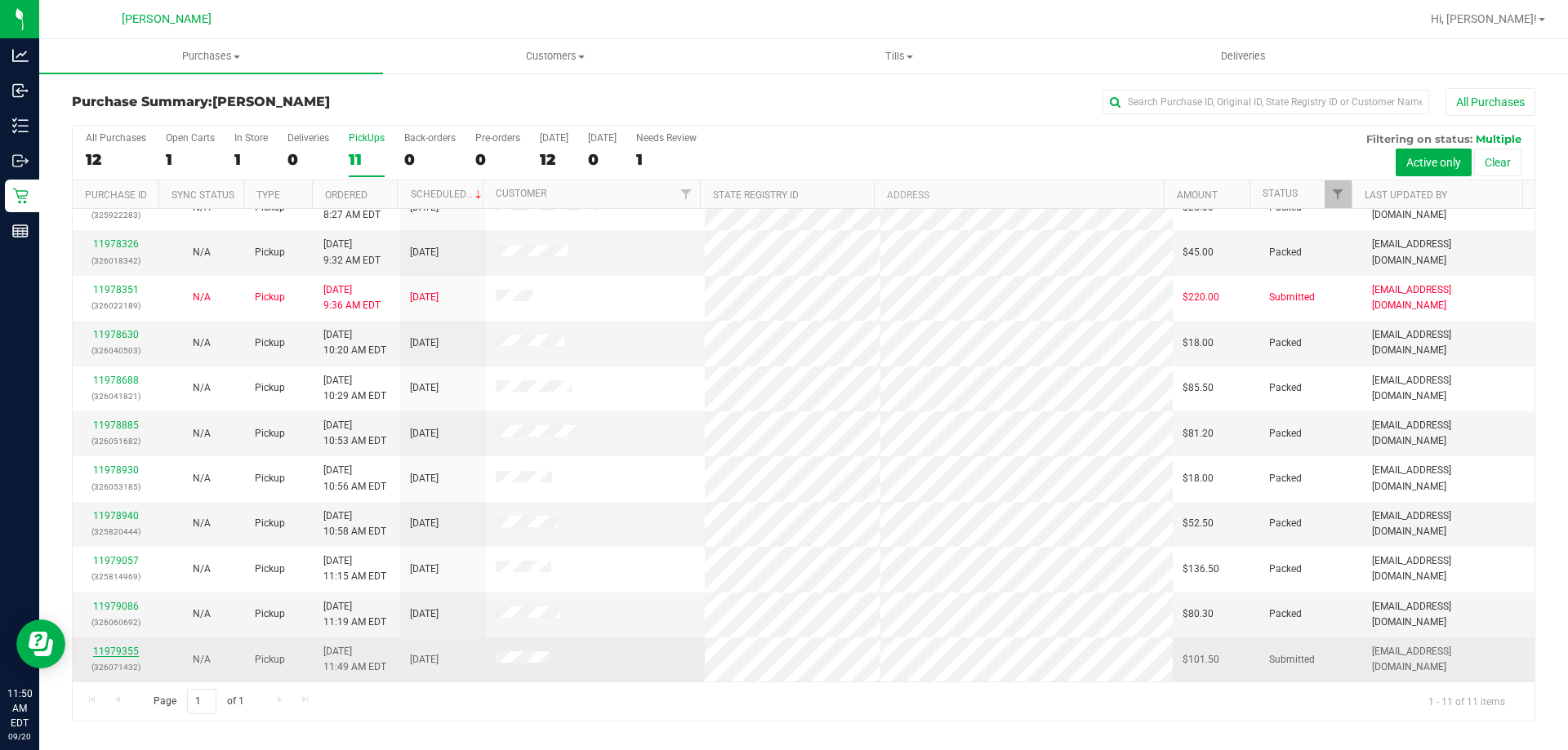
click at [125, 648] on link "11979355" at bounding box center [116, 651] width 46 height 11
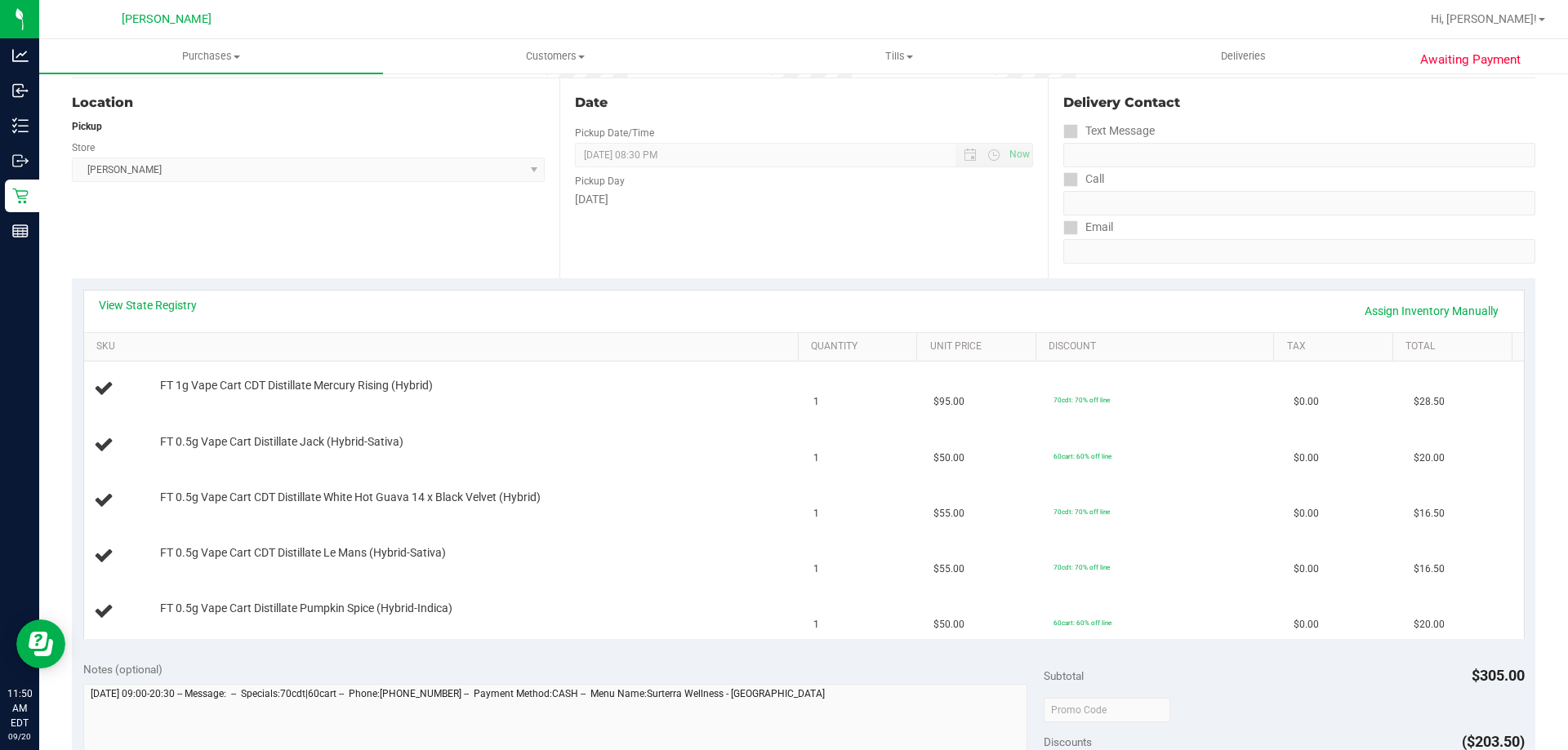
scroll to position [164, 0]
click at [154, 308] on link "View State Registry" at bounding box center [148, 303] width 98 height 16
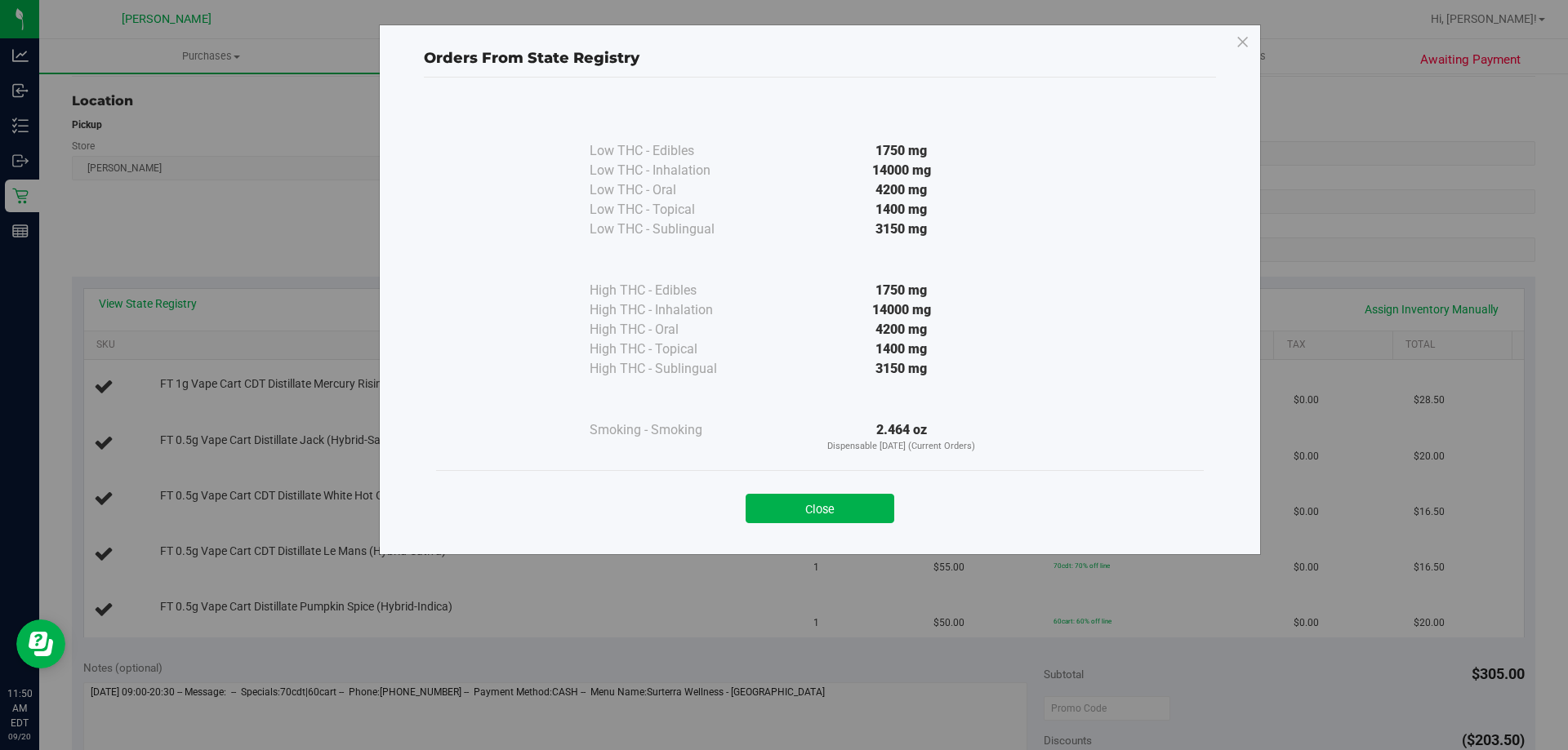
click at [821, 524] on div "Close" at bounding box center [820, 503] width 767 height 66
click at [831, 512] on button "Close" at bounding box center [820, 508] width 149 height 29
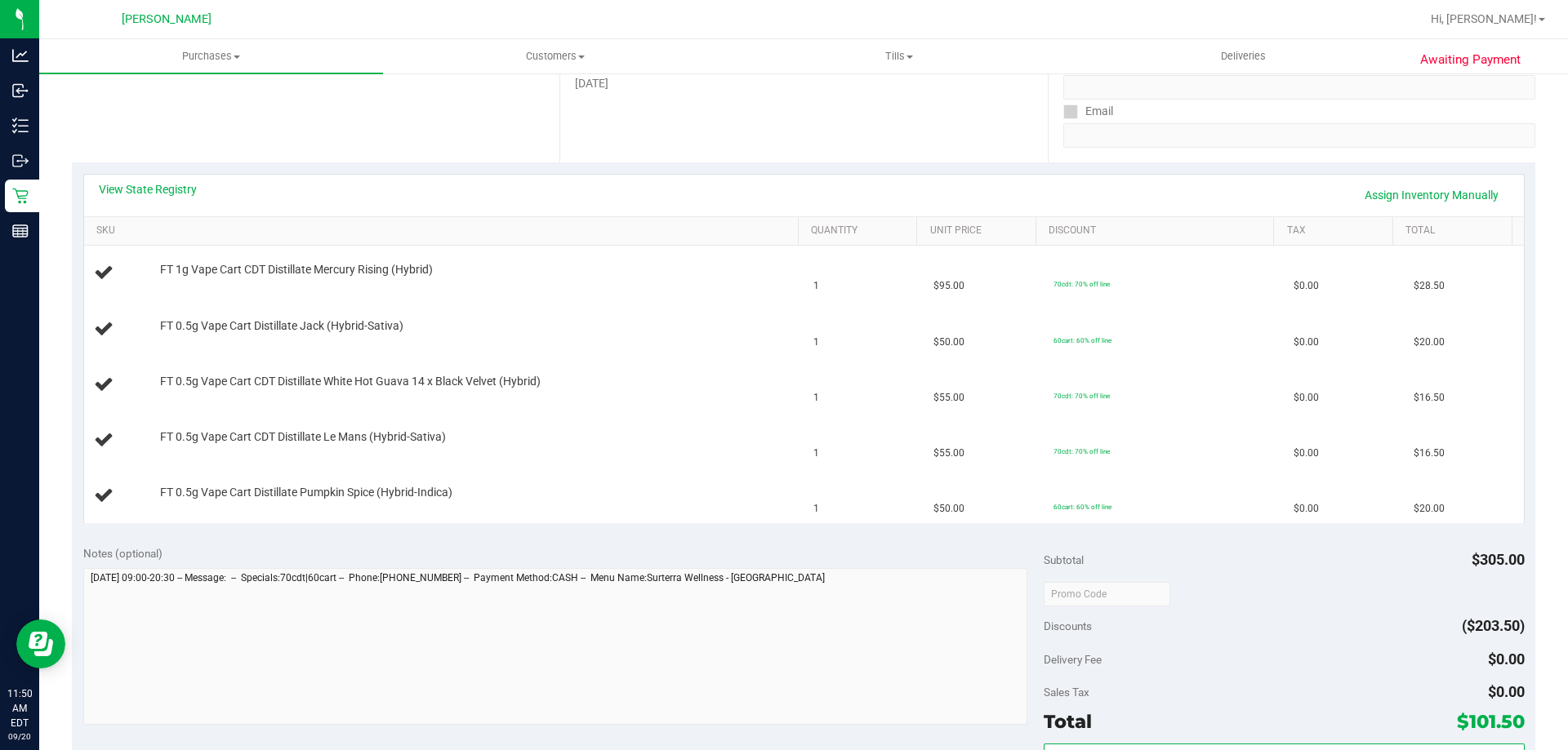
scroll to position [571, 0]
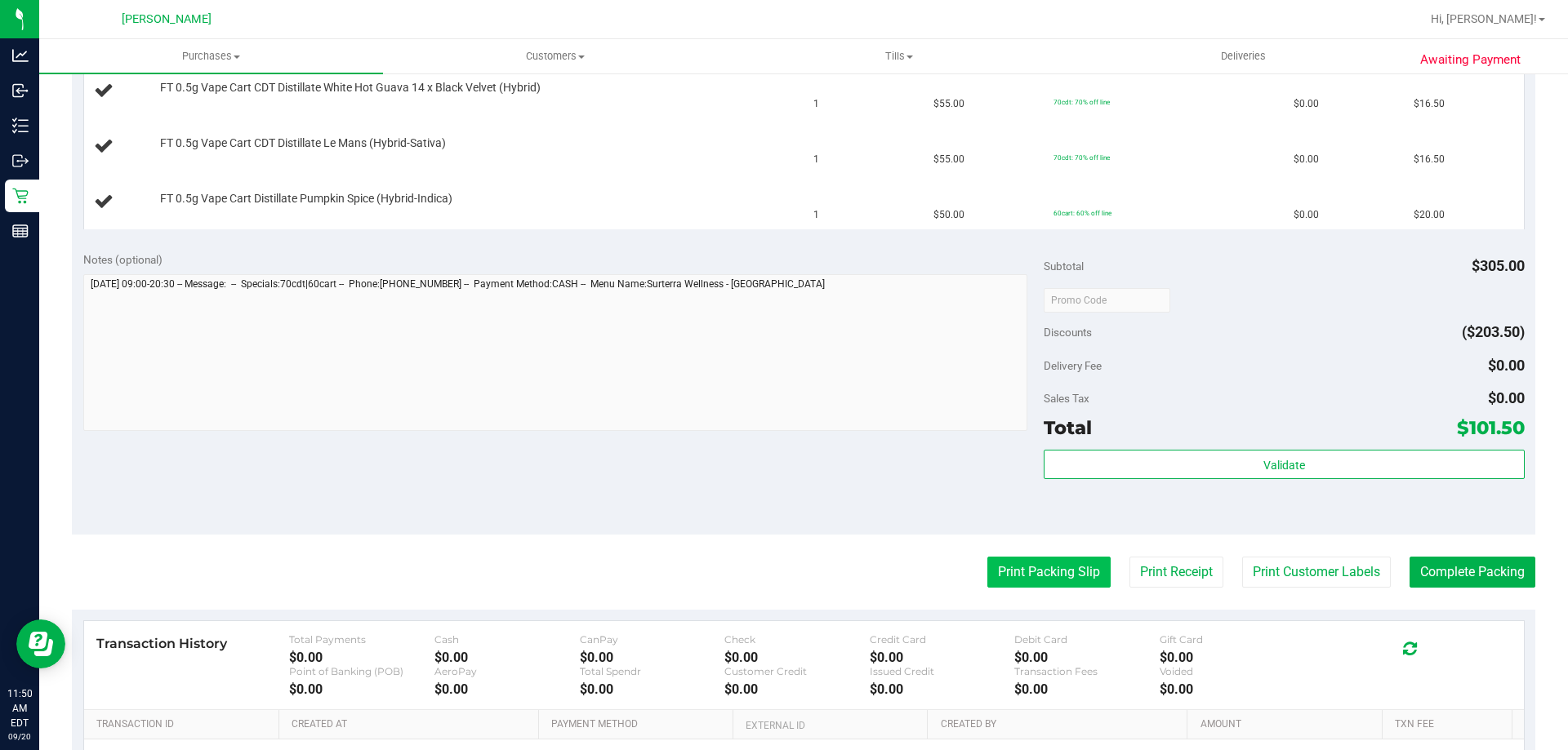
click at [1034, 577] on button "Print Packing Slip" at bounding box center [1048, 571] width 123 height 31
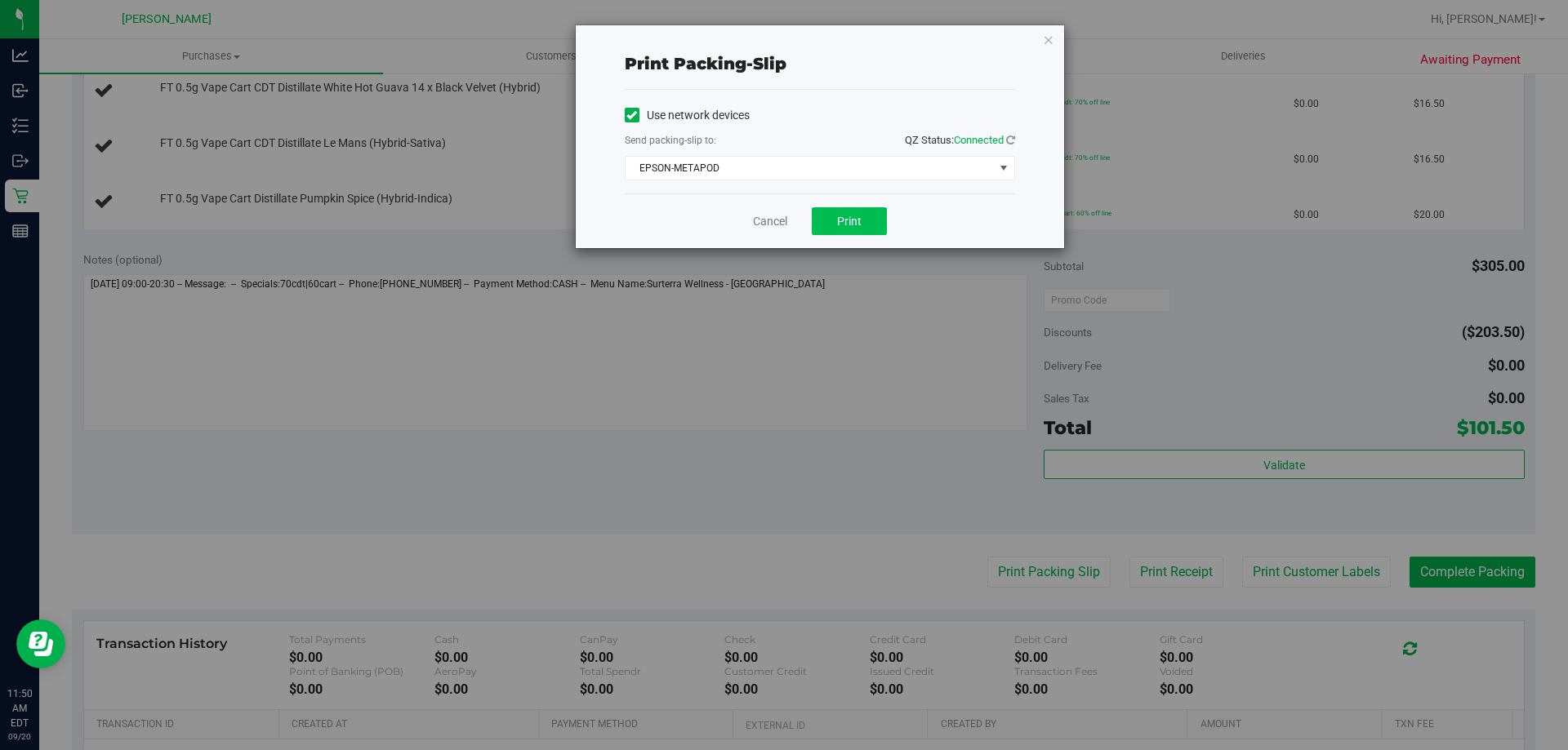
click at [845, 215] on span "Print" at bounding box center [849, 221] width 24 height 13
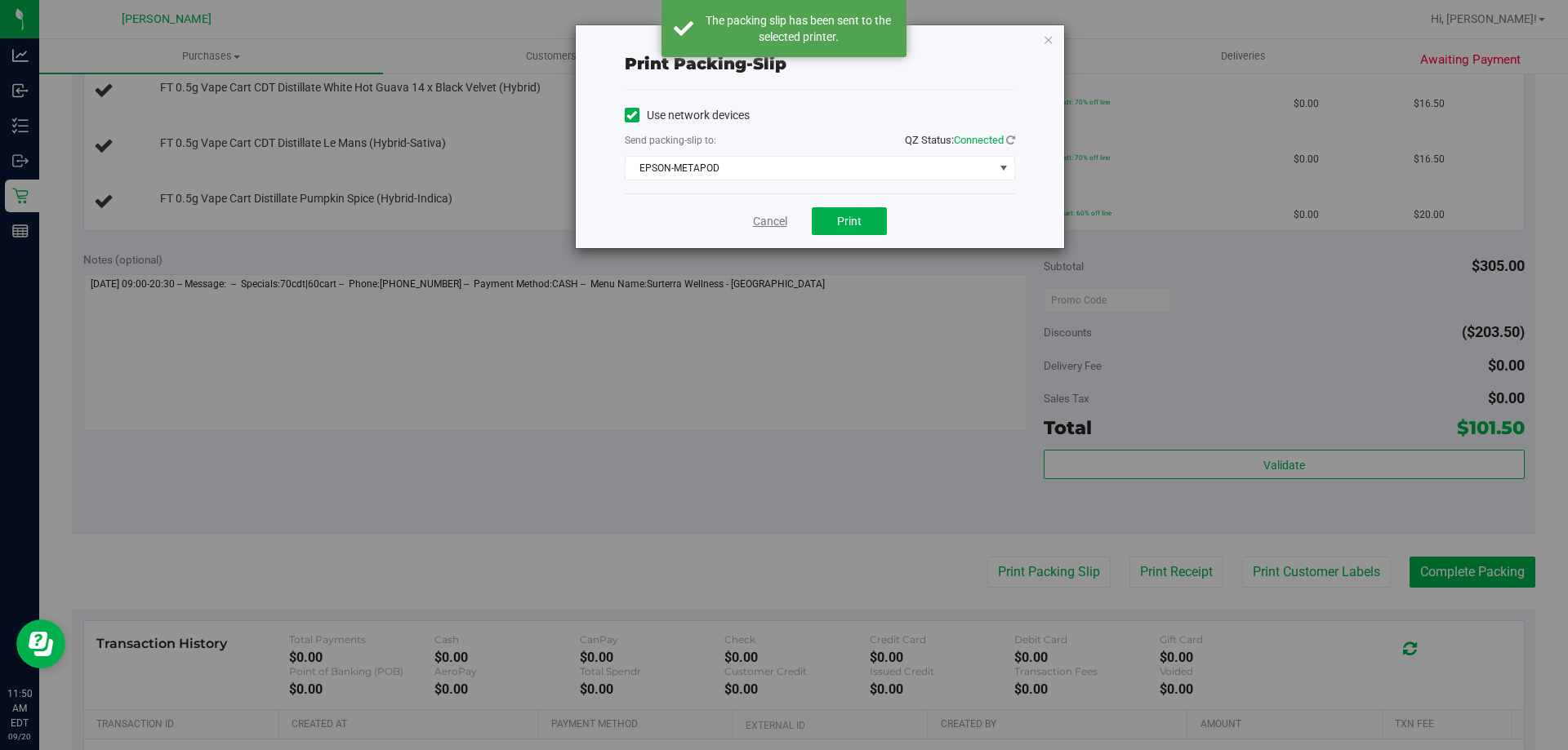
click at [774, 221] on link "Cancel" at bounding box center [770, 222] width 34 height 17
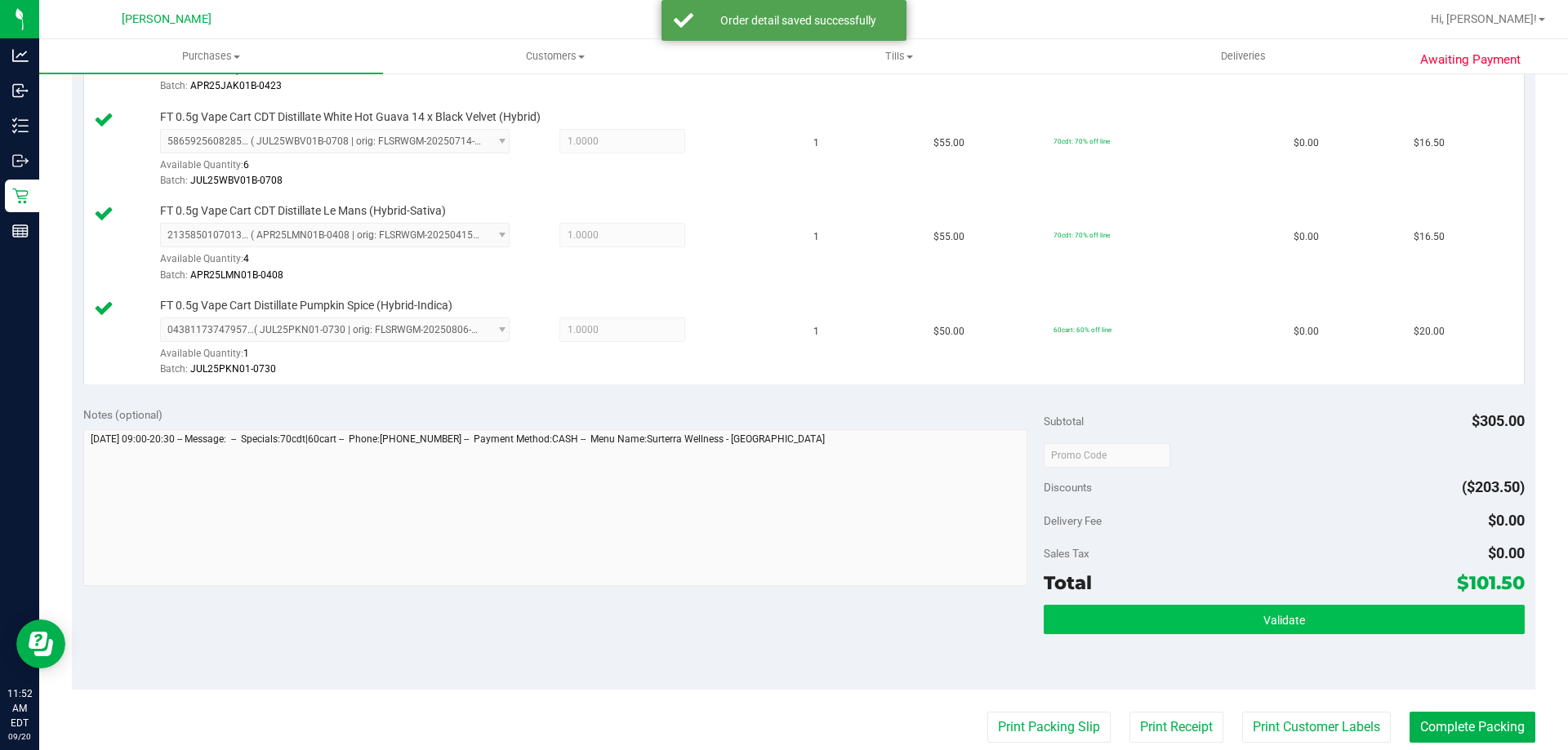
scroll to position [735, 0]
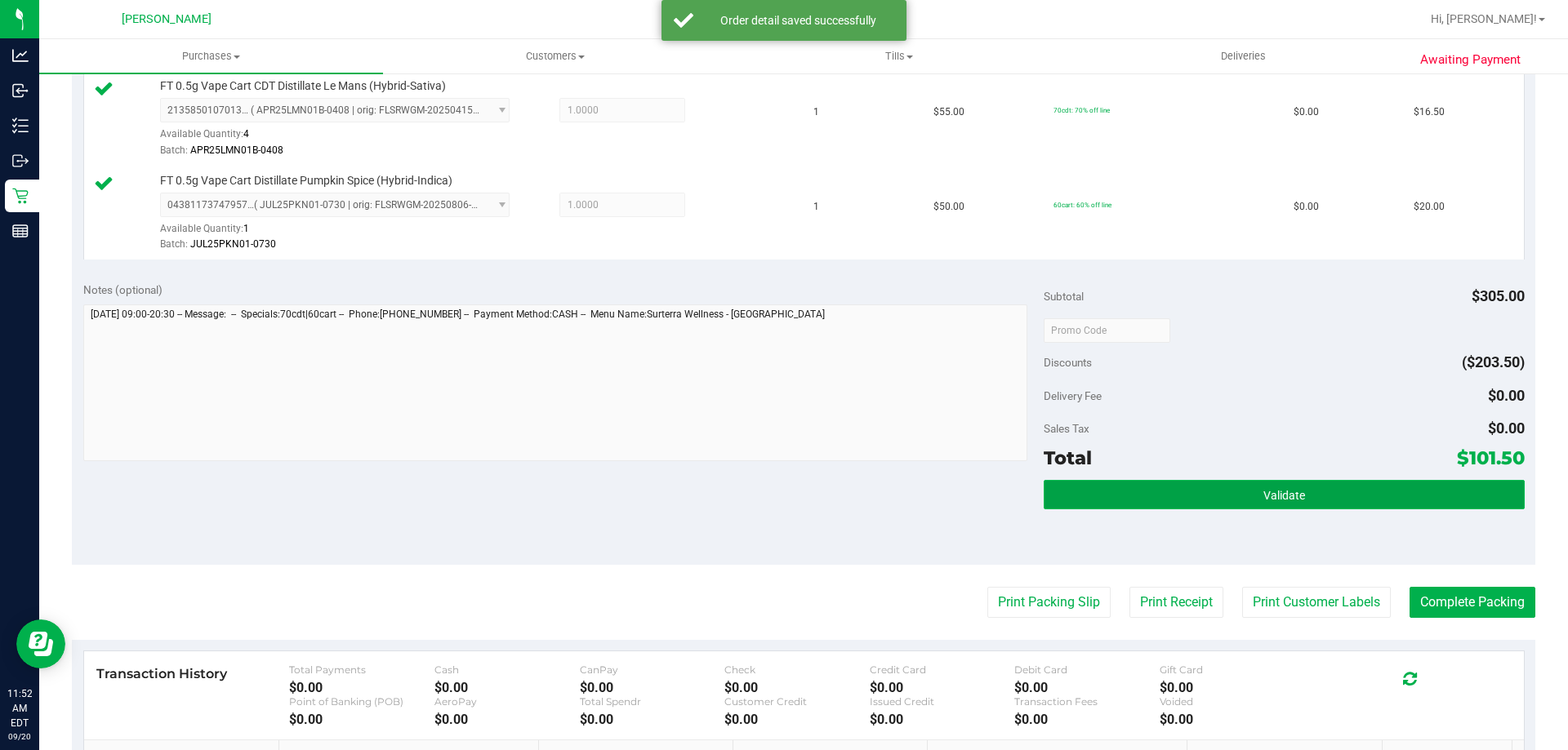
click at [1258, 509] on button "Validate" at bounding box center [1283, 494] width 480 height 29
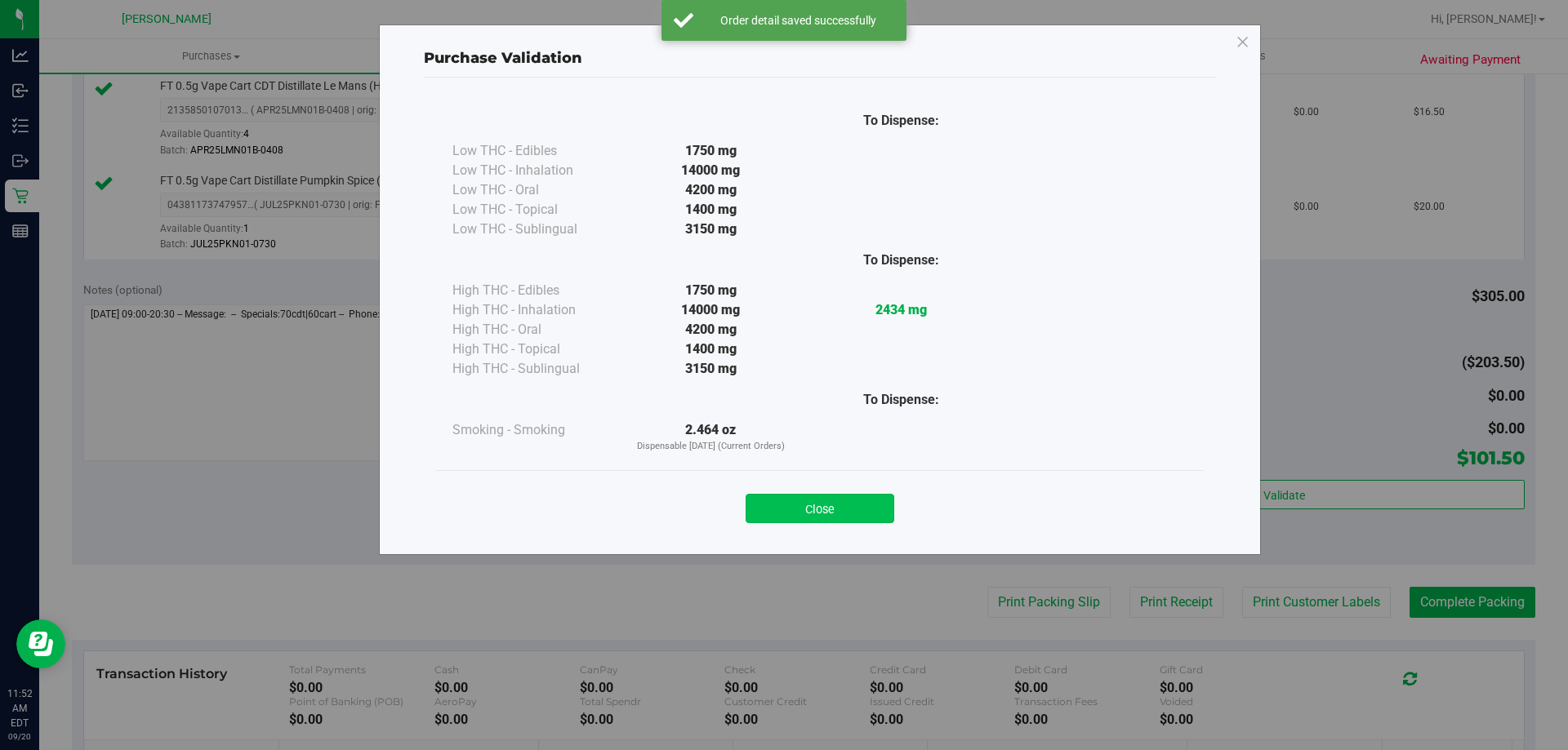
click at [835, 511] on button "Close" at bounding box center [820, 508] width 149 height 29
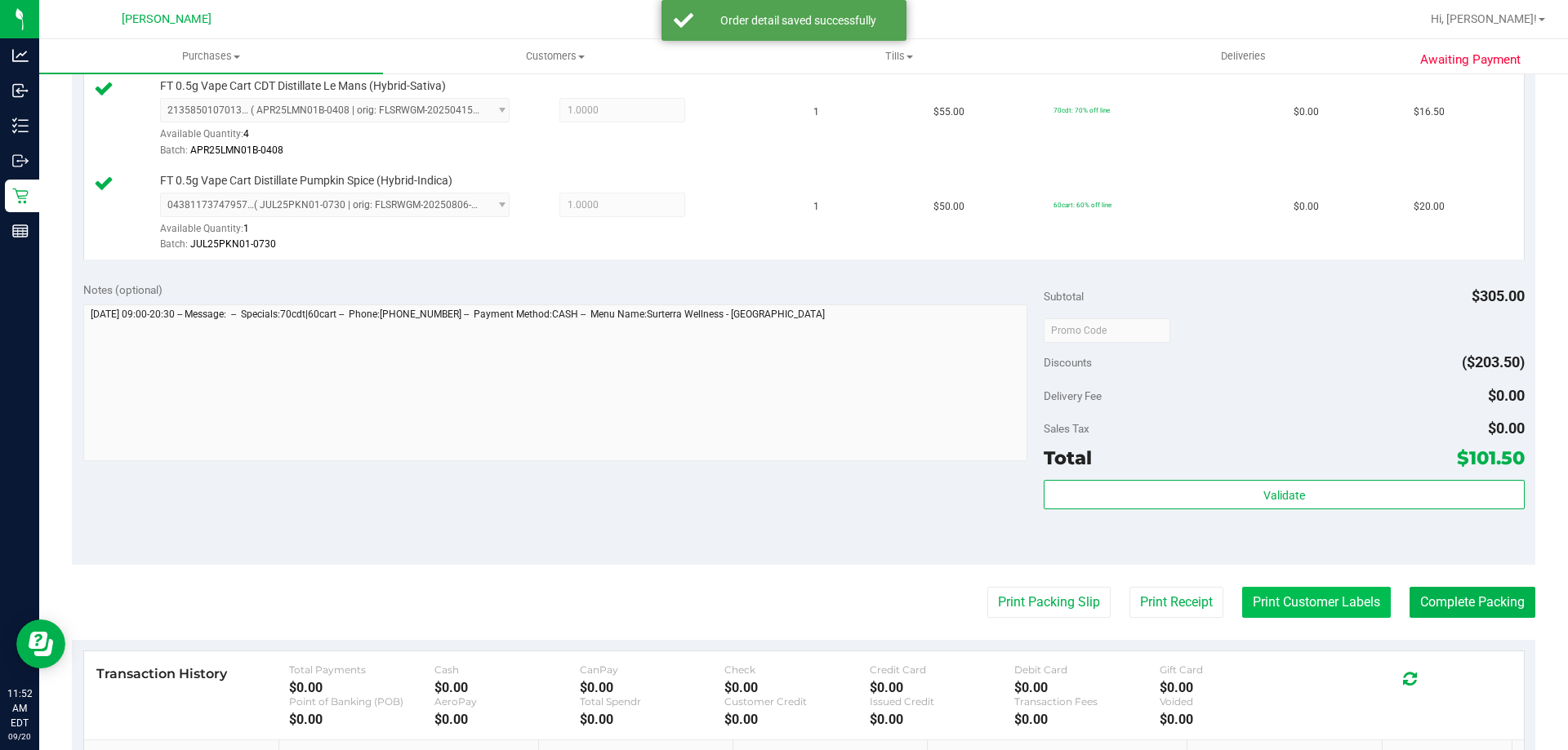
click at [1289, 601] on button "Print Customer Labels" at bounding box center [1316, 602] width 149 height 31
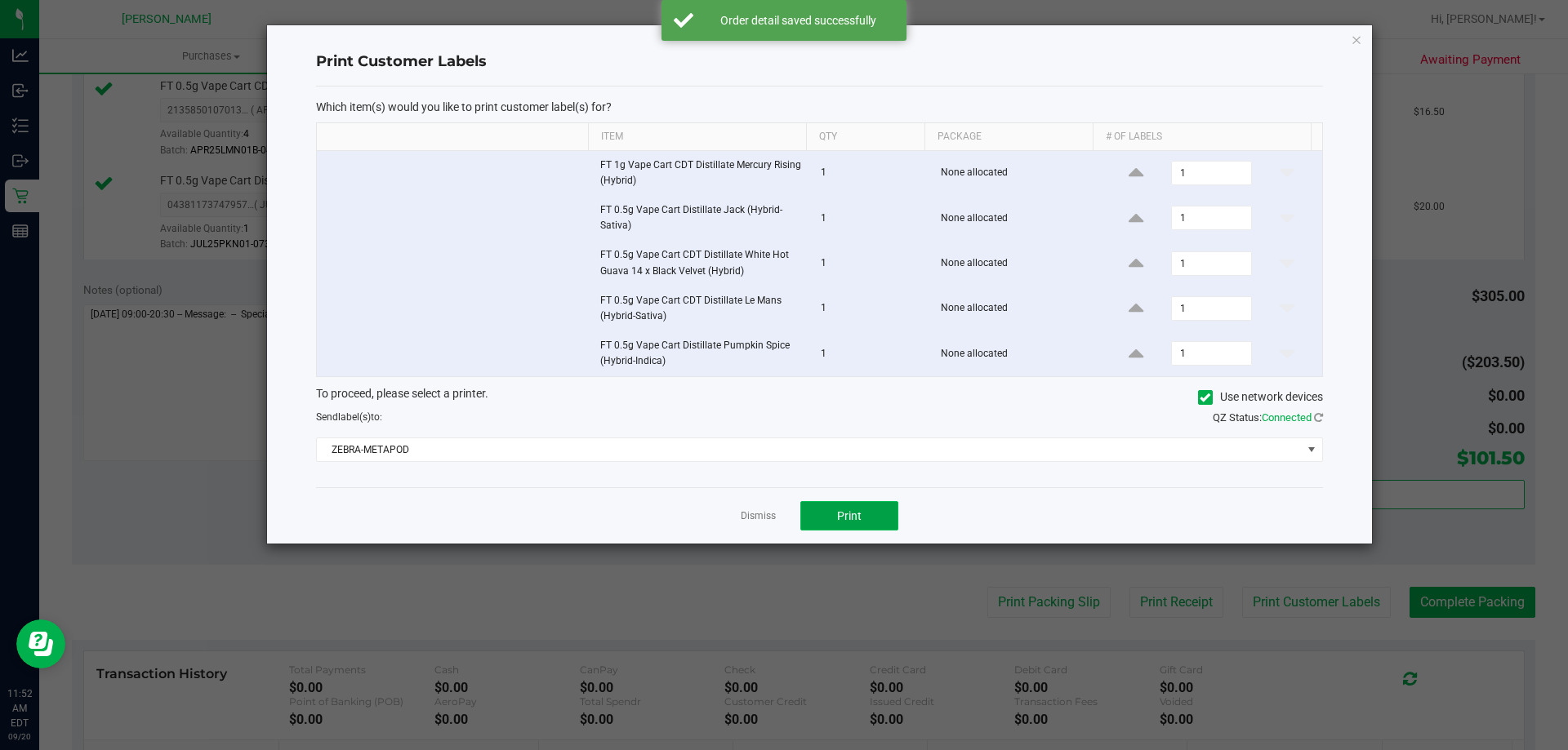
click at [848, 513] on span "Print" at bounding box center [849, 516] width 24 height 13
click at [768, 516] on link "Dismiss" at bounding box center [758, 516] width 35 height 14
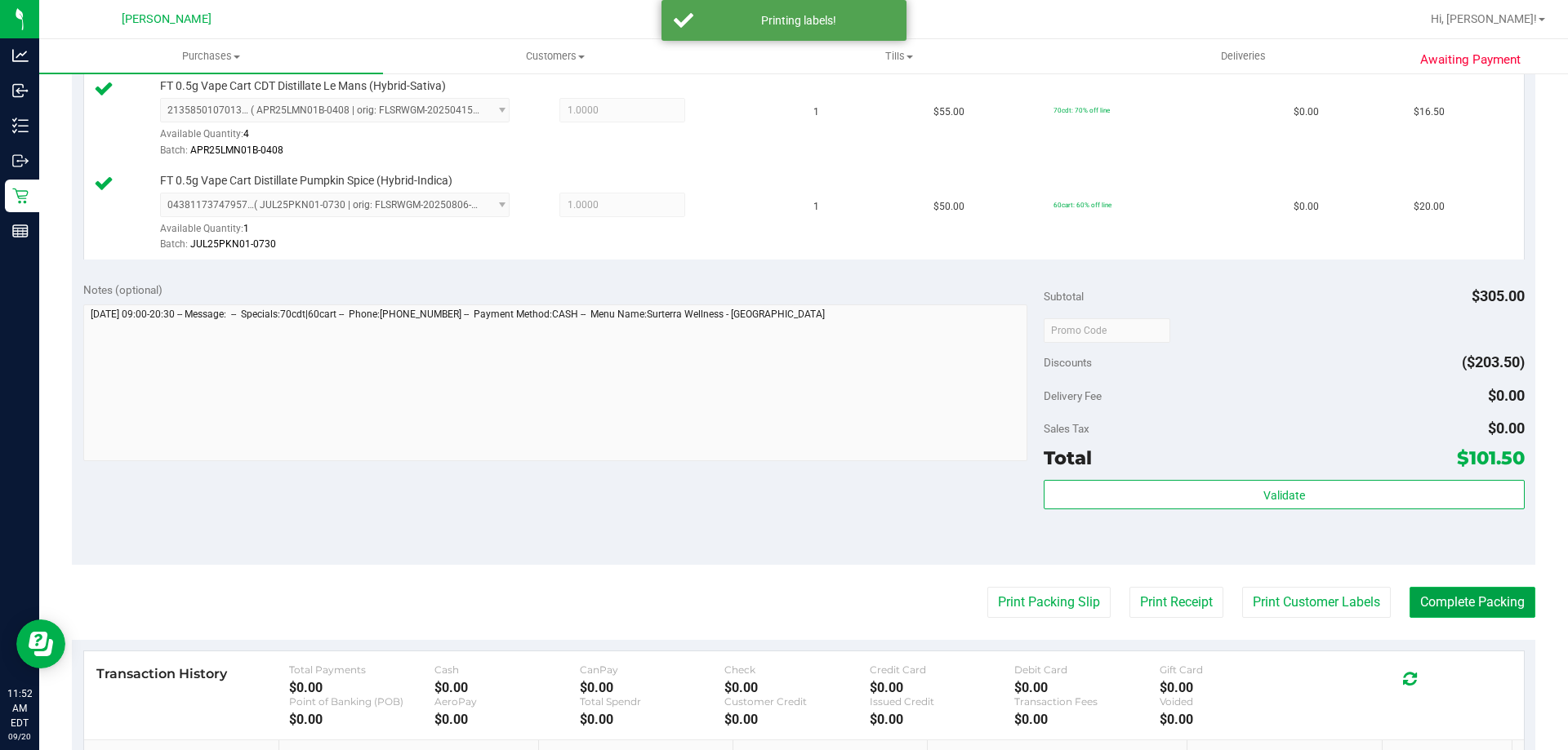
click at [1441, 592] on button "Complete Packing" at bounding box center [1472, 602] width 126 height 31
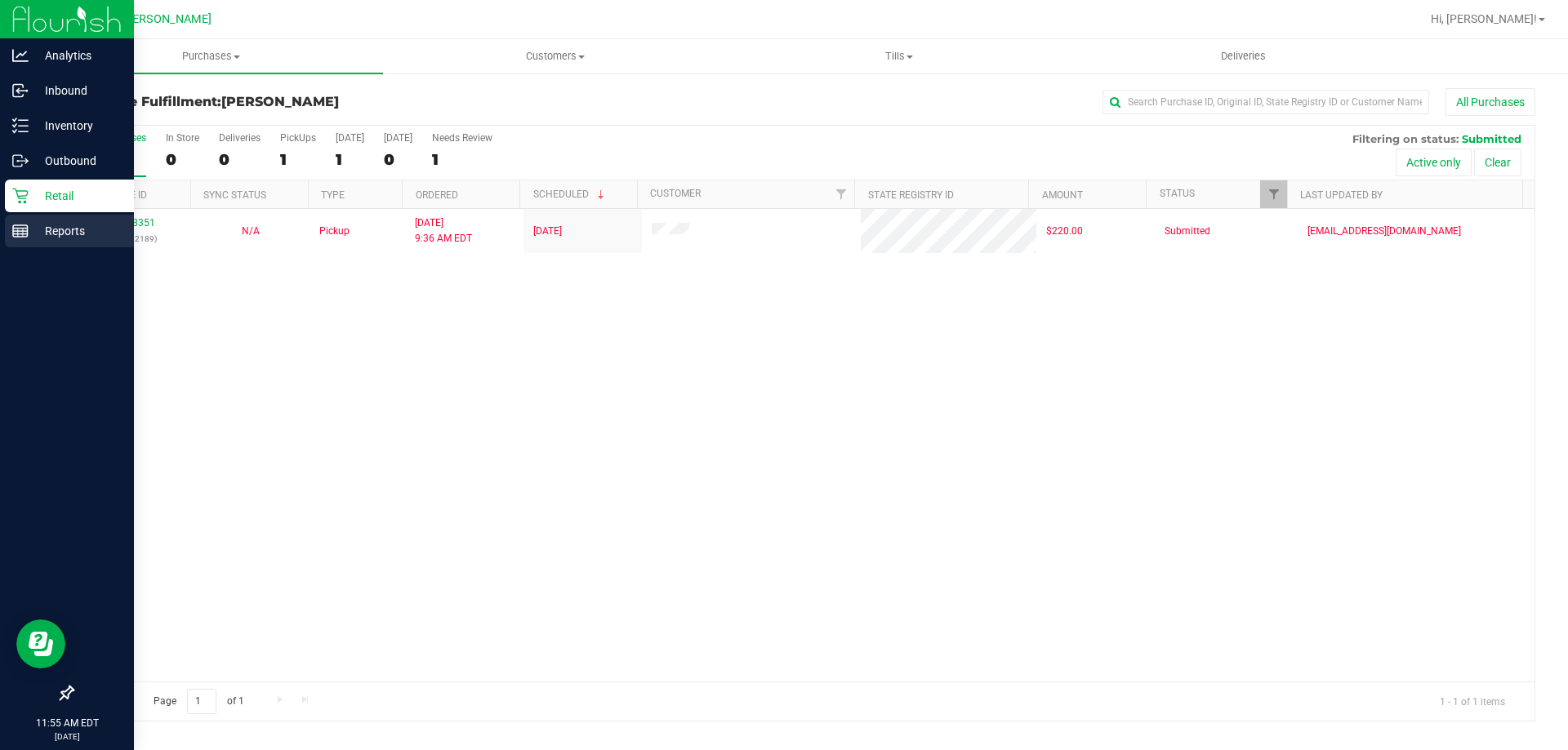
click at [59, 221] on p "Reports" at bounding box center [77, 230] width 98 height 20
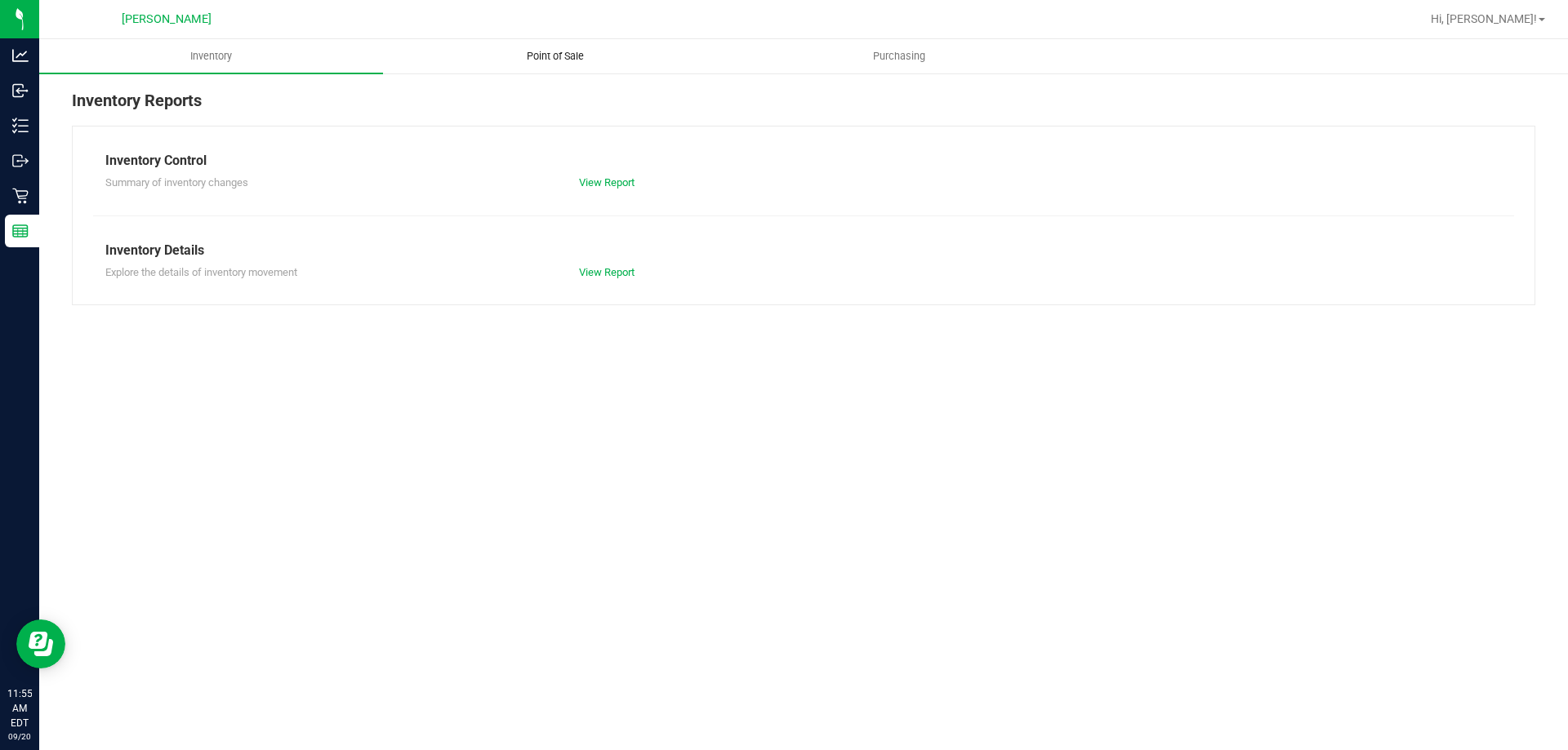
click at [557, 59] on span "Point of Sale" at bounding box center [556, 56] width 102 height 15
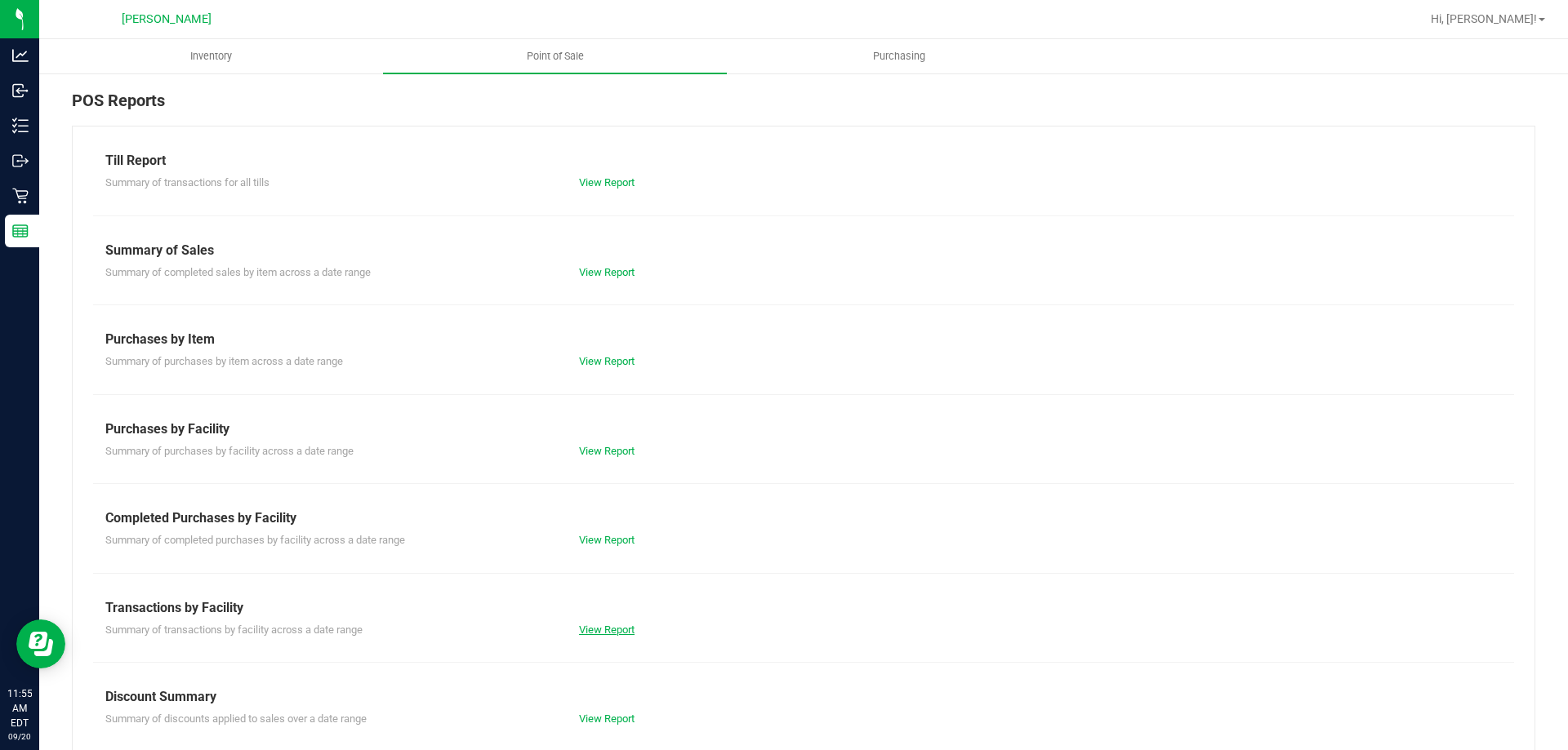
click at [605, 626] on link "View Report" at bounding box center [606, 630] width 55 height 12
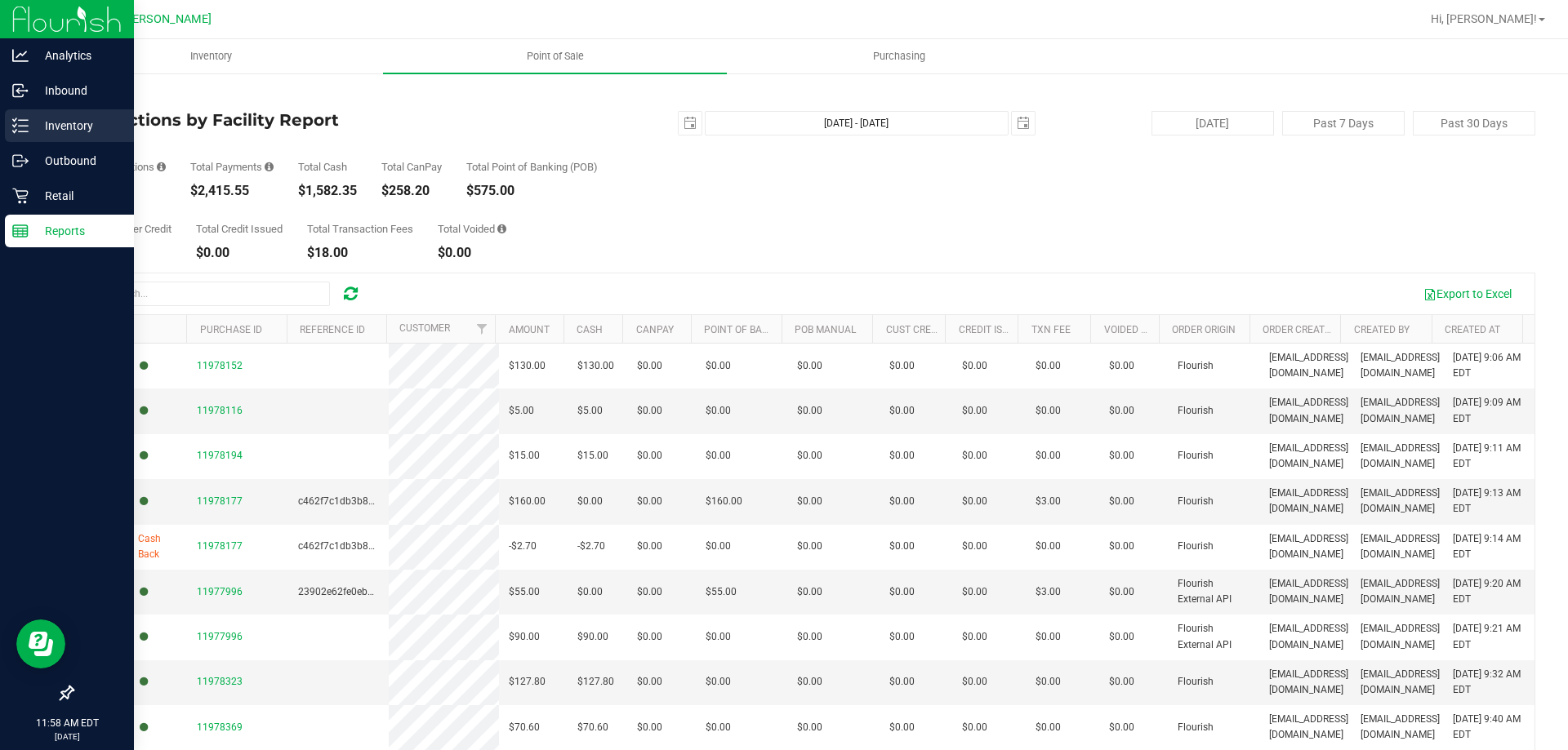
click at [72, 124] on p "Inventory" at bounding box center [77, 125] width 98 height 20
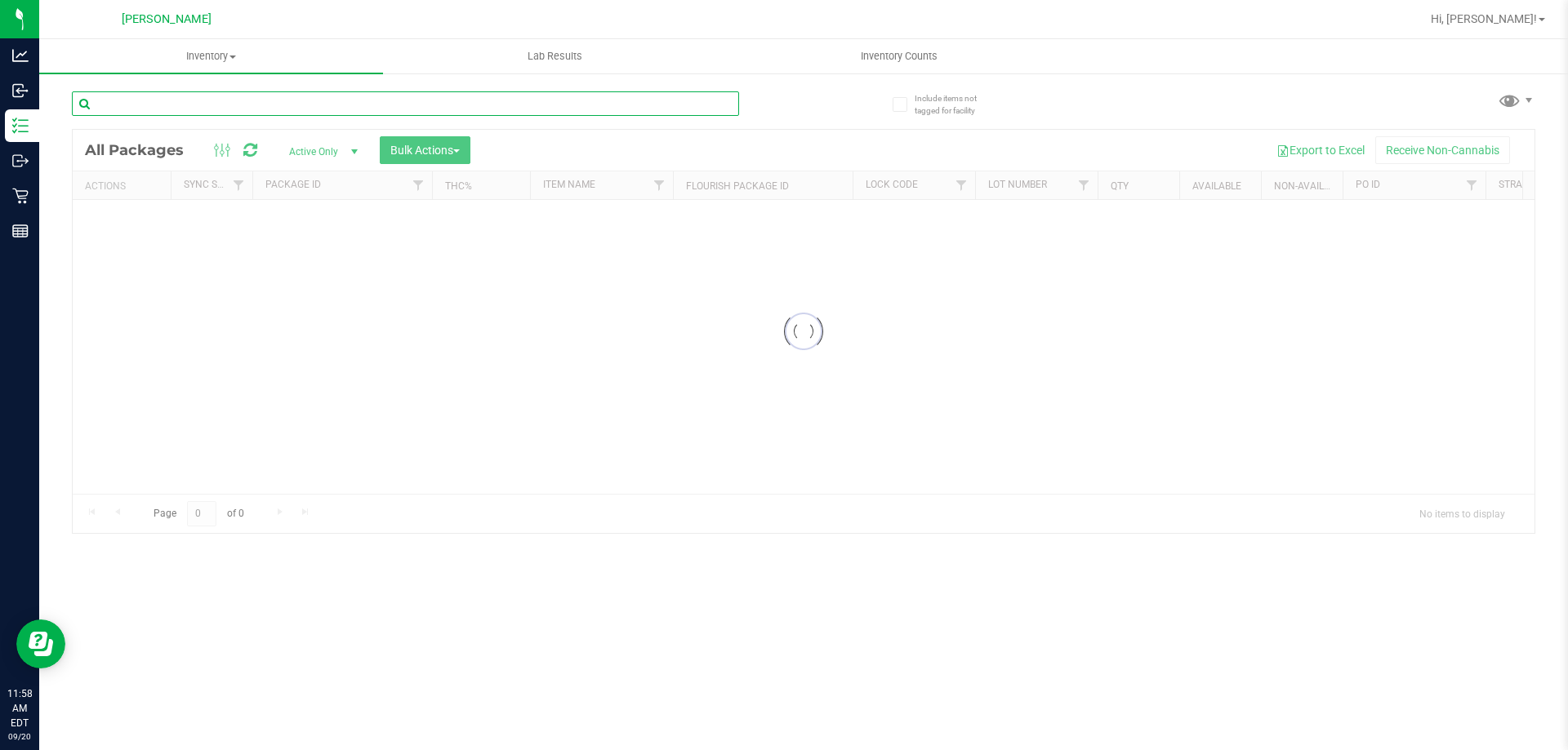
click at [316, 109] on input "text" at bounding box center [405, 103] width 667 height 24
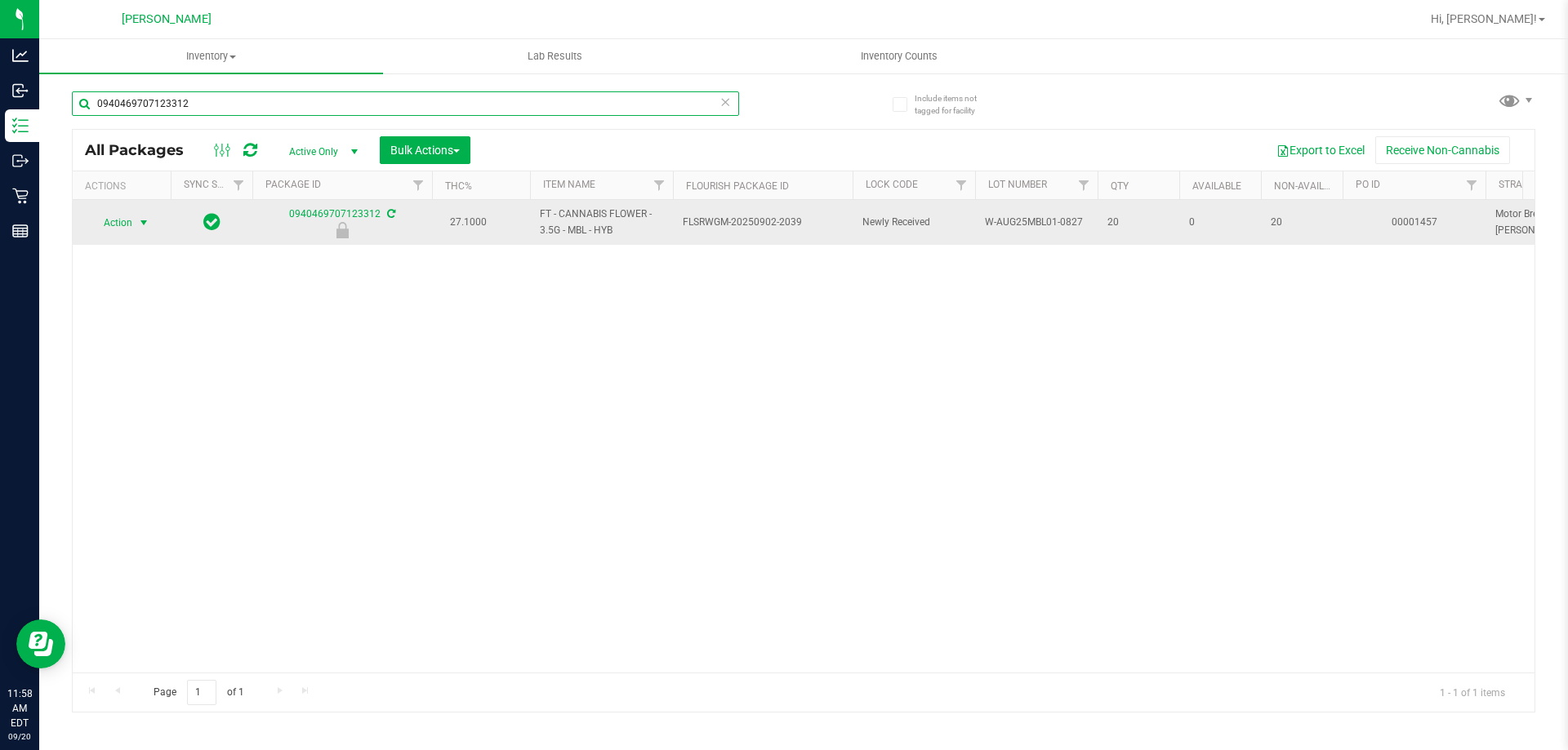
type input "0940469707123312"
click at [121, 223] on span "Action" at bounding box center [111, 223] width 44 height 23
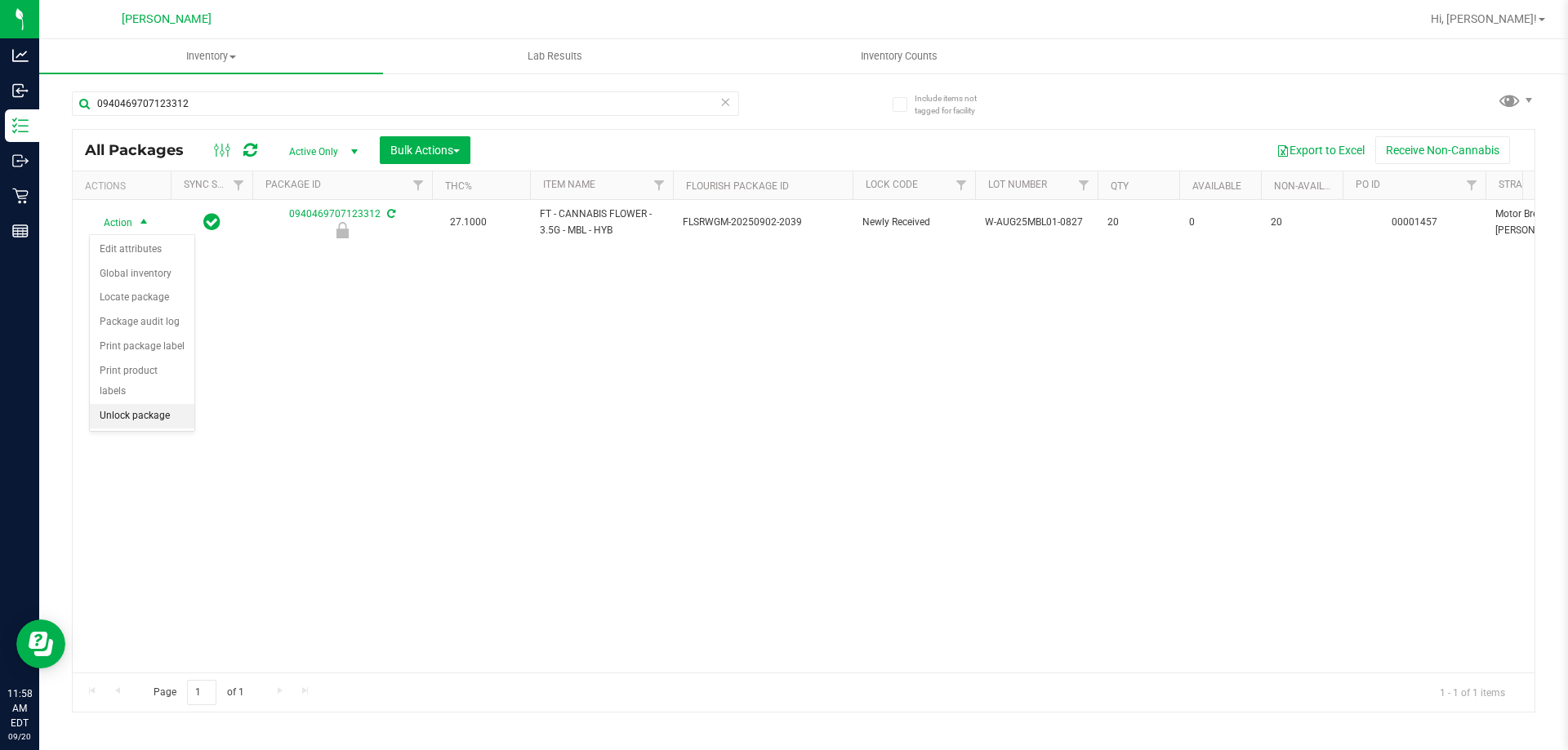
click at [118, 404] on li "Unlock package" at bounding box center [142, 416] width 104 height 24
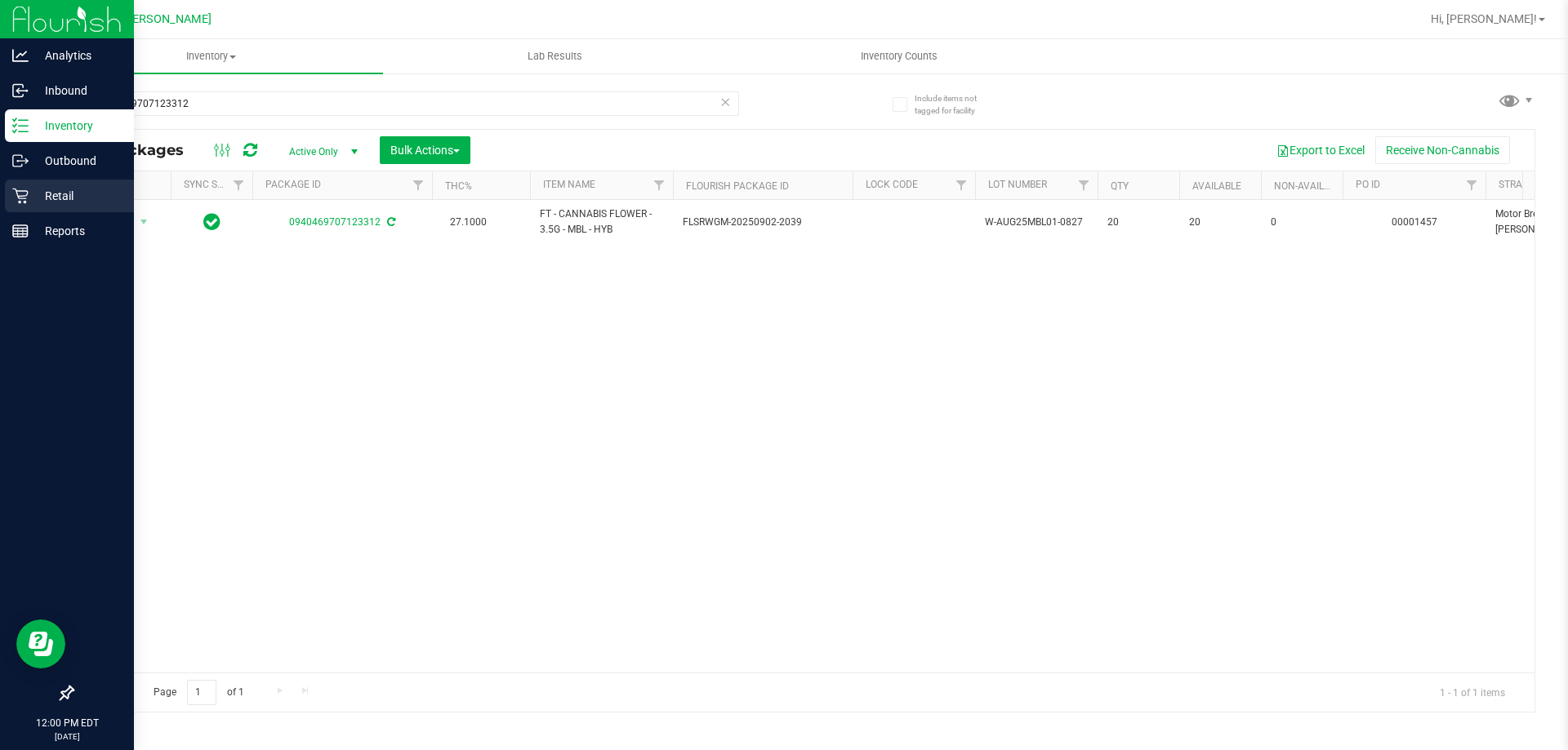
click at [61, 195] on p "Retail" at bounding box center [77, 195] width 98 height 20
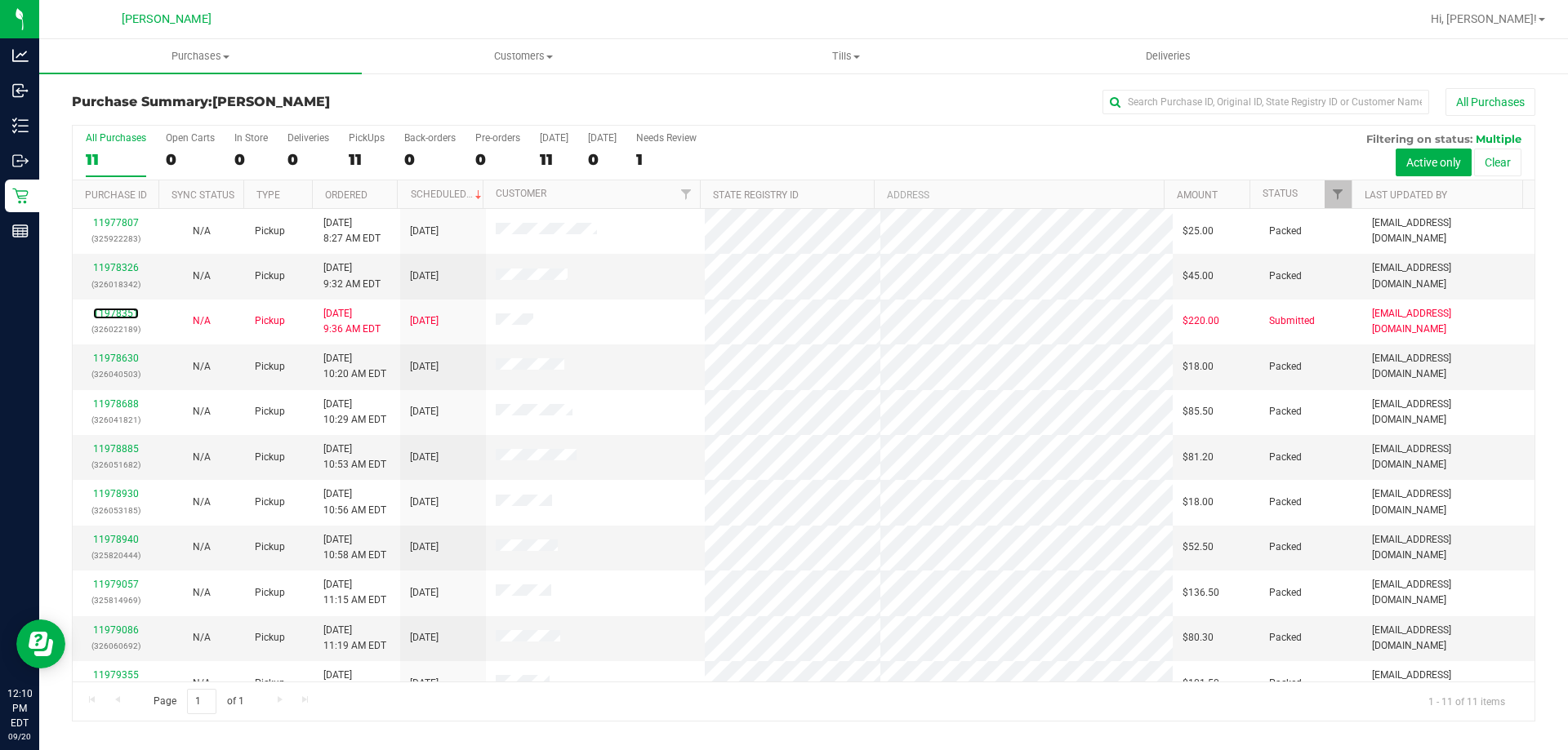
click at [124, 315] on link "11978351" at bounding box center [116, 313] width 46 height 11
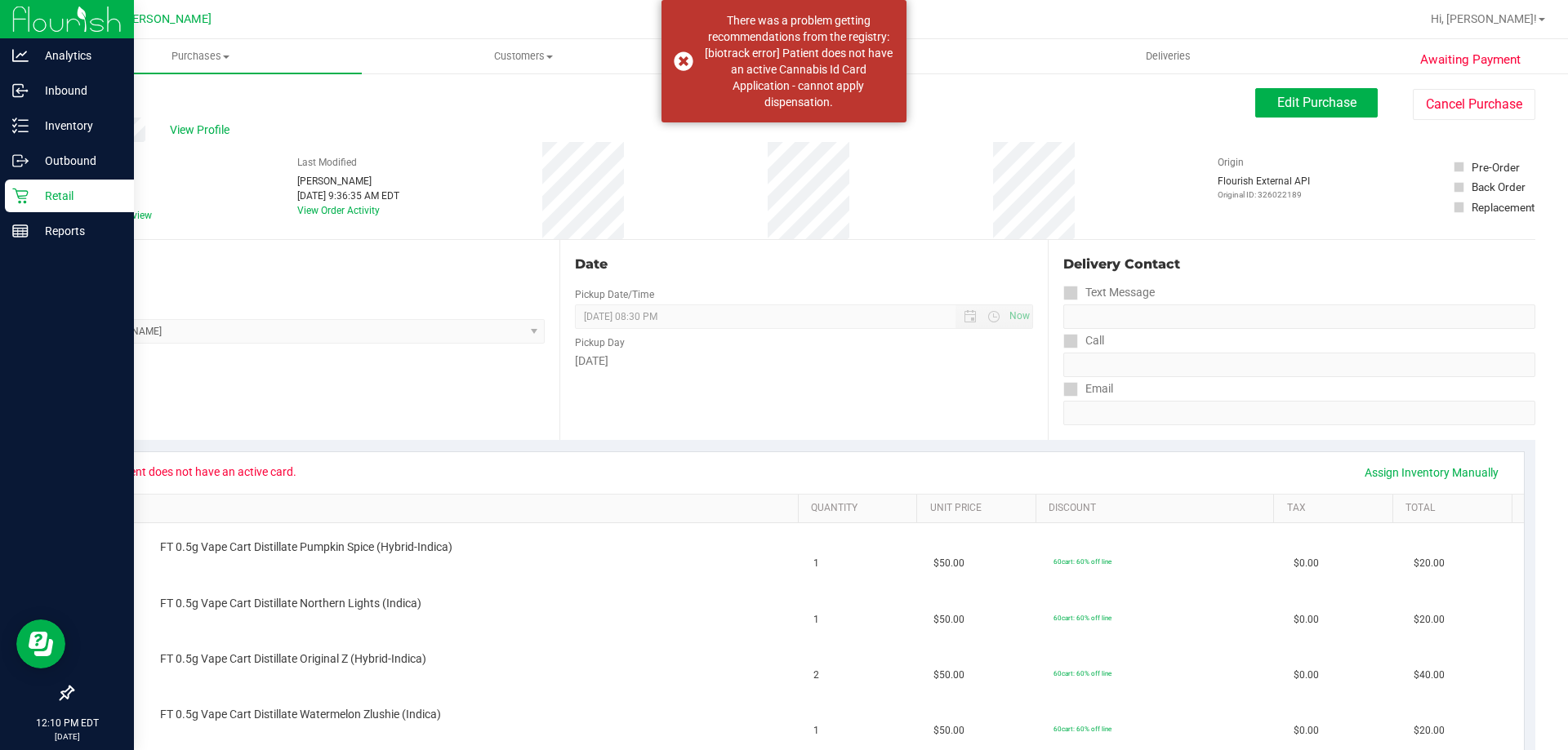
click at [52, 191] on p "Retail" at bounding box center [77, 195] width 98 height 20
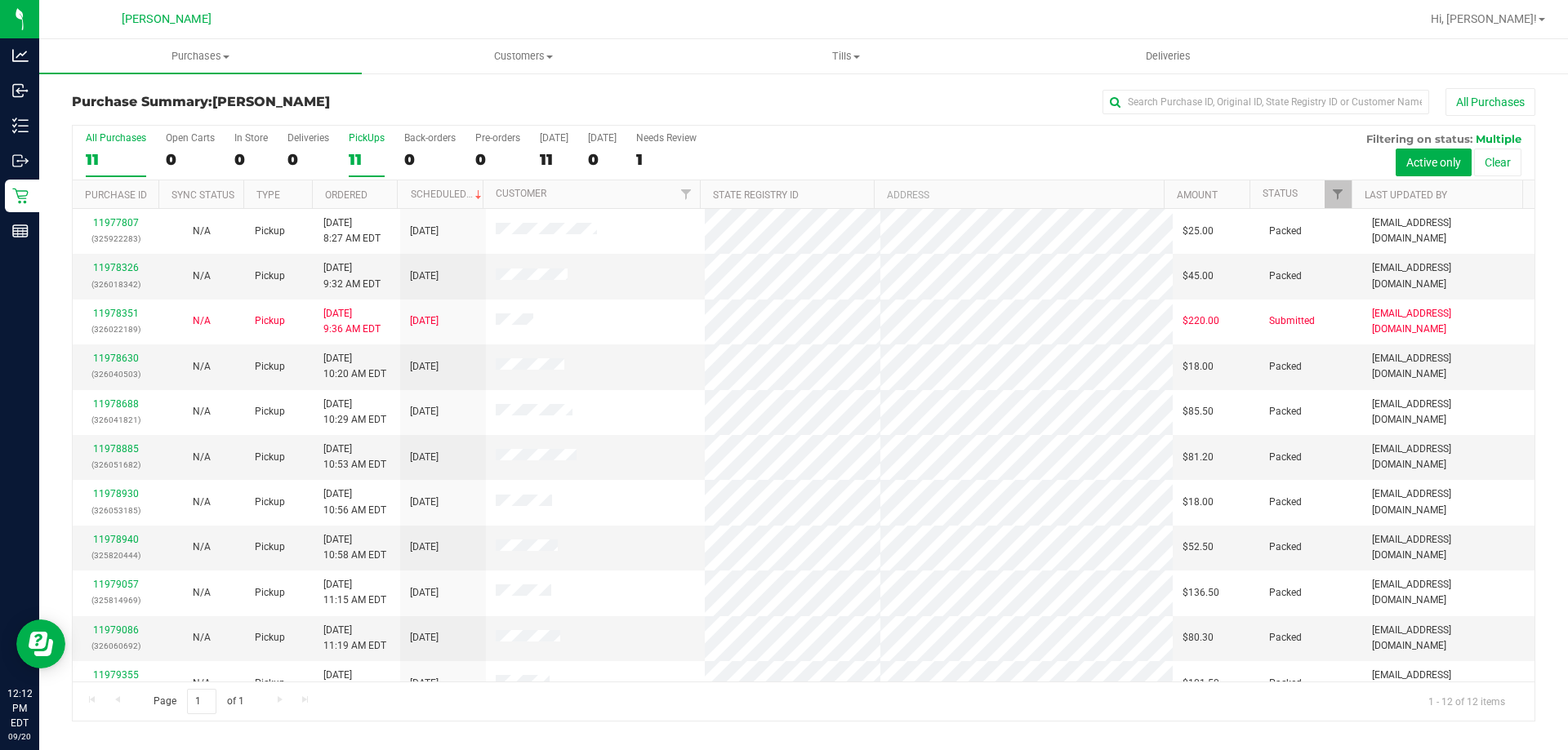
click at [372, 137] on div "PickUps" at bounding box center [367, 138] width 36 height 11
click at [0, 0] on input "PickUps 11" at bounding box center [0, 0] width 0 height 0
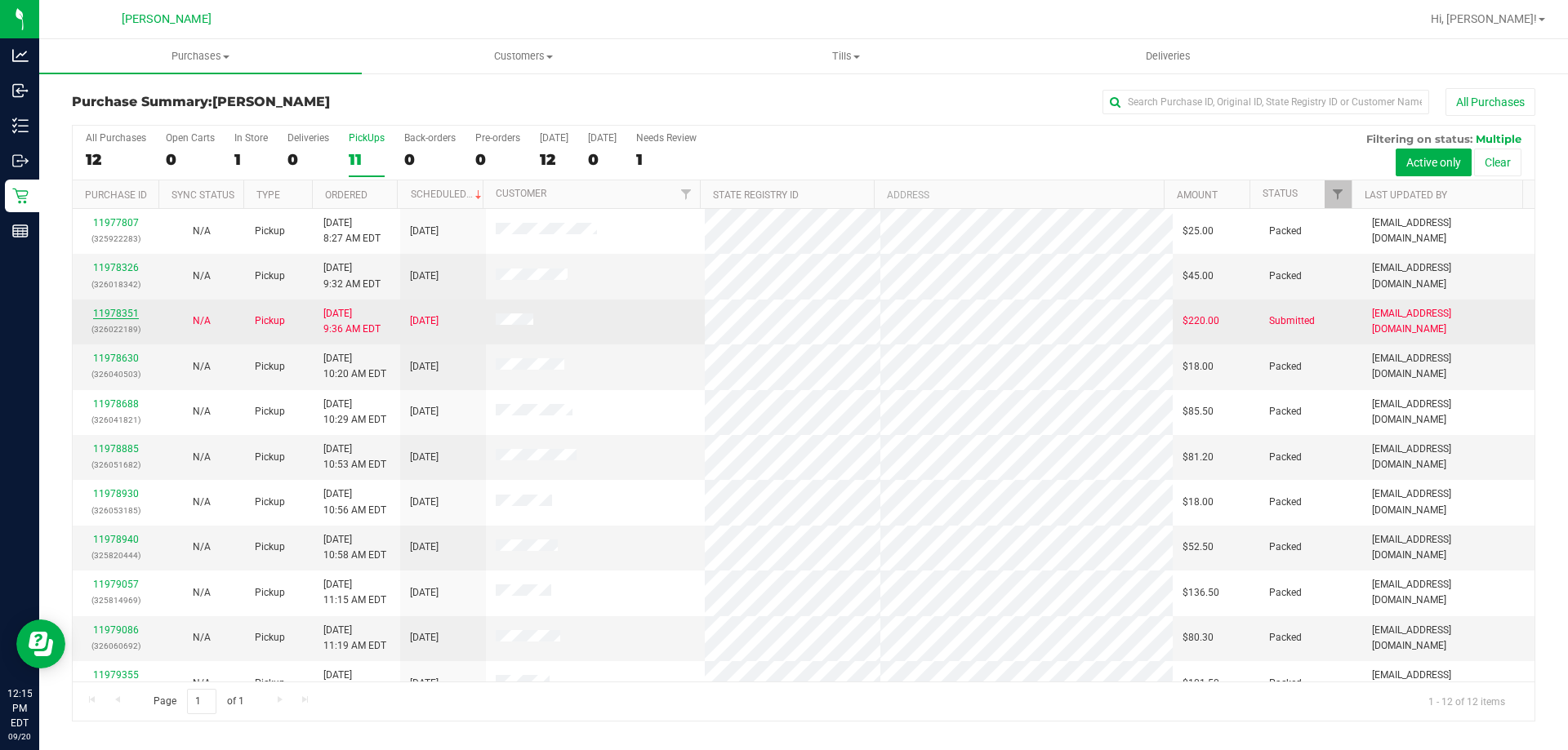
click at [121, 314] on link "11978351" at bounding box center [116, 313] width 46 height 11
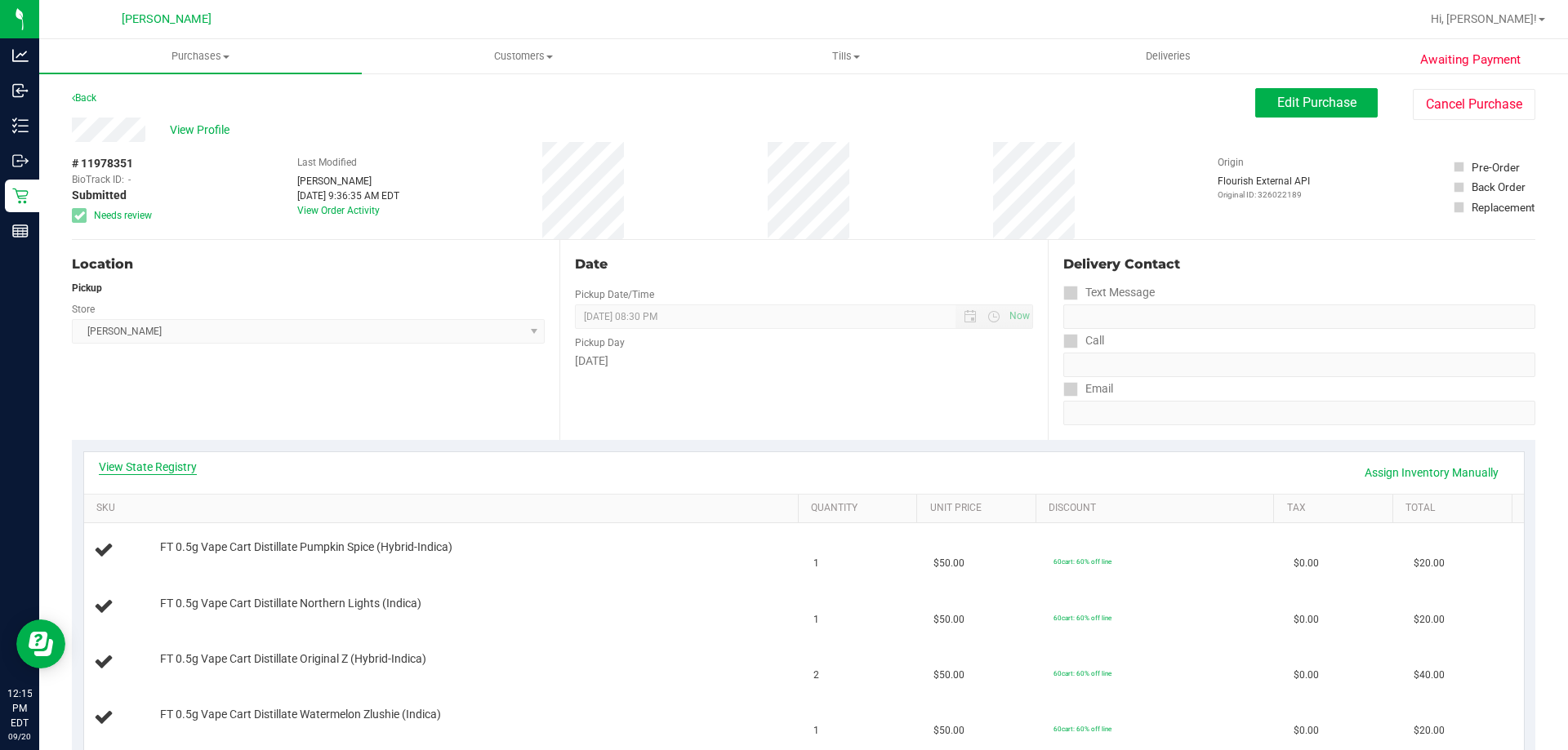
click at [171, 471] on link "View State Registry" at bounding box center [148, 466] width 98 height 16
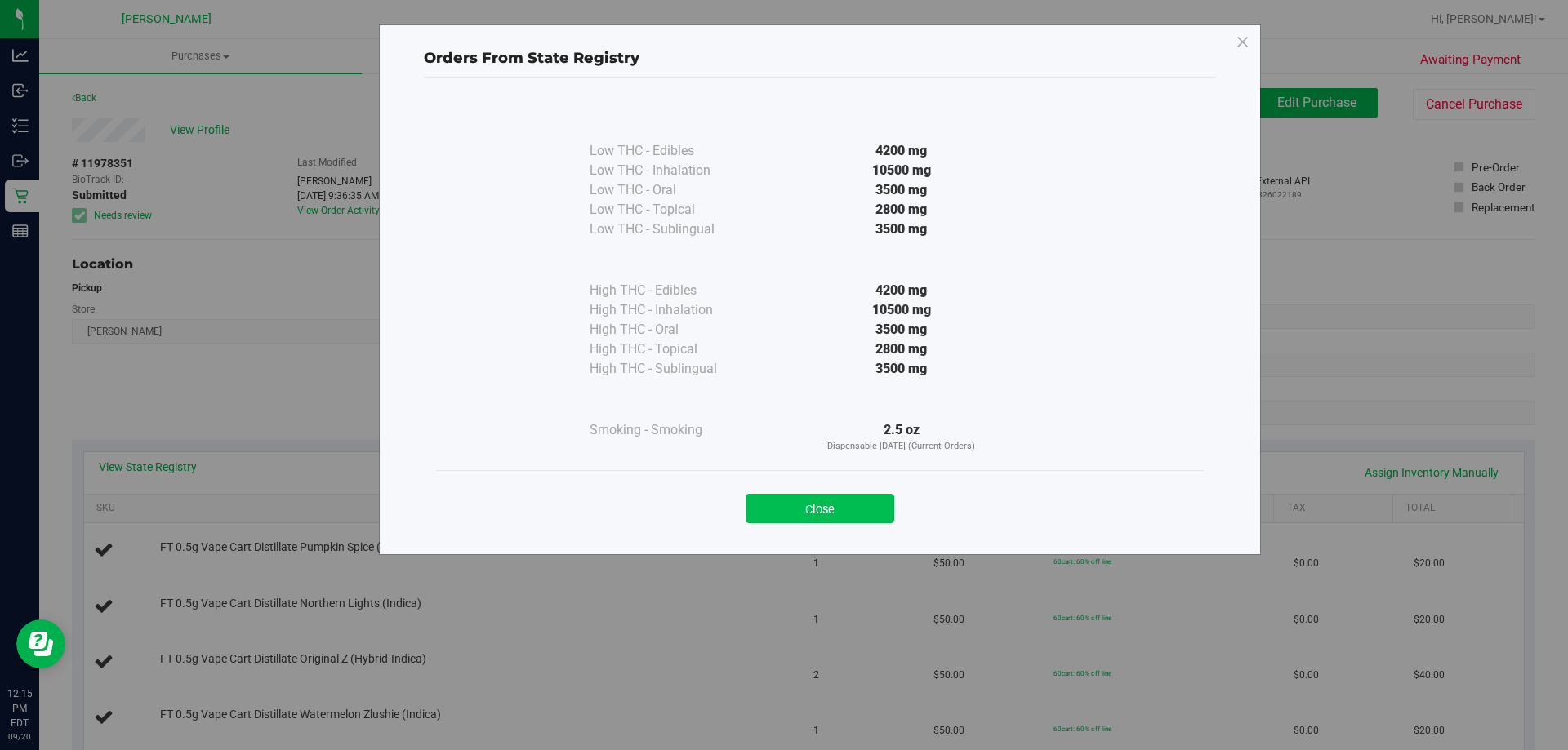
click at [844, 498] on button "Close" at bounding box center [820, 508] width 149 height 29
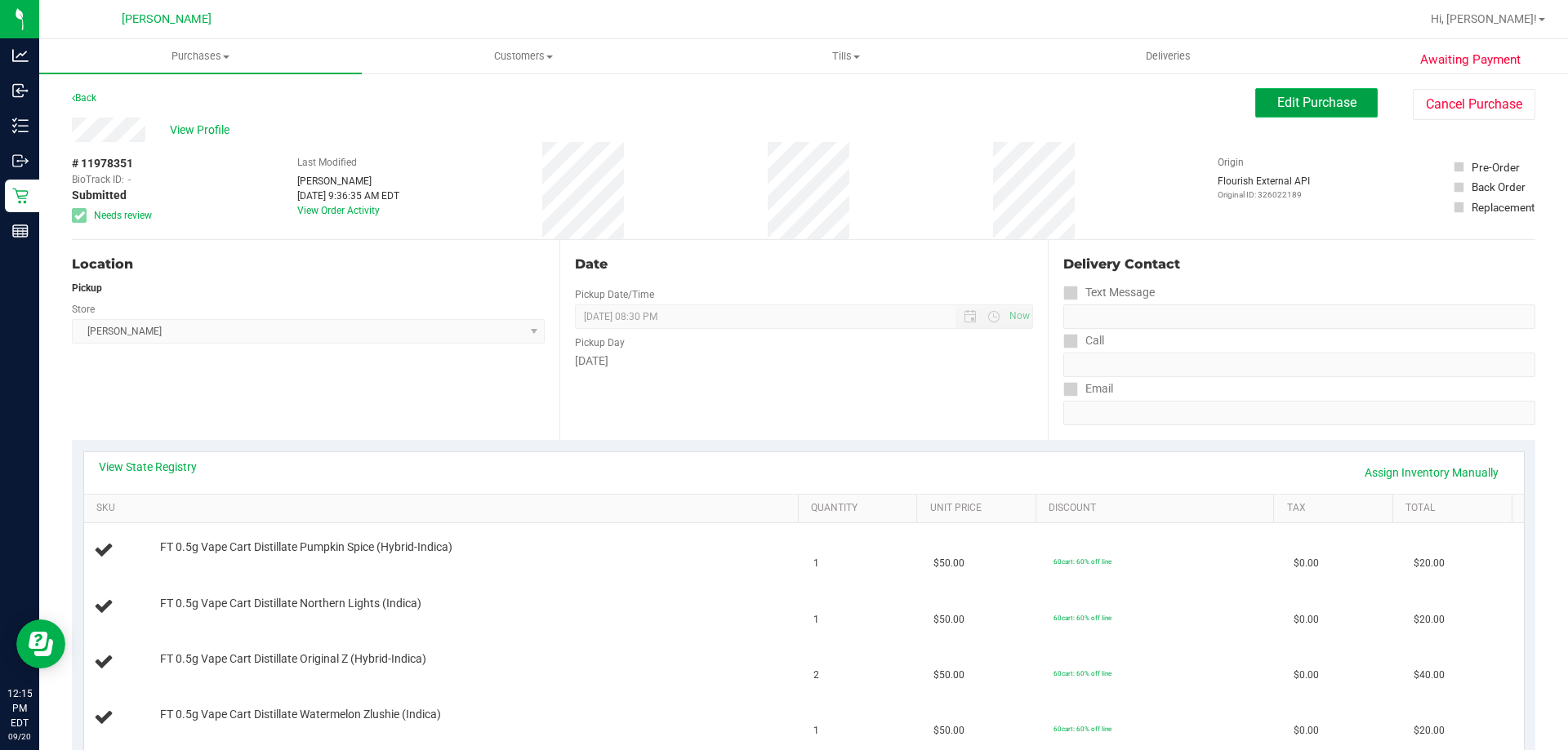
click at [1294, 94] on button "Edit Purchase" at bounding box center [1316, 102] width 122 height 29
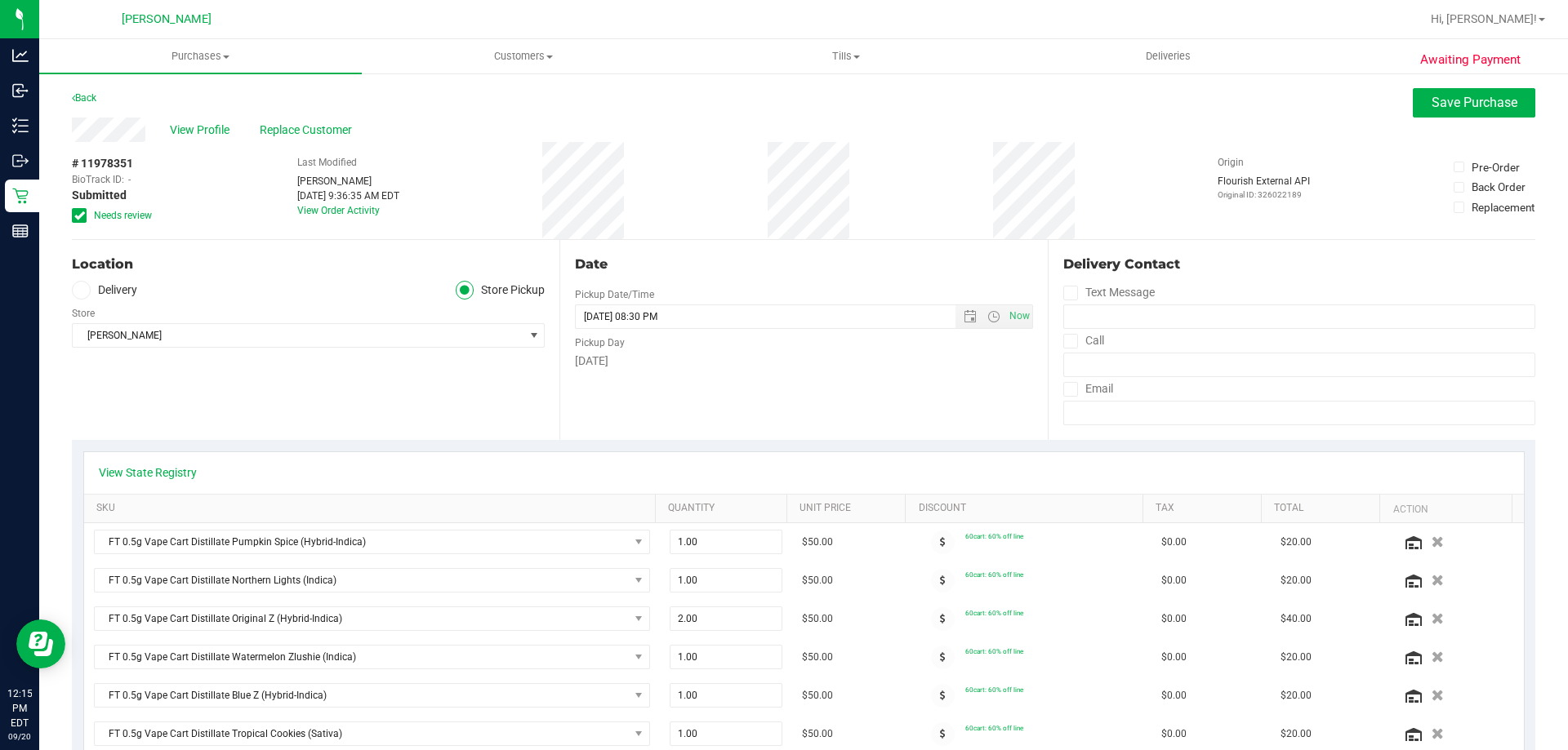
click at [80, 215] on icon at bounding box center [79, 215] width 10 height 0
click at [0, 0] on input "Needs review" at bounding box center [0, 0] width 0 height 0
click at [1444, 93] on button "Save Purchase" at bounding box center [1474, 102] width 122 height 29
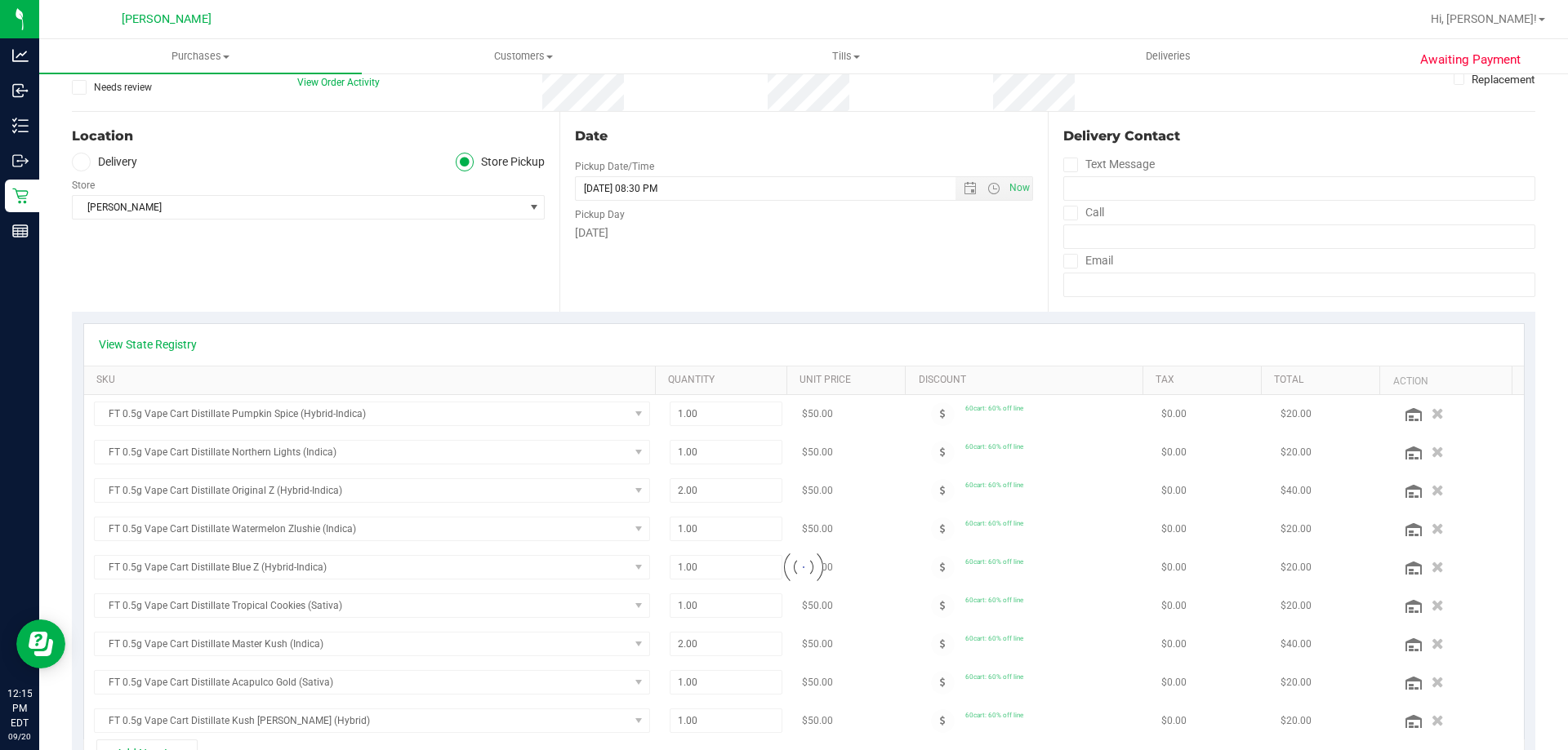
scroll to position [326, 0]
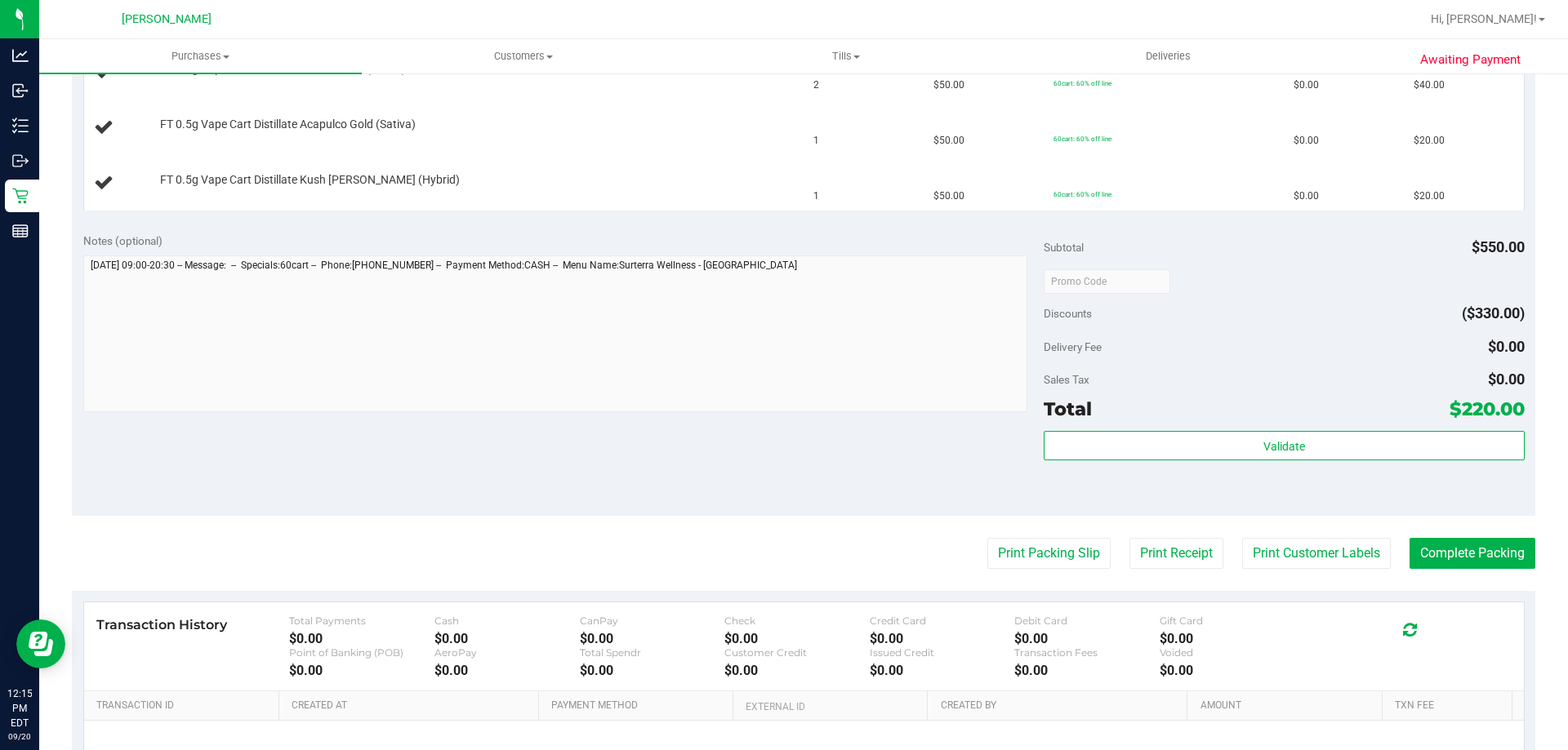
scroll to position [992, 0]
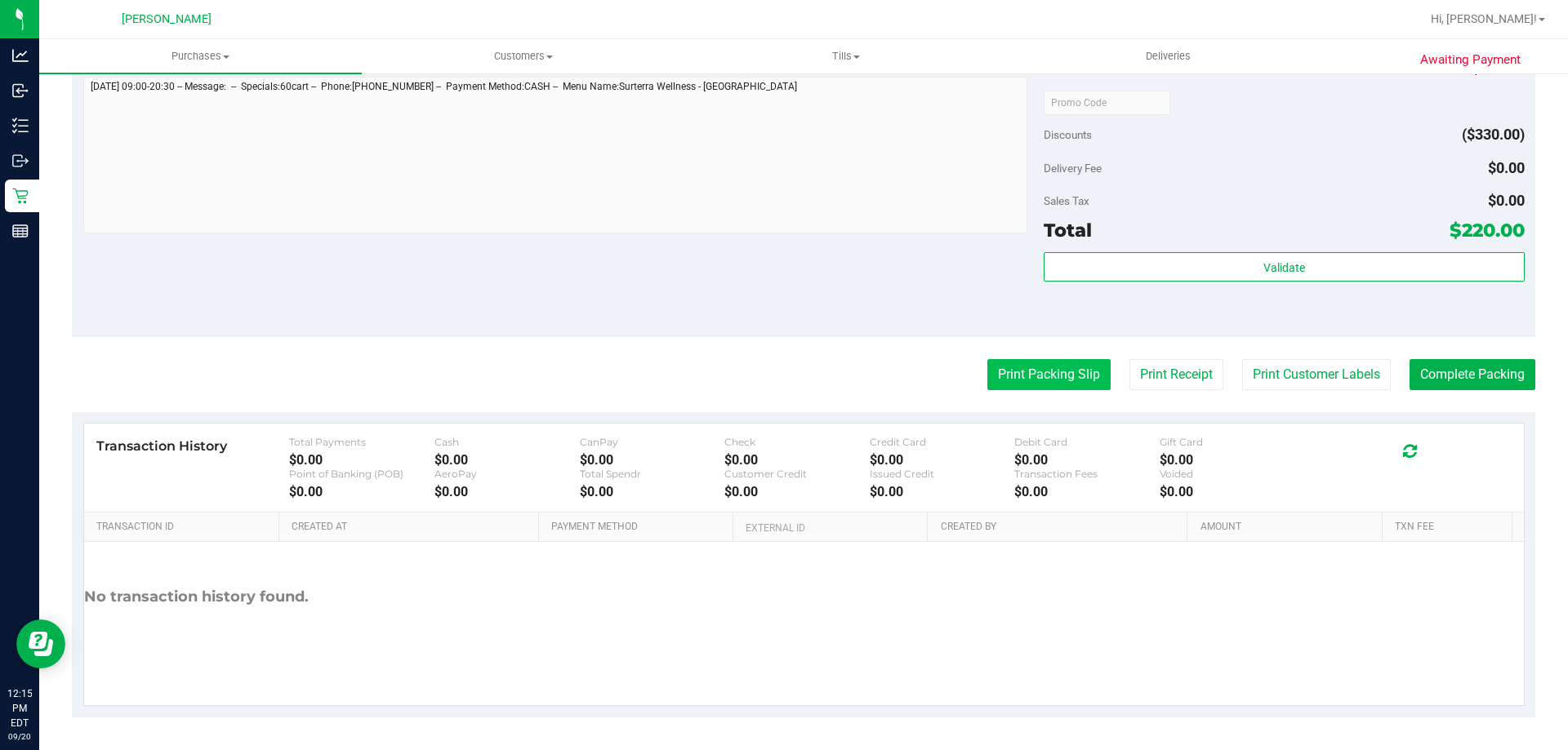
click at [1052, 386] on button "Print Packing Slip" at bounding box center [1048, 374] width 123 height 31
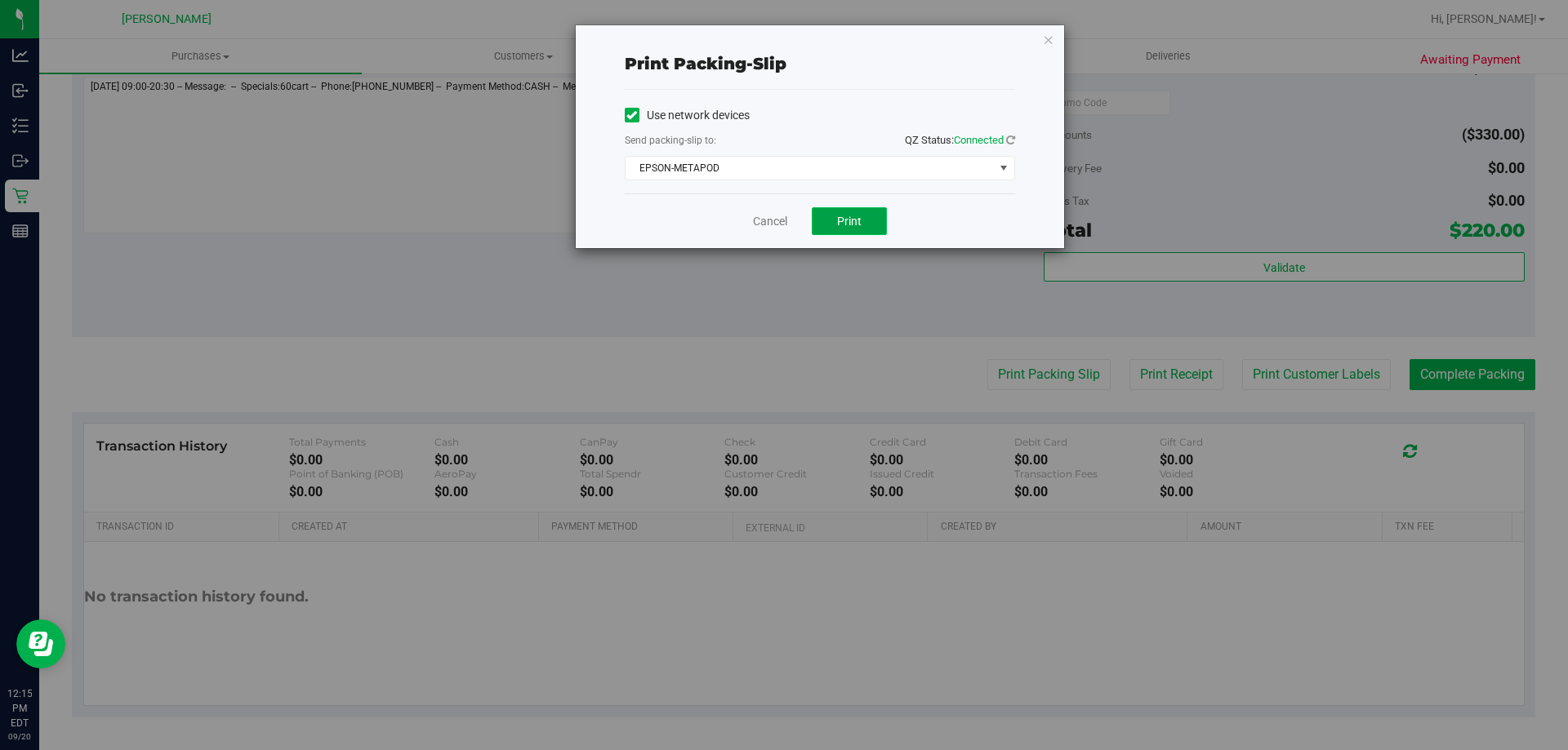
click at [851, 224] on span "Print" at bounding box center [849, 221] width 24 height 13
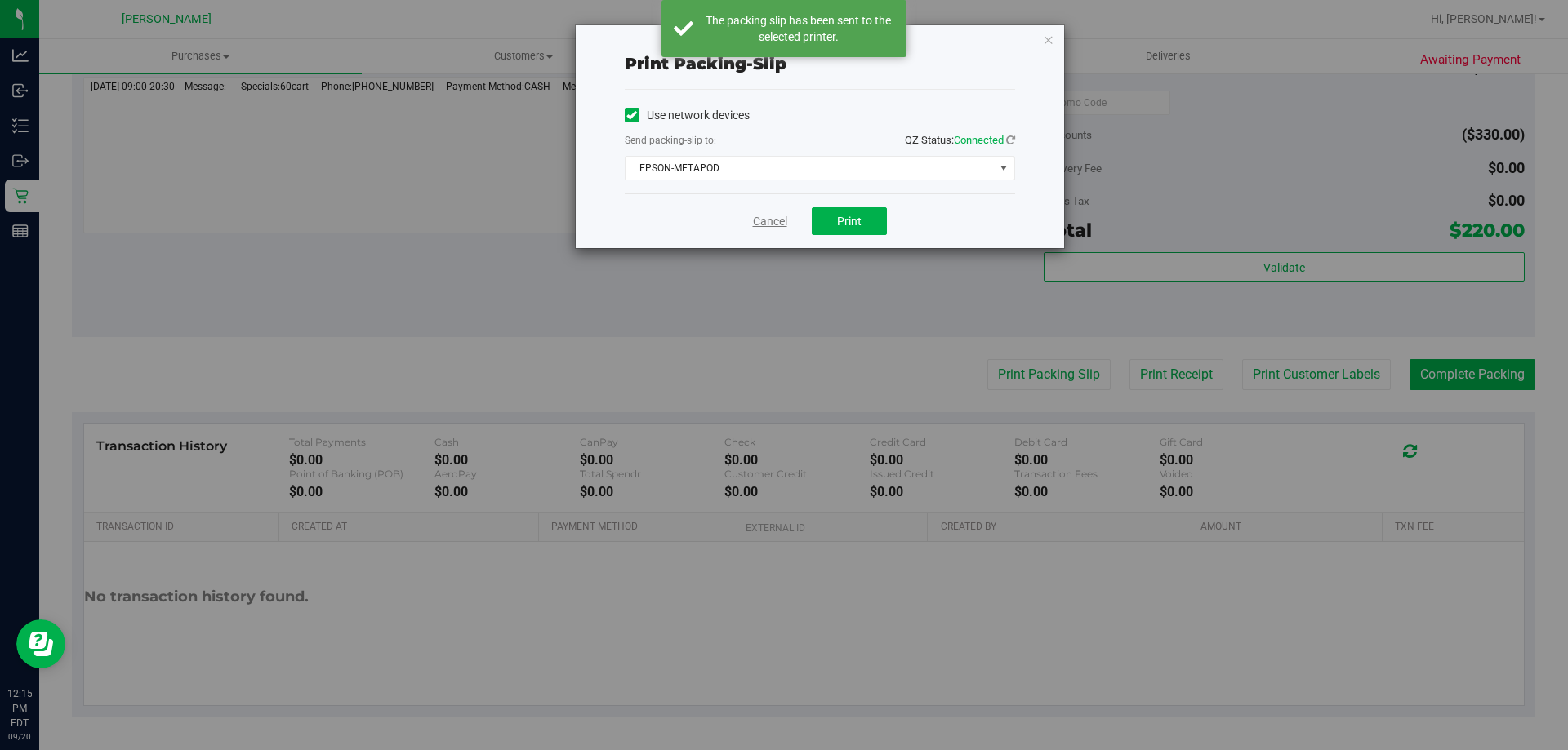
click at [776, 217] on link "Cancel" at bounding box center [770, 222] width 34 height 17
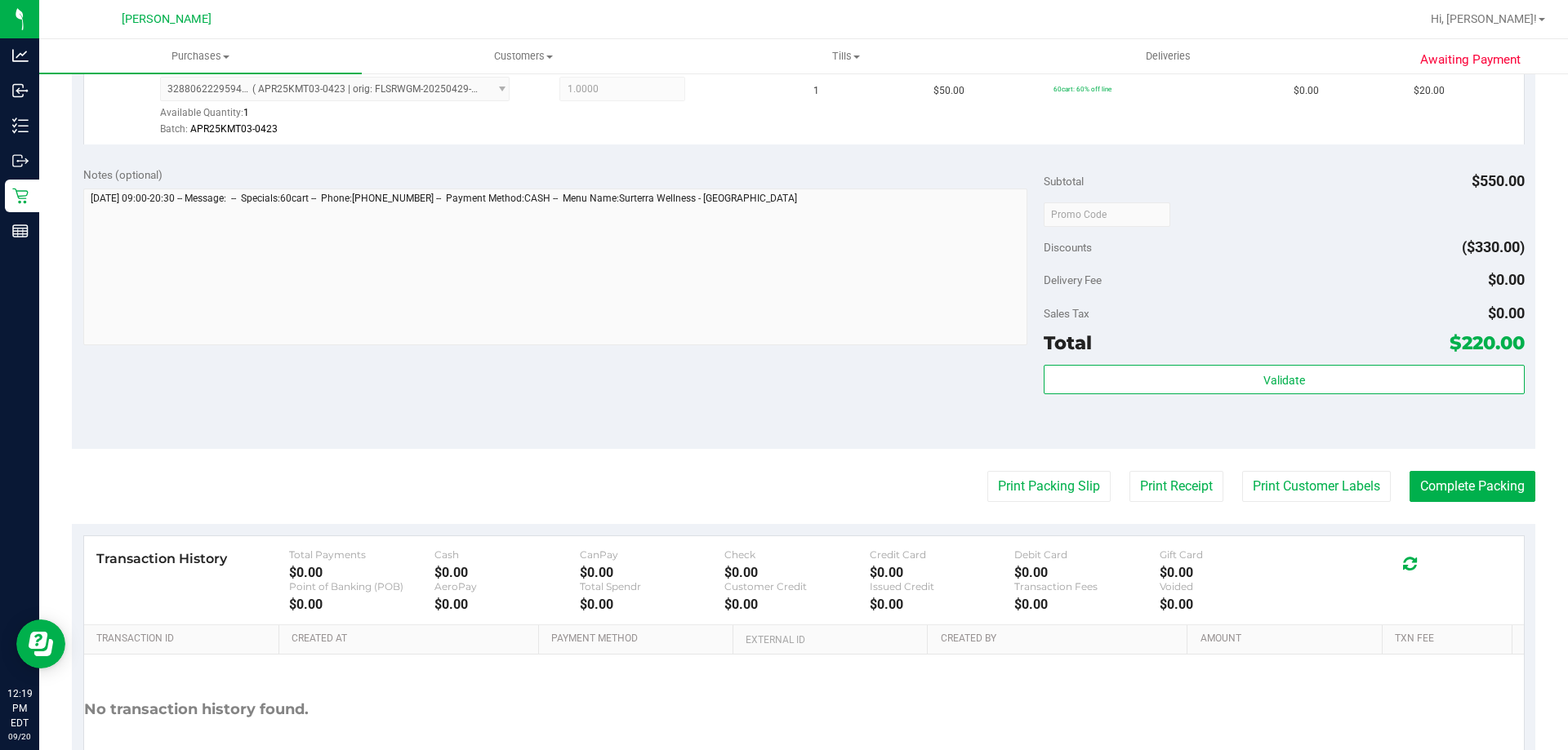
scroll to position [1258, 0]
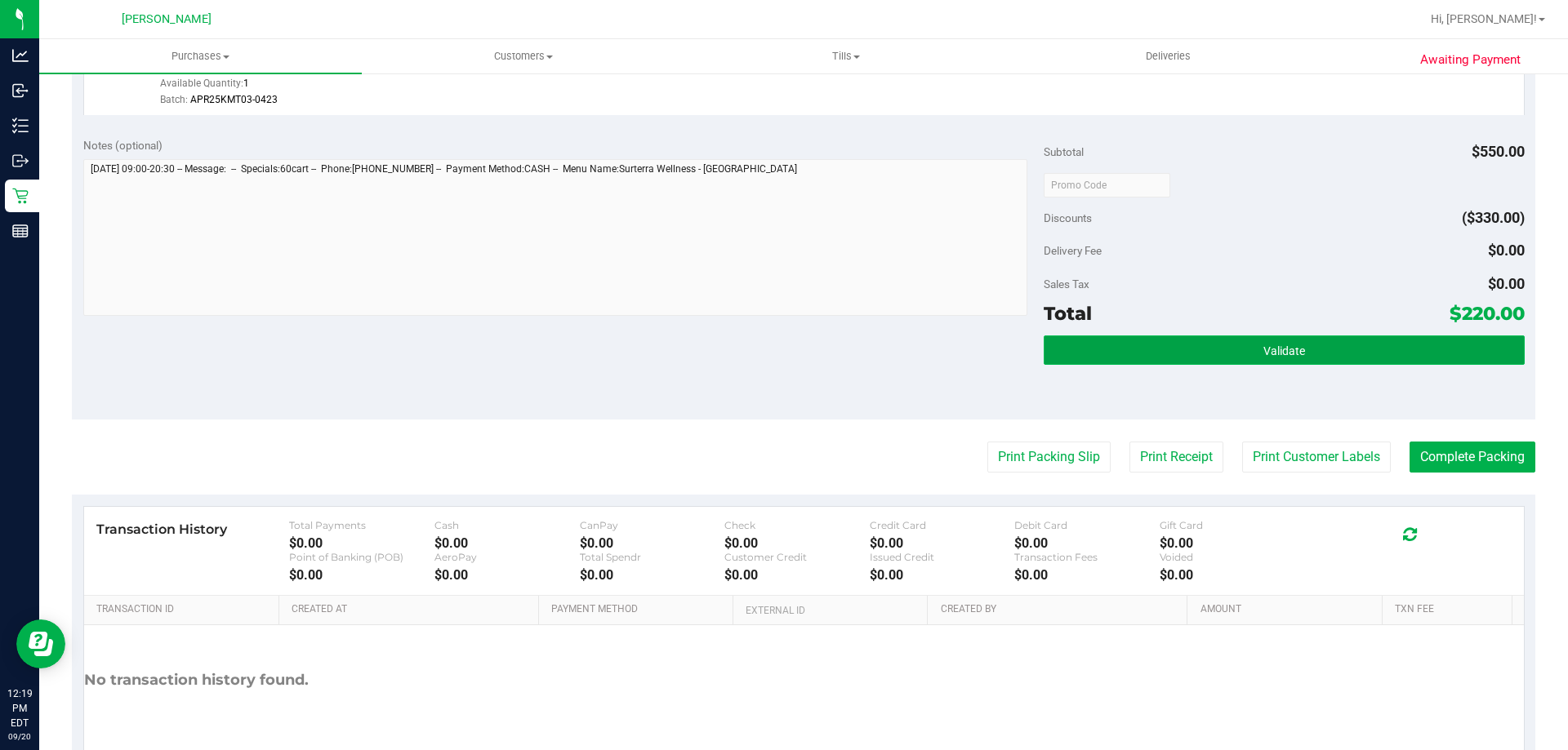
click at [1257, 336] on button "Validate" at bounding box center [1283, 350] width 480 height 29
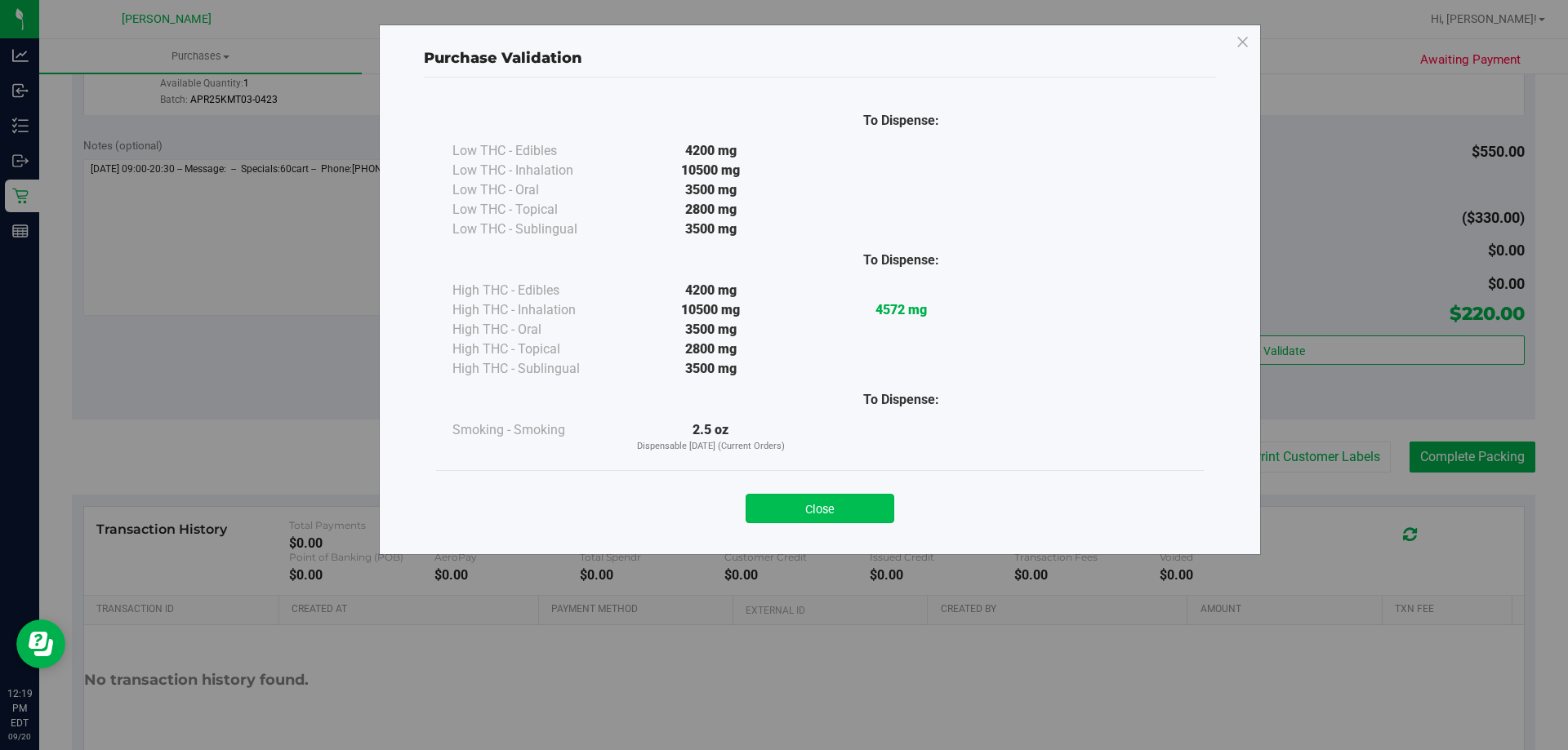
click at [854, 509] on button "Close" at bounding box center [820, 508] width 149 height 29
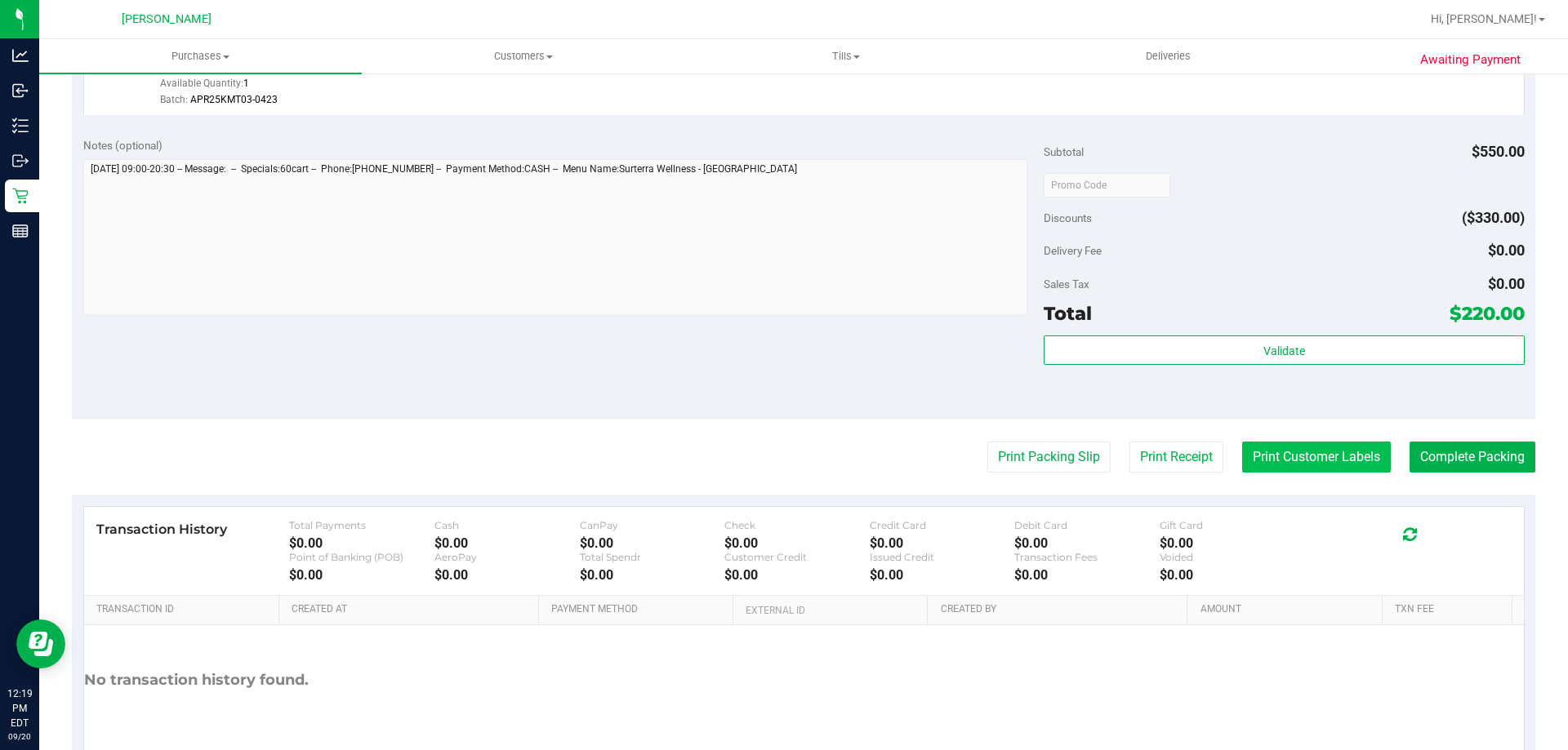
click at [1312, 450] on button "Print Customer Labels" at bounding box center [1316, 457] width 149 height 31
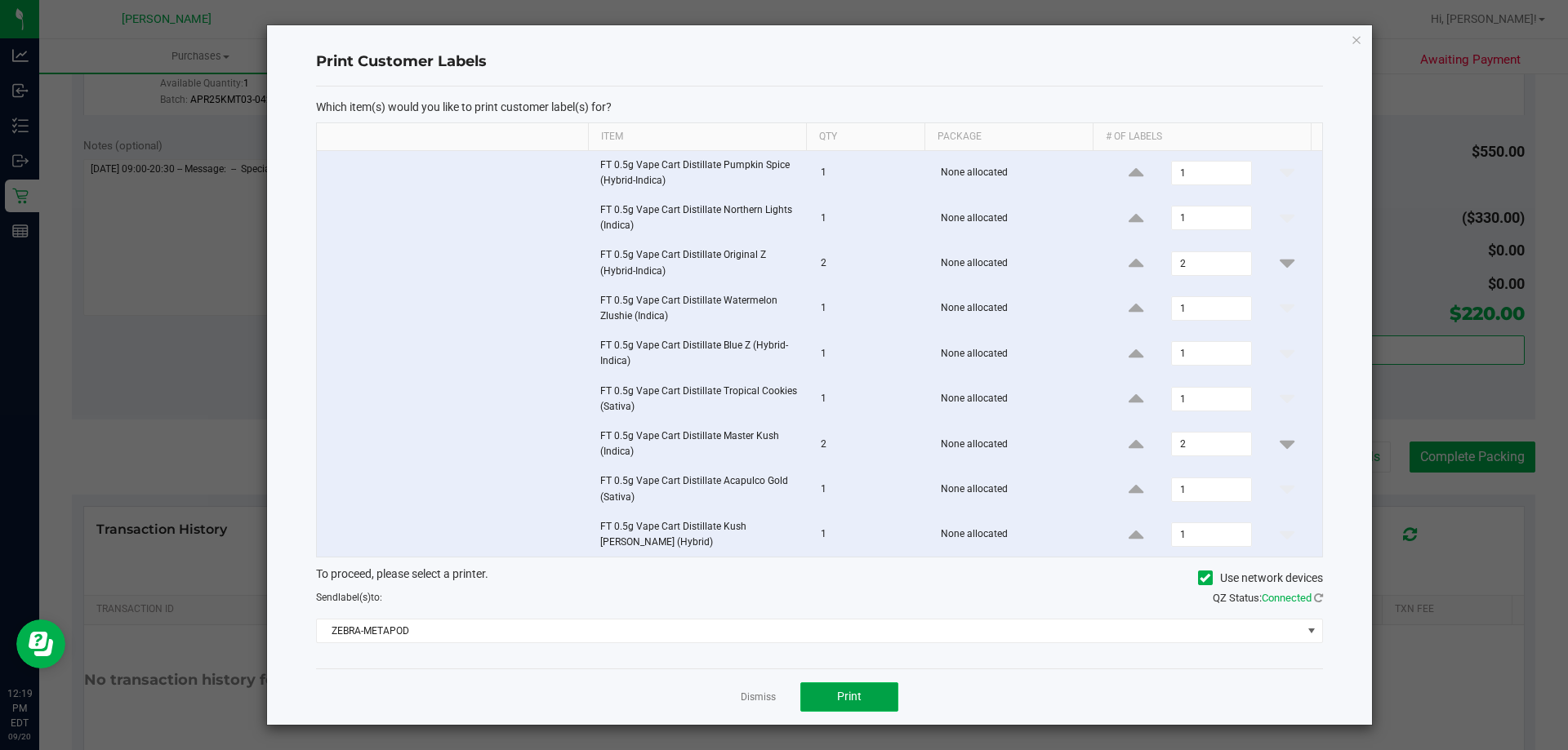
click at [855, 693] on span "Print" at bounding box center [849, 696] width 24 height 13
click at [750, 692] on link "Dismiss" at bounding box center [758, 697] width 35 height 14
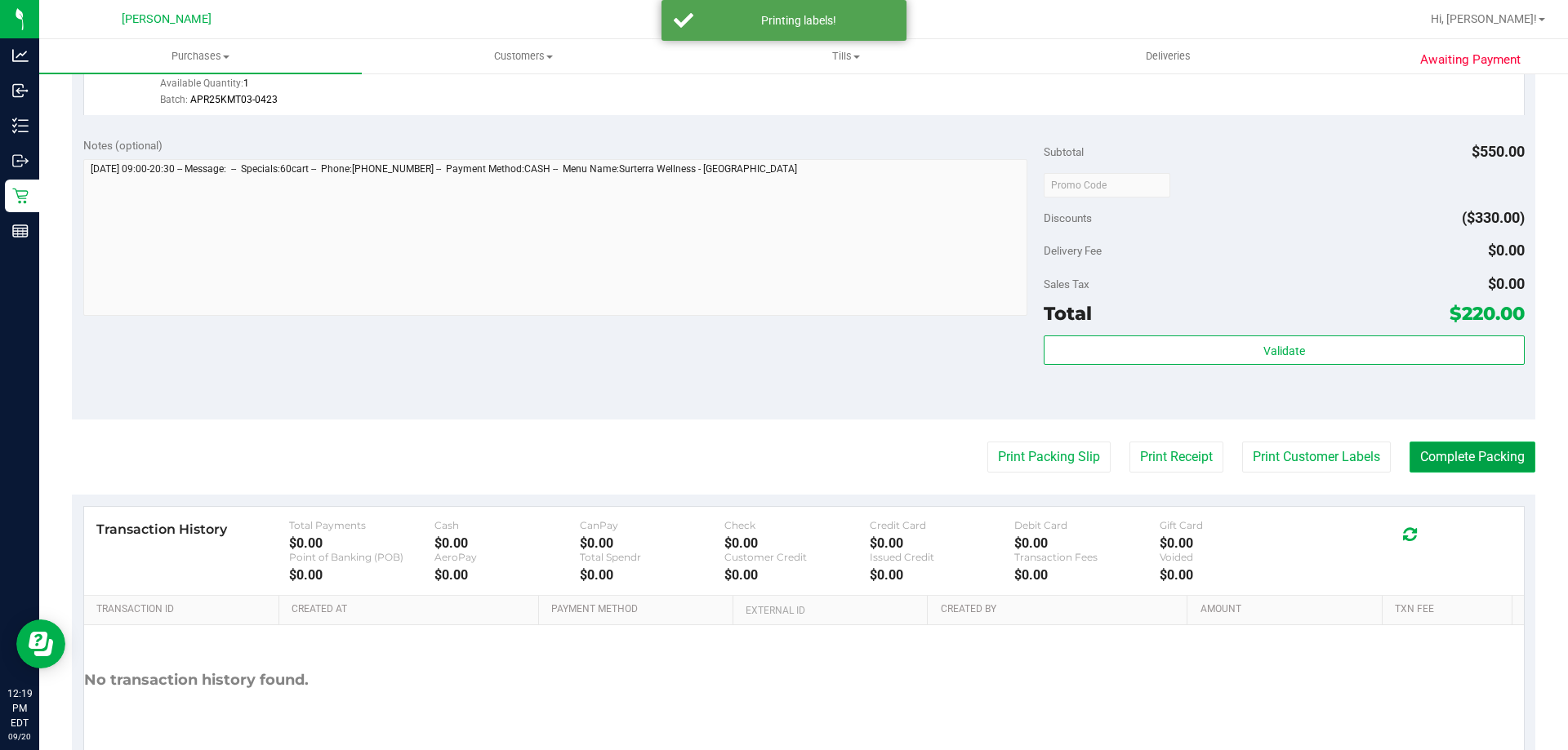
click at [1471, 457] on button "Complete Packing" at bounding box center [1472, 457] width 126 height 31
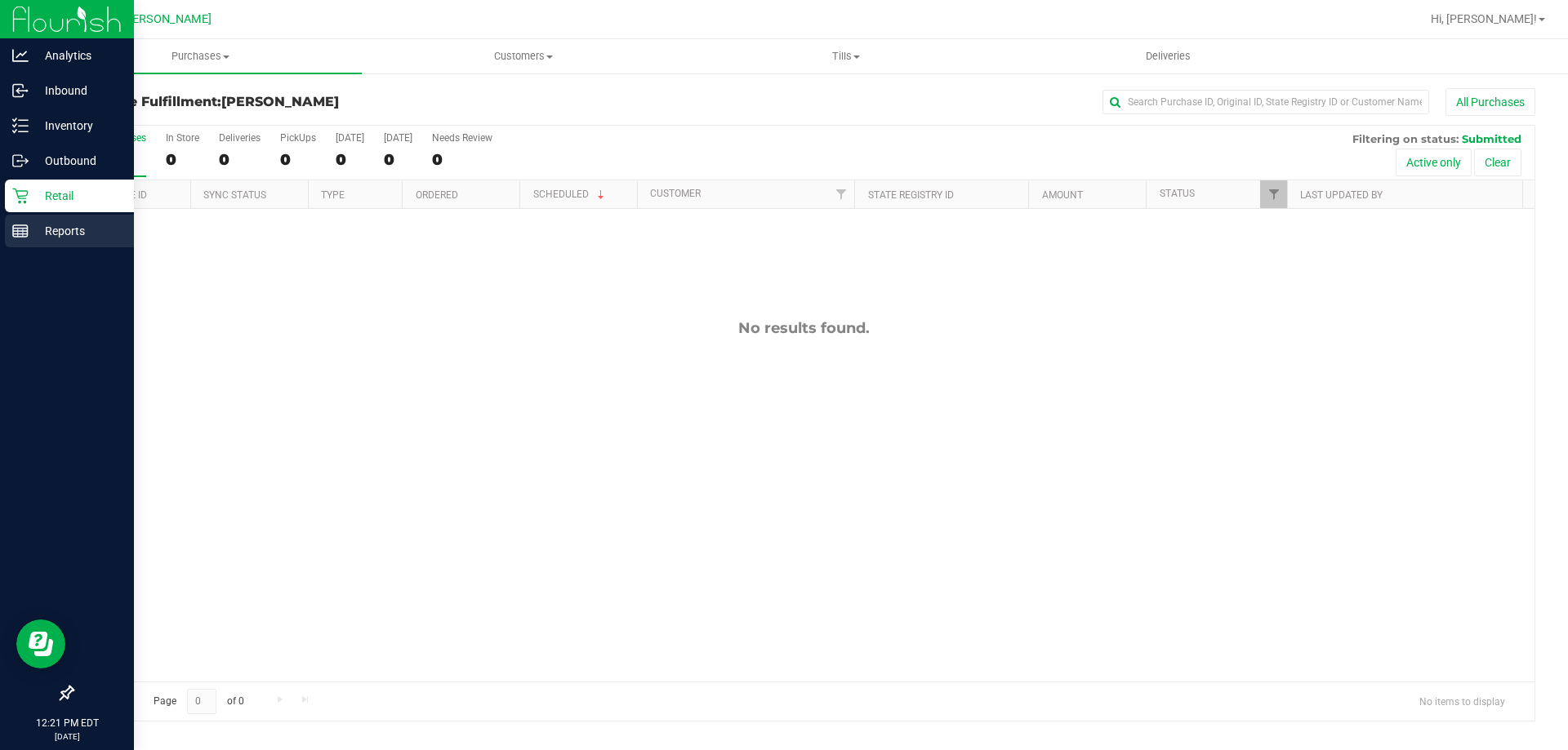
click at [47, 239] on p "Reports" at bounding box center [77, 230] width 98 height 20
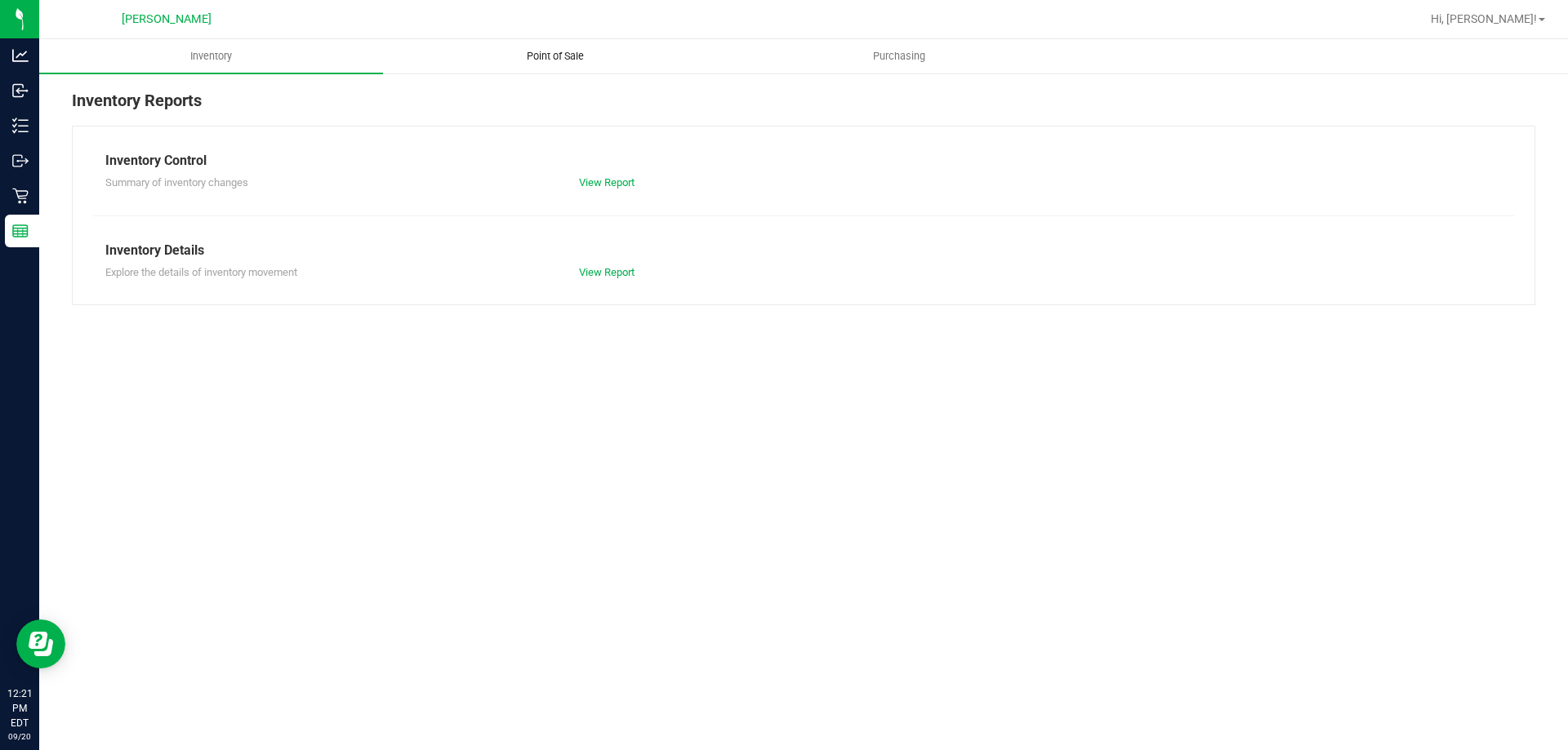
click at [574, 57] on span "Point of Sale" at bounding box center [556, 56] width 102 height 15
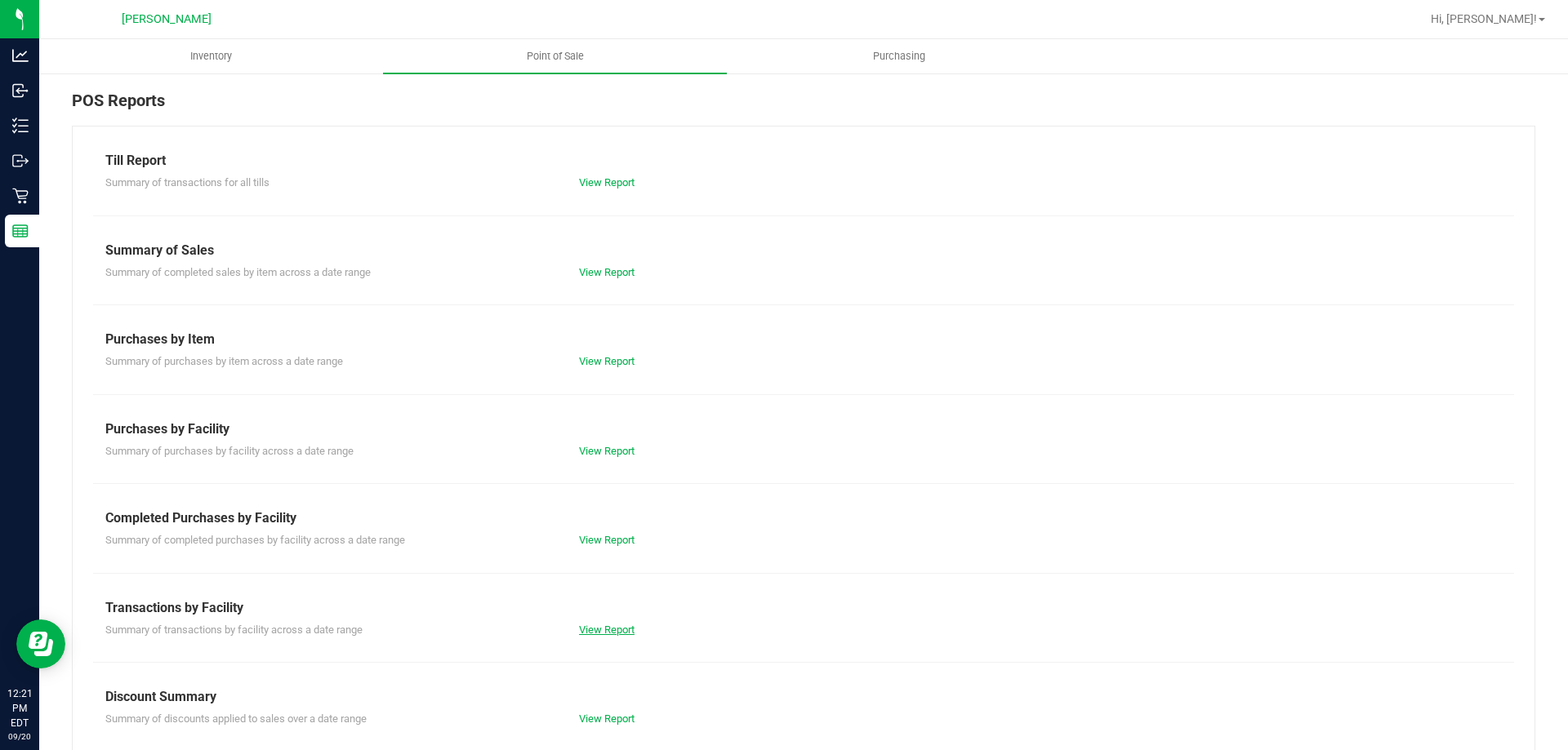
click at [596, 631] on link "View Report" at bounding box center [606, 630] width 55 height 12
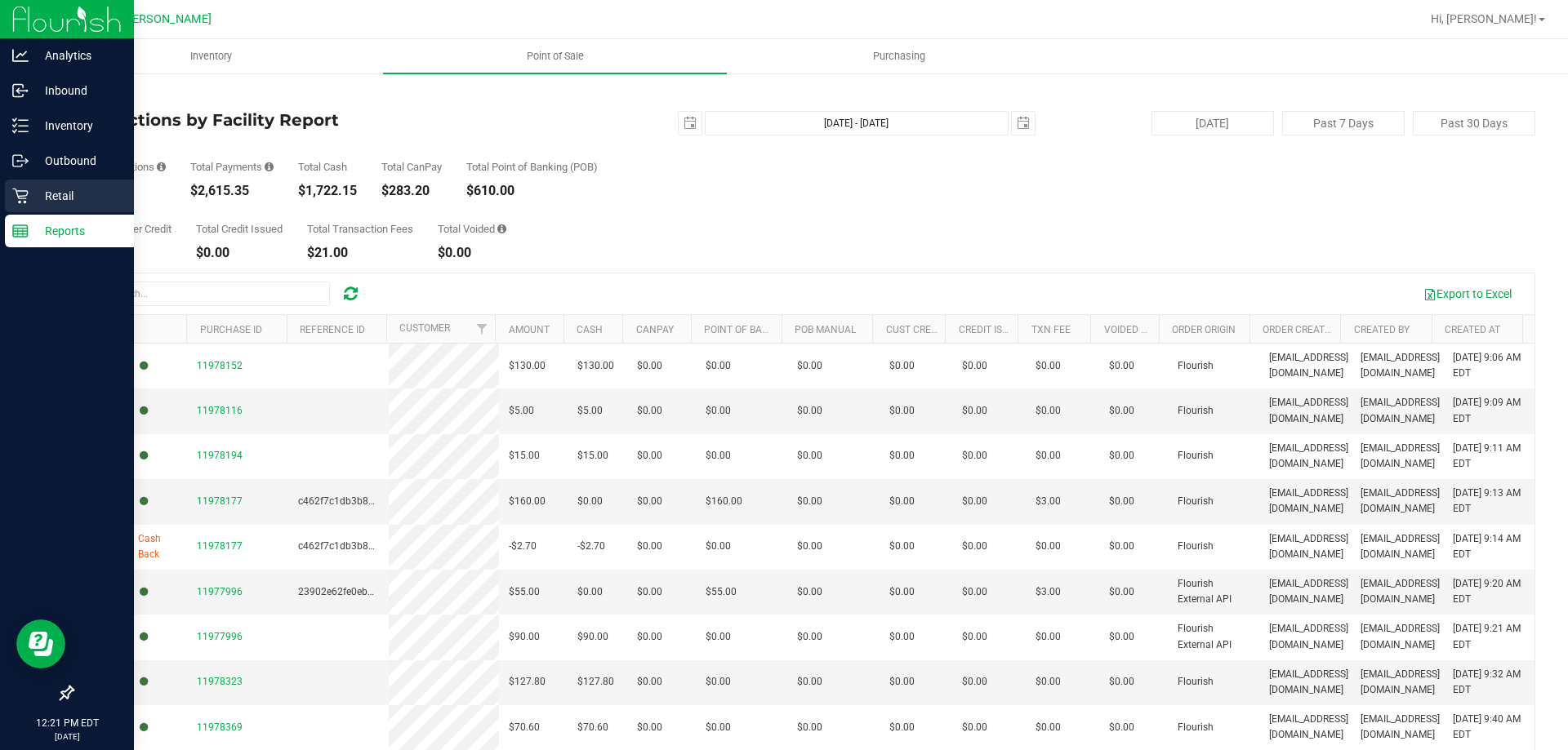
click at [39, 195] on p "Retail" at bounding box center [77, 195] width 98 height 20
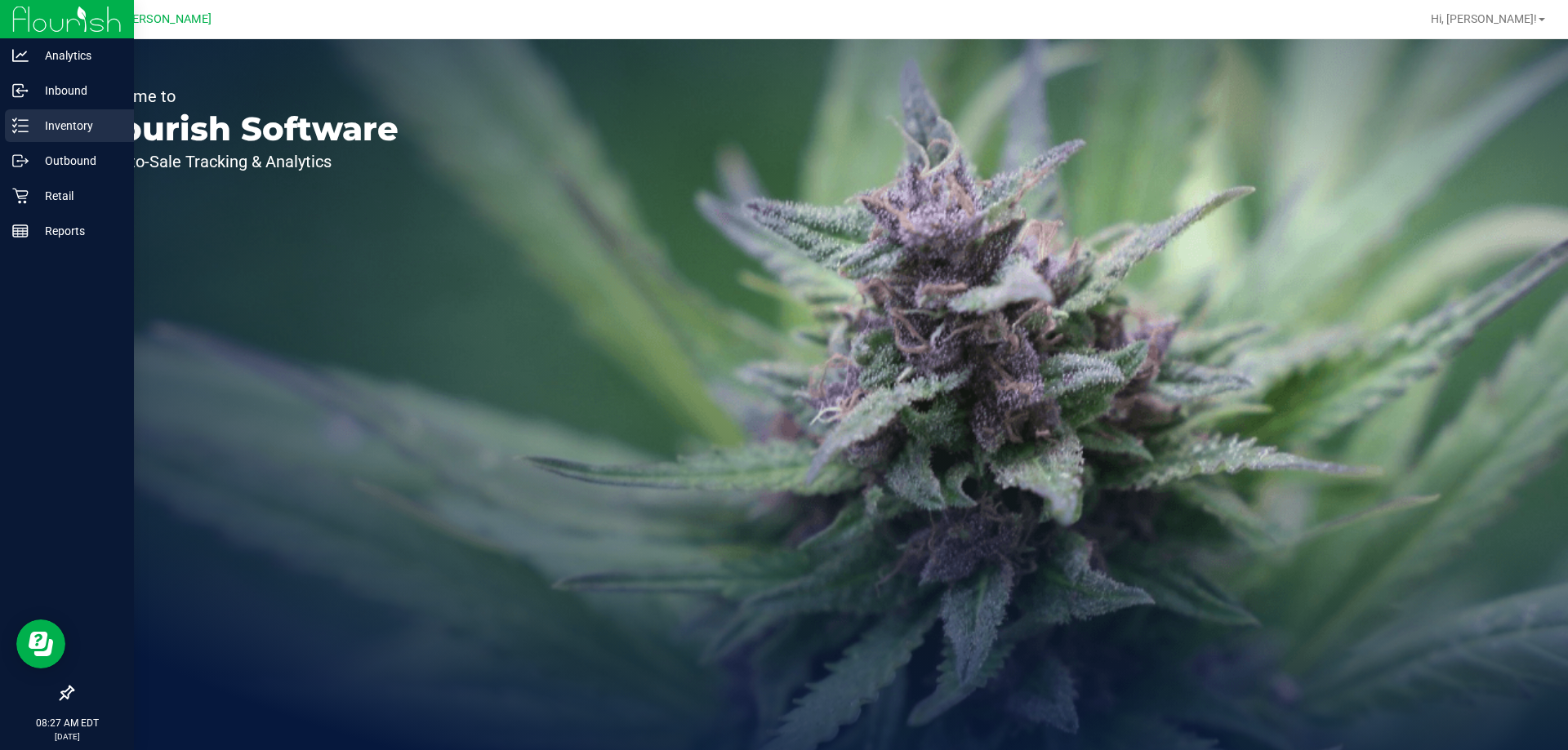
click at [72, 120] on p "Inventory" at bounding box center [77, 125] width 98 height 20
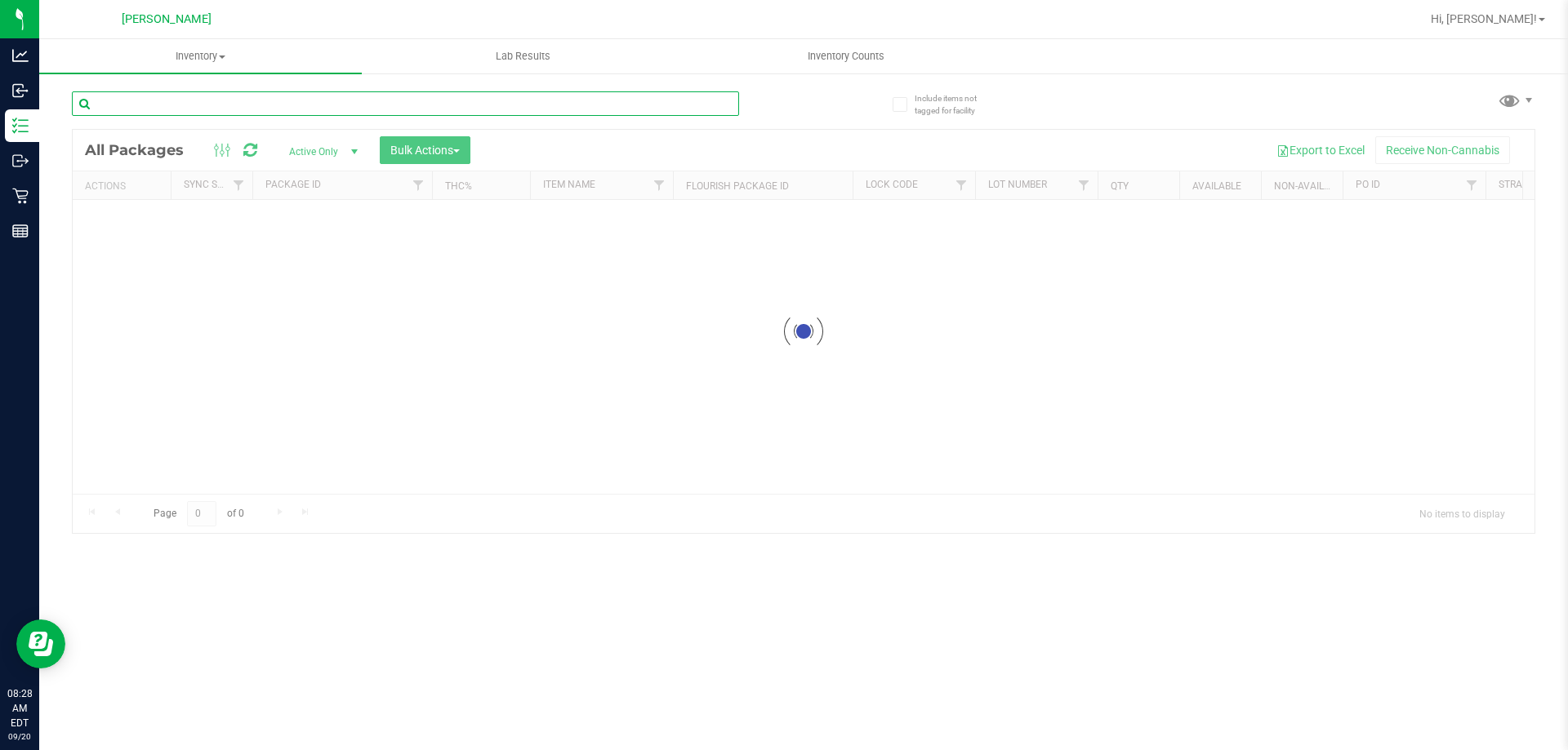
click at [220, 97] on input "text" at bounding box center [405, 103] width 667 height 24
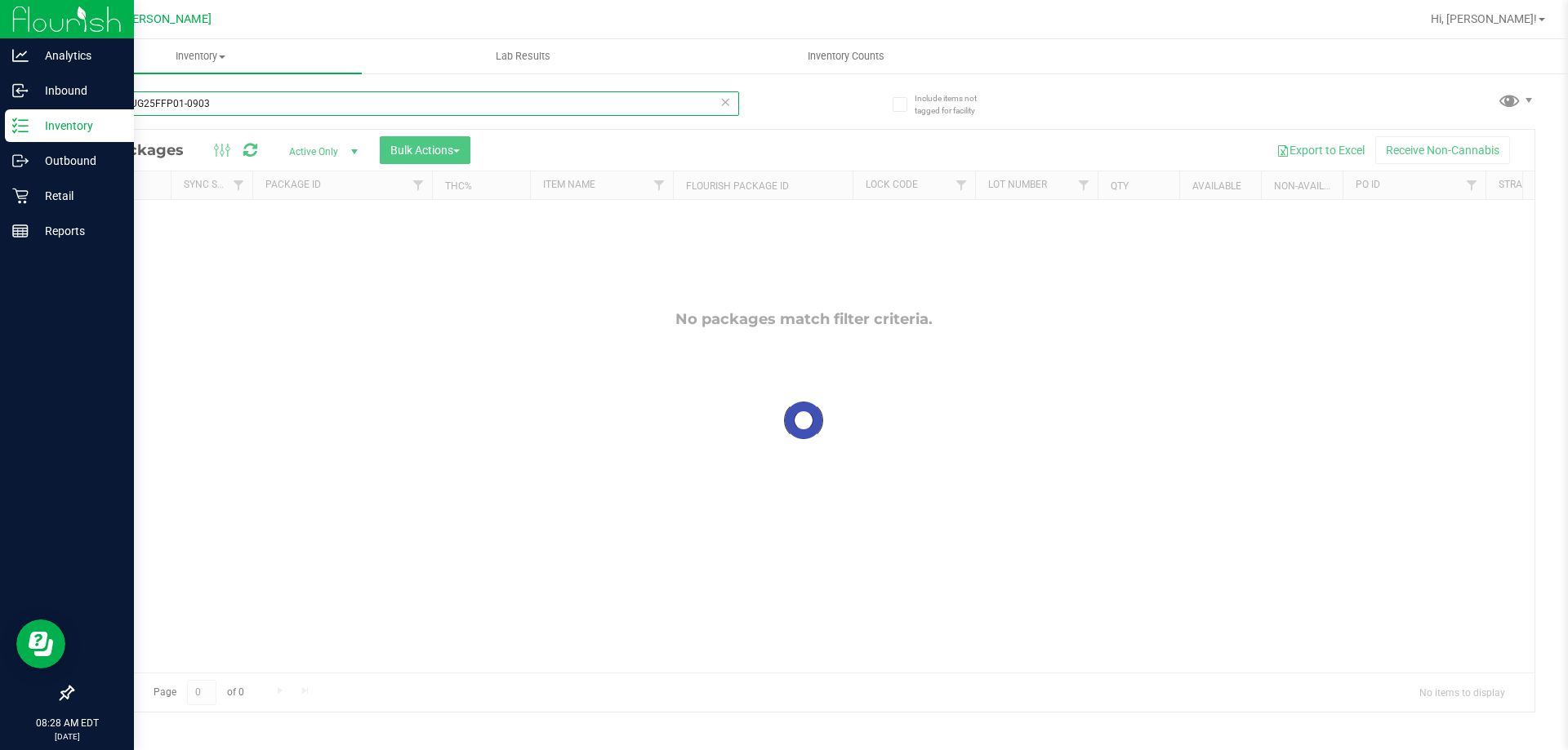
type input "ffp1G-AUG25FFP01-0903"
